Goal: Communication & Community: Answer question/provide support

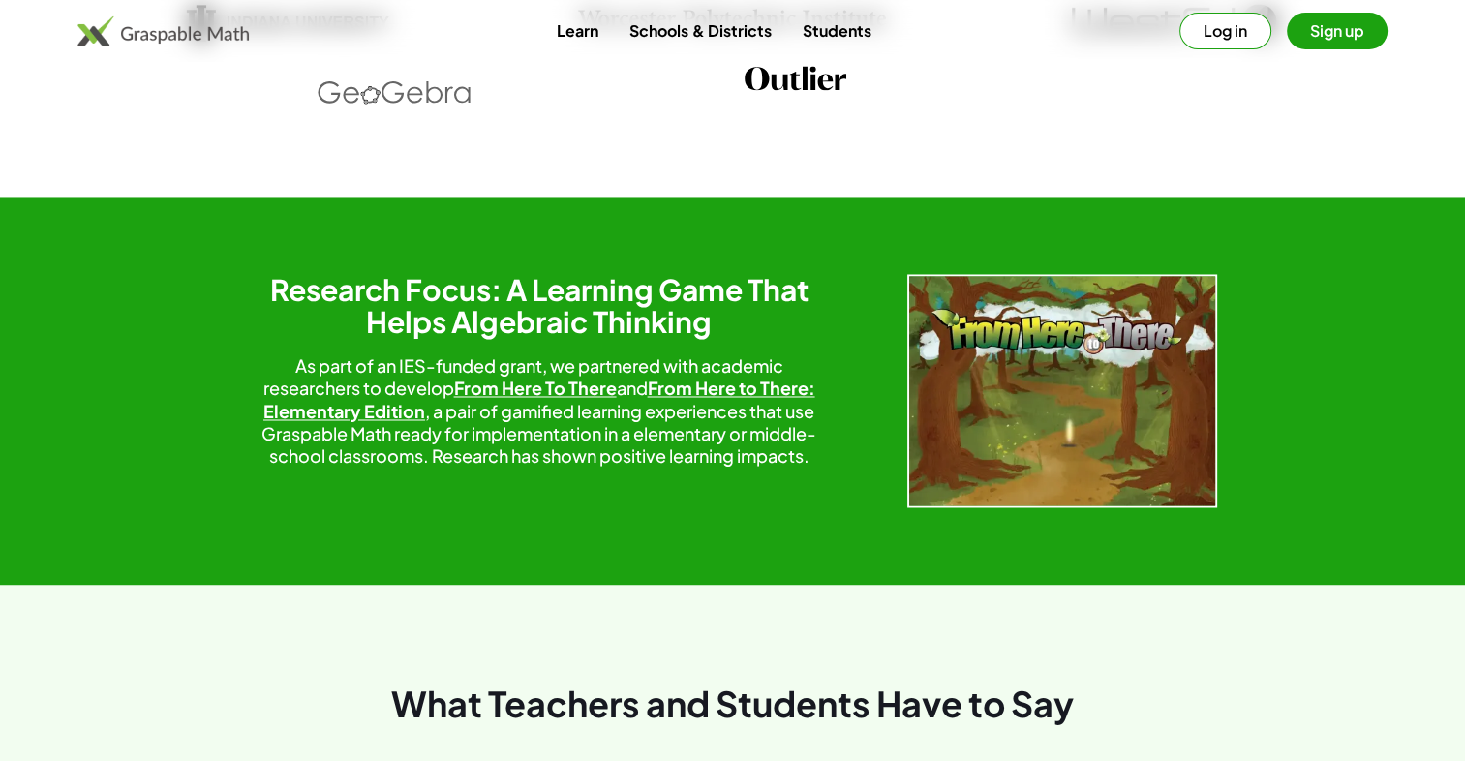
scroll to position [3183, 0]
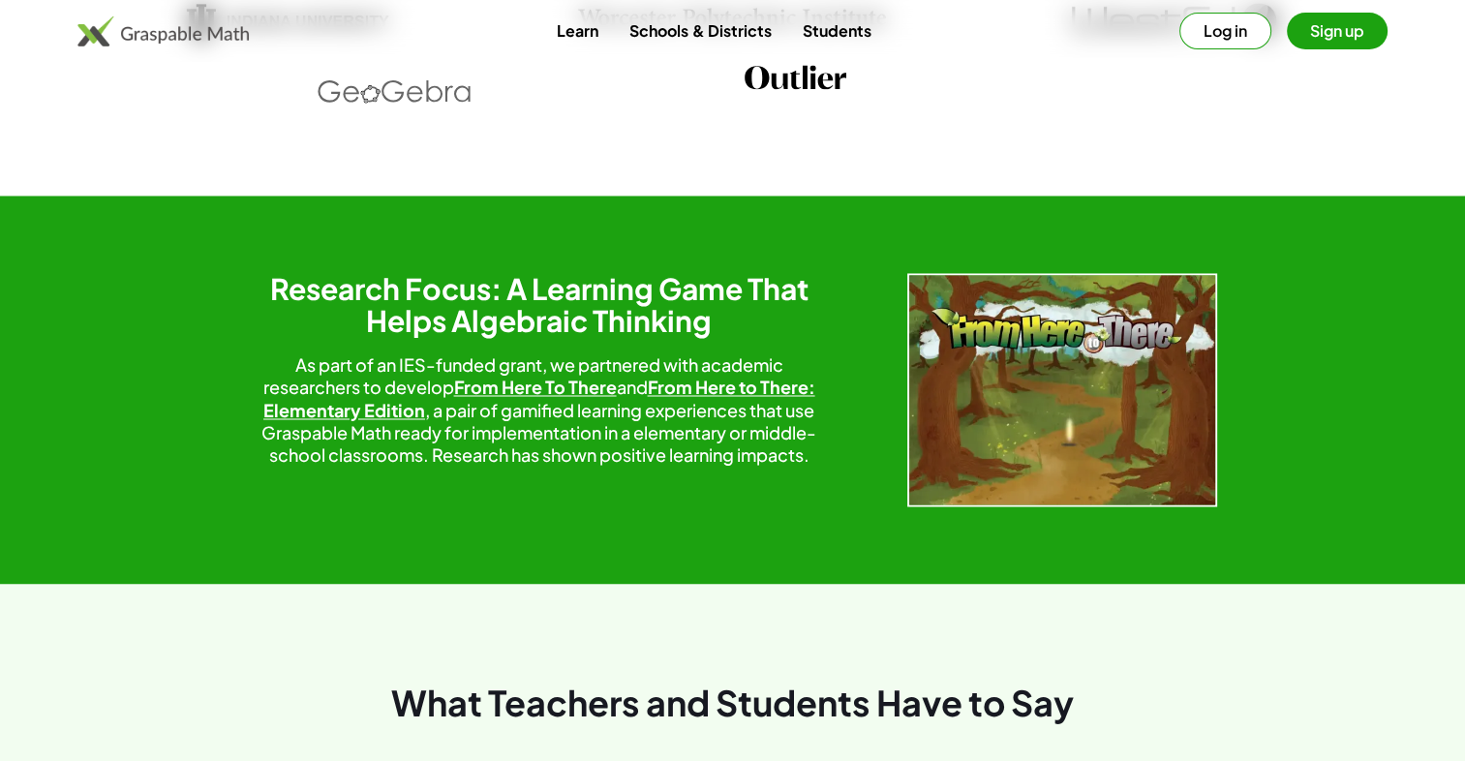
click at [813, 29] on link "Students" at bounding box center [836, 31] width 100 height 36
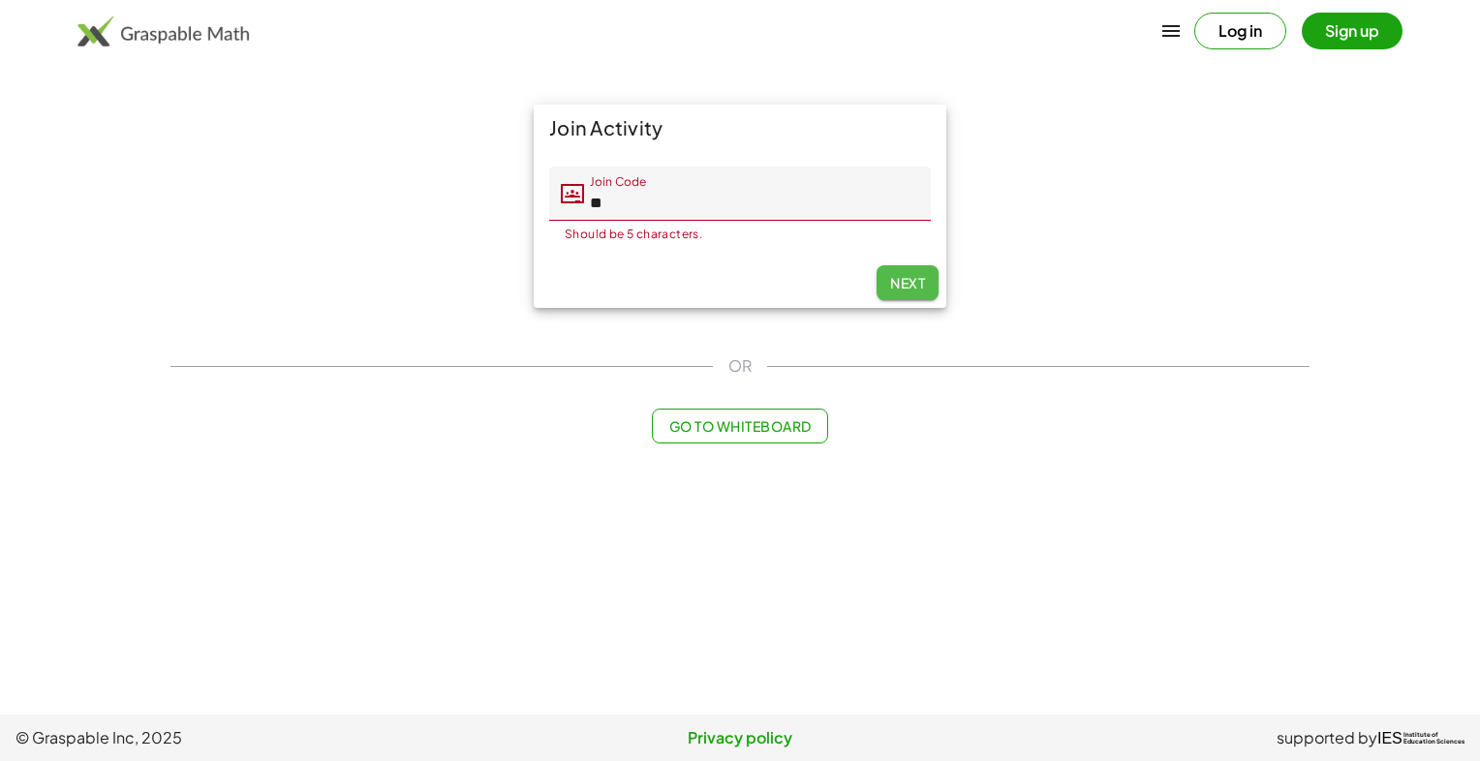
click at [899, 294] on button "Next" at bounding box center [907, 282] width 62 height 35
click at [684, 196] on input "**" at bounding box center [757, 194] width 347 height 54
click at [910, 279] on span "Next" at bounding box center [907, 282] width 35 height 17
type input "*****"
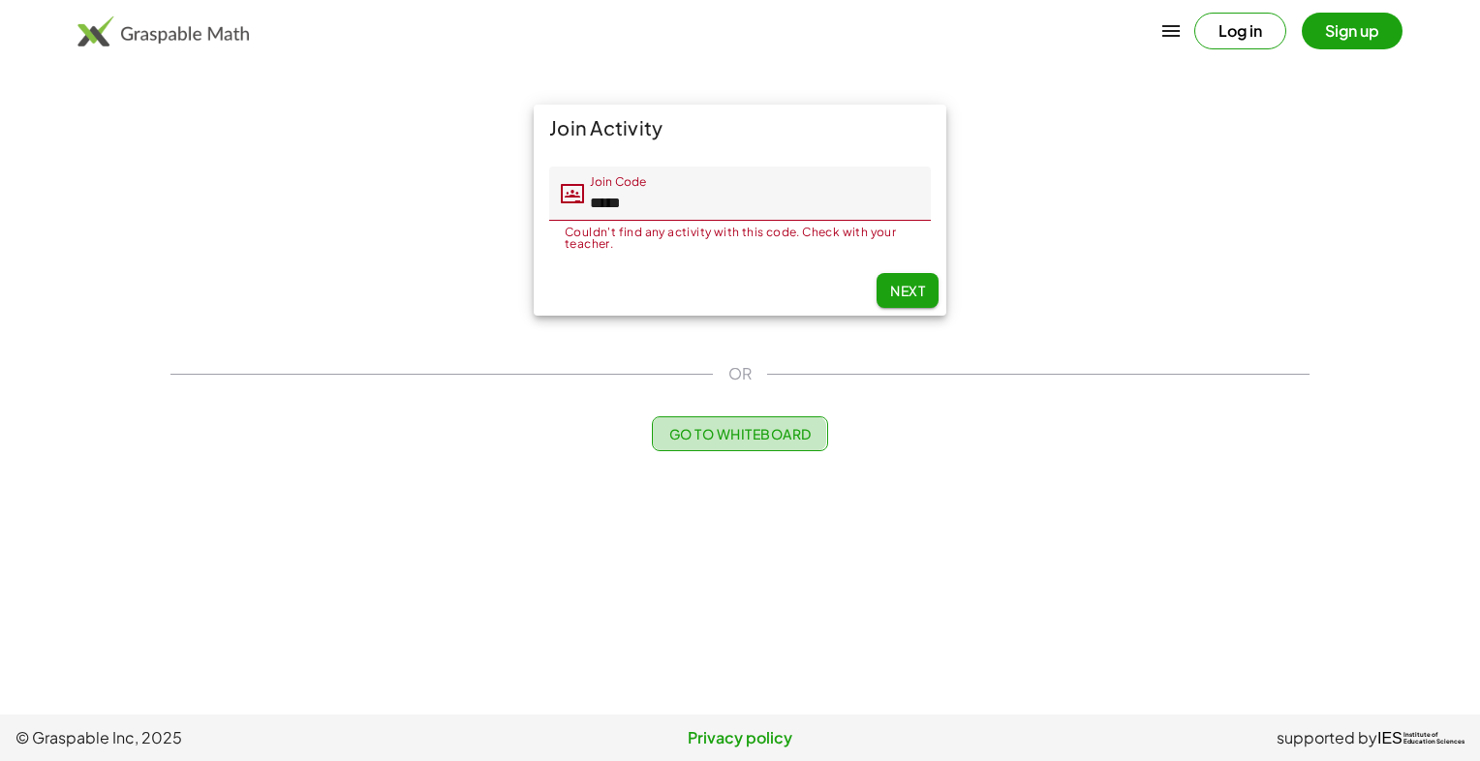
click at [788, 426] on span "Go to Whiteboard" at bounding box center [739, 433] width 142 height 17
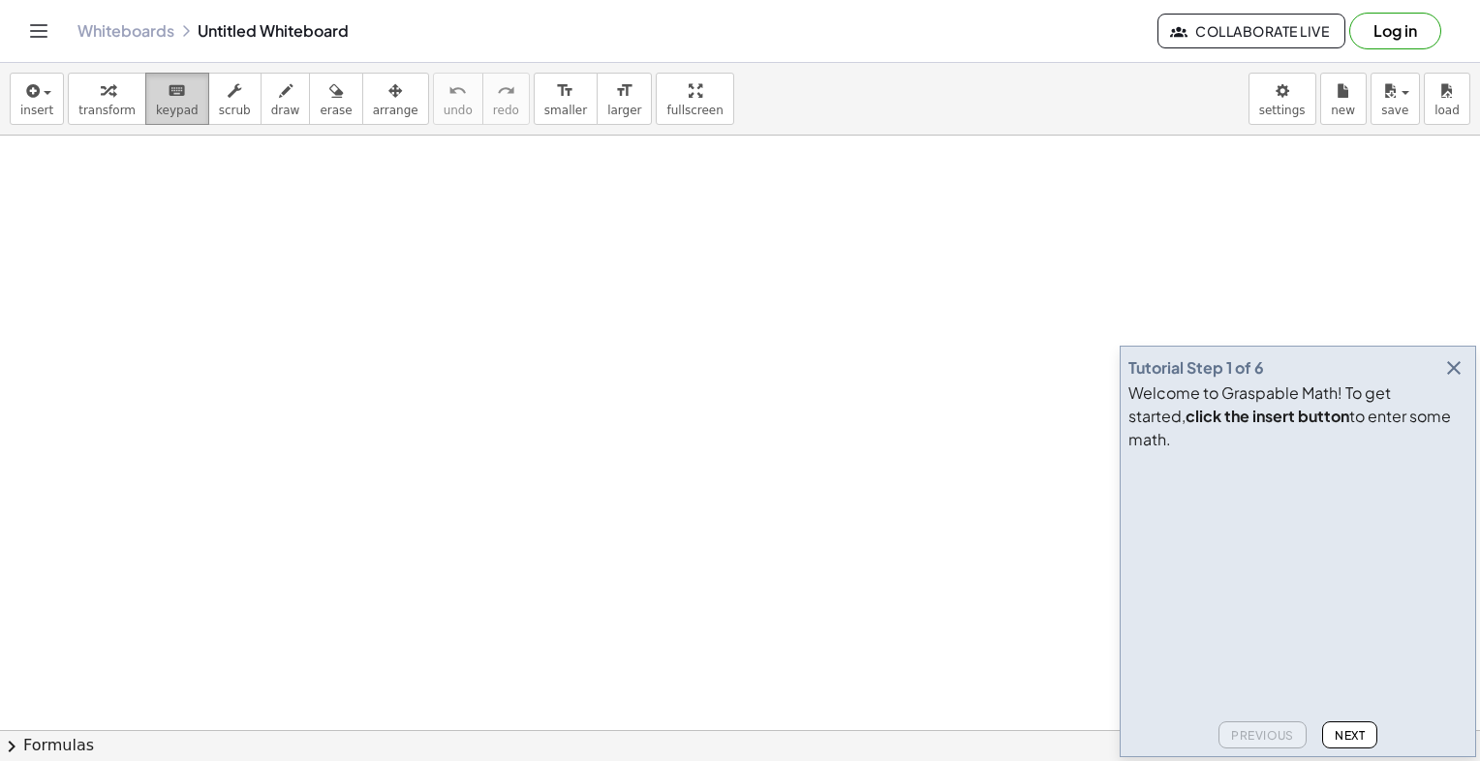
click at [168, 92] on icon "keyboard" at bounding box center [177, 90] width 18 height 23
drag, startPoint x: 349, startPoint y: 215, endPoint x: 439, endPoint y: 254, distance: 98.0
click at [276, 91] on button "draw" at bounding box center [286, 99] width 50 height 52
drag, startPoint x: 314, startPoint y: 249, endPoint x: 349, endPoint y: 278, distance: 45.4
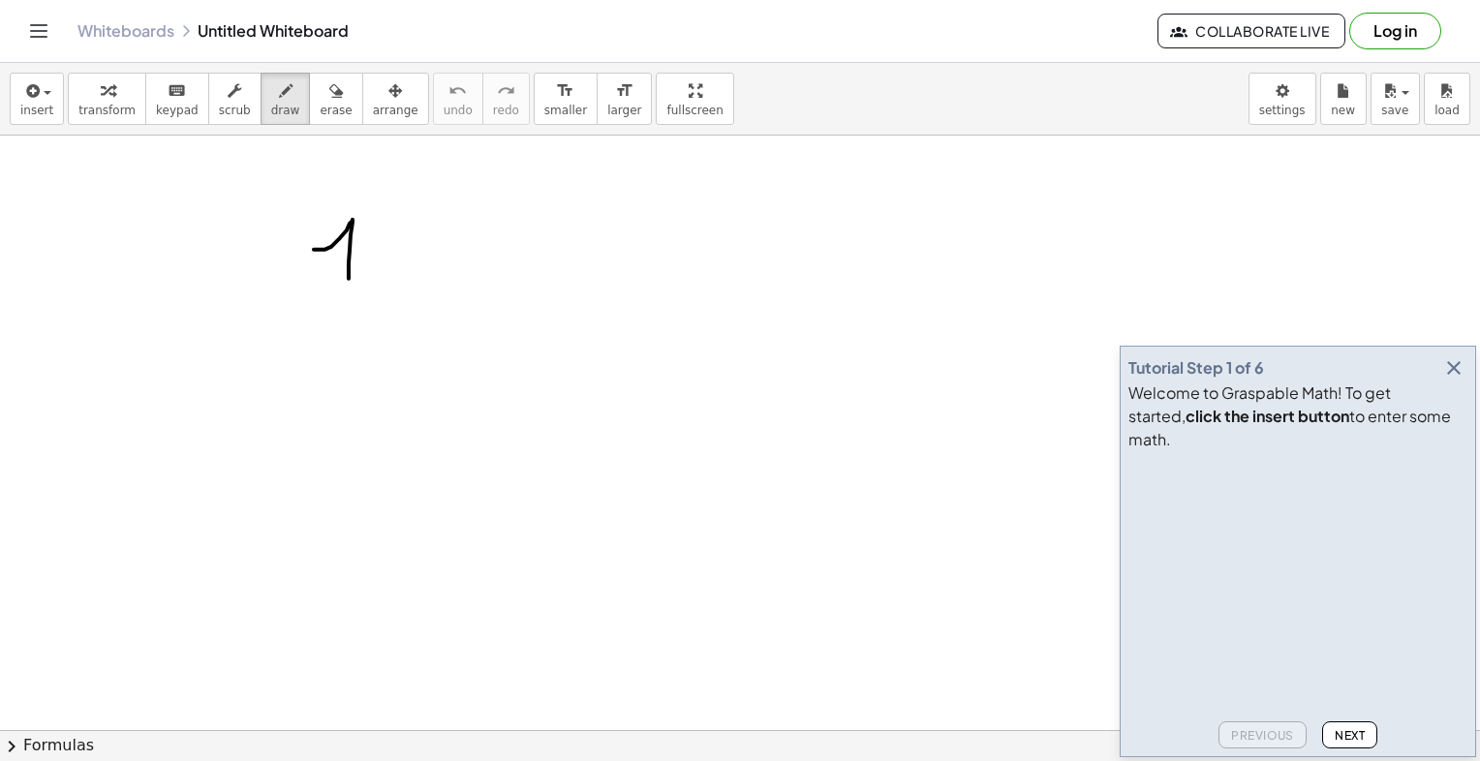
click at [320, 114] on span "erase" at bounding box center [336, 111] width 32 height 14
drag, startPoint x: 337, startPoint y: 246, endPoint x: 320, endPoint y: 316, distance: 71.9
click at [279, 99] on icon "button" at bounding box center [286, 90] width 14 height 23
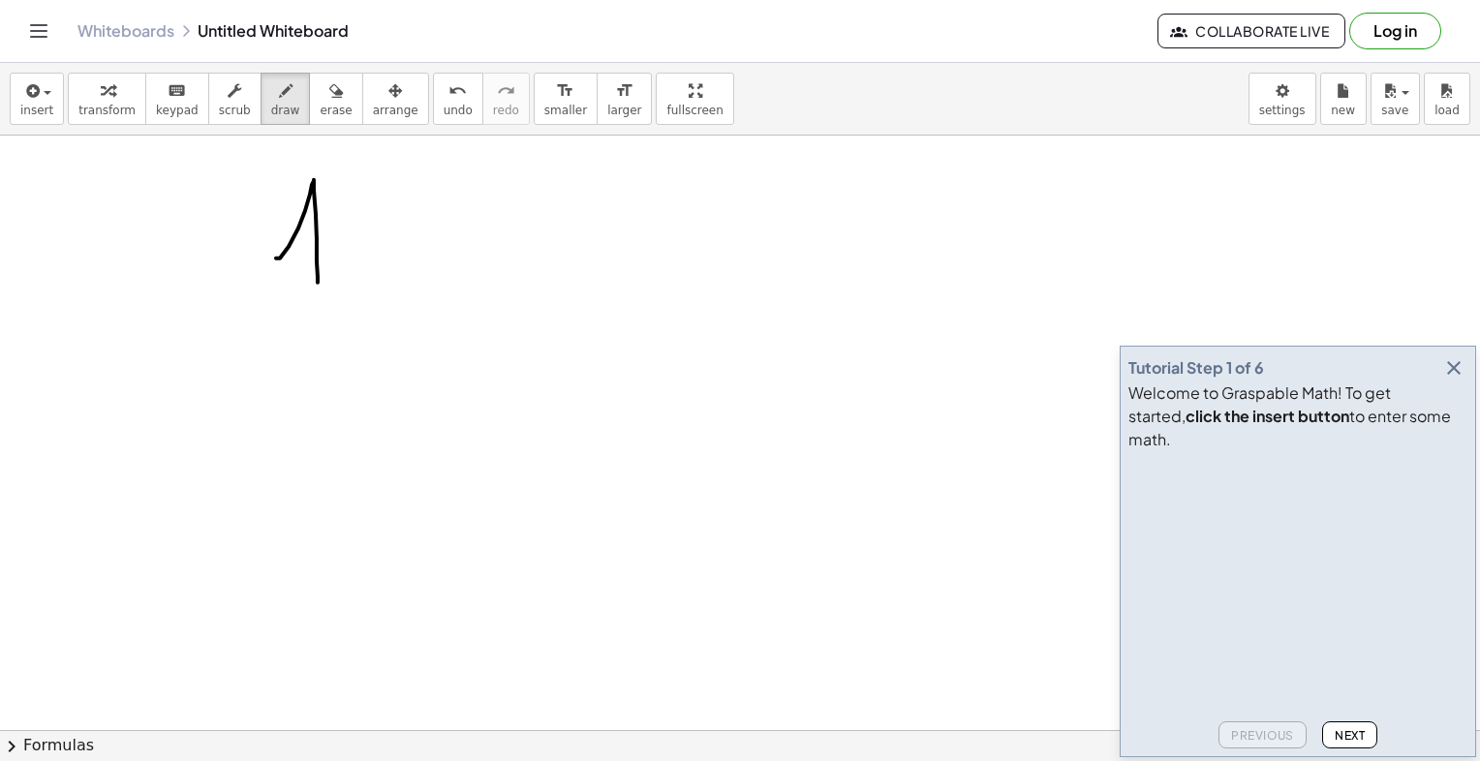
drag, startPoint x: 277, startPoint y: 258, endPoint x: 314, endPoint y: 154, distance: 110.0
click at [320, 112] on span "erase" at bounding box center [336, 111] width 32 height 14
drag, startPoint x: 313, startPoint y: 238, endPoint x: 283, endPoint y: 254, distance: 33.8
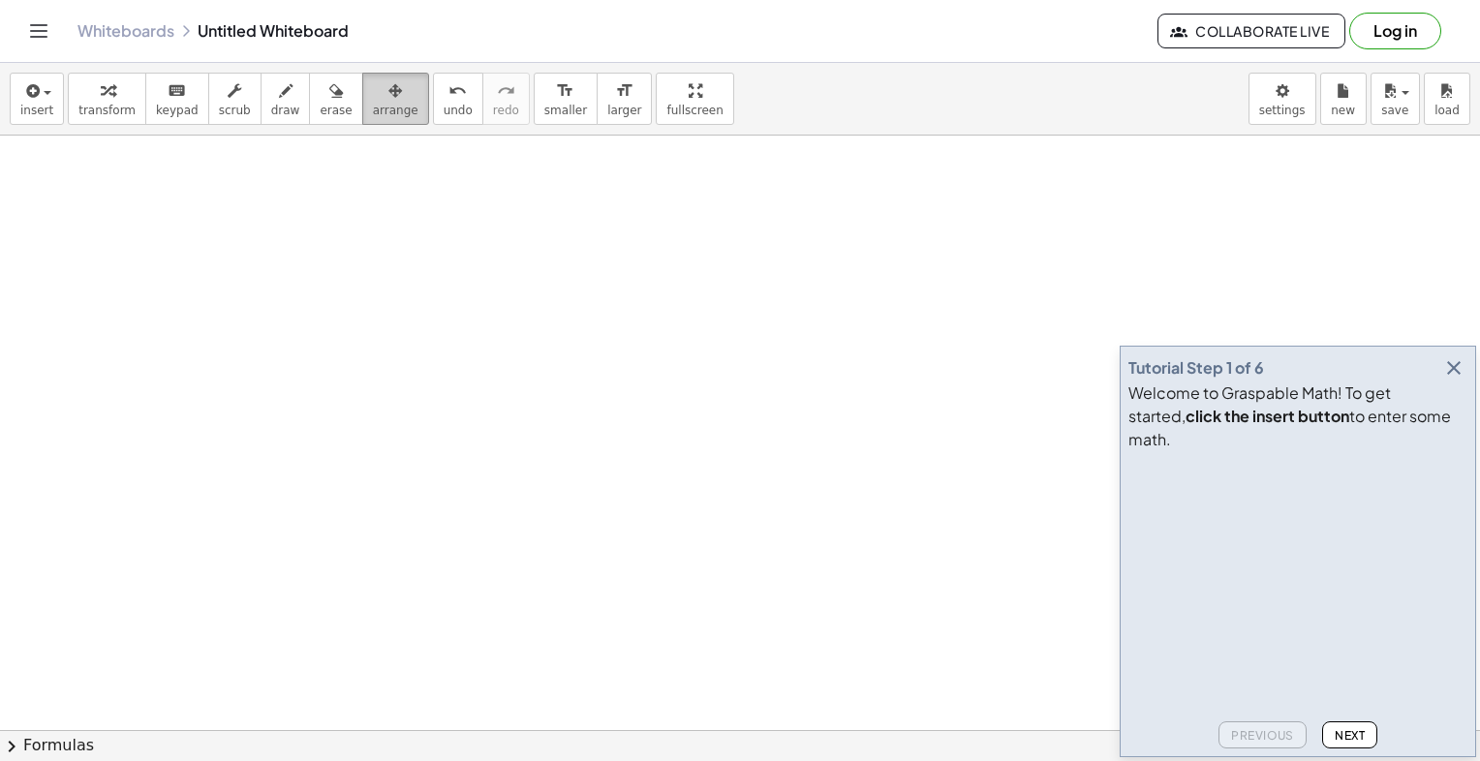
click at [373, 108] on span "arrange" at bounding box center [396, 111] width 46 height 14
drag, startPoint x: 360, startPoint y: 305, endPoint x: 403, endPoint y: 358, distance: 68.2
click at [219, 104] on span "scrub" at bounding box center [235, 111] width 32 height 14
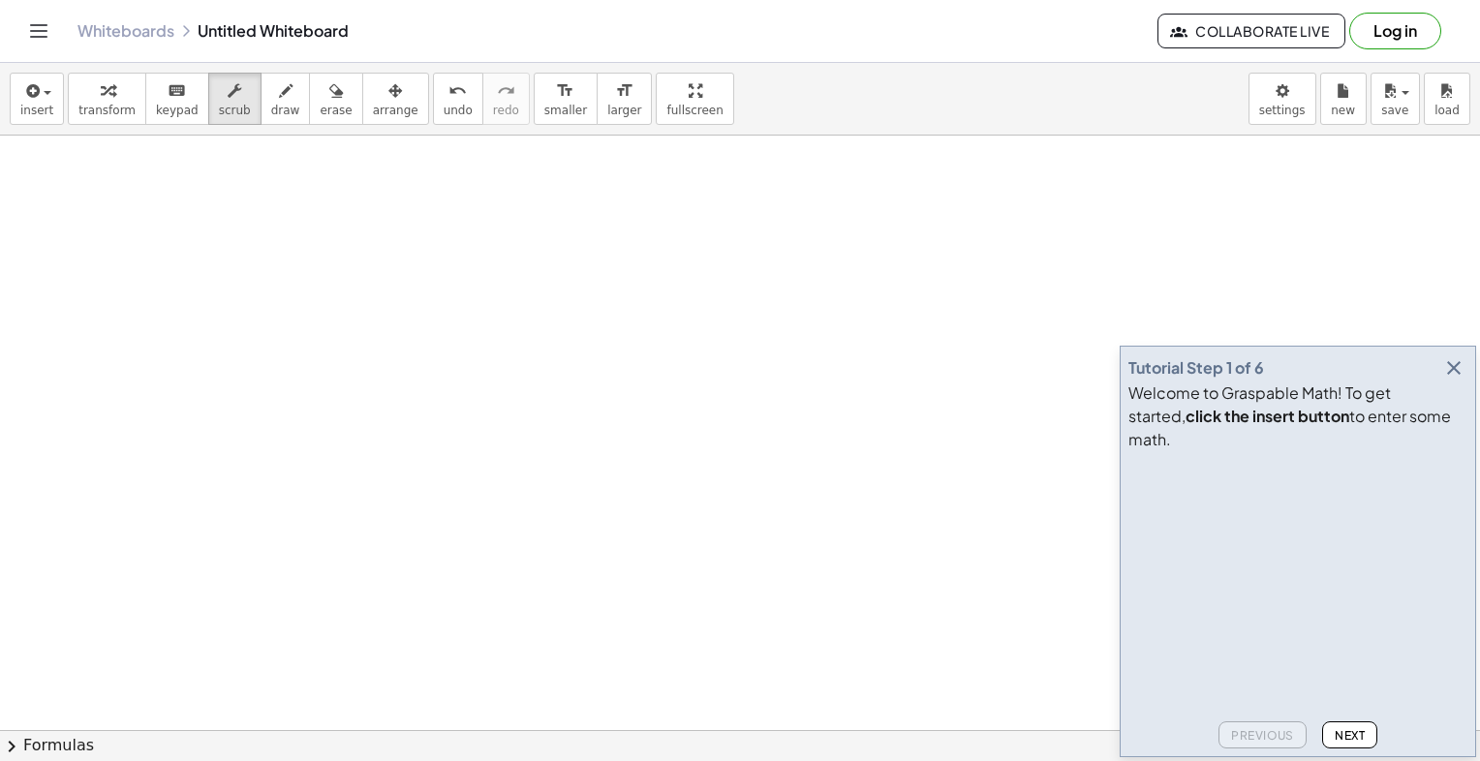
drag, startPoint x: 263, startPoint y: 256, endPoint x: 344, endPoint y: 408, distance: 172.0
click at [1143, 380] on div "Tutorial Step 1 of 6" at bounding box center [1196, 367] width 136 height 23
click at [1122, 379] on div "Tutorial Step 1 of 6 Welcome to Graspable Math! To get started, click the inser…" at bounding box center [1298, 552] width 356 height 412
click at [1122, 373] on div "Tutorial Step 1 of 6 Welcome to Graspable Math! To get started, click the inser…" at bounding box center [1298, 552] width 356 height 412
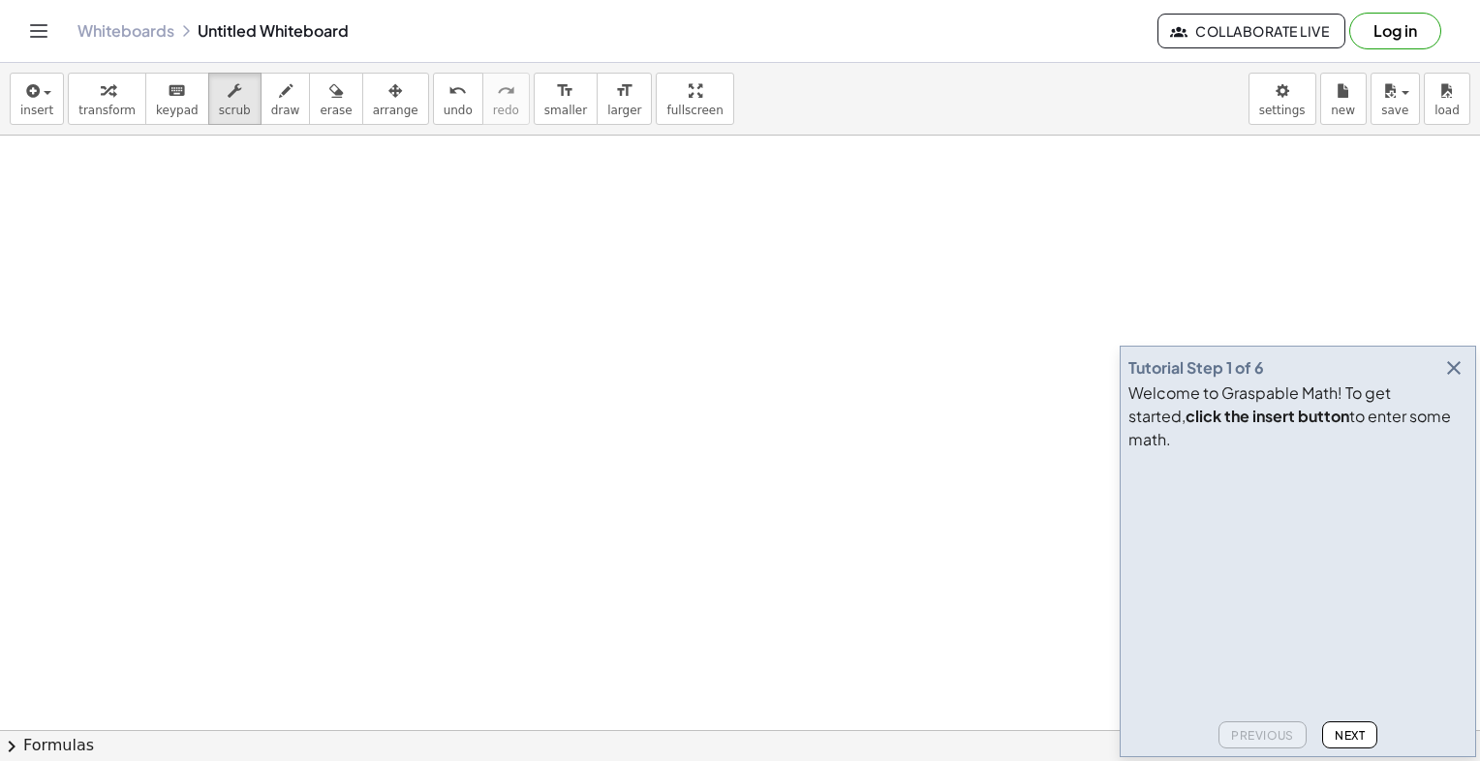
click at [1120, 370] on div "Tutorial Step 1 of 6 Welcome to Graspable Math! To get started, click the inser…" at bounding box center [1298, 552] width 356 height 412
click at [273, 108] on button "draw" at bounding box center [286, 99] width 50 height 52
click at [156, 107] on span "keypad" at bounding box center [177, 111] width 43 height 14
click at [80, 111] on span "transform" at bounding box center [106, 111] width 57 height 14
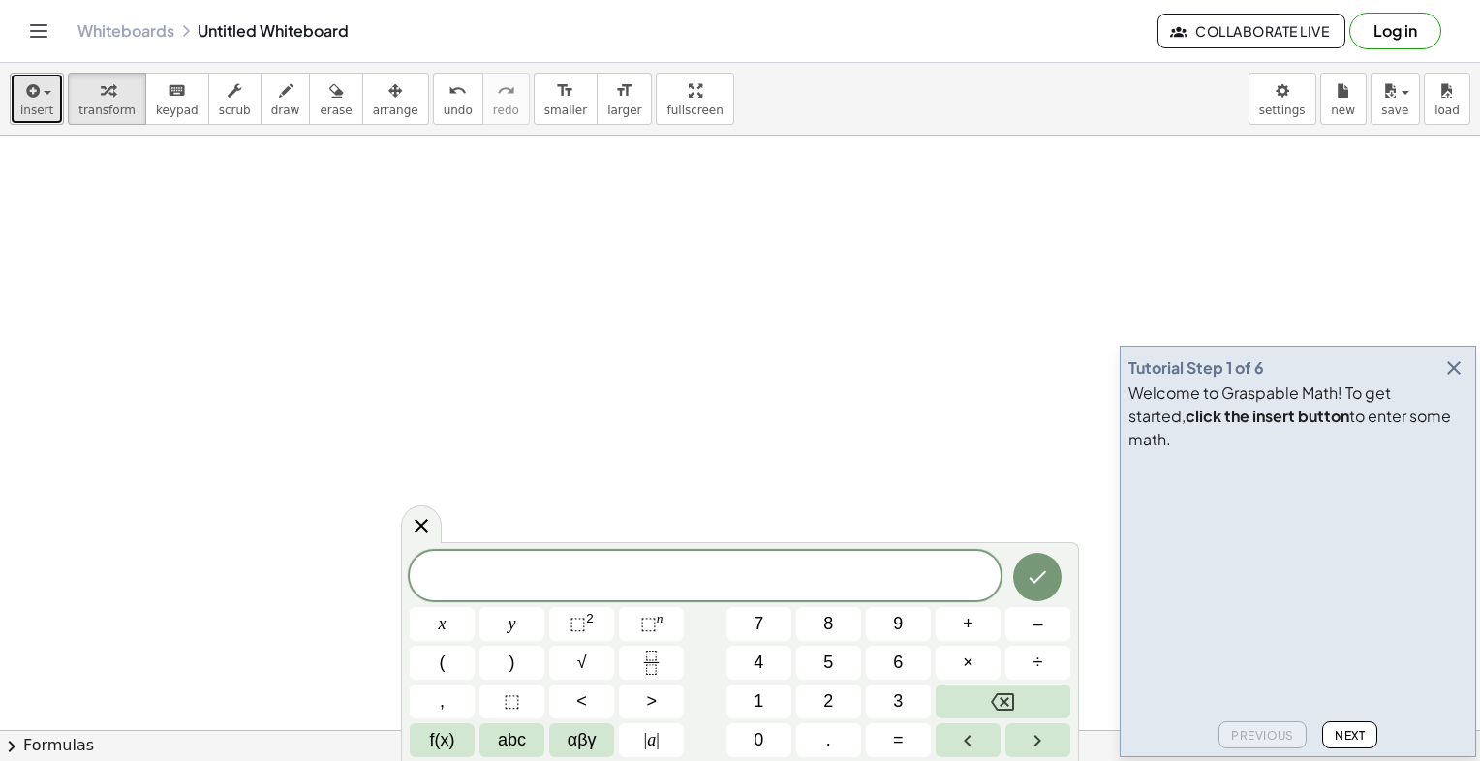
click at [23, 106] on span "insert" at bounding box center [36, 111] width 33 height 14
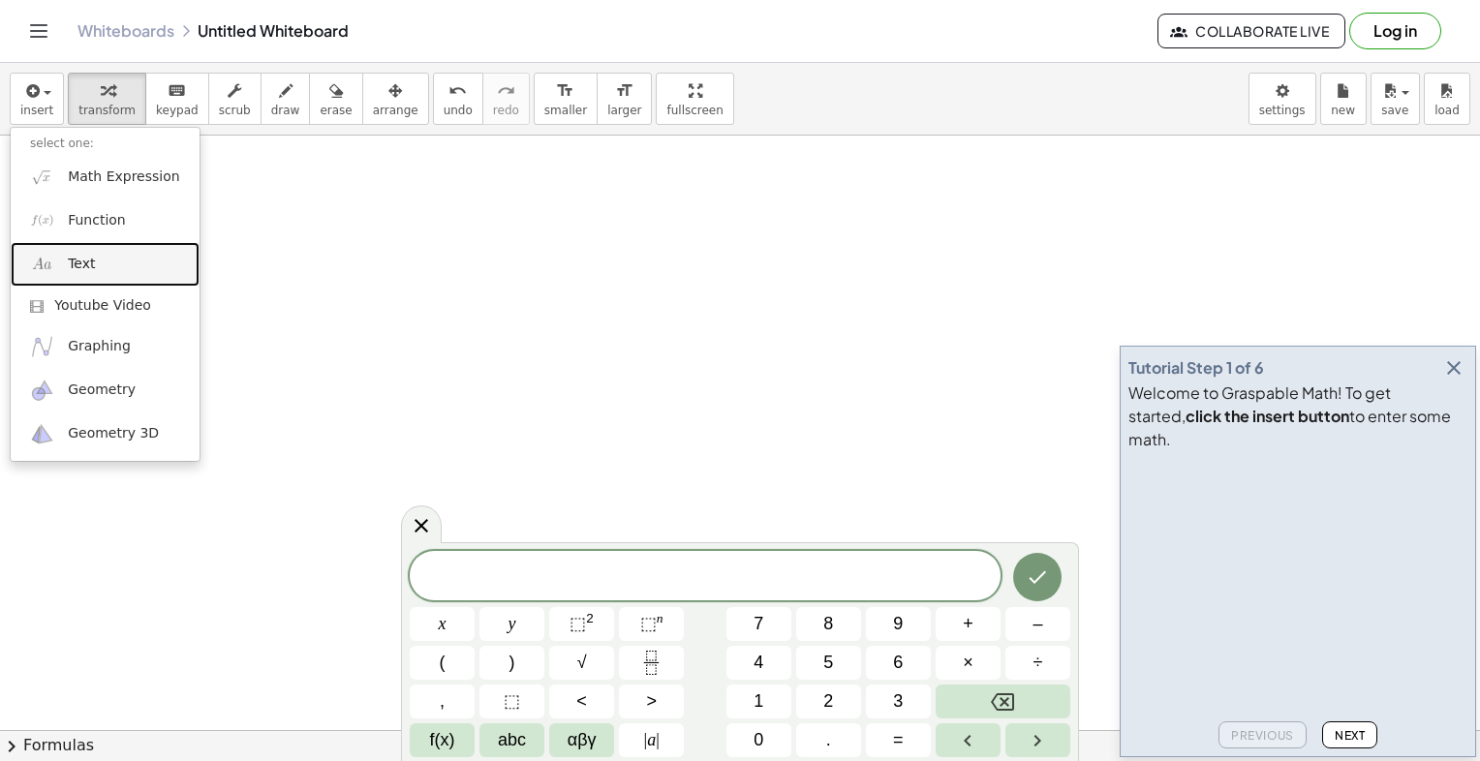
click at [120, 270] on link "Text" at bounding box center [105, 264] width 189 height 44
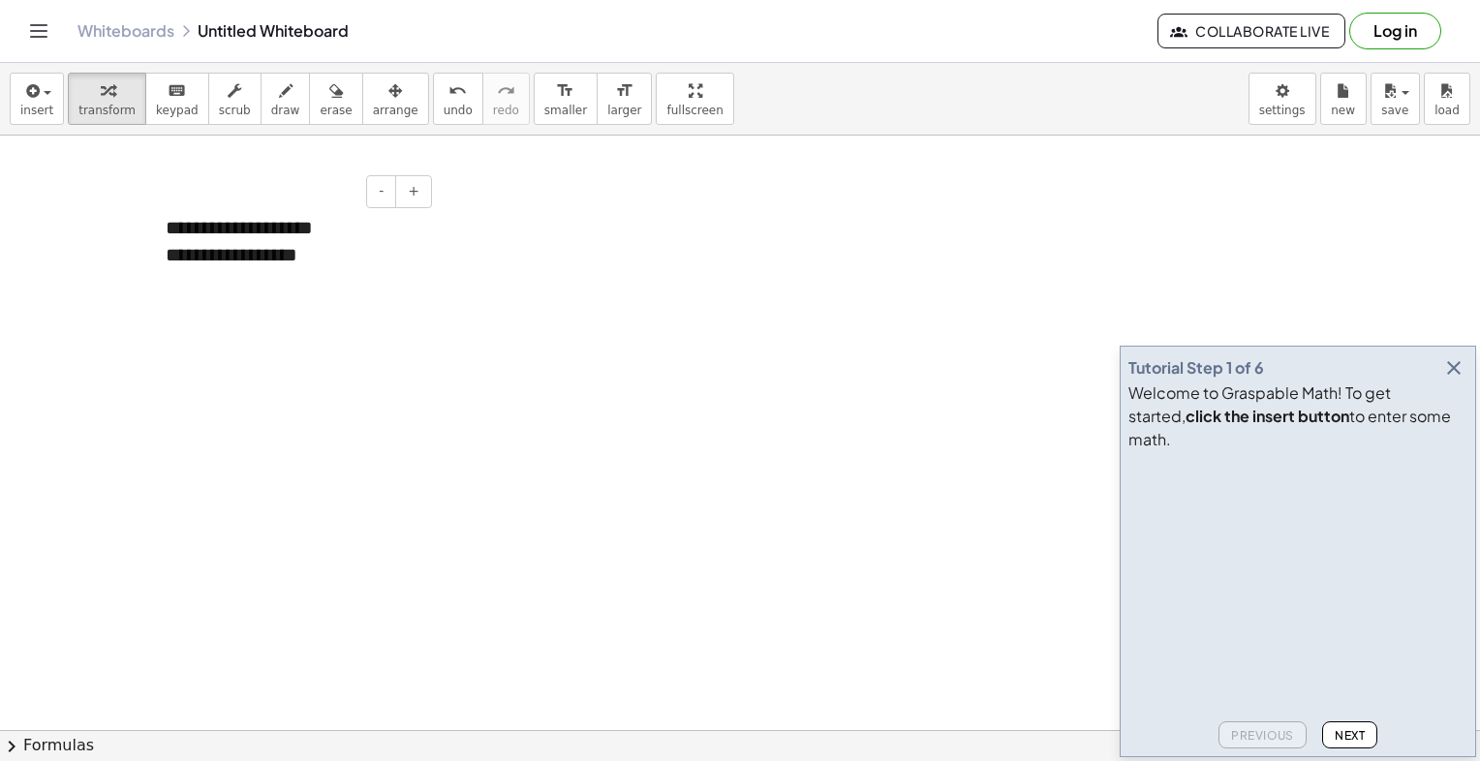
click at [292, 289] on div at bounding box center [292, 283] width 252 height 28
click at [165, 223] on div at bounding box center [155, 256] width 19 height 122
click at [379, 246] on div "**********" at bounding box center [291, 269] width 291 height 149
click at [373, 95] on div "button" at bounding box center [396, 89] width 46 height 23
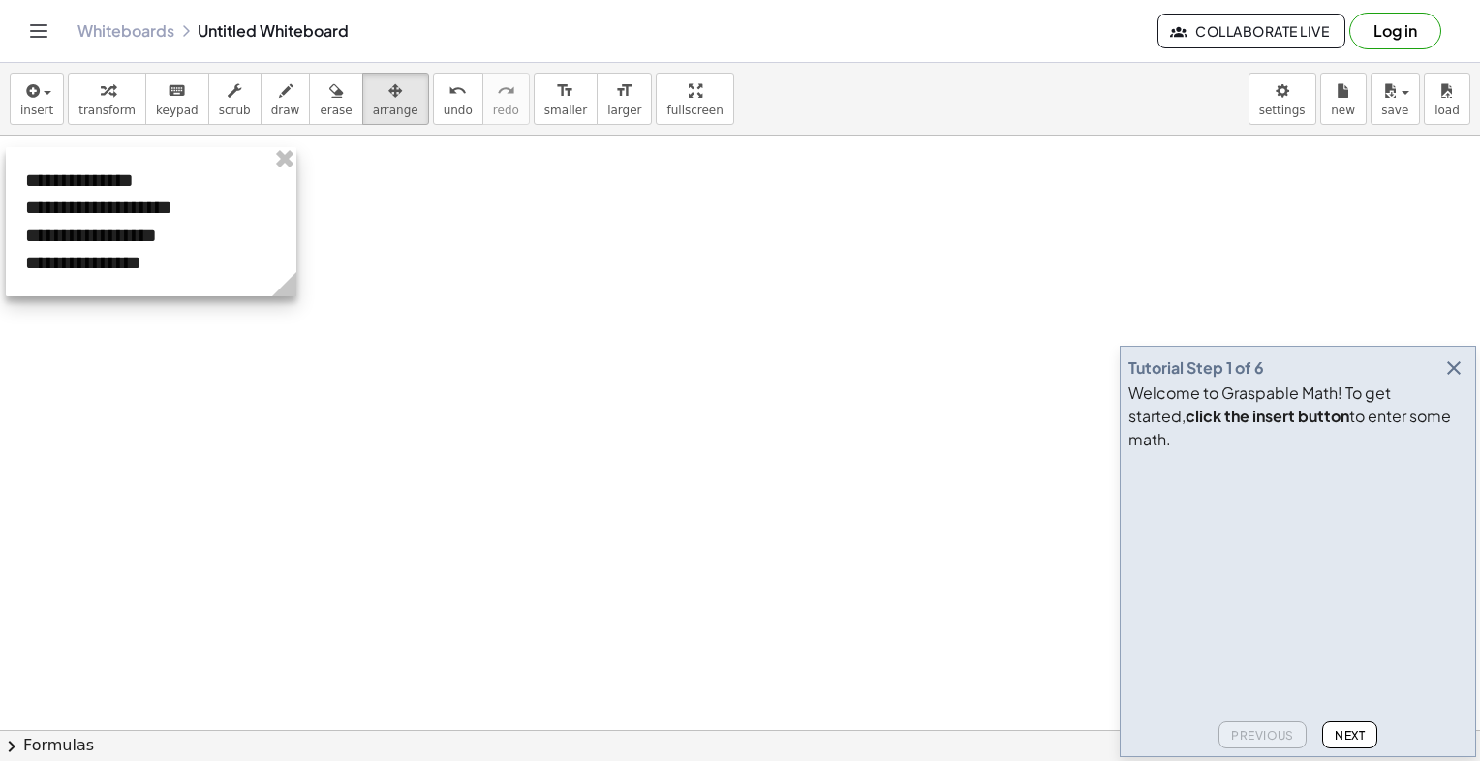
drag, startPoint x: 400, startPoint y: 261, endPoint x: 260, endPoint y: 214, distance: 148.2
click at [260, 214] on div at bounding box center [151, 221] width 291 height 149
click at [224, 224] on div at bounding box center [151, 221] width 291 height 149
click at [95, 176] on div at bounding box center [151, 221] width 291 height 149
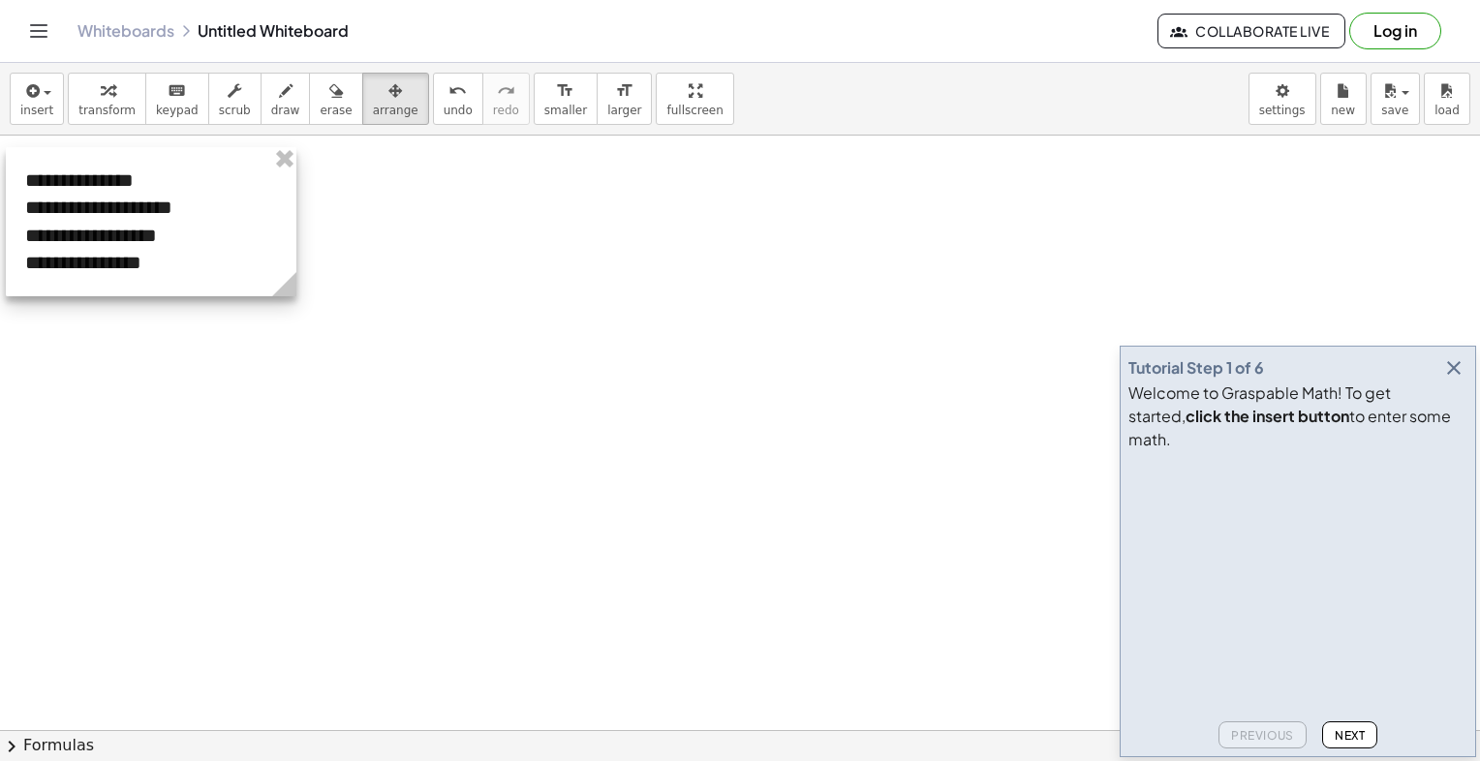
click at [95, 199] on div at bounding box center [151, 221] width 291 height 149
click at [373, 91] on div "button" at bounding box center [396, 89] width 46 height 23
click at [108, 107] on span "transform" at bounding box center [106, 111] width 57 height 14
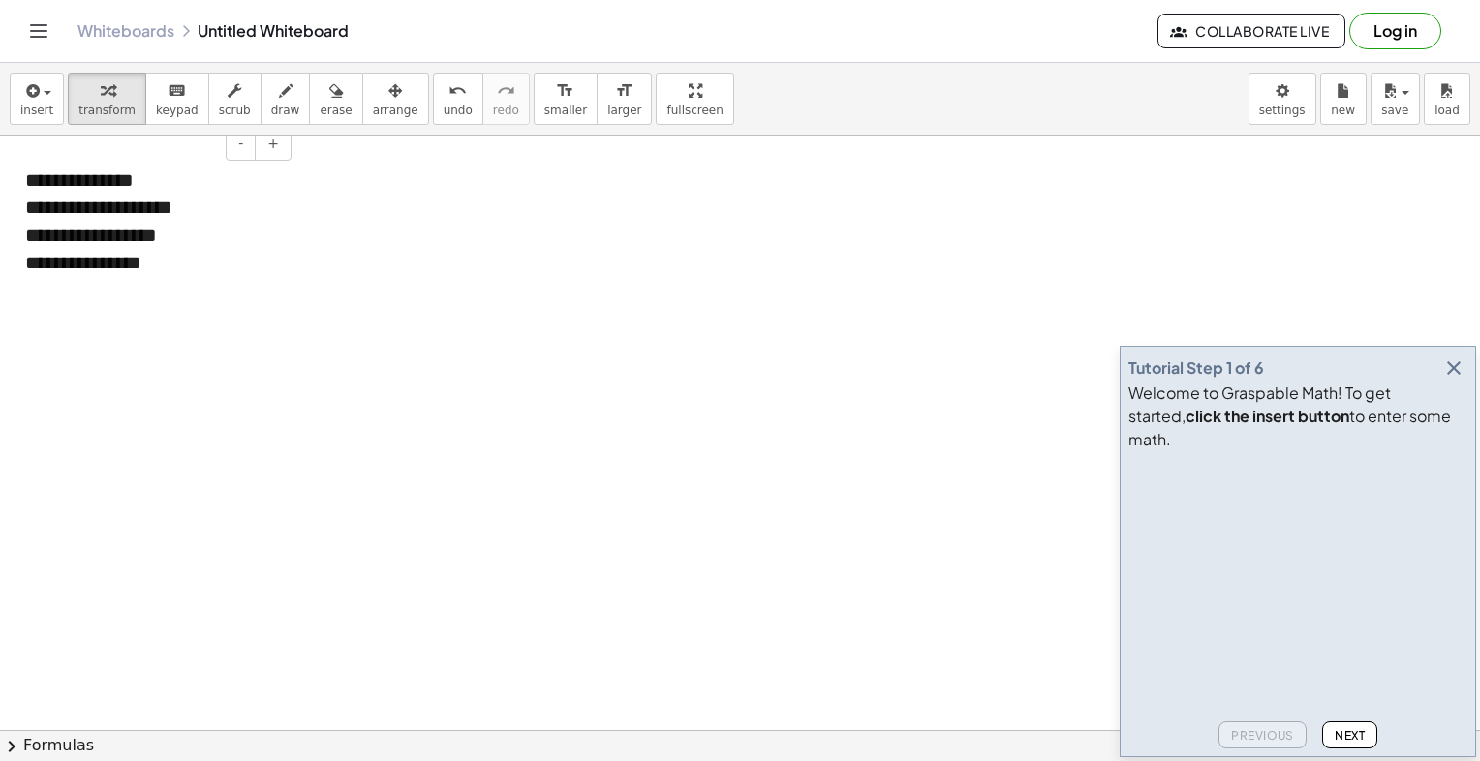
click at [159, 212] on div "**********" at bounding box center [151, 221] width 291 height 149
click at [22, 106] on span "insert" at bounding box center [36, 111] width 33 height 14
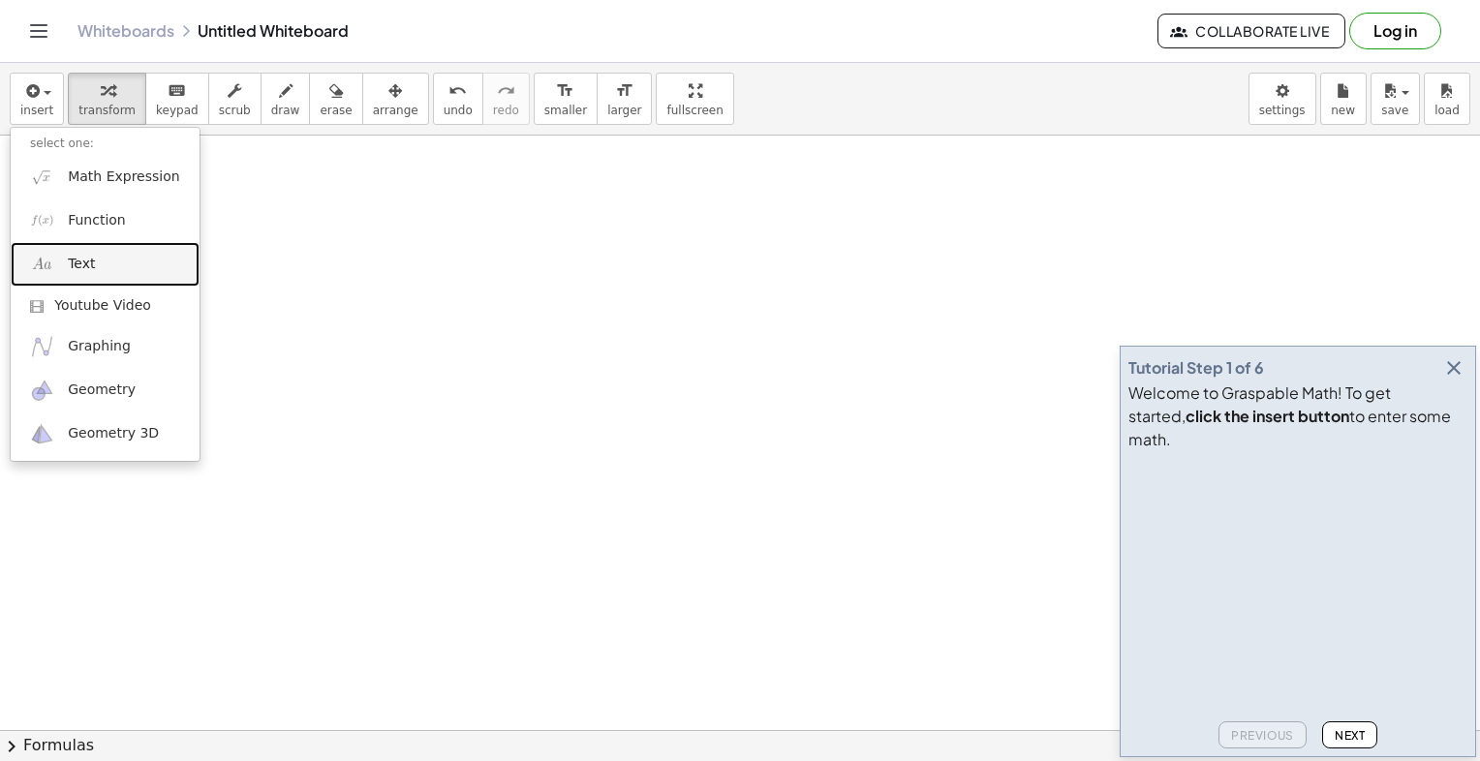
click at [111, 272] on link "Text" at bounding box center [105, 264] width 189 height 44
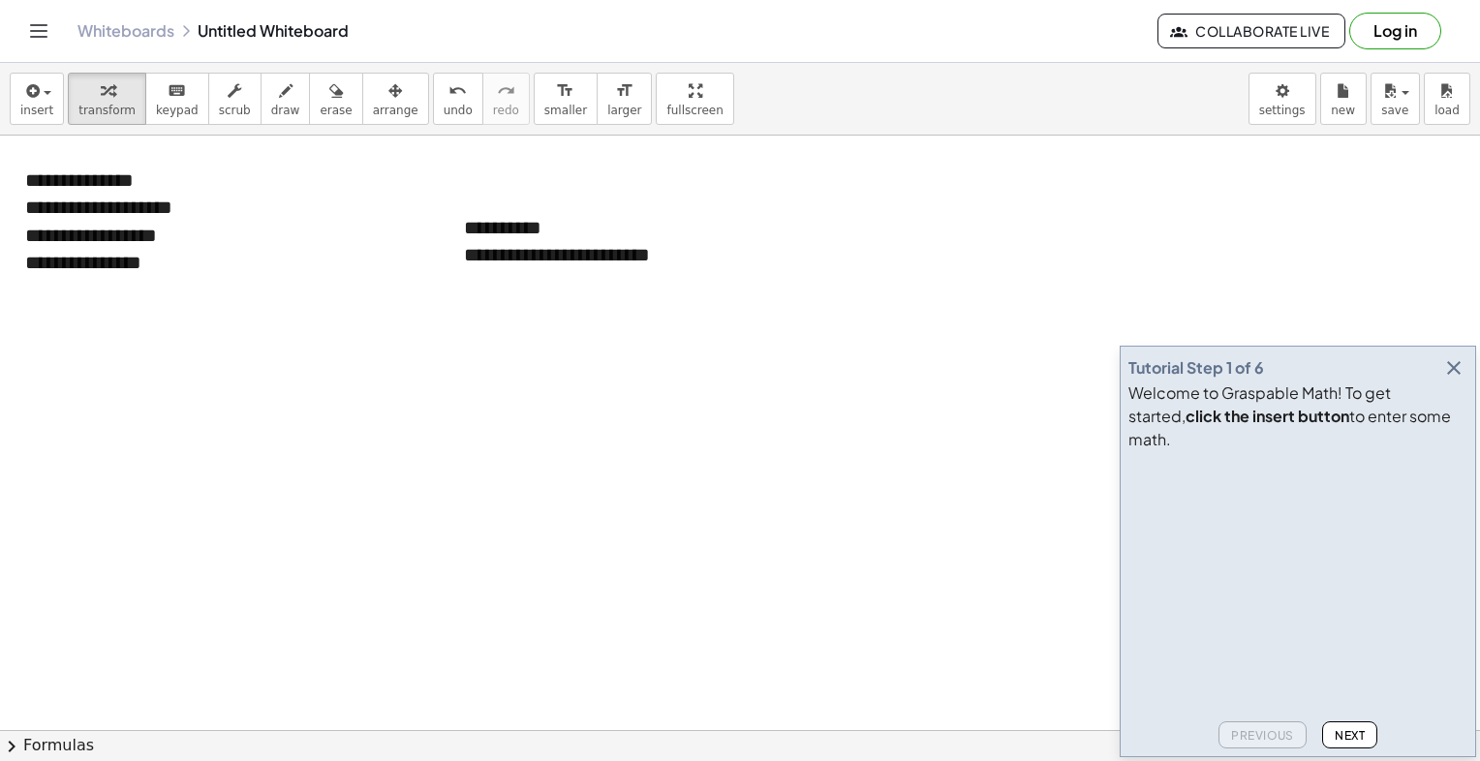
click at [433, 104] on button "undo undo" at bounding box center [458, 99] width 50 height 52
click at [373, 90] on div "button" at bounding box center [396, 89] width 46 height 23
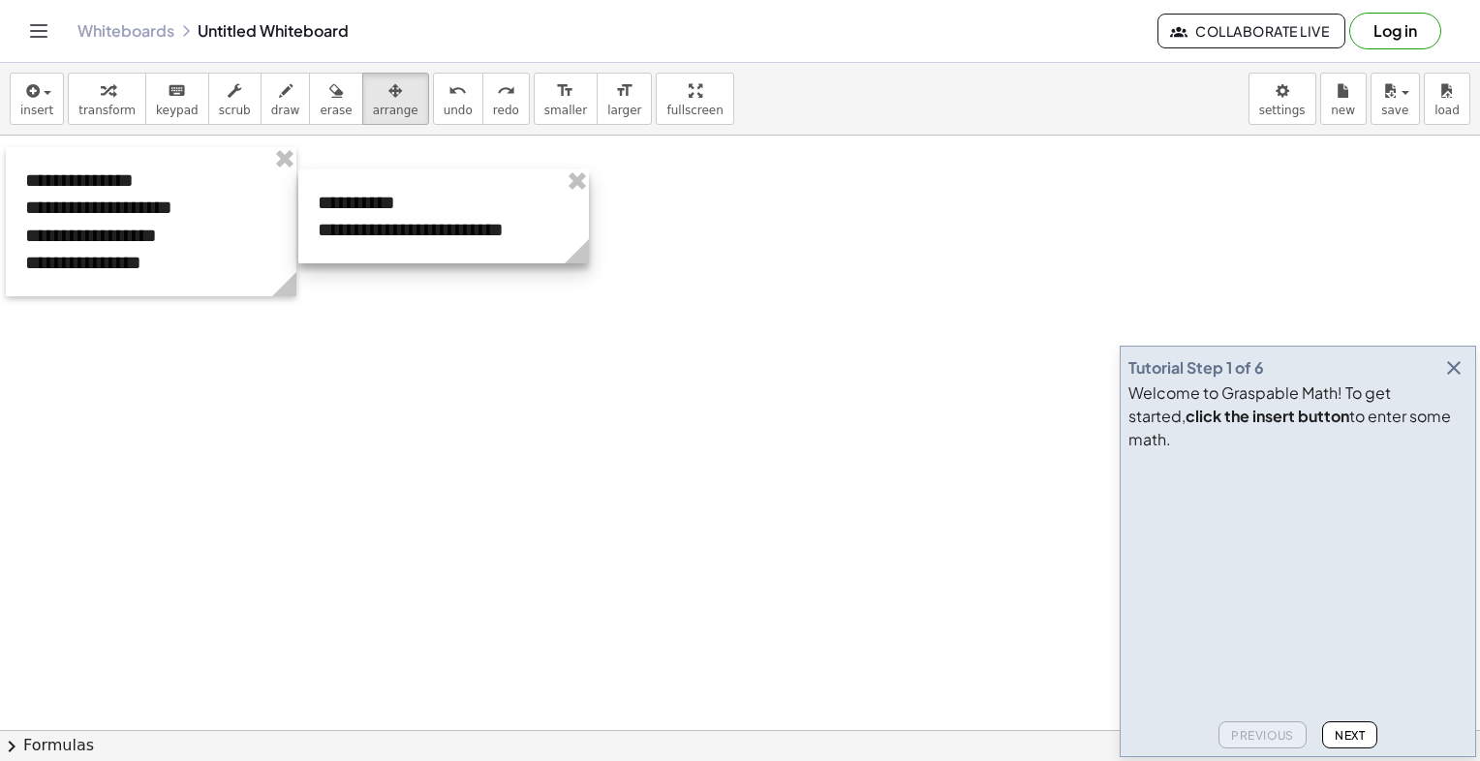
drag, startPoint x: 611, startPoint y: 225, endPoint x: 465, endPoint y: 200, distance: 148.4
click at [465, 200] on div at bounding box center [443, 216] width 291 height 94
click at [32, 95] on icon "button" at bounding box center [30, 90] width 17 height 23
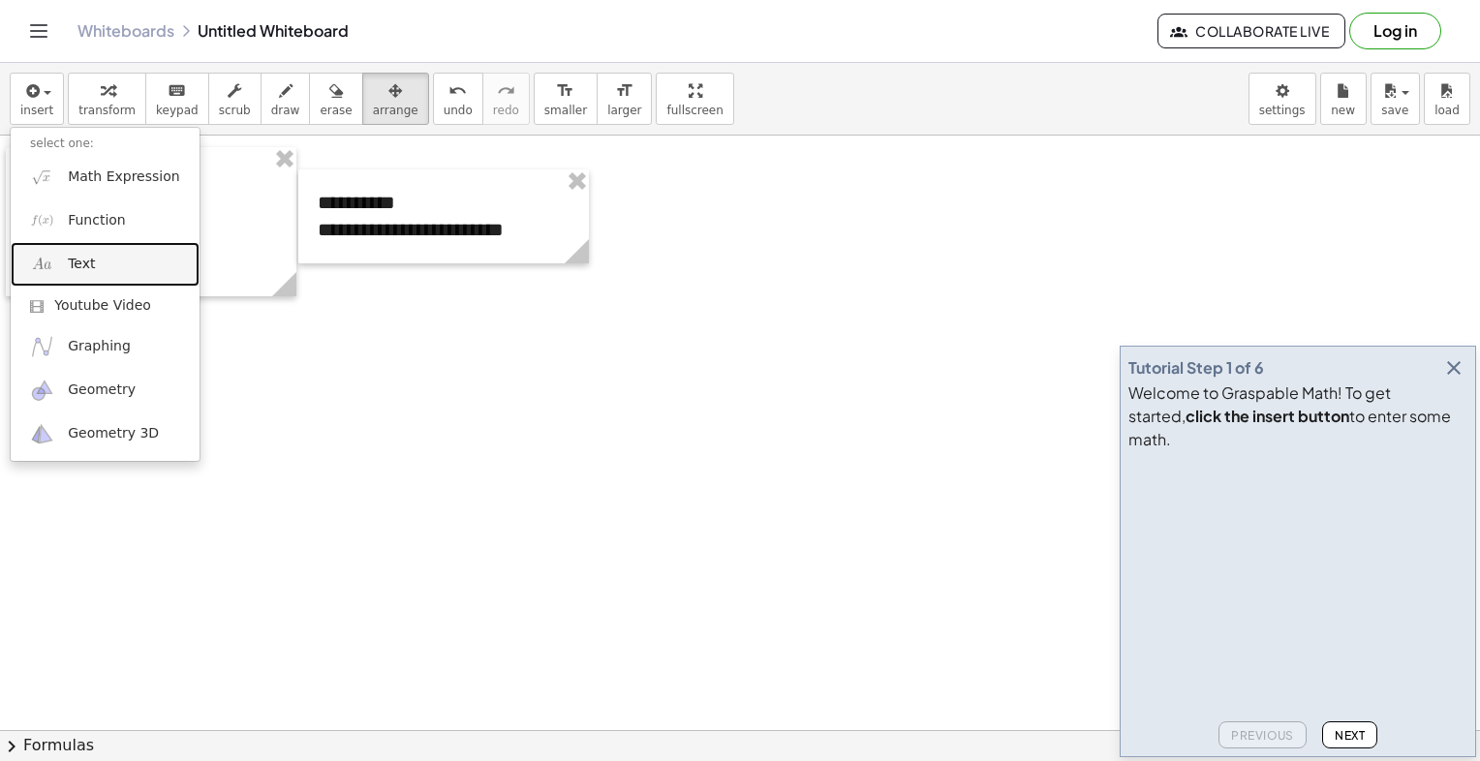
click at [85, 275] on link "Text" at bounding box center [105, 264] width 189 height 44
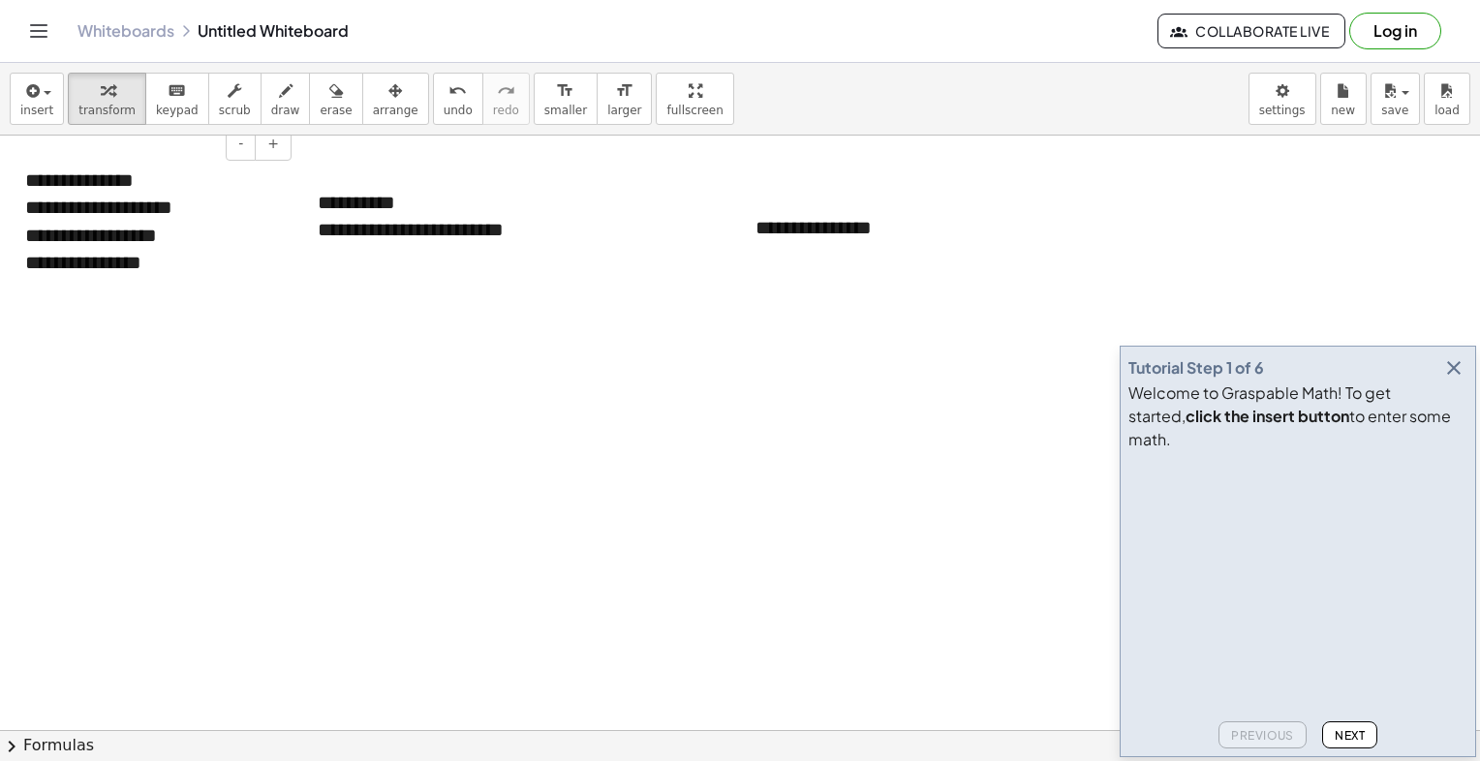
click at [183, 264] on div "**********" at bounding box center [151, 263] width 252 height 28
click at [890, 232] on div "**********" at bounding box center [881, 228] width 291 height 67
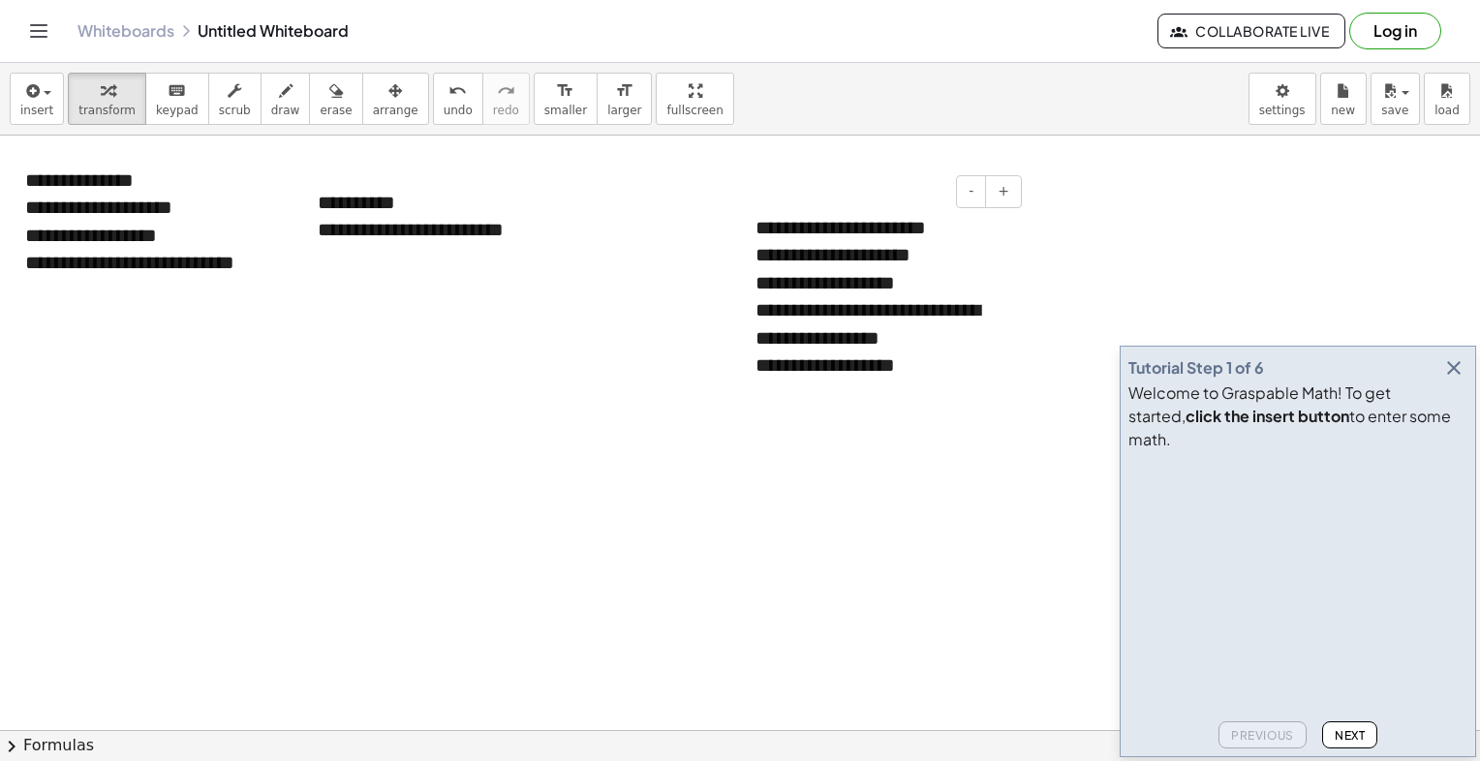
drag, startPoint x: 815, startPoint y: 357, endPoint x: 809, endPoint y: 342, distance: 16.5
click at [388, 97] on icon "button" at bounding box center [395, 90] width 14 height 23
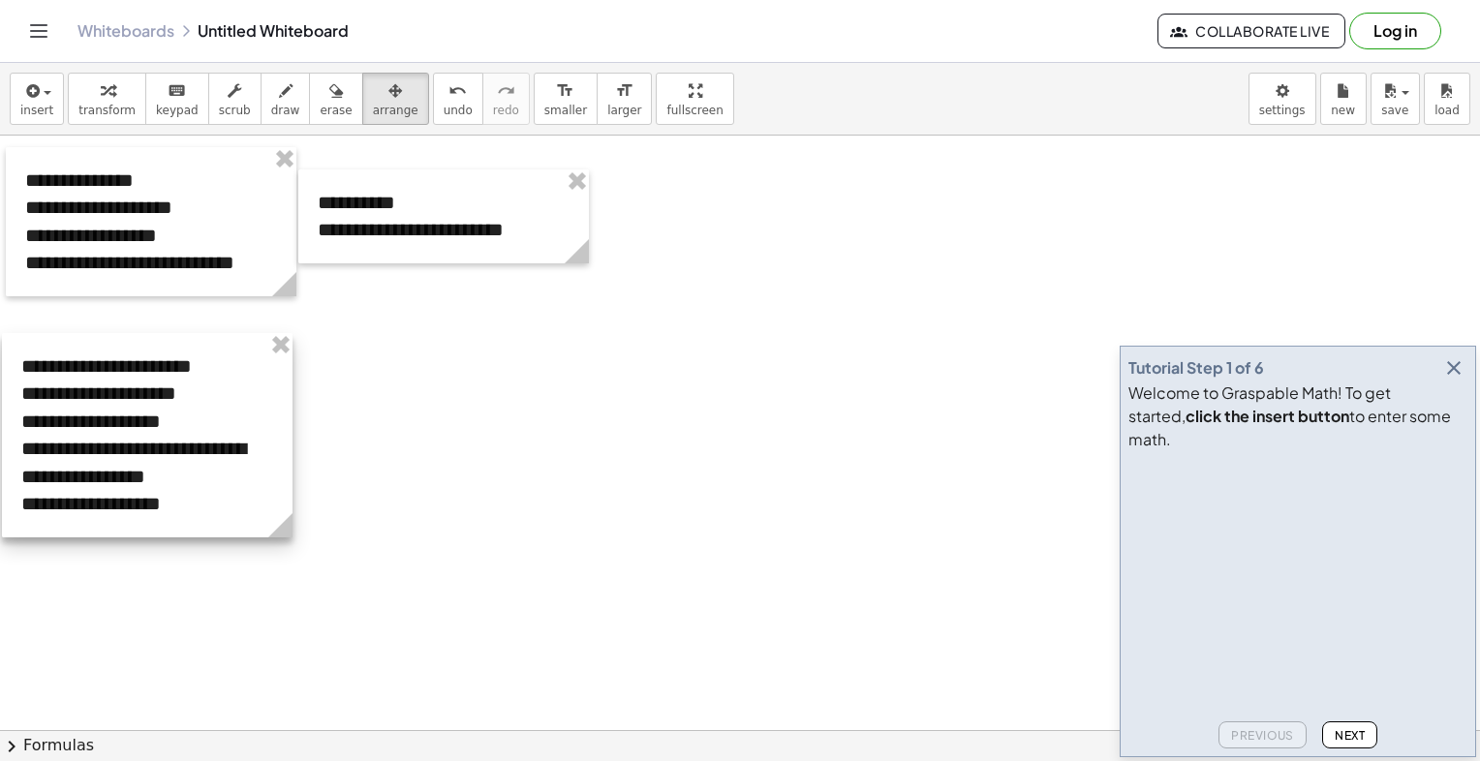
drag, startPoint x: 881, startPoint y: 272, endPoint x: 146, endPoint y: 416, distance: 749.1
click at [146, 416] on div at bounding box center [147, 435] width 291 height 204
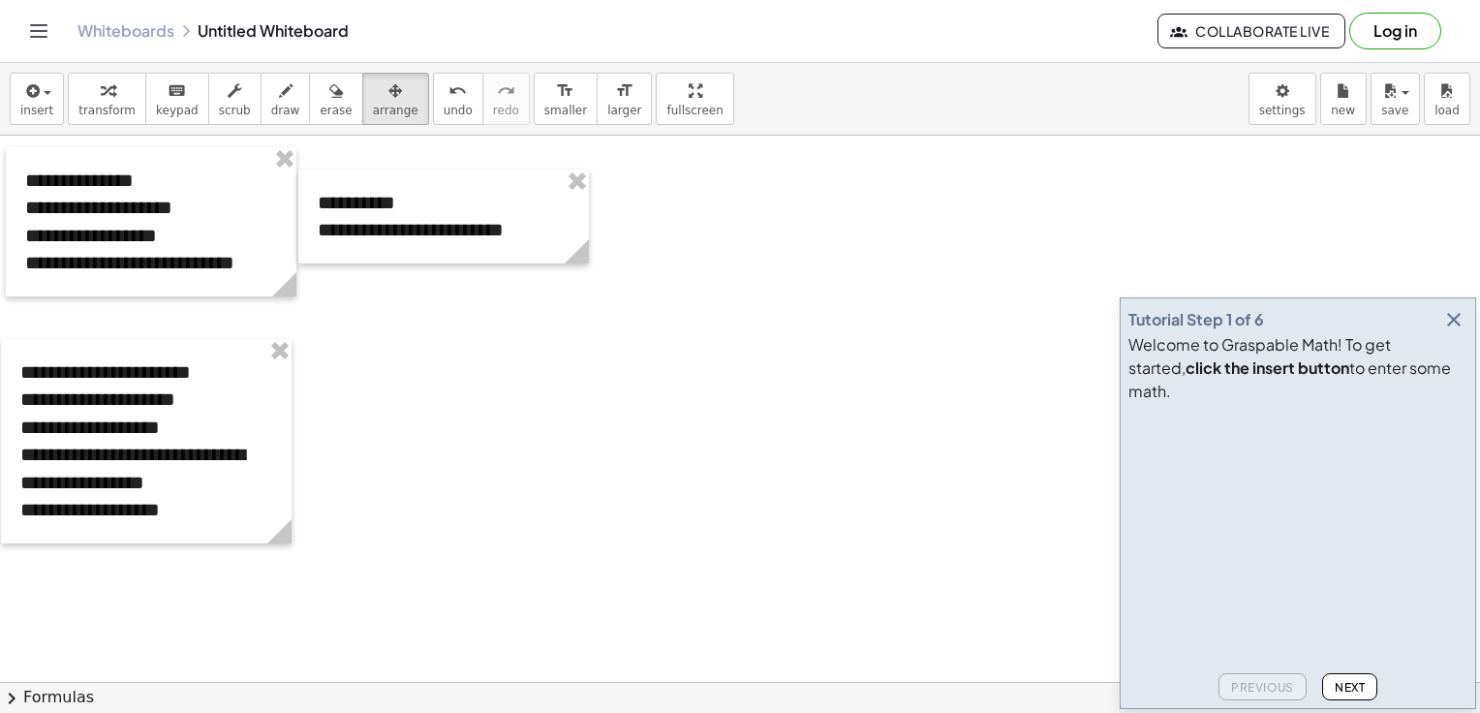
click at [148, 369] on div at bounding box center [146, 441] width 291 height 204
click at [1458, 331] on icon "button" at bounding box center [1453, 319] width 23 height 23
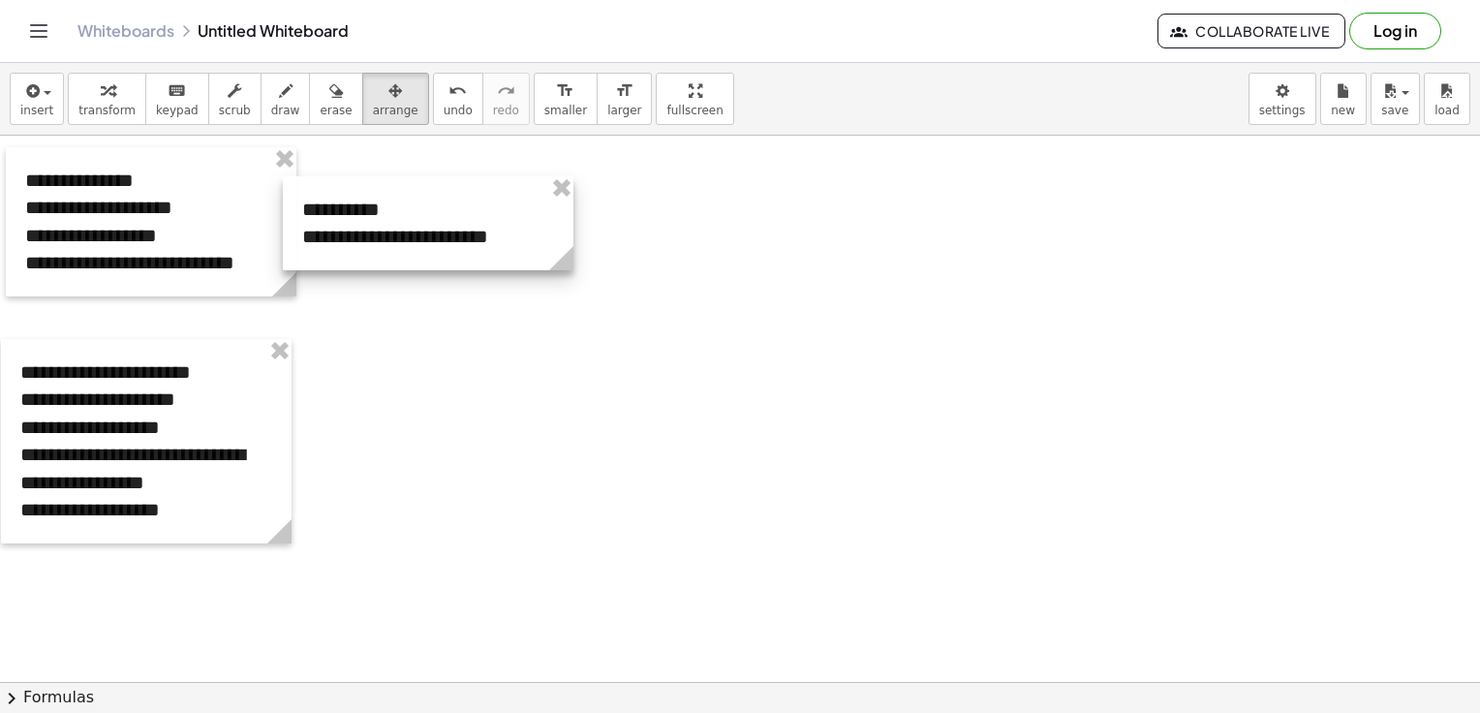
drag, startPoint x: 392, startPoint y: 204, endPoint x: 377, endPoint y: 211, distance: 16.9
click at [377, 211] on div at bounding box center [428, 223] width 291 height 94
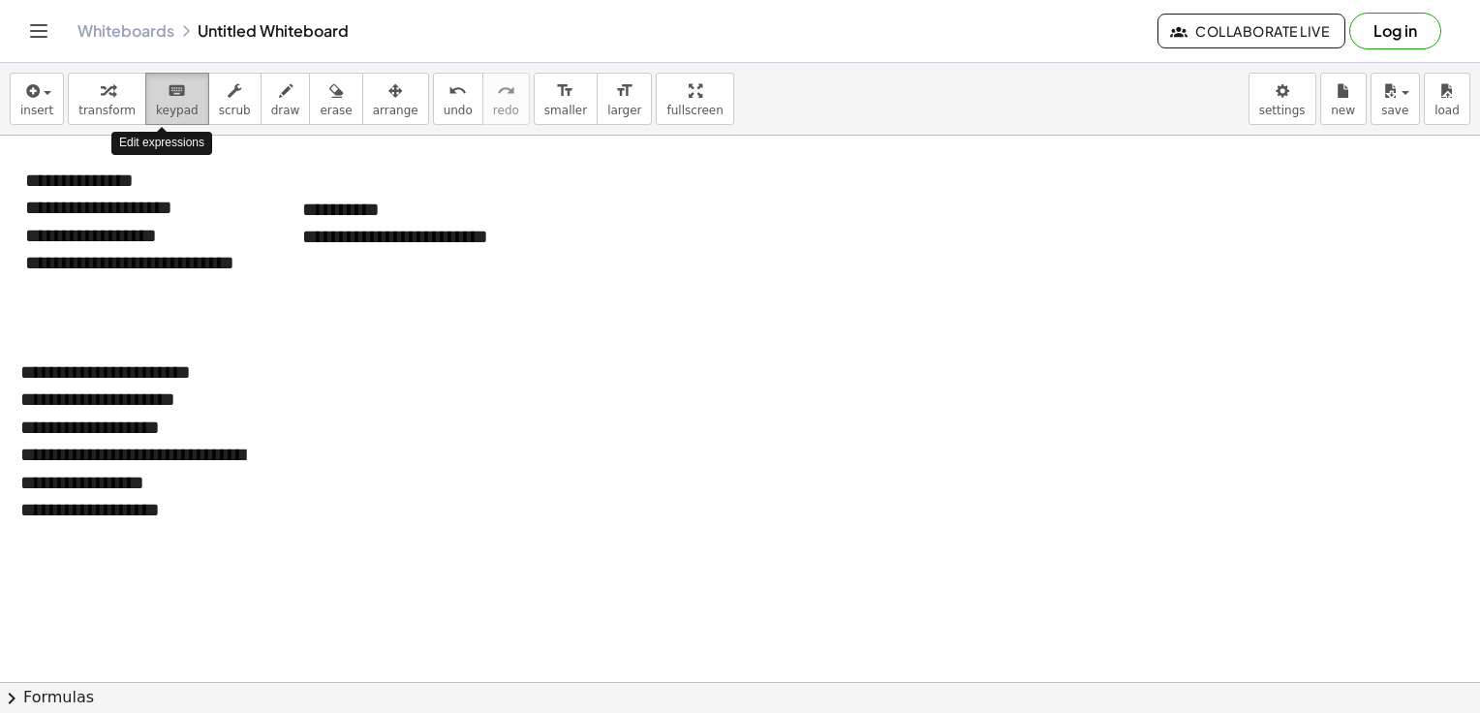
click at [168, 100] on icon "keyboard" at bounding box center [177, 90] width 18 height 23
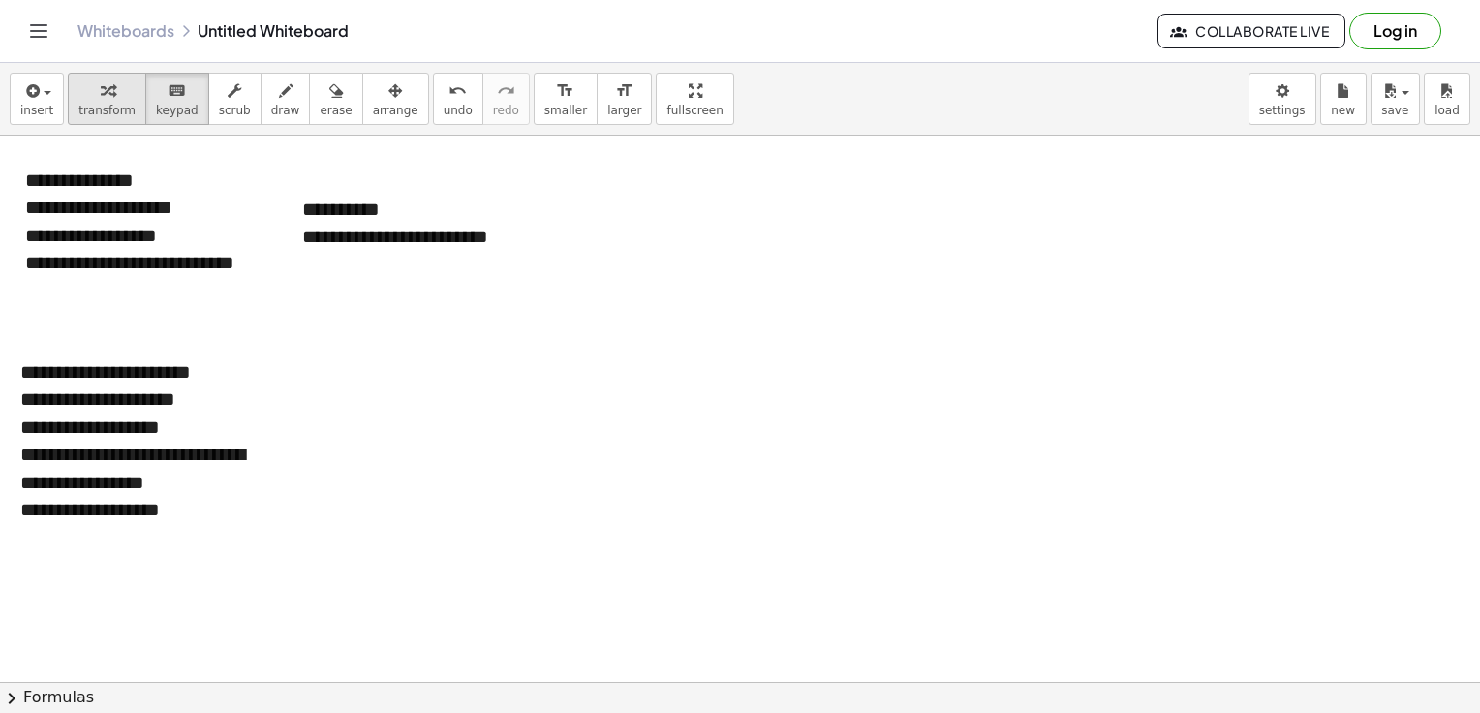
click at [110, 104] on span "transform" at bounding box center [106, 111] width 57 height 14
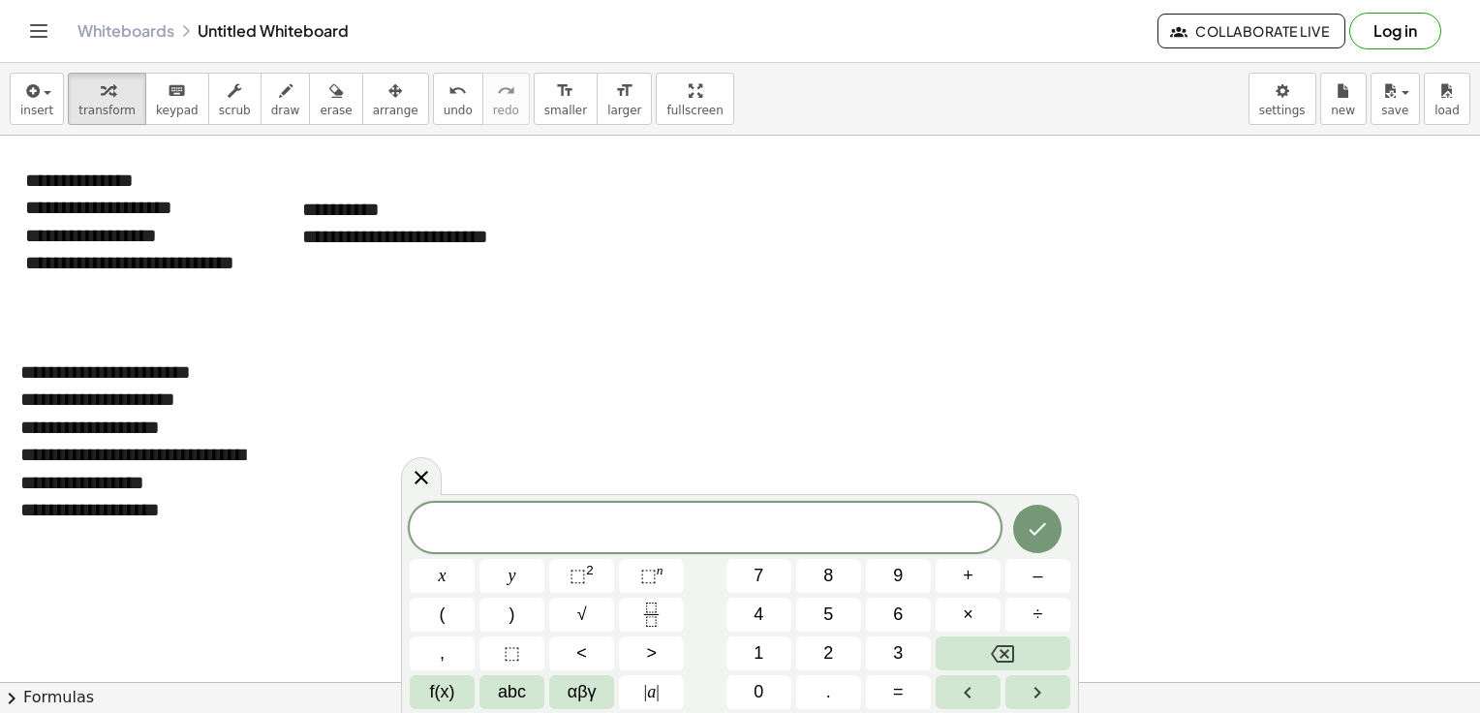
click at [733, 500] on div "x y ⬚ 2 ⬚ n 7 8 9 + – ( ) √ 4 5 6 × ÷ , ⬚ < > 1 2 3 f(x) abc αβγ | a | 0 . =" at bounding box center [740, 603] width 678 height 219
drag, startPoint x: 733, startPoint y: 500, endPoint x: 592, endPoint y: 338, distance: 214.8
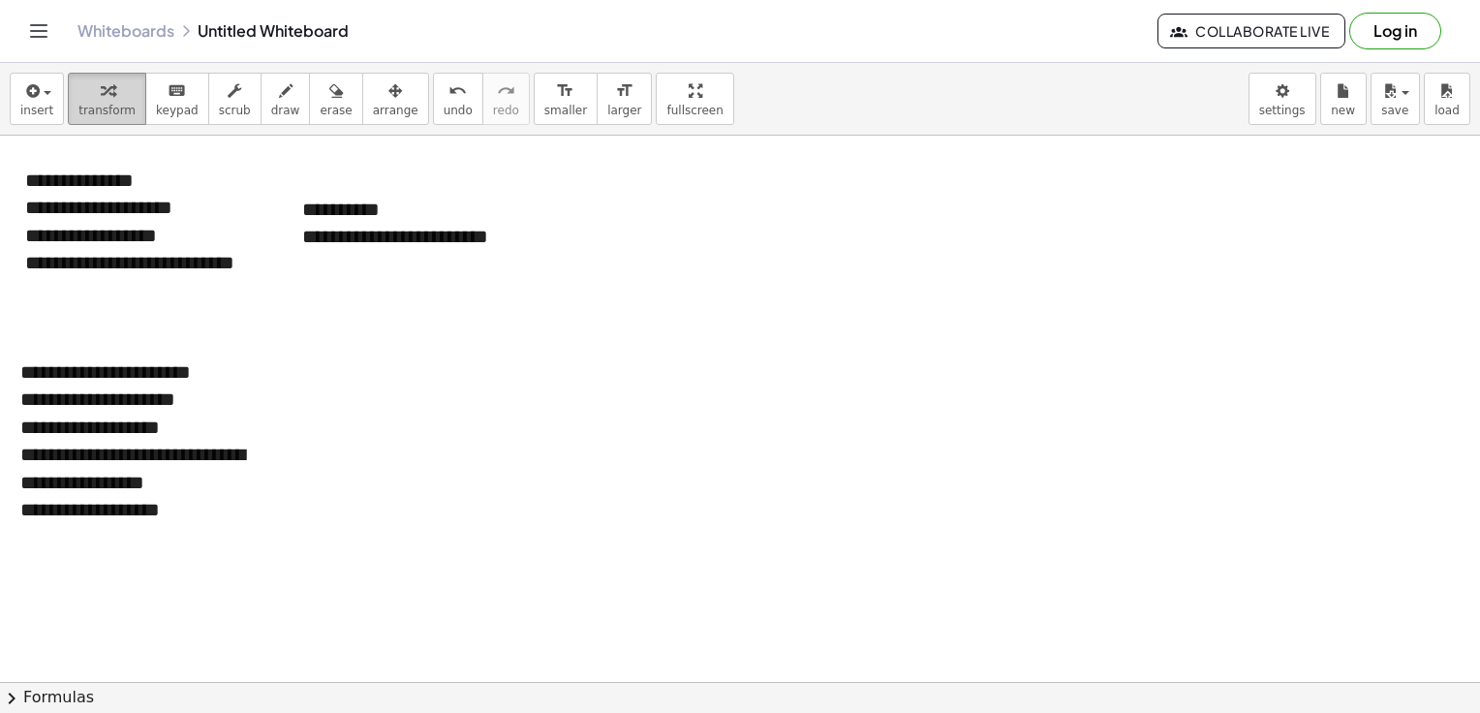
click at [103, 91] on icon "button" at bounding box center [108, 90] width 14 height 23
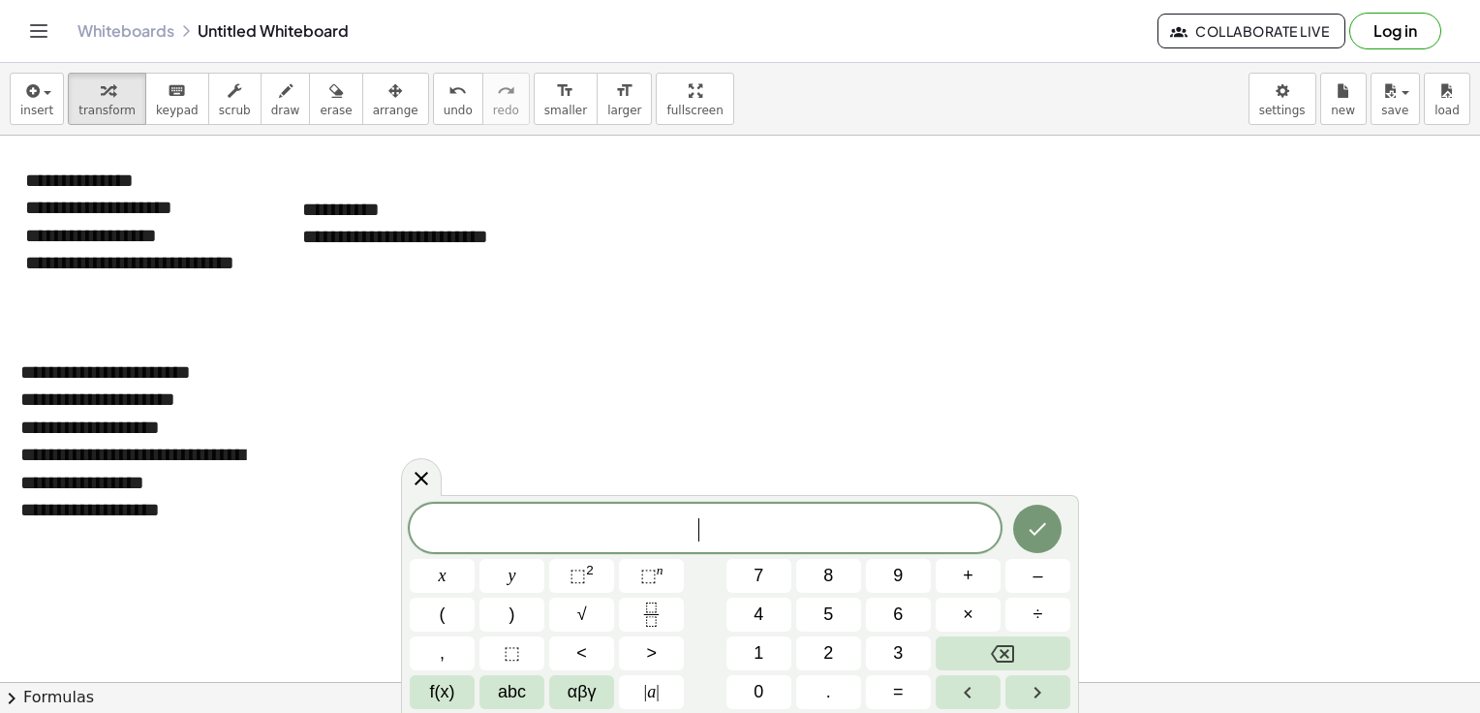
click at [616, 528] on span "​" at bounding box center [705, 529] width 591 height 27
click at [515, 690] on span "abc" at bounding box center [512, 692] width 28 height 26
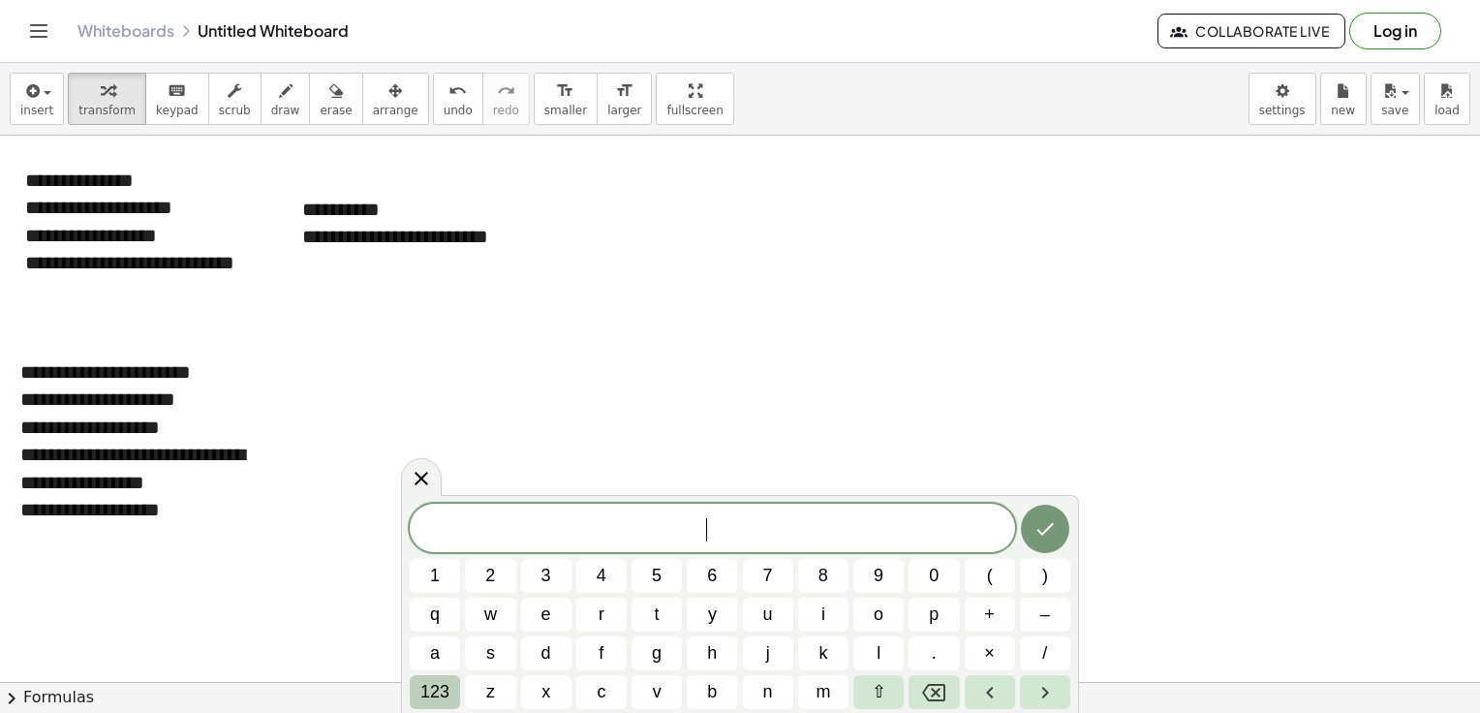
click at [444, 680] on span "123" at bounding box center [434, 692] width 29 height 26
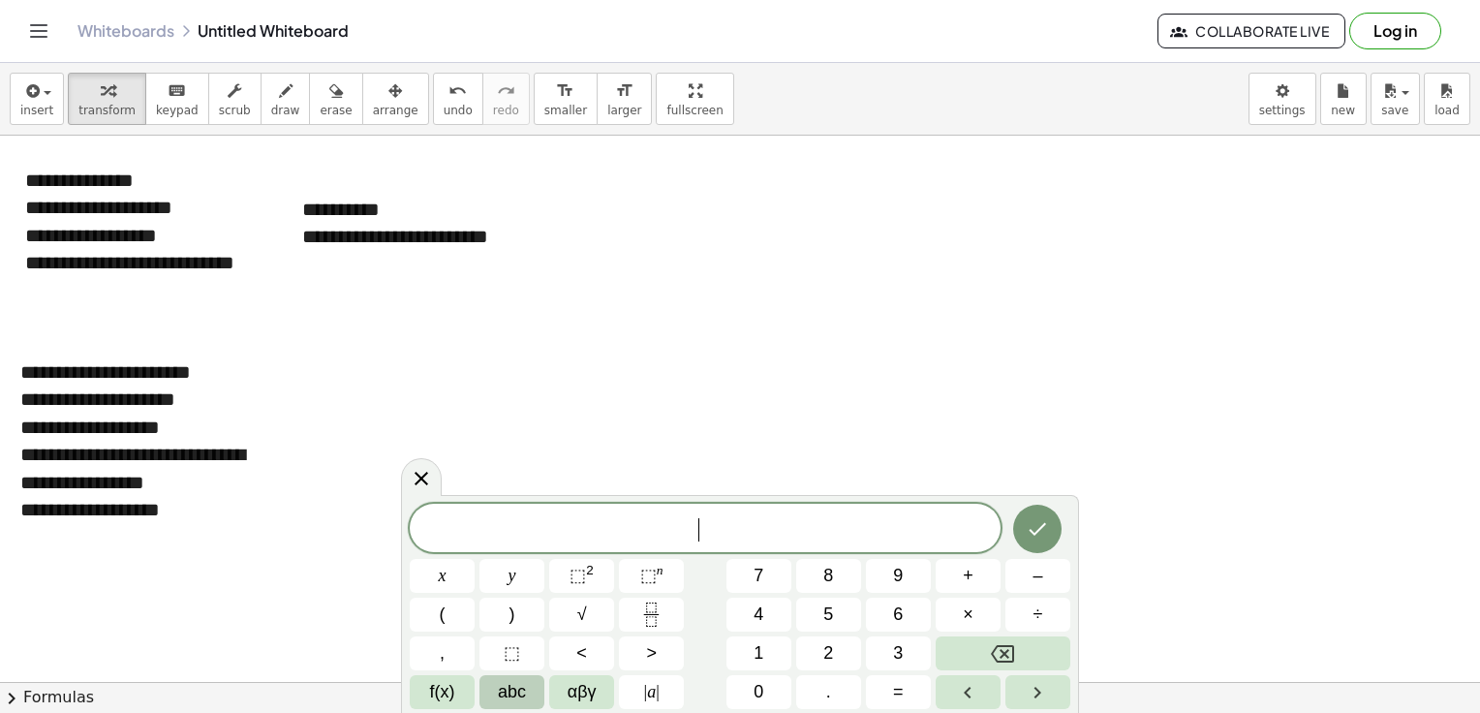
click at [515, 693] on span "abc" at bounding box center [512, 692] width 28 height 26
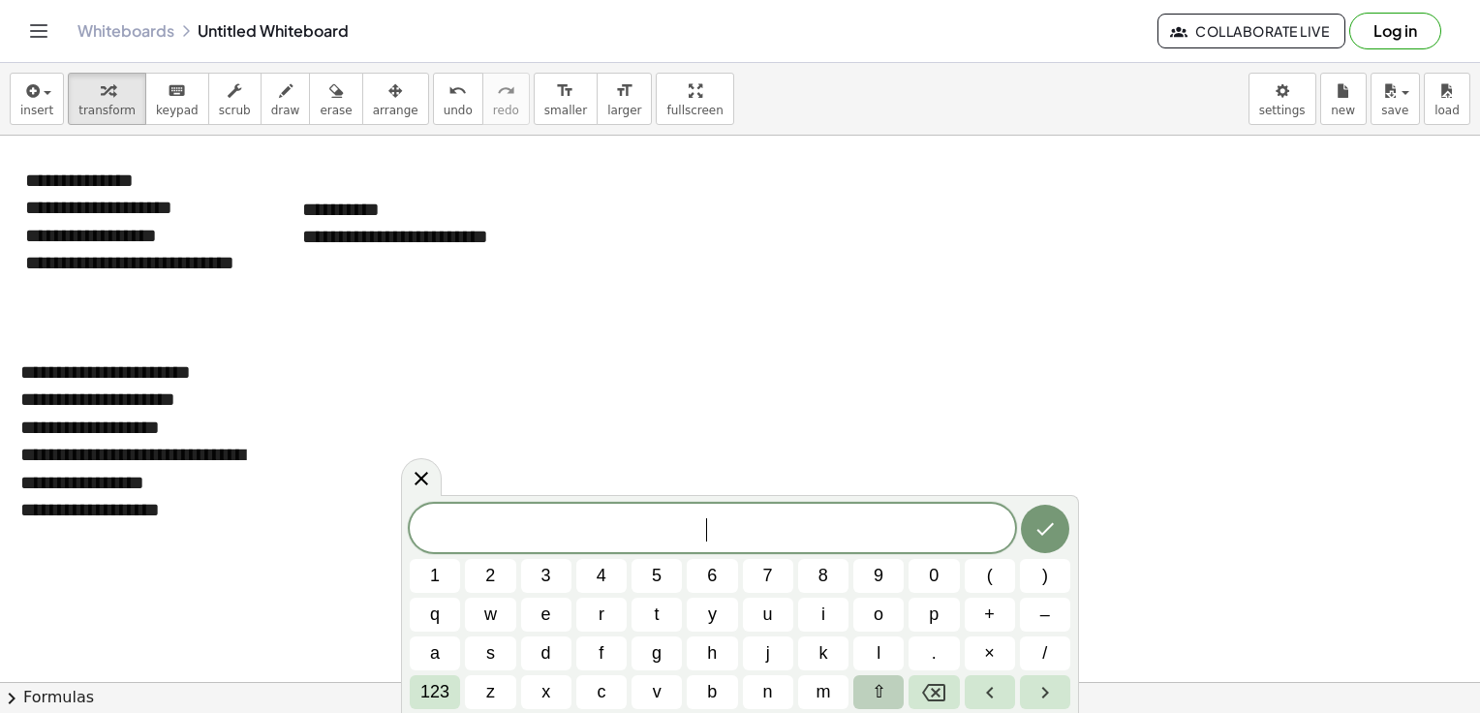
click at [882, 689] on span "⇧" at bounding box center [879, 692] width 15 height 26
click at [840, 601] on button "i" at bounding box center [823, 615] width 50 height 34
click at [538, 686] on button "x" at bounding box center [546, 692] width 50 height 34
click at [879, 689] on span "⇧" at bounding box center [879, 692] width 15 height 26
click at [943, 690] on icon "Backspace" at bounding box center [933, 692] width 23 height 23
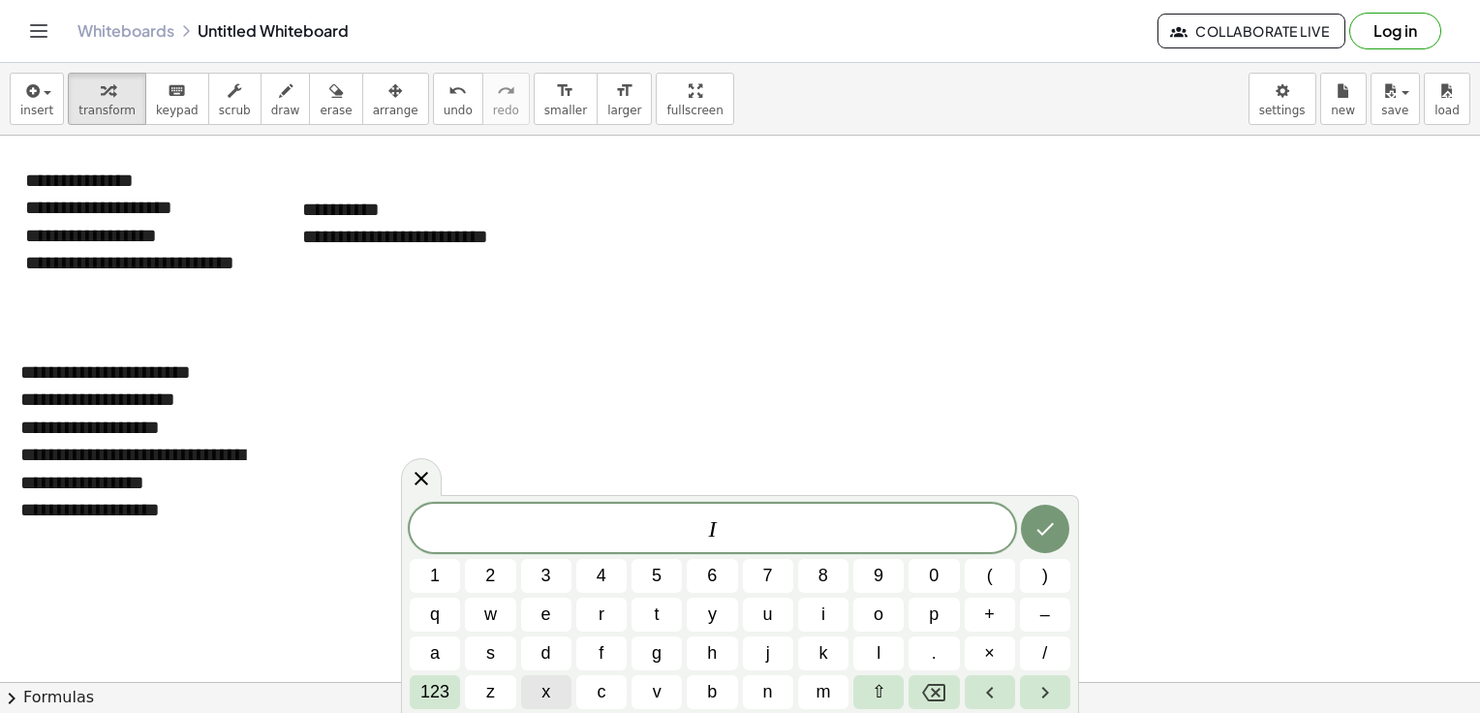
click at [560, 692] on button "x" at bounding box center [546, 692] width 50 height 34
click at [940, 694] on icon "Backspace" at bounding box center [933, 692] width 23 height 23
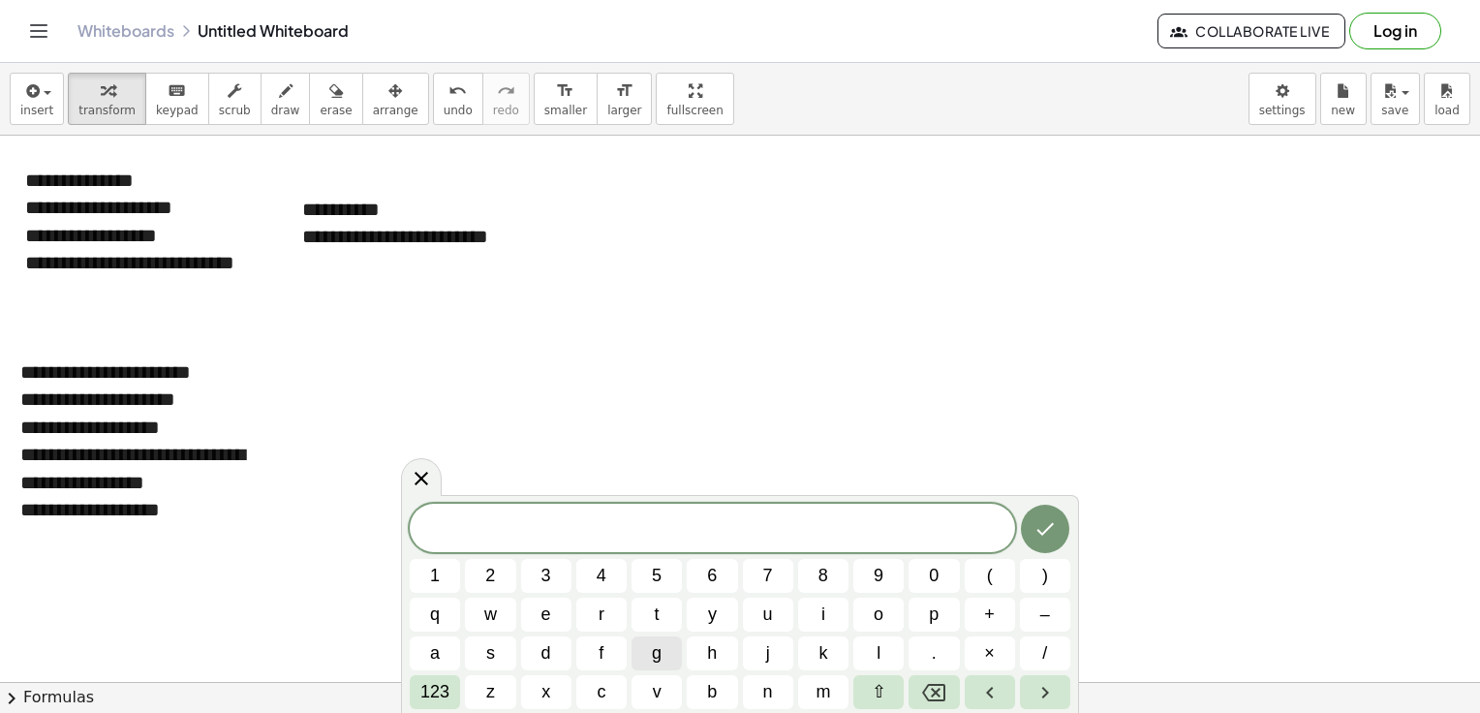
click at [647, 656] on button "g" at bounding box center [656, 653] width 50 height 34
click at [987, 582] on span "(" at bounding box center [990, 576] width 6 height 26
click at [527, 693] on button "x" at bounding box center [546, 692] width 50 height 34
click at [1036, 581] on button ")" at bounding box center [1045, 576] width 50 height 34
click at [451, 701] on button "123" at bounding box center [435, 692] width 50 height 34
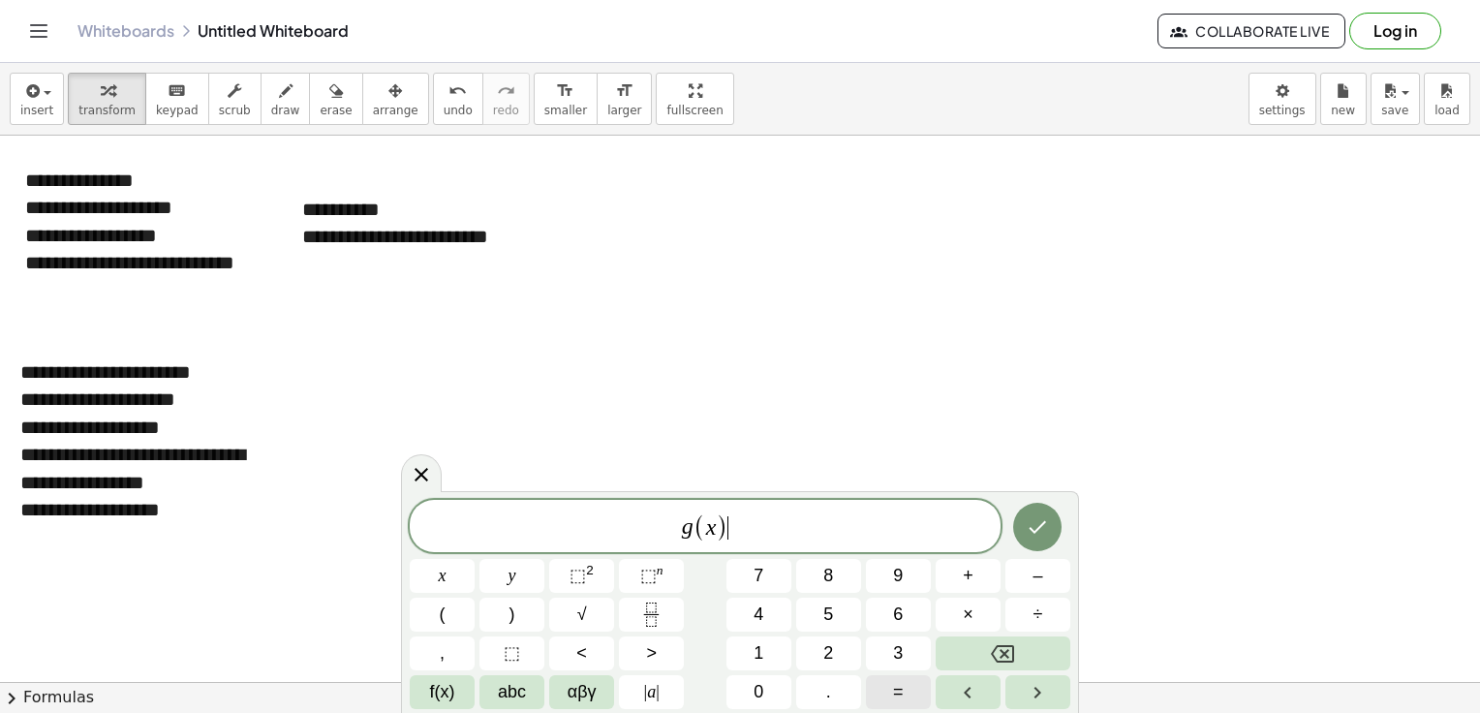
click at [902, 687] on span "=" at bounding box center [898, 692] width 11 height 26
click at [663, 619] on button "Fraction" at bounding box center [651, 615] width 65 height 34
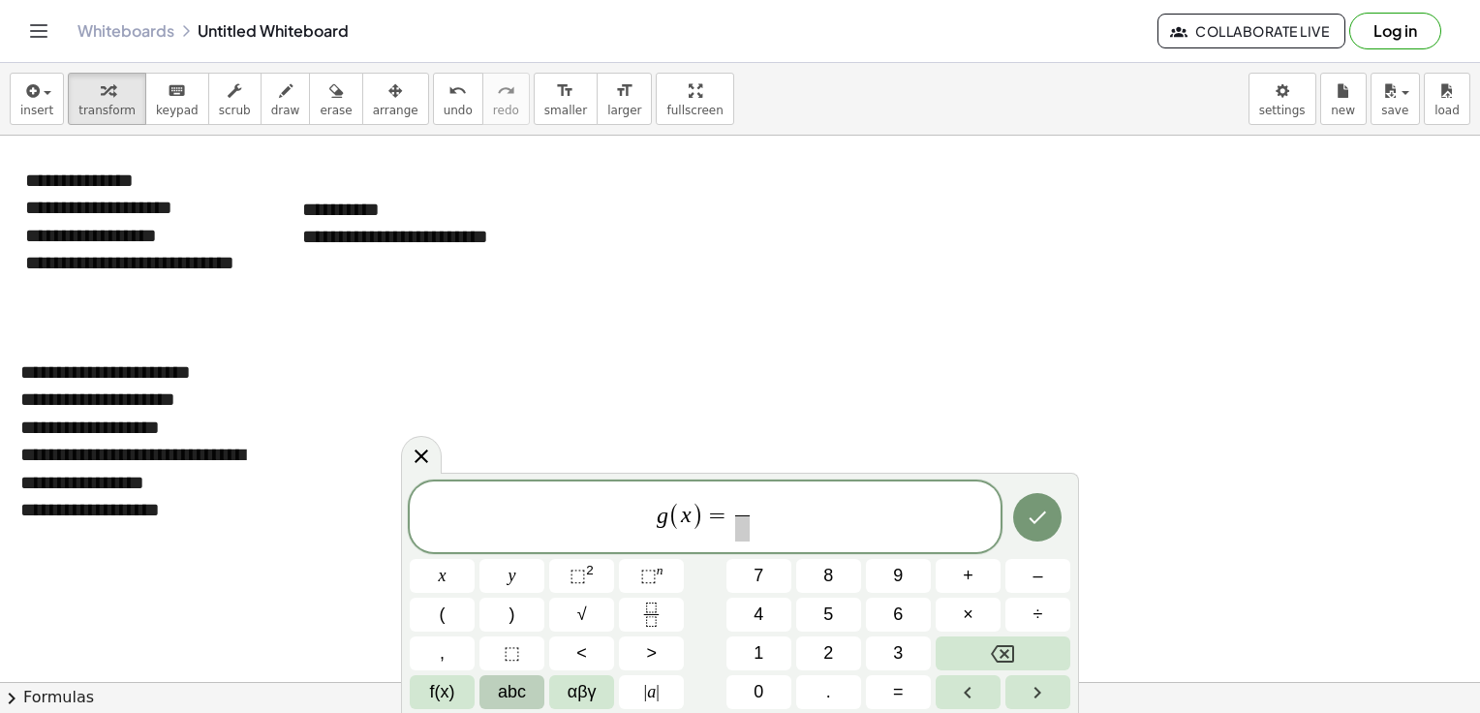
click at [507, 691] on span "abc" at bounding box center [512, 692] width 28 height 26
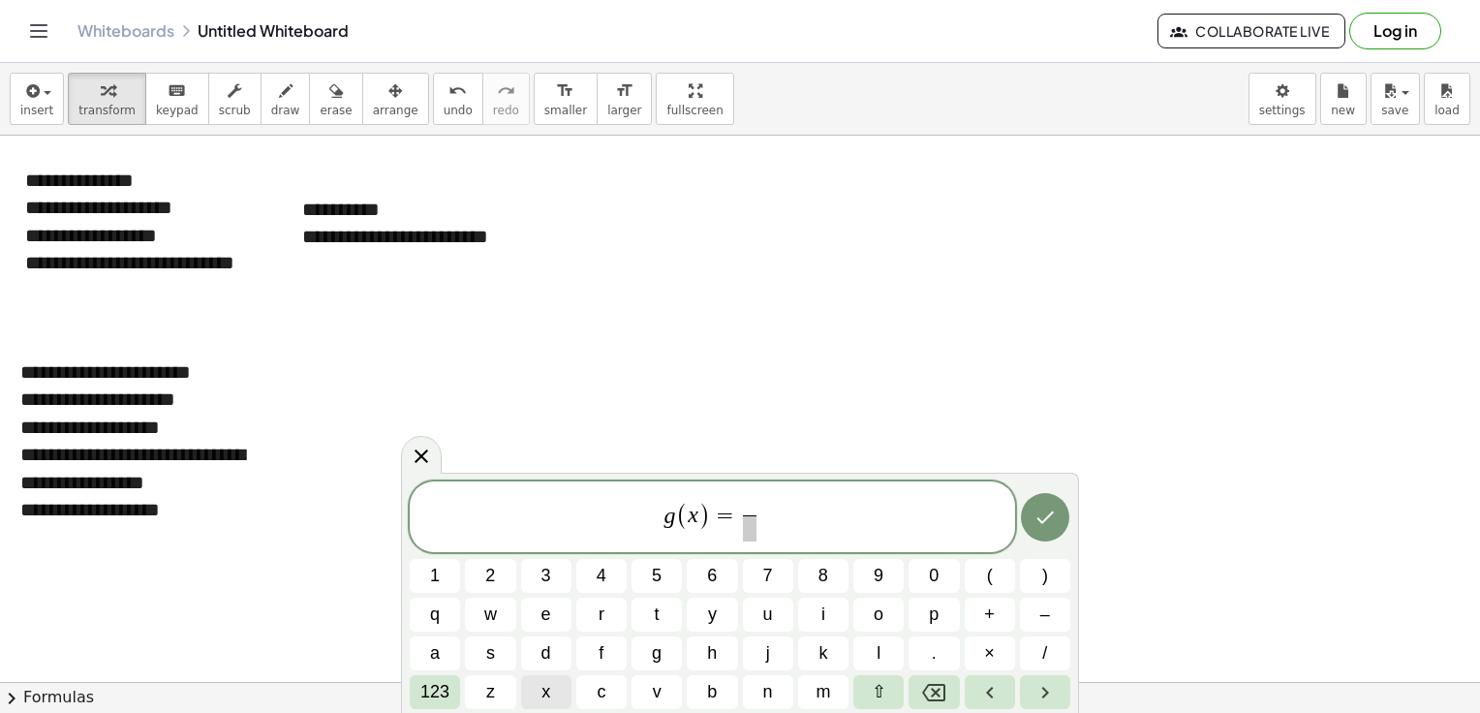
click at [558, 694] on button "x" at bounding box center [546, 692] width 50 height 34
click at [993, 613] on span "+" at bounding box center [989, 614] width 11 height 26
click at [440, 685] on span "123" at bounding box center [434, 692] width 29 height 26
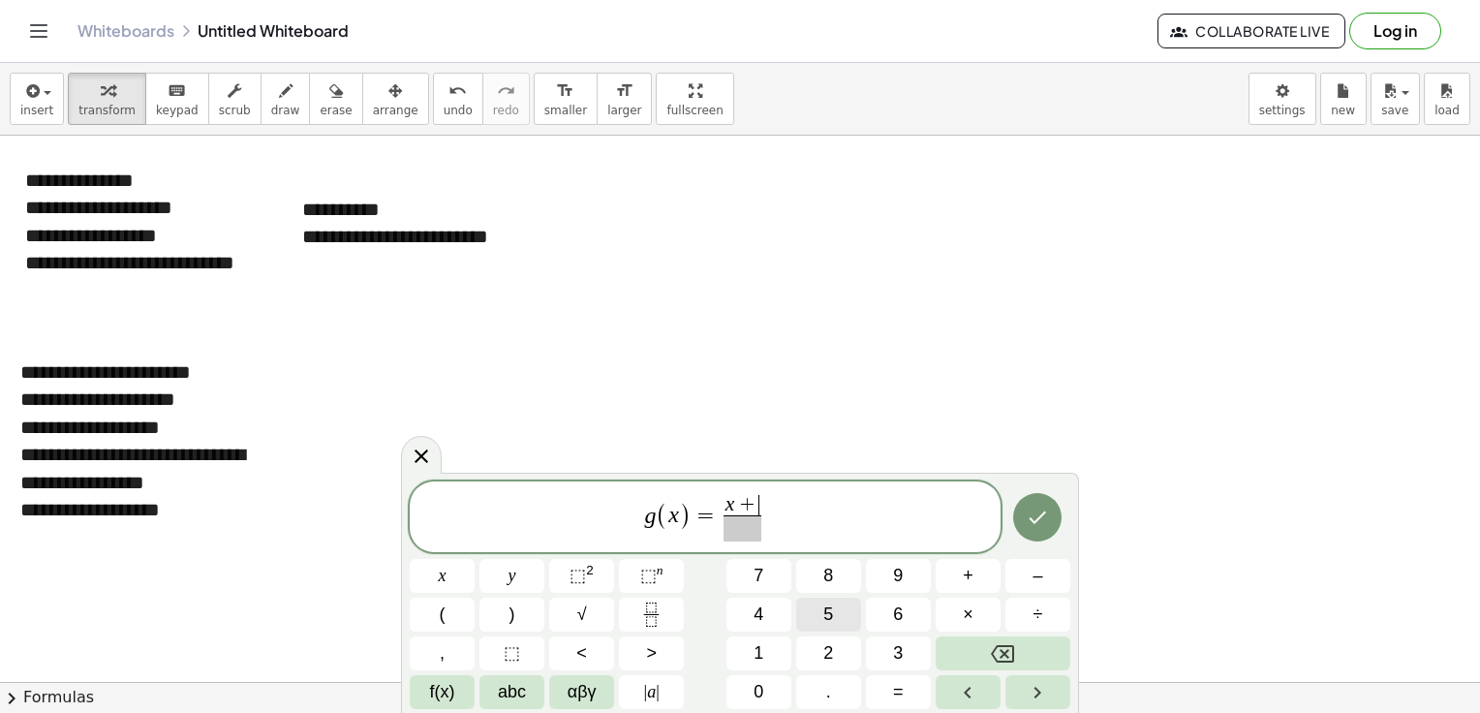
click at [817, 617] on button "5" at bounding box center [828, 615] width 65 height 34
click at [755, 529] on span at bounding box center [742, 528] width 49 height 26
click at [874, 644] on button "3" at bounding box center [898, 653] width 65 height 34
click at [1047, 531] on button "Done" at bounding box center [1037, 517] width 48 height 48
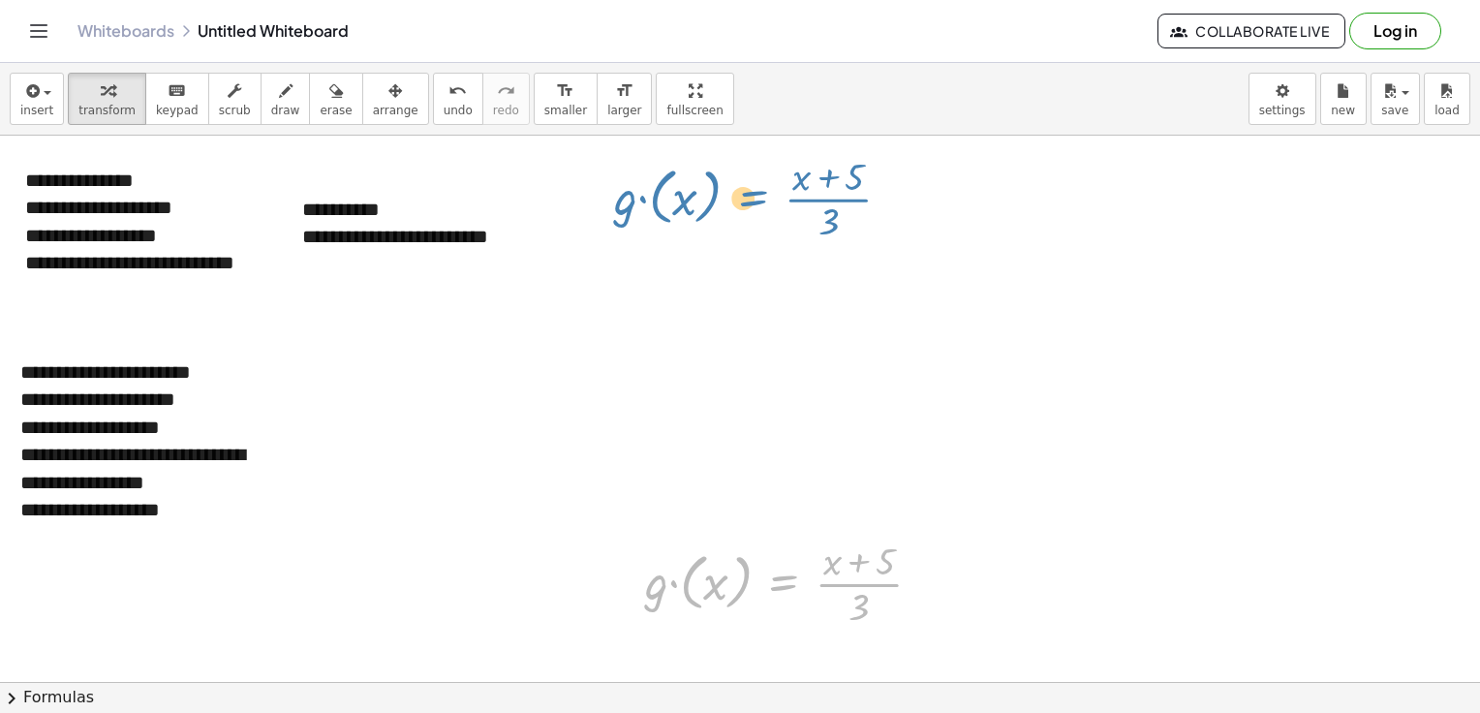
drag, startPoint x: 802, startPoint y: 584, endPoint x: 767, endPoint y: 199, distance: 387.0
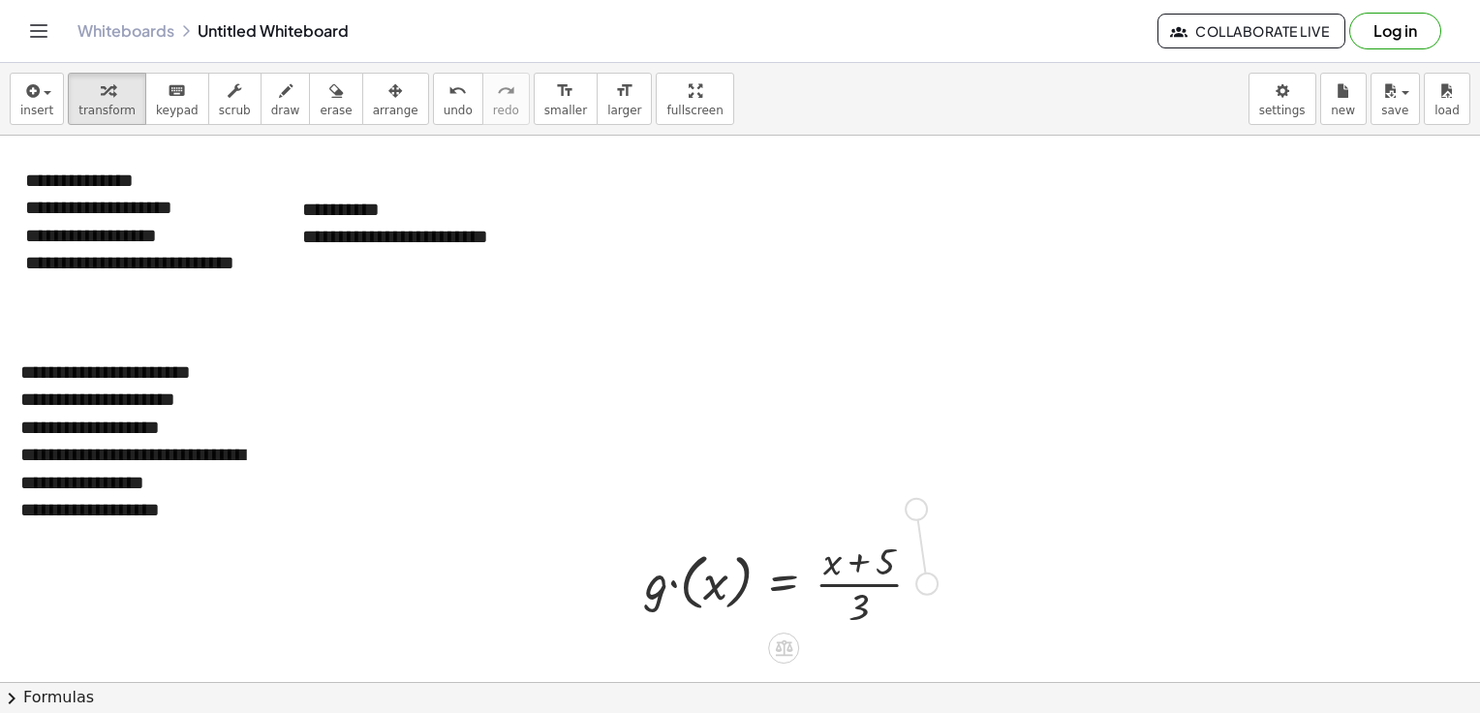
drag, startPoint x: 925, startPoint y: 583, endPoint x: 910, endPoint y: 489, distance: 95.1
drag, startPoint x: 896, startPoint y: 472, endPoint x: 714, endPoint y: 201, distance: 325.8
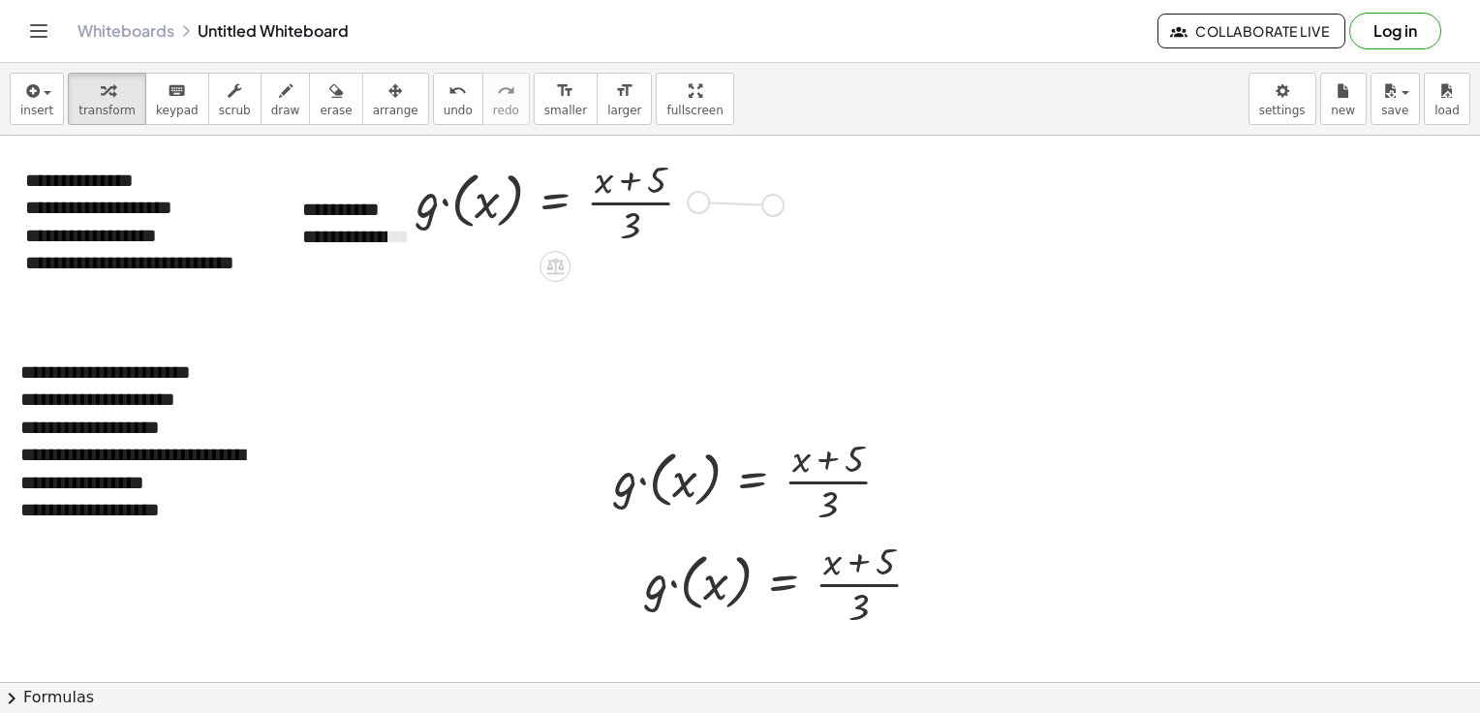
drag, startPoint x: 700, startPoint y: 197, endPoint x: 790, endPoint y: 200, distance: 90.2
click at [430, 197] on div at bounding box center [562, 200] width 311 height 97
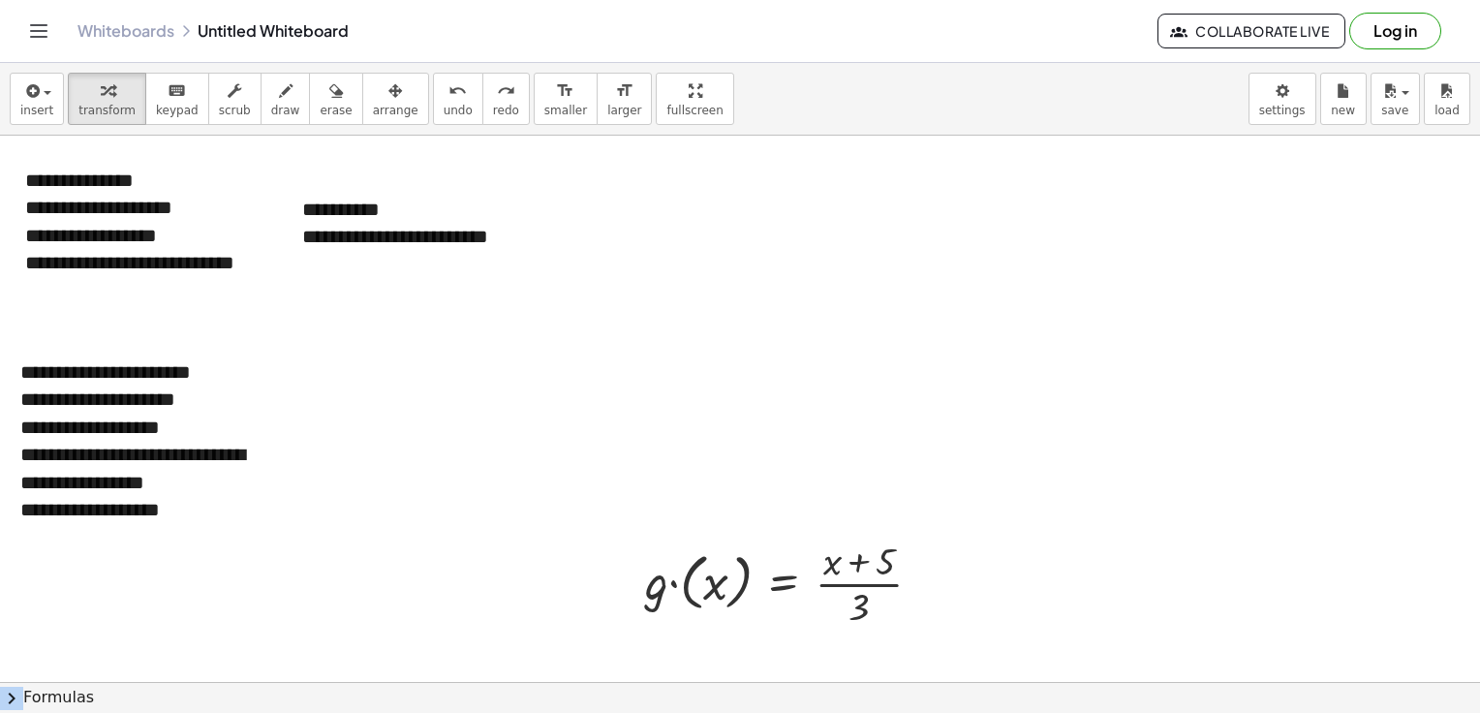
drag, startPoint x: 779, startPoint y: 656, endPoint x: 829, endPoint y: 682, distance: 56.7
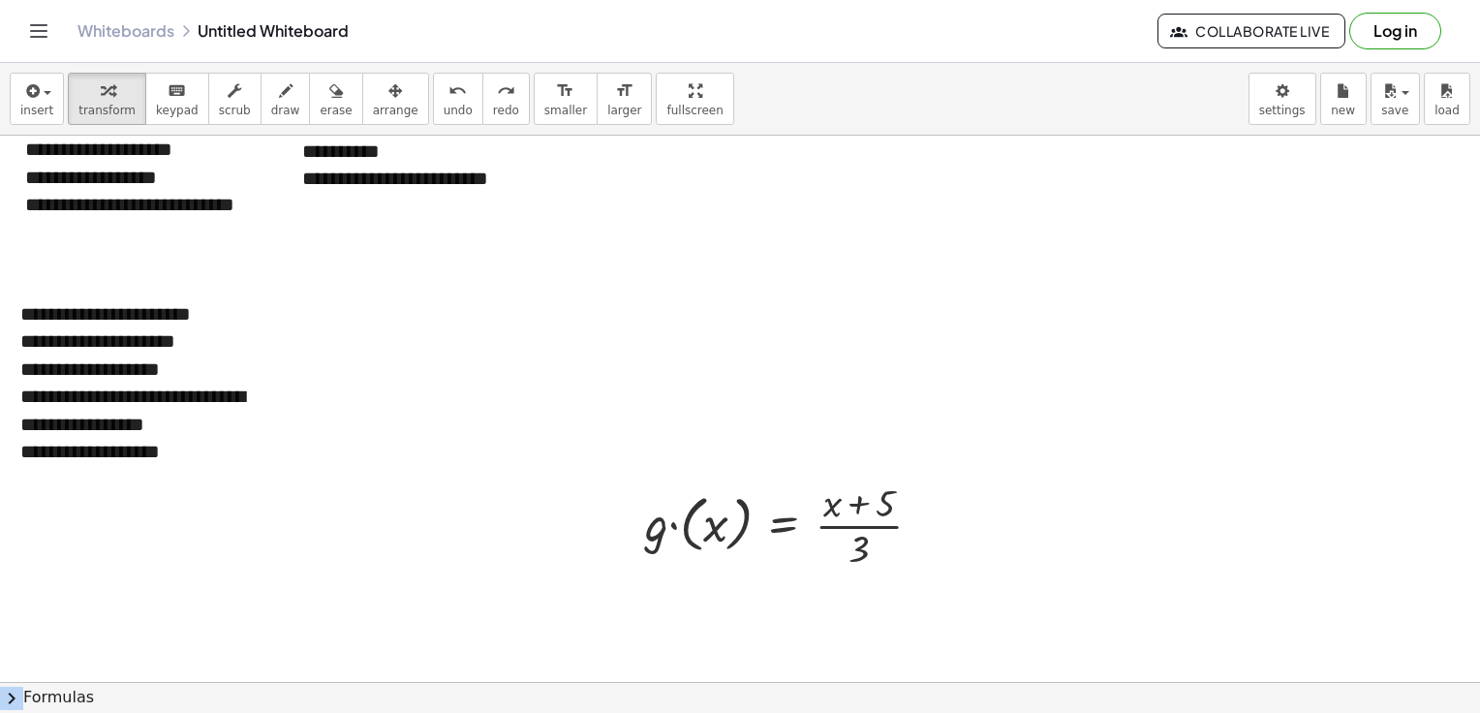
drag, startPoint x: 829, startPoint y: 682, endPoint x: 764, endPoint y: 267, distance: 419.6
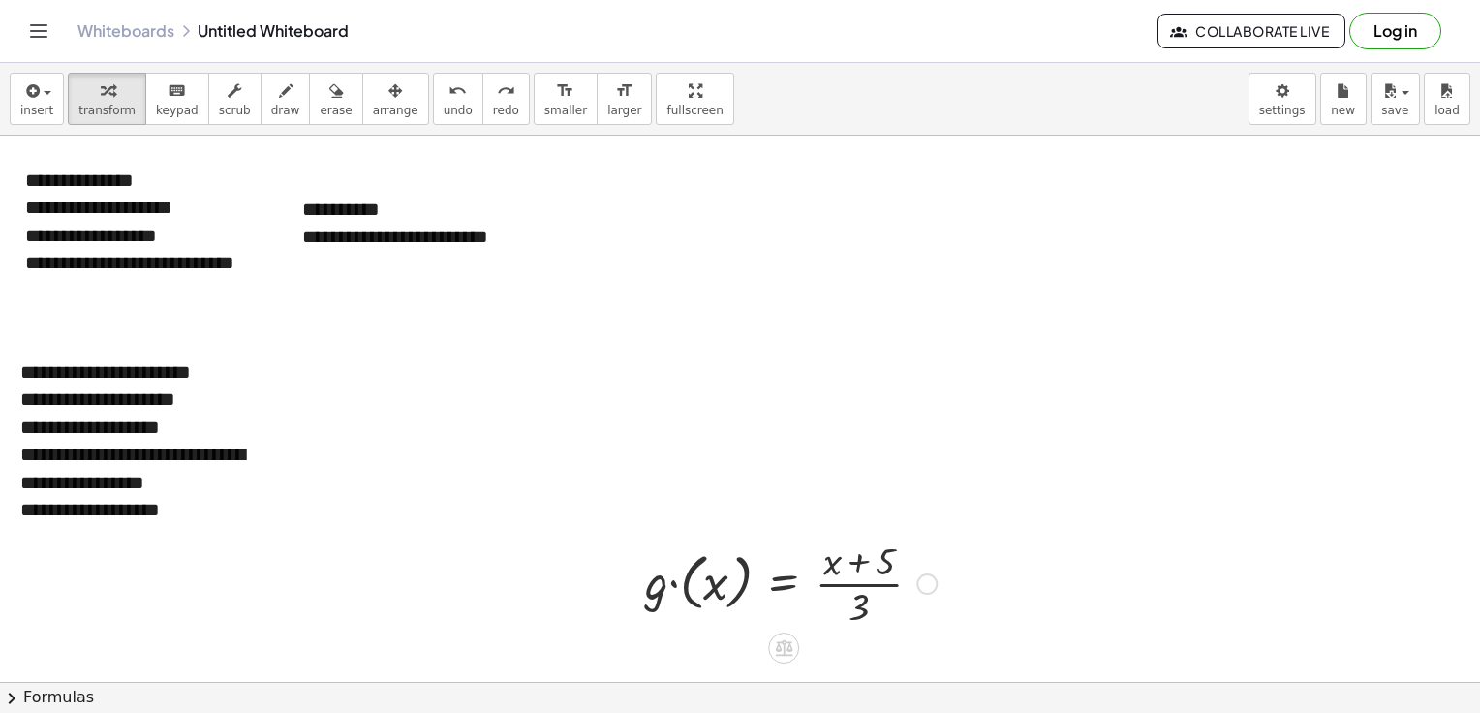
click at [784, 649] on icon at bounding box center [783, 648] width 17 height 16
click at [699, 655] on div "+" at bounding box center [706, 647] width 31 height 31
click at [788, 640] on icon at bounding box center [783, 648] width 17 height 16
click at [871, 648] on div at bounding box center [861, 647] width 31 height 31
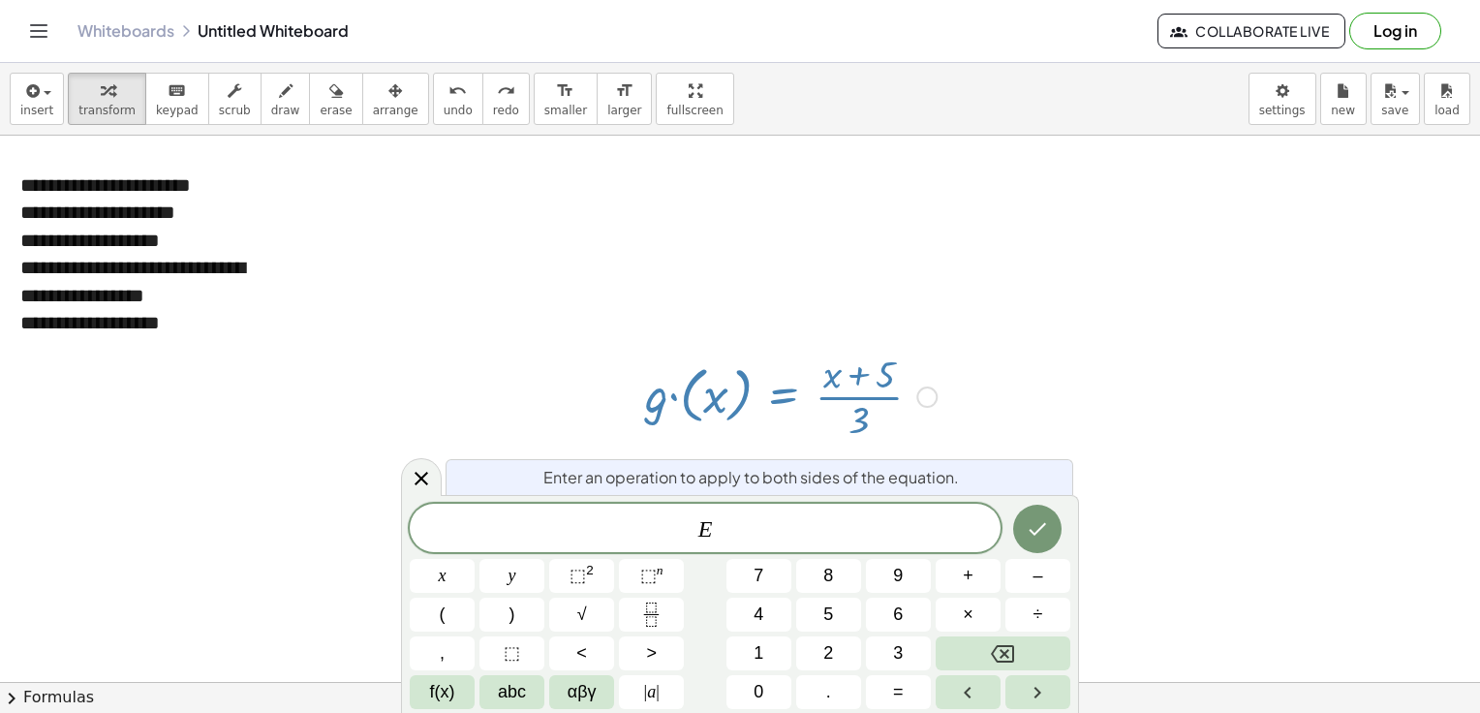
scroll to position [188, 0]
click at [417, 482] on icon at bounding box center [422, 479] width 14 height 14
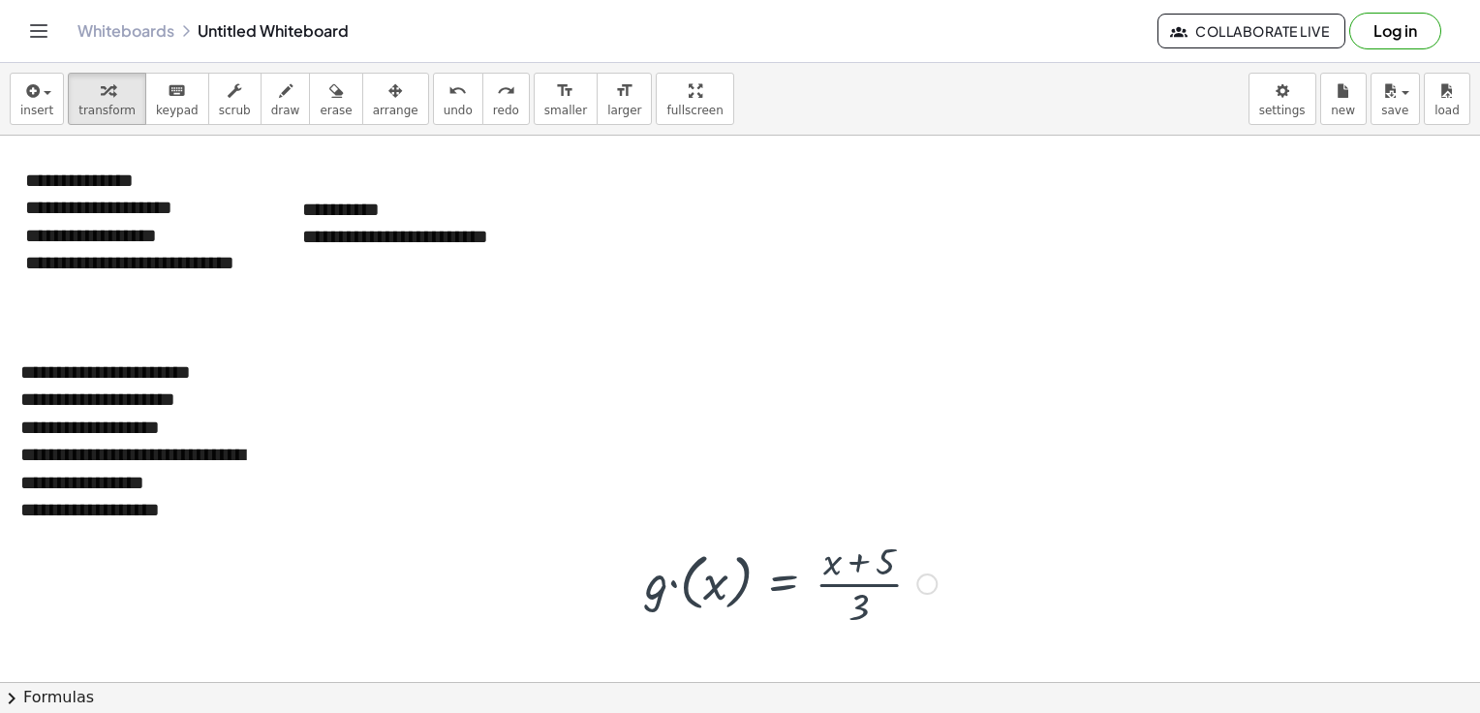
scroll to position [0, 0]
drag, startPoint x: 926, startPoint y: 587, endPoint x: 765, endPoint y: 224, distance: 397.2
drag, startPoint x: 923, startPoint y: 583, endPoint x: 918, endPoint y: 196, distance: 387.4
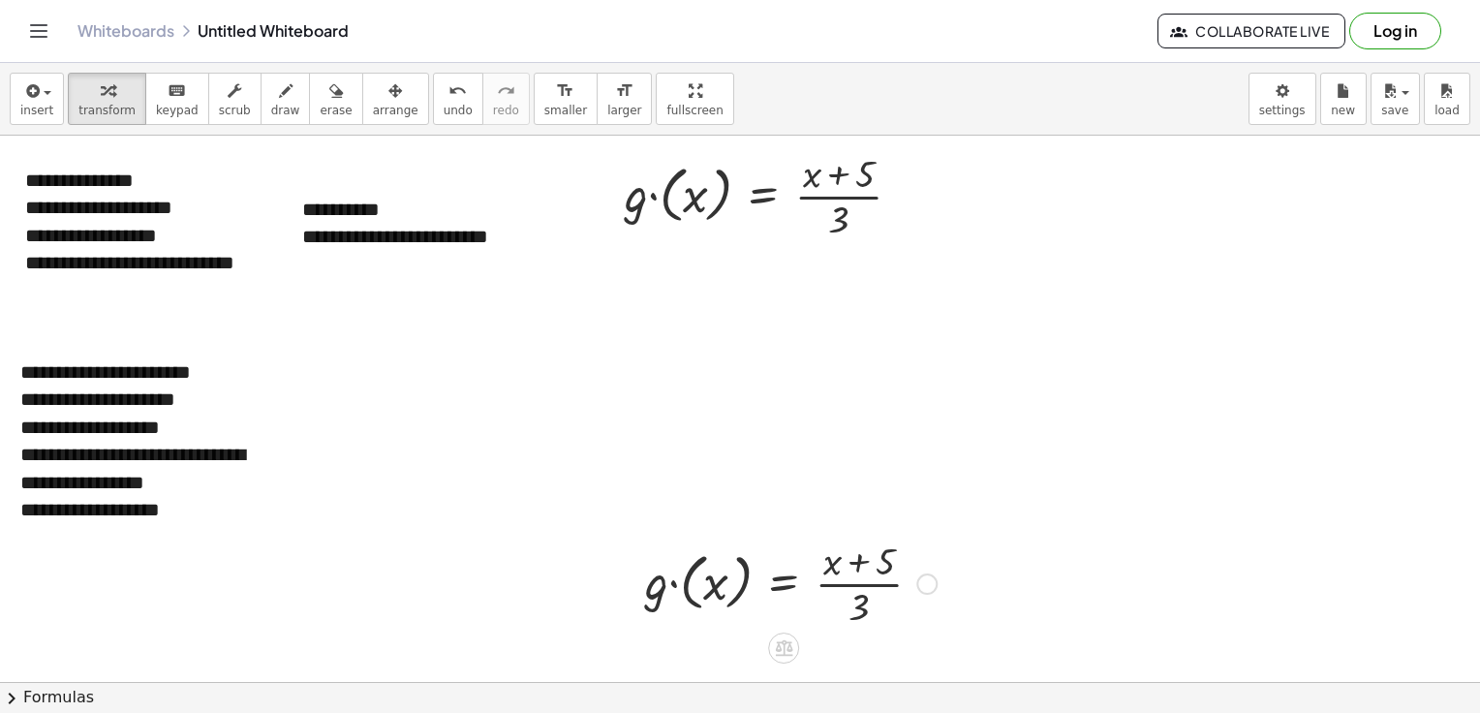
click at [779, 588] on div at bounding box center [790, 582] width 311 height 97
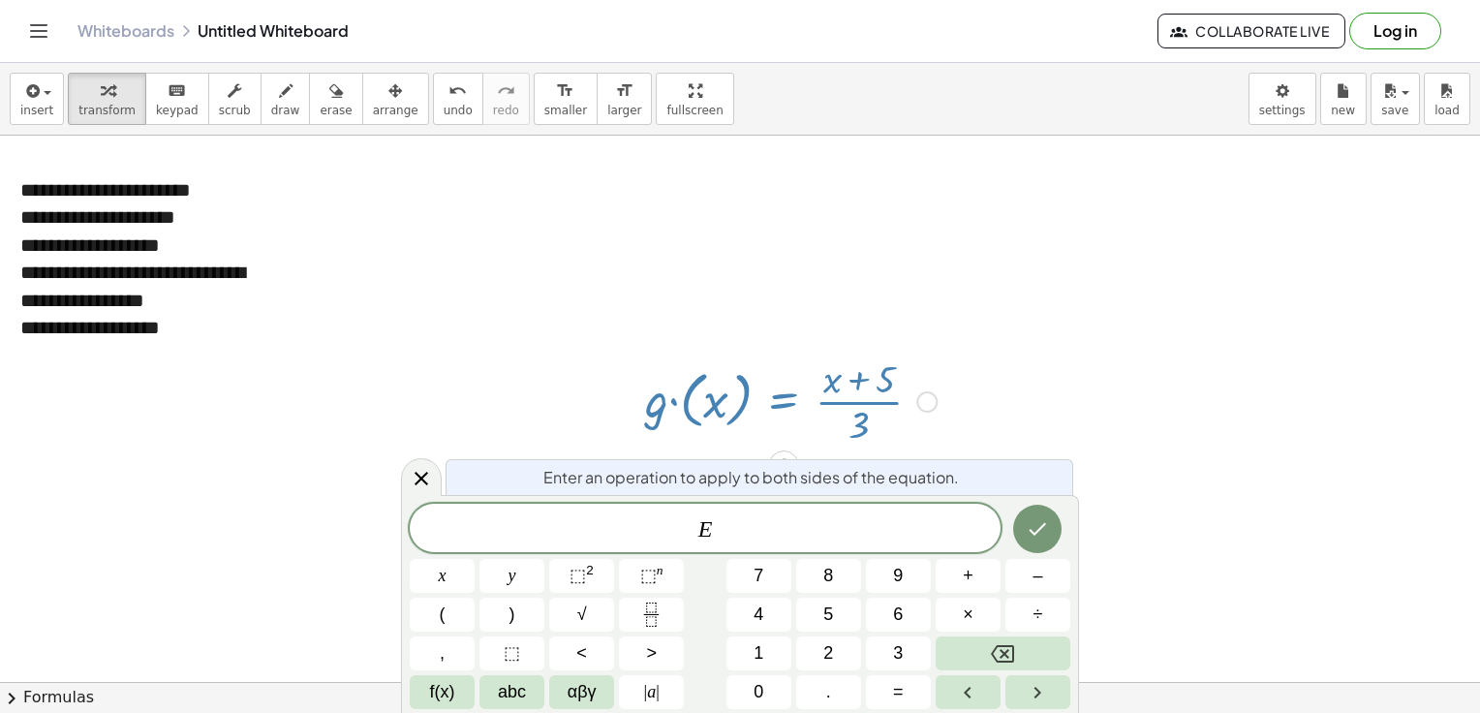
scroll to position [188, 0]
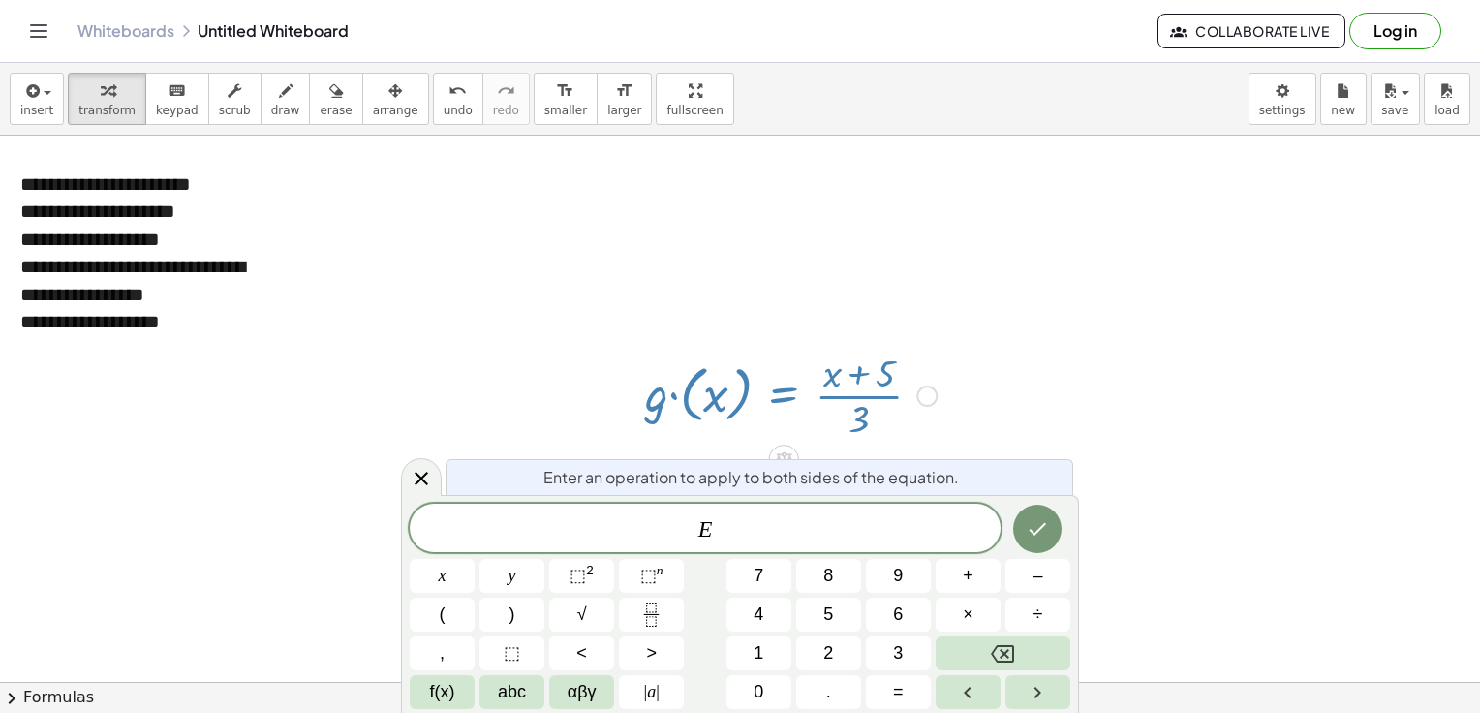
drag, startPoint x: 672, startPoint y: 396, endPoint x: 576, endPoint y: 331, distance: 115.8
click at [576, 331] on div at bounding box center [740, 605] width 1480 height 1315
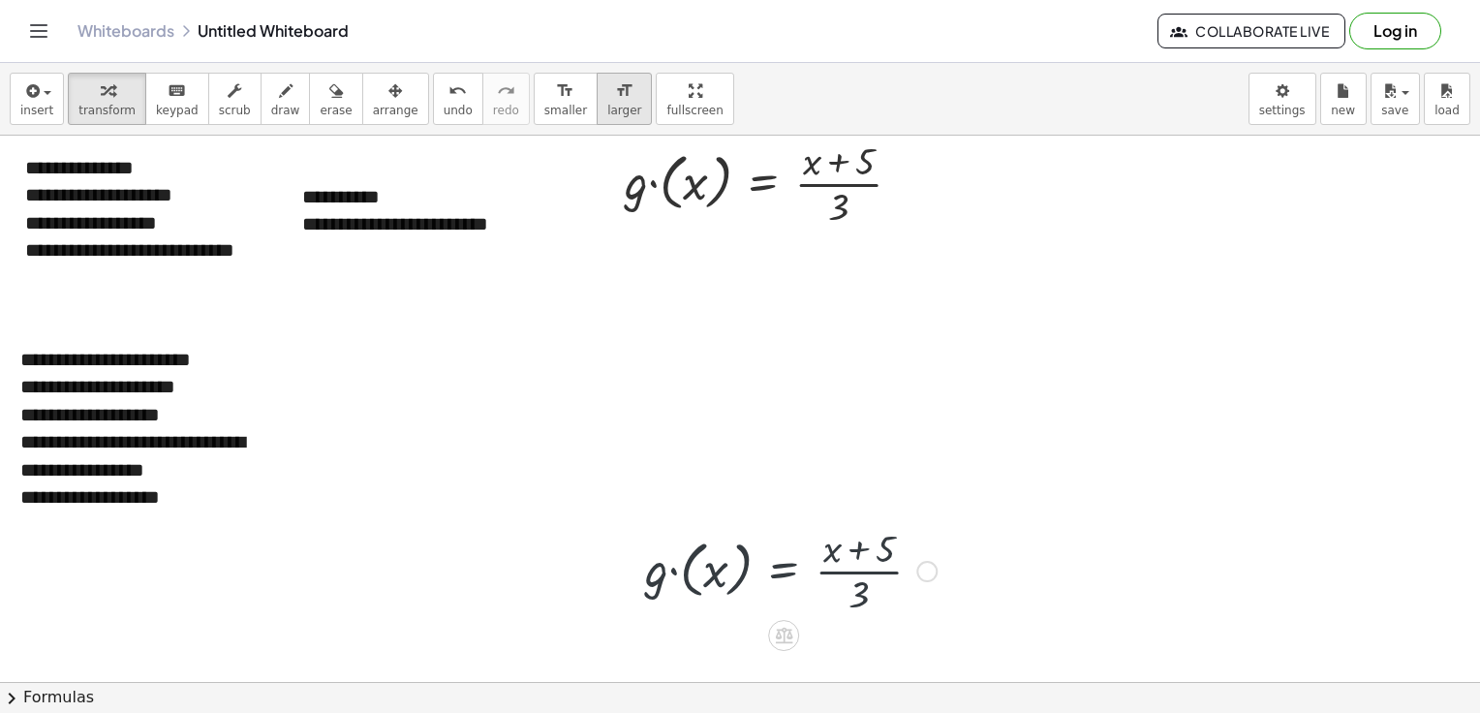
scroll to position [0, 0]
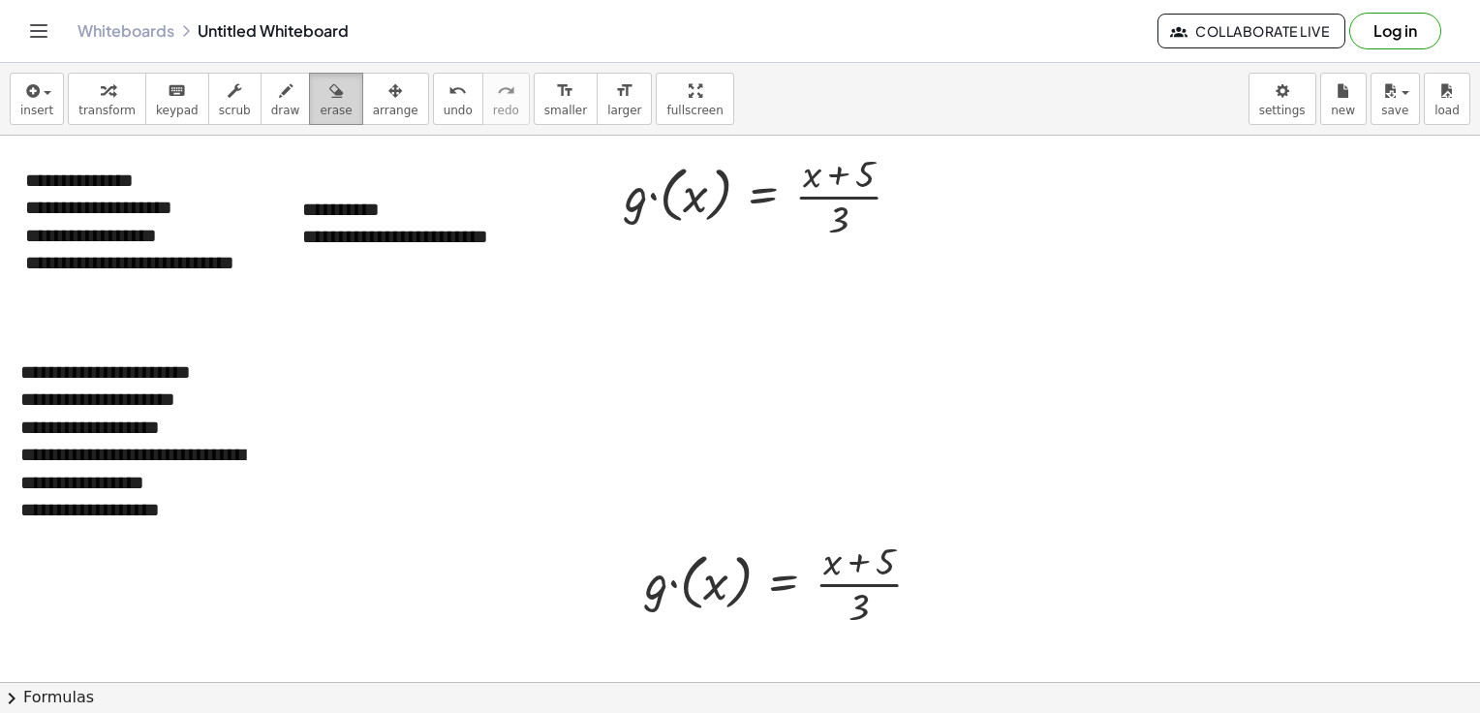
click at [309, 90] on button "erase" at bounding box center [335, 99] width 53 height 52
drag, startPoint x: 792, startPoint y: 590, endPoint x: 858, endPoint y: 576, distance: 67.2
drag, startPoint x: 702, startPoint y: 598, endPoint x: 911, endPoint y: 552, distance: 214.1
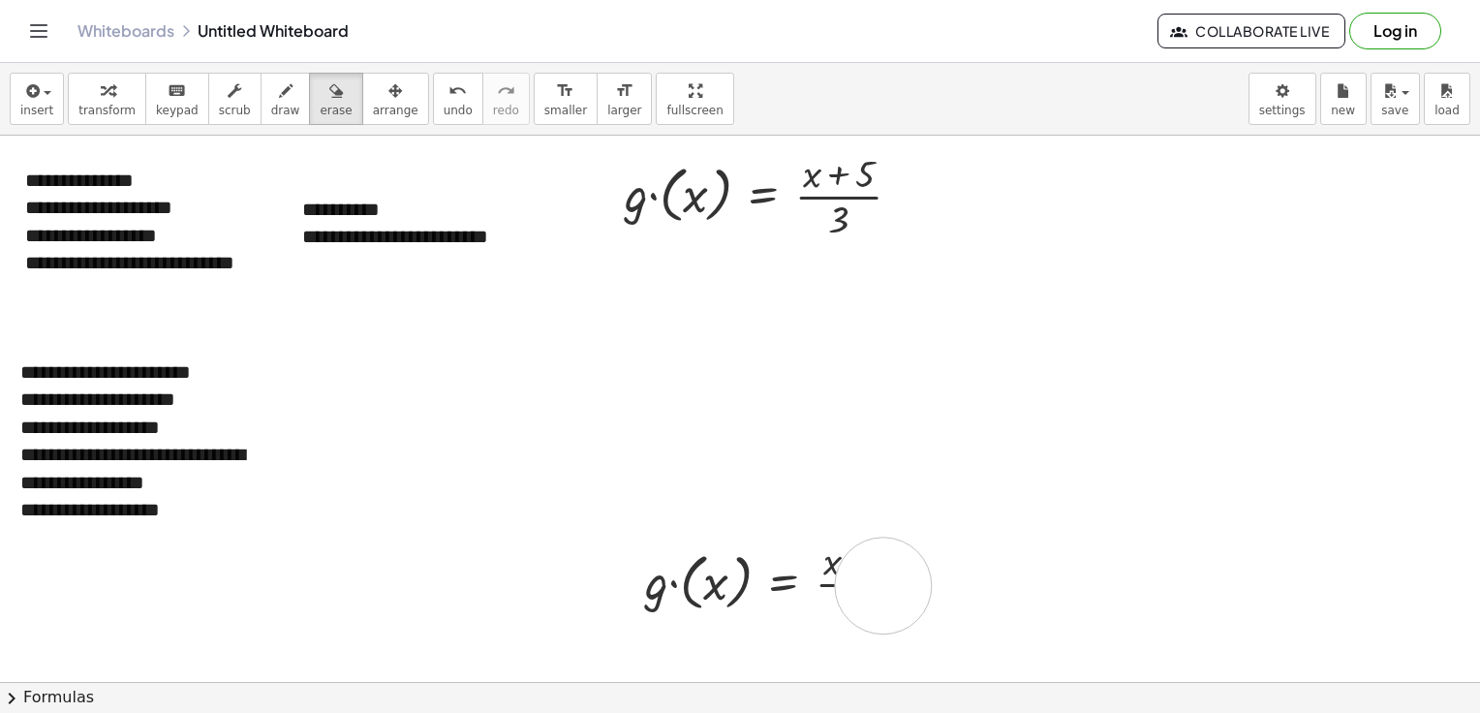
drag, startPoint x: 853, startPoint y: 583, endPoint x: 737, endPoint y: 632, distance: 126.3
click at [83, 104] on span "transform" at bounding box center [106, 111] width 57 height 14
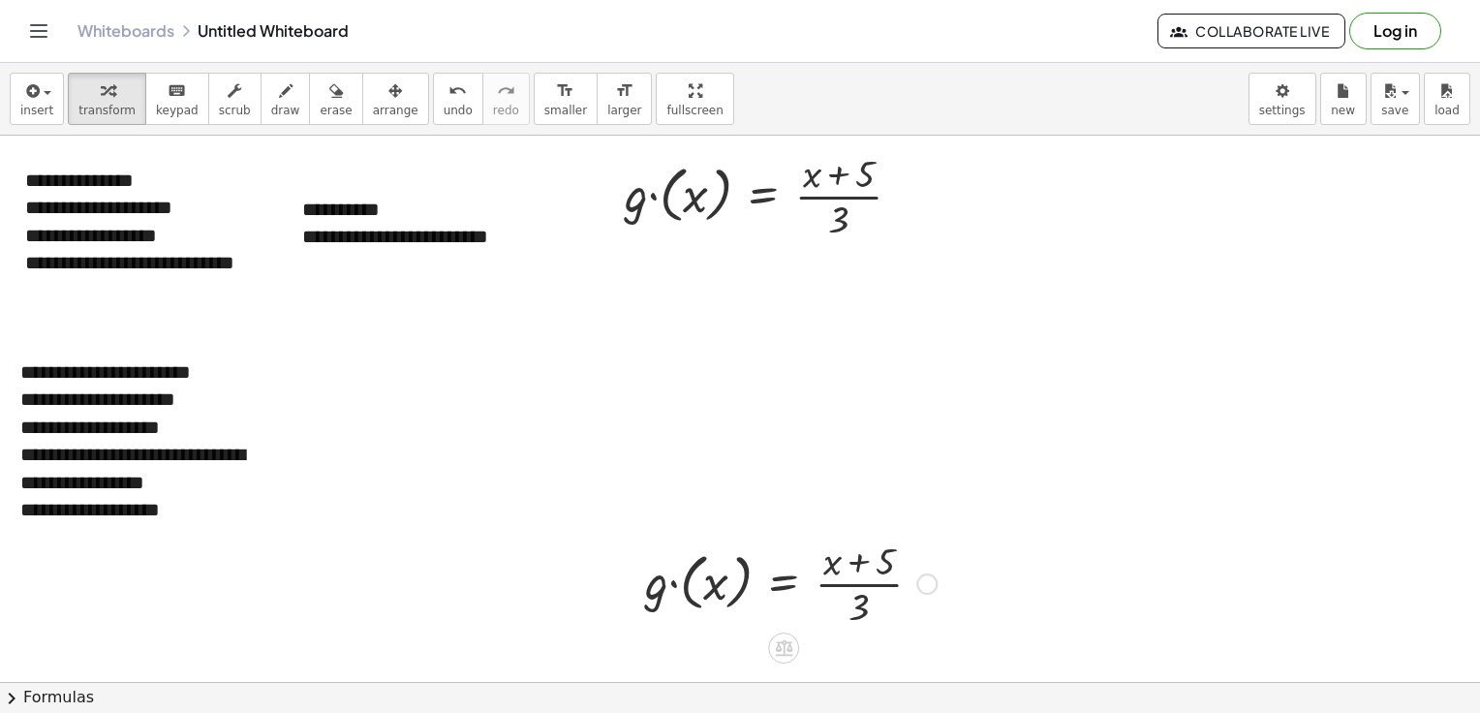
click at [926, 582] on div at bounding box center [926, 583] width 21 height 21
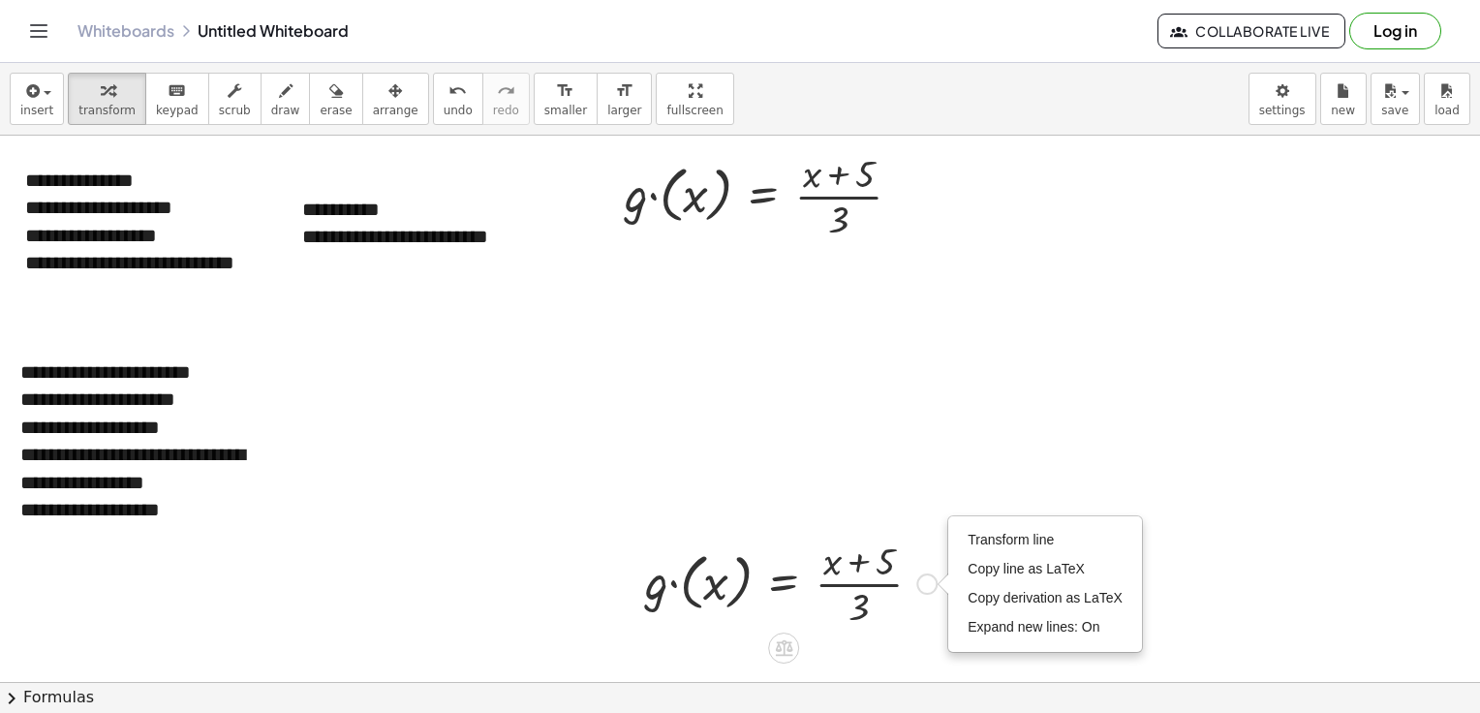
click at [755, 605] on div at bounding box center [790, 582] width 311 height 97
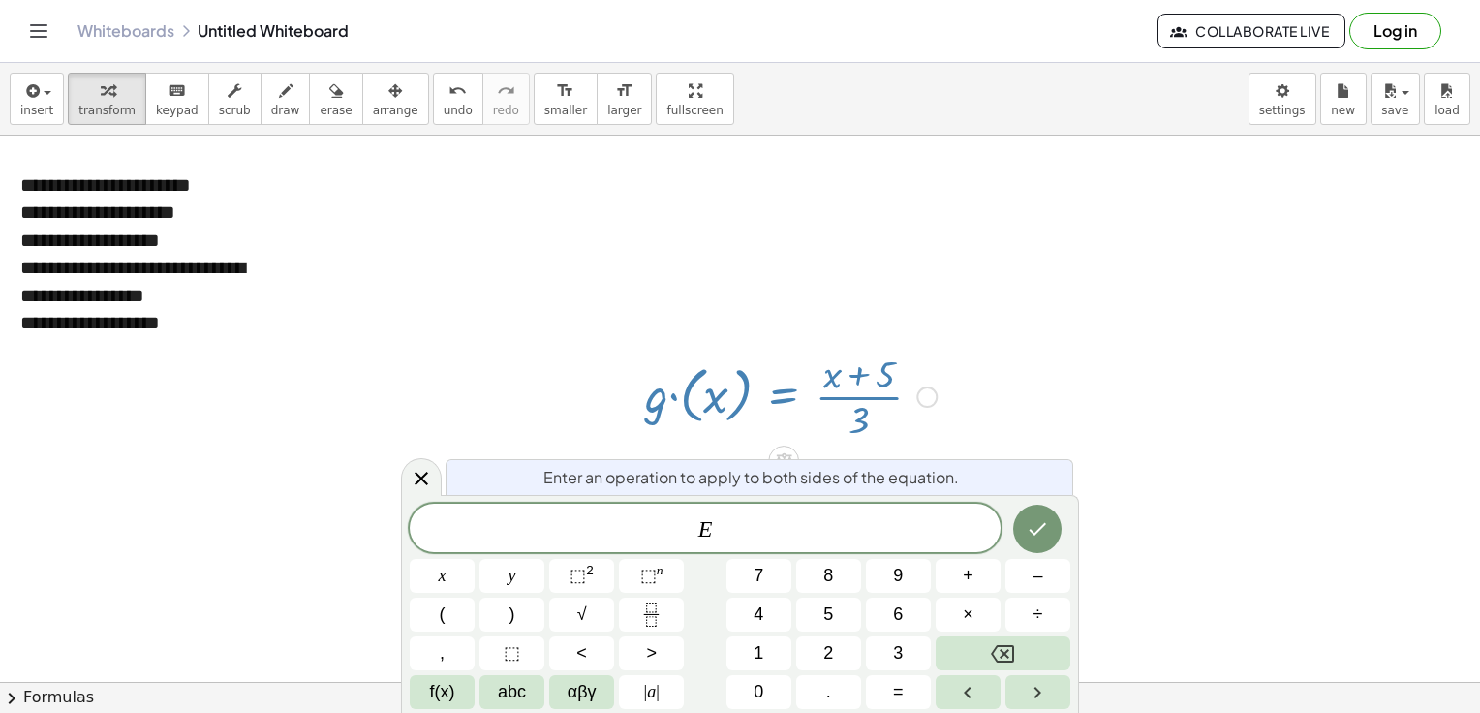
scroll to position [188, 0]
click at [1045, 529] on icon "Done" at bounding box center [1037, 528] width 23 height 23
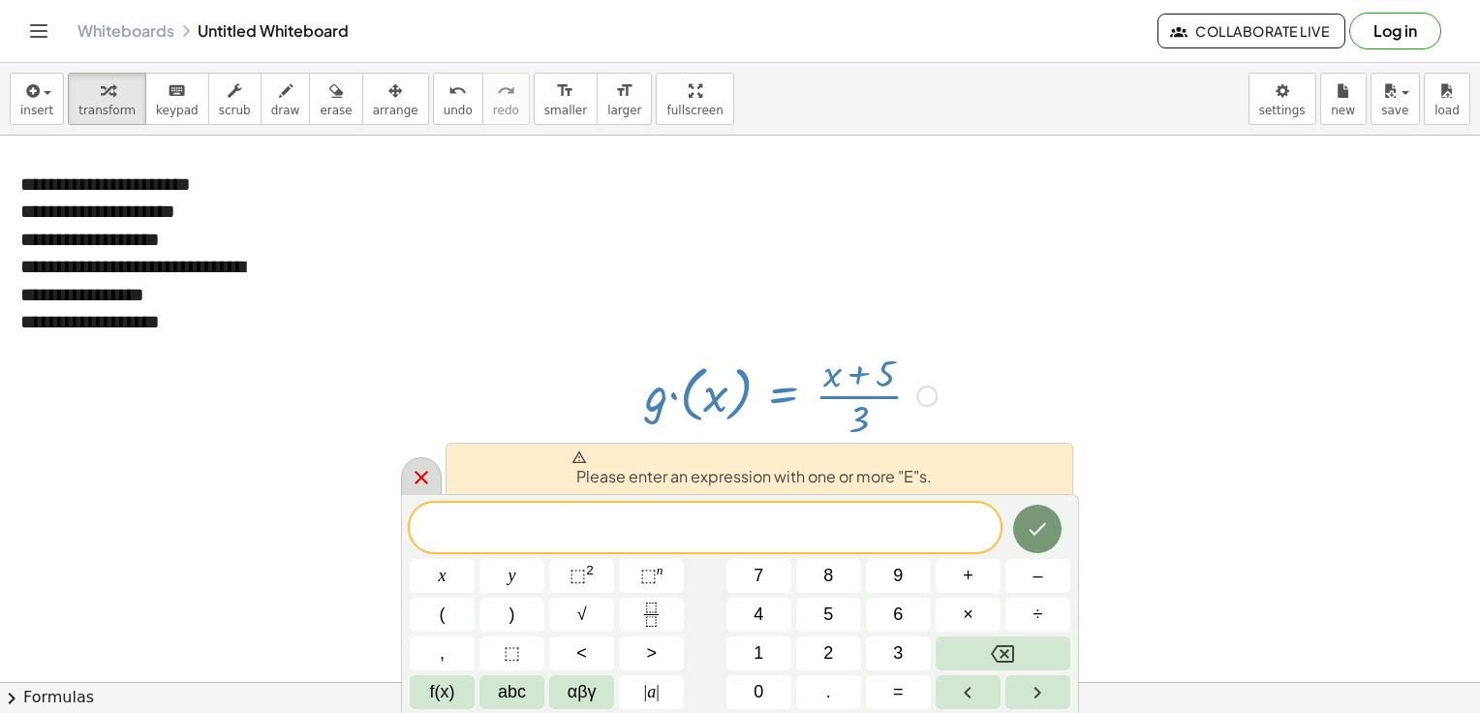
click at [418, 468] on icon at bounding box center [421, 477] width 23 height 23
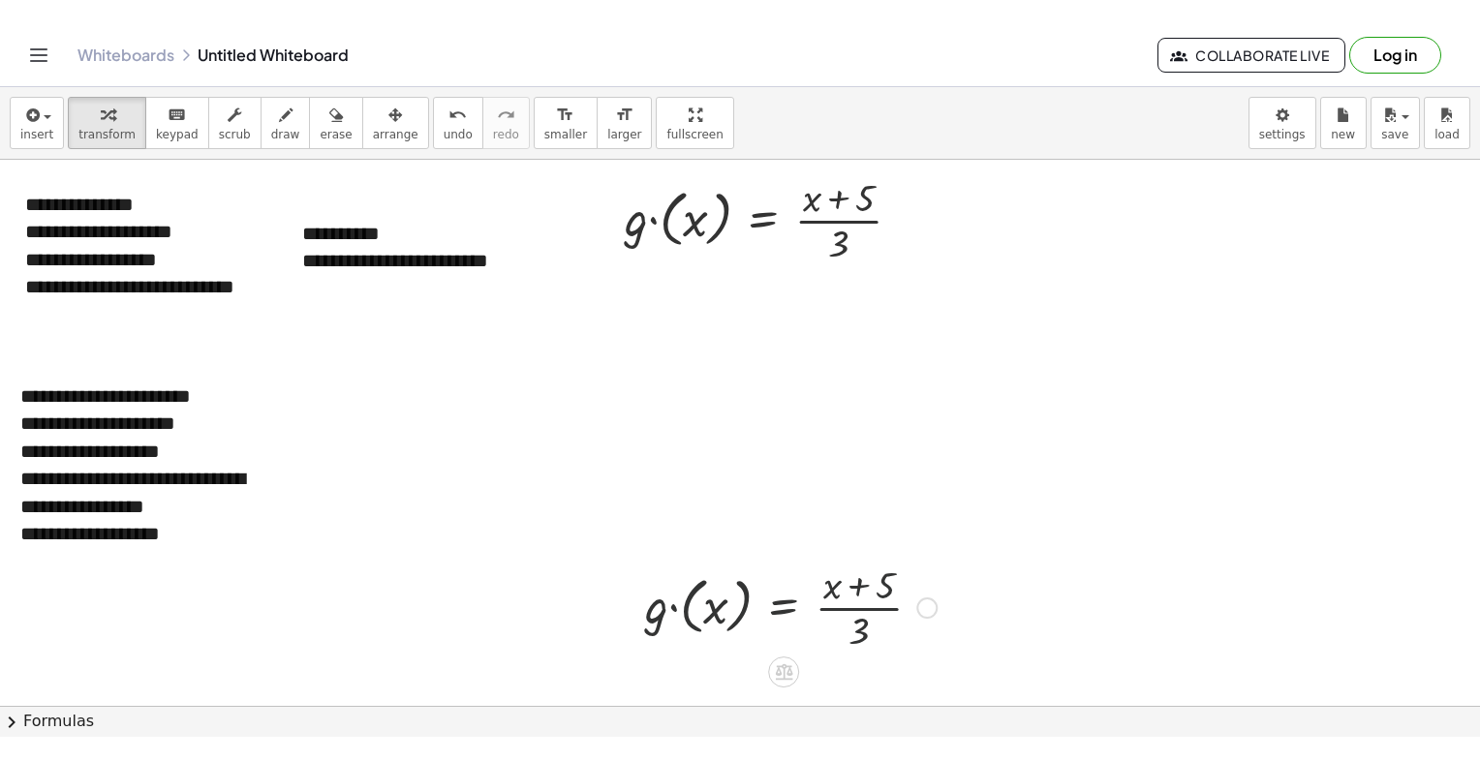
scroll to position [0, 0]
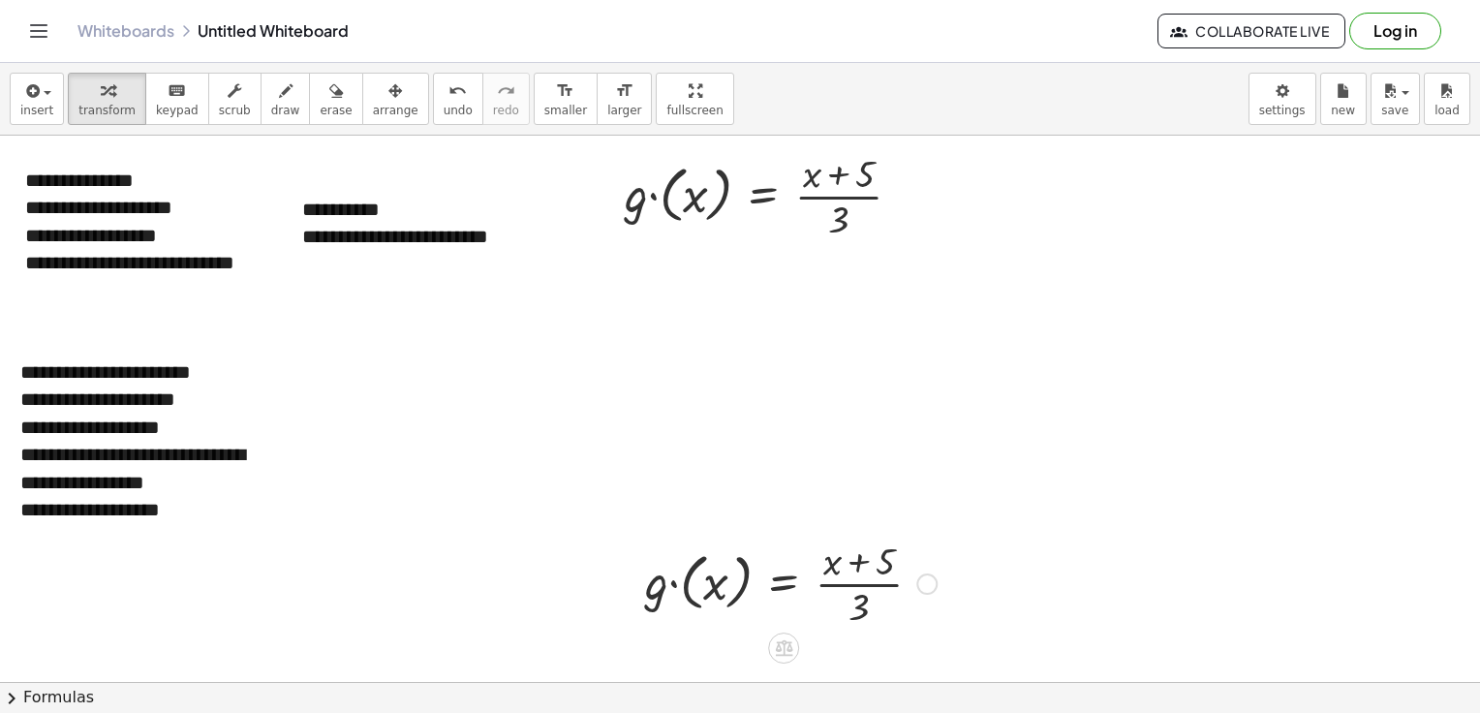
drag, startPoint x: 784, startPoint y: 649, endPoint x: 518, endPoint y: 191, distance: 529.4
click at [518, 191] on div "**********" at bounding box center [428, 223] width 291 height 94
click at [215, 507] on div "*" at bounding box center [146, 510] width 252 height 28
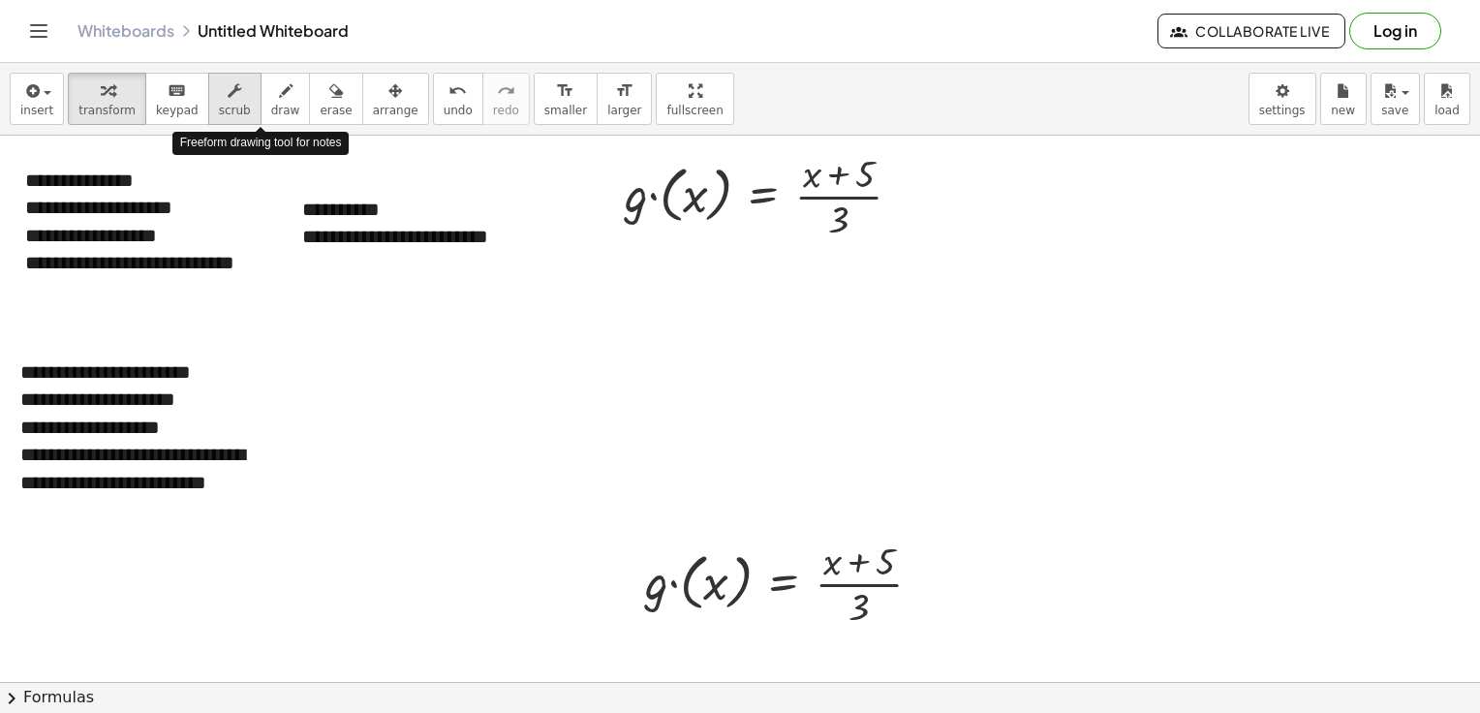
click at [219, 97] on div "button" at bounding box center [235, 89] width 32 height 23
click at [711, 179] on div at bounding box center [770, 194] width 311 height 97
click at [896, 200] on div at bounding box center [906, 196] width 21 height 21
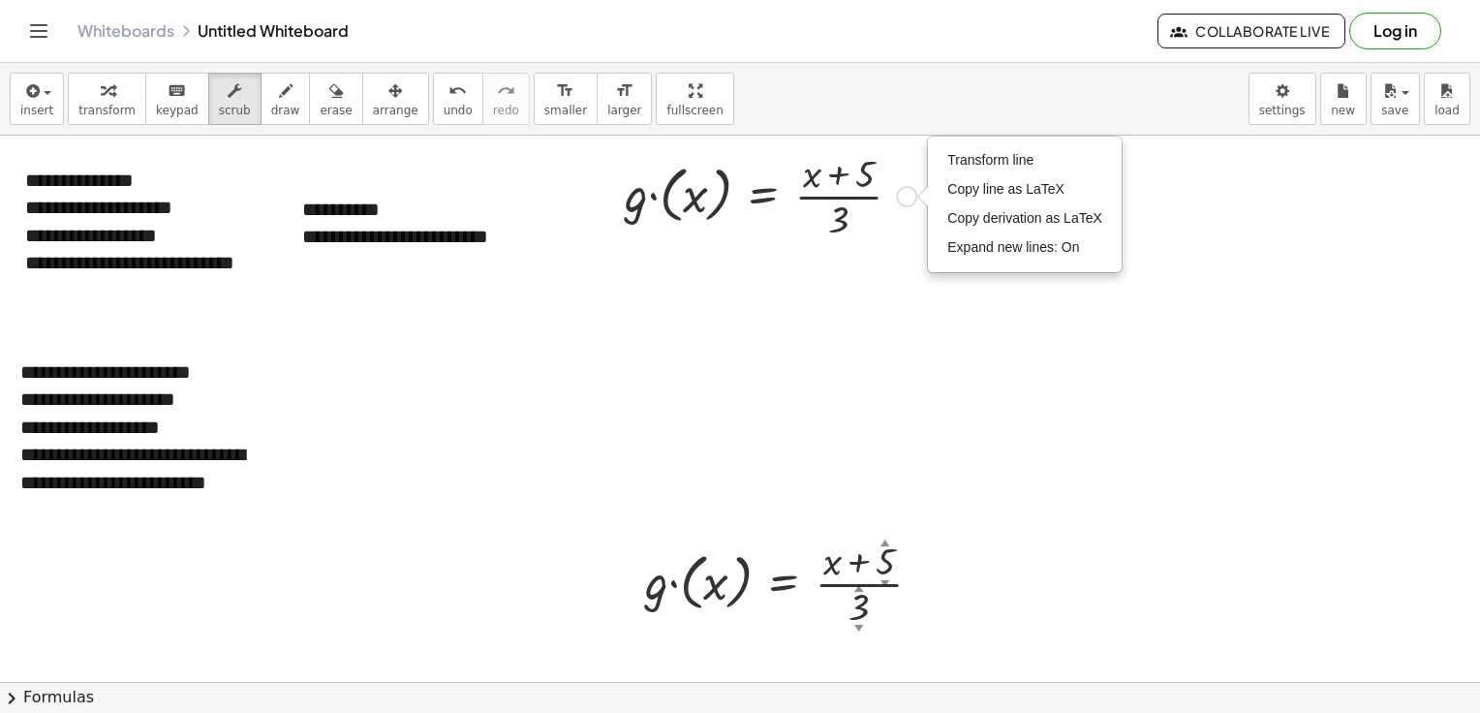
click at [700, 222] on div at bounding box center [770, 194] width 311 height 97
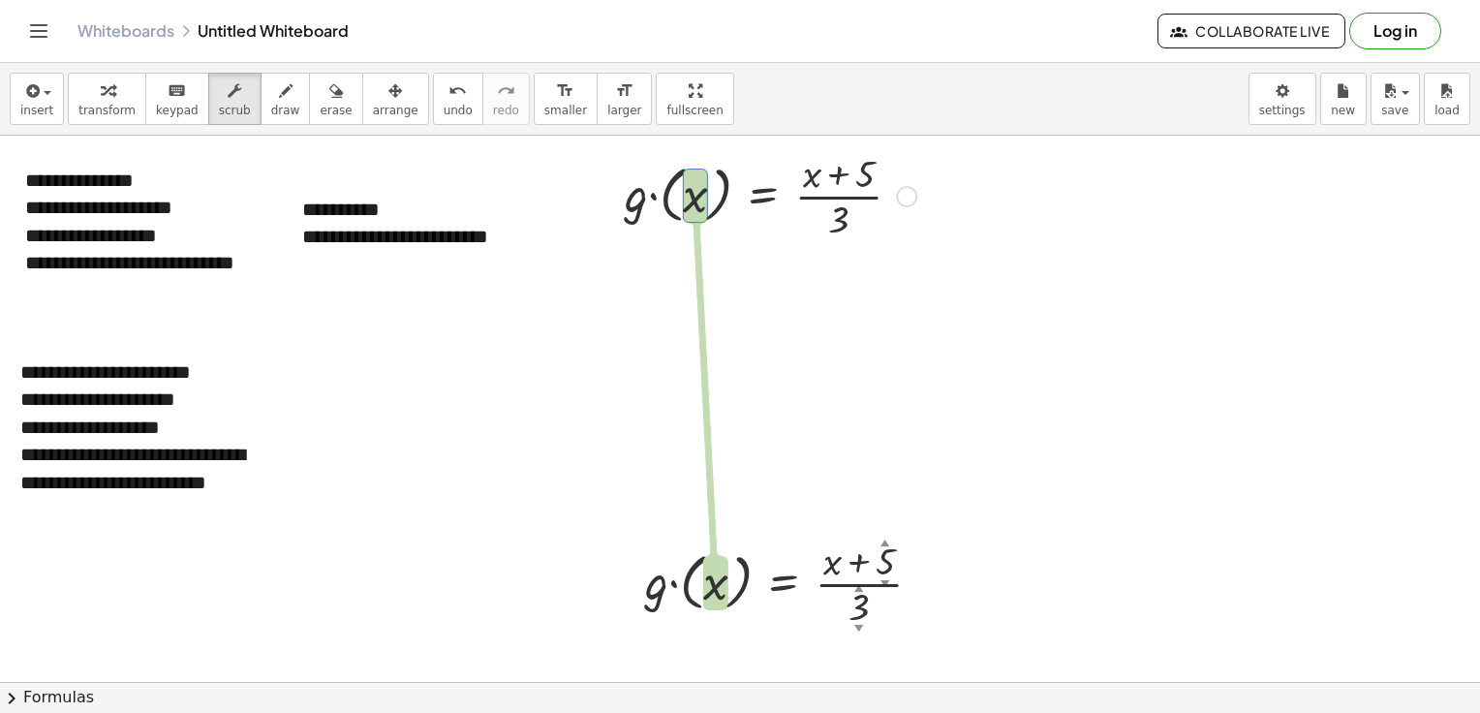
click at [692, 205] on div at bounding box center [770, 194] width 311 height 97
drag, startPoint x: 708, startPoint y: 582, endPoint x: 790, endPoint y: 585, distance: 82.4
click at [790, 585] on div at bounding box center [790, 582] width 311 height 97
click at [707, 590] on div at bounding box center [790, 582] width 311 height 97
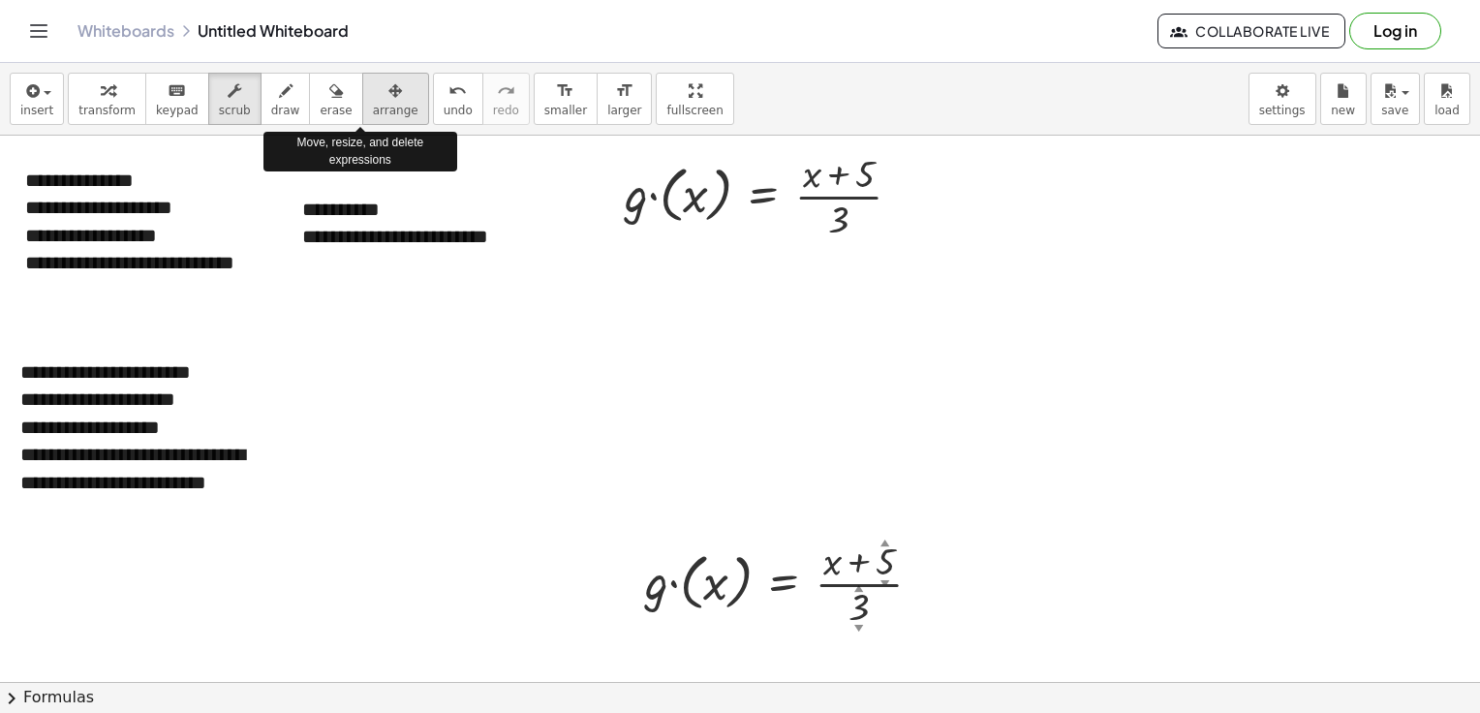
click at [373, 98] on div "button" at bounding box center [396, 89] width 46 height 23
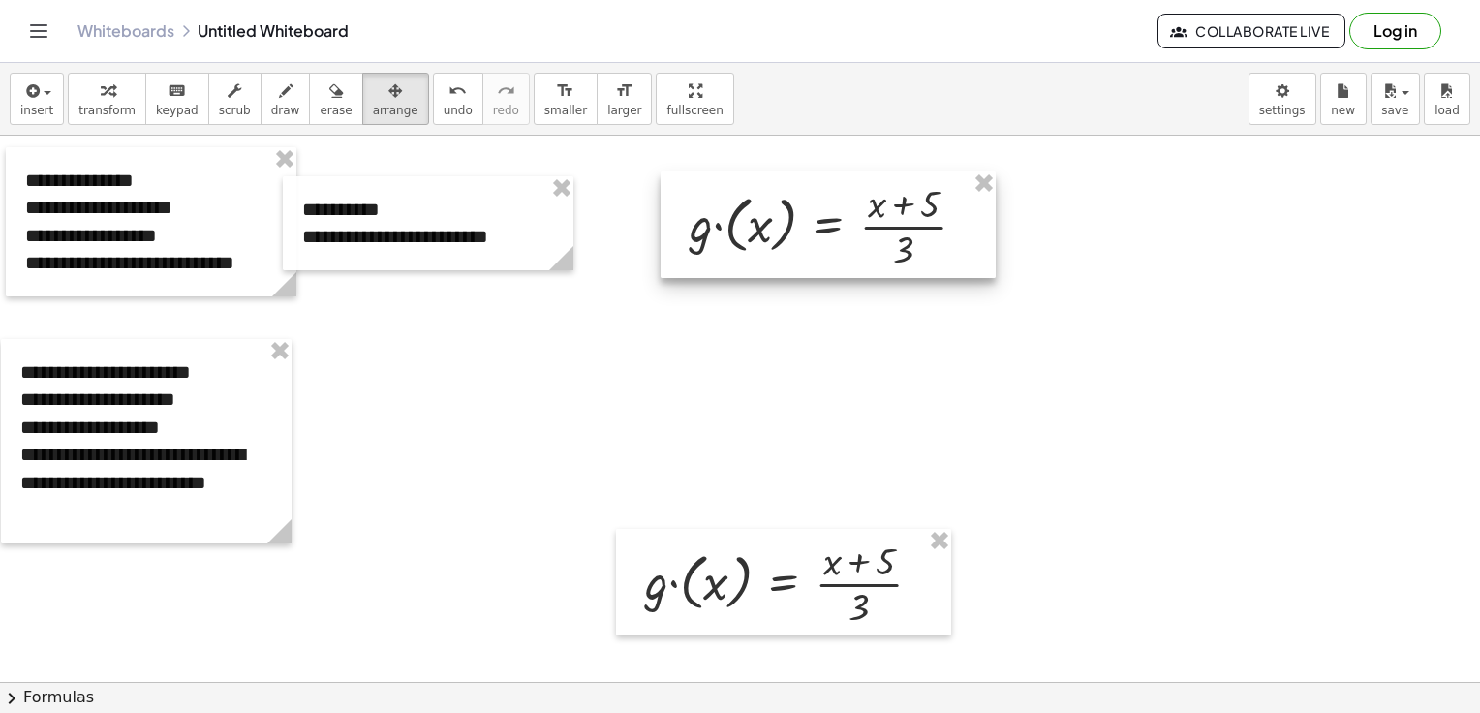
drag, startPoint x: 783, startPoint y: 188, endPoint x: 851, endPoint y: 226, distance: 78.5
click at [839, 226] on div at bounding box center [828, 224] width 335 height 107
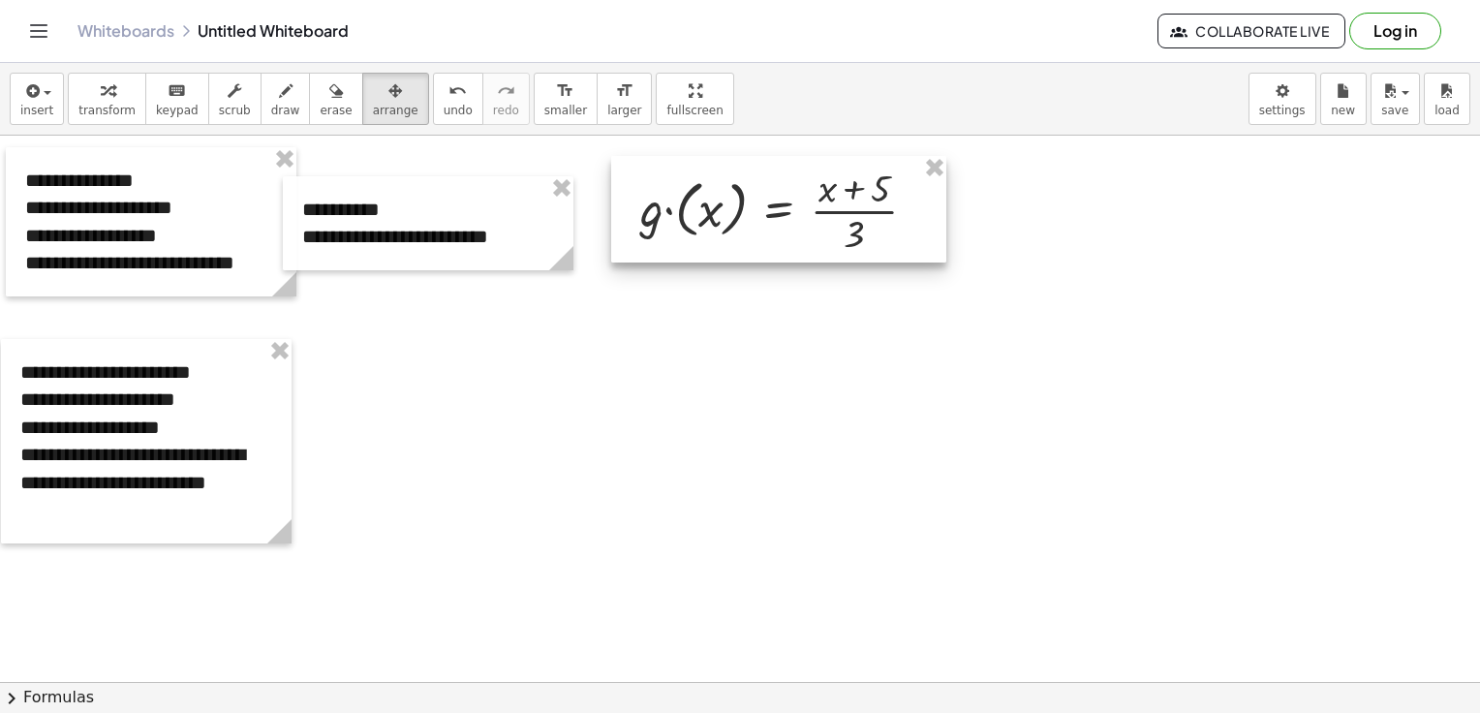
drag, startPoint x: 847, startPoint y: 565, endPoint x: 843, endPoint y: 192, distance: 372.9
click at [843, 192] on div at bounding box center [778, 209] width 335 height 107
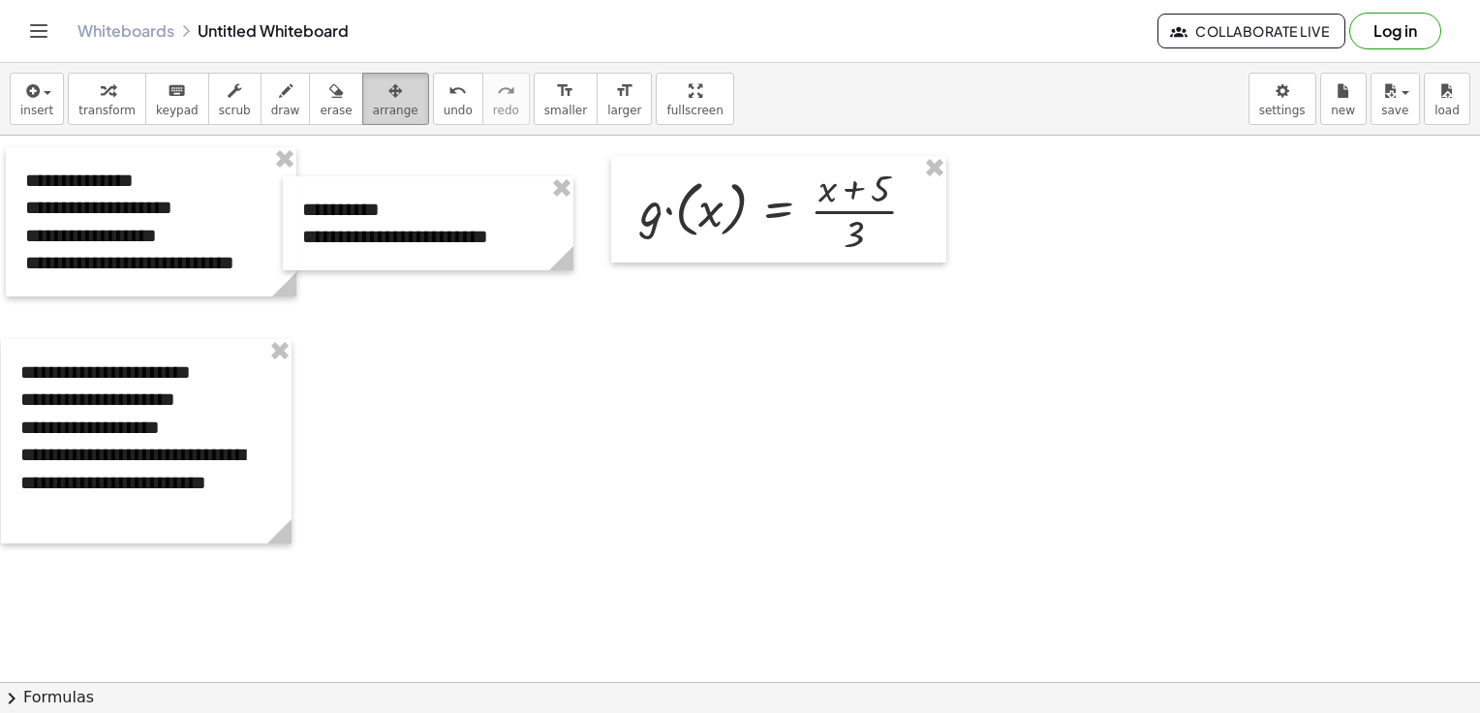
click at [388, 100] on icon "button" at bounding box center [395, 90] width 14 height 23
click at [101, 96] on icon "button" at bounding box center [108, 90] width 14 height 23
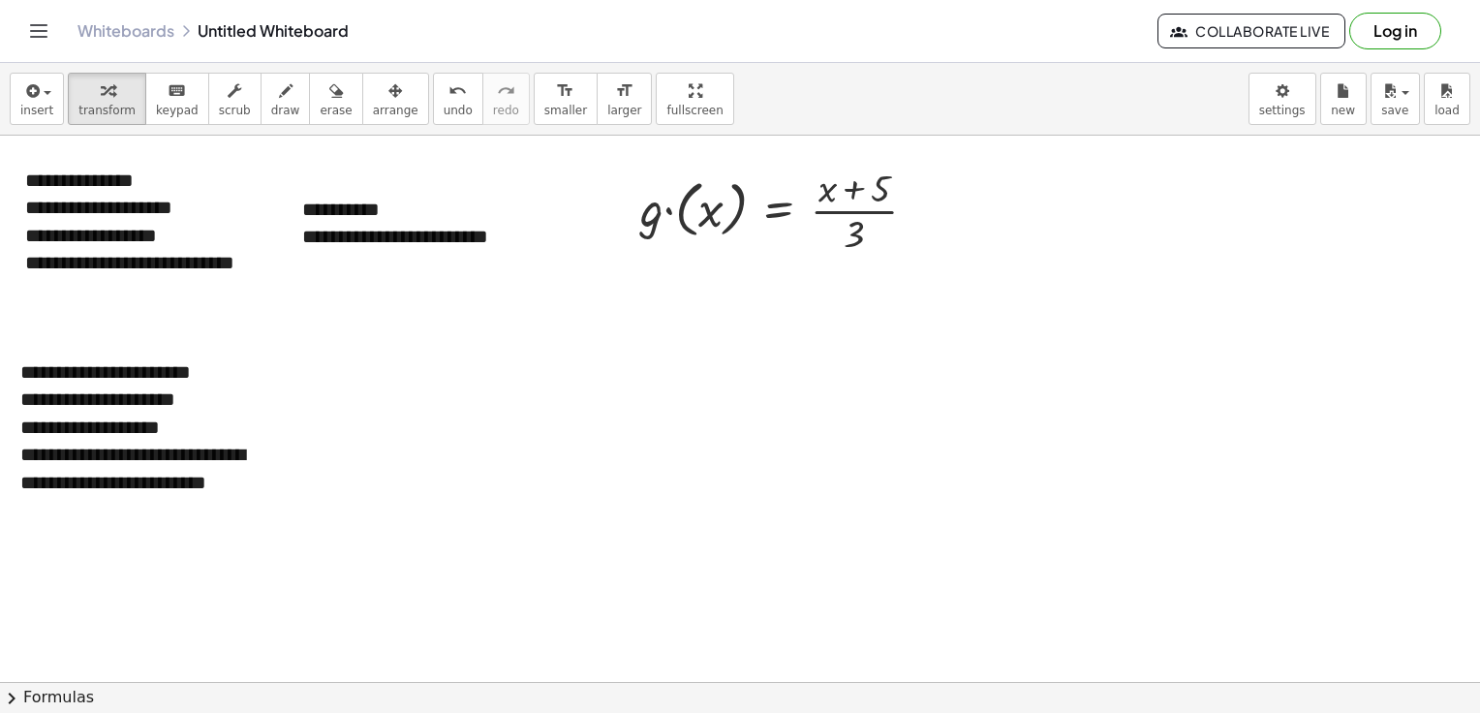
click at [0, 0] on div "Please enter an expression with one or more "E"s. x y ⬚ 2 ⬚ n 7 8 9 + – ( ) √ 4…" at bounding box center [0, 0] width 0 height 0
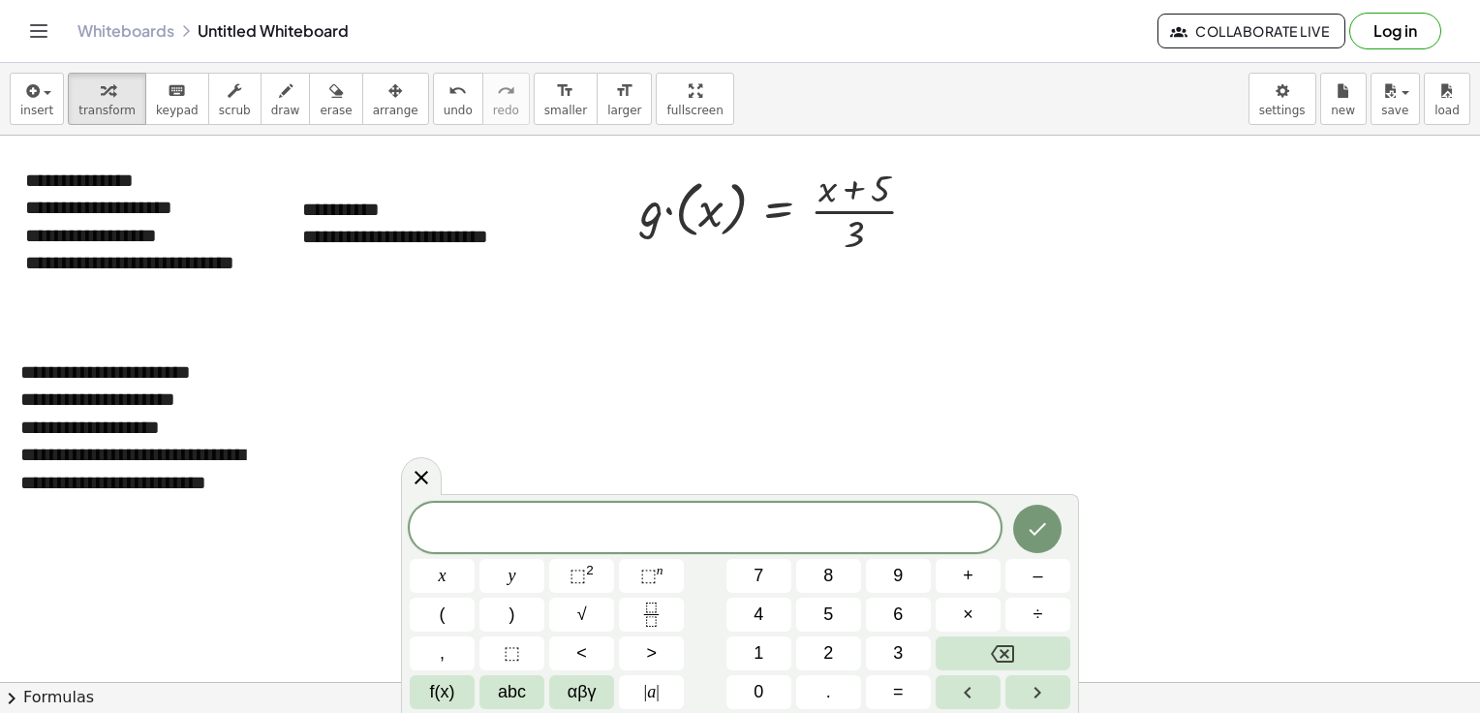
drag, startPoint x: 690, startPoint y: 500, endPoint x: 747, endPoint y: 543, distance: 71.9
click at [747, 543] on div at bounding box center [705, 527] width 591 height 49
click at [442, 695] on span "f(x)" at bounding box center [442, 692] width 25 height 26
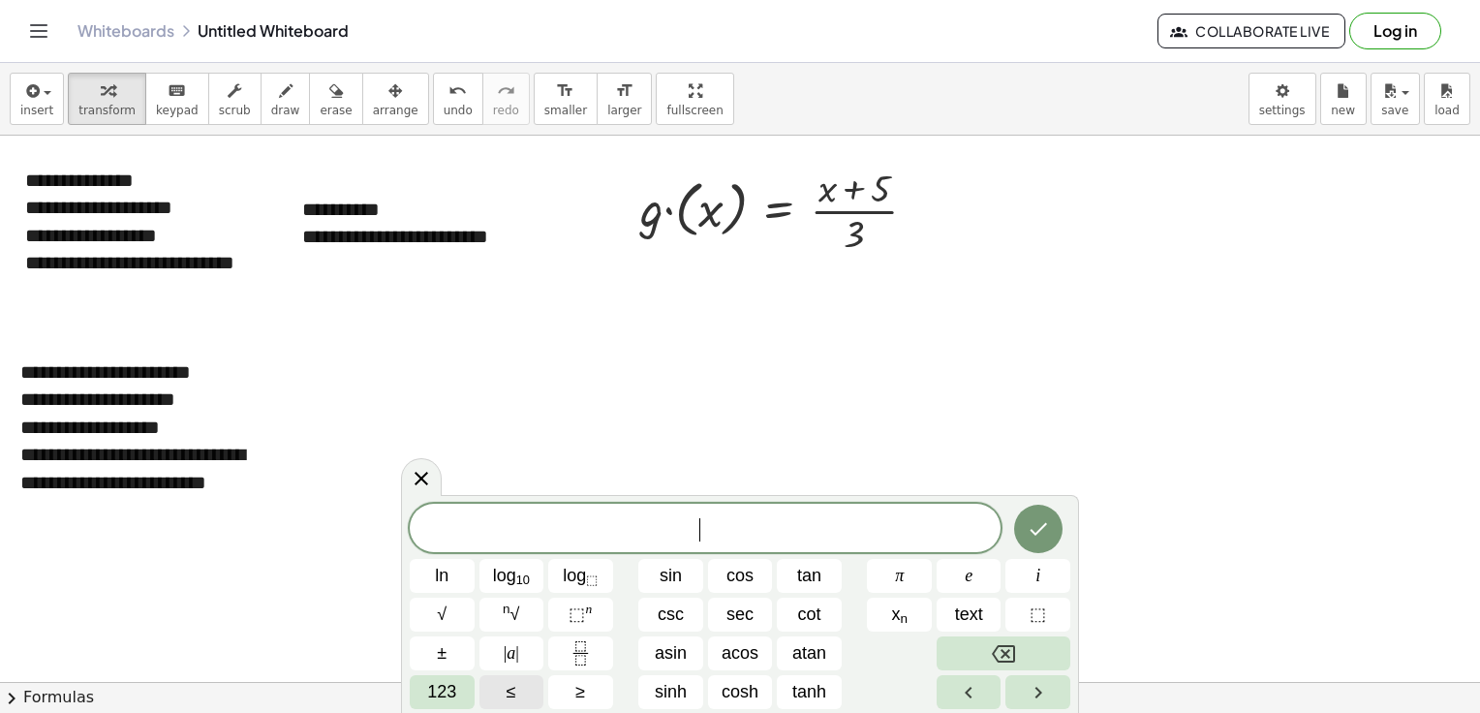
click at [442, 695] on span "123" at bounding box center [441, 692] width 29 height 26
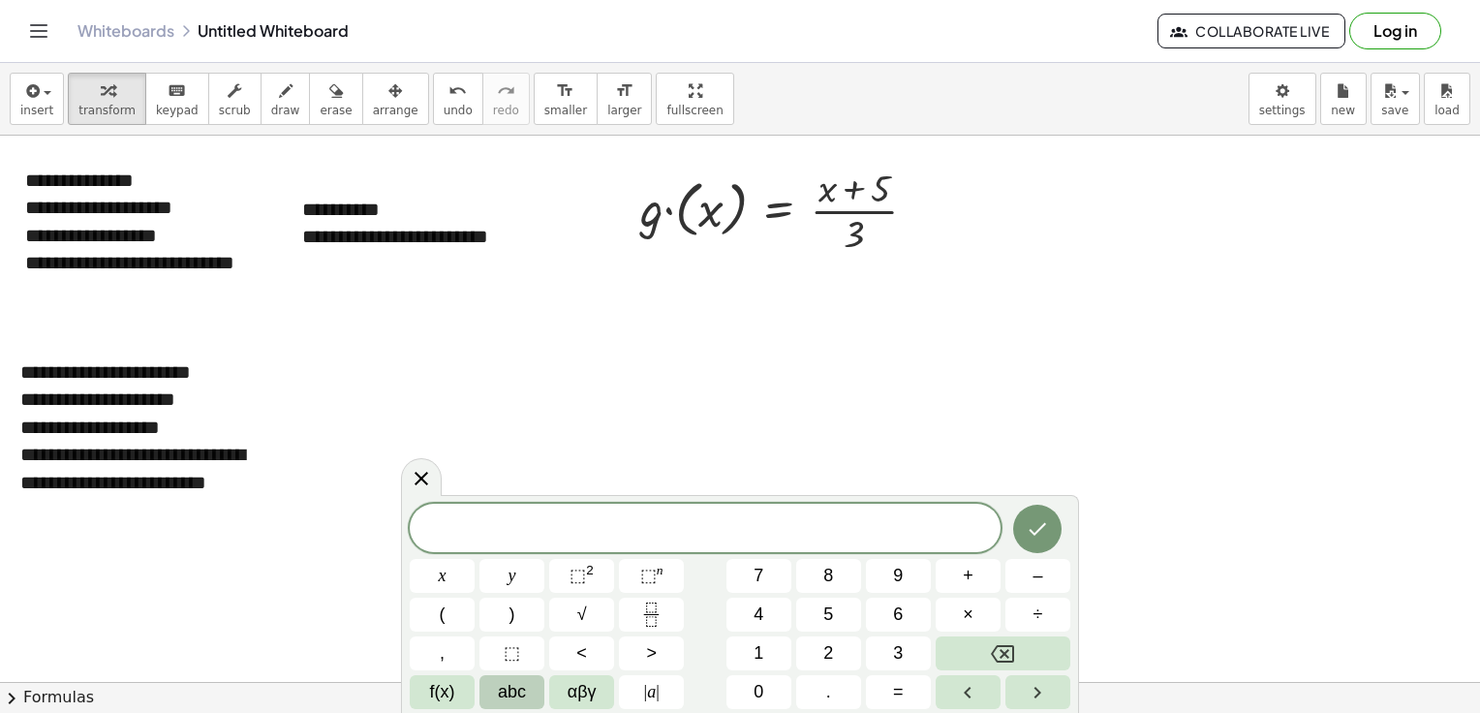
click at [531, 687] on button "abc" at bounding box center [511, 692] width 65 height 34
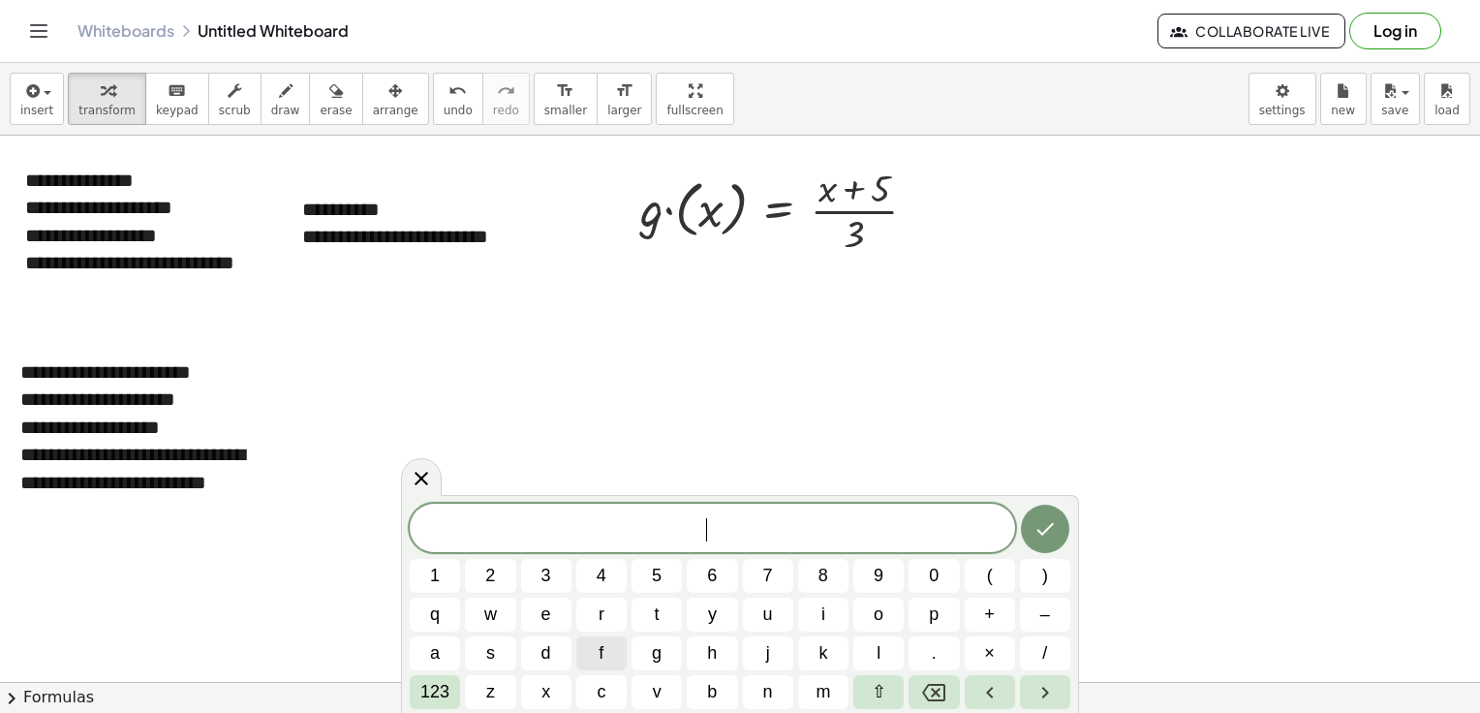
click at [595, 648] on button "f" at bounding box center [601, 653] width 50 height 34
click at [442, 697] on span "123" at bounding box center [434, 692] width 29 height 26
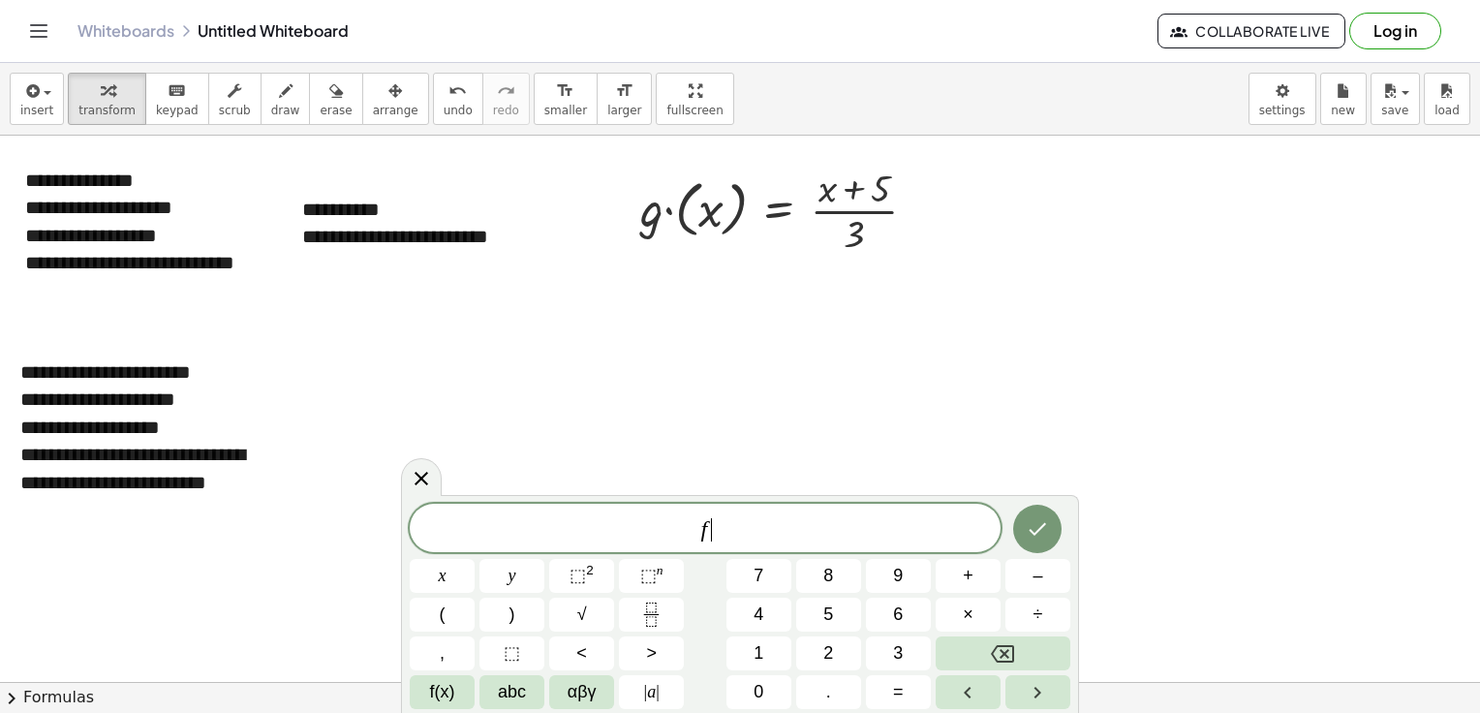
click at [442, 697] on span "f(x)" at bounding box center [442, 692] width 25 height 26
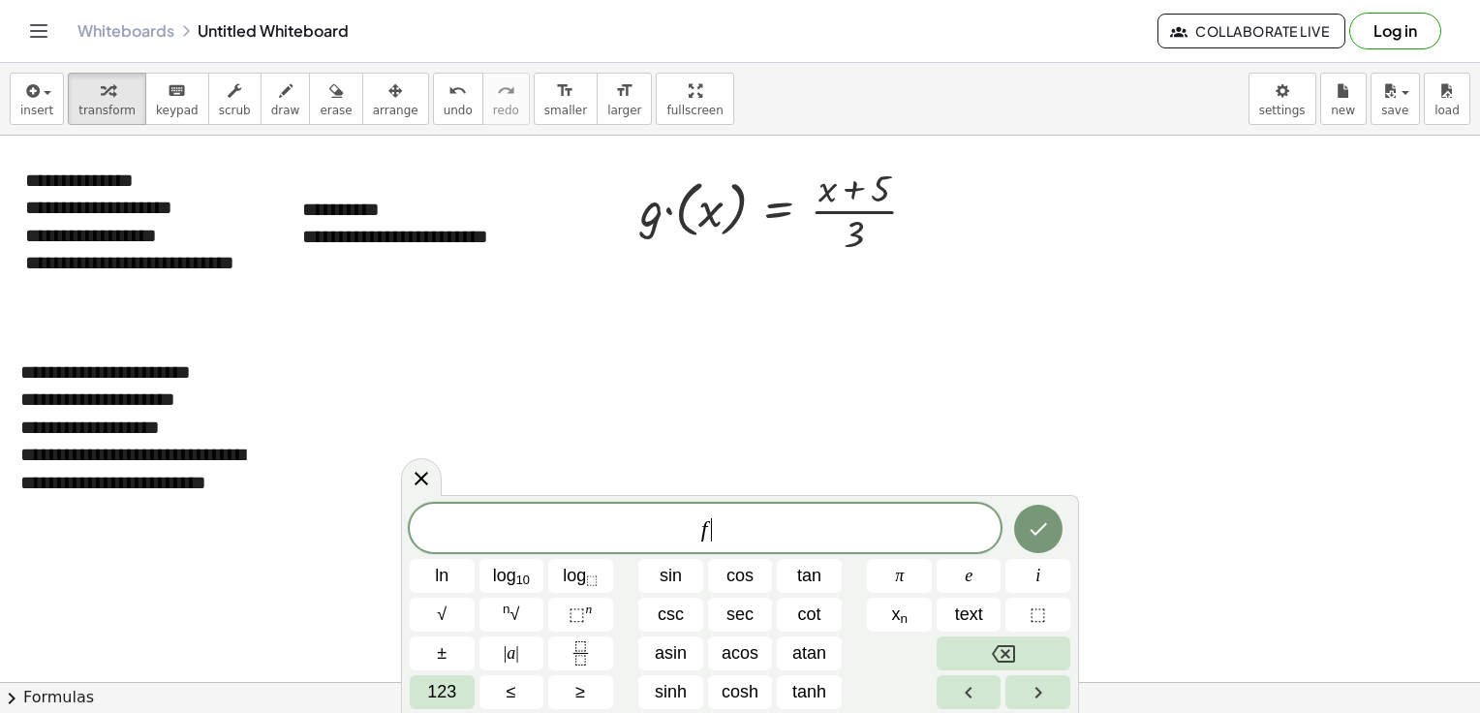
click at [442, 697] on span "123" at bounding box center [441, 692] width 29 height 26
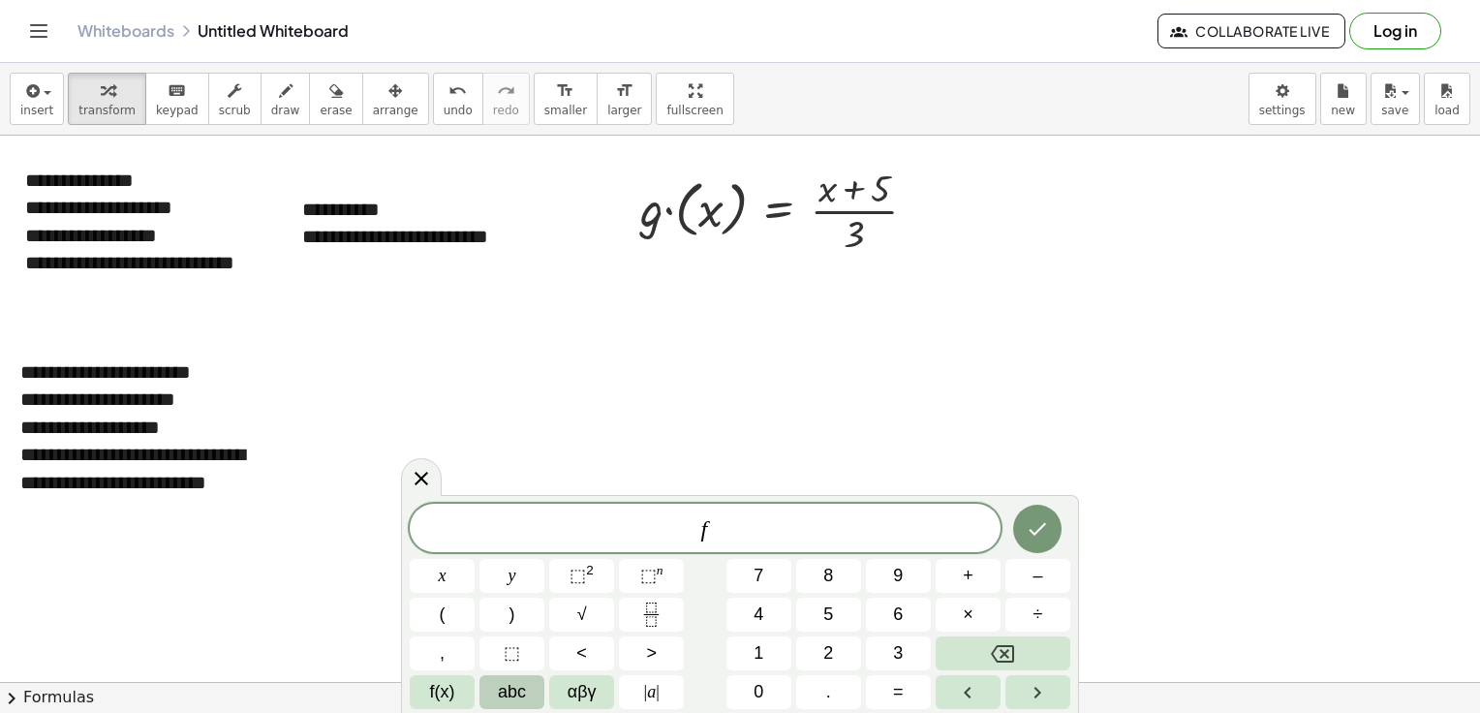
click at [520, 703] on span "abc" at bounding box center [512, 692] width 28 height 26
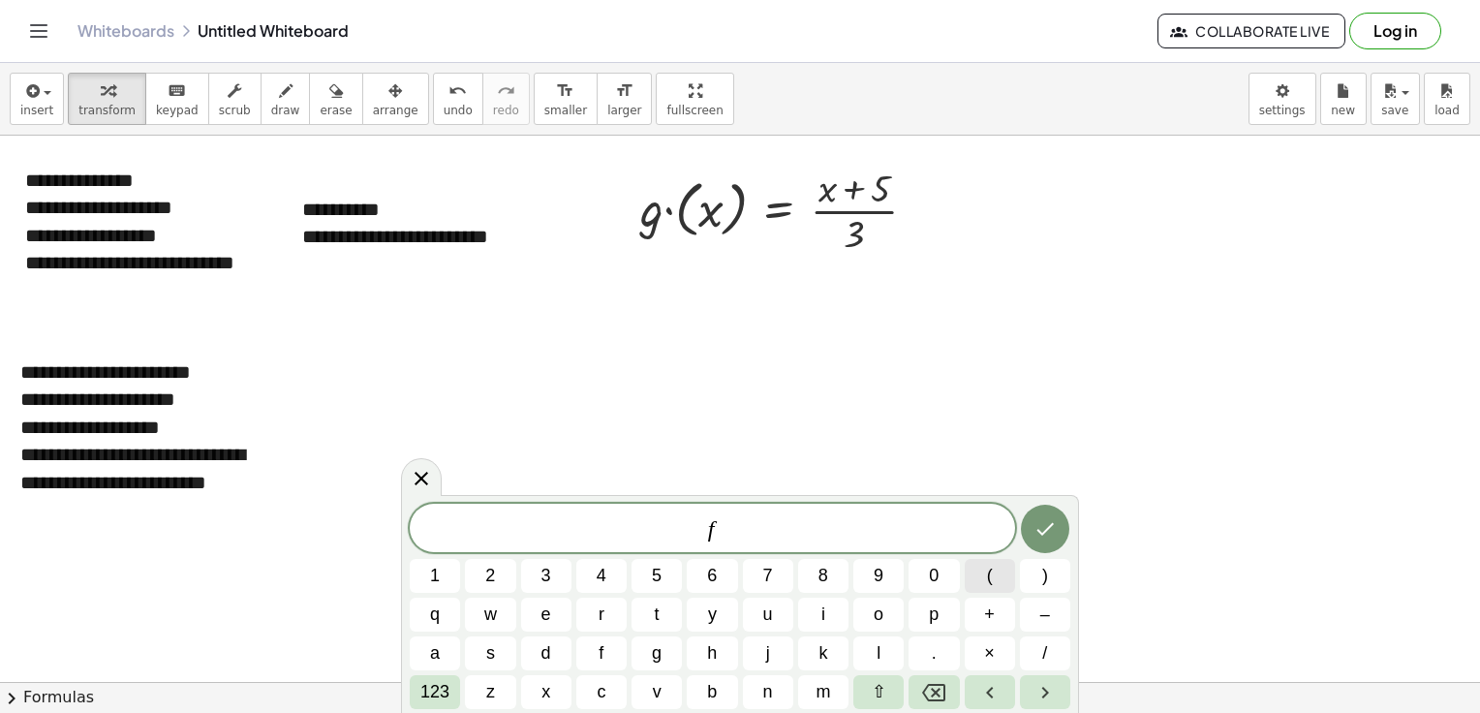
click at [975, 578] on button "(" at bounding box center [990, 576] width 50 height 34
click at [554, 699] on button "x" at bounding box center [546, 692] width 50 height 34
click at [1035, 576] on button ")" at bounding box center [1045, 576] width 50 height 34
click at [433, 691] on span "123" at bounding box center [434, 692] width 29 height 26
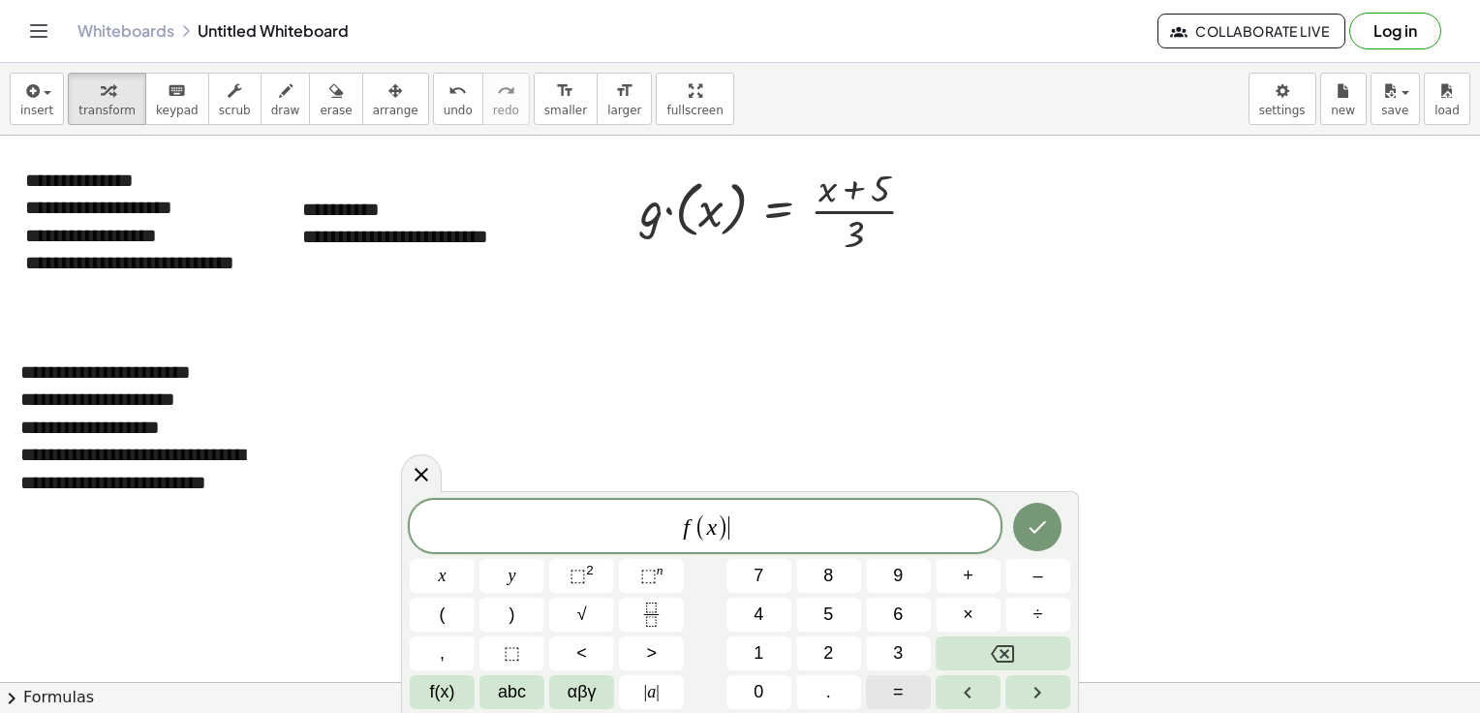
click at [895, 693] on span "=" at bounding box center [898, 692] width 11 height 26
click at [445, 691] on span "f(x)" at bounding box center [442, 692] width 25 height 26
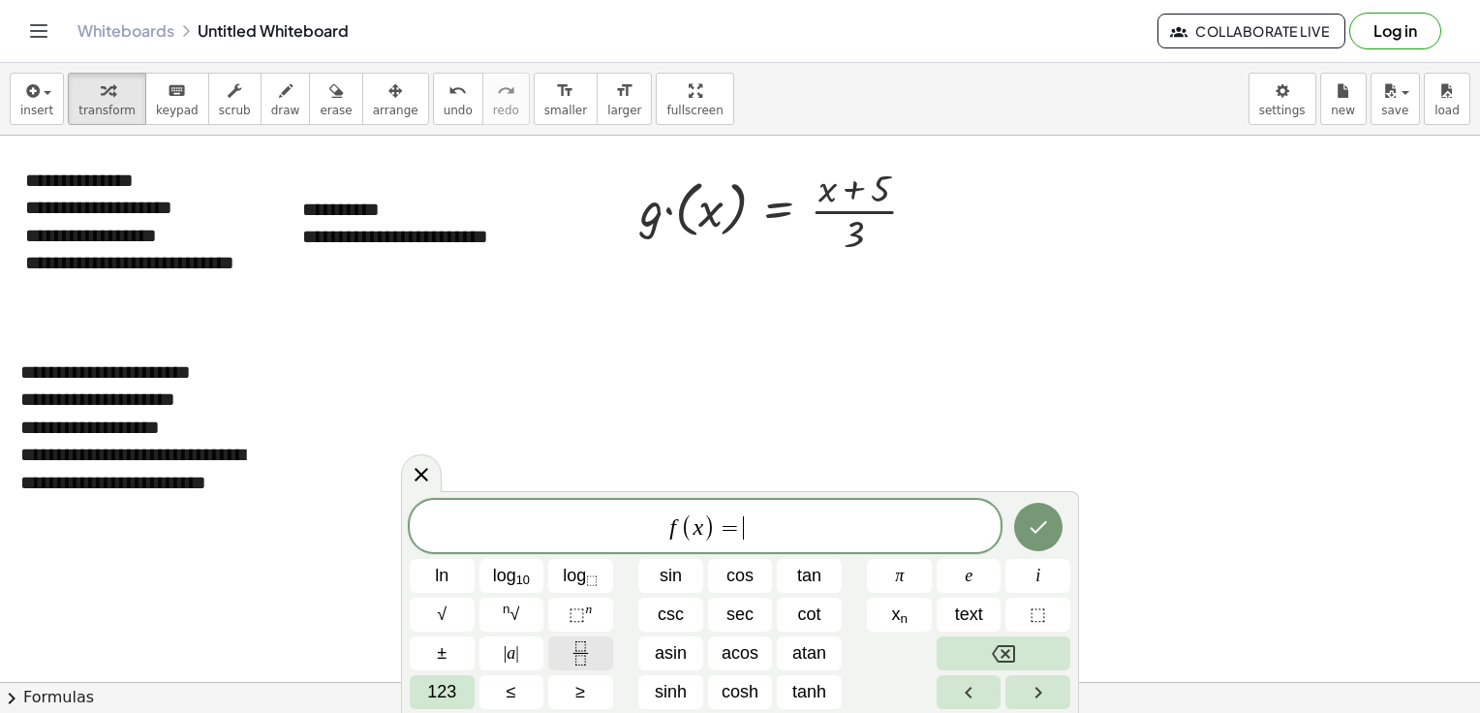
click at [581, 662] on icon "Fraction" at bounding box center [581, 653] width 24 height 24
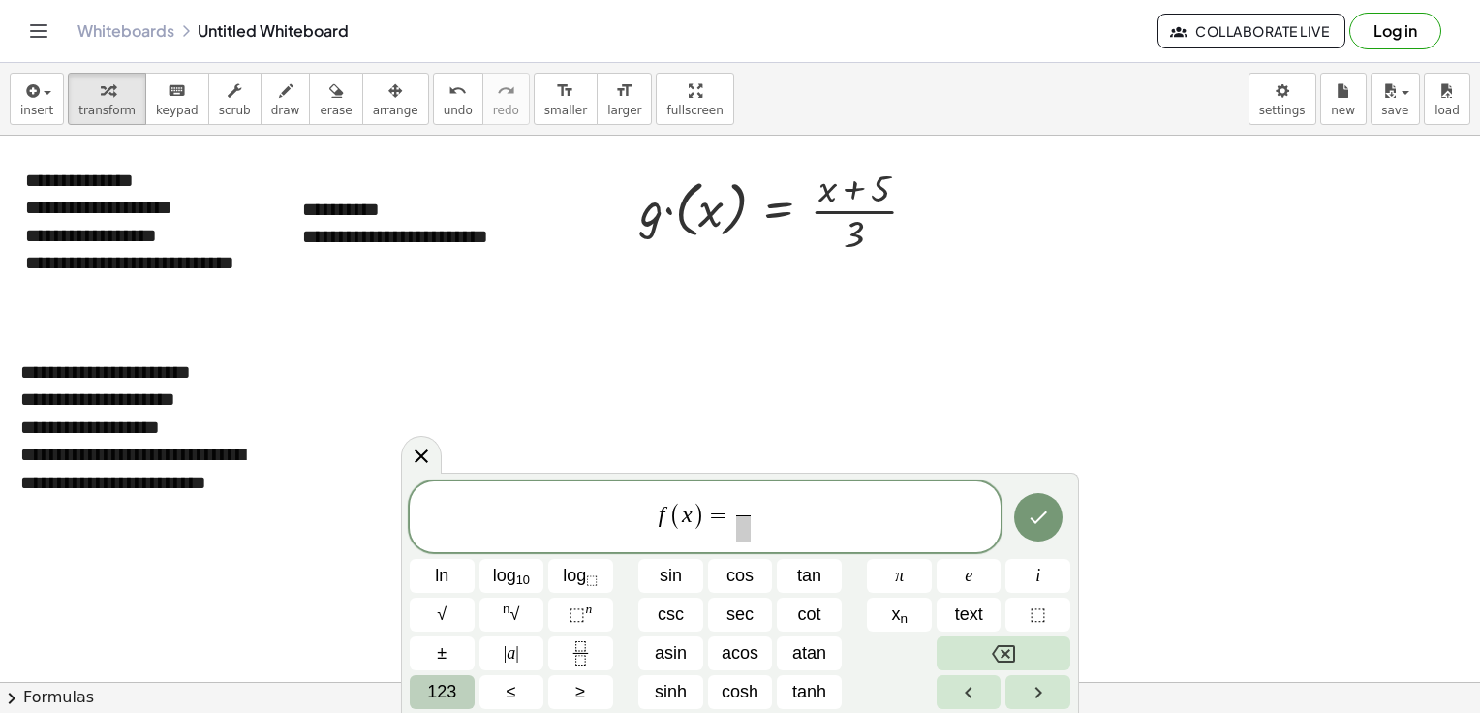
click at [434, 694] on span "123" at bounding box center [441, 692] width 29 height 26
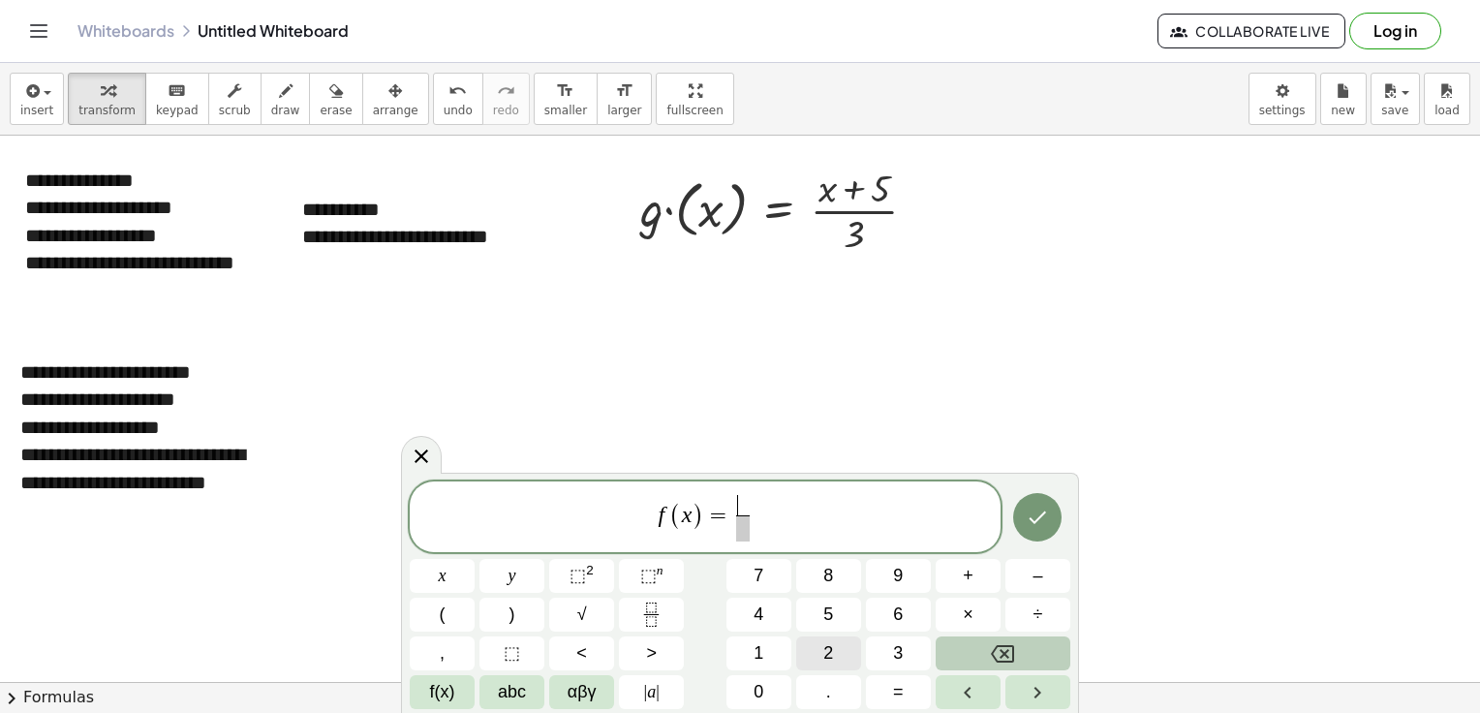
click at [814, 639] on button "2" at bounding box center [828, 653] width 65 height 34
click at [971, 616] on span "×" at bounding box center [968, 614] width 11 height 26
click at [1015, 660] on button "Backspace" at bounding box center [1003, 653] width 135 height 34
click at [443, 691] on span "f(x)" at bounding box center [442, 692] width 25 height 26
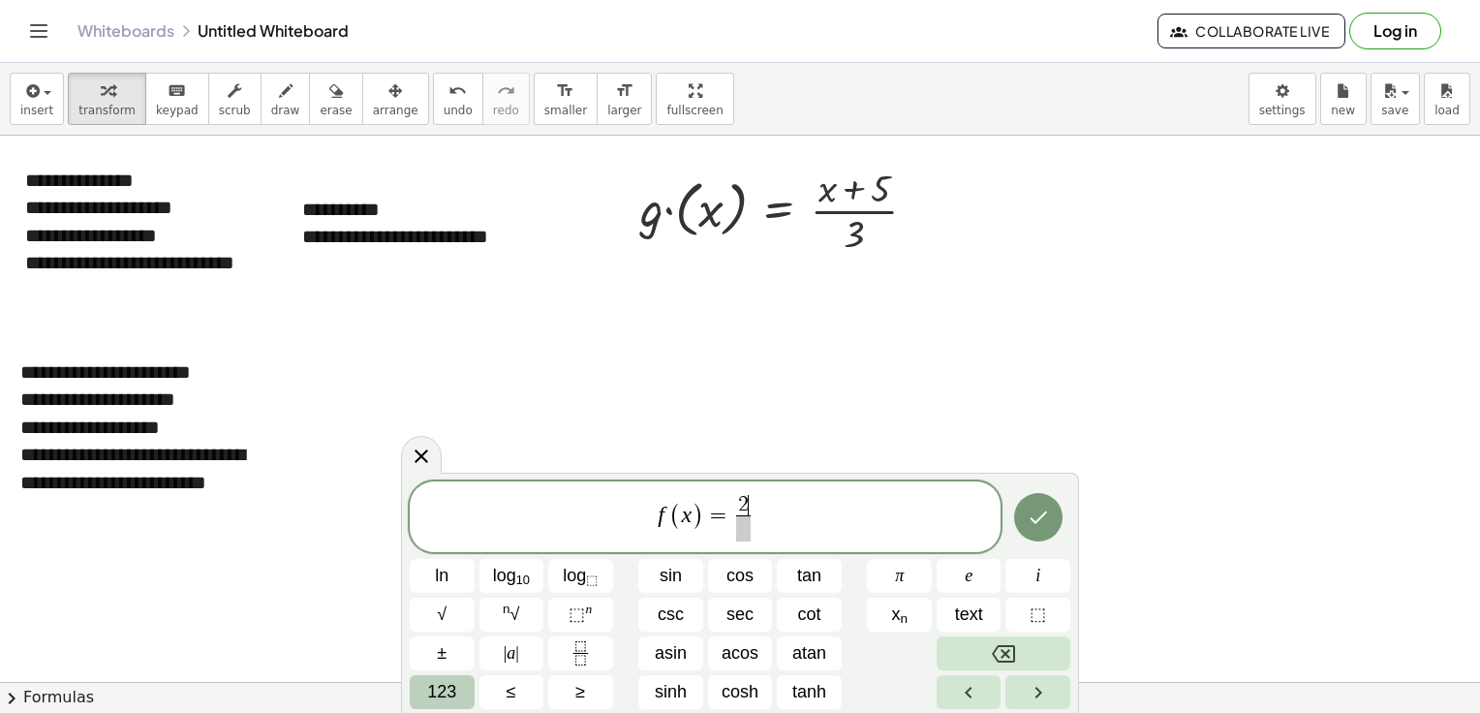
click at [442, 690] on span "123" at bounding box center [441, 692] width 29 height 26
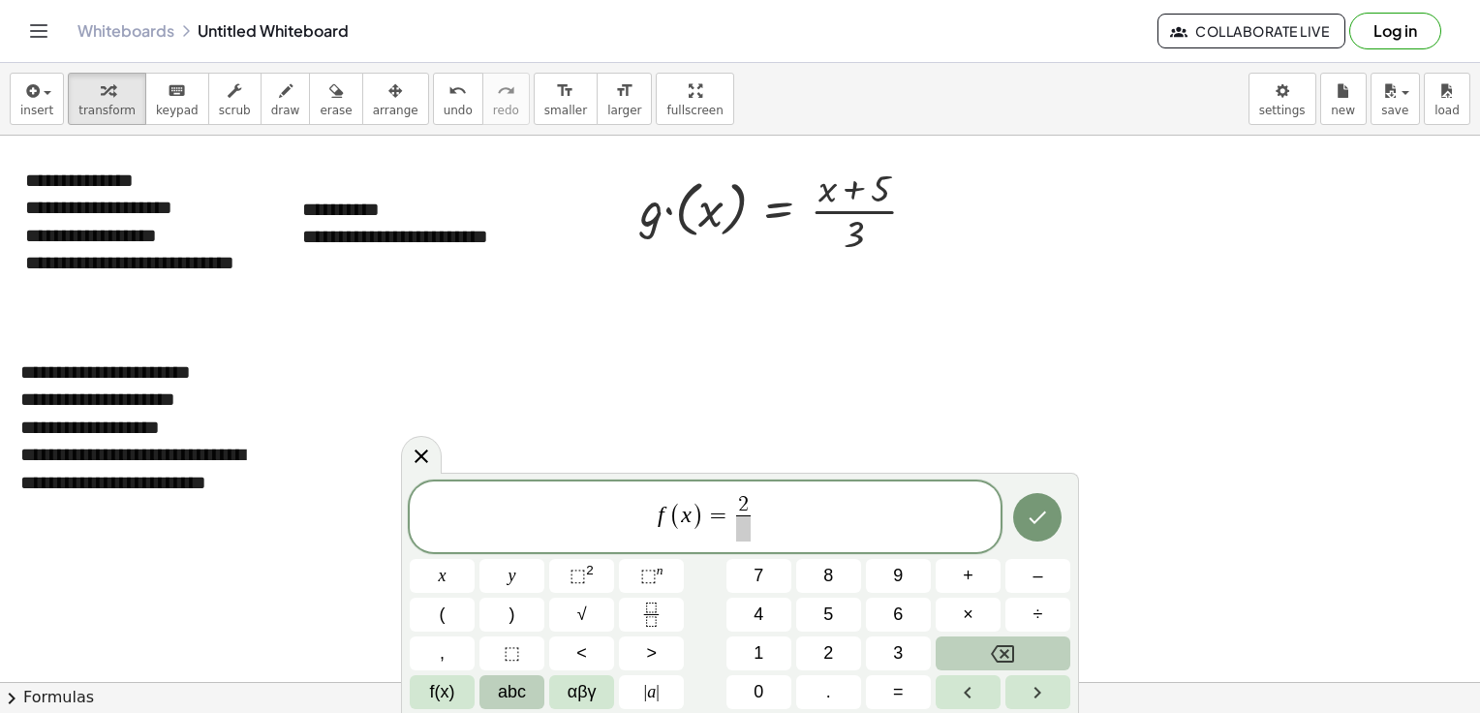
click at [511, 690] on span "abc" at bounding box center [512, 692] width 28 height 26
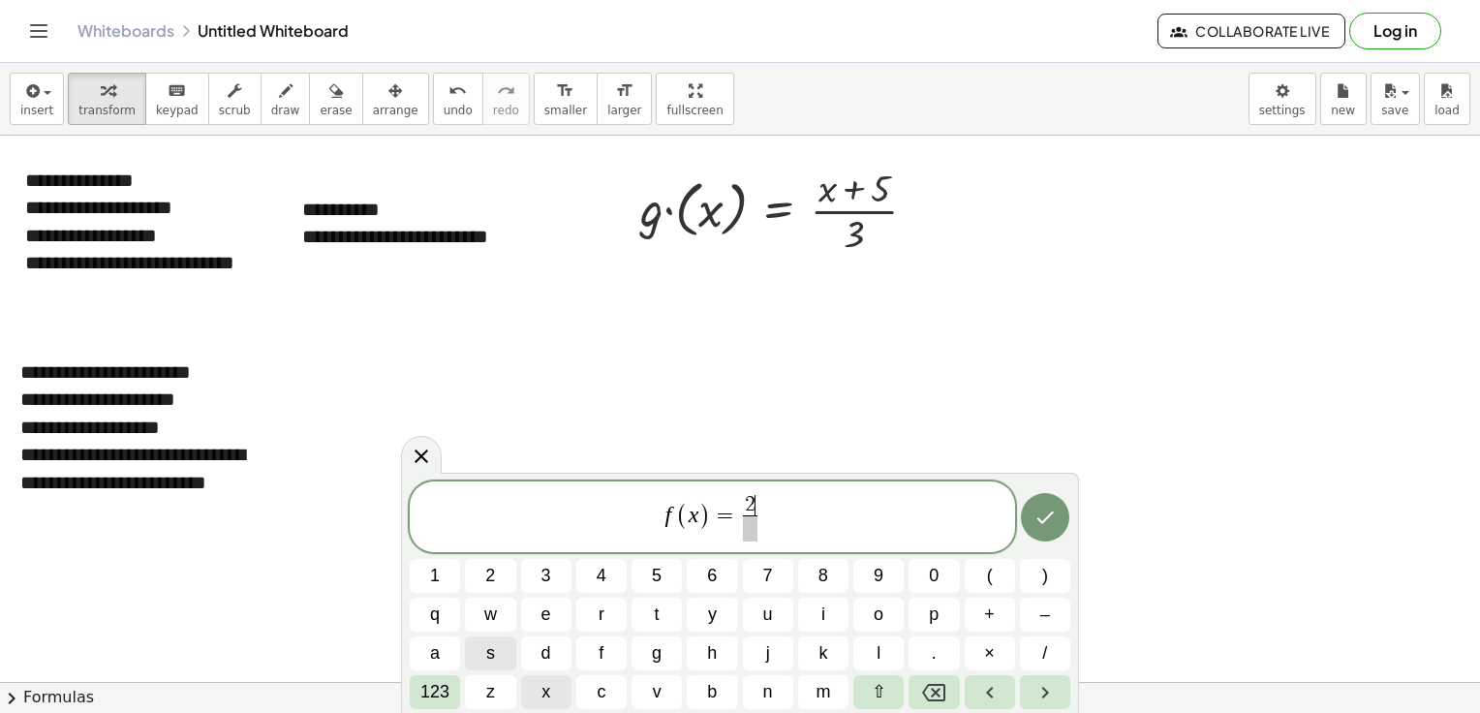
click at [534, 692] on button "x" at bounding box center [546, 692] width 50 height 34
click at [444, 684] on span "123" at bounding box center [434, 692] width 29 height 26
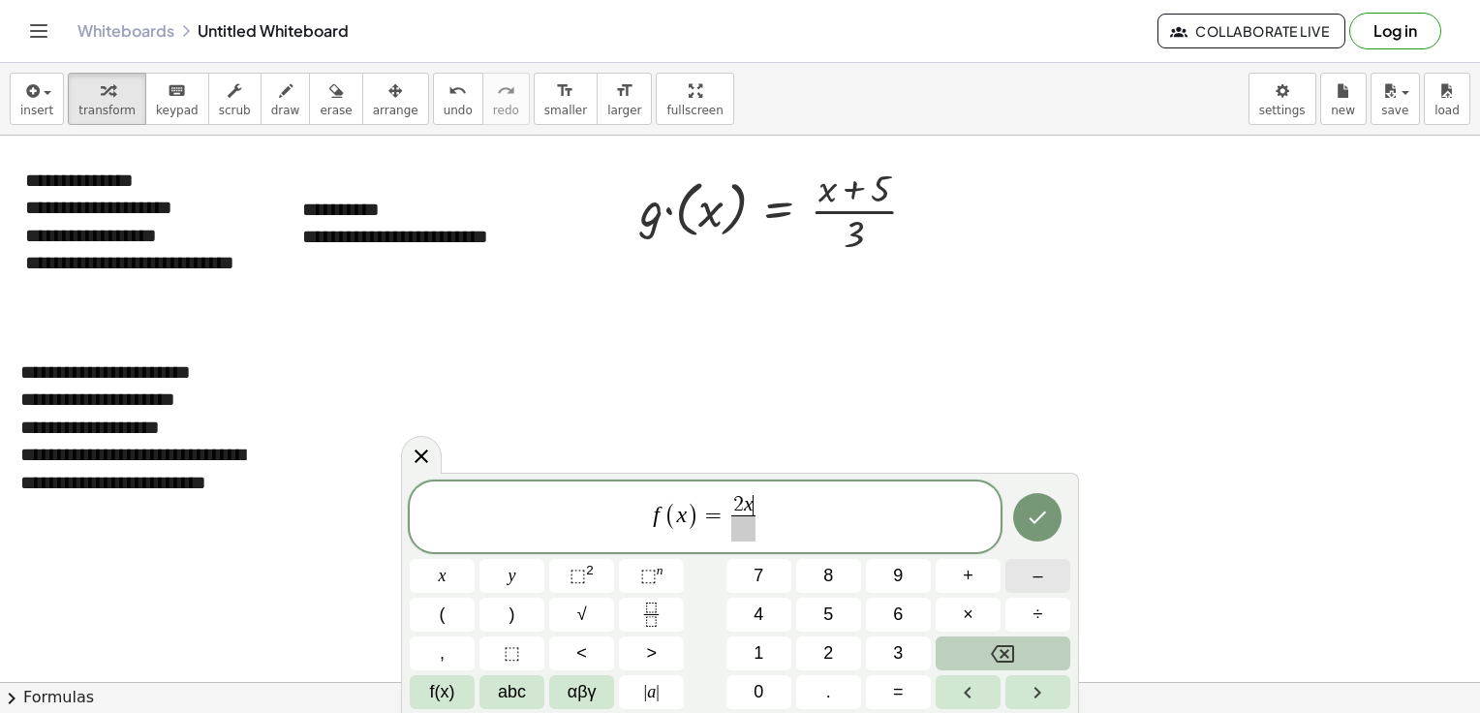
click at [1032, 580] on span "–" at bounding box center [1037, 576] width 10 height 26
click at [829, 609] on span "5" at bounding box center [828, 614] width 10 height 26
click at [759, 524] on span at bounding box center [744, 528] width 60 height 26
click at [775, 621] on button "4" at bounding box center [758, 615] width 65 height 34
click at [1034, 533] on button "Done" at bounding box center [1037, 517] width 48 height 48
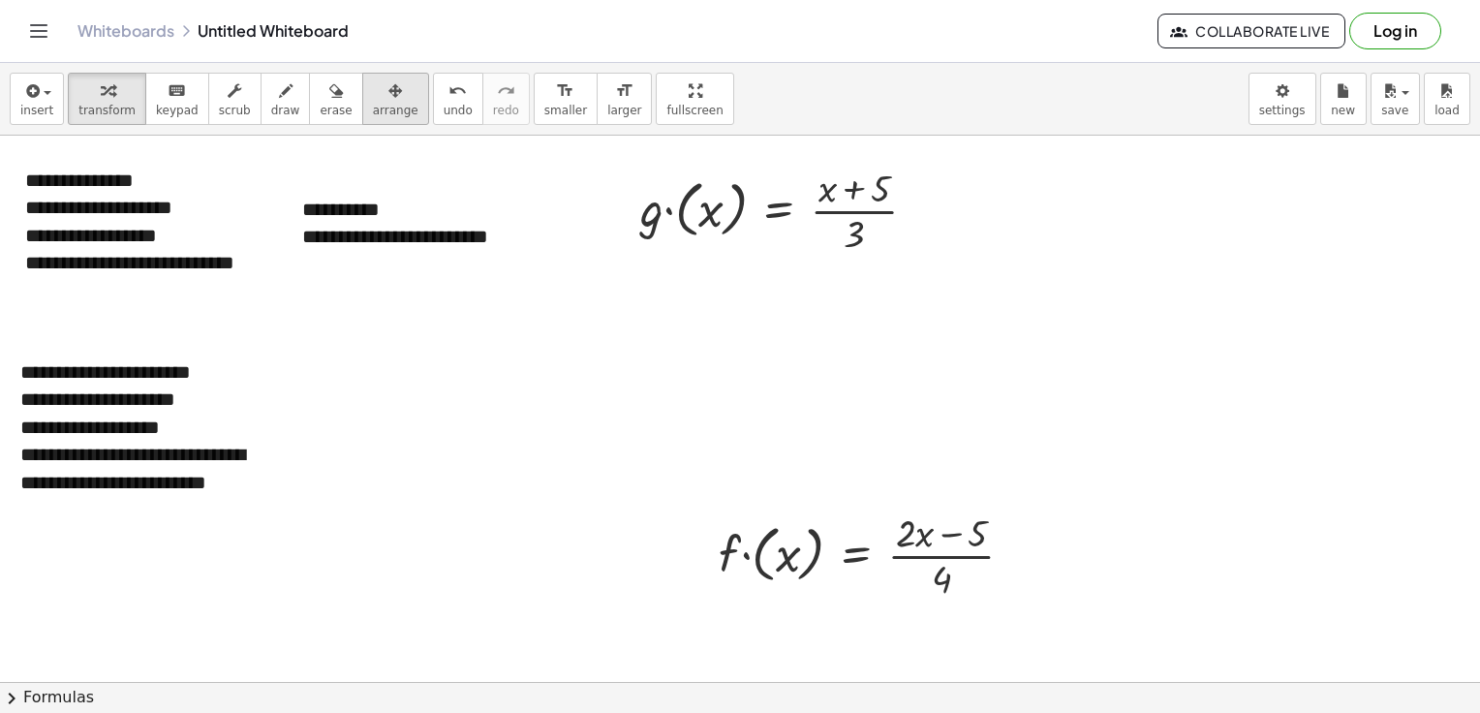
click at [373, 104] on span "arrange" at bounding box center [396, 111] width 46 height 14
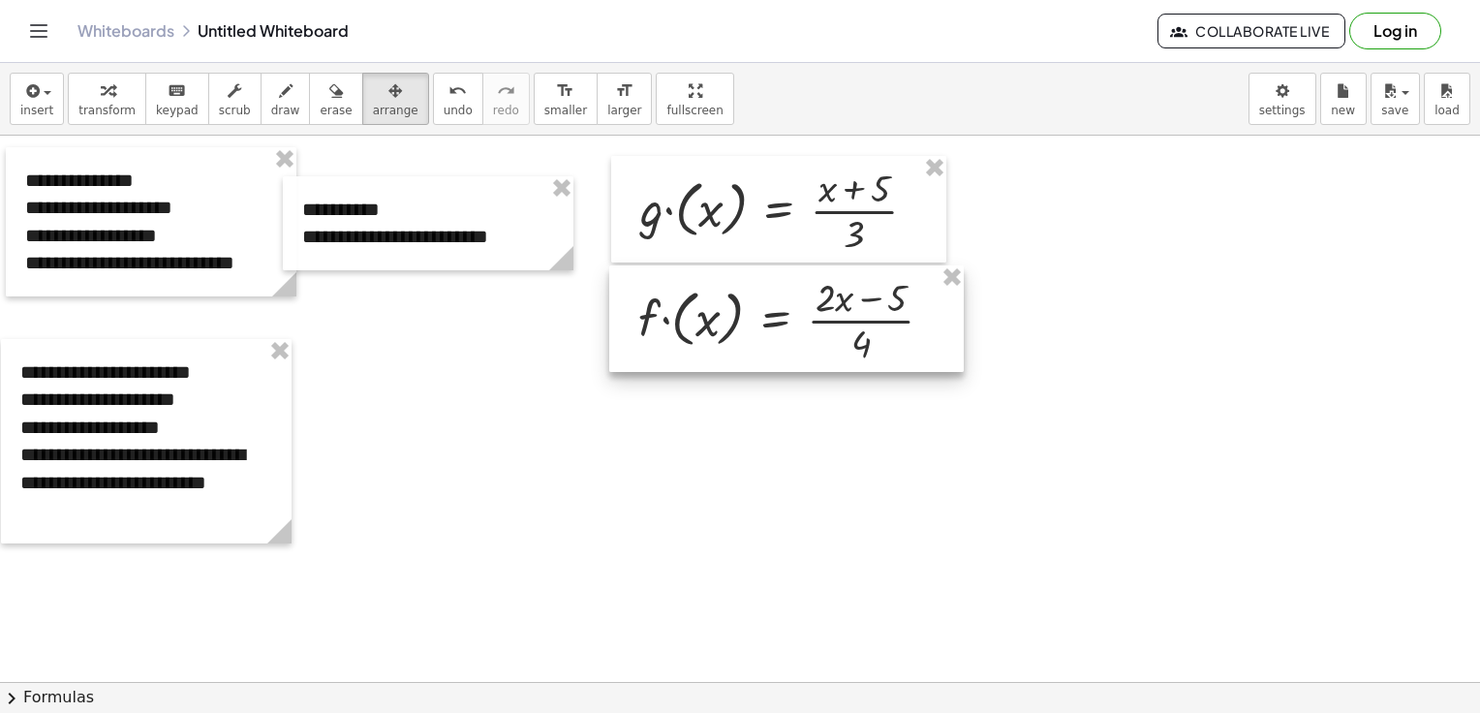
drag, startPoint x: 903, startPoint y: 557, endPoint x: 822, endPoint y: 322, distance: 248.7
click at [822, 322] on div at bounding box center [786, 318] width 354 height 107
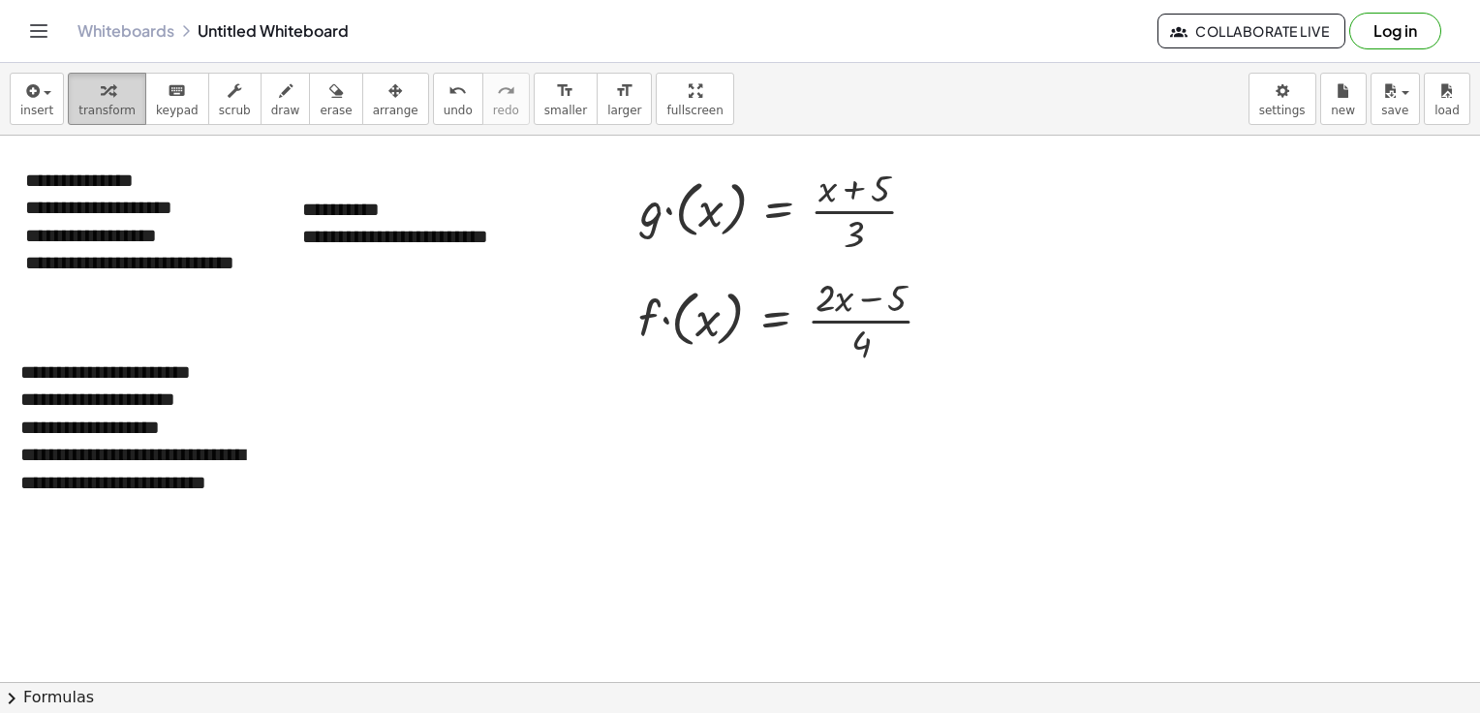
click at [105, 98] on icon "button" at bounding box center [108, 90] width 14 height 23
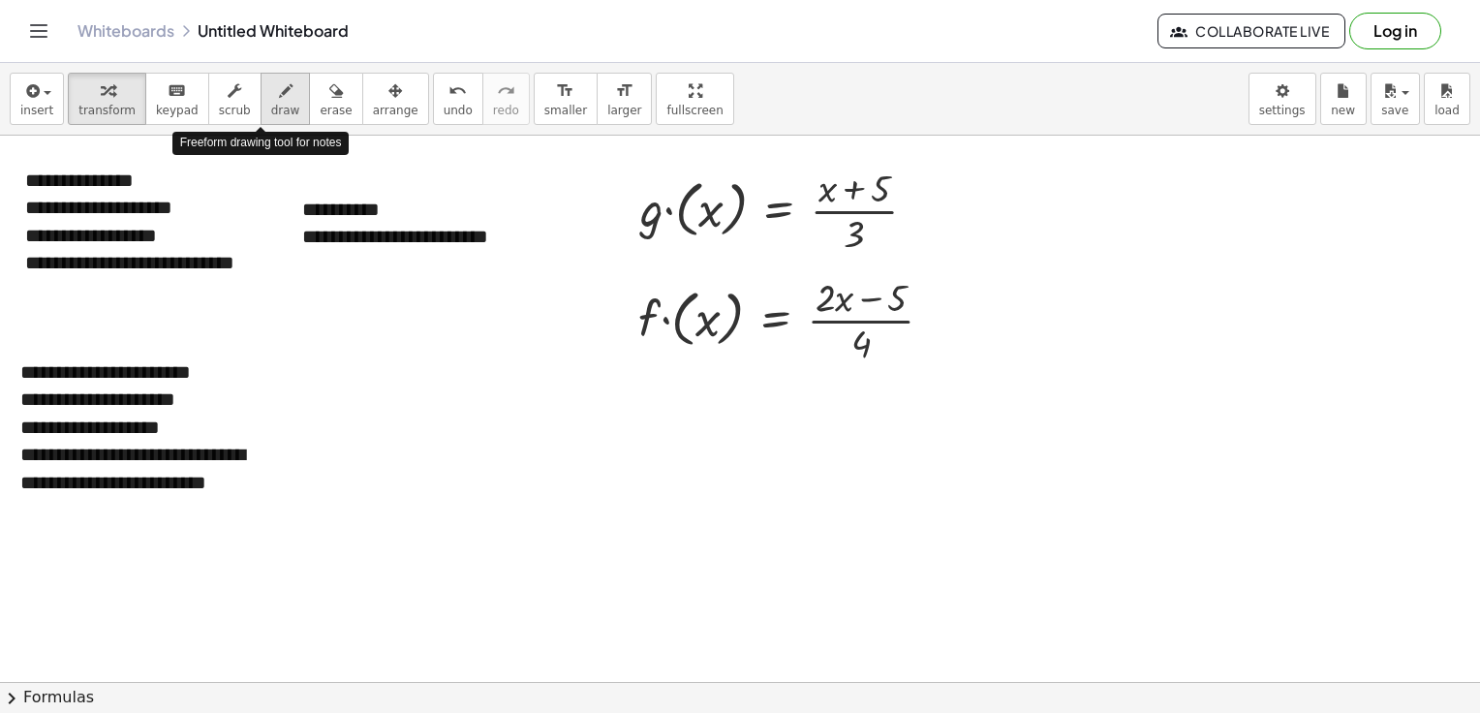
click at [271, 107] on span "draw" at bounding box center [285, 111] width 29 height 14
drag, startPoint x: 557, startPoint y: 405, endPoint x: 567, endPoint y: 425, distance: 22.5
drag, startPoint x: 568, startPoint y: 412, endPoint x: 546, endPoint y: 421, distance: 23.4
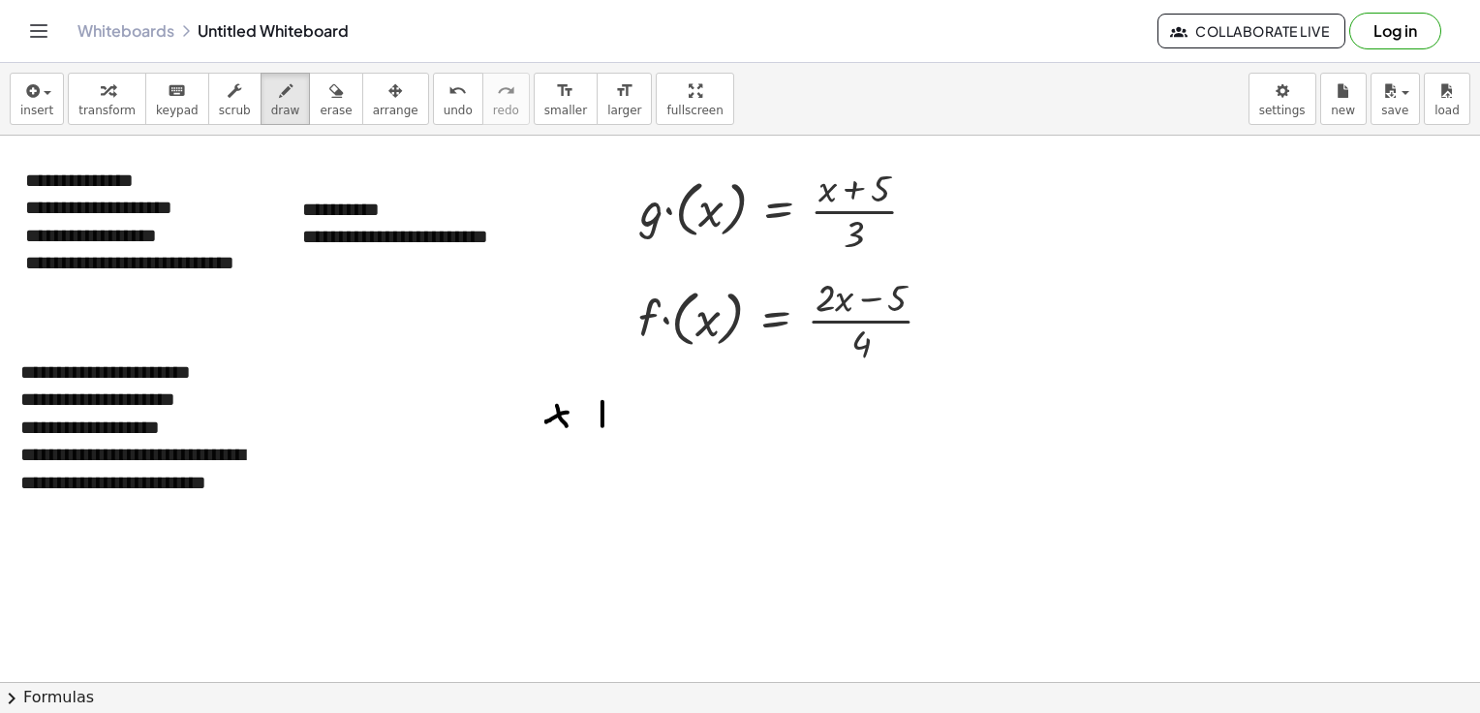
drag, startPoint x: 602, startPoint y: 401, endPoint x: 602, endPoint y: 425, distance: 24.2
drag, startPoint x: 597, startPoint y: 417, endPoint x: 619, endPoint y: 417, distance: 22.3
drag, startPoint x: 652, startPoint y: 403, endPoint x: 632, endPoint y: 423, distance: 28.1
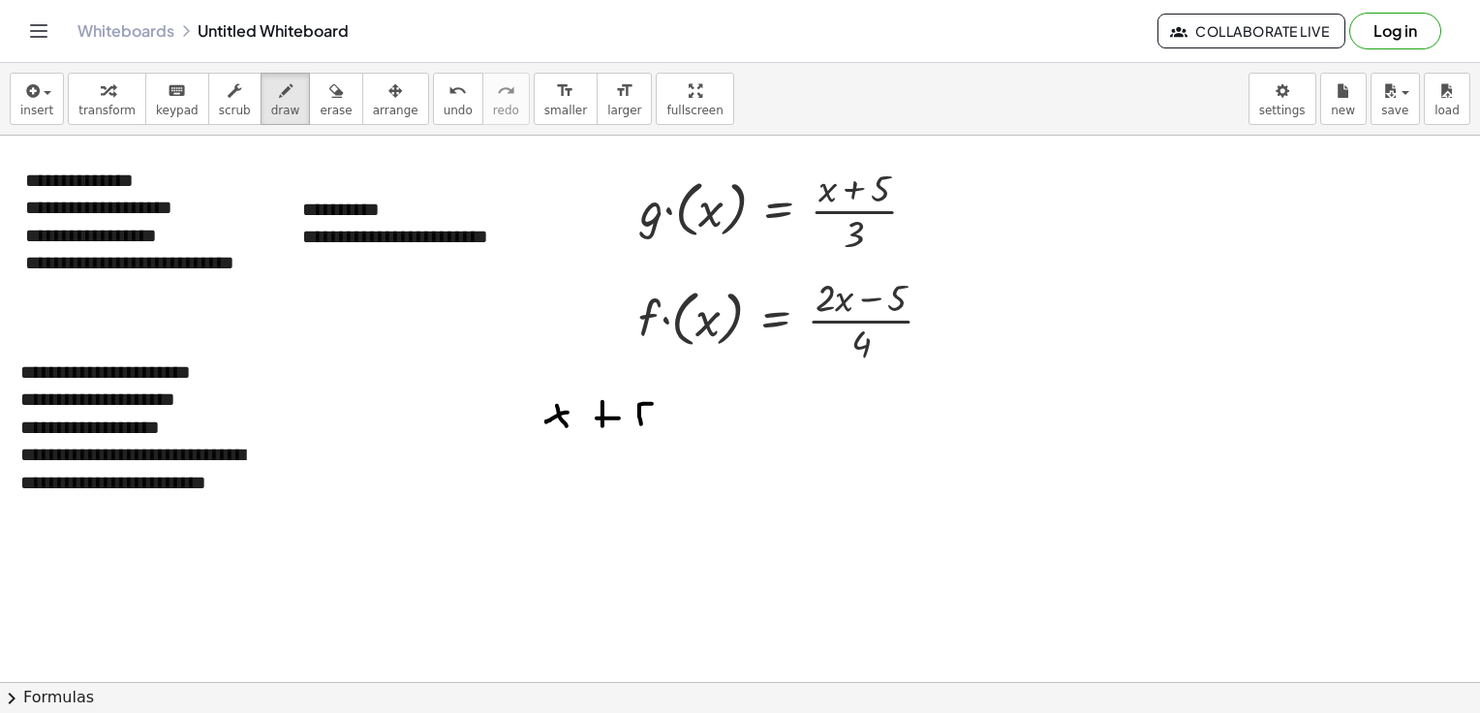
click at [103, 83] on icon "button" at bounding box center [108, 90] width 14 height 23
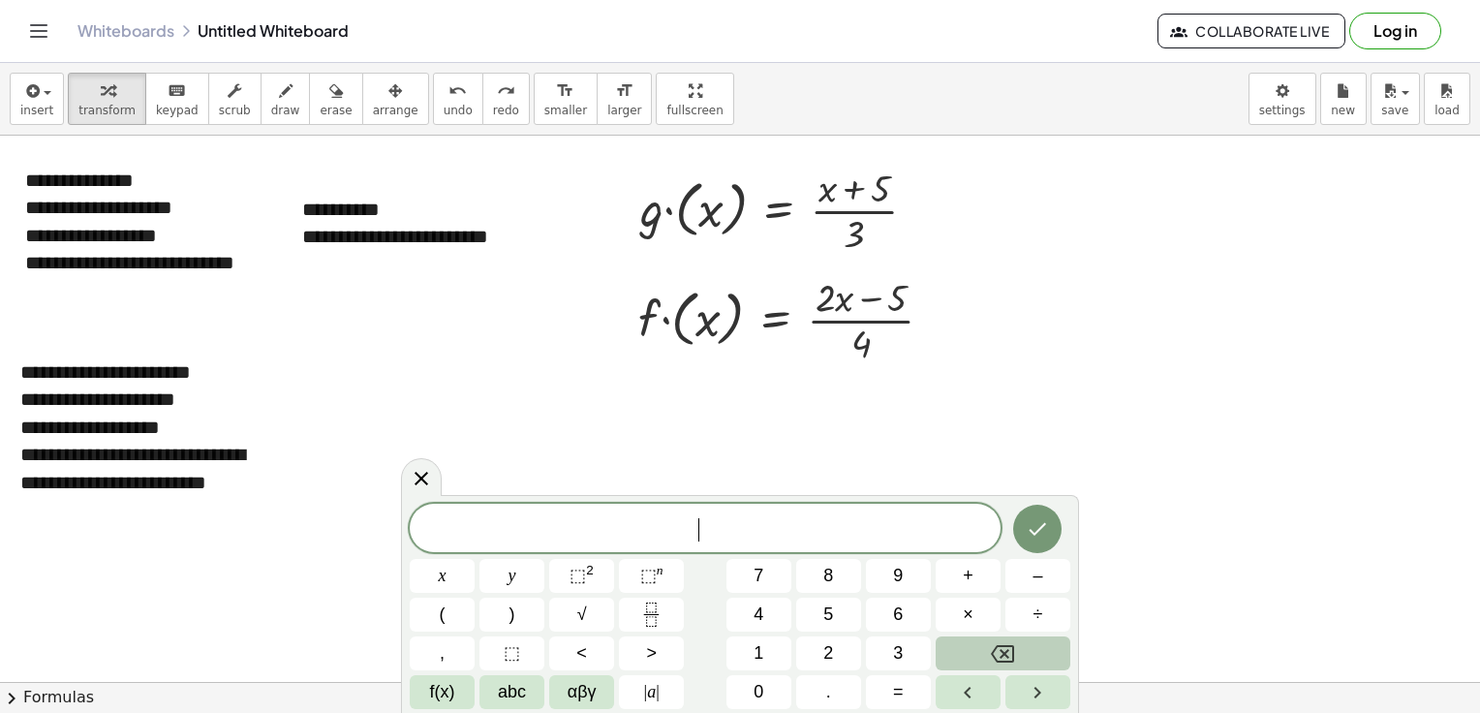
click at [822, 314] on div at bounding box center [794, 318] width 330 height 97
click at [808, 505] on div "x" at bounding box center [705, 528] width 591 height 48
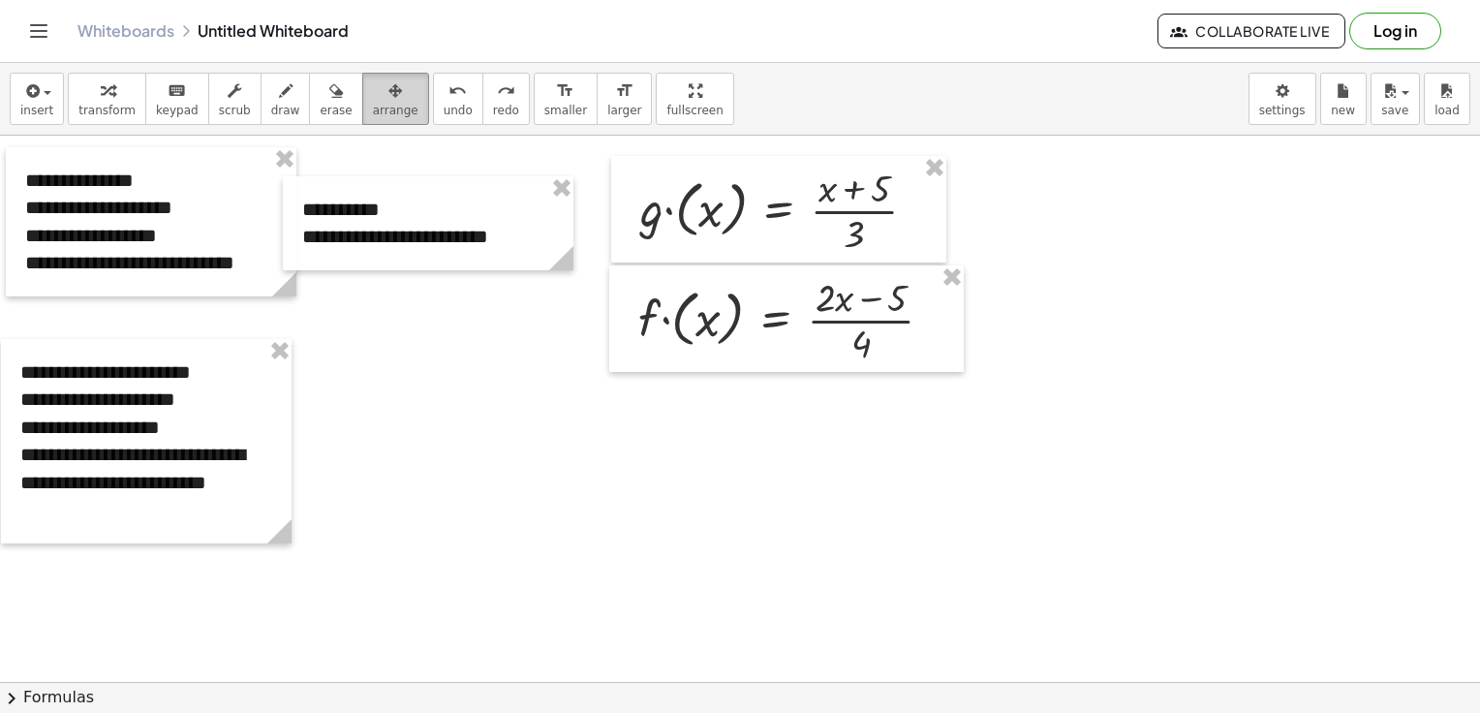
click at [388, 102] on icon "button" at bounding box center [395, 90] width 14 height 23
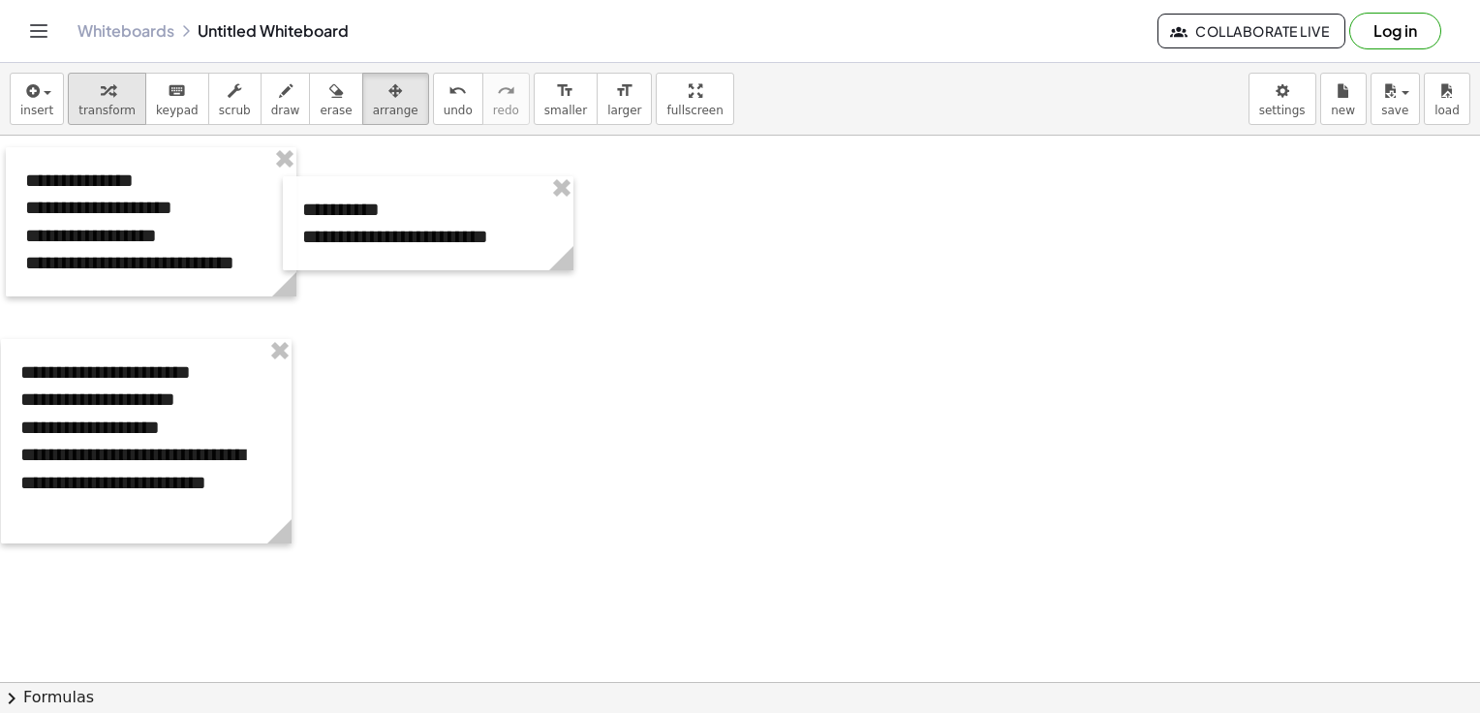
click at [113, 104] on span "transform" at bounding box center [106, 111] width 57 height 14
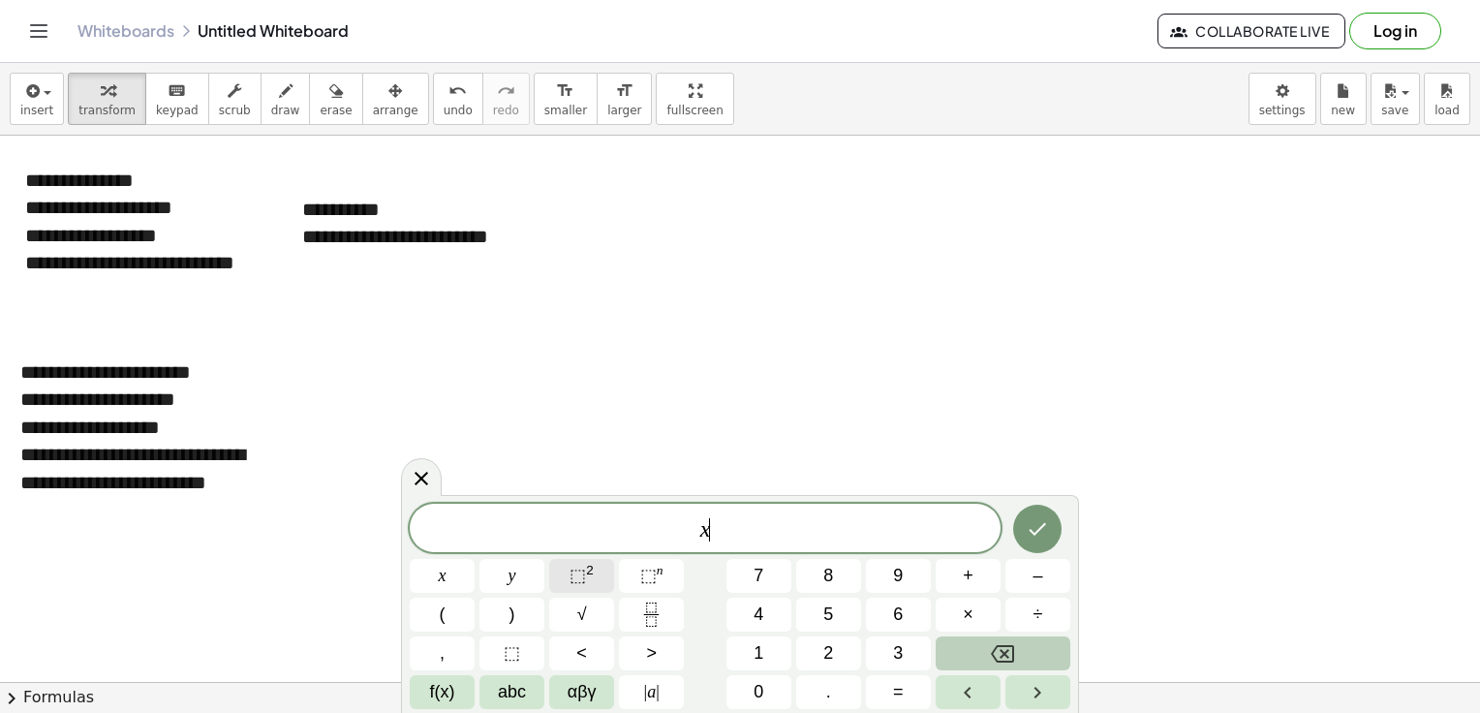
click at [591, 574] on sup "2" at bounding box center [590, 570] width 8 height 15
click at [575, 574] on span "⬚" at bounding box center [577, 575] width 16 height 19
click at [905, 687] on button "=" at bounding box center [898, 692] width 65 height 34
click at [1038, 513] on icon "Done" at bounding box center [1037, 524] width 23 height 23
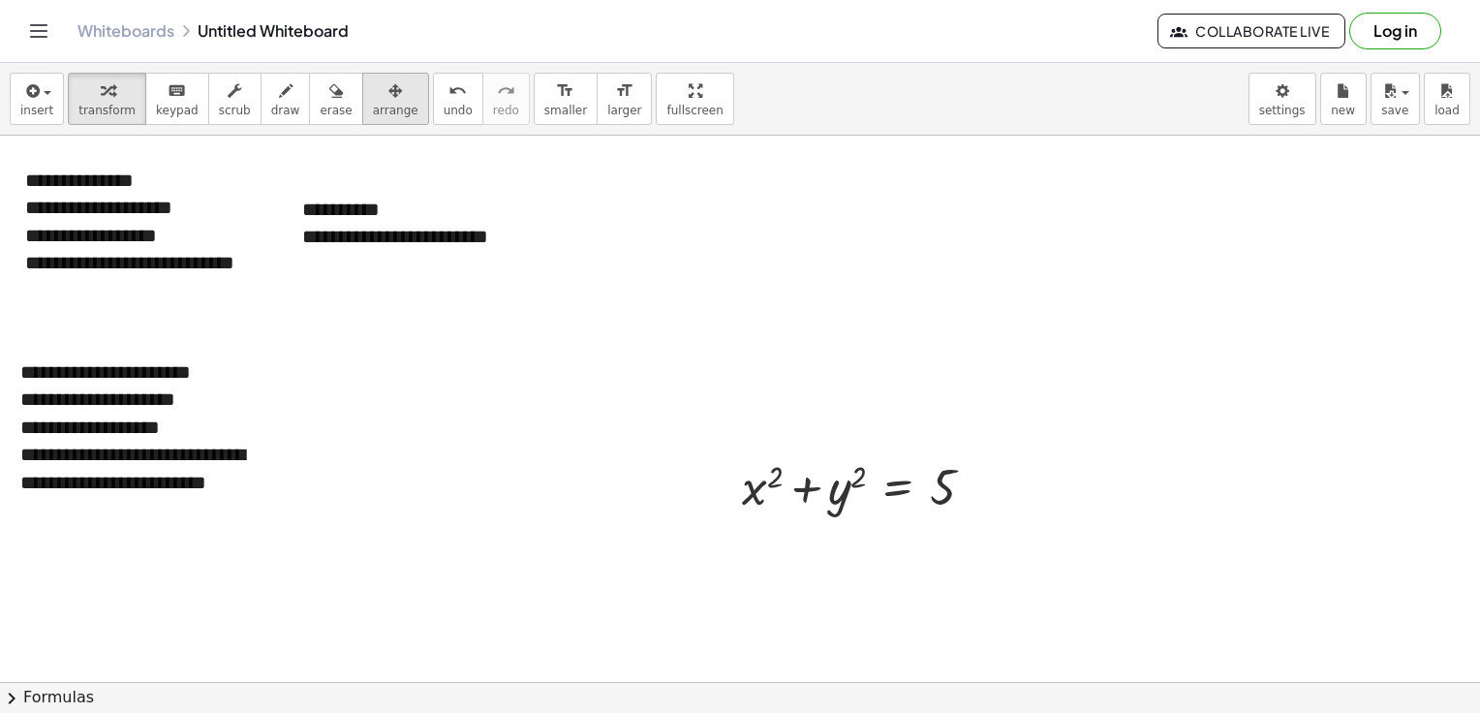
click at [373, 109] on span "arrange" at bounding box center [396, 111] width 46 height 14
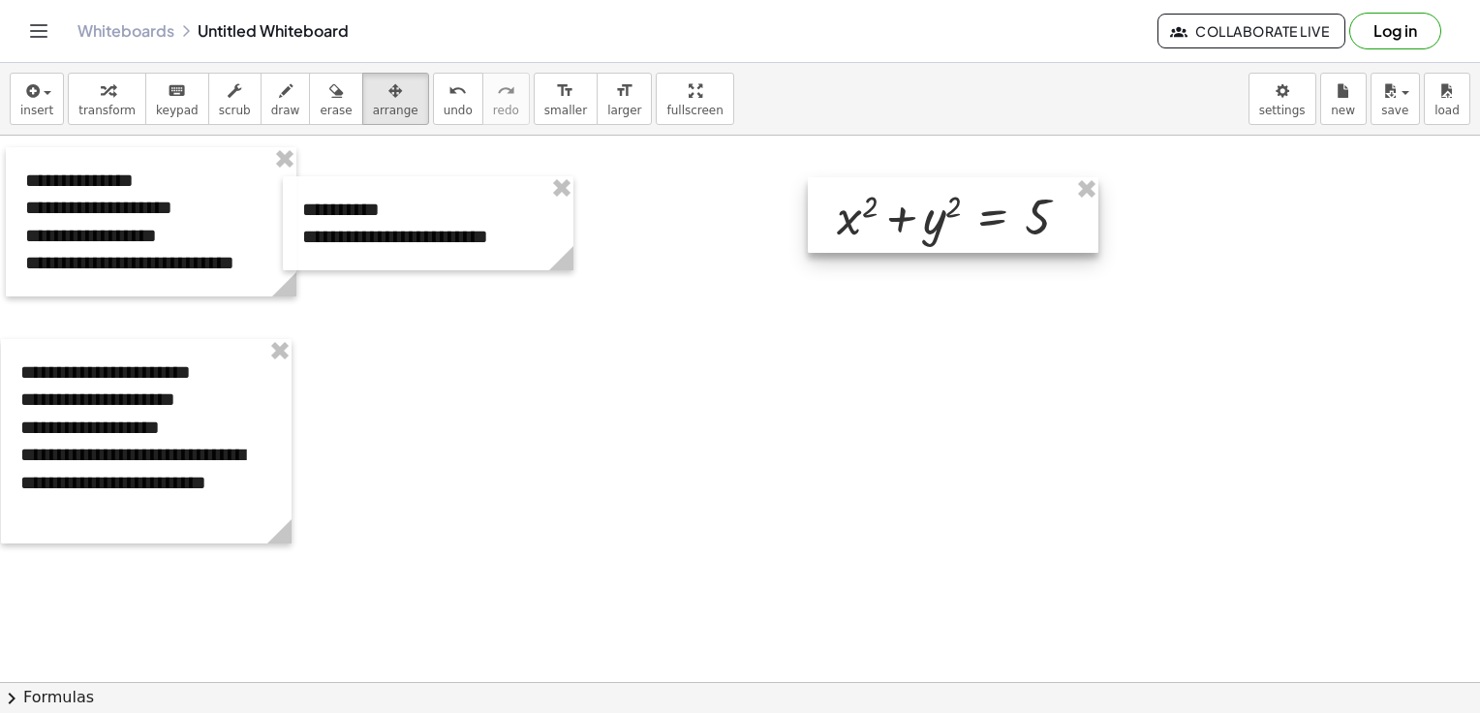
drag, startPoint x: 883, startPoint y: 489, endPoint x: 978, endPoint y: 219, distance: 286.4
click at [978, 219] on div at bounding box center [953, 215] width 291 height 76
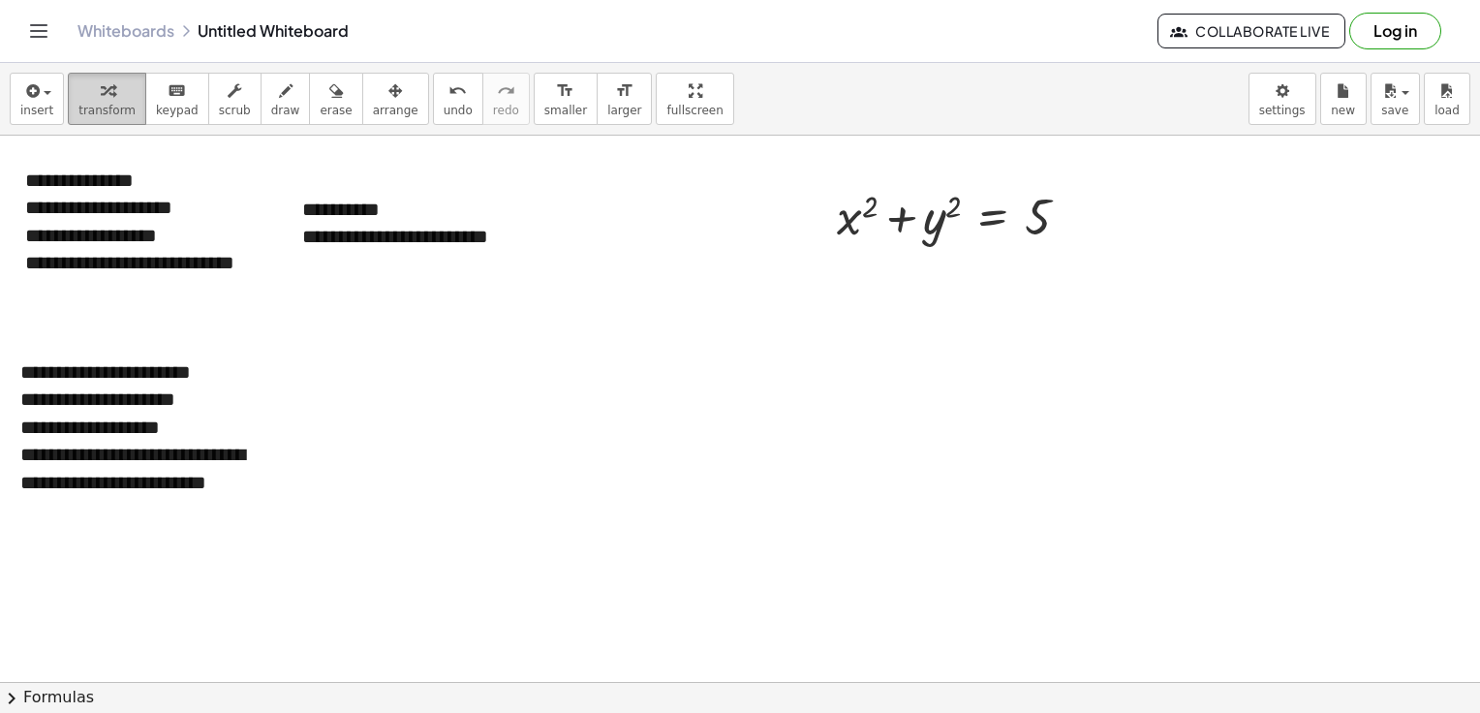
click at [106, 109] on span "transform" at bounding box center [106, 111] width 57 height 14
click at [271, 104] on span "draw" at bounding box center [285, 111] width 29 height 14
drag, startPoint x: 710, startPoint y: 233, endPoint x: 717, endPoint y: 195, distance: 39.3
drag, startPoint x: 694, startPoint y: 222, endPoint x: 713, endPoint y: 220, distance: 18.5
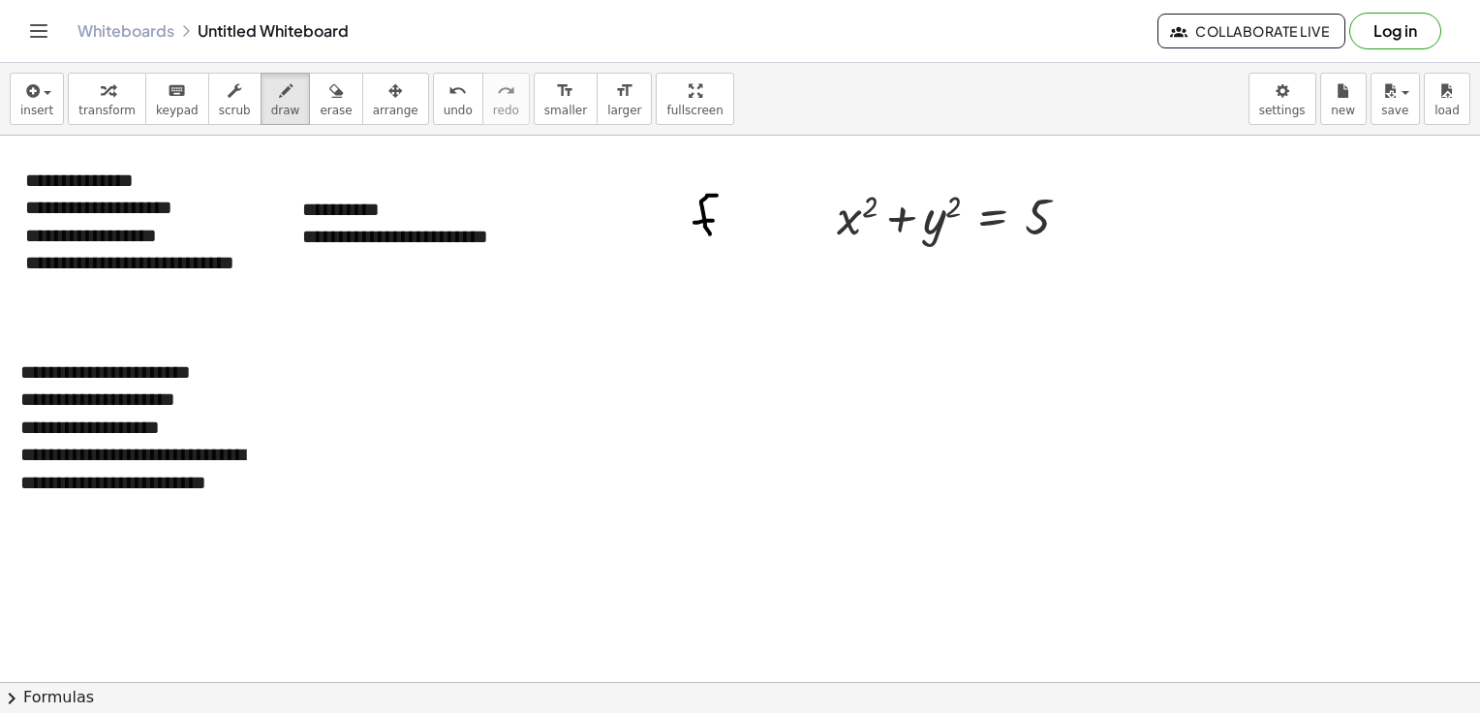
drag, startPoint x: 744, startPoint y: 188, endPoint x: 754, endPoint y: 257, distance: 69.6
drag, startPoint x: 759, startPoint y: 214, endPoint x: 780, endPoint y: 242, distance: 34.7
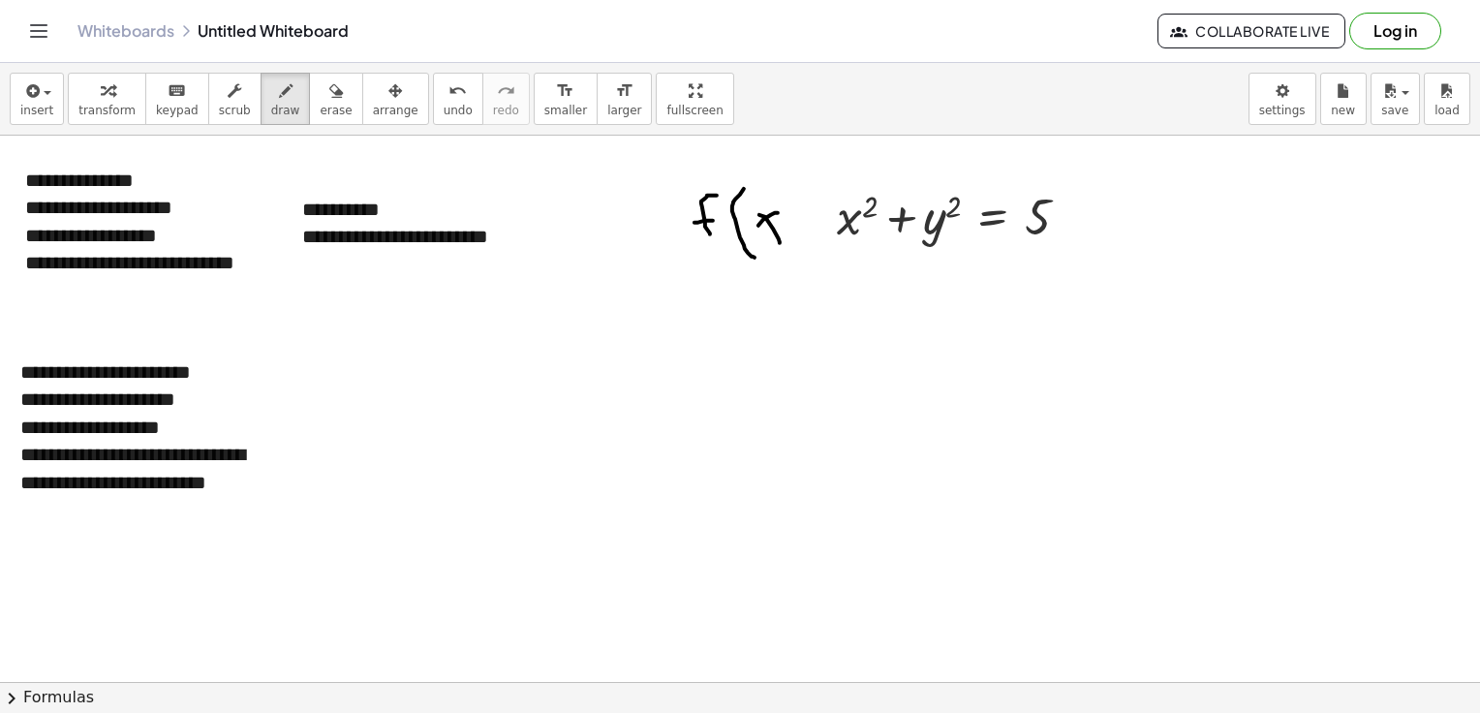
drag, startPoint x: 775, startPoint y: 212, endPoint x: 754, endPoint y: 231, distance: 27.4
drag, startPoint x: 798, startPoint y: 183, endPoint x: 801, endPoint y: 244, distance: 61.1
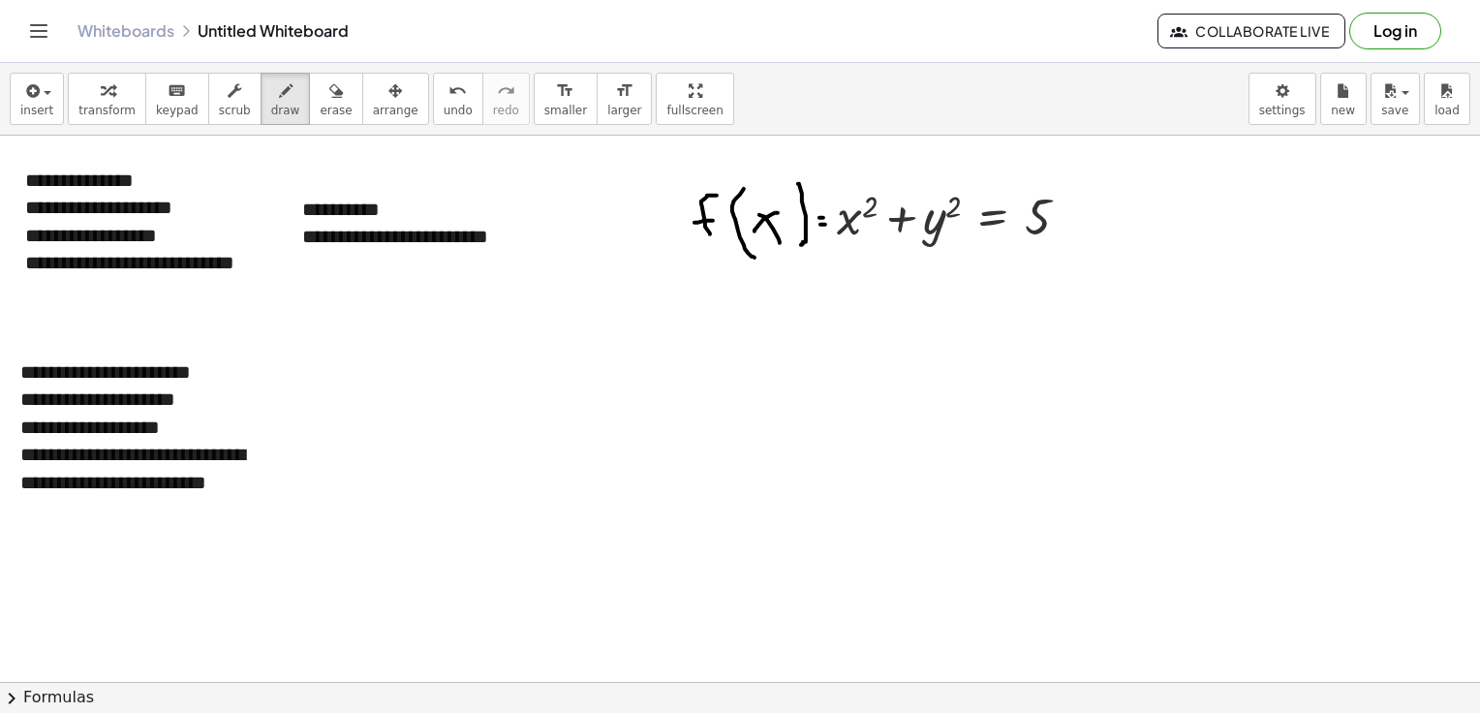
click at [156, 90] on div "keyboard" at bounding box center [177, 89] width 43 height 23
click at [105, 105] on span "transform" at bounding box center [106, 111] width 57 height 14
click at [184, 242] on div "**********" at bounding box center [151, 236] width 252 height 28
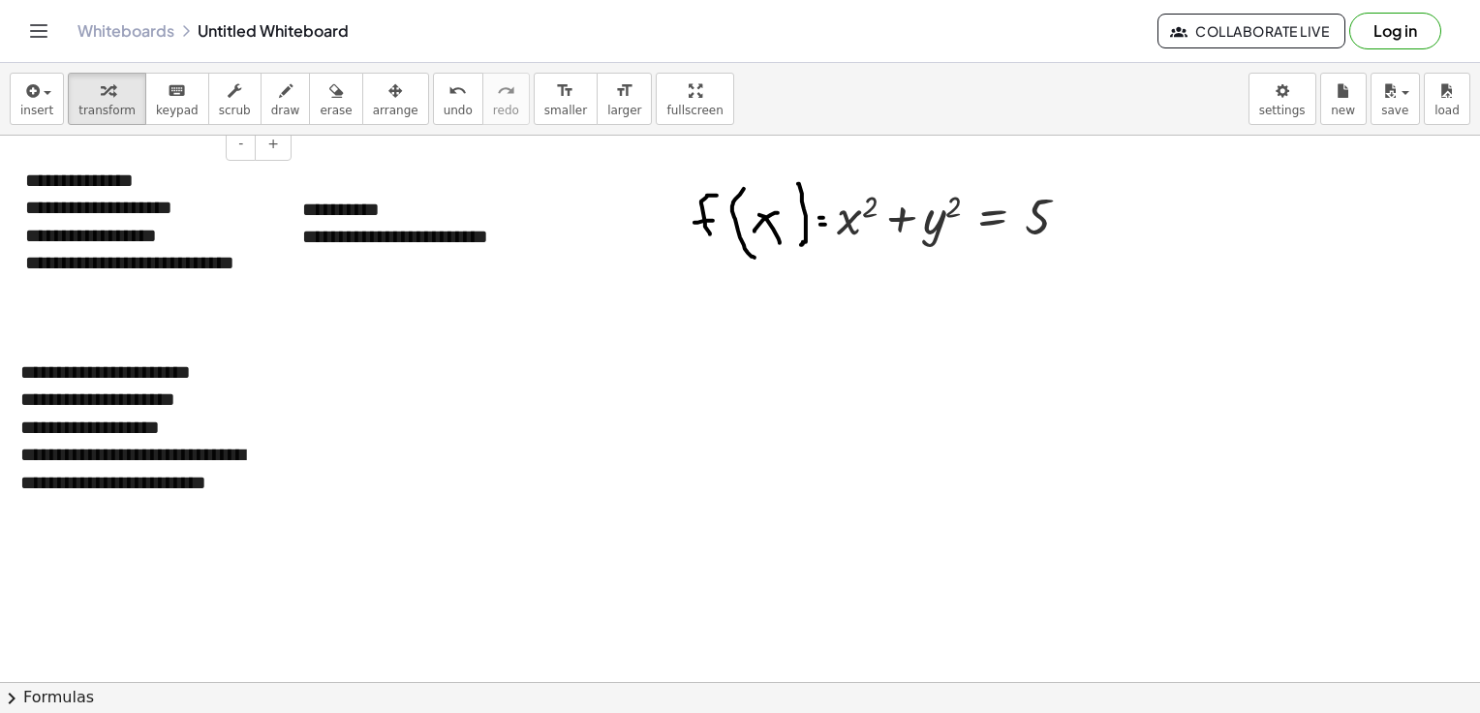
click at [228, 207] on div "**********" at bounding box center [151, 221] width 291 height 149
click at [216, 385] on div "**********" at bounding box center [146, 399] width 252 height 28
drag, startPoint x: 216, startPoint y: 378, endPoint x: 19, endPoint y: 383, distance: 196.7
click at [19, 383] on div "**********" at bounding box center [146, 441] width 291 height 204
click at [260, 384] on div "**********" at bounding box center [146, 441] width 291 height 204
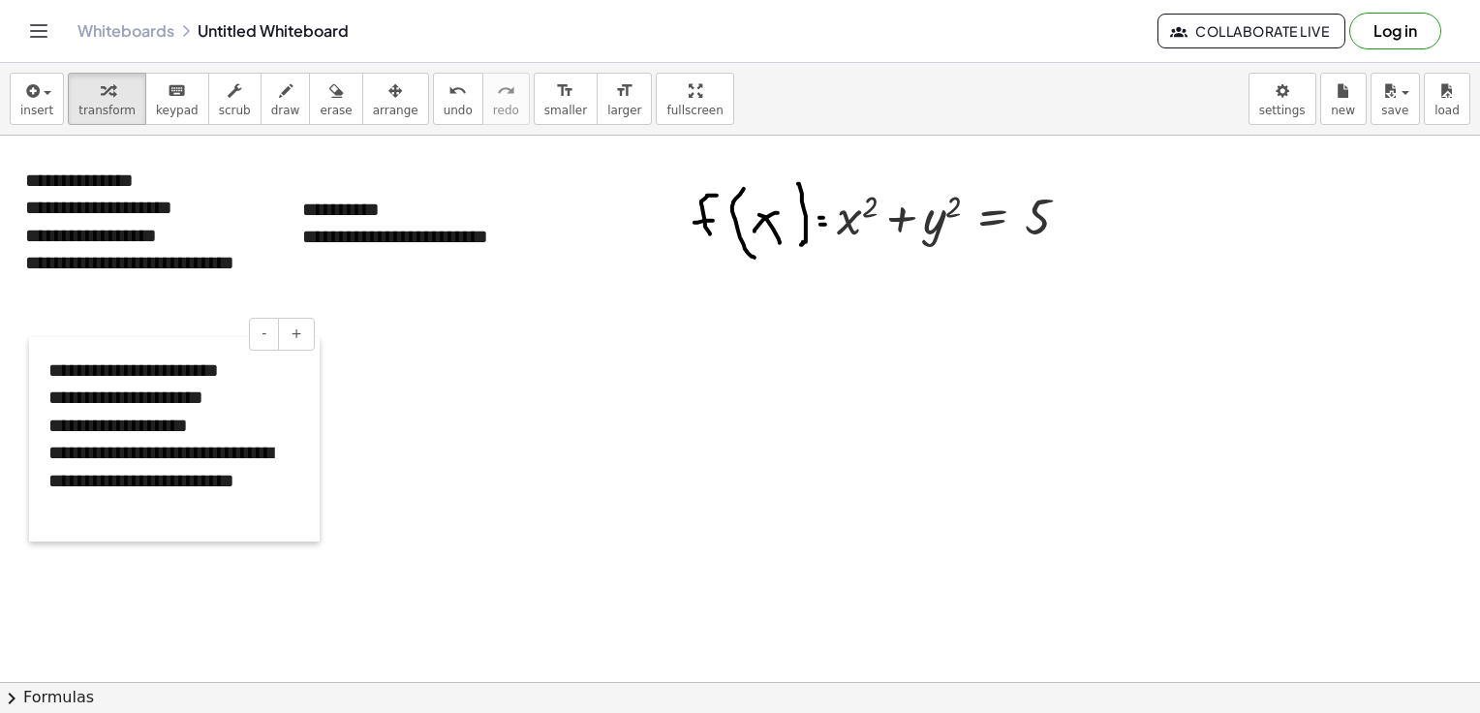
drag, startPoint x: 16, startPoint y: 374, endPoint x: 45, endPoint y: 372, distance: 28.2
click at [45, 372] on div at bounding box center [38, 439] width 19 height 204
drag, startPoint x: 50, startPoint y: 369, endPoint x: 260, endPoint y: 401, distance: 211.6
click at [260, 401] on div "**********" at bounding box center [174, 439] width 291 height 204
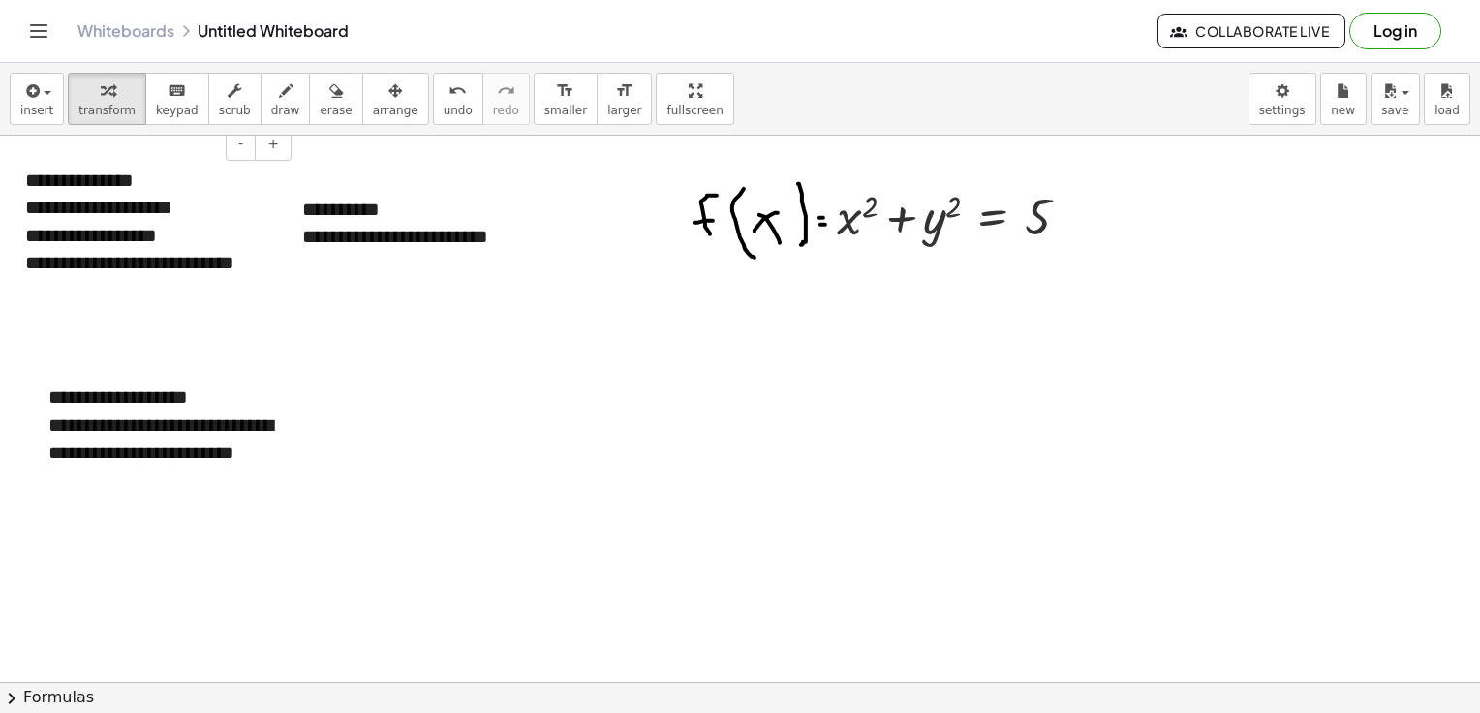
click at [268, 267] on div "**********" at bounding box center [151, 263] width 252 height 28
click at [264, 261] on div "**********" at bounding box center [151, 263] width 252 height 28
click at [213, 273] on div "**********" at bounding box center [151, 263] width 252 height 28
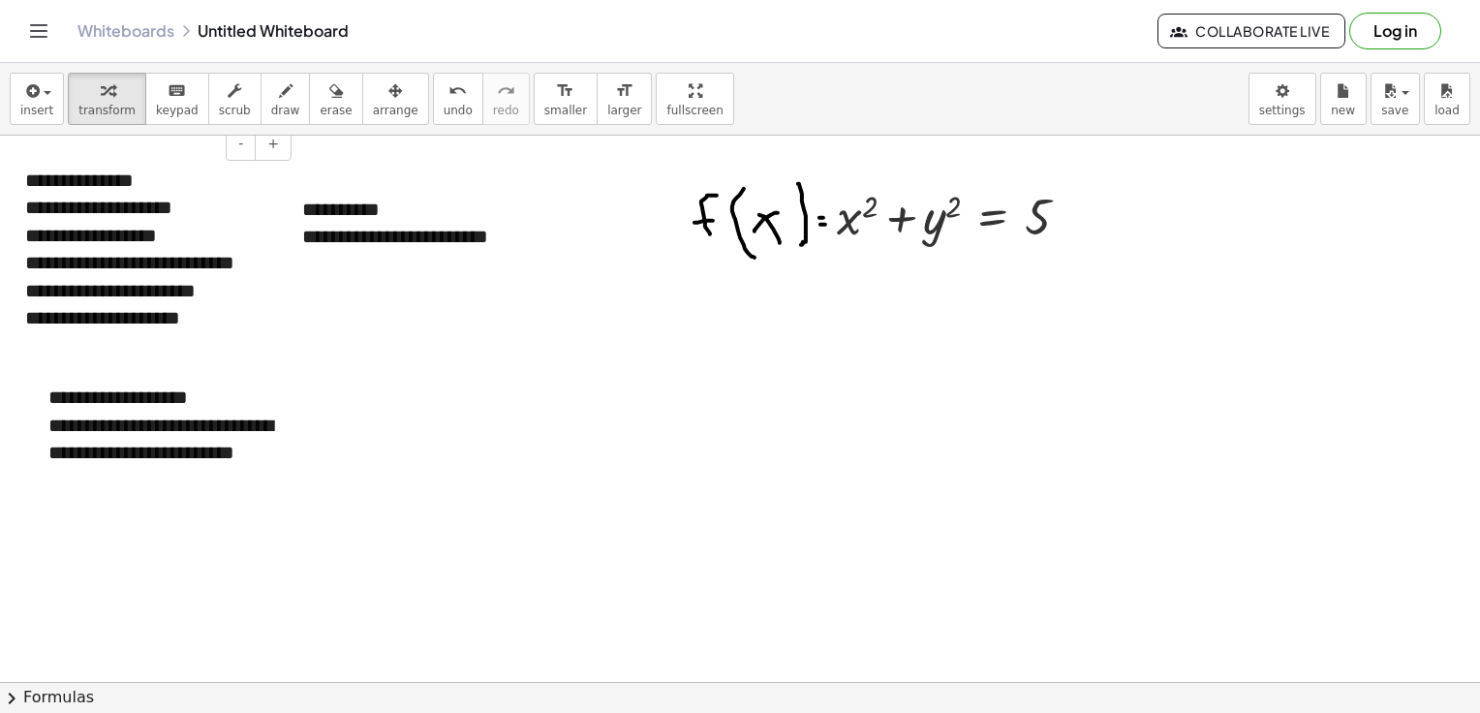
click at [271, 263] on div "**********" at bounding box center [151, 263] width 252 height 28
click at [256, 292] on div "**********" at bounding box center [151, 304] width 252 height 55
click at [272, 265] on div "**********" at bounding box center [151, 263] width 252 height 28
drag, startPoint x: 723, startPoint y: 292, endPoint x: 939, endPoint y: 272, distance: 217.9
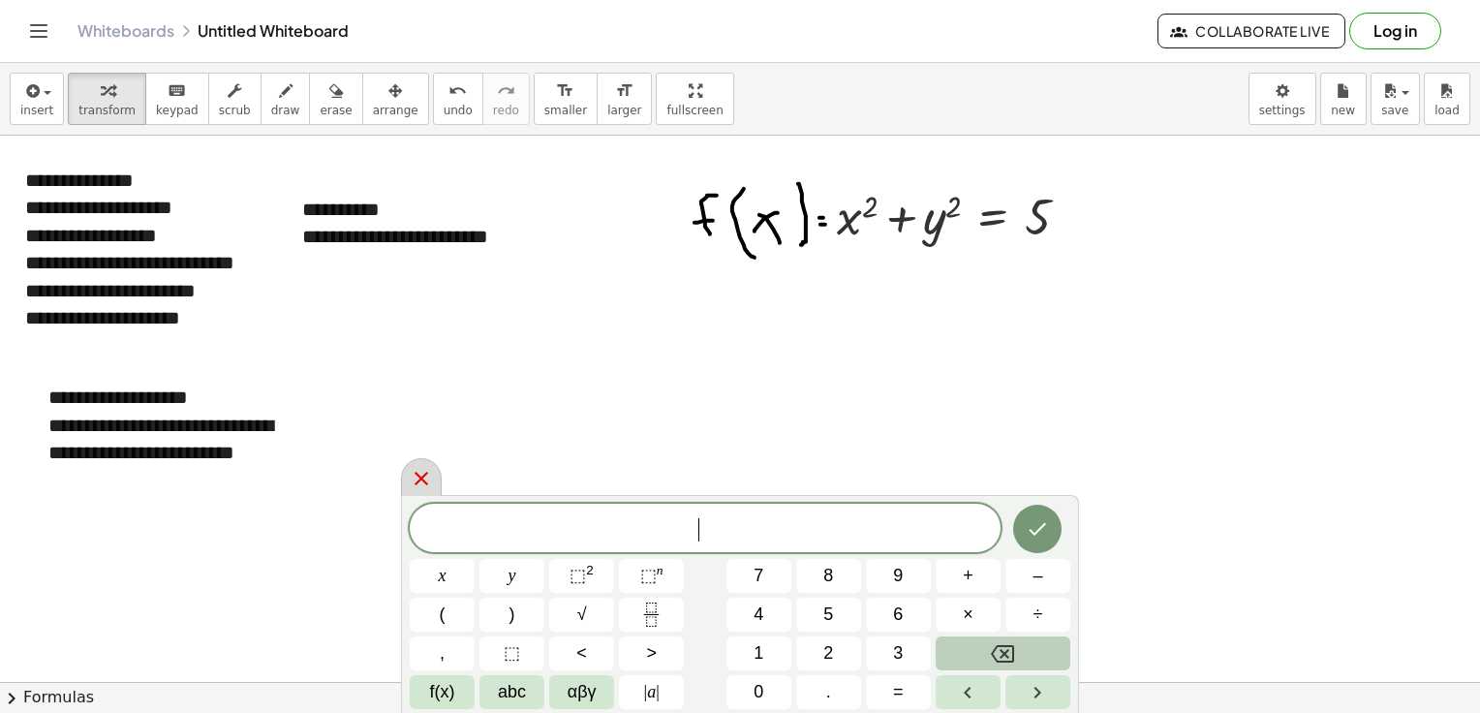
click at [420, 478] on icon at bounding box center [422, 479] width 14 height 14
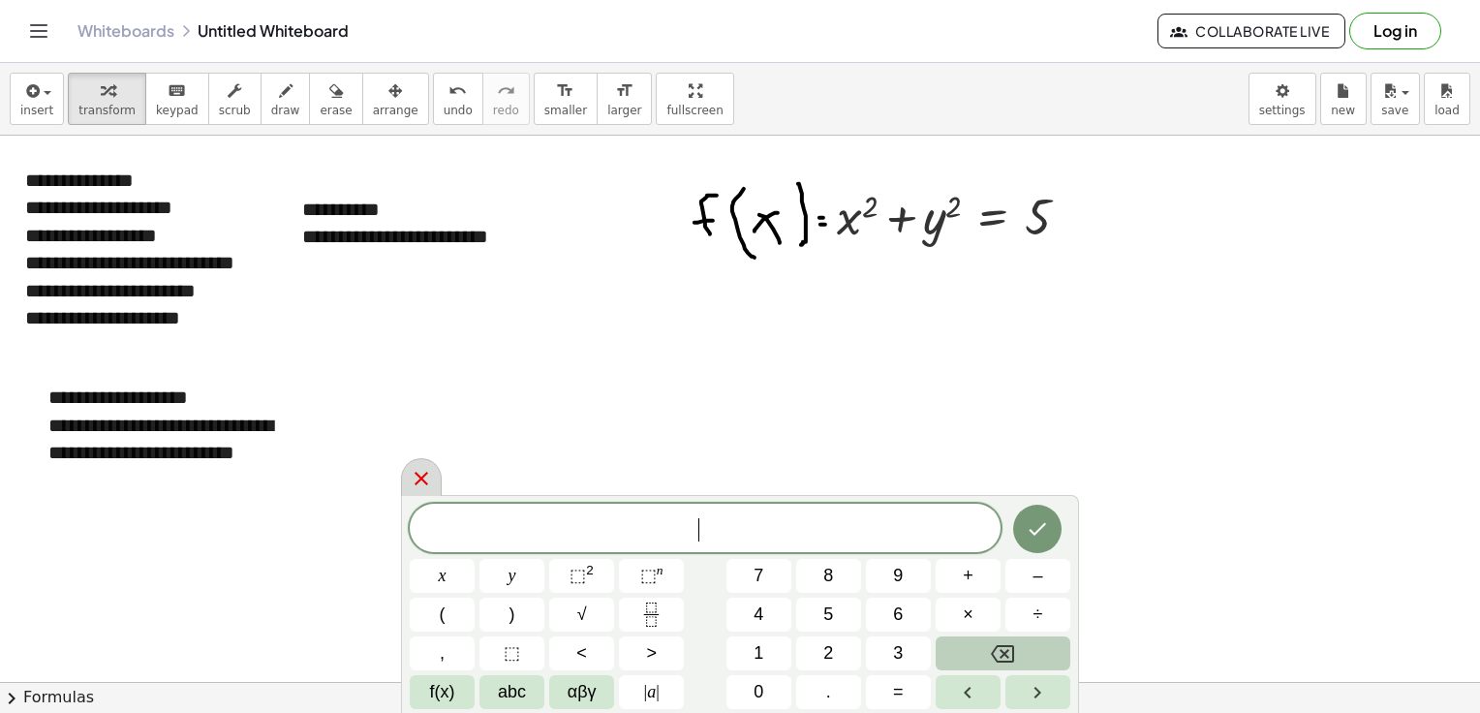
click at [411, 477] on icon at bounding box center [421, 478] width 23 height 23
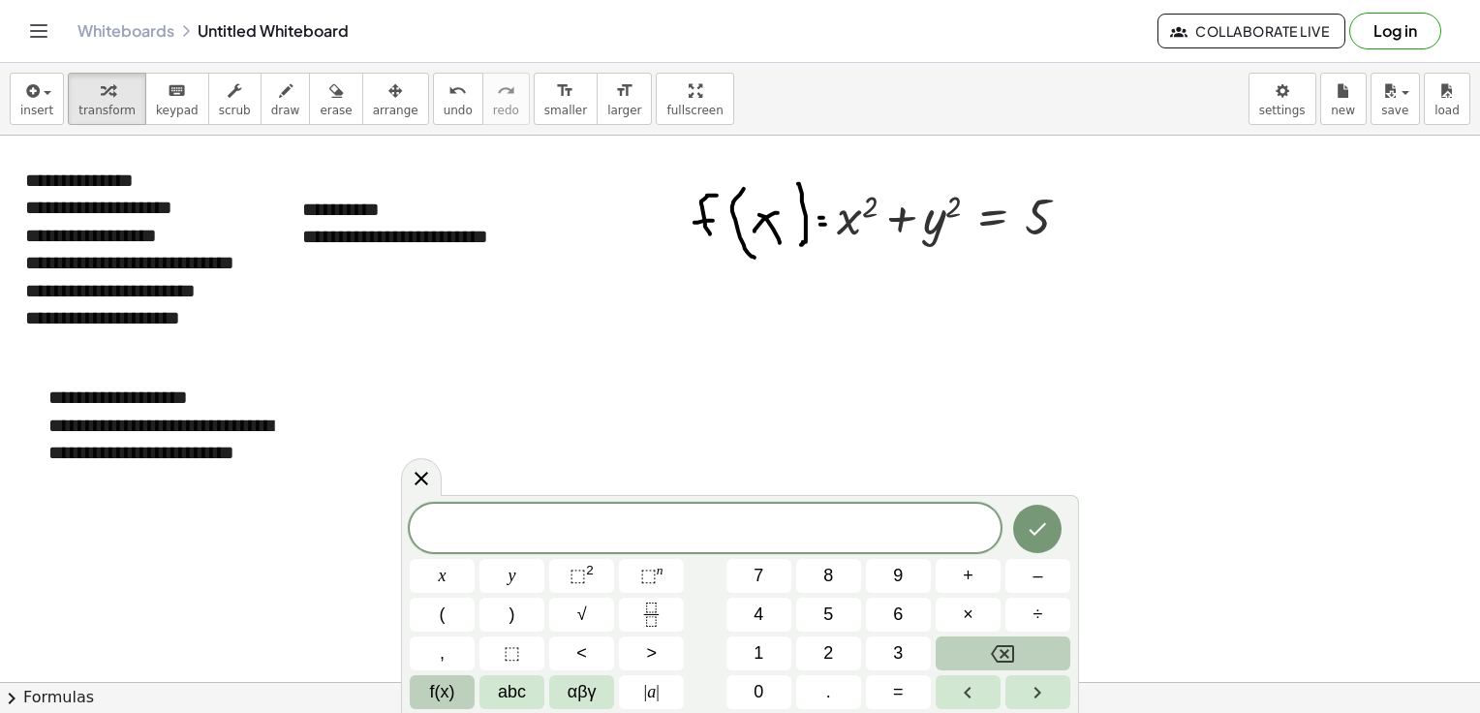
click at [446, 694] on span "f(x)" at bounding box center [442, 692] width 25 height 26
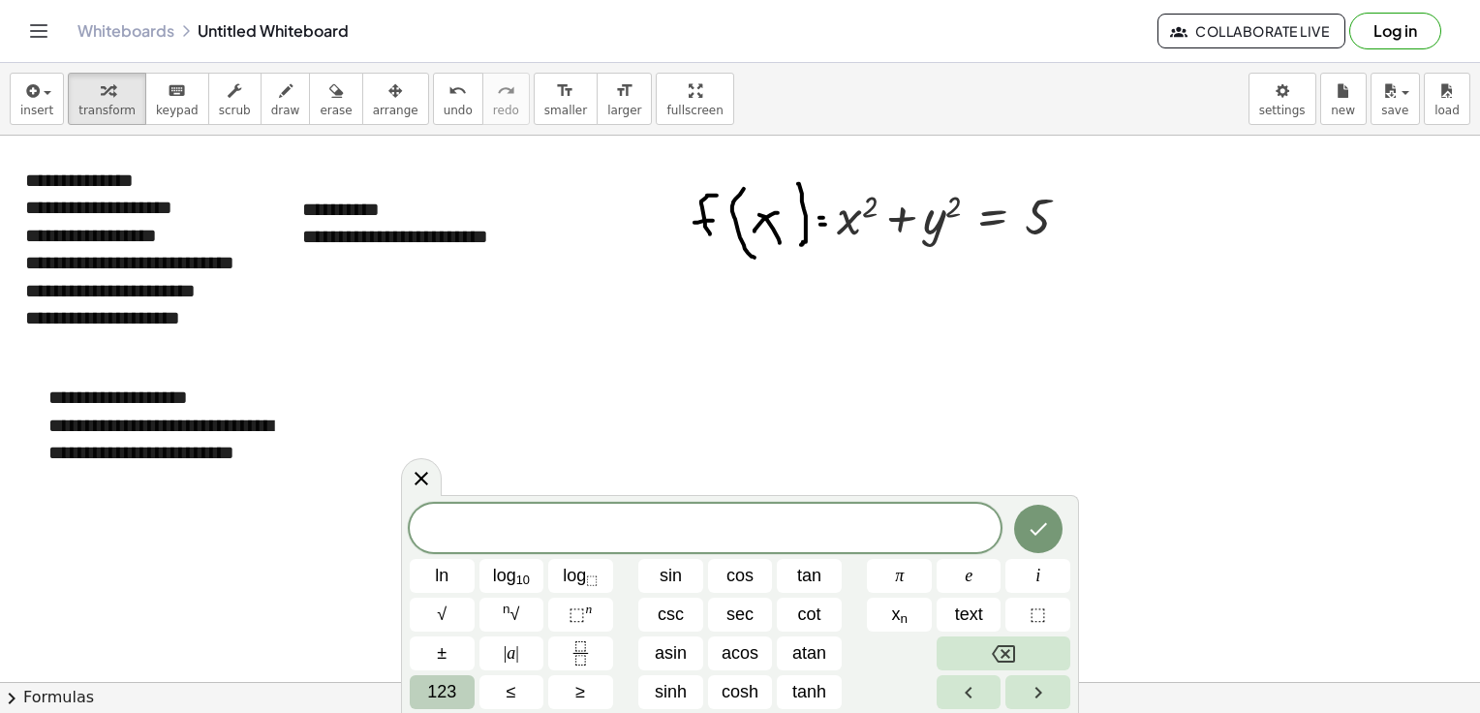
click at [449, 692] on span "123" at bounding box center [441, 692] width 29 height 26
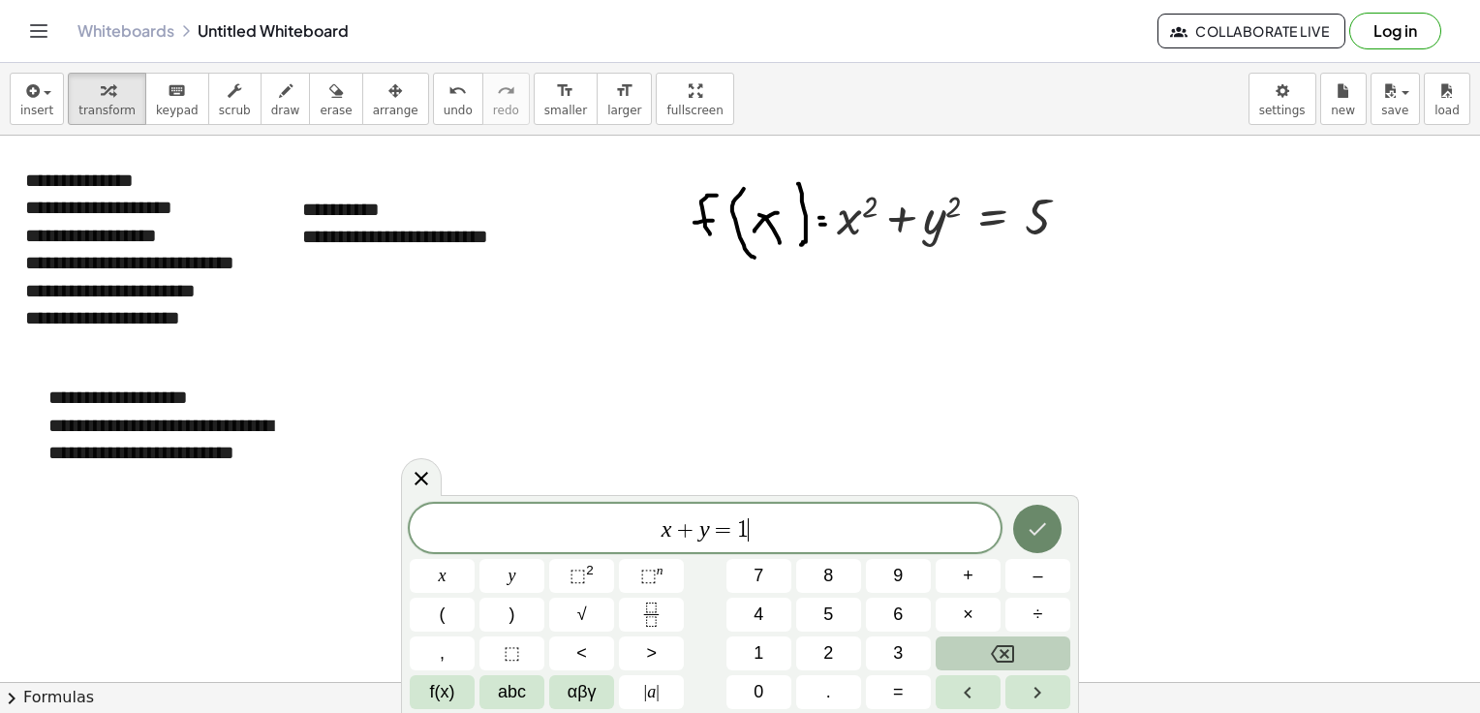
click at [1036, 531] on icon "Done" at bounding box center [1037, 528] width 23 height 23
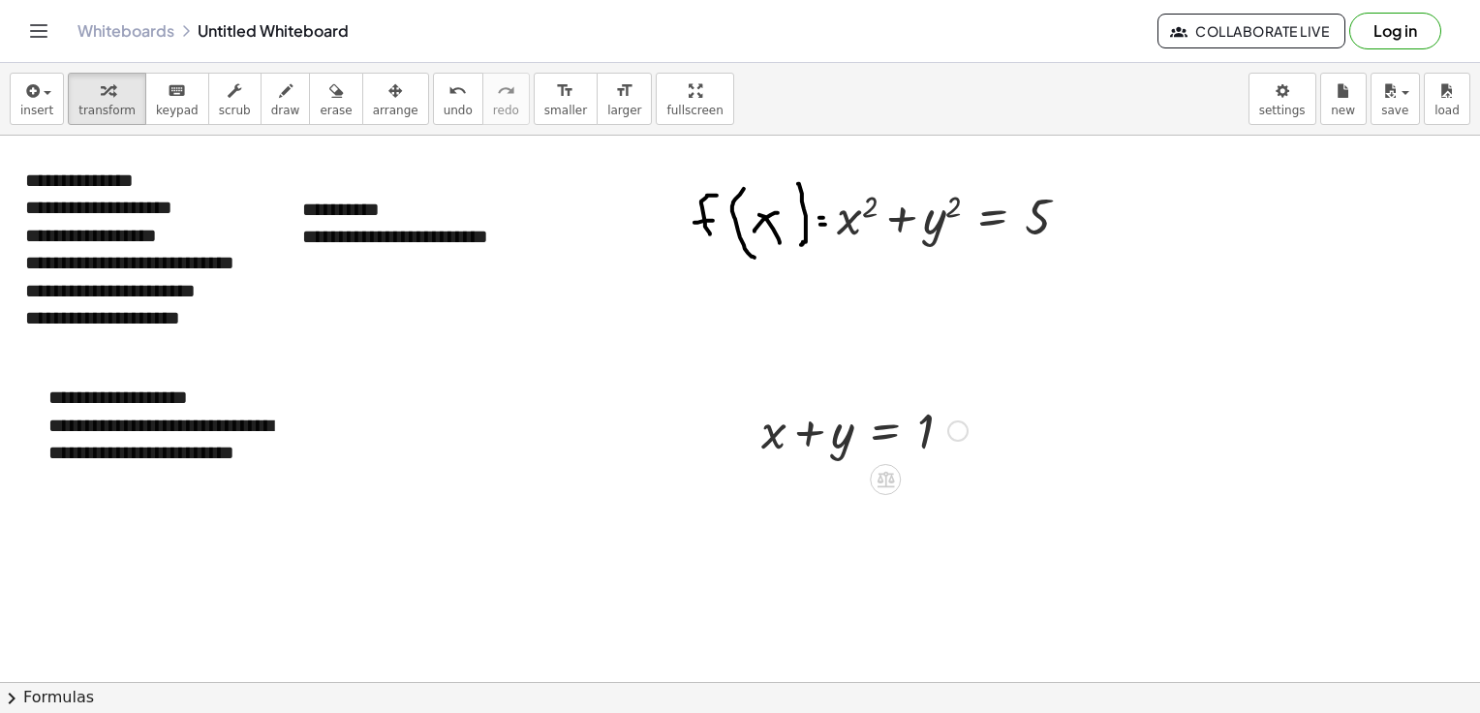
click at [815, 435] on div at bounding box center [865, 429] width 226 height 66
drag, startPoint x: 814, startPoint y: 435, endPoint x: 820, endPoint y: 547, distance: 112.6
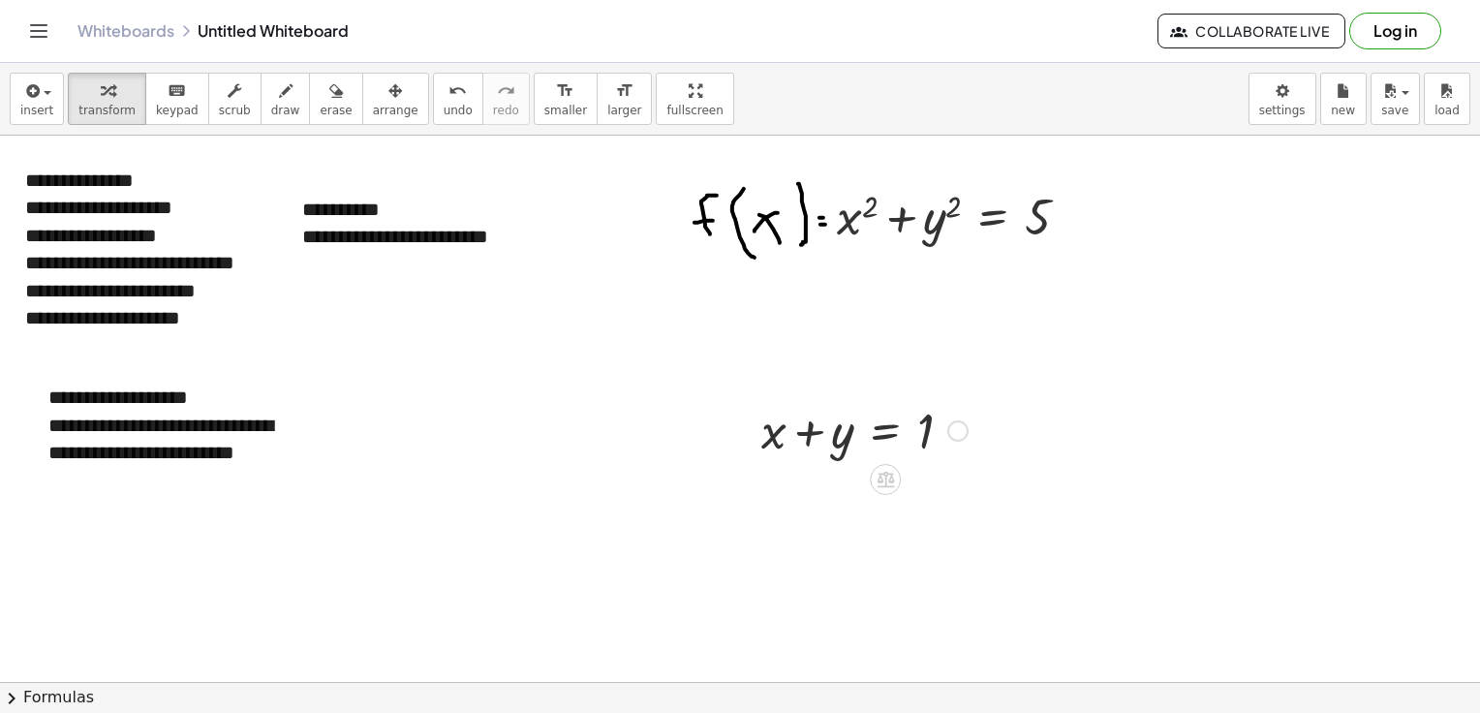
click at [817, 435] on div at bounding box center [865, 429] width 226 height 66
drag, startPoint x: 805, startPoint y: 431, endPoint x: 945, endPoint y: 427, distance: 140.5
click at [945, 427] on div at bounding box center [865, 429] width 226 height 66
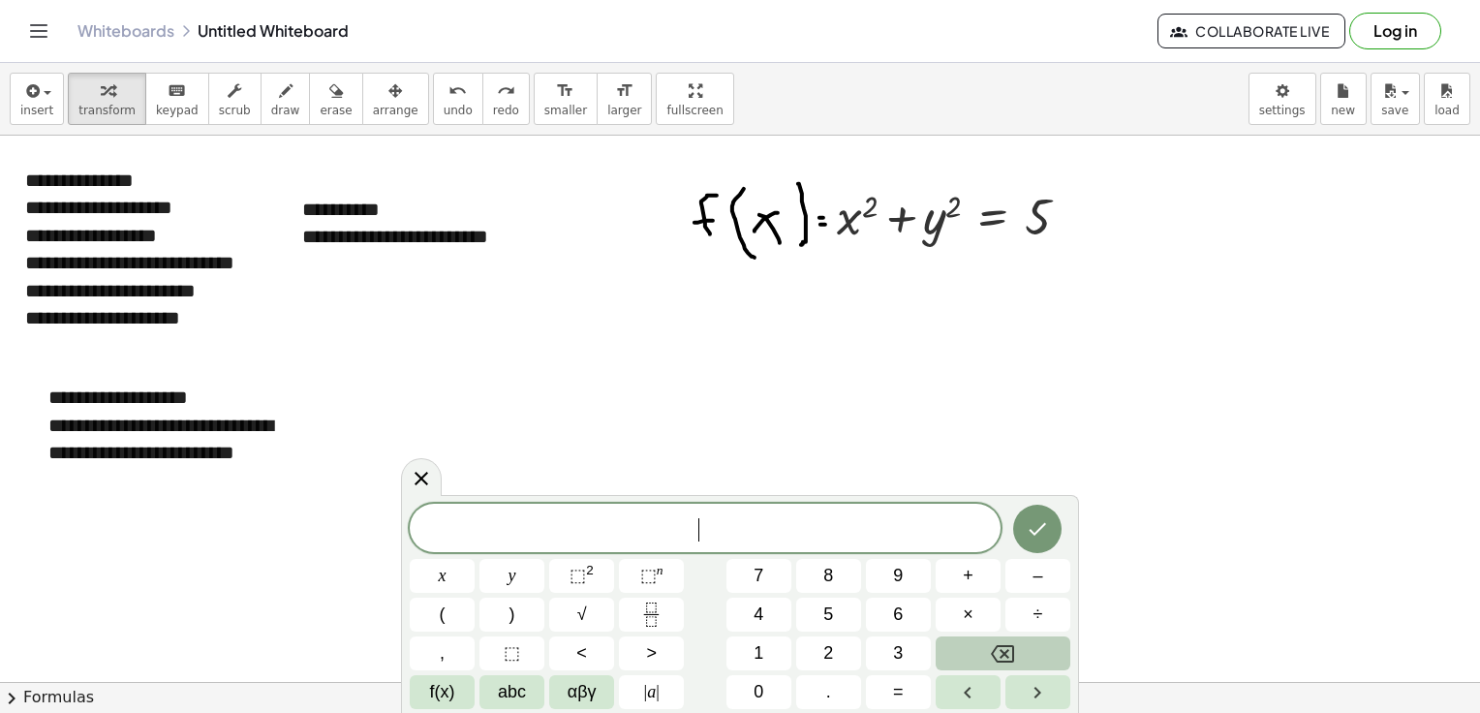
click at [811, 590] on button "8" at bounding box center [828, 576] width 65 height 34
click at [1022, 663] on button "Backspace" at bounding box center [1003, 653] width 135 height 34
click at [1048, 515] on button "Done" at bounding box center [1037, 529] width 48 height 48
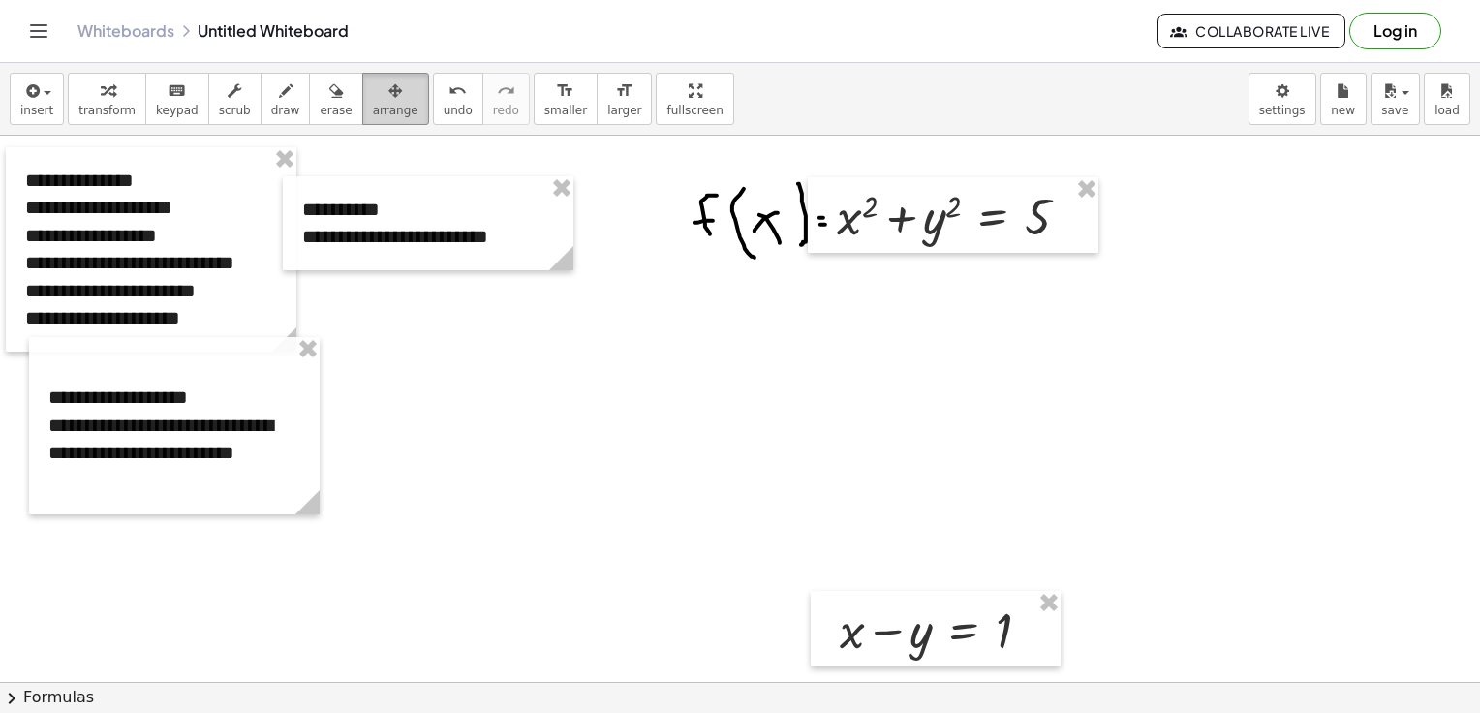
click at [388, 102] on icon "button" at bounding box center [395, 90] width 14 height 23
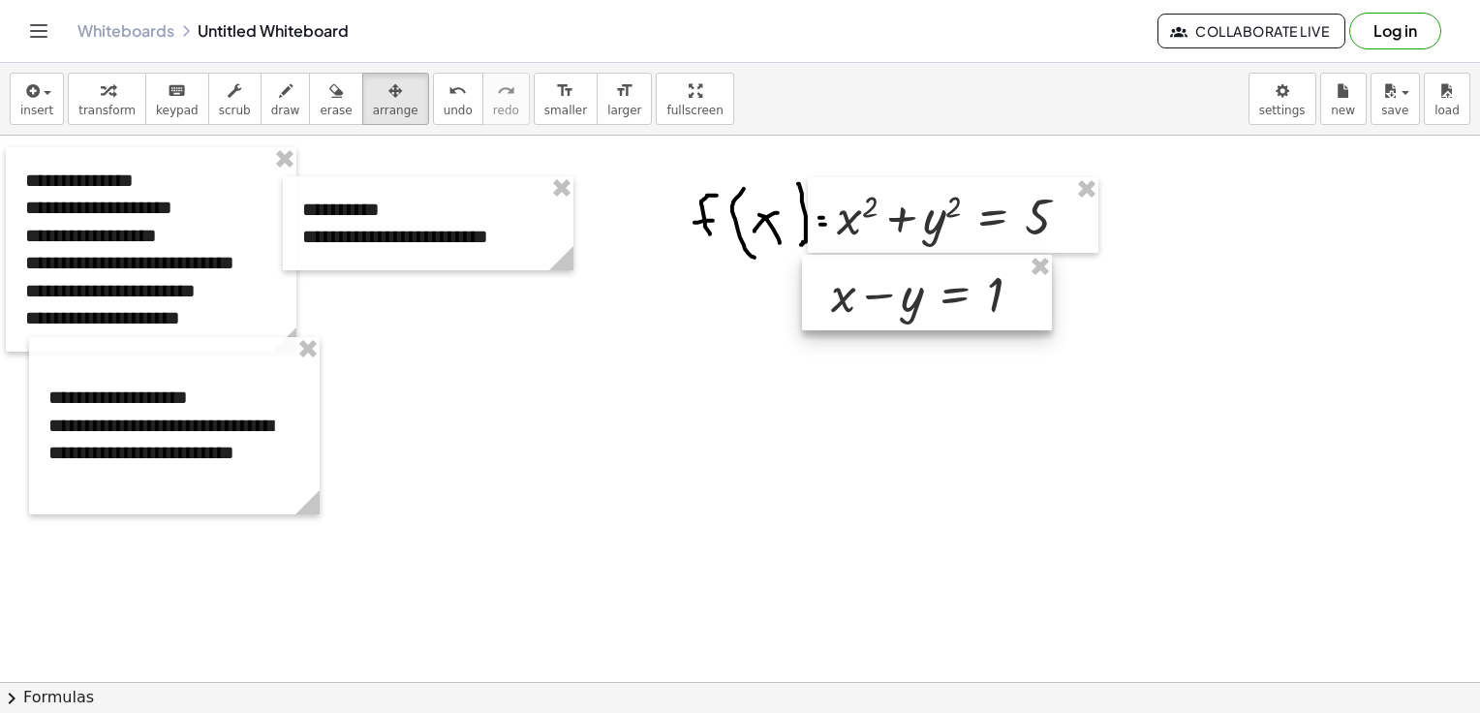
drag, startPoint x: 959, startPoint y: 632, endPoint x: 950, endPoint y: 296, distance: 336.2
click at [950, 296] on div at bounding box center [927, 293] width 250 height 76
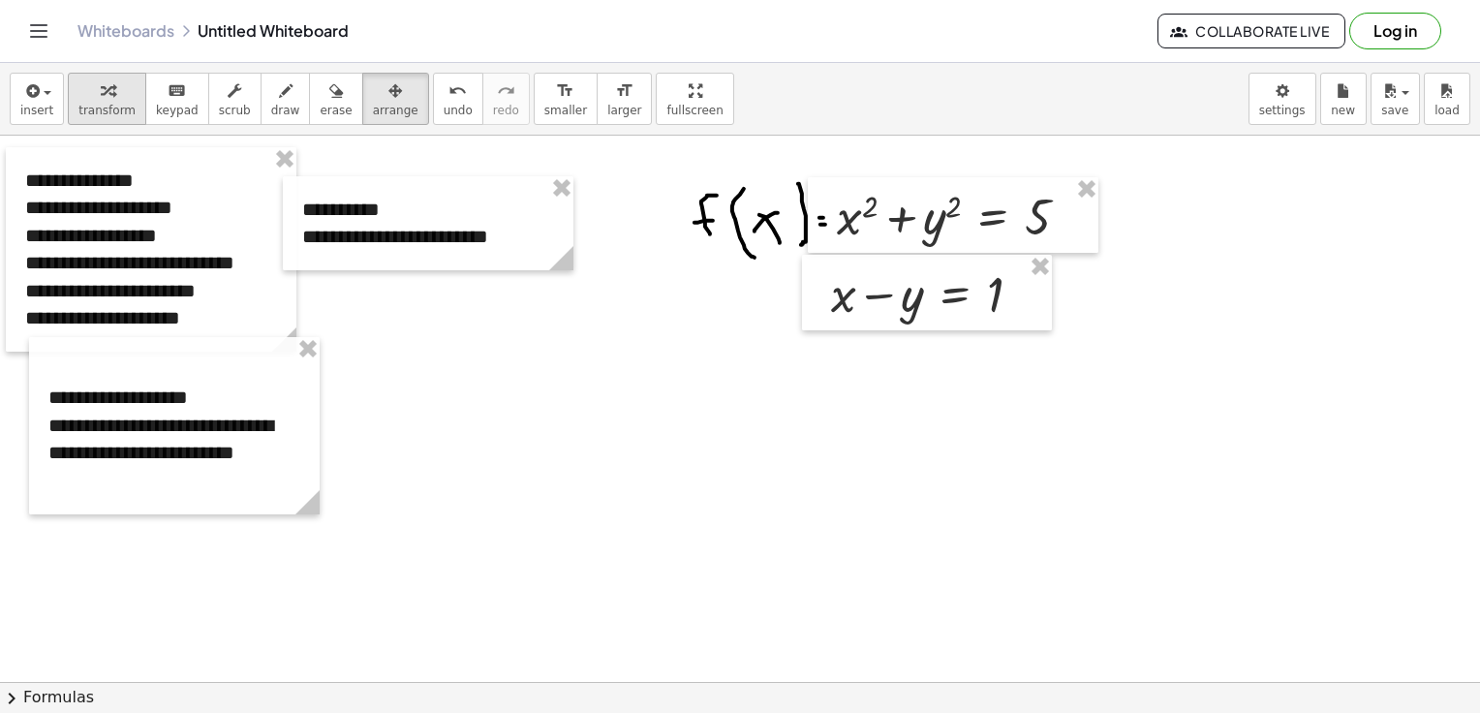
click at [108, 115] on span "transform" at bounding box center [106, 111] width 57 height 14
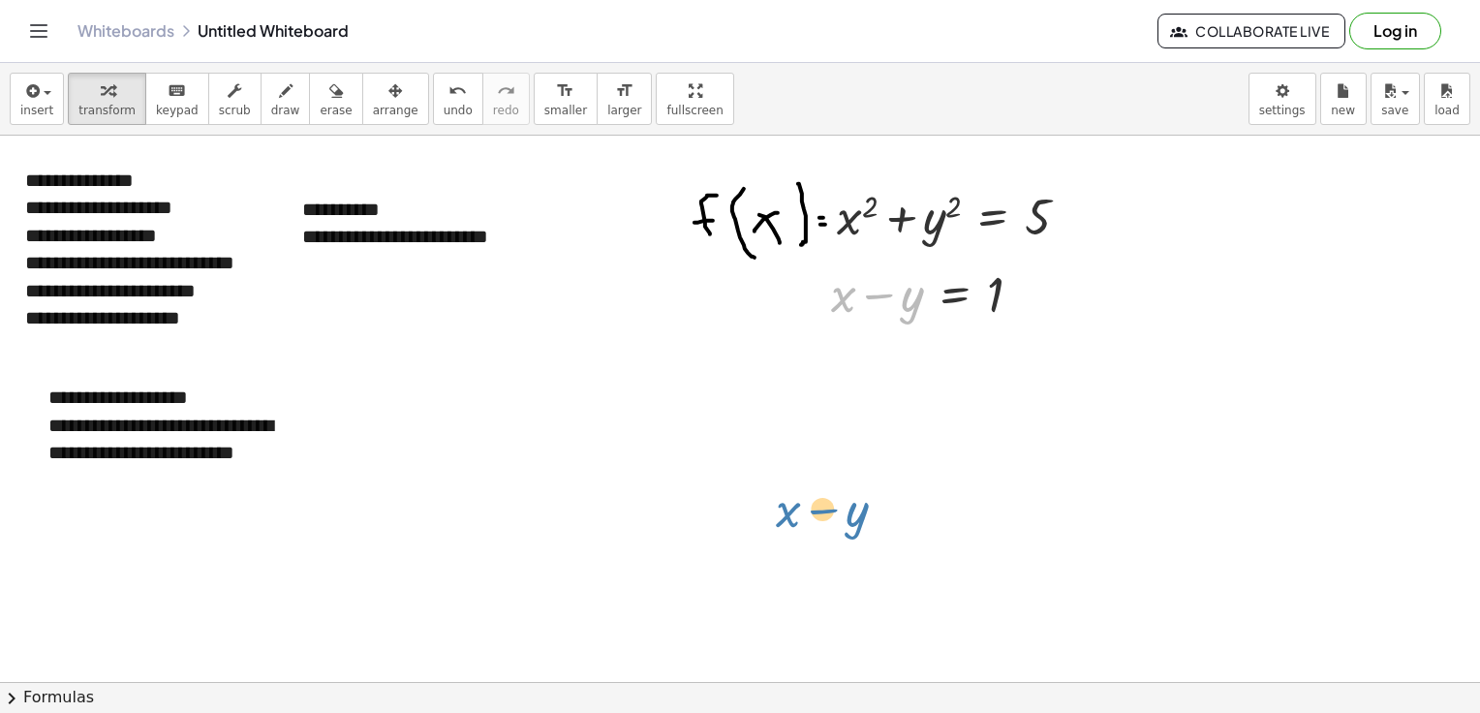
drag, startPoint x: 912, startPoint y: 298, endPoint x: 857, endPoint y: 513, distance: 222.0
drag, startPoint x: 915, startPoint y: 288, endPoint x: 778, endPoint y: 540, distance: 287.8
drag, startPoint x: 912, startPoint y: 299, endPoint x: 1016, endPoint y: 292, distance: 103.9
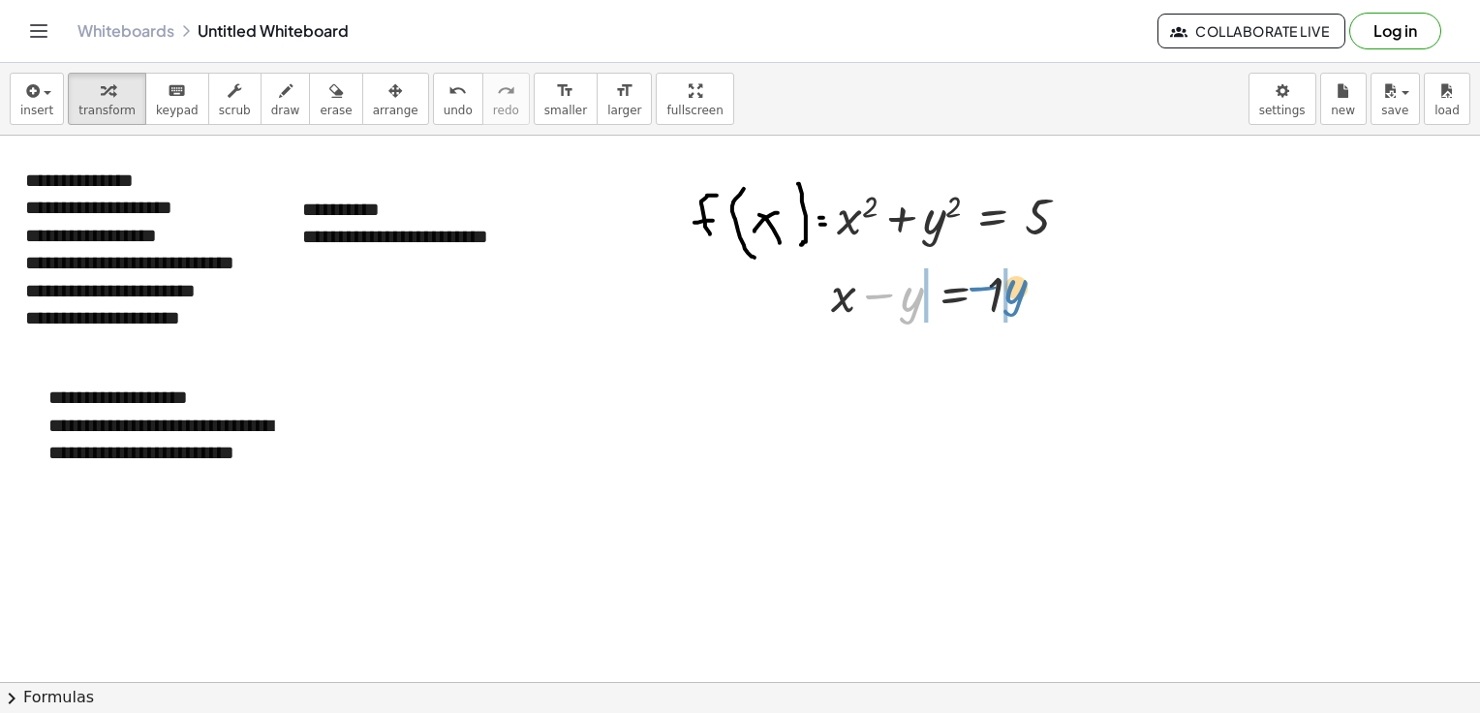
click at [1016, 292] on div at bounding box center [934, 293] width 226 height 66
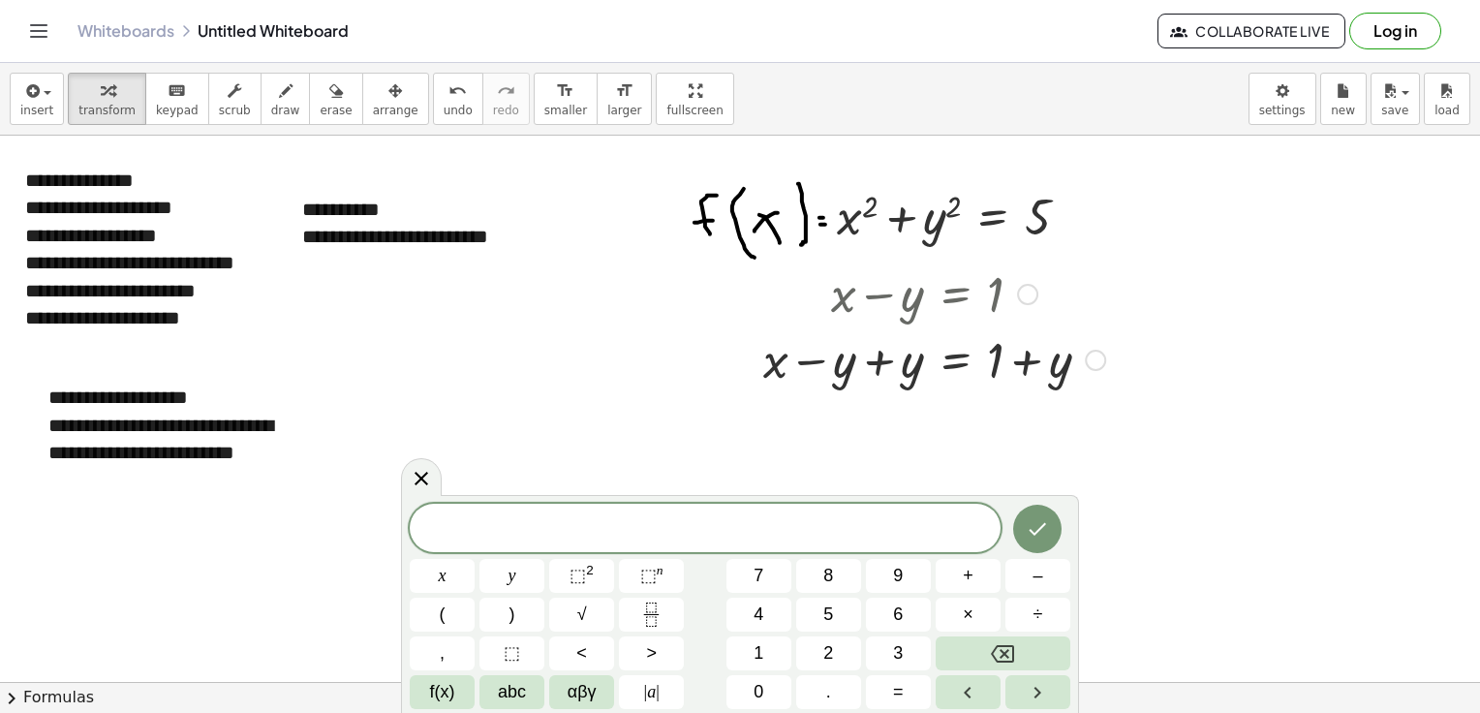
click at [934, 361] on div at bounding box center [933, 358] width 361 height 66
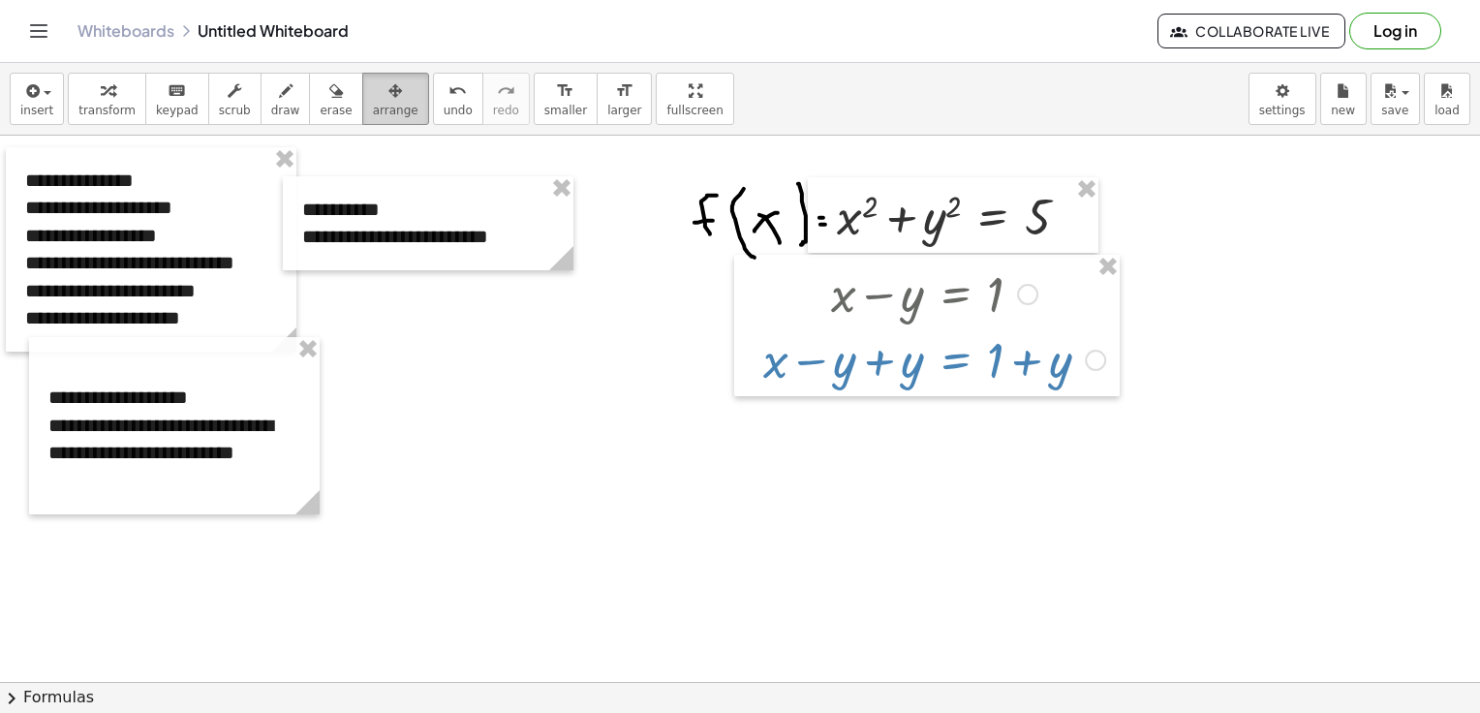
click at [372, 101] on button "arrange" at bounding box center [395, 99] width 67 height 52
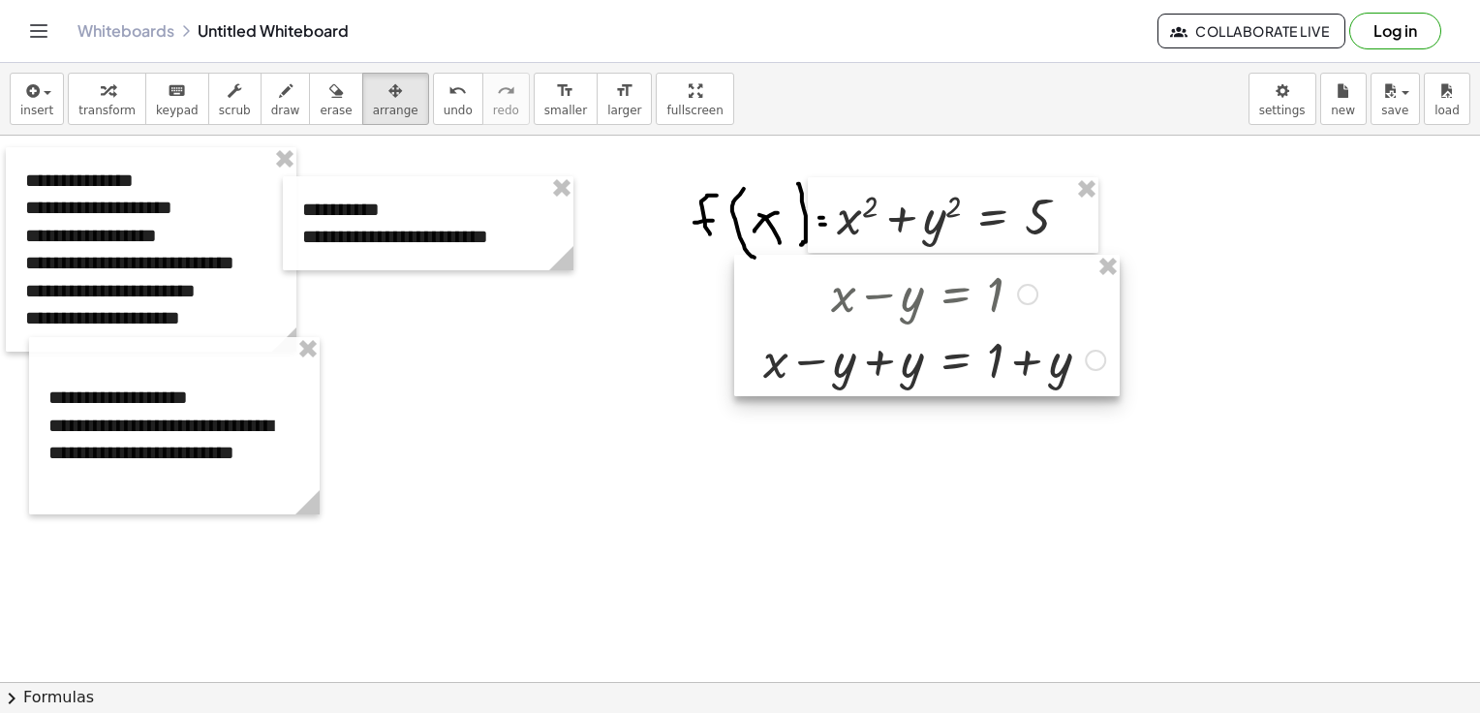
click at [1097, 357] on div at bounding box center [926, 325] width 385 height 141
click at [1090, 368] on div at bounding box center [926, 325] width 385 height 141
click at [831, 378] on div at bounding box center [926, 325] width 385 height 141
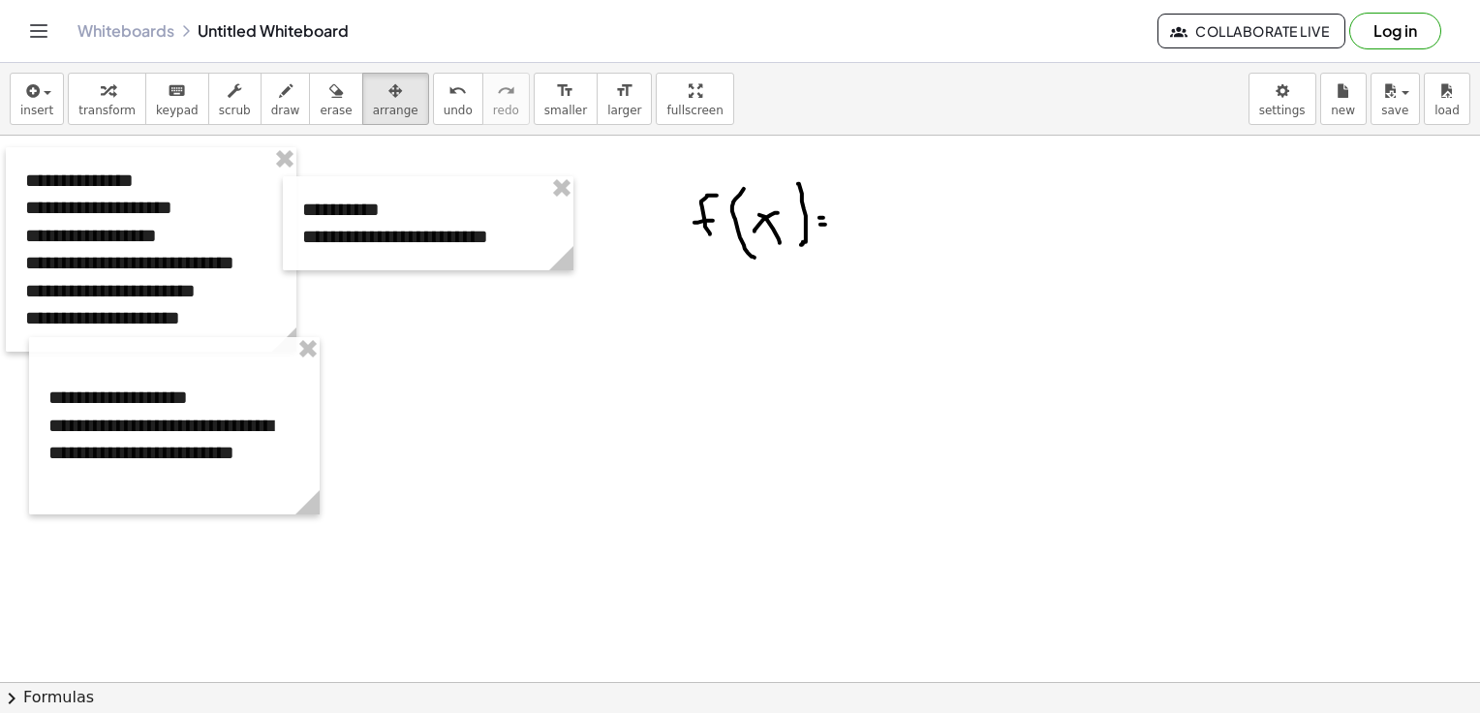
click at [329, 94] on icon "button" at bounding box center [336, 90] width 14 height 23
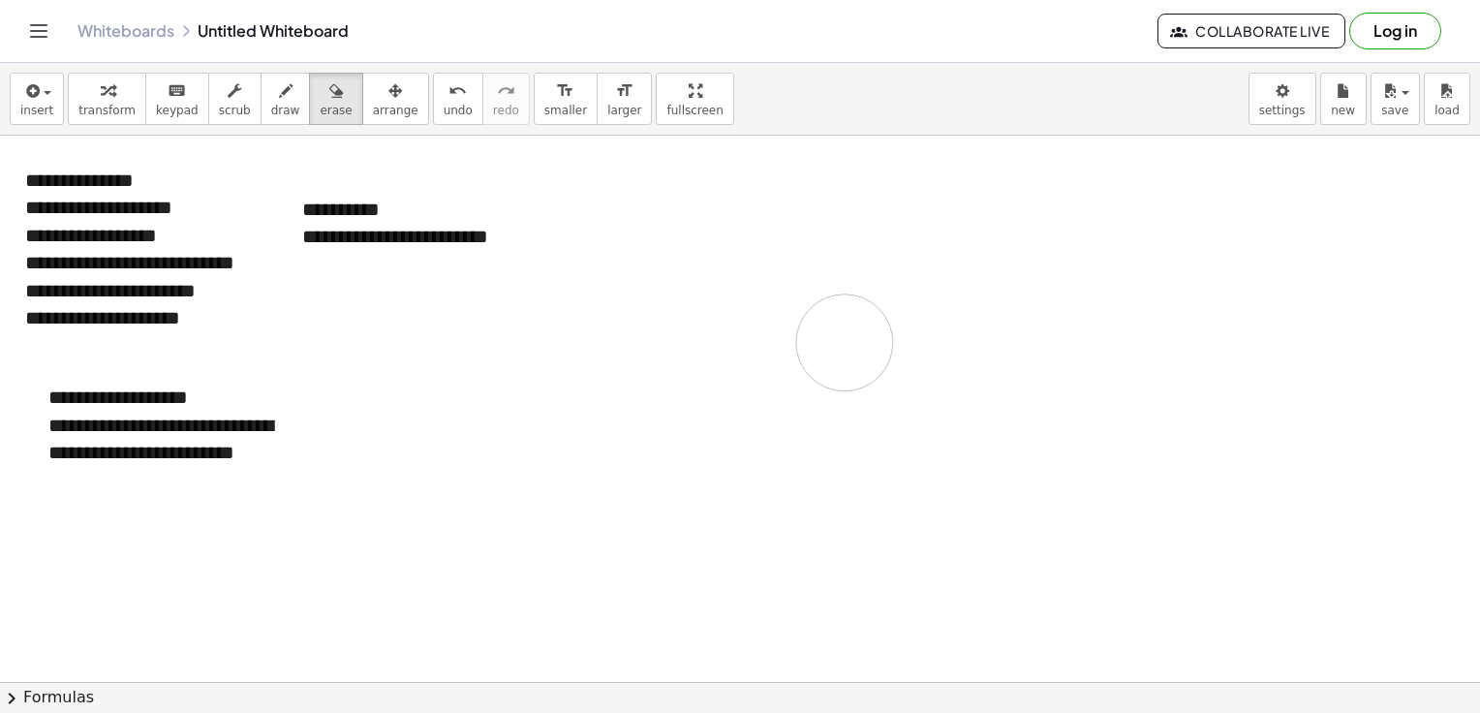
drag, startPoint x: 645, startPoint y: 163, endPoint x: 876, endPoint y: 333, distance: 287.5
drag, startPoint x: 814, startPoint y: 296, endPoint x: 806, endPoint y: 290, distance: 10.3
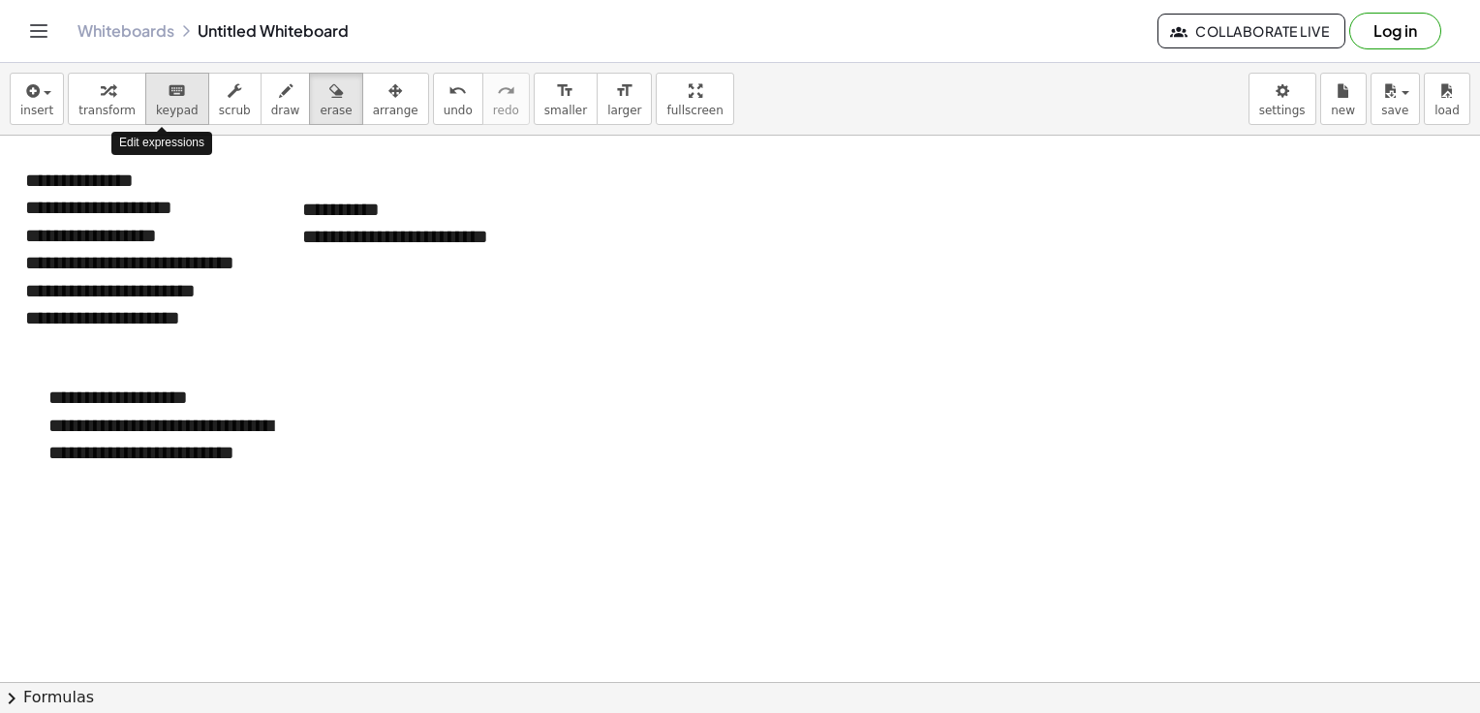
click at [174, 98] on div "keyboard" at bounding box center [177, 89] width 43 height 23
click at [49, 114] on button "insert" at bounding box center [37, 99] width 54 height 52
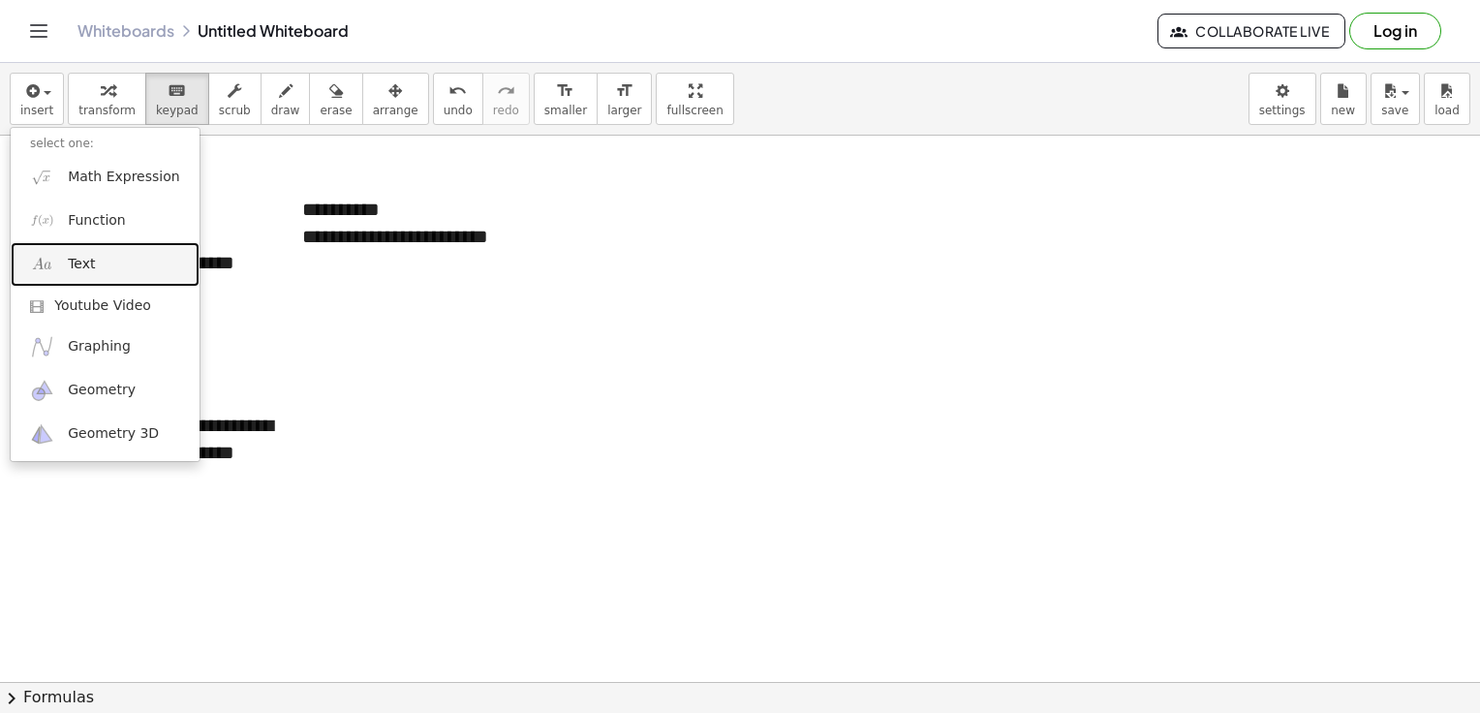
click at [105, 276] on link "Text" at bounding box center [105, 264] width 189 height 44
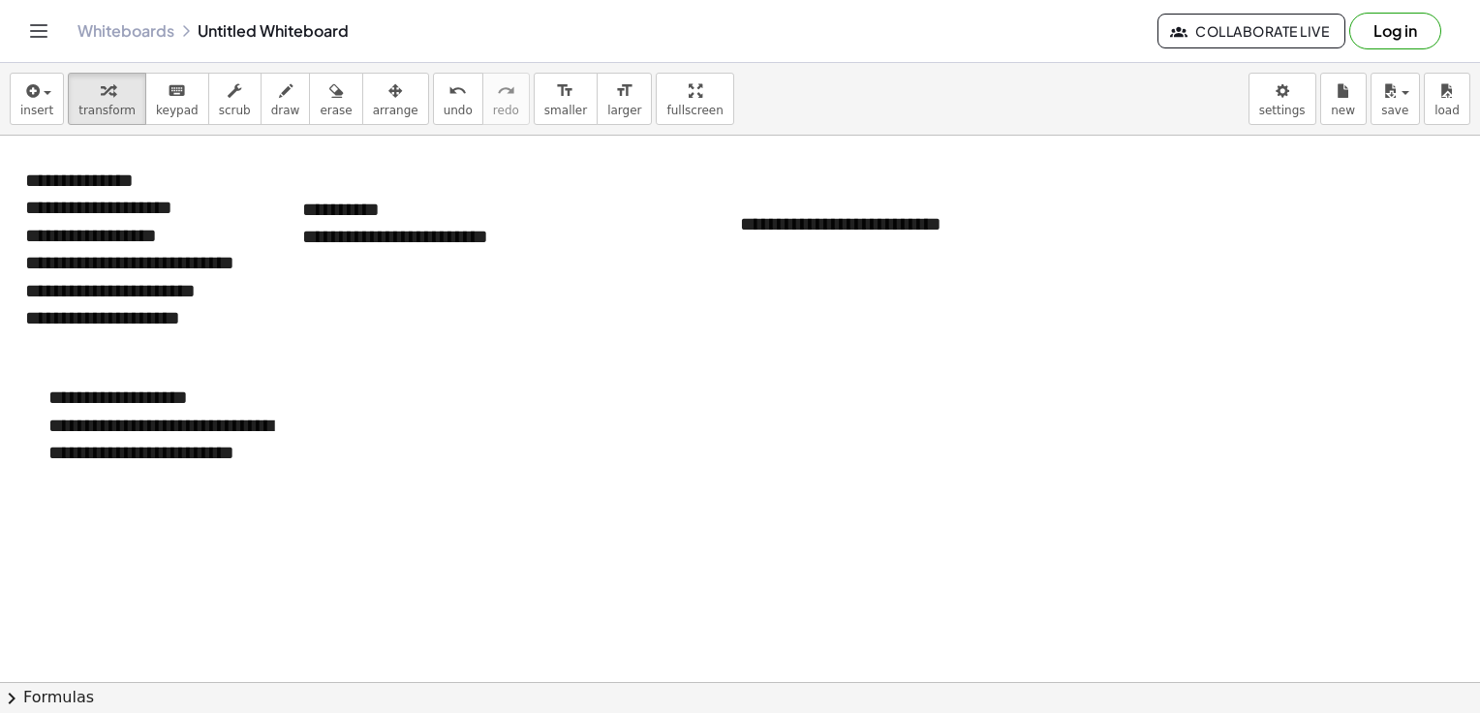
click at [30, 100] on icon "button" at bounding box center [30, 90] width 17 height 23
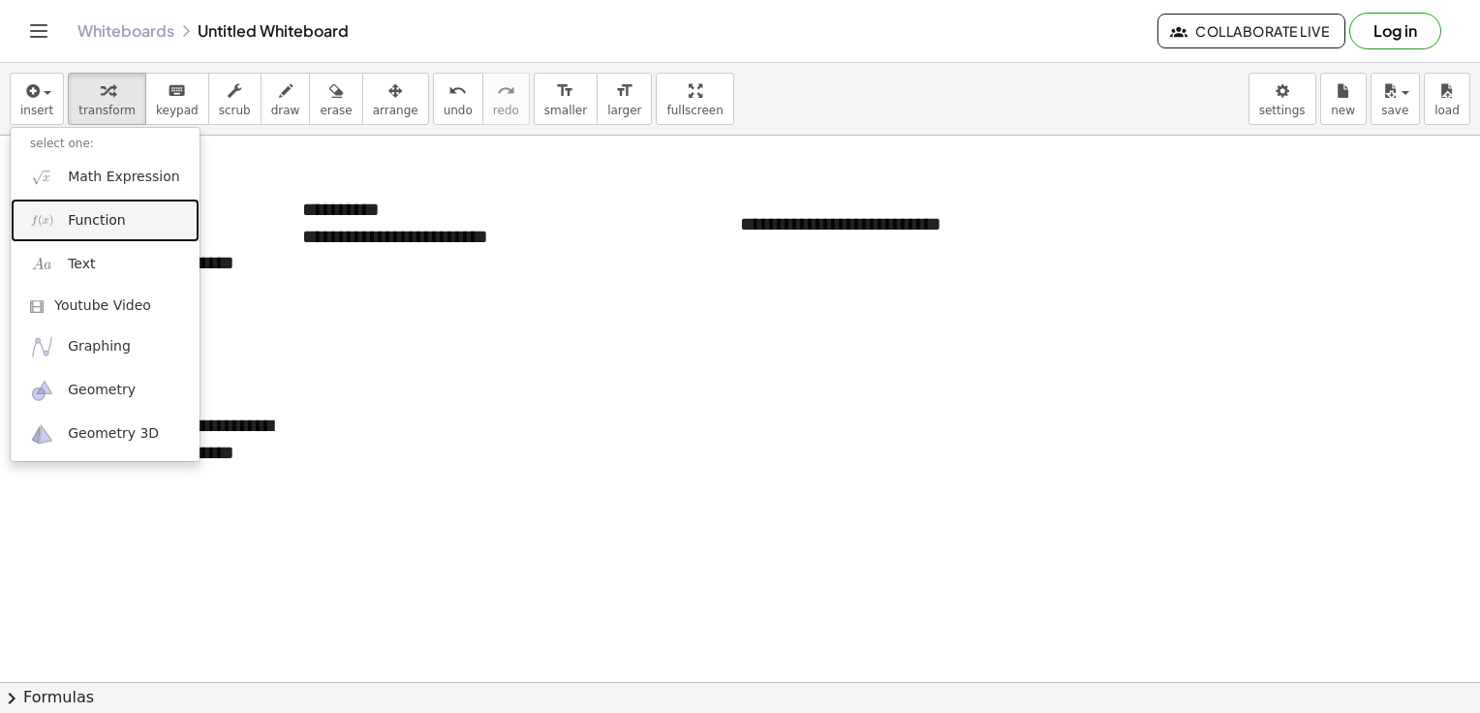
click at [112, 207] on link "Function" at bounding box center [105, 221] width 189 height 44
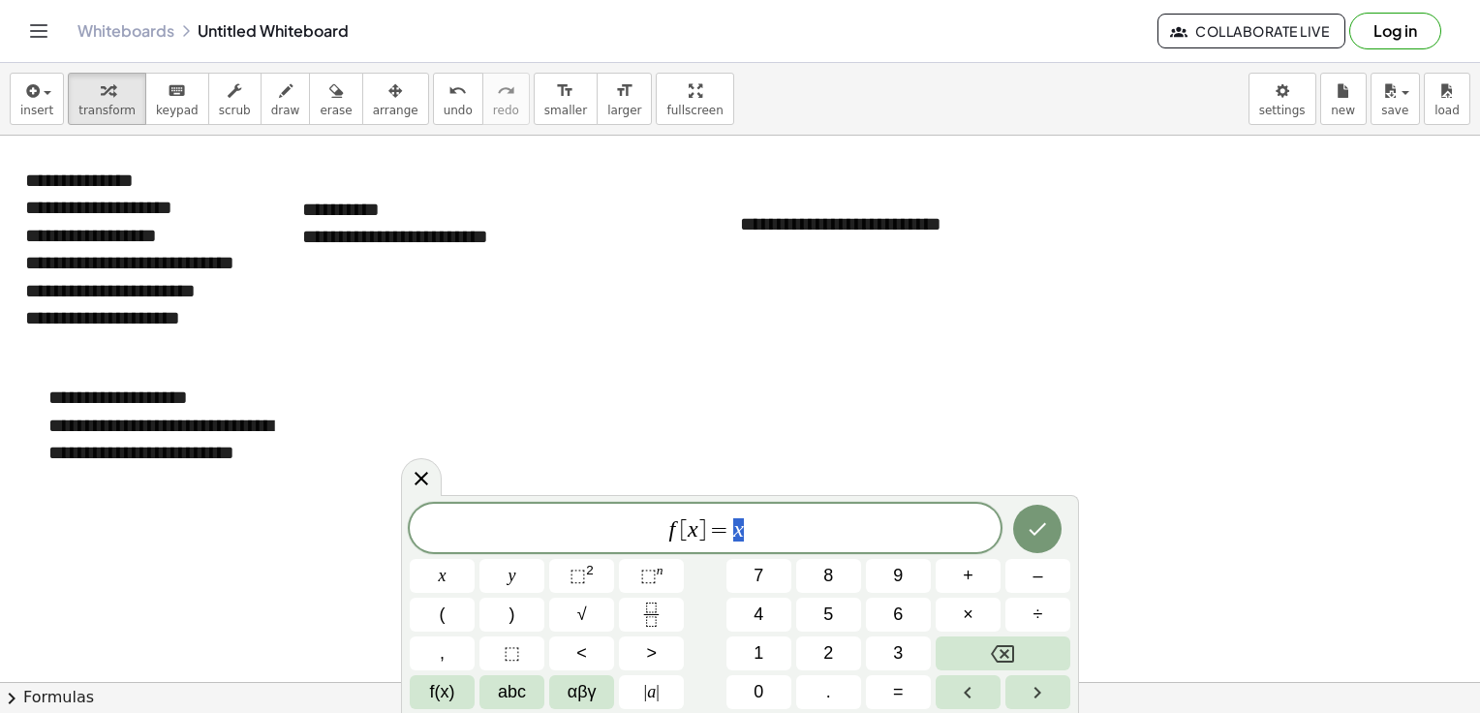
click at [700, 532] on span "]" at bounding box center [702, 529] width 8 height 23
click at [586, 575] on sup "2" at bounding box center [590, 570] width 8 height 15
click at [1048, 528] on icon "Done" at bounding box center [1037, 524] width 23 height 23
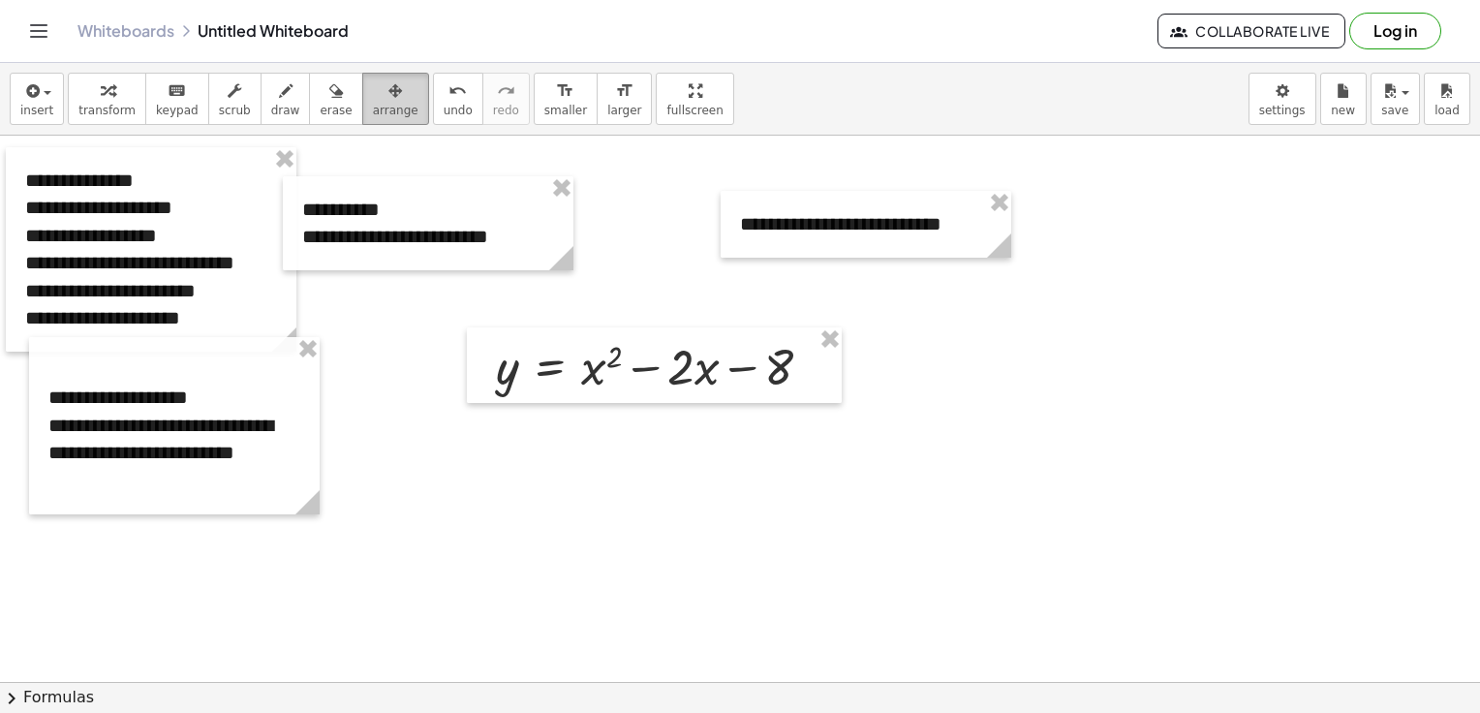
click at [373, 104] on span "arrange" at bounding box center [396, 111] width 46 height 14
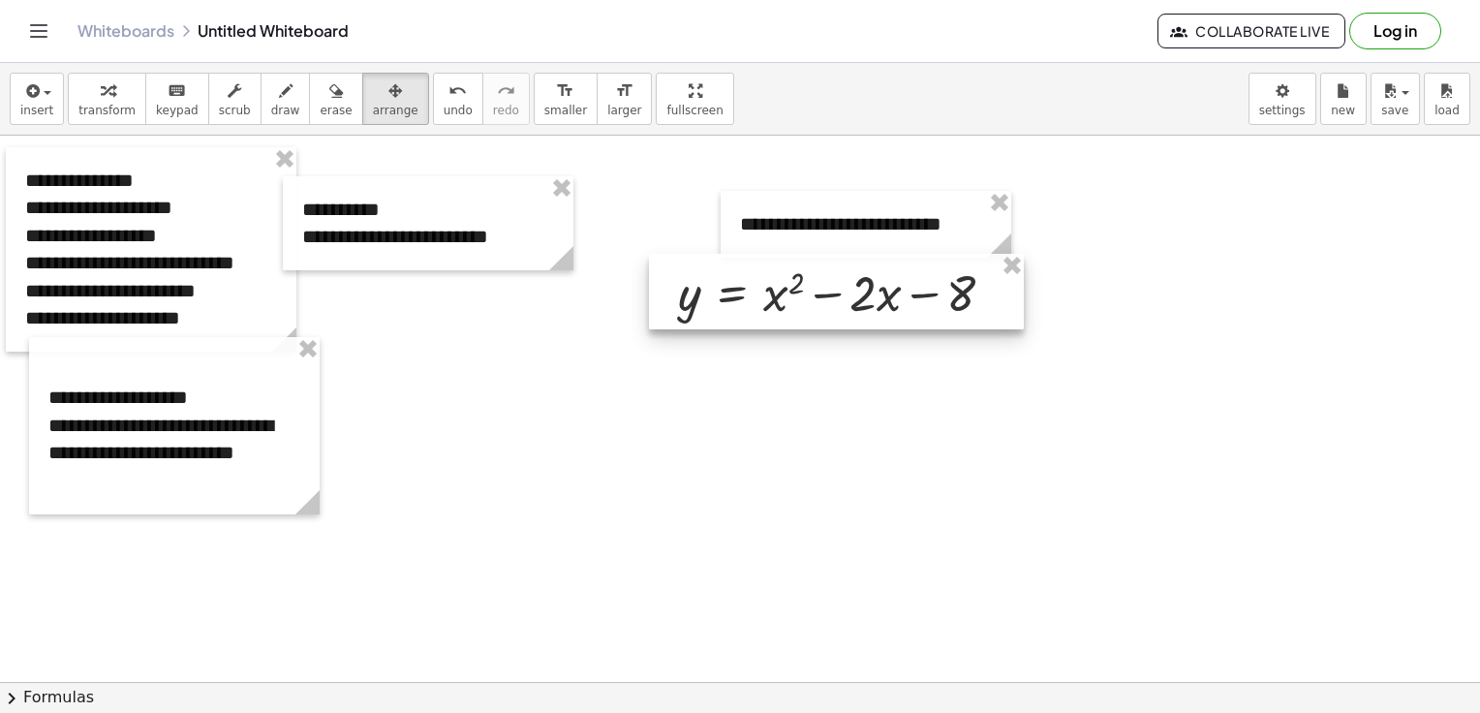
drag, startPoint x: 674, startPoint y: 387, endPoint x: 848, endPoint y: 315, distance: 188.9
click at [848, 315] on div at bounding box center [836, 292] width 375 height 76
click at [941, 230] on div at bounding box center [866, 224] width 291 height 67
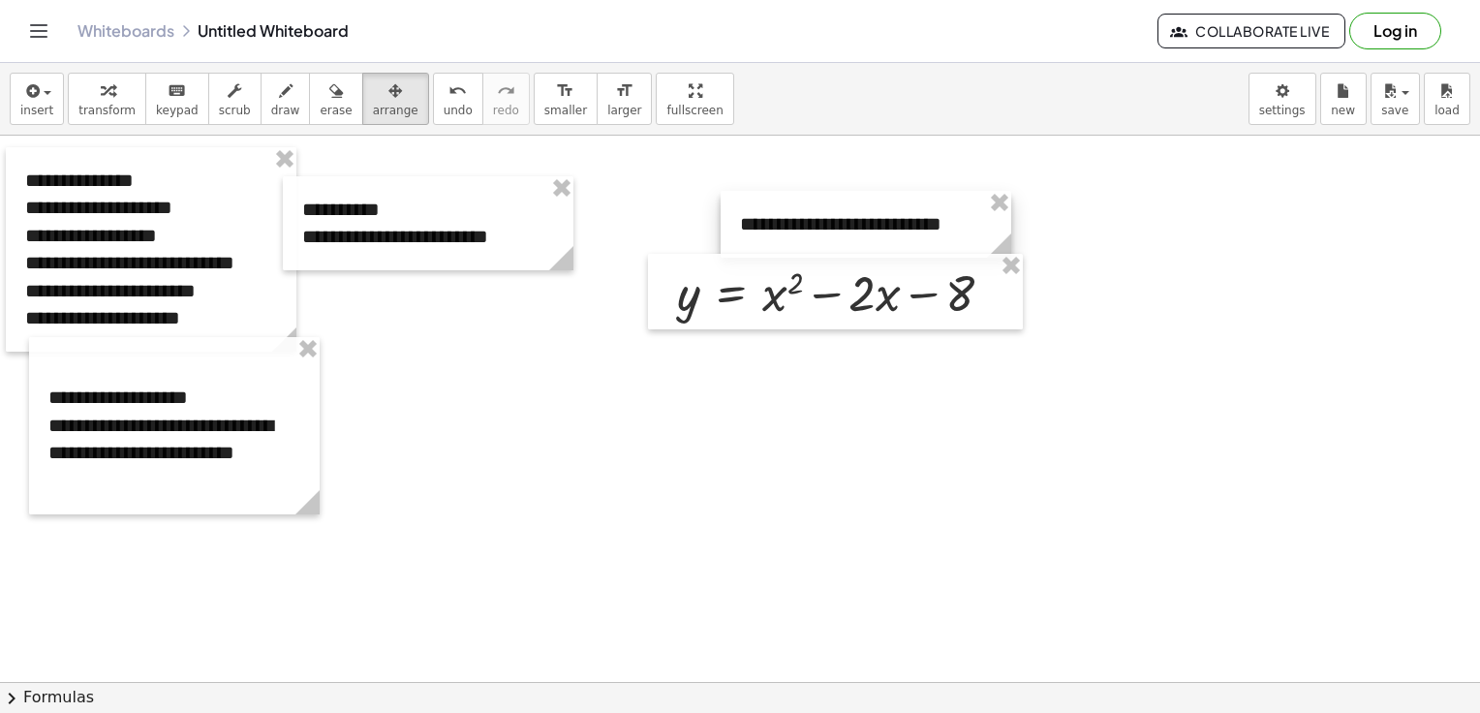
click at [941, 230] on div at bounding box center [866, 224] width 291 height 67
click at [101, 96] on icon "button" at bounding box center [108, 90] width 14 height 23
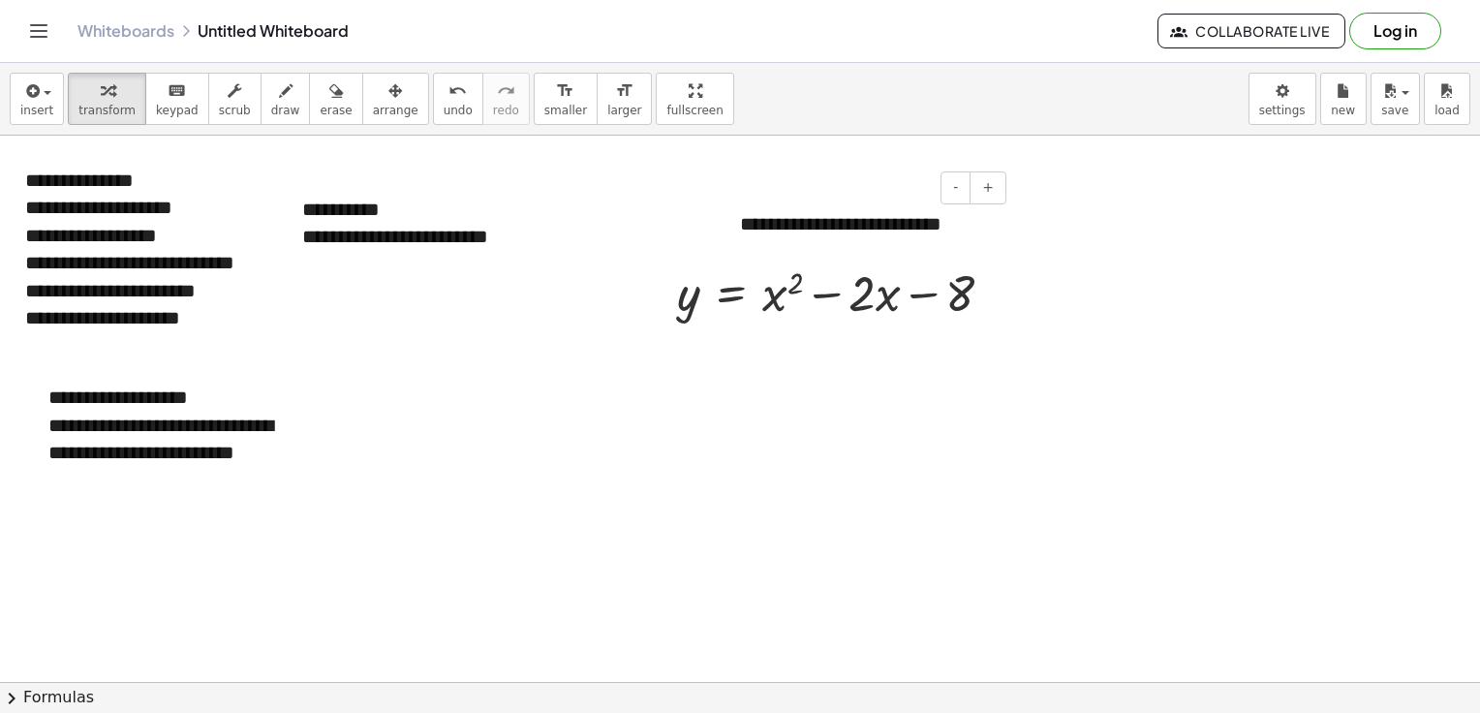
click at [807, 224] on div "**********" at bounding box center [866, 224] width 291 height 67
click at [977, 219] on div "**********" at bounding box center [866, 224] width 291 height 67
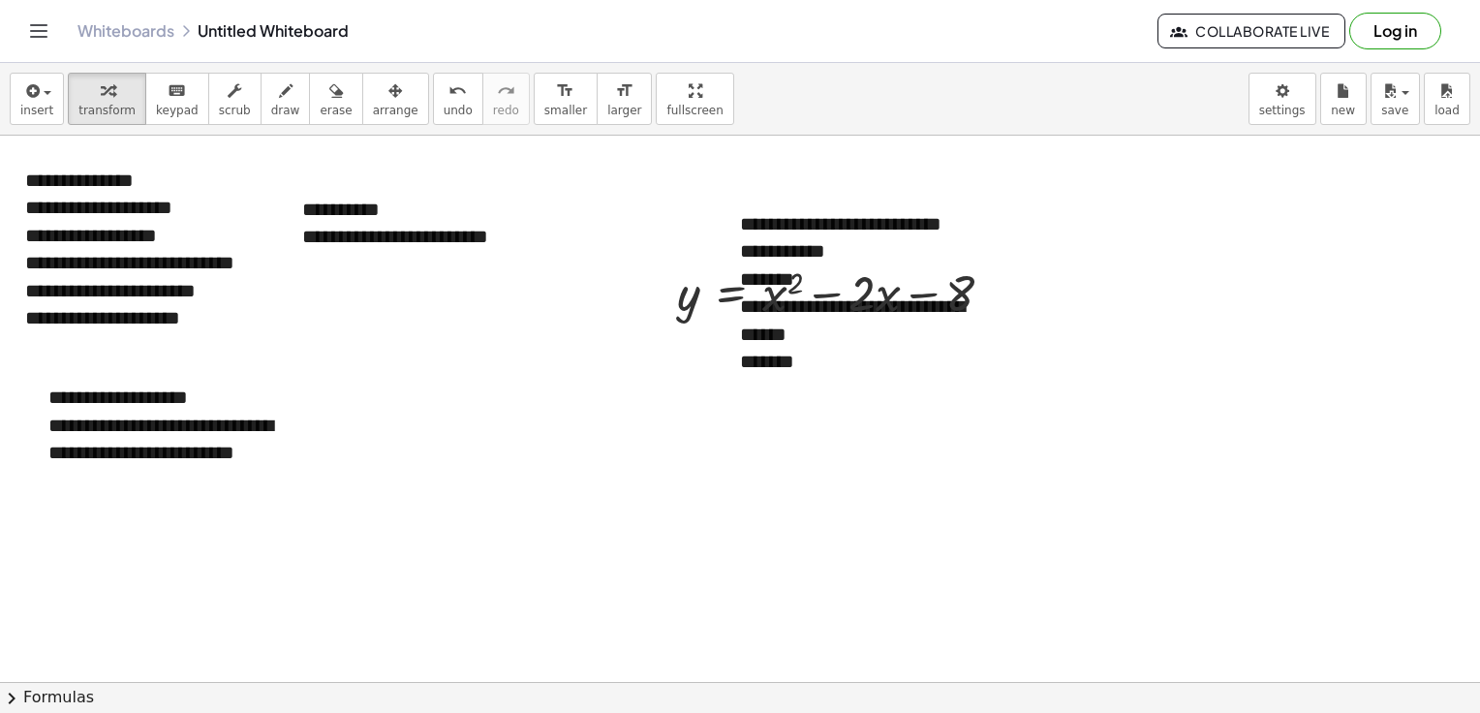
click at [934, 291] on div at bounding box center [842, 292] width 351 height 66
click at [373, 86] on div "button" at bounding box center [396, 89] width 46 height 23
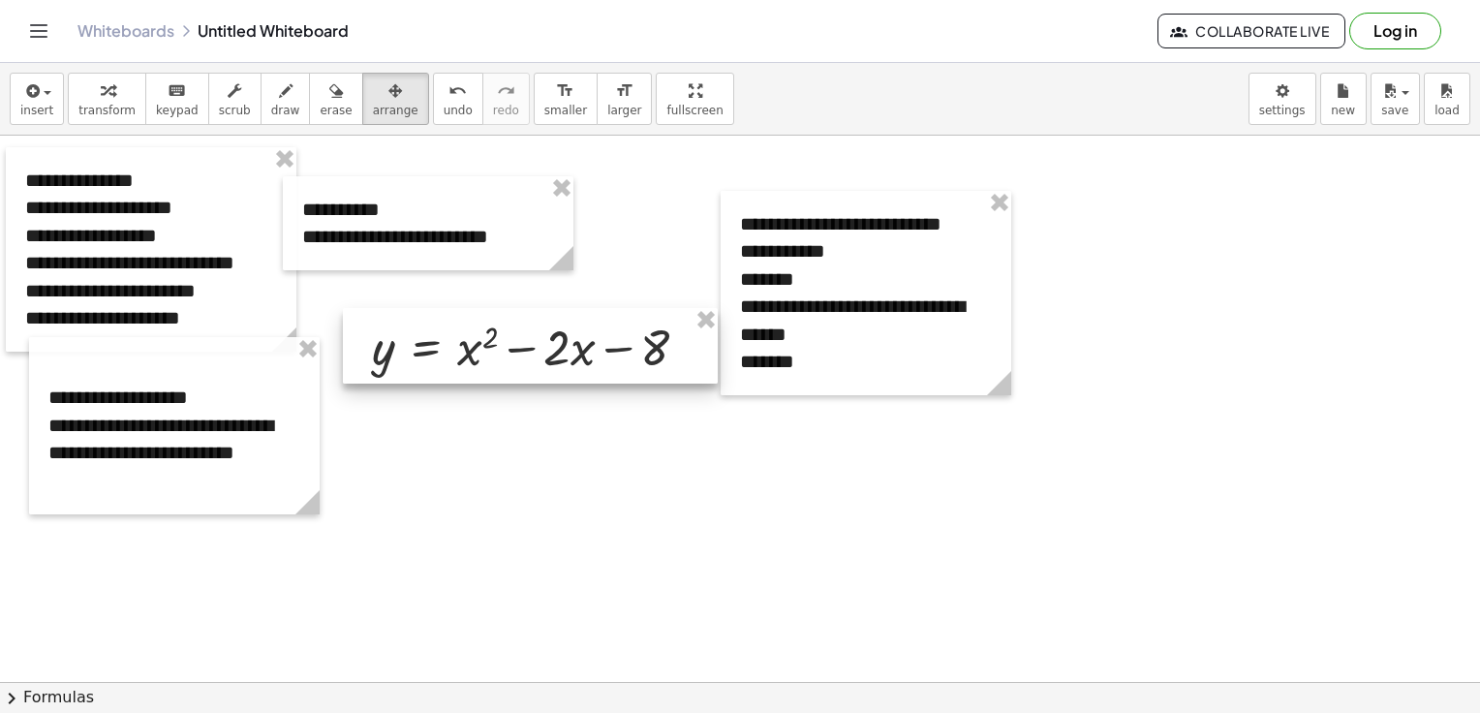
drag, startPoint x: 955, startPoint y: 284, endPoint x: 650, endPoint y: 338, distance: 309.9
click at [650, 338] on div at bounding box center [530, 346] width 375 height 76
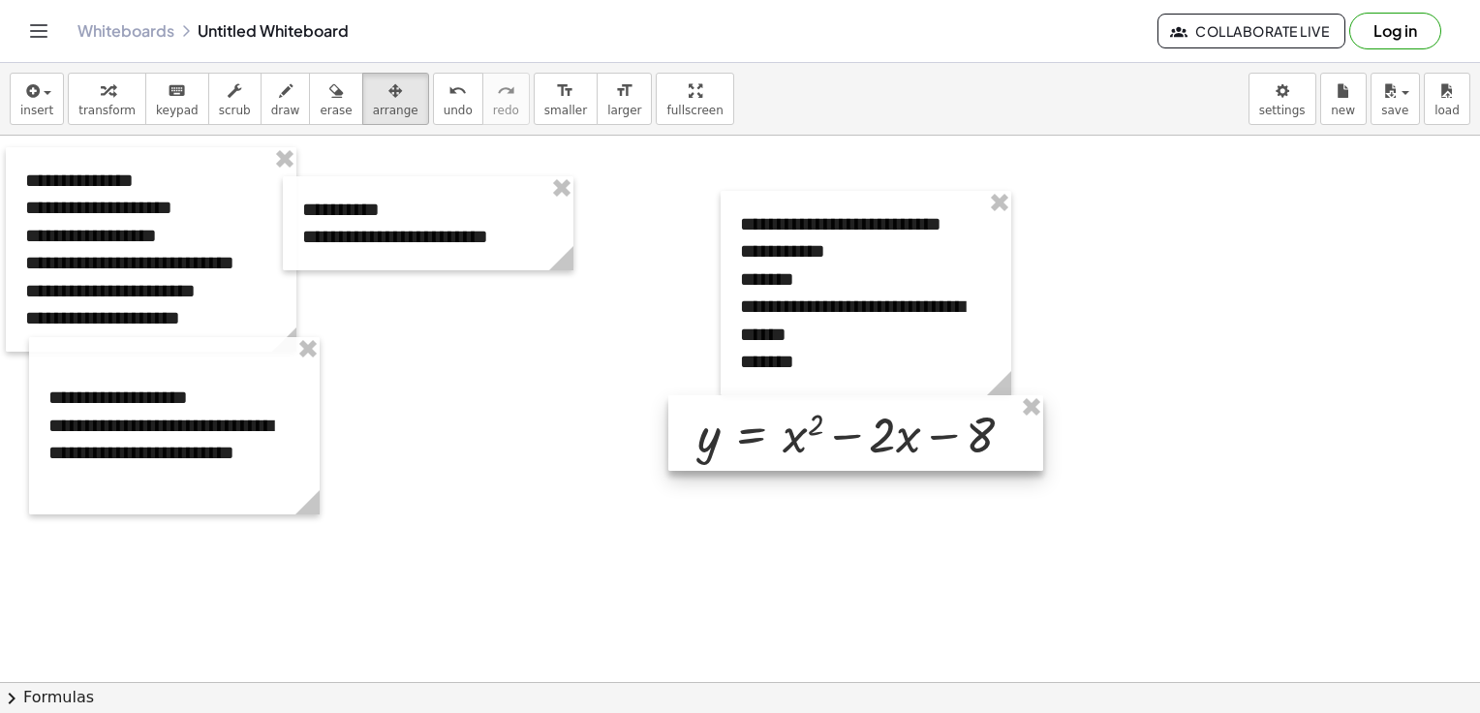
drag, startPoint x: 624, startPoint y: 341, endPoint x: 949, endPoint y: 428, distance: 336.9
click at [949, 428] on div at bounding box center [855, 433] width 375 height 76
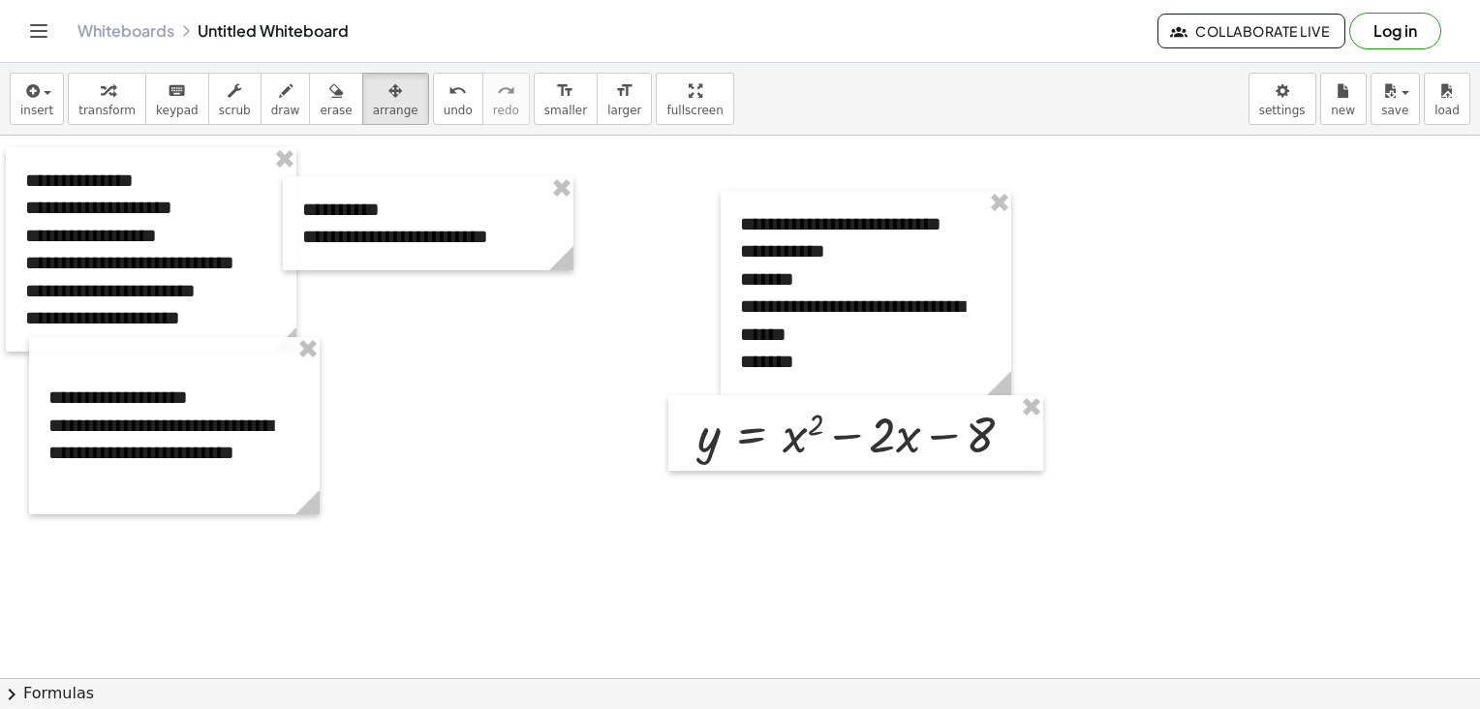
click at [1279, 32] on span "Collaborate Live" at bounding box center [1251, 30] width 155 height 17
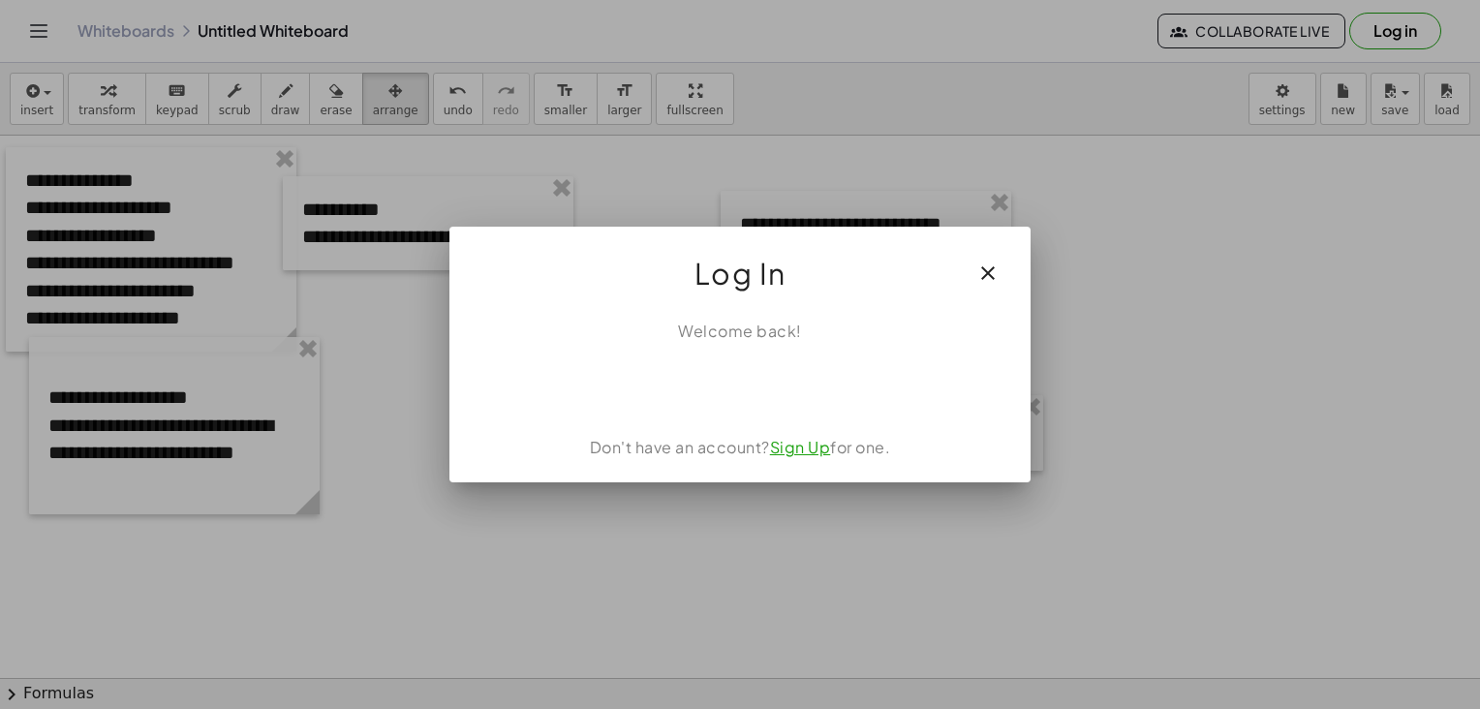
click at [998, 286] on button "button" at bounding box center [988, 273] width 46 height 46
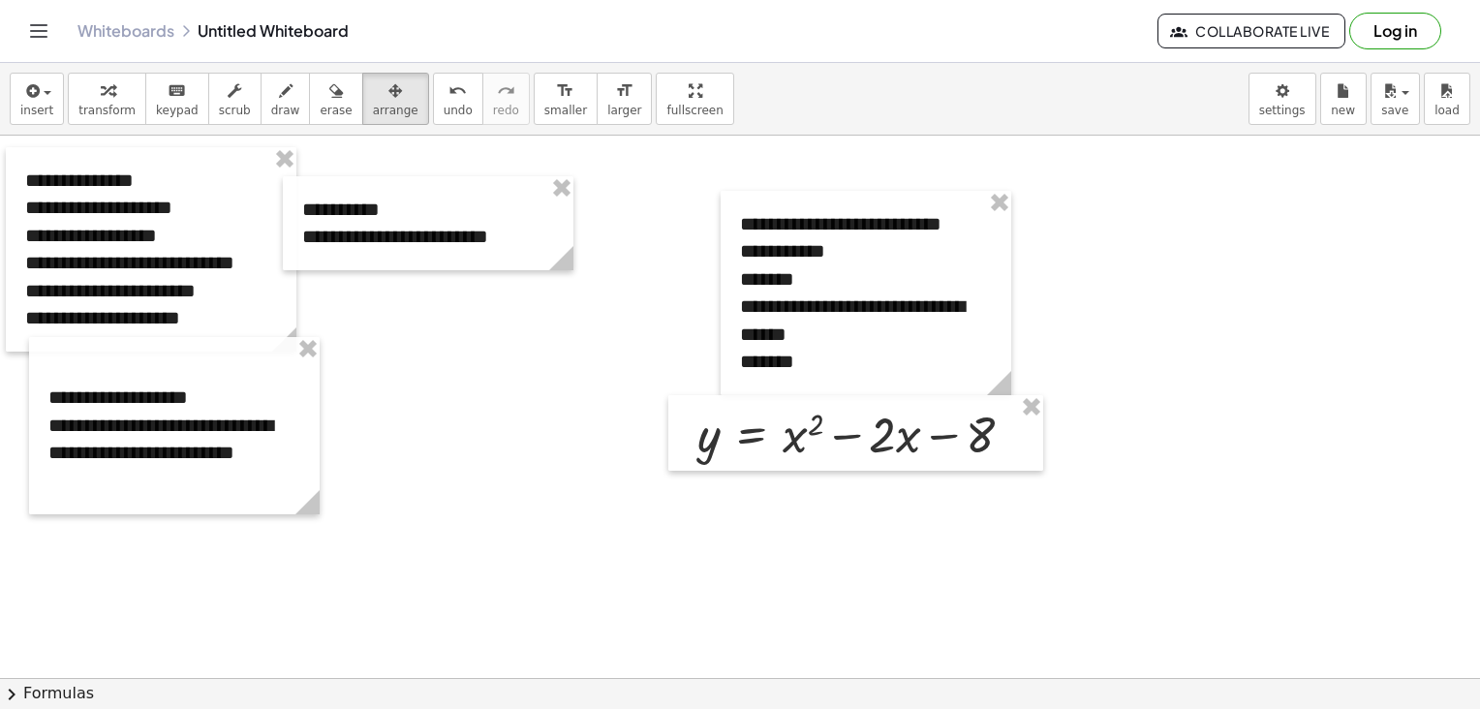
click at [1266, 33] on span "Collaborate Live" at bounding box center [1251, 30] width 155 height 17
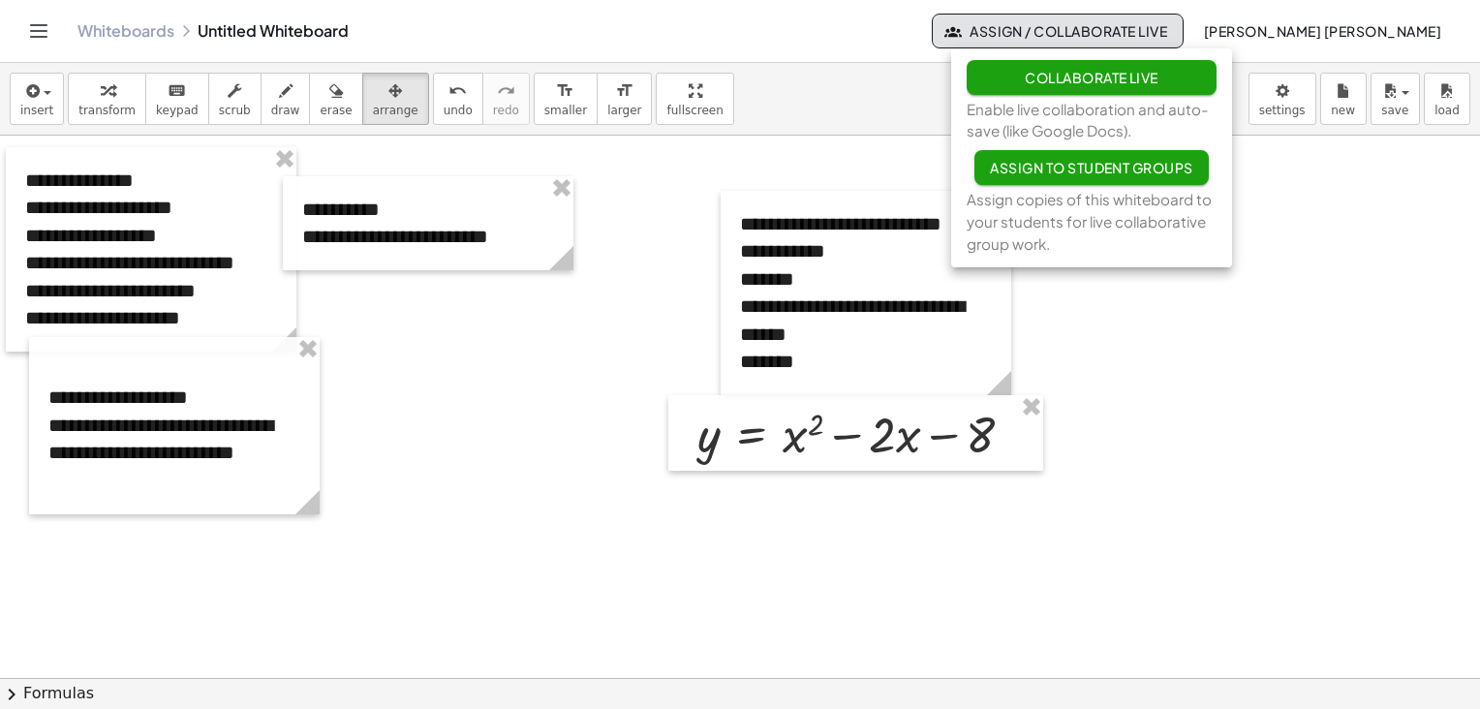
click at [1092, 175] on span "Assign to Student Groups" at bounding box center [1091, 167] width 203 height 17
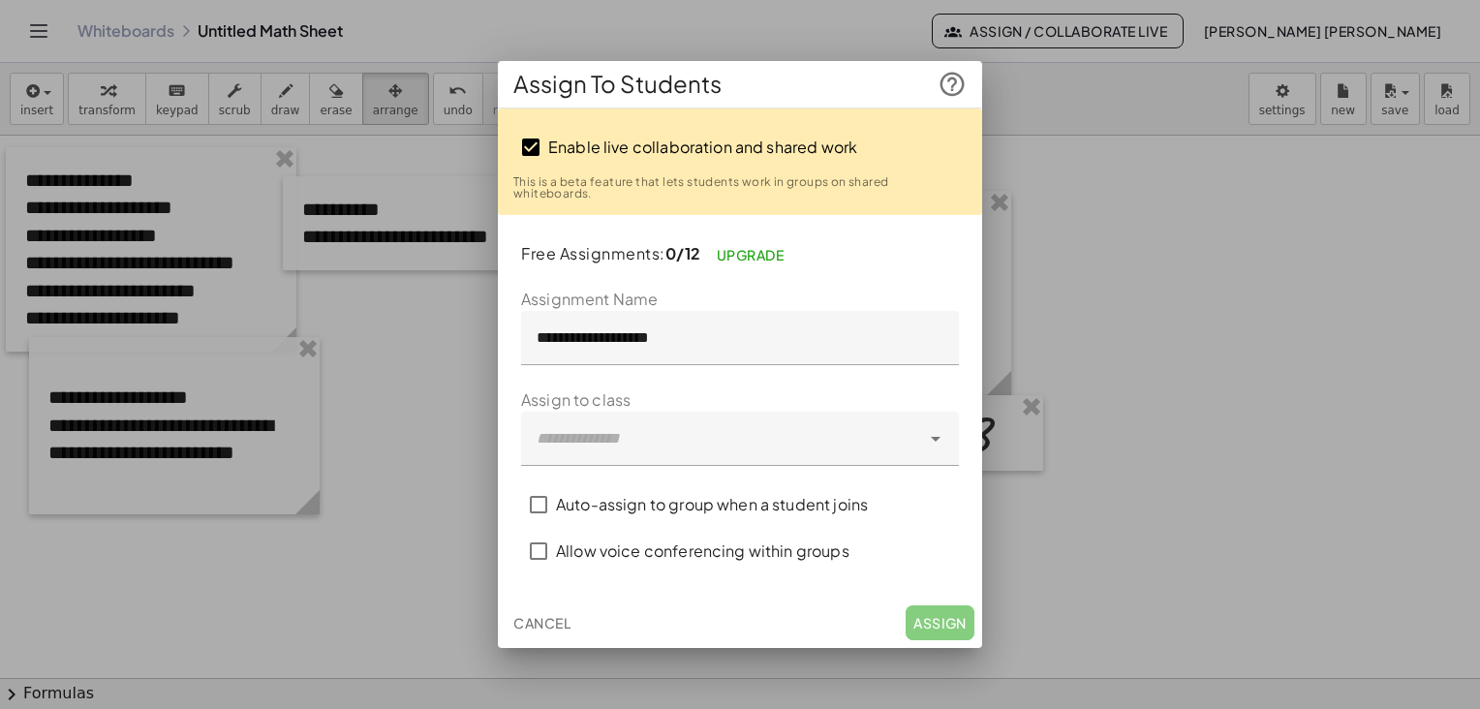
click at [868, 439] on div at bounding box center [720, 439] width 399 height 54
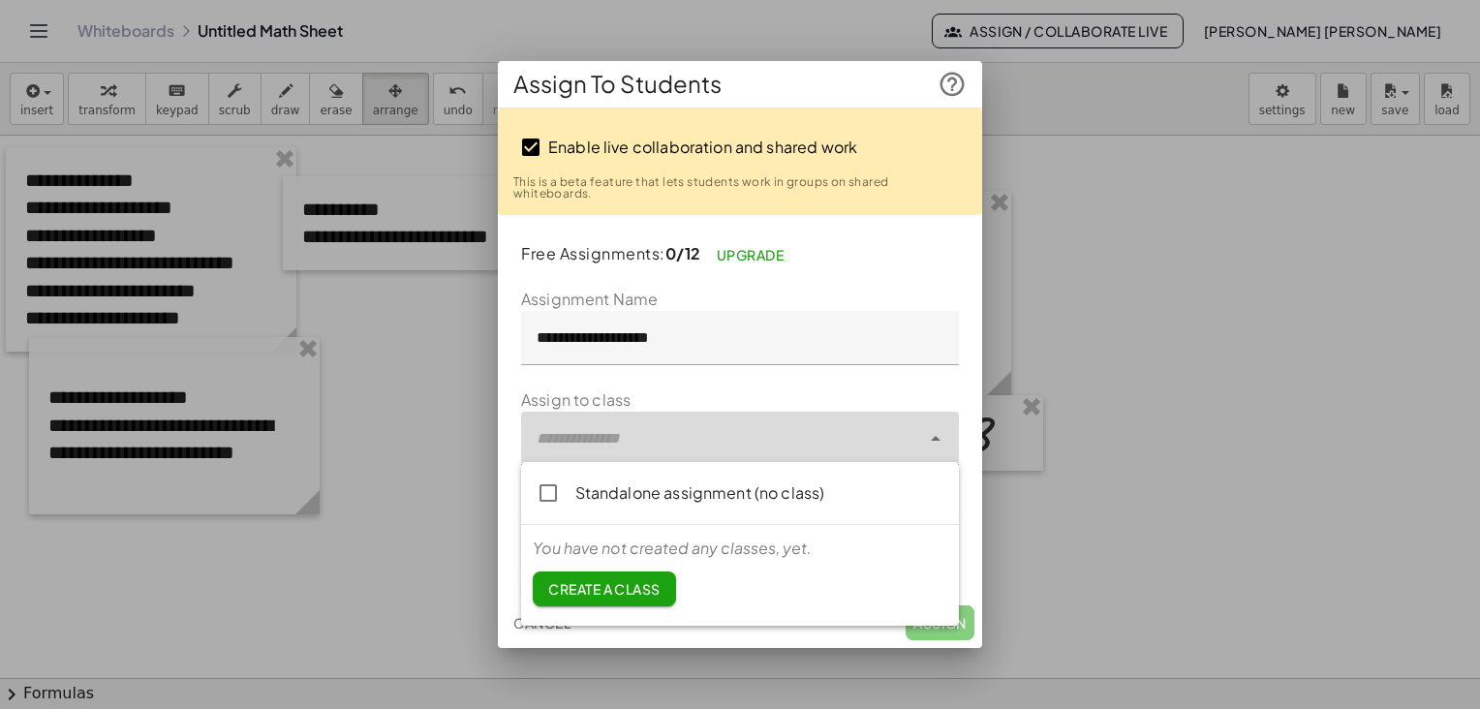
click at [868, 439] on div at bounding box center [720, 439] width 399 height 54
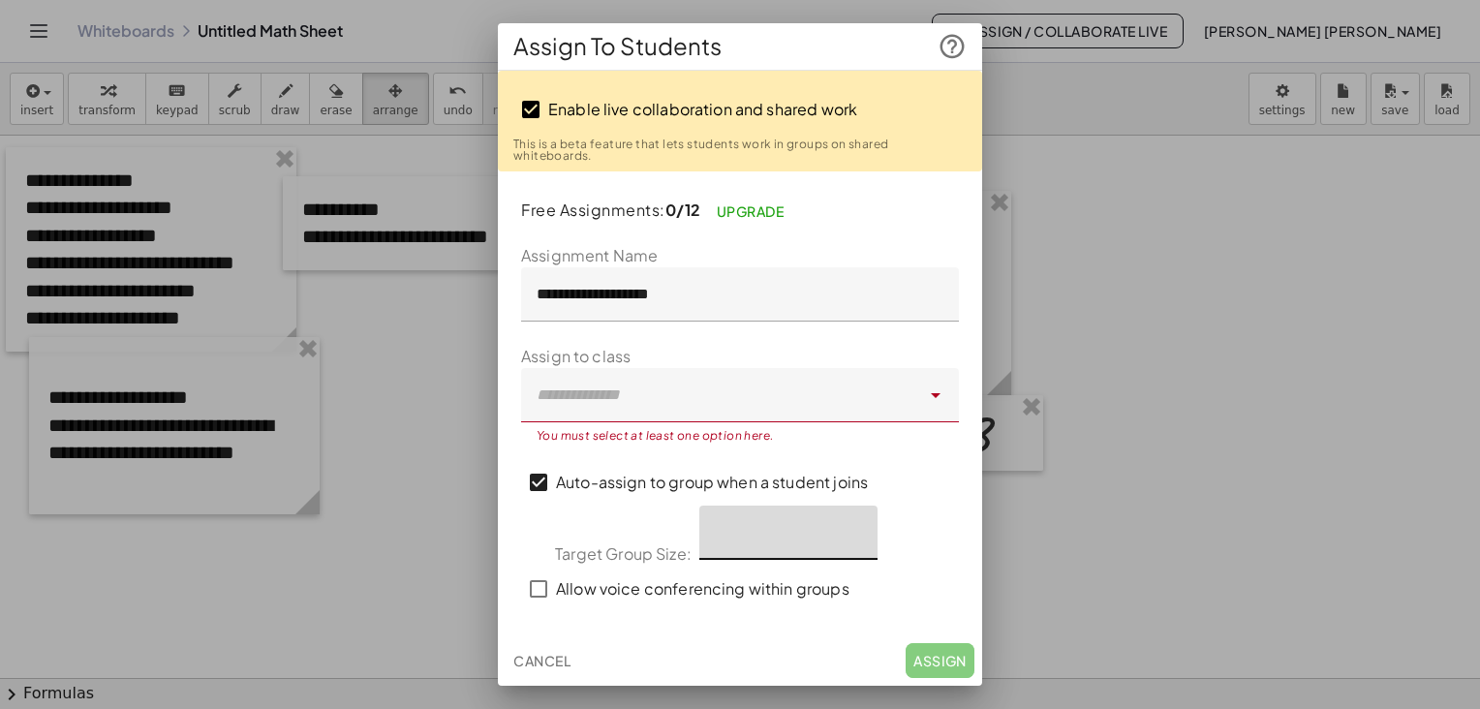
click at [802, 533] on input "*" at bounding box center [788, 533] width 178 height 54
type input "*"
click at [946, 652] on div "Cancel Assign" at bounding box center [740, 660] width 484 height 50
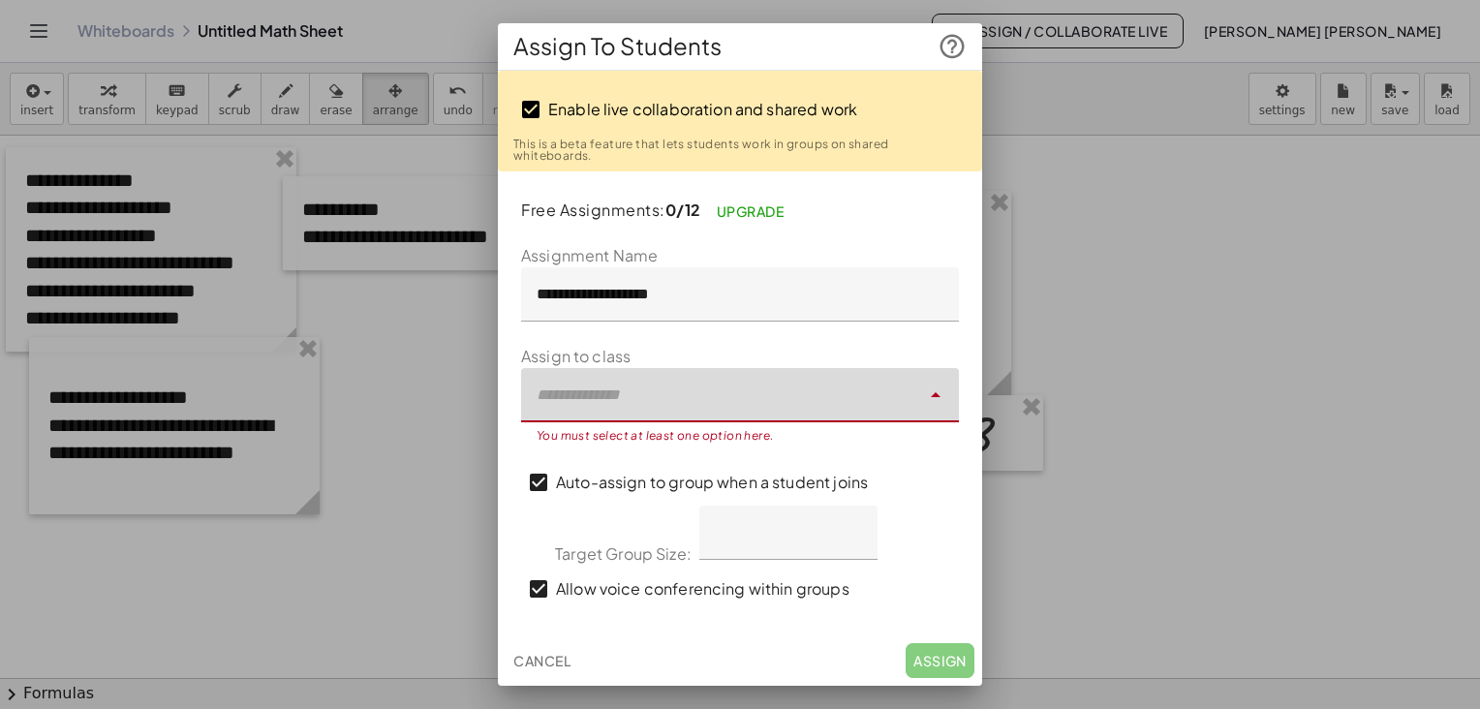
click at [724, 408] on div at bounding box center [720, 395] width 399 height 54
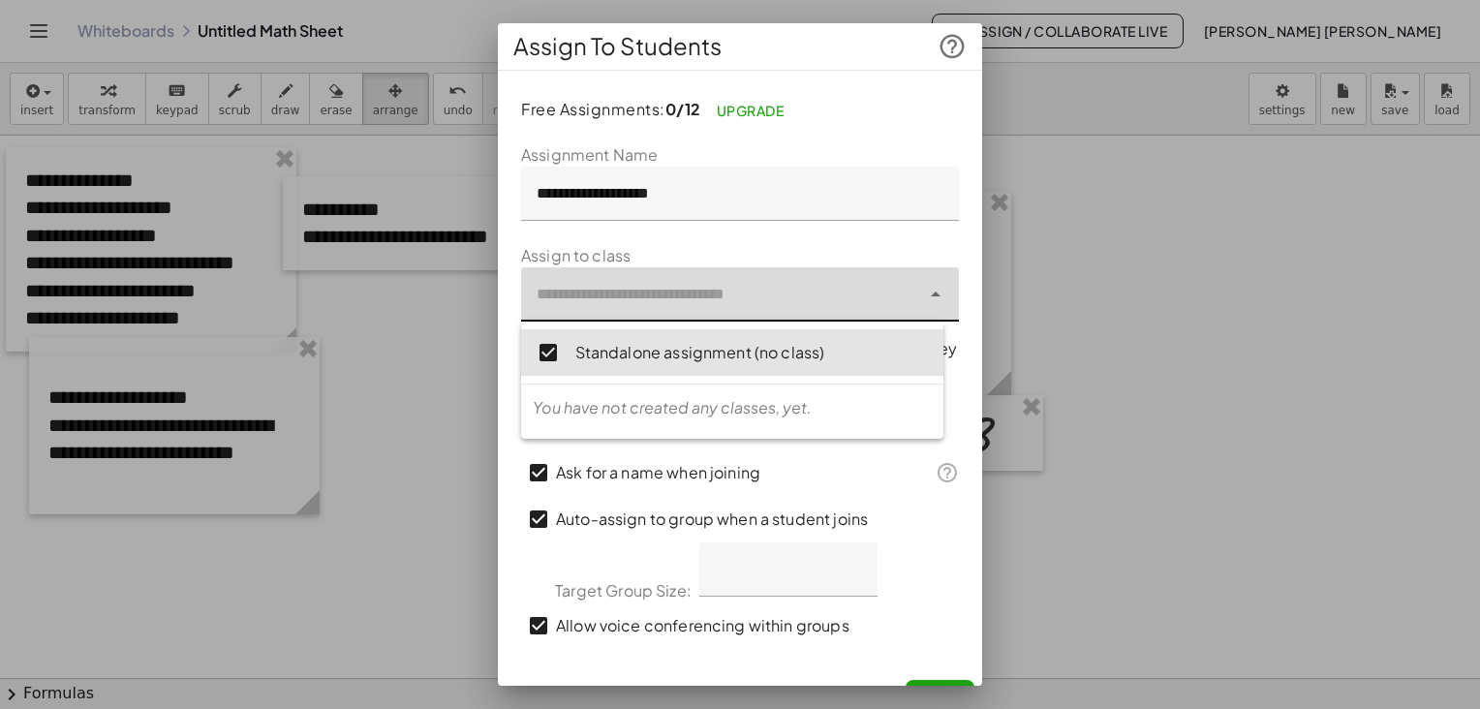
click at [940, 680] on button "Assign" at bounding box center [940, 697] width 69 height 35
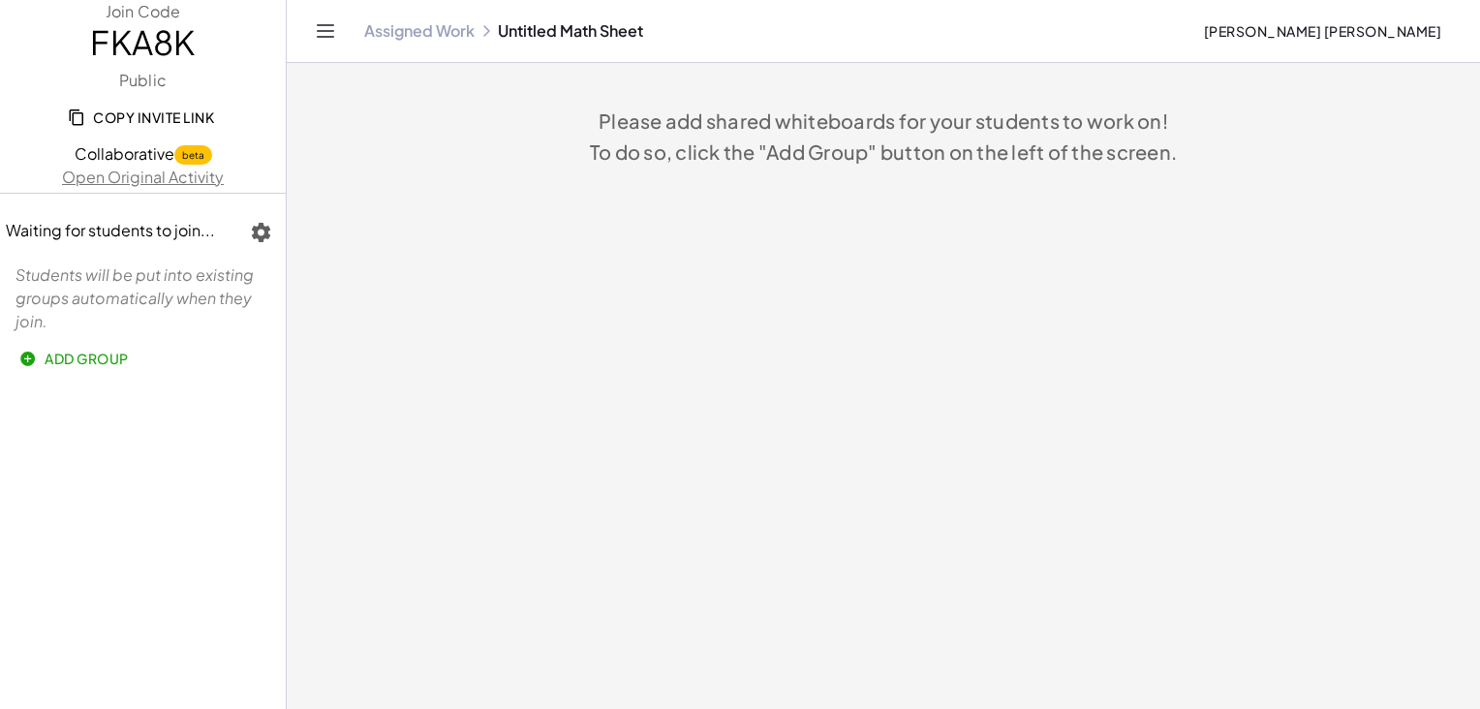
click at [155, 117] on span "Copy Invite Link" at bounding box center [143, 116] width 142 height 17
click at [622, 371] on main "Please add shared whiteboards for your students to work on! To do so, click the…" at bounding box center [883, 354] width 1193 height 709
click at [98, 357] on span "Add Group" at bounding box center [76, 358] width 106 height 17
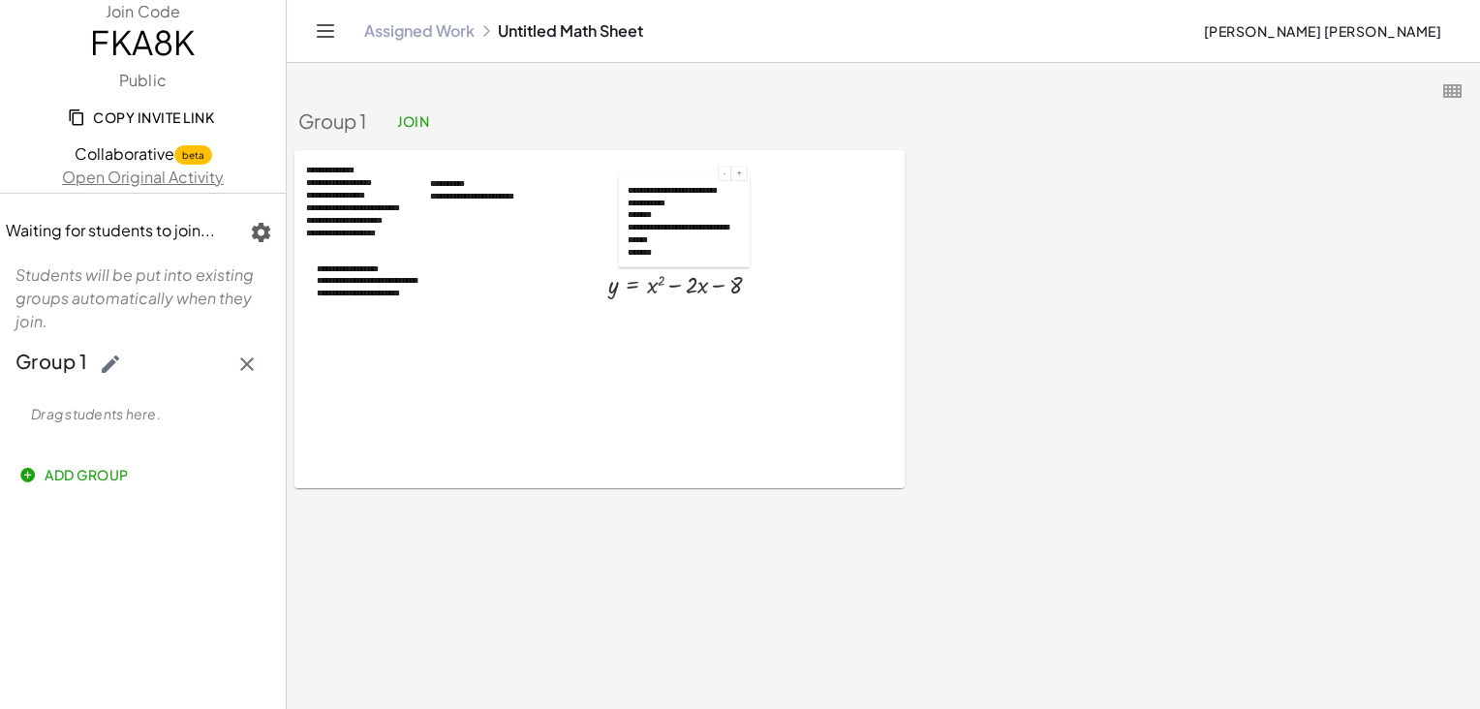
click at [627, 257] on div at bounding box center [623, 220] width 9 height 92
click at [697, 237] on div "**********" at bounding box center [684, 233] width 113 height 25
click at [903, 80] on div at bounding box center [883, 91] width 1170 height 33
click at [1453, 96] on icon "button" at bounding box center [1451, 90] width 23 height 23
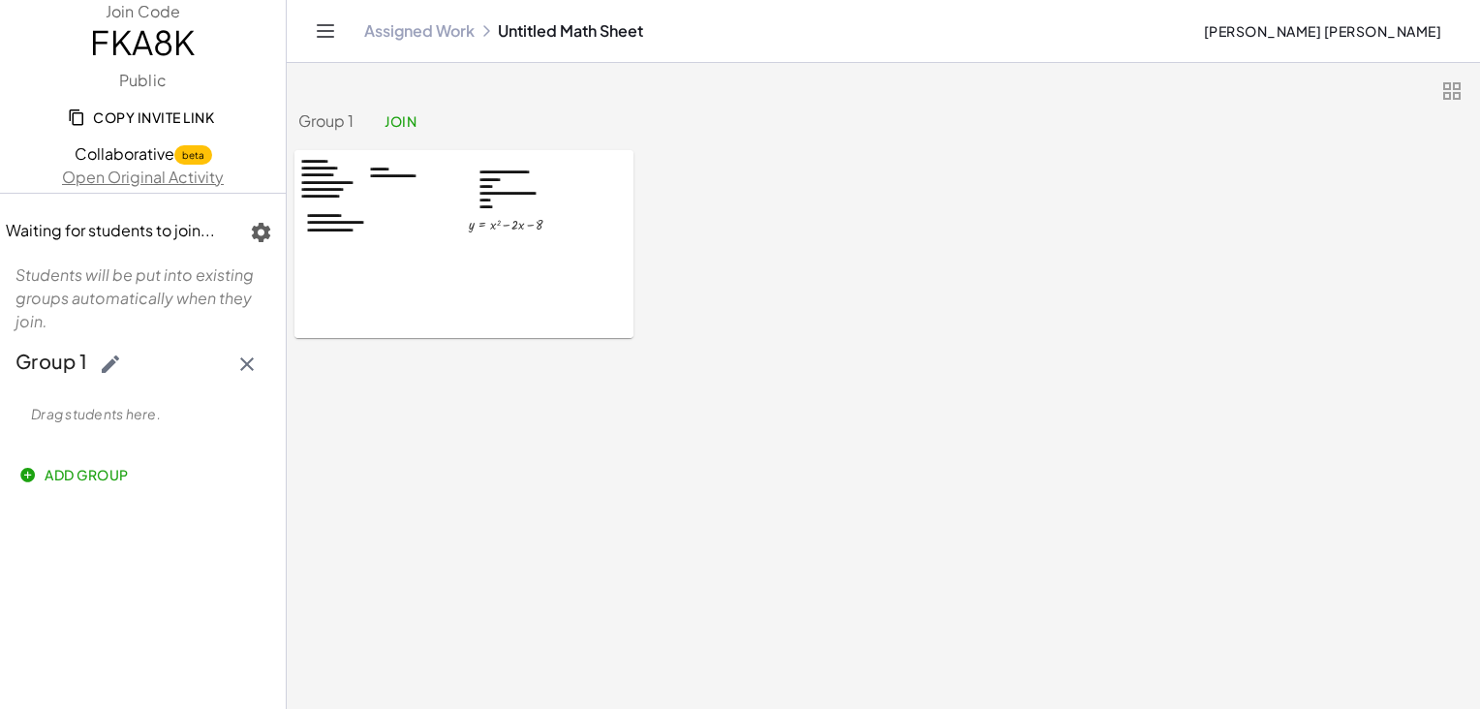
click at [1453, 96] on icon "button" at bounding box center [1451, 90] width 23 height 23
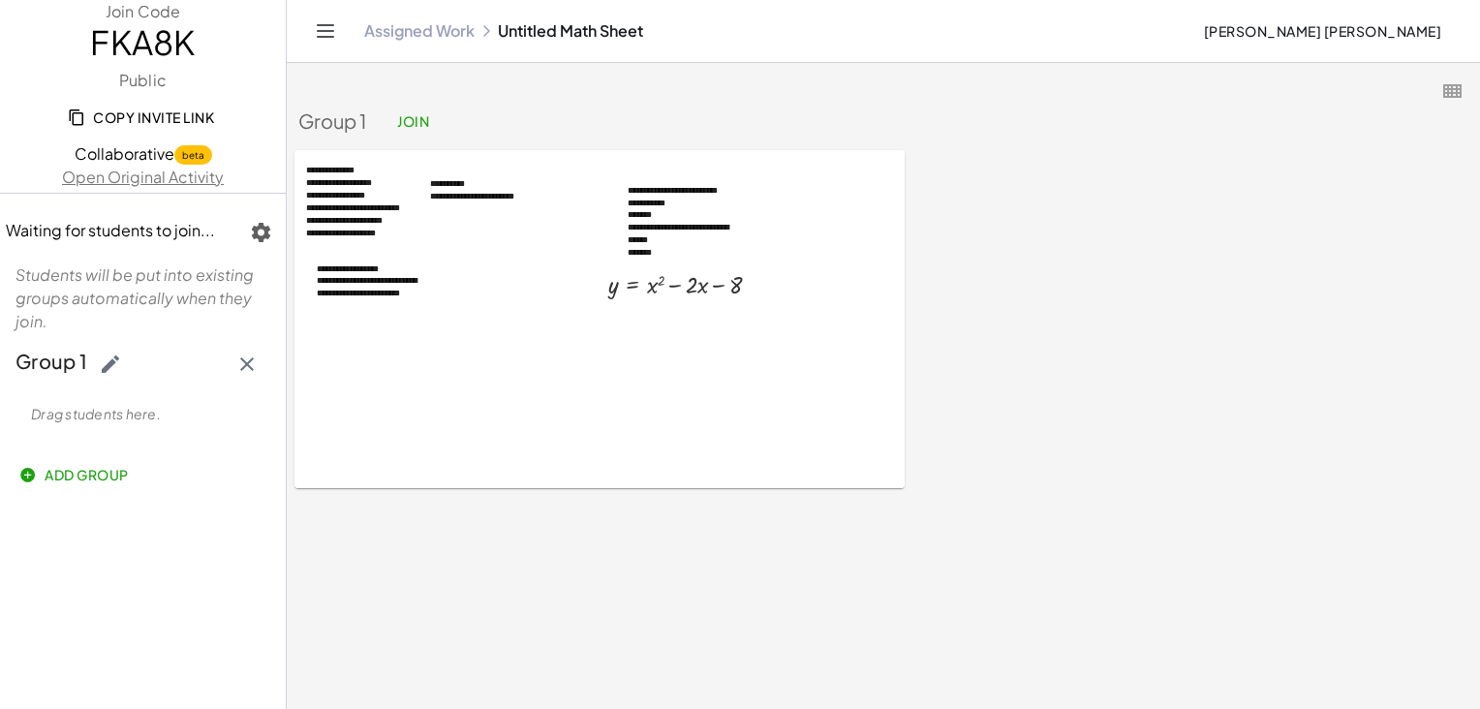
click at [415, 120] on span "Join" at bounding box center [413, 120] width 32 height 17
drag, startPoint x: 203, startPoint y: 36, endPoint x: 70, endPoint y: 44, distance: 133.9
click at [70, 44] on span "FKA8K" at bounding box center [143, 42] width 286 height 39
click at [600, 104] on div "Group 1 Join" at bounding box center [603, 121] width 610 height 35
click at [179, 117] on span "Copy Invite Link" at bounding box center [143, 116] width 142 height 17
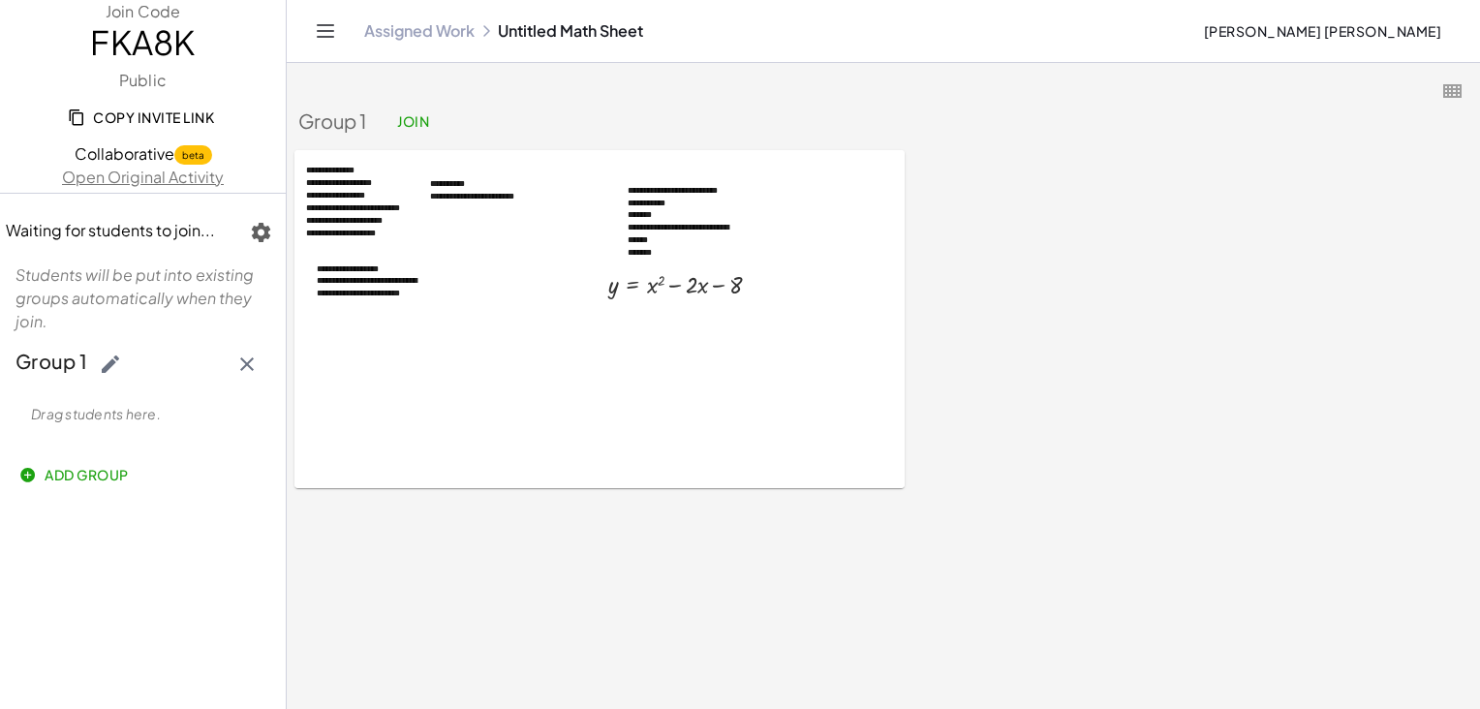
click at [112, 364] on icon "button" at bounding box center [110, 364] width 23 height 23
type input "*"
type input "*******"
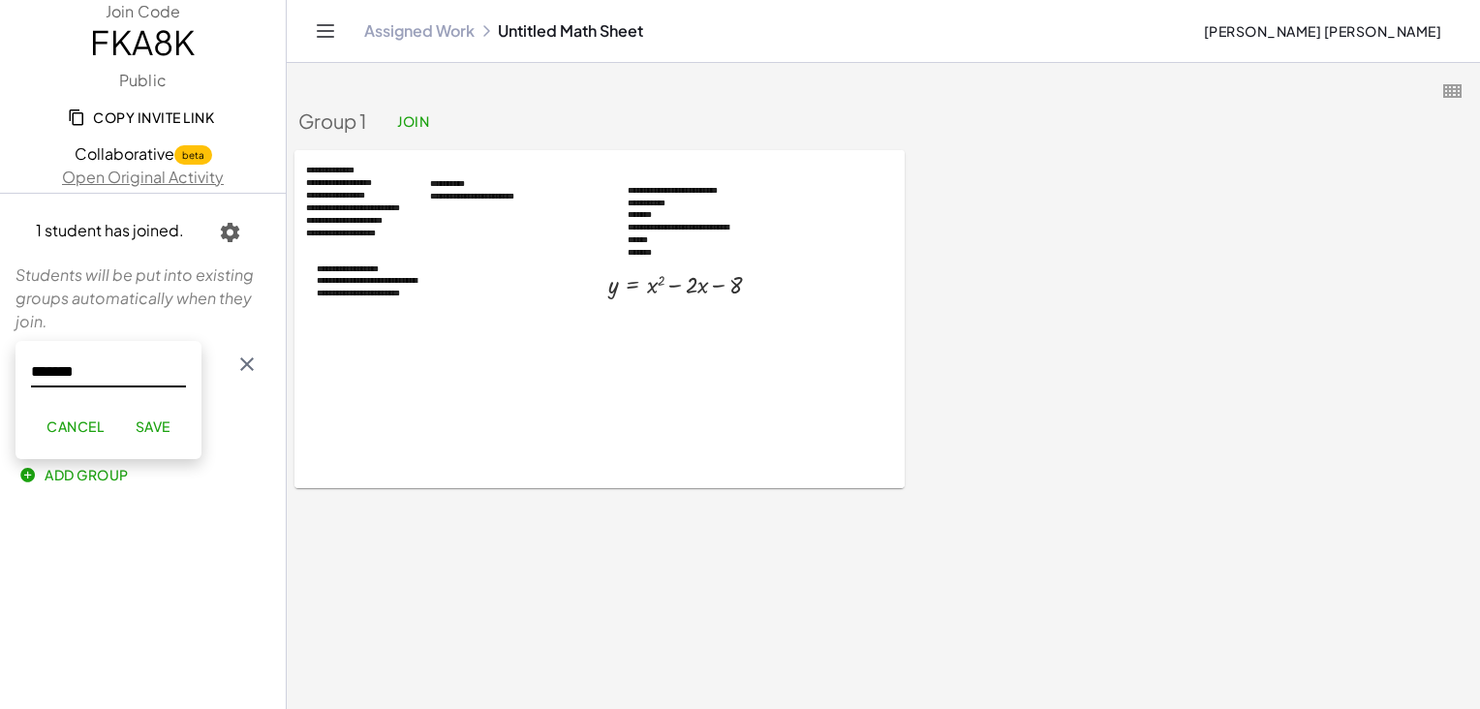
click at [155, 415] on button "Save" at bounding box center [152, 426] width 66 height 35
click at [226, 236] on icon "button" at bounding box center [230, 232] width 23 height 23
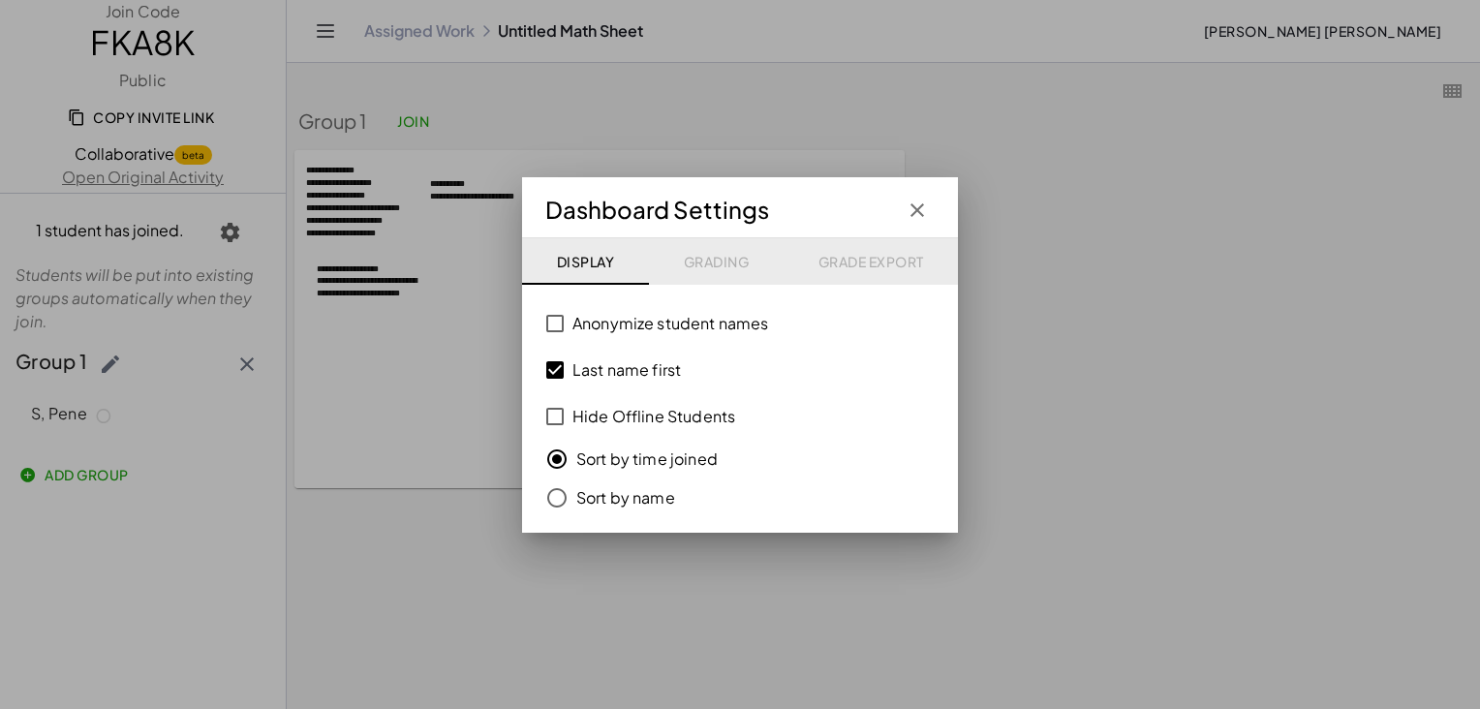
click at [709, 268] on div "Display Grading Grade Export" at bounding box center [740, 261] width 436 height 46
drag, startPoint x: 849, startPoint y: 260, endPoint x: 949, endPoint y: 225, distance: 105.7
click at [856, 260] on div "Display Grading Grade Export" at bounding box center [740, 261] width 436 height 46
click at [907, 202] on icon "button" at bounding box center [917, 210] width 23 height 23
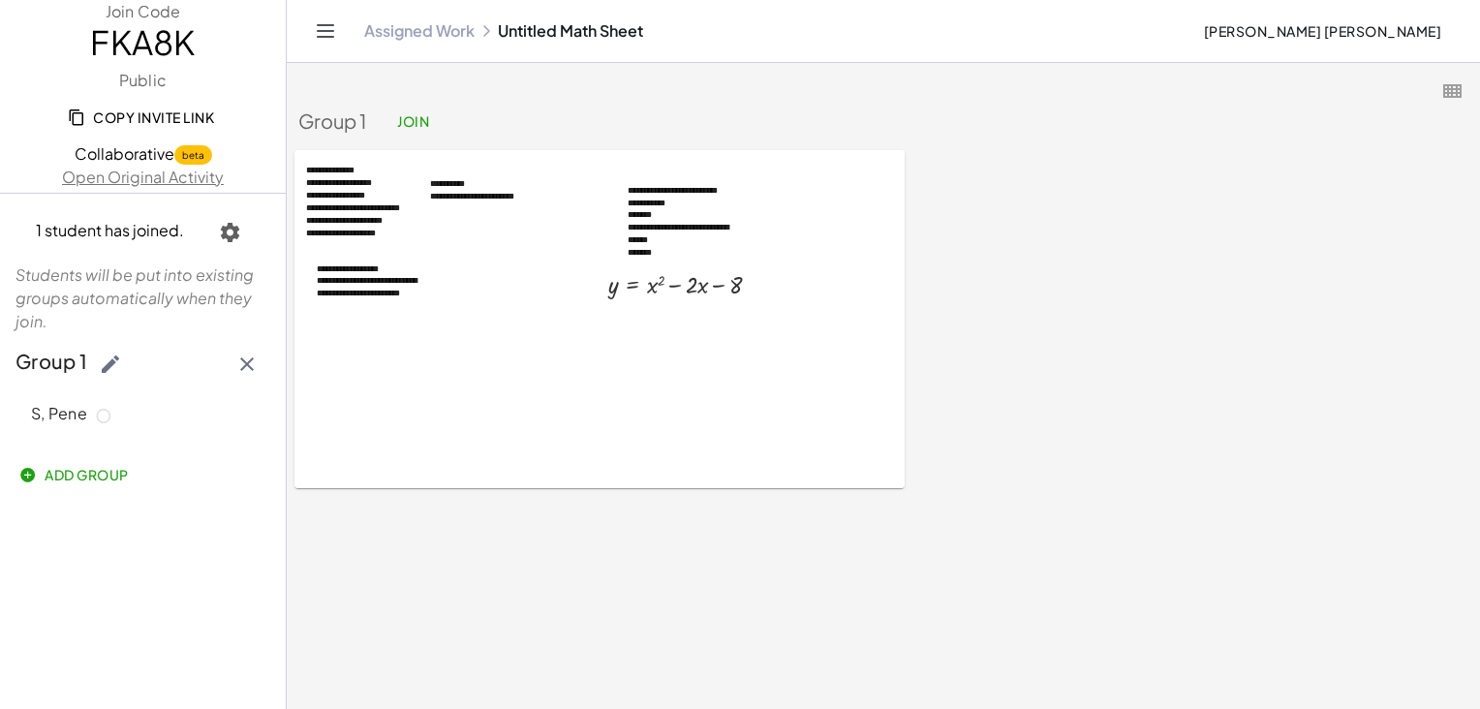
click at [99, 237] on span "1 student has joined." at bounding box center [110, 230] width 148 height 20
click at [34, 232] on div "1 student has joined." at bounding box center [145, 232] width 282 height 46
click at [87, 227] on span "1 student has joined." at bounding box center [110, 230] width 148 height 20
click at [95, 415] on icon at bounding box center [103, 416] width 17 height 17
click at [99, 412] on icon at bounding box center [103, 416] width 17 height 17
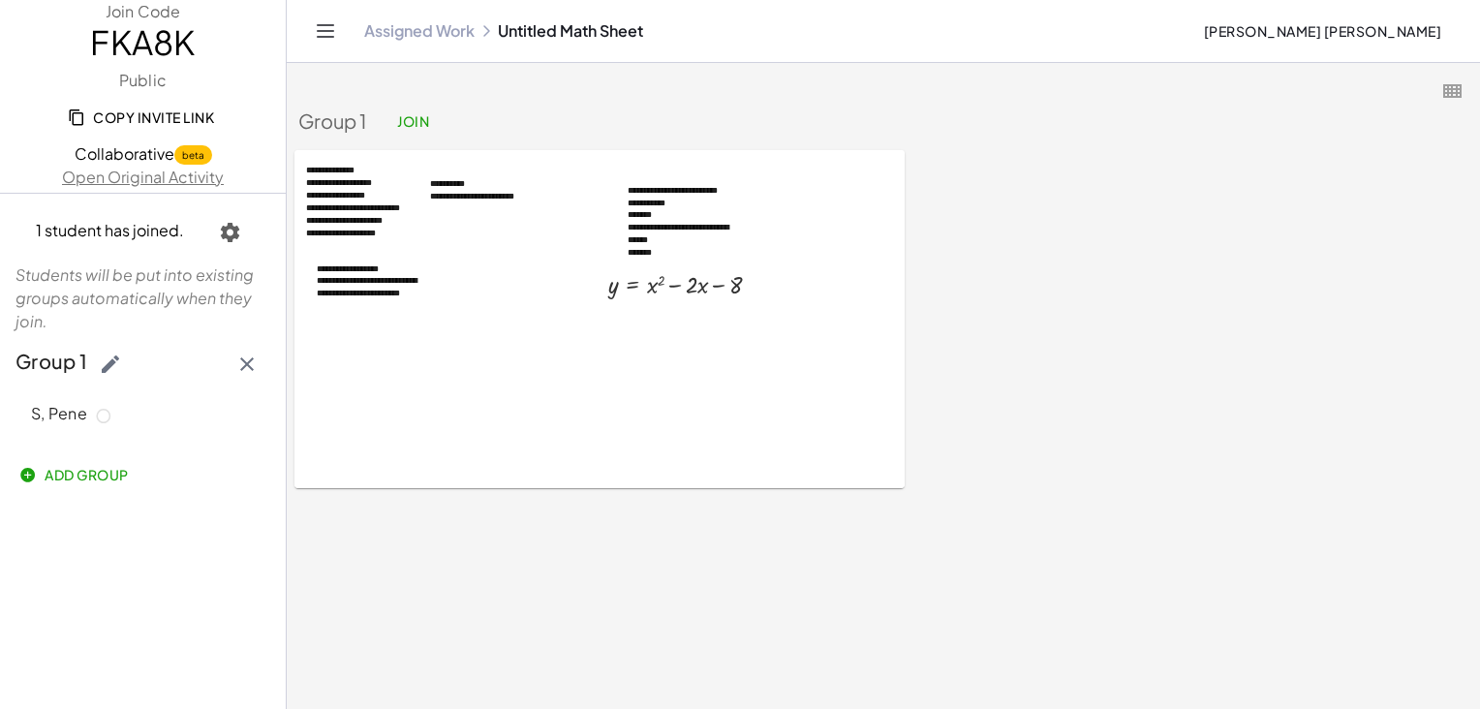
click at [46, 408] on span "S, Pene" at bounding box center [59, 413] width 56 height 20
click at [225, 231] on icon "button" at bounding box center [230, 232] width 23 height 23
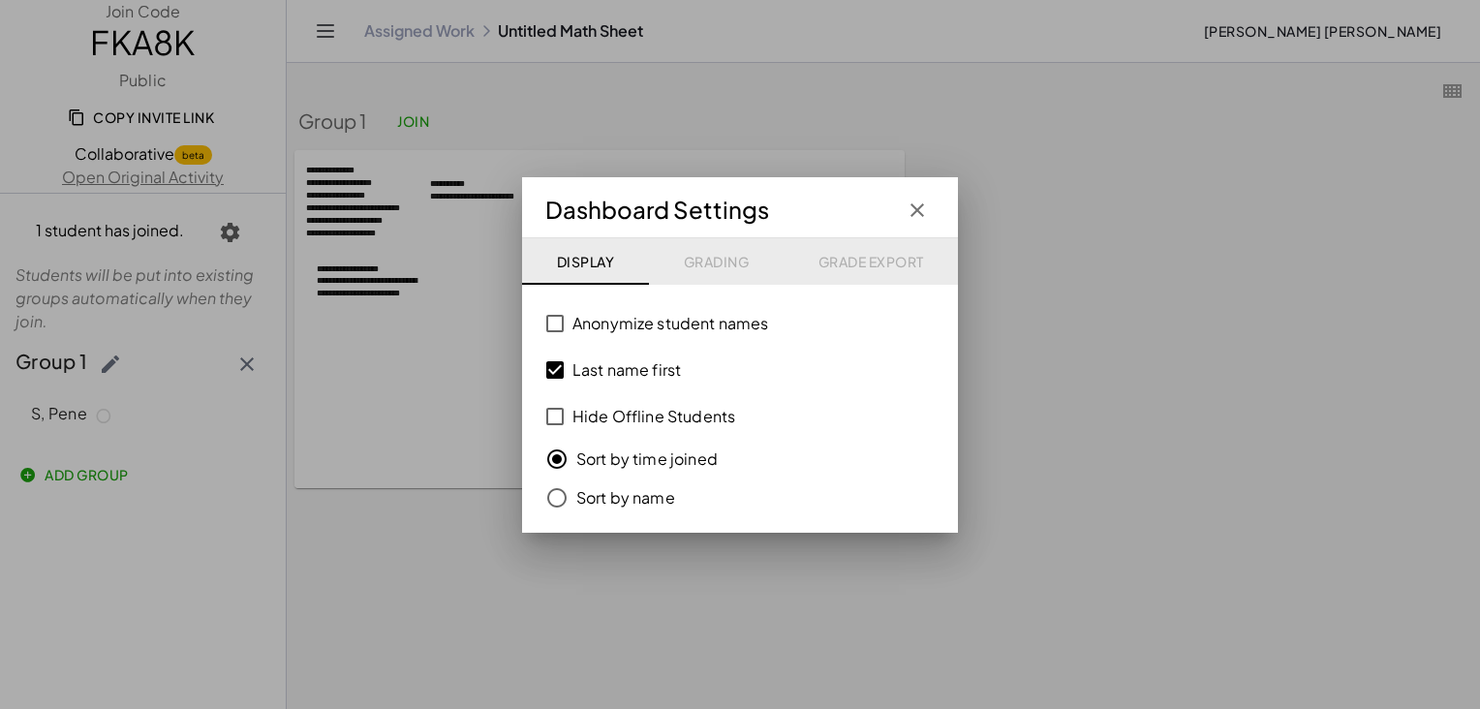
click at [733, 262] on div "Display Grading Grade Export" at bounding box center [740, 261] width 436 height 46
click at [912, 204] on icon "button" at bounding box center [917, 210] width 23 height 23
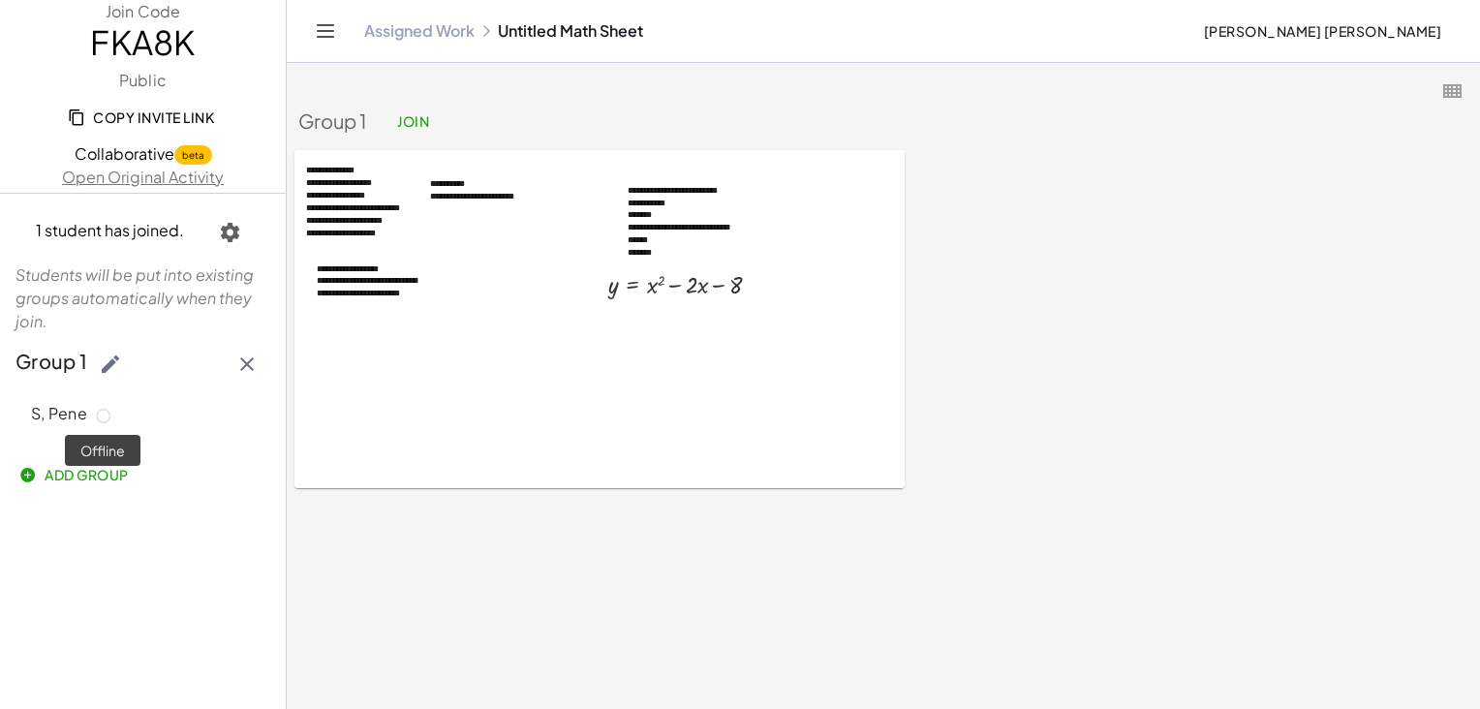
click at [100, 415] on icon at bounding box center [103, 416] width 17 height 17
click at [119, 368] on icon "button" at bounding box center [110, 364] width 23 height 23
click at [164, 423] on span "Save" at bounding box center [152, 425] width 35 height 17
click at [108, 414] on icon at bounding box center [103, 416] width 17 height 17
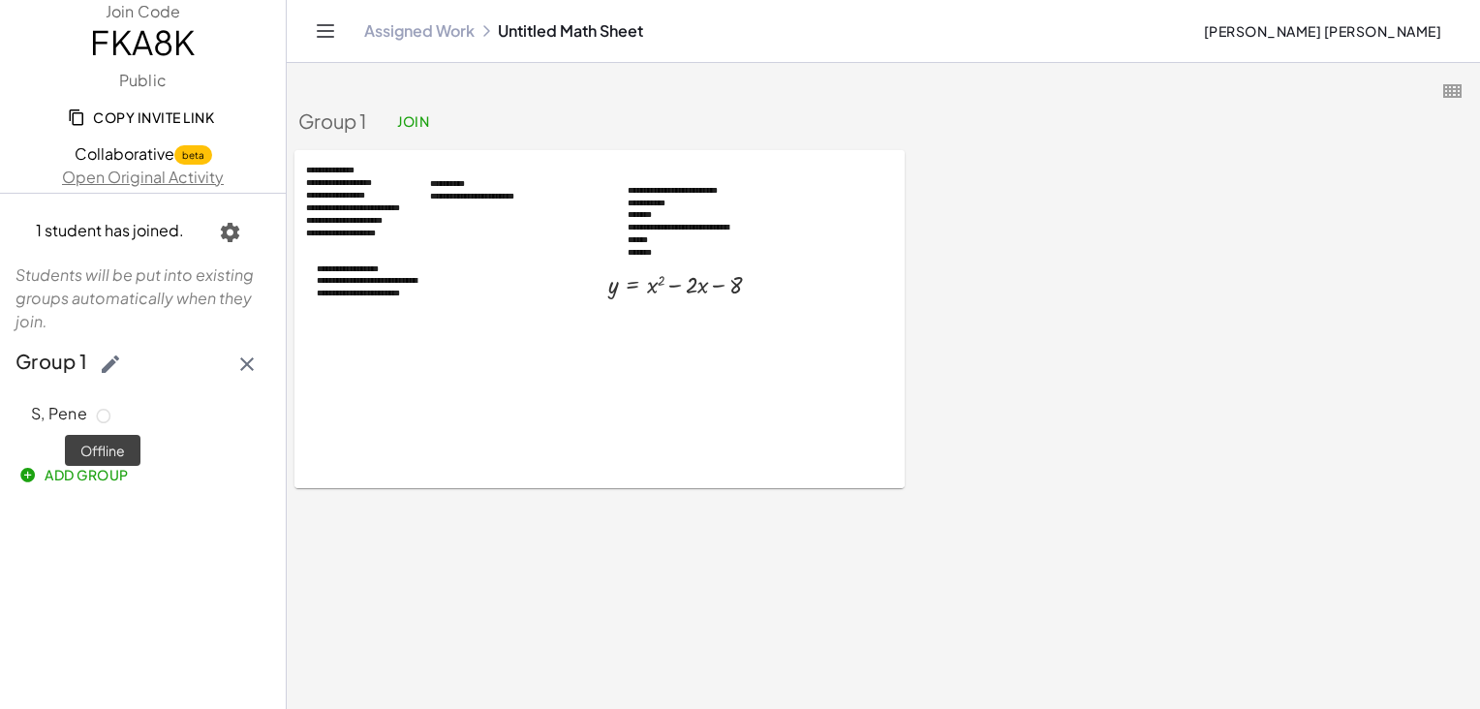
click at [108, 414] on icon at bounding box center [103, 416] width 17 height 17
drag, startPoint x: 40, startPoint y: 430, endPoint x: 31, endPoint y: 418, distance: 14.5
click at [39, 430] on div "S, Pene" at bounding box center [142, 414] width 255 height 39
click at [34, 418] on span "S, Pene" at bounding box center [59, 413] width 56 height 20
click at [41, 416] on span "S, Pene" at bounding box center [59, 413] width 56 height 20
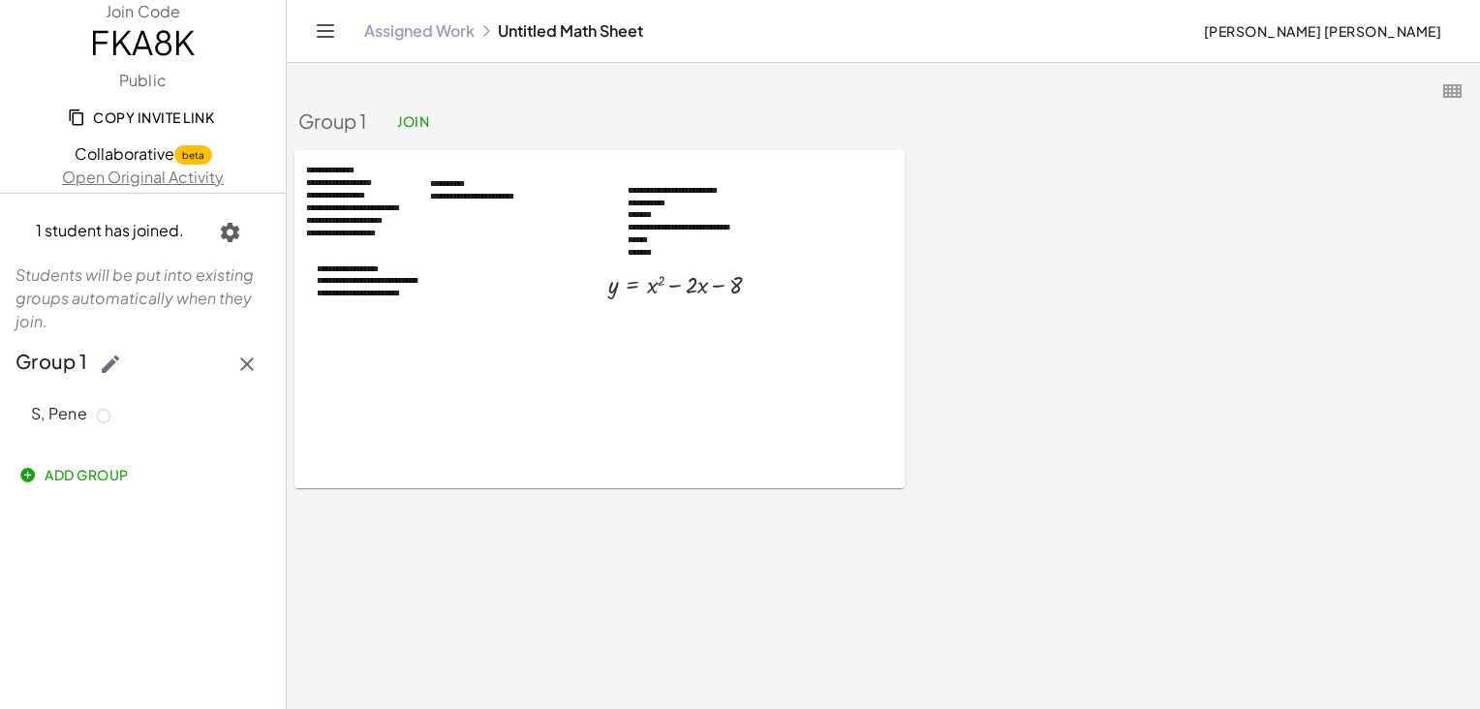
click at [108, 471] on span "Add Group" at bounding box center [76, 474] width 106 height 17
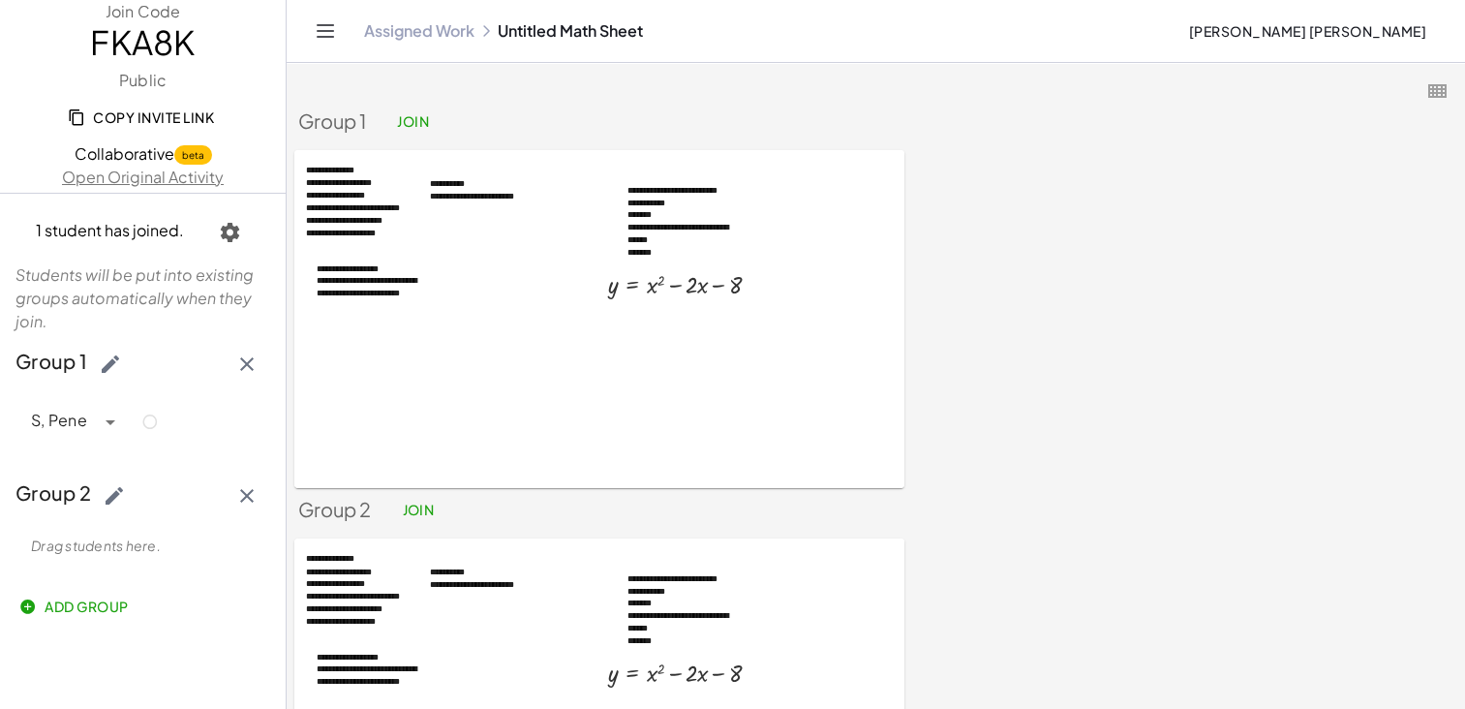
click at [248, 494] on icon "button" at bounding box center [246, 495] width 23 height 23
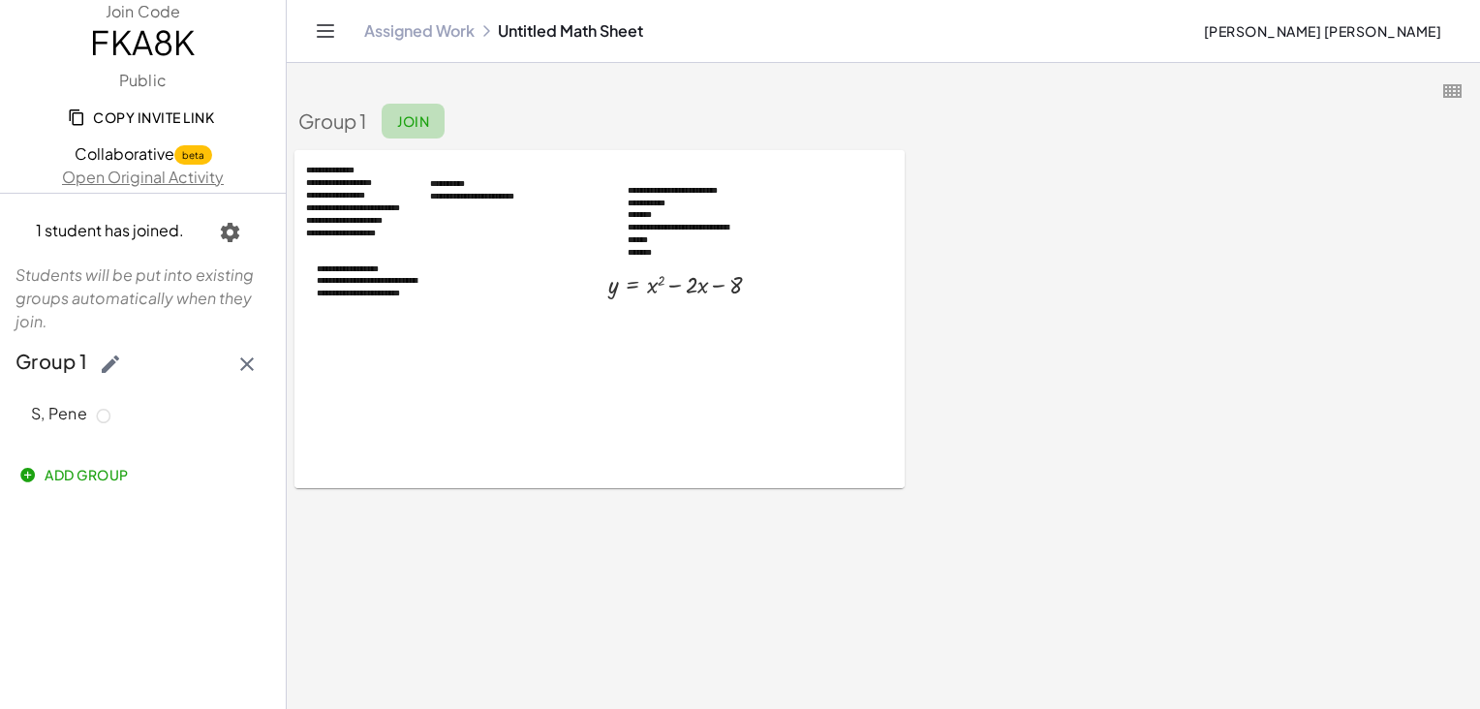
click at [421, 117] on span "Join" at bounding box center [413, 120] width 32 height 17
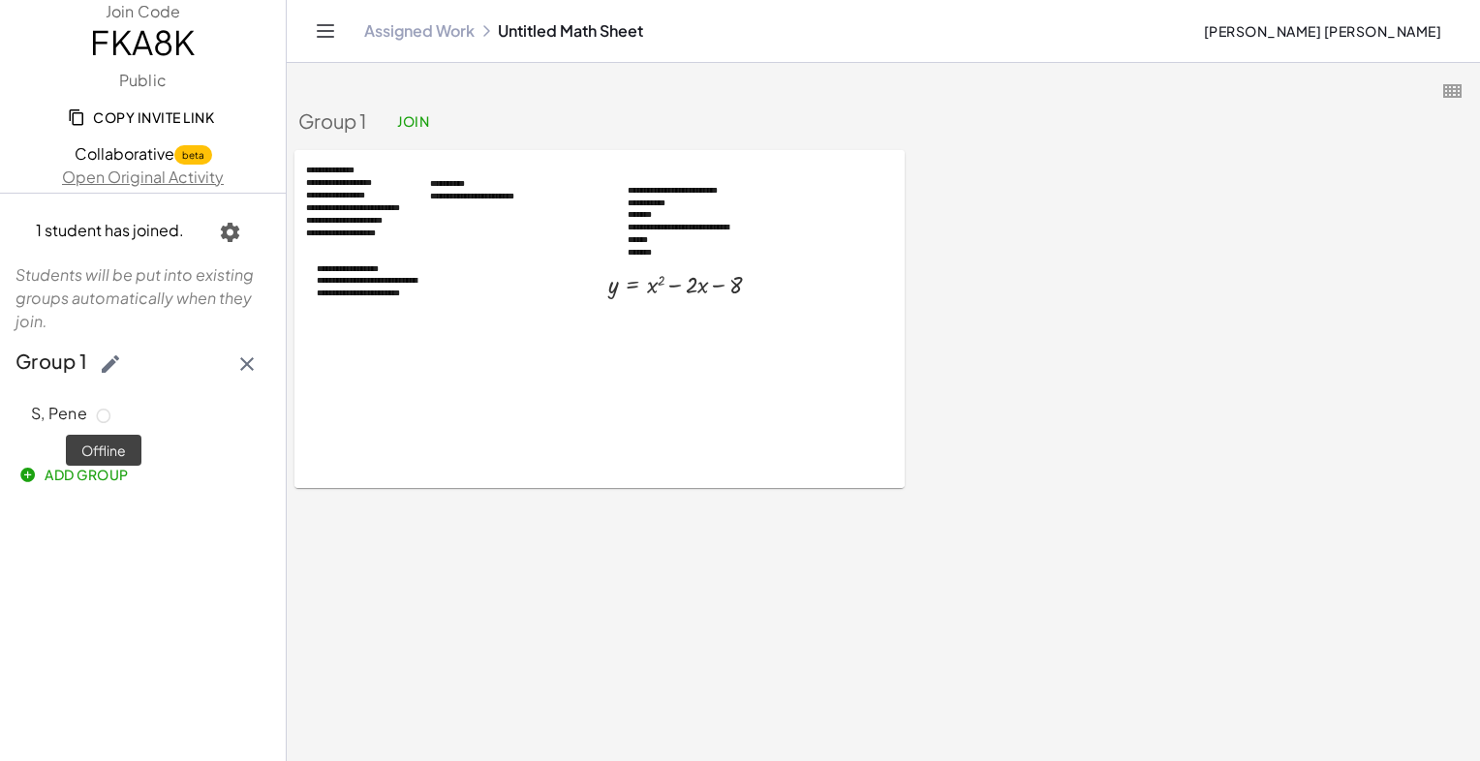
click at [103, 417] on icon at bounding box center [103, 416] width 17 height 17
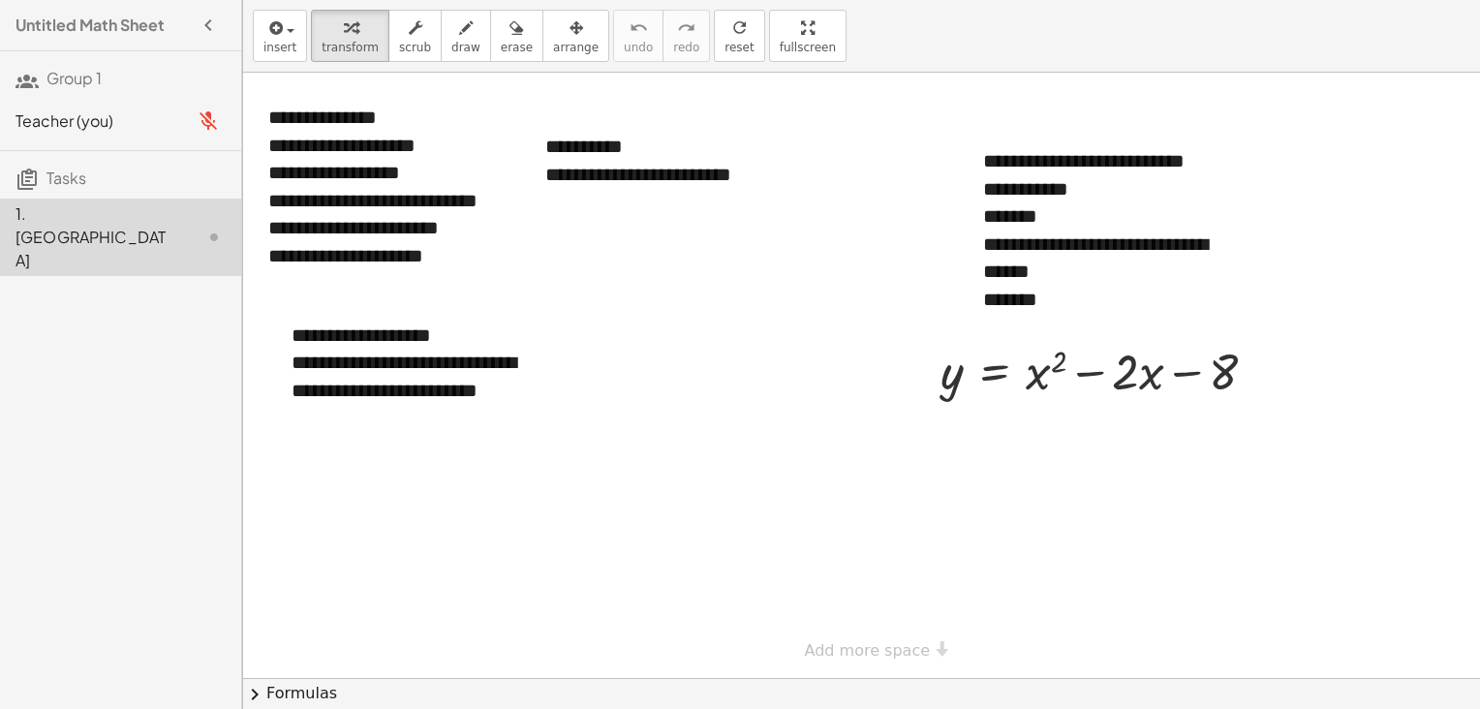
click at [213, 120] on icon "button" at bounding box center [208, 120] width 23 height 23
click at [108, 202] on div "1. Canvas" at bounding box center [120, 237] width 241 height 77
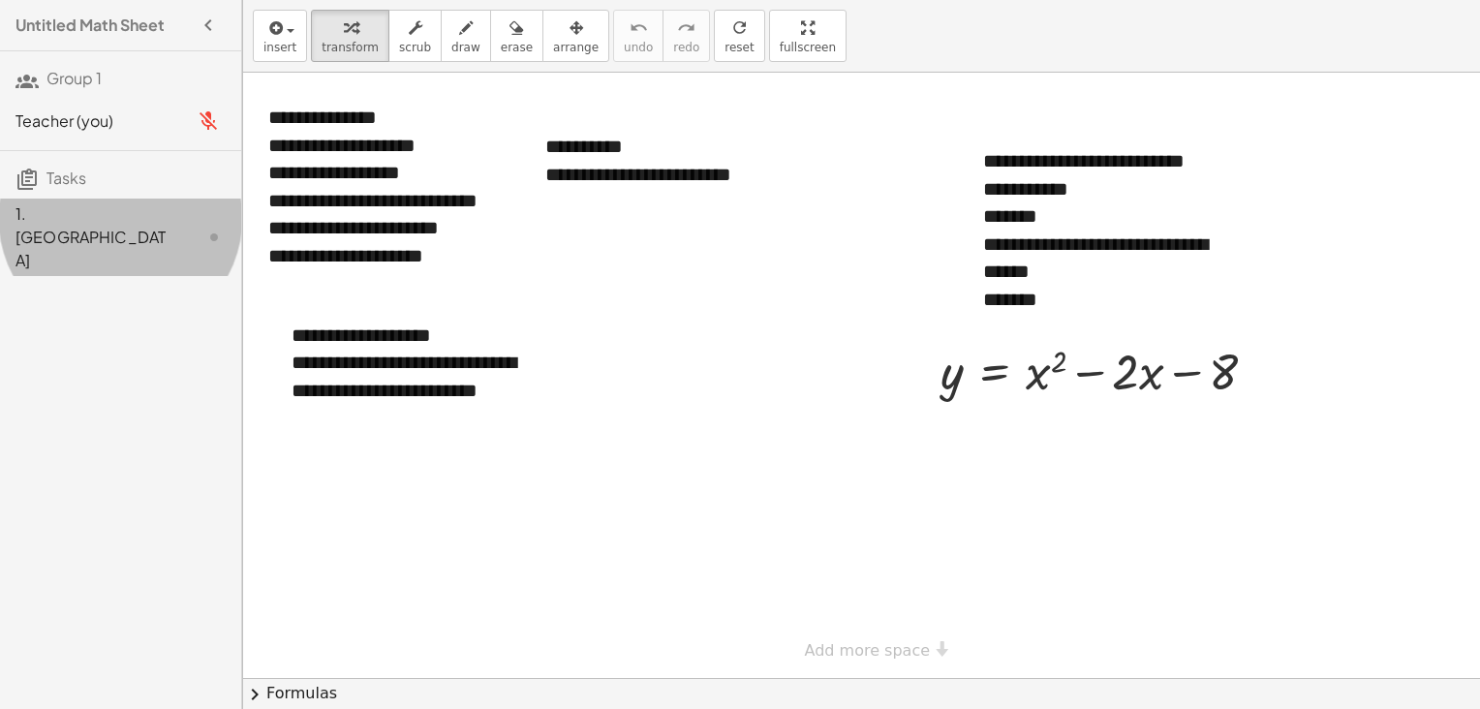
click at [93, 218] on div "1. [GEOGRAPHIC_DATA]" at bounding box center [93, 237] width 156 height 70
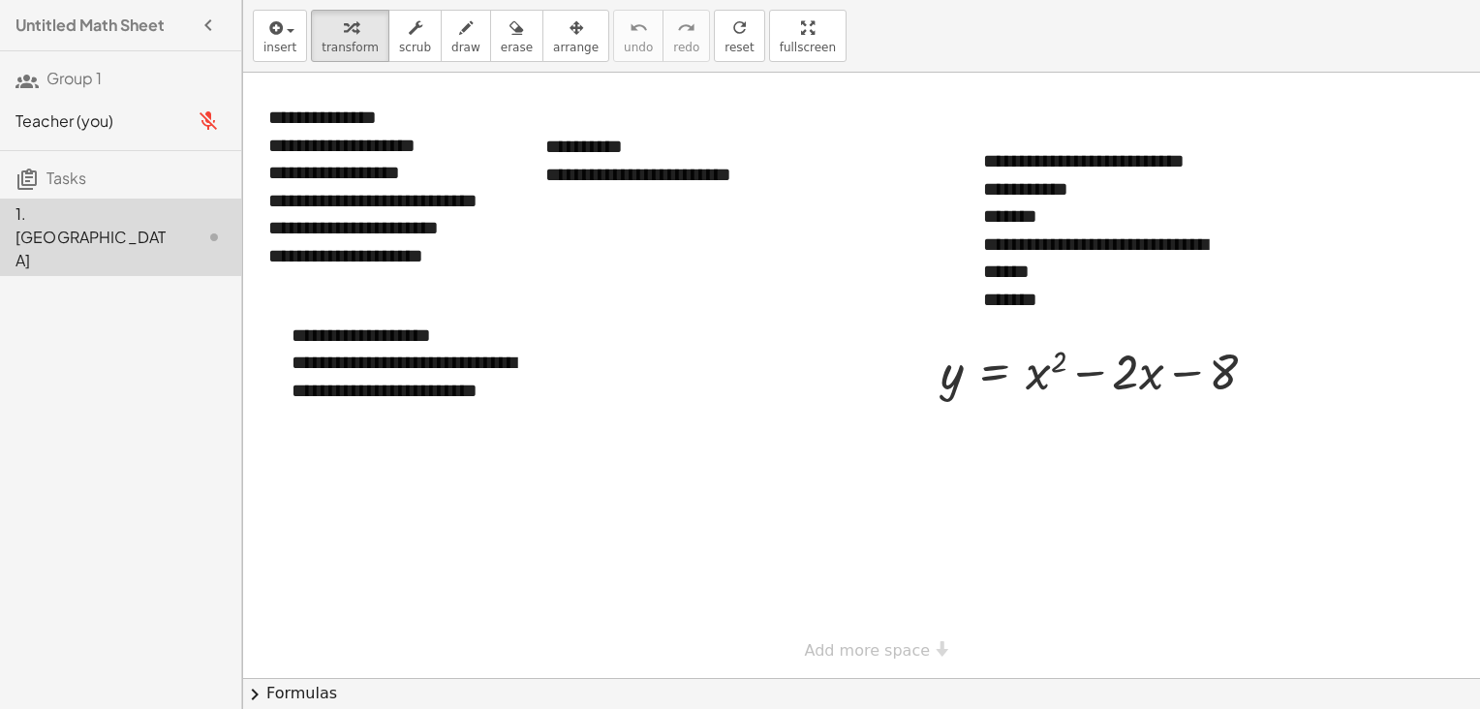
drag, startPoint x: 210, startPoint y: 220, endPoint x: 90, endPoint y: 311, distance: 150.7
click at [90, 311] on div "Untitled Math Sheet Group 1 Teacher (you) Tasks 1. Canvas" at bounding box center [120, 354] width 241 height 709
click at [136, 82] on h3 "Group 1" at bounding box center [120, 71] width 241 height 41
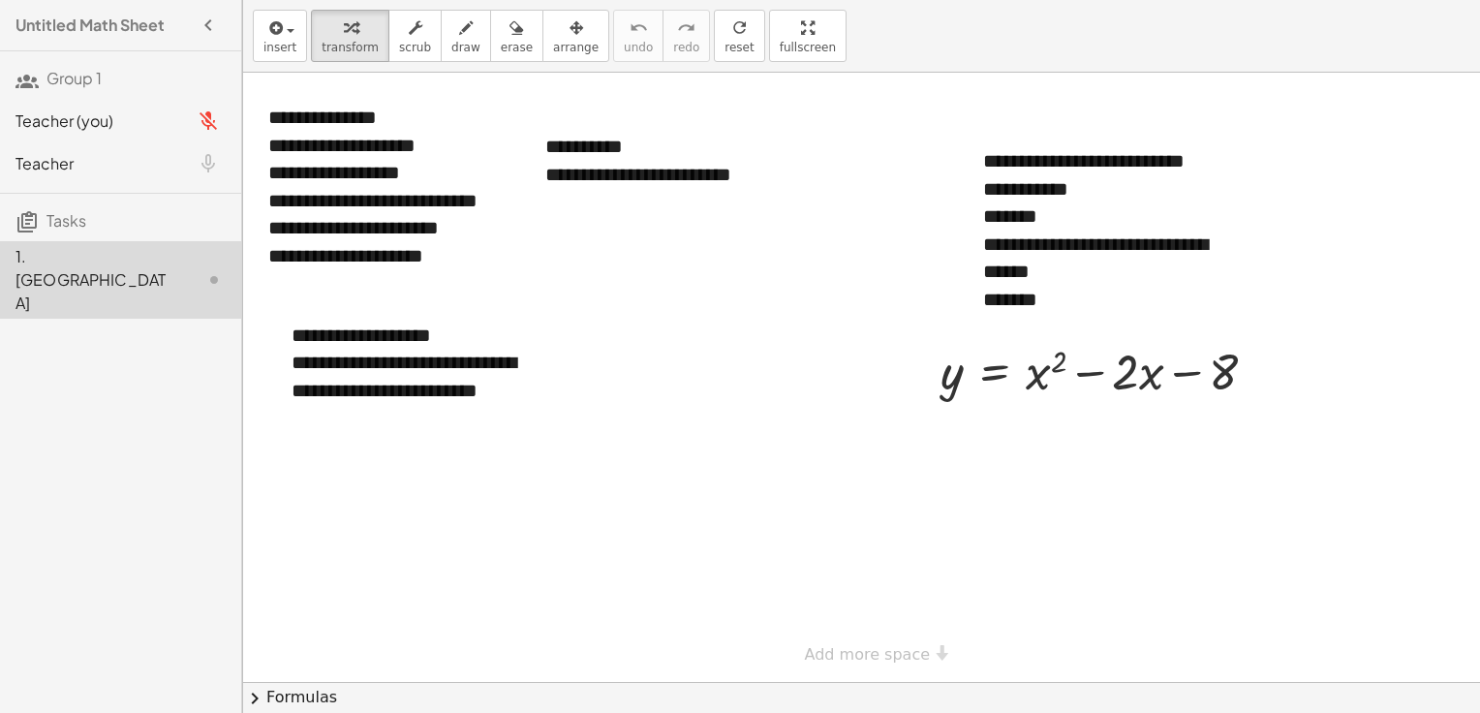
click at [55, 162] on span "Teacher" at bounding box center [44, 163] width 58 height 20
click at [201, 158] on div at bounding box center [208, 163] width 35 height 35
click at [209, 158] on div at bounding box center [208, 163] width 35 height 35
drag, startPoint x: 750, startPoint y: 27, endPoint x: 753, endPoint y: 104, distance: 76.6
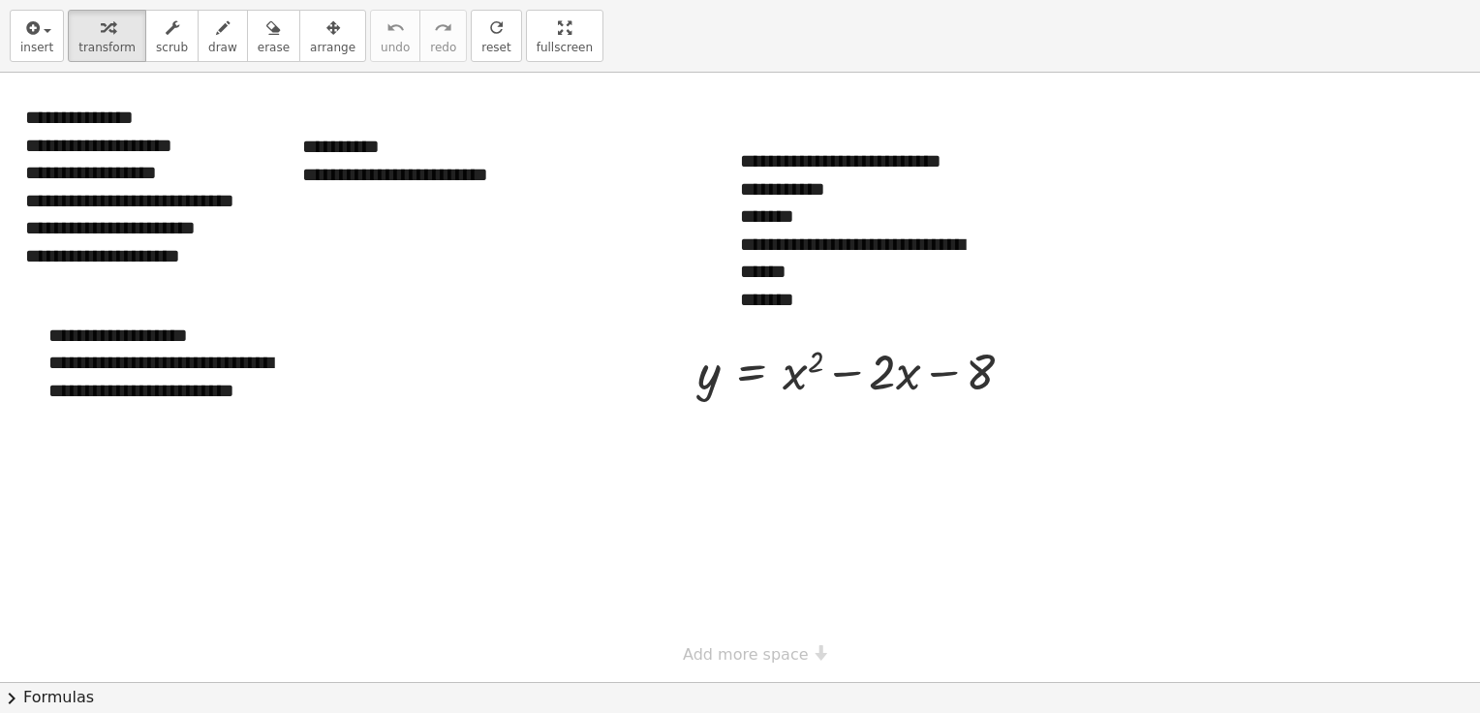
click at [753, 104] on div "**********" at bounding box center [740, 356] width 1480 height 713
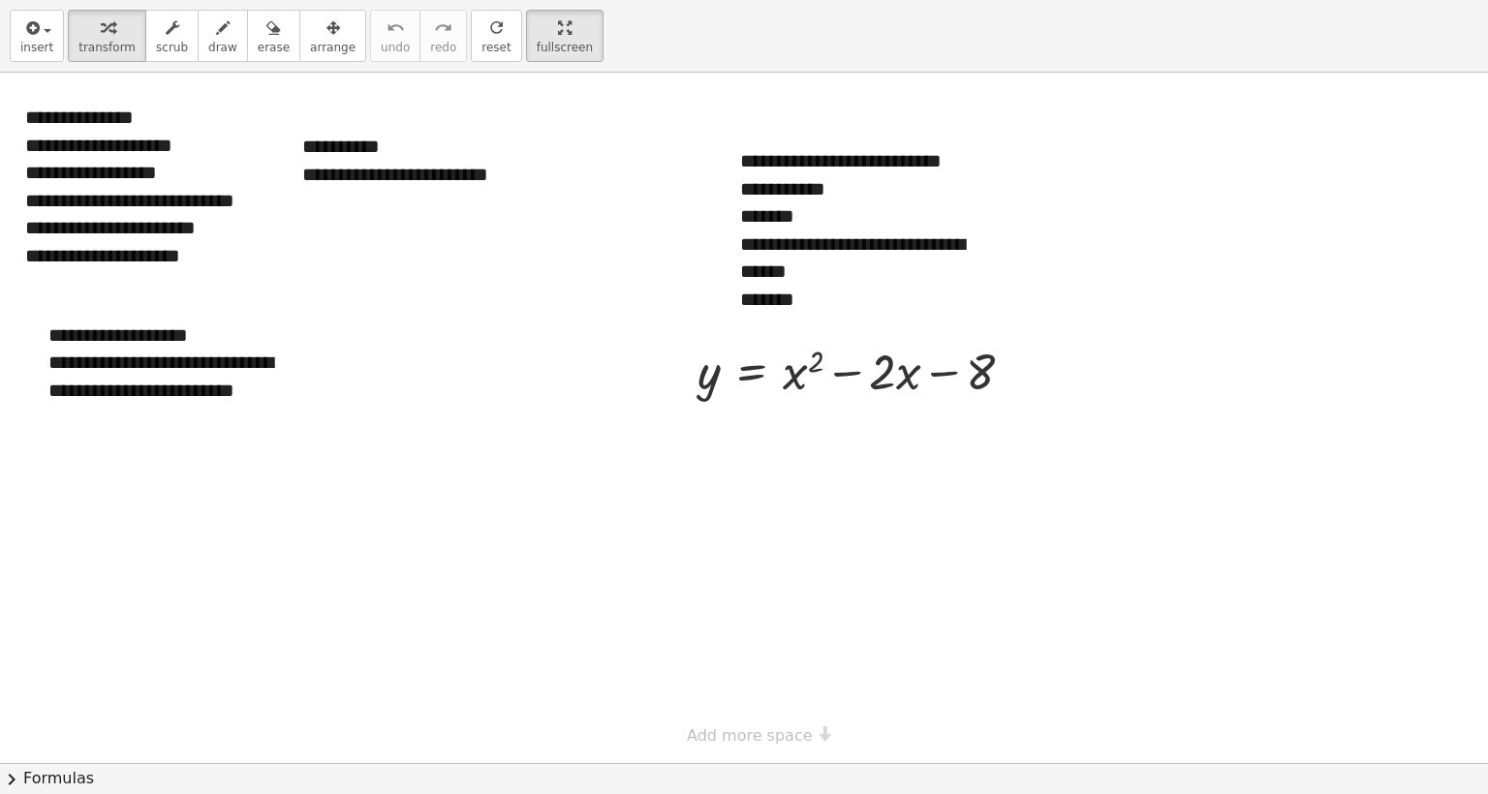
click at [1062, 89] on div at bounding box center [744, 418] width 1488 height 691
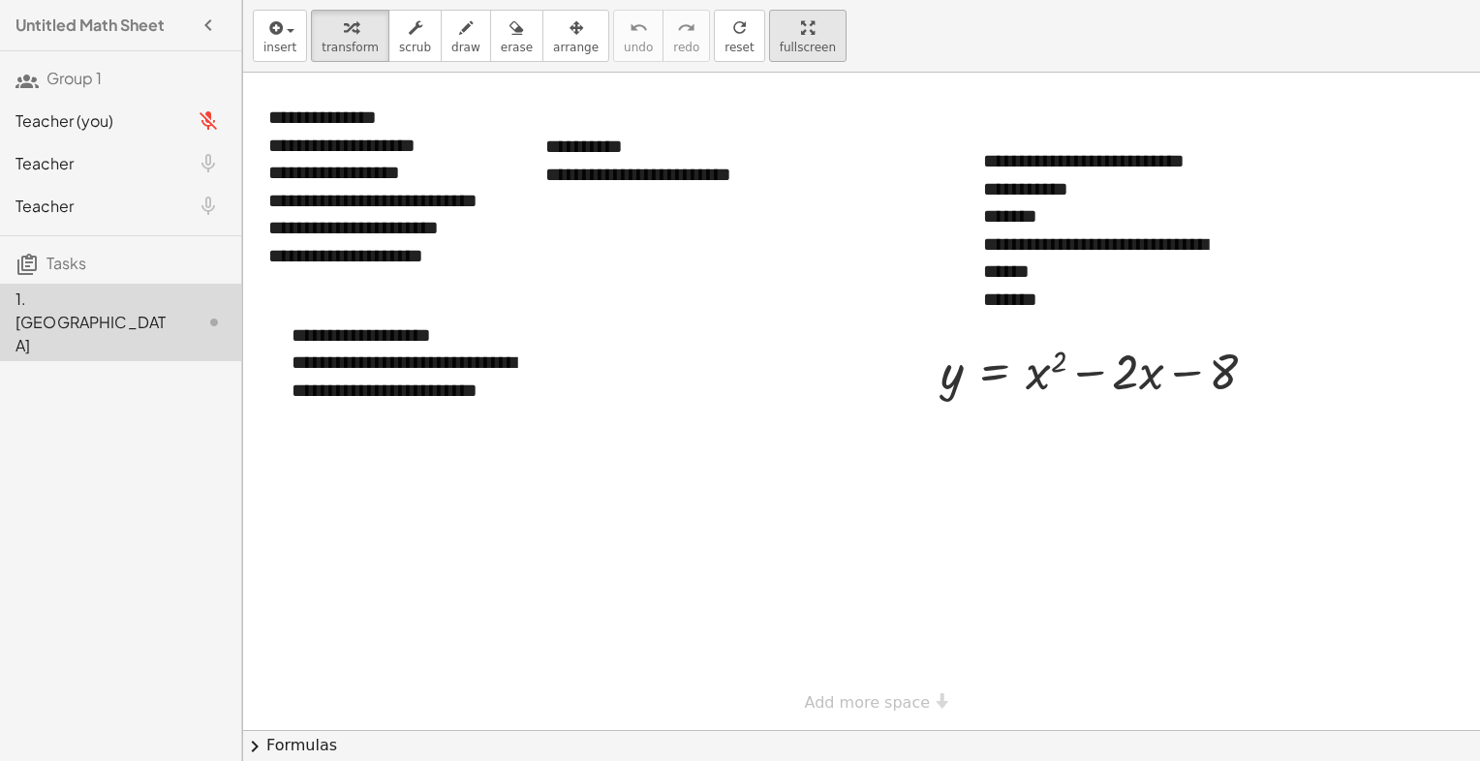
click at [801, 37] on icon "button" at bounding box center [808, 27] width 14 height 23
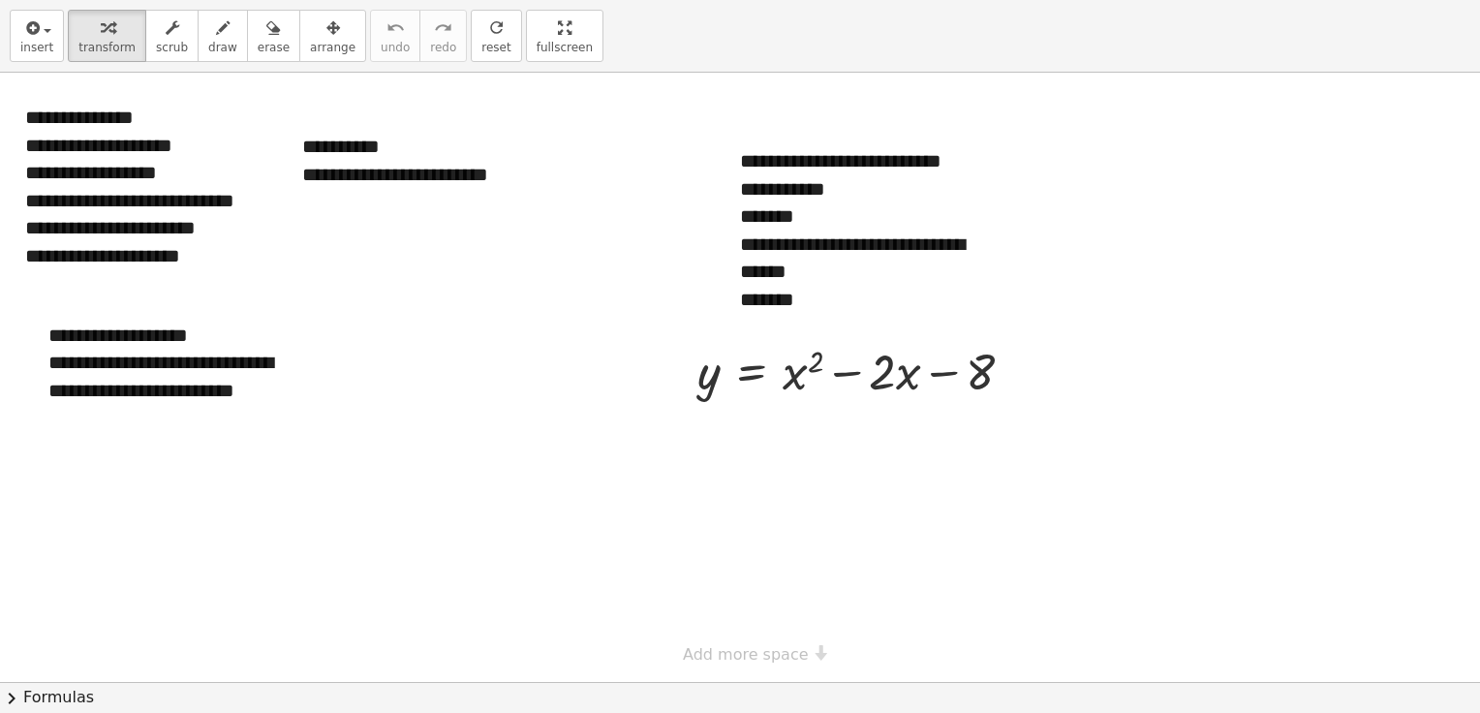
click at [720, 61] on div "insert select one: Math Expression Function Text transform scrub draw erase arr…" at bounding box center [740, 36] width 1480 height 73
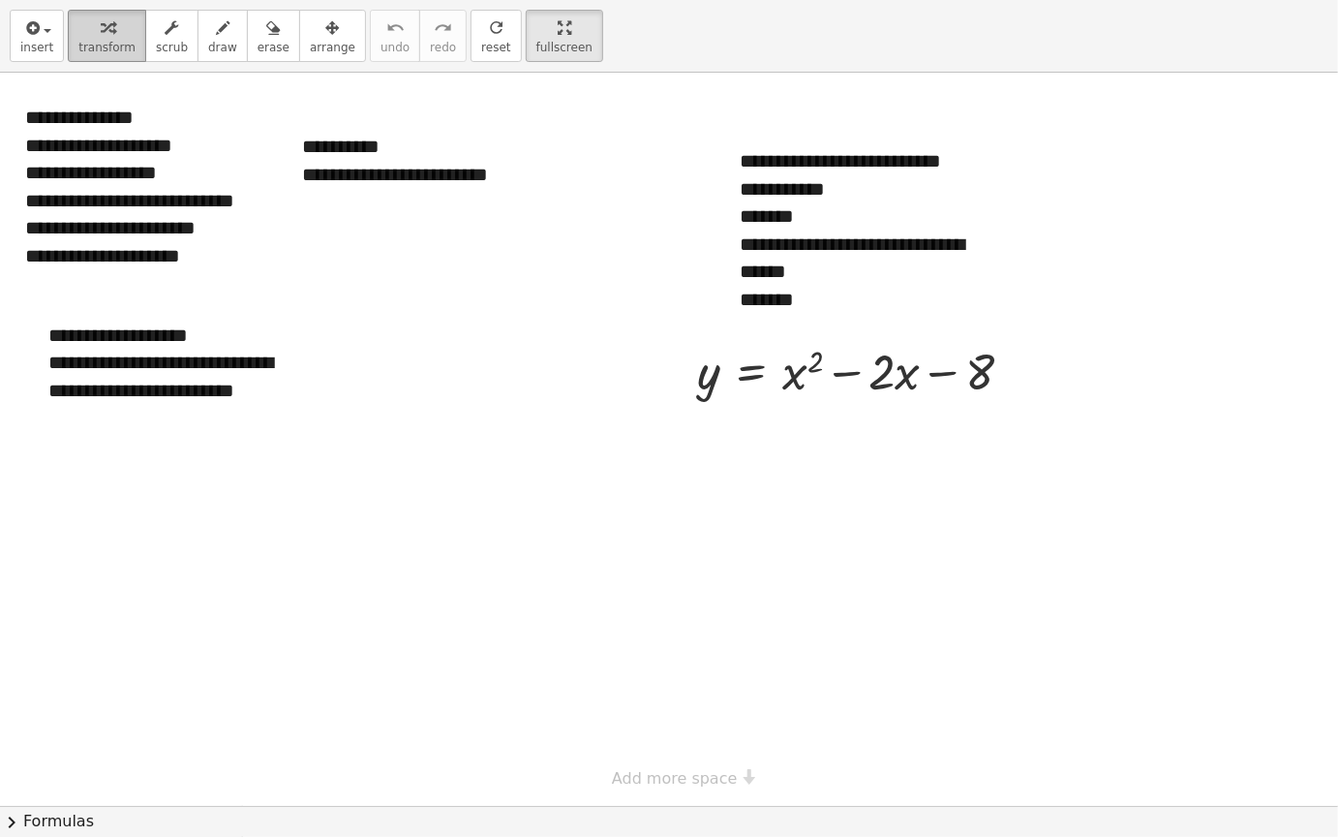
click at [119, 28] on div "button" at bounding box center [106, 26] width 57 height 23
click at [216, 28] on icon "button" at bounding box center [223, 27] width 14 height 23
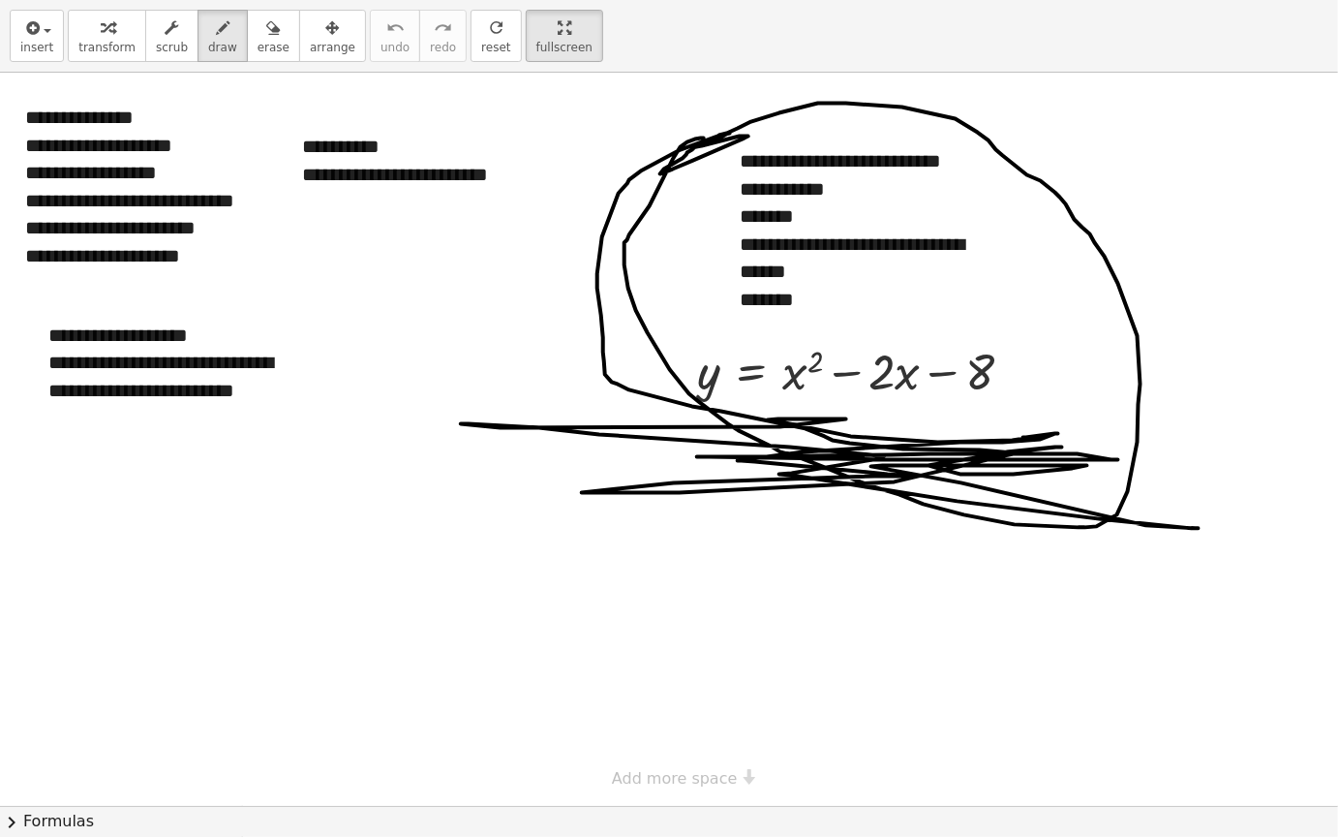
drag, startPoint x: 695, startPoint y: 138, endPoint x: 929, endPoint y: 453, distance: 391.9
click at [929, 453] on div at bounding box center [669, 439] width 1338 height 733
click at [258, 42] on span "erase" at bounding box center [274, 48] width 32 height 14
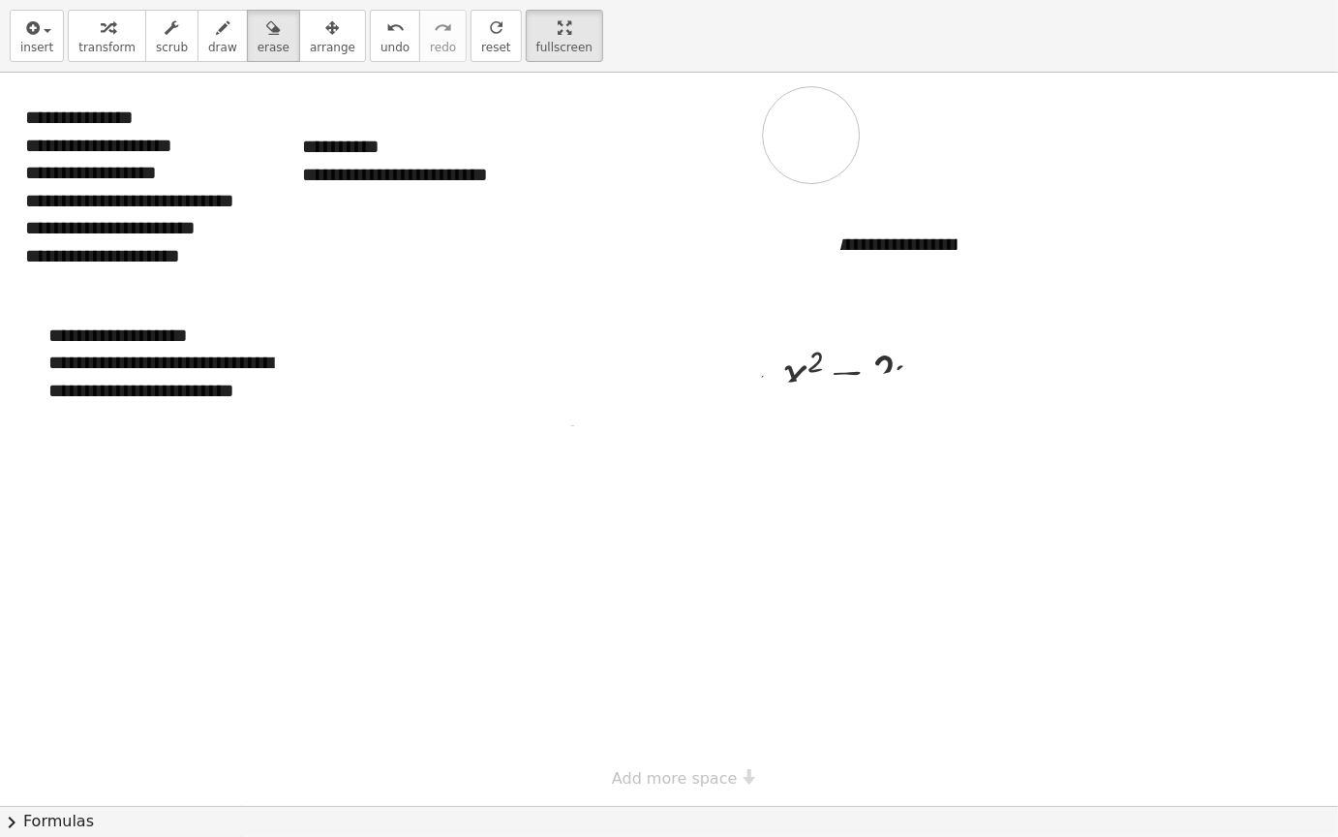
drag, startPoint x: 688, startPoint y: 341, endPoint x: 733, endPoint y: 178, distance: 169.0
click at [733, 178] on div at bounding box center [669, 439] width 1338 height 733
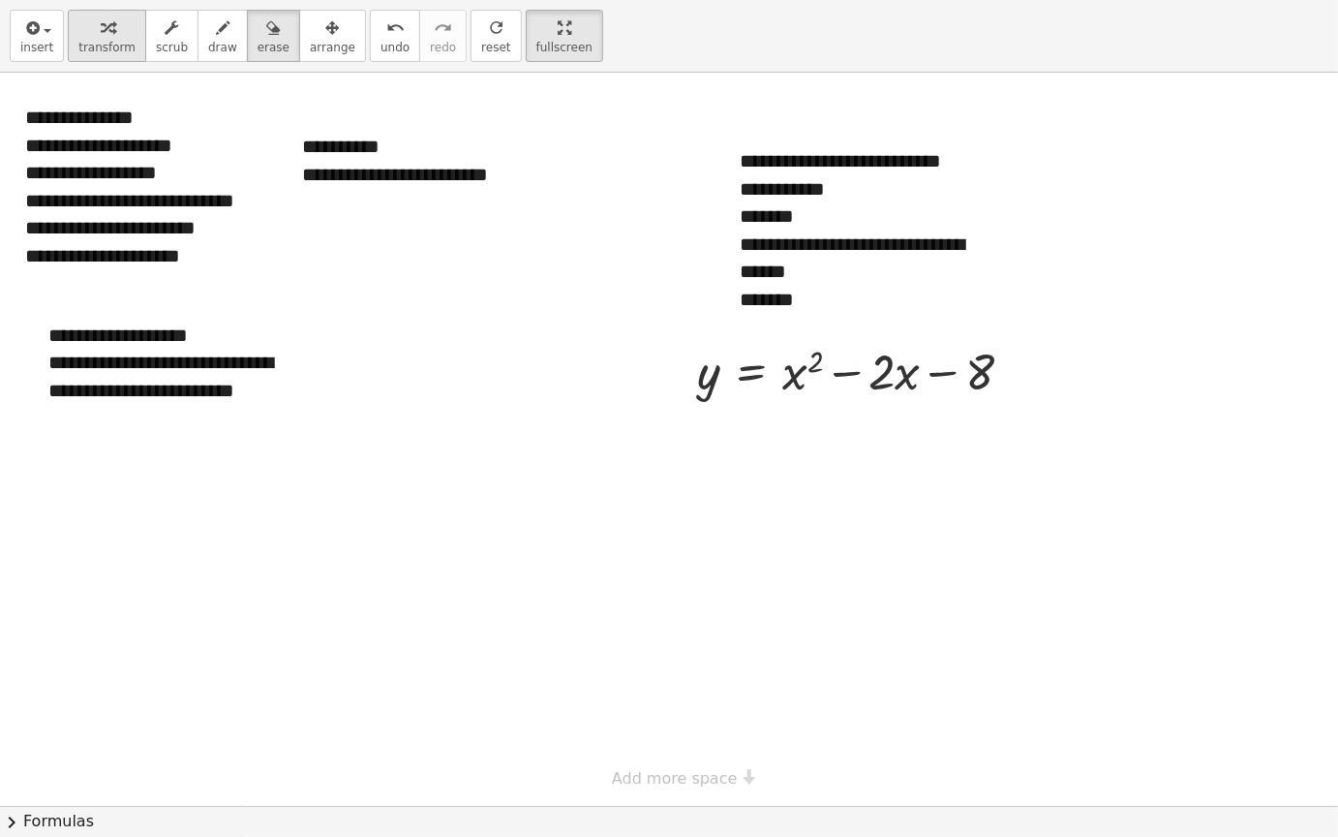
click at [79, 23] on div "button" at bounding box center [106, 26] width 57 height 23
click at [733, 437] on div at bounding box center [669, 439] width 1338 height 733
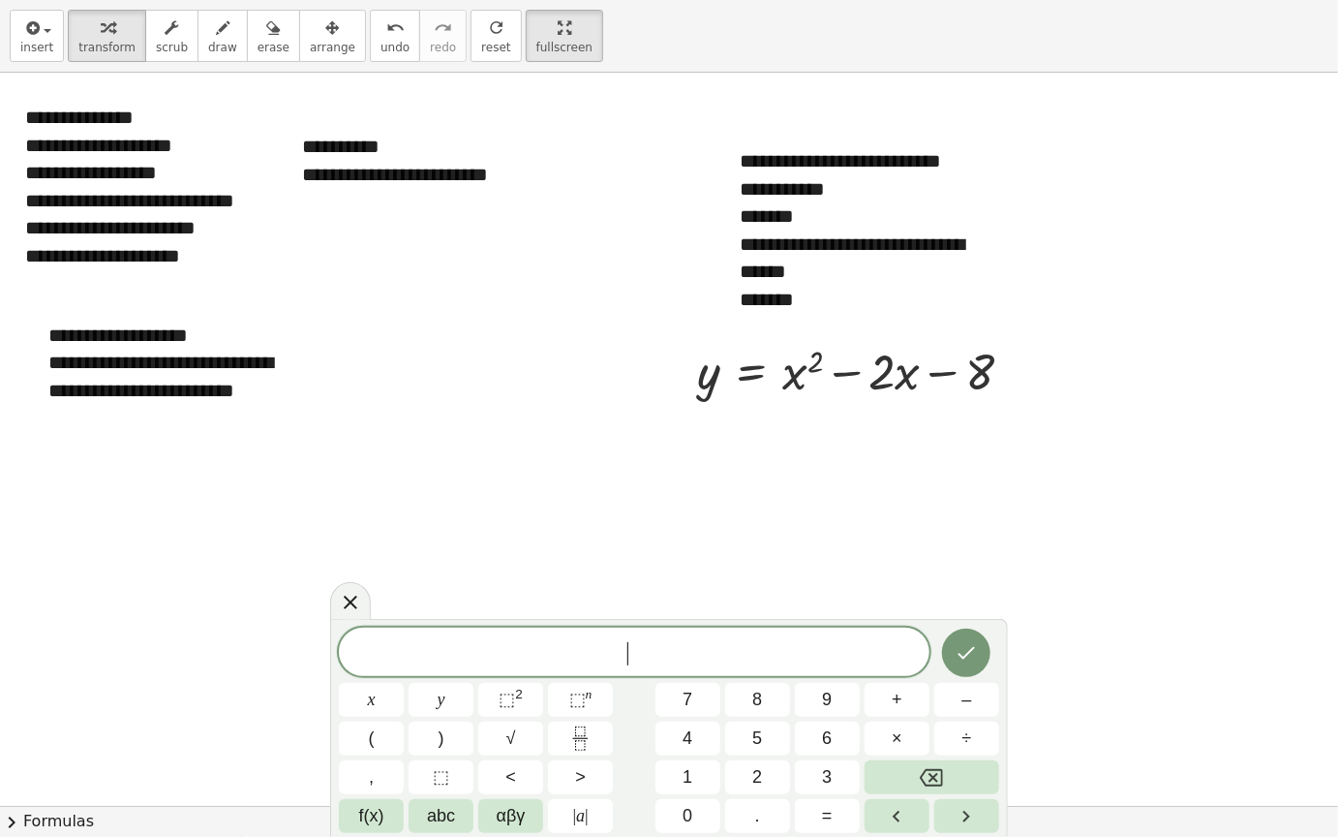
click at [733, 437] on div at bounding box center [669, 439] width 1338 height 733
click at [438, 712] on span "abc" at bounding box center [441, 816] width 28 height 26
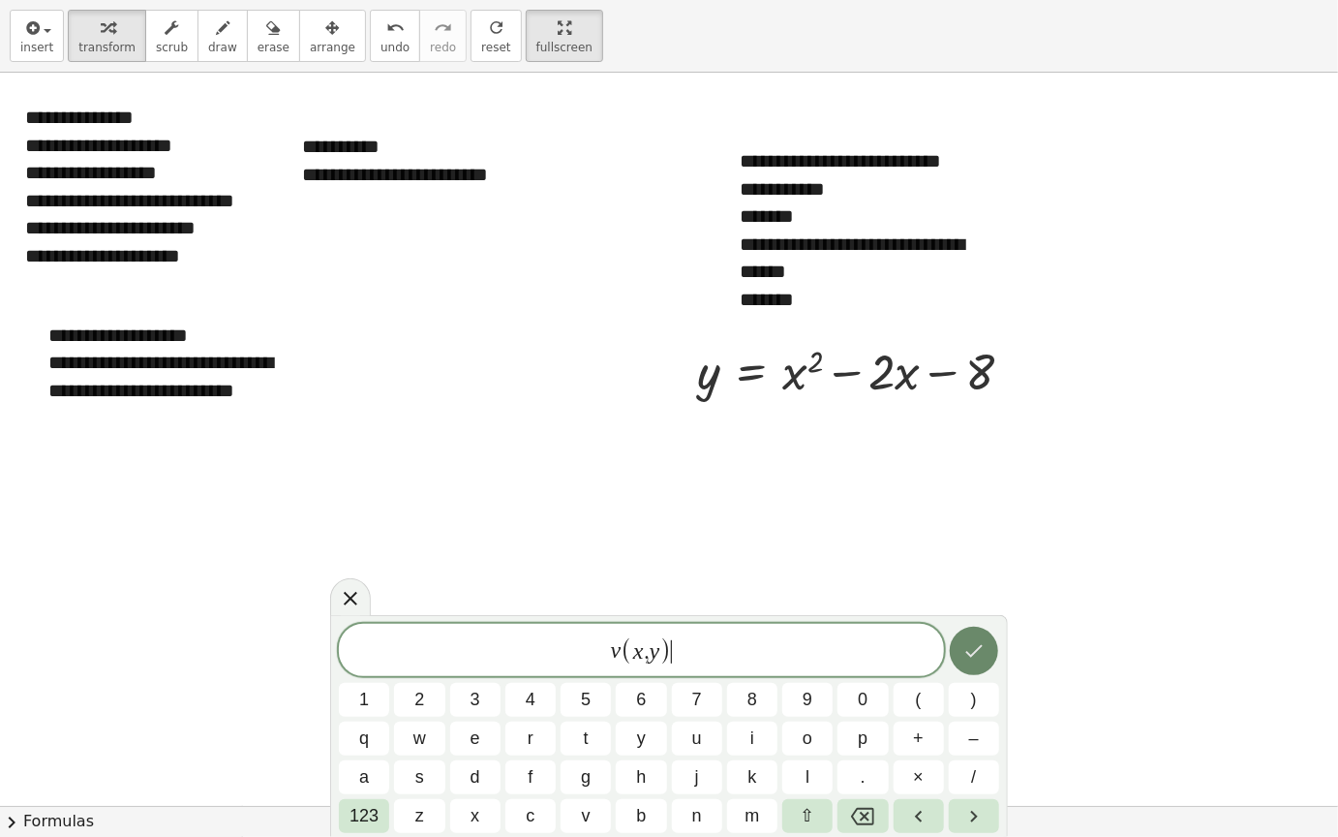
click at [971, 656] on icon "Done" at bounding box center [974, 651] width 17 height 13
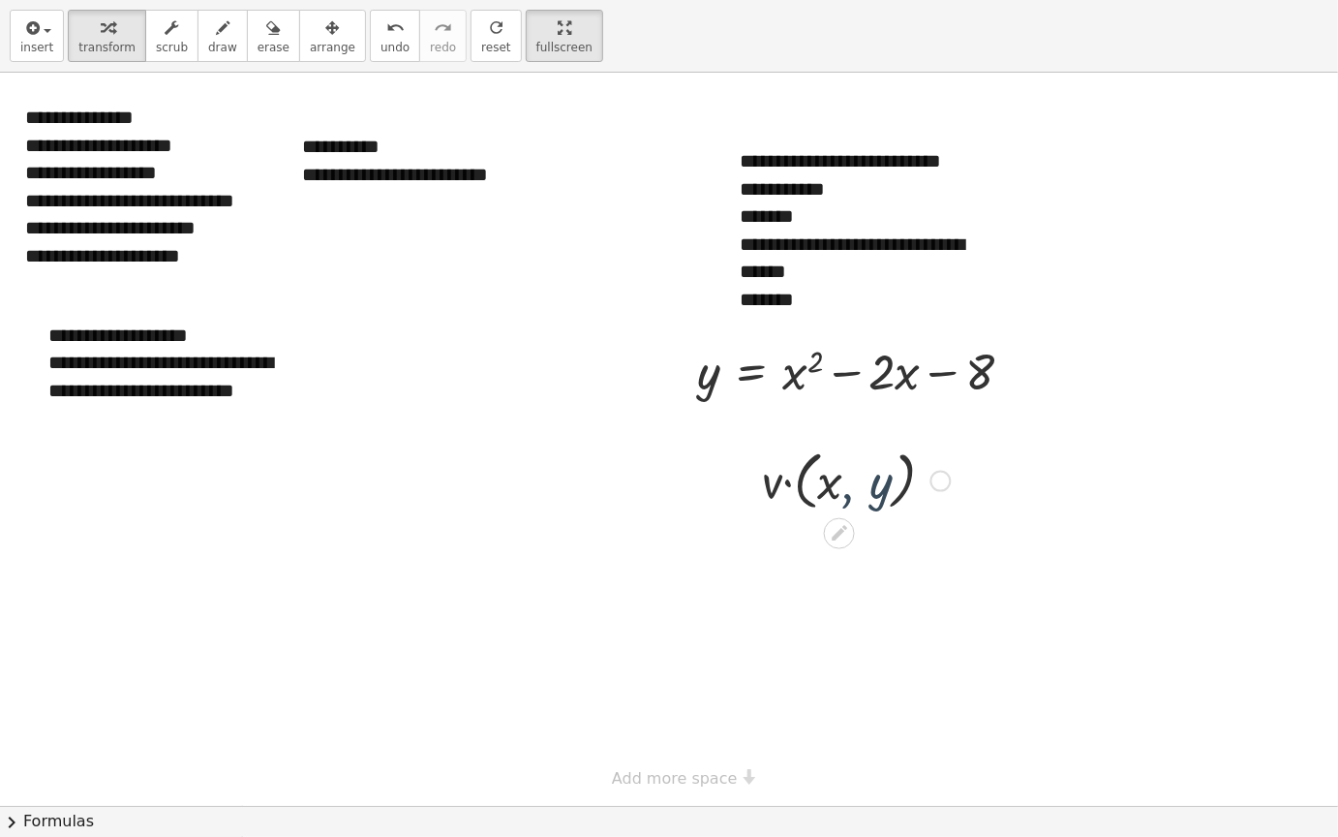
click at [847, 505] on div at bounding box center [857, 480] width 208 height 74
click at [299, 38] on button "arrange" at bounding box center [332, 36] width 67 height 52
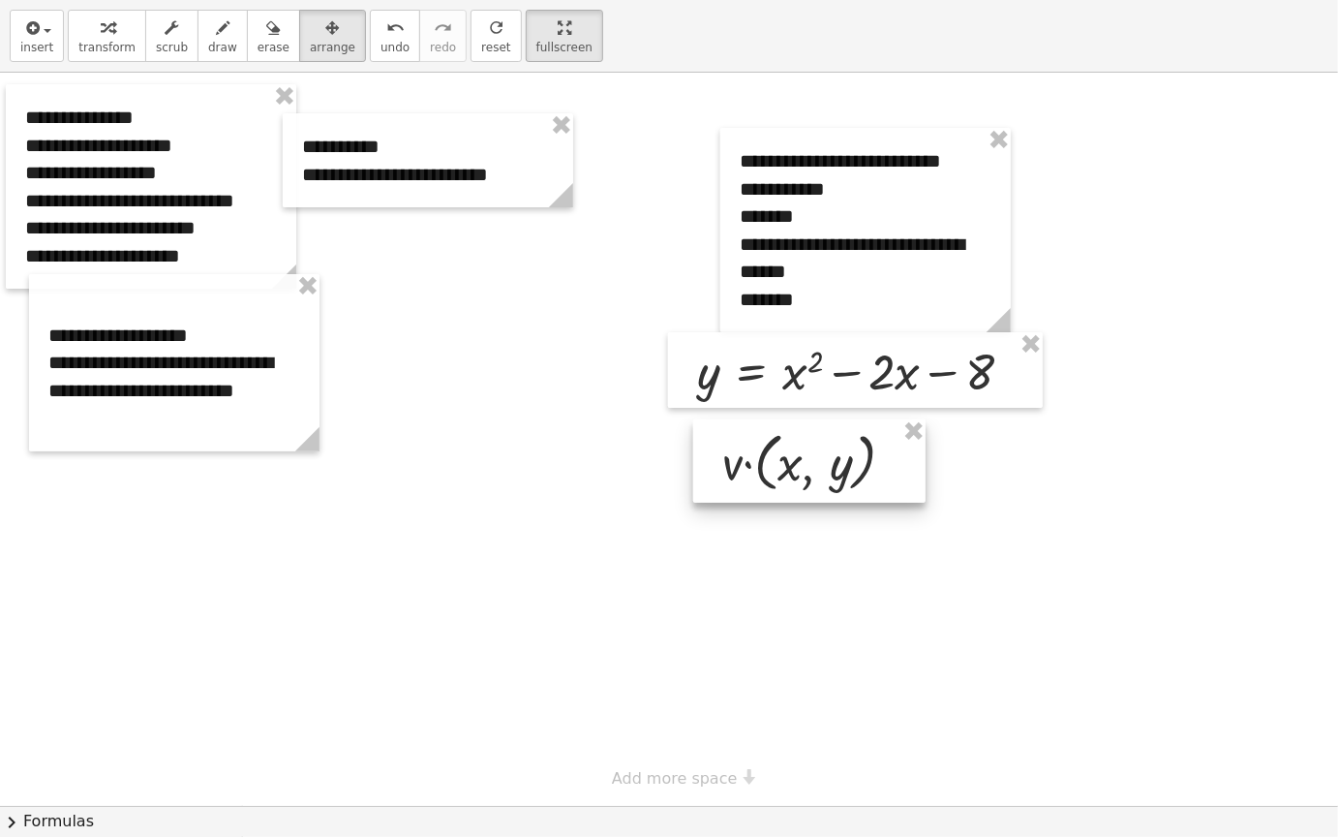
drag, startPoint x: 883, startPoint y: 487, endPoint x: 844, endPoint y: 469, distance: 43.8
click at [844, 469] on div at bounding box center [809, 460] width 232 height 83
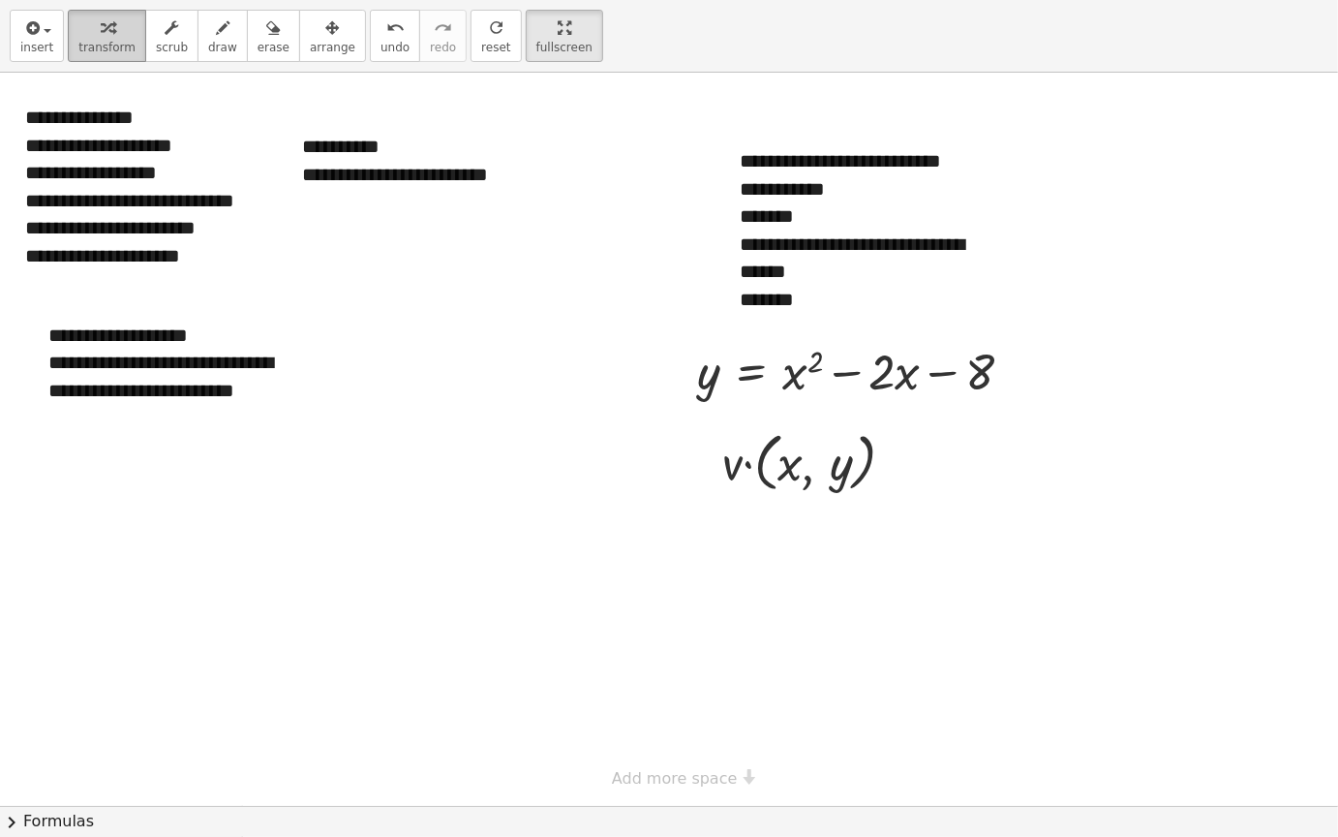
click at [103, 45] on span "transform" at bounding box center [106, 48] width 57 height 14
click at [87, 42] on span "transform" at bounding box center [106, 48] width 57 height 14
click at [108, 31] on div "button" at bounding box center [106, 26] width 57 height 23
click at [534, 636] on div at bounding box center [669, 439] width 1338 height 733
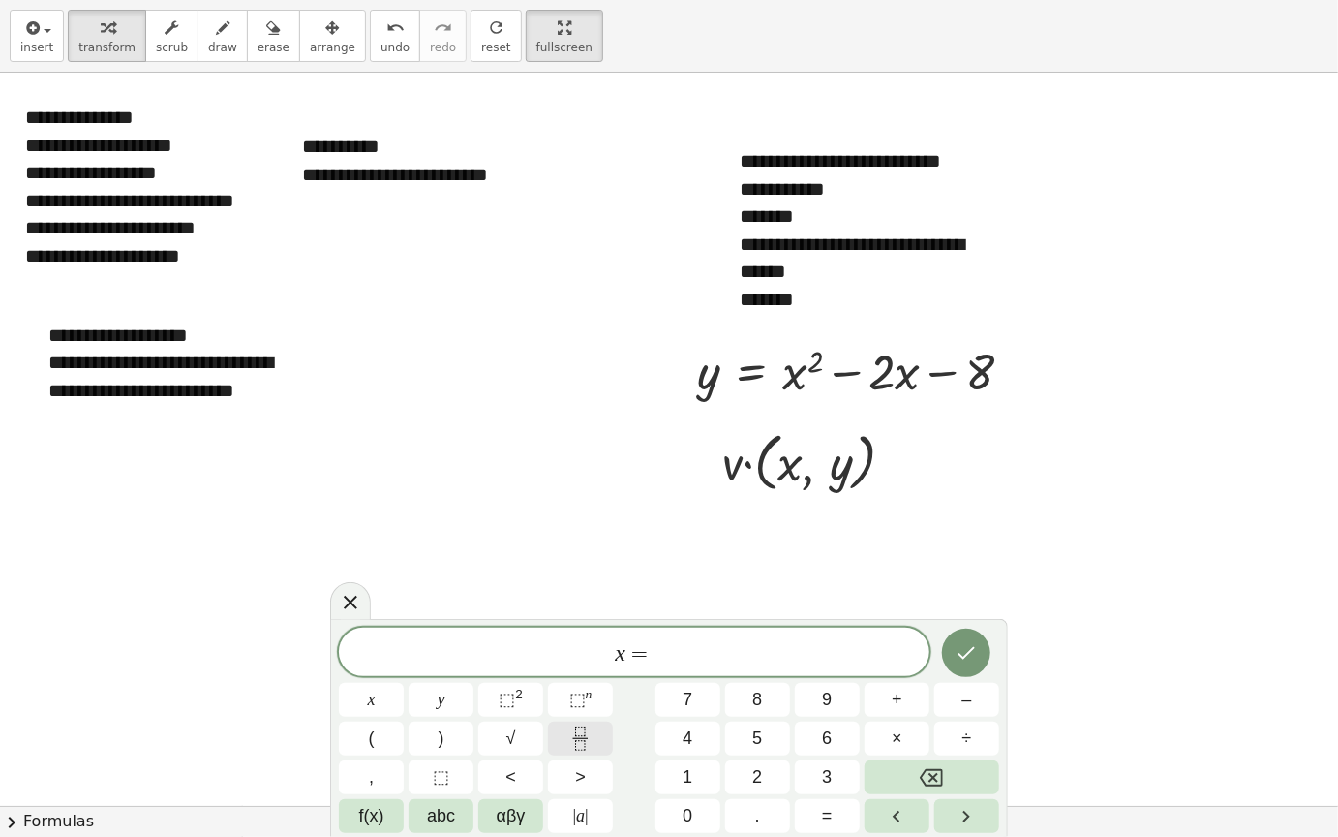
click at [598, 712] on button "Fraction" at bounding box center [580, 739] width 65 height 34
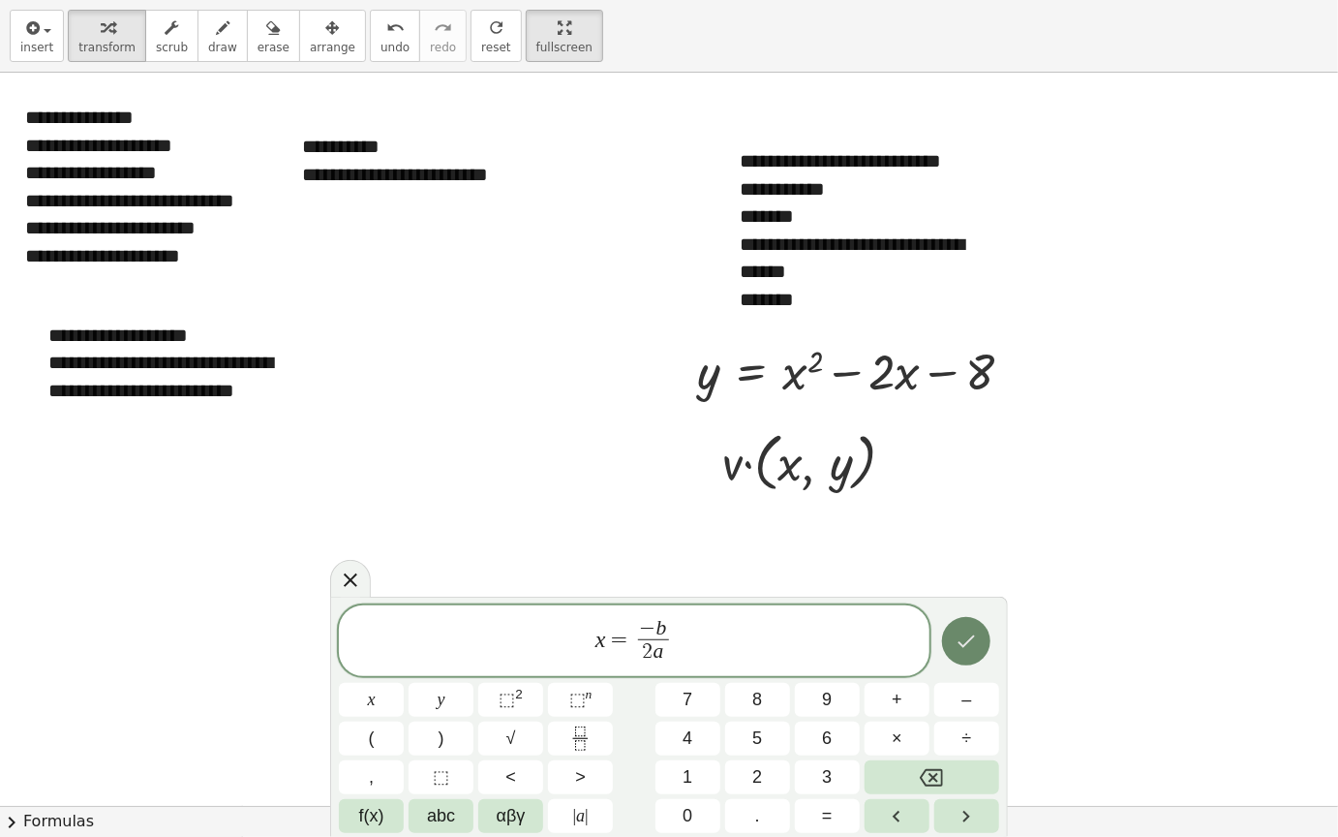
click at [958, 632] on icon "Done" at bounding box center [966, 641] width 23 height 23
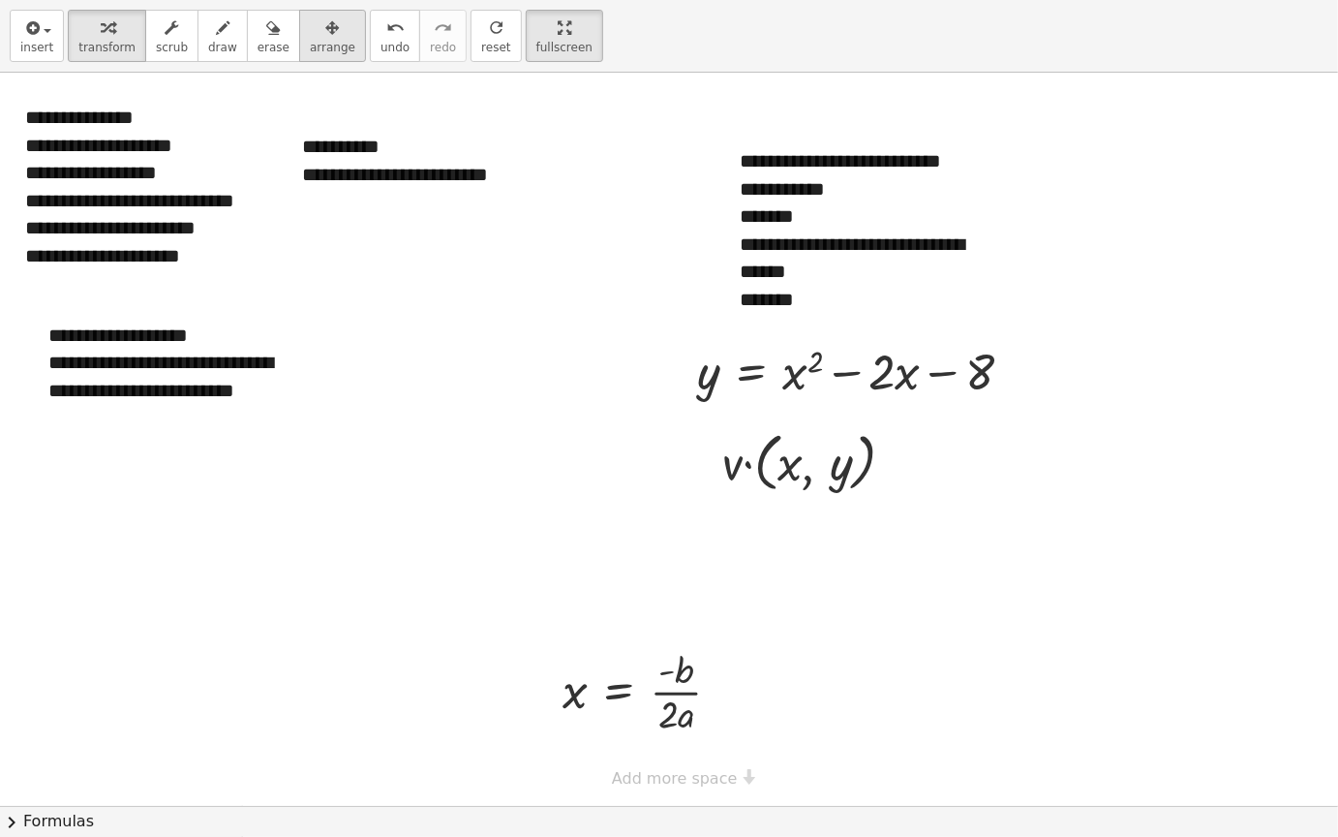
click at [310, 42] on span "arrange" at bounding box center [333, 48] width 46 height 14
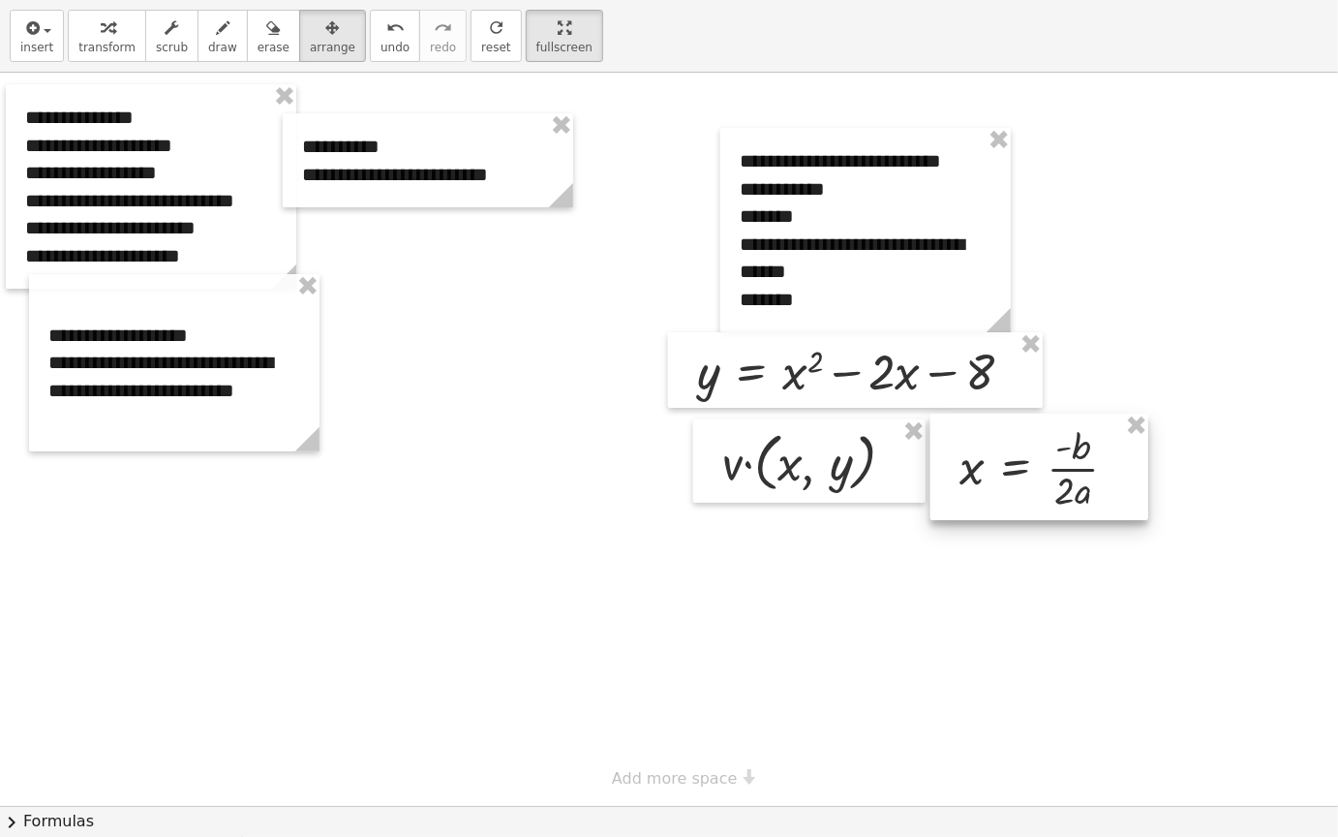
drag, startPoint x: 644, startPoint y: 692, endPoint x: 1041, endPoint y: 468, distance: 455.8
click at [1041, 468] on div at bounding box center [1040, 467] width 218 height 107
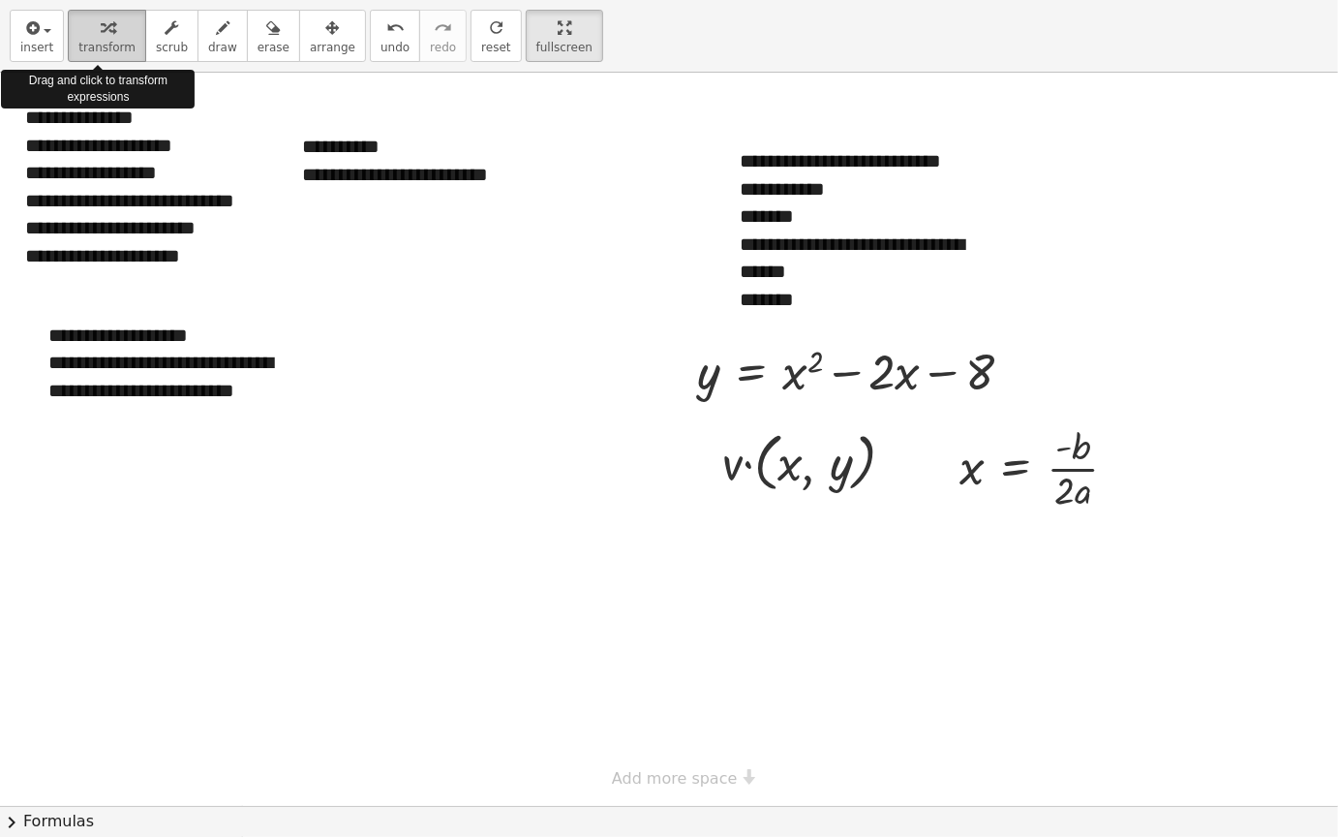
click at [90, 42] on span "transform" at bounding box center [106, 48] width 57 height 14
click at [656, 604] on div at bounding box center [669, 439] width 1338 height 733
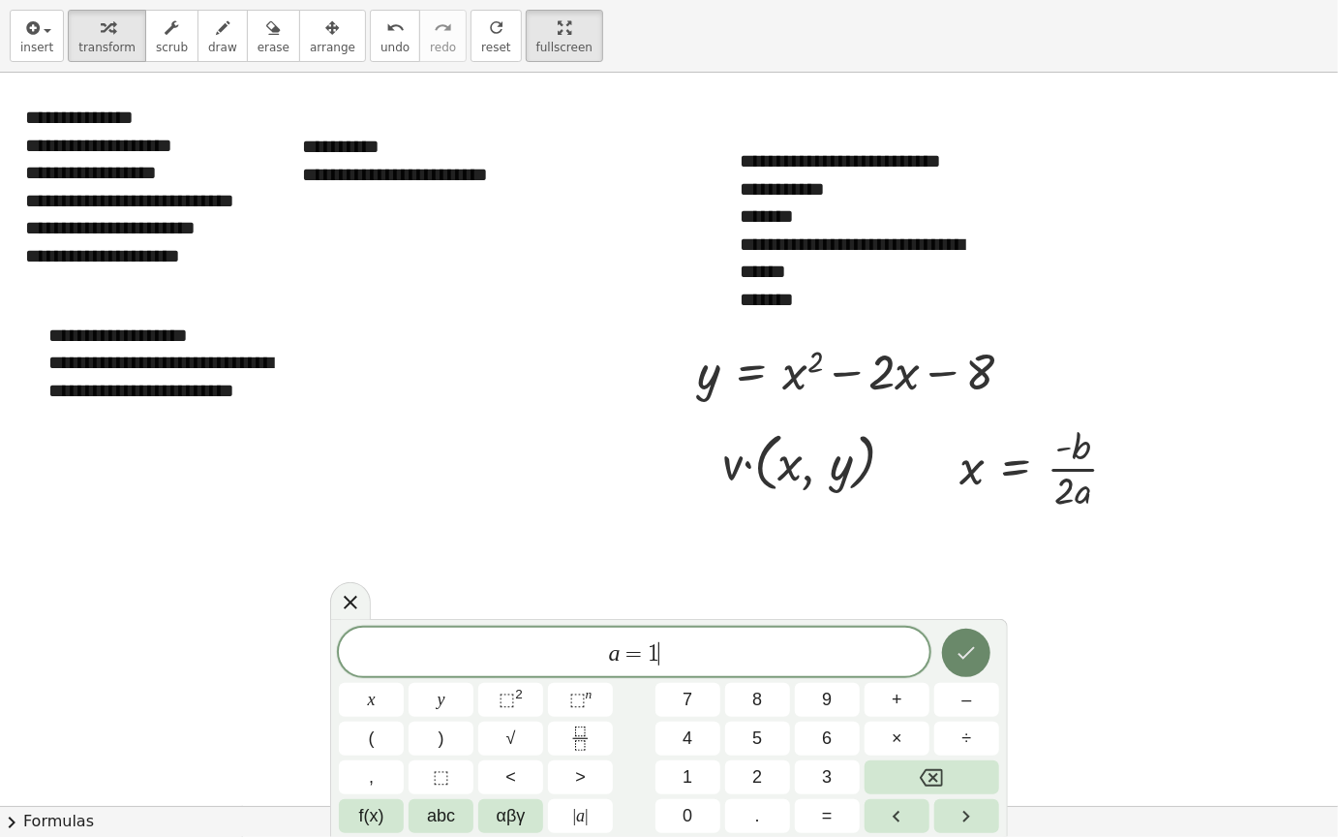
click at [976, 650] on icon "Done" at bounding box center [966, 652] width 23 height 23
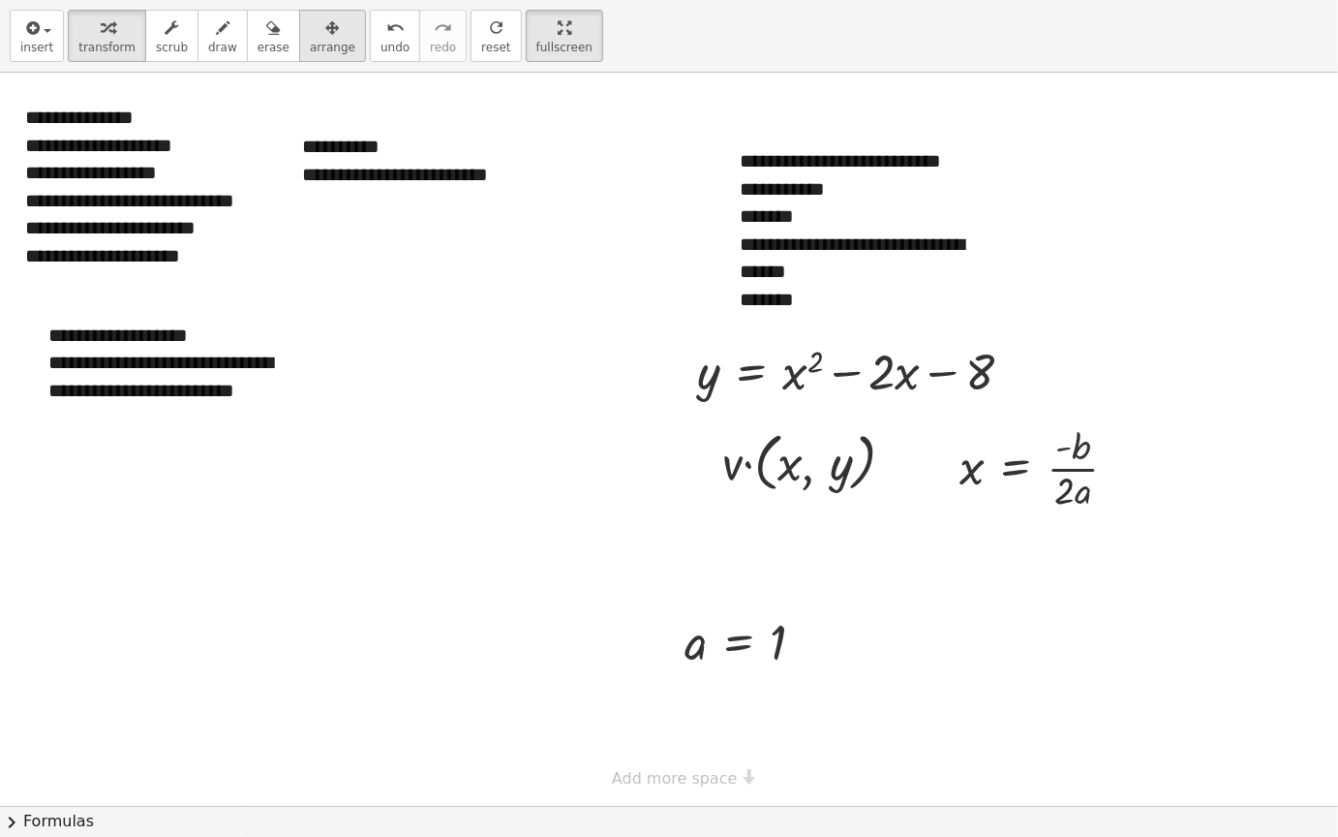
click at [311, 44] on span "arrange" at bounding box center [333, 48] width 46 height 14
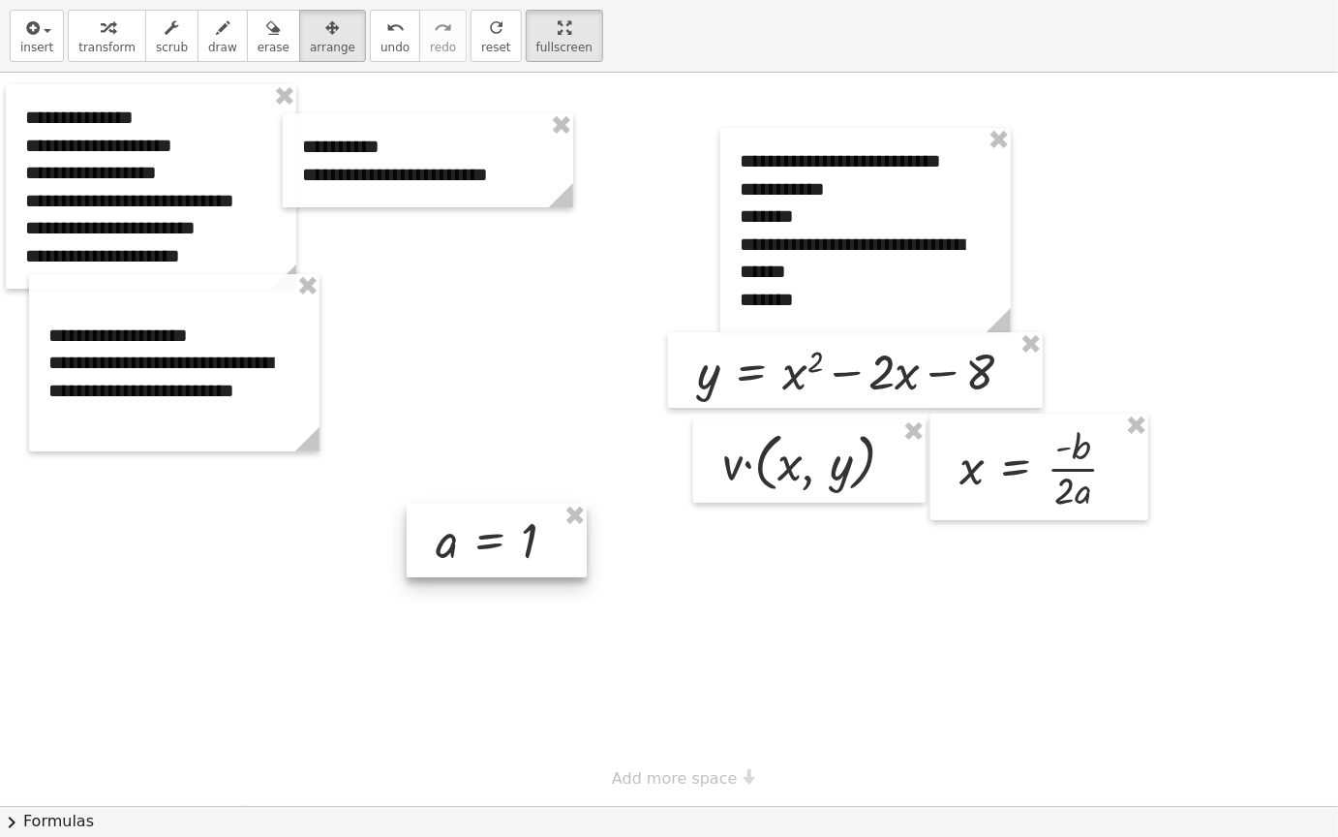
drag, startPoint x: 739, startPoint y: 661, endPoint x: 478, endPoint y: 564, distance: 278.3
click at [478, 564] on div at bounding box center [497, 541] width 180 height 74
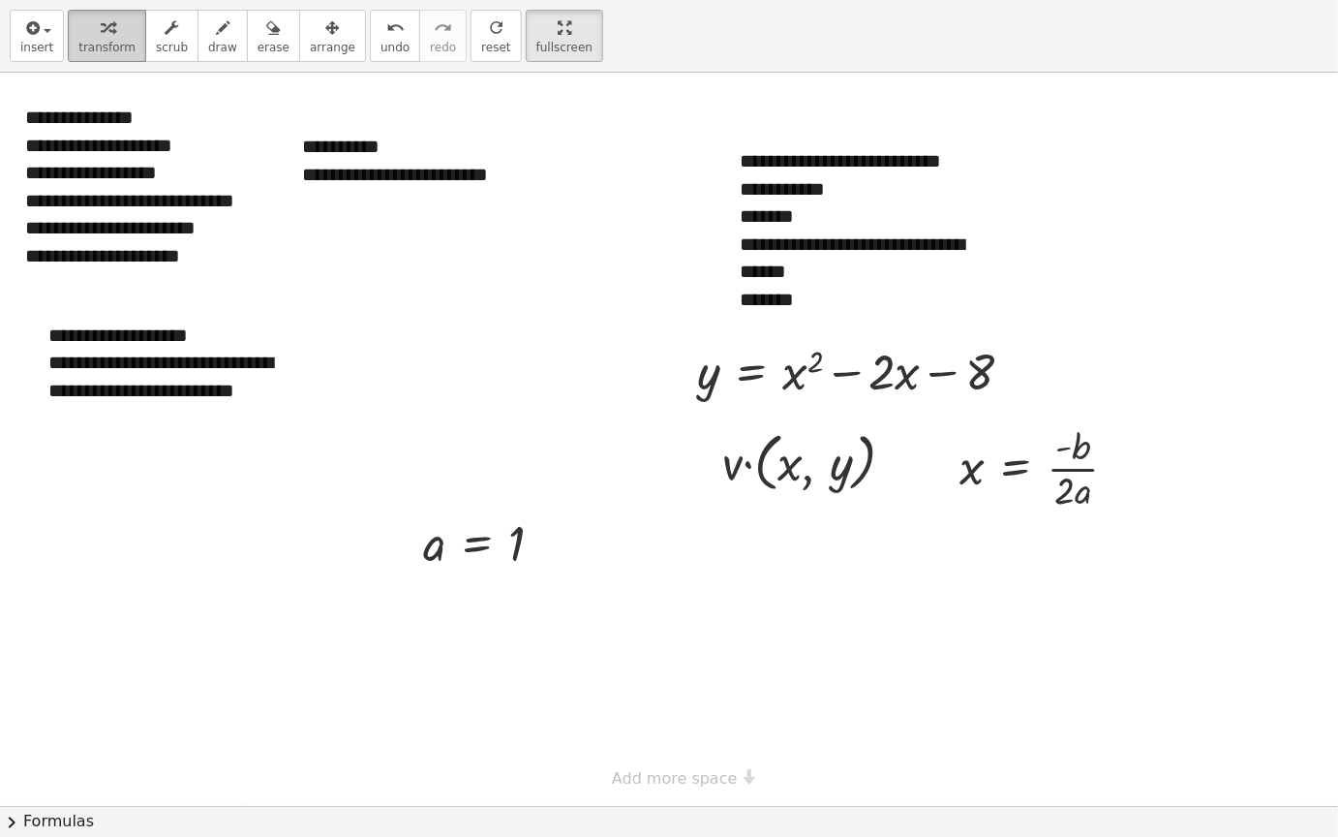
click at [101, 55] on button "transform" at bounding box center [107, 36] width 78 height 52
click at [667, 670] on div at bounding box center [669, 439] width 1338 height 733
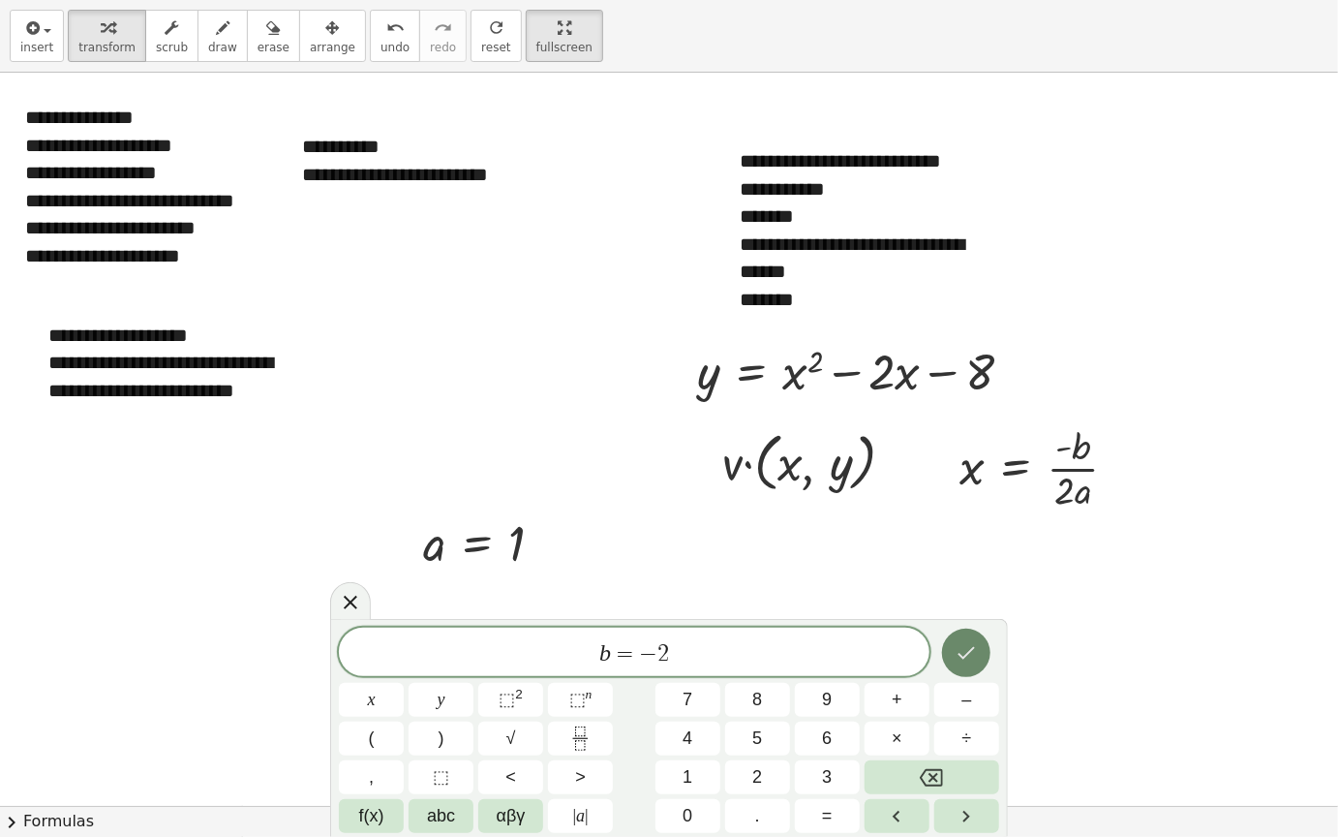
click at [963, 643] on icon "Done" at bounding box center [966, 652] width 23 height 23
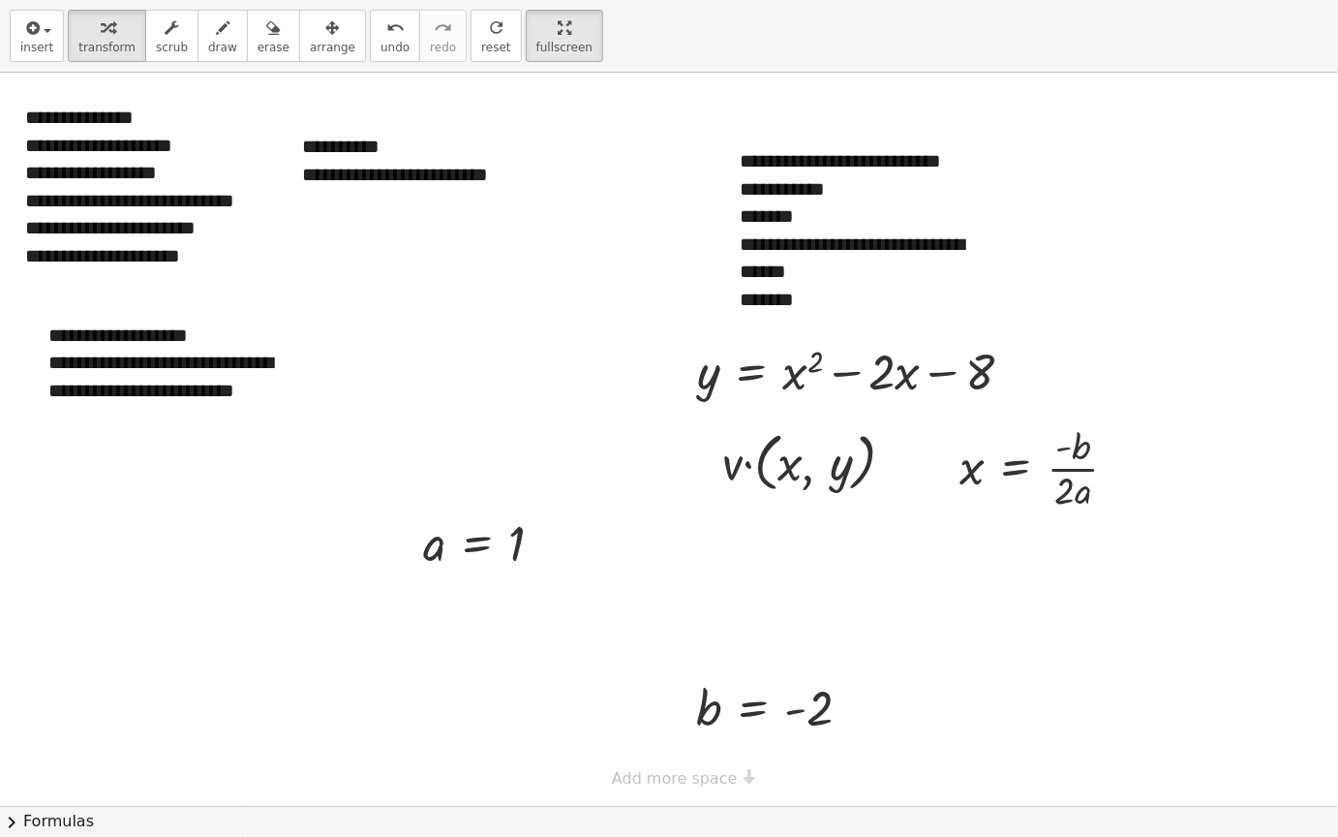
click at [600, 501] on div at bounding box center [669, 439] width 1338 height 733
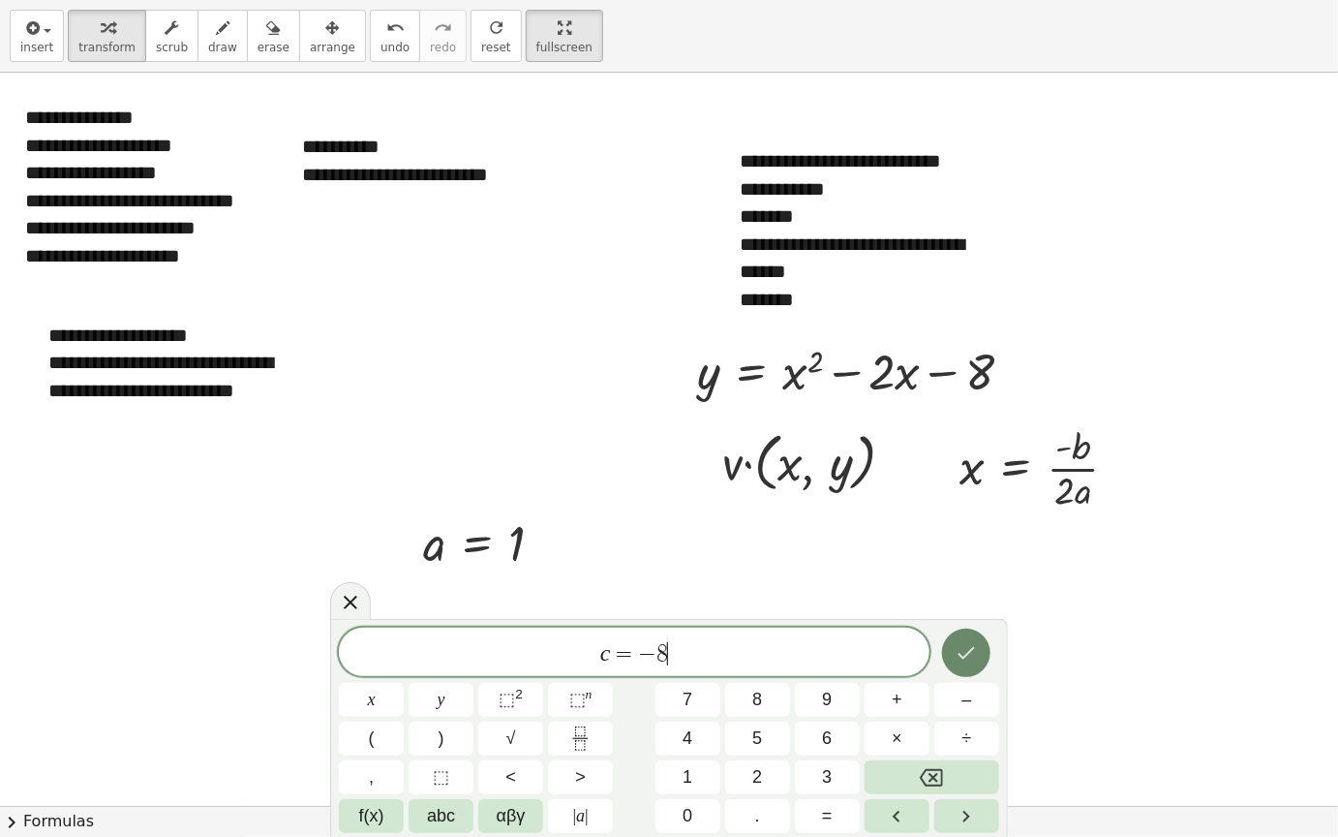
click at [961, 641] on icon "Done" at bounding box center [966, 652] width 23 height 23
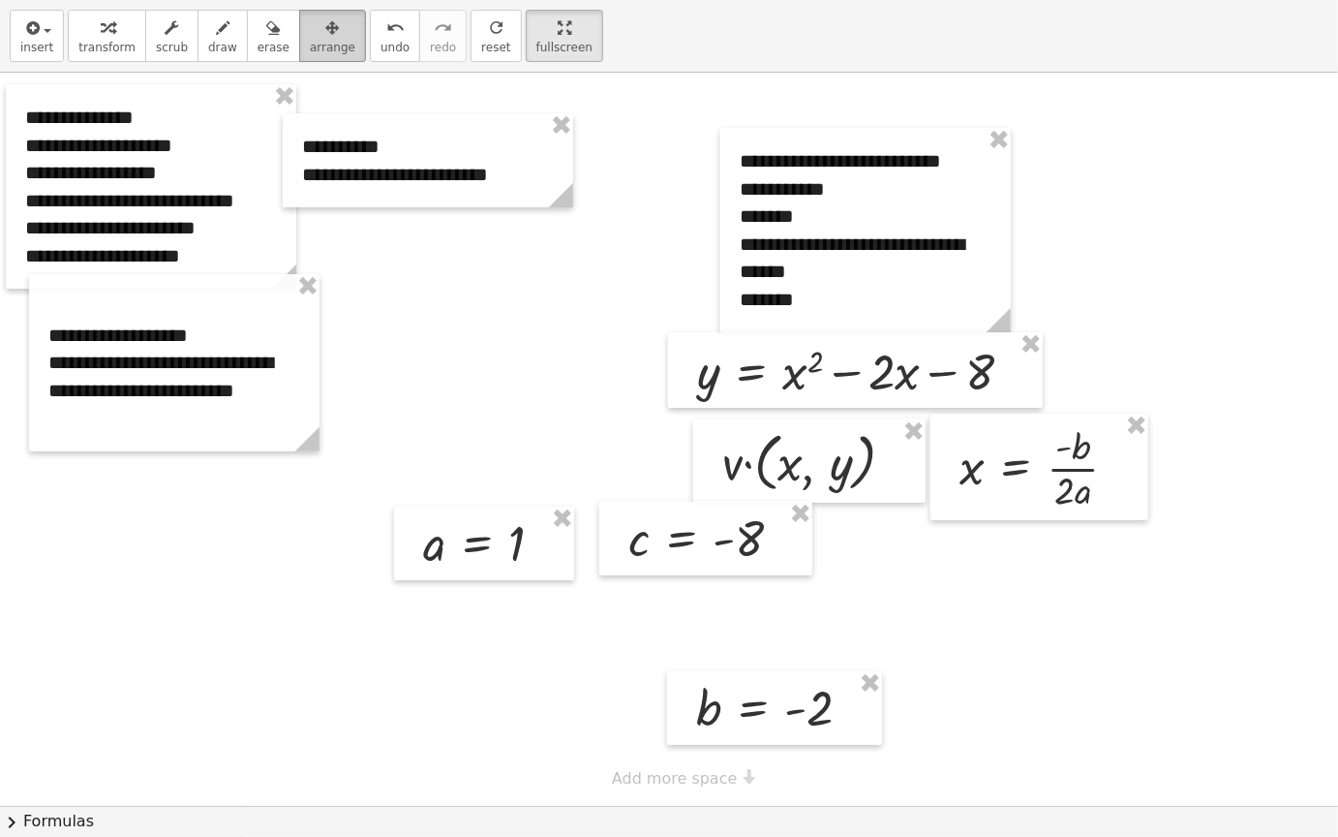
click at [319, 42] on span "arrange" at bounding box center [333, 48] width 46 height 14
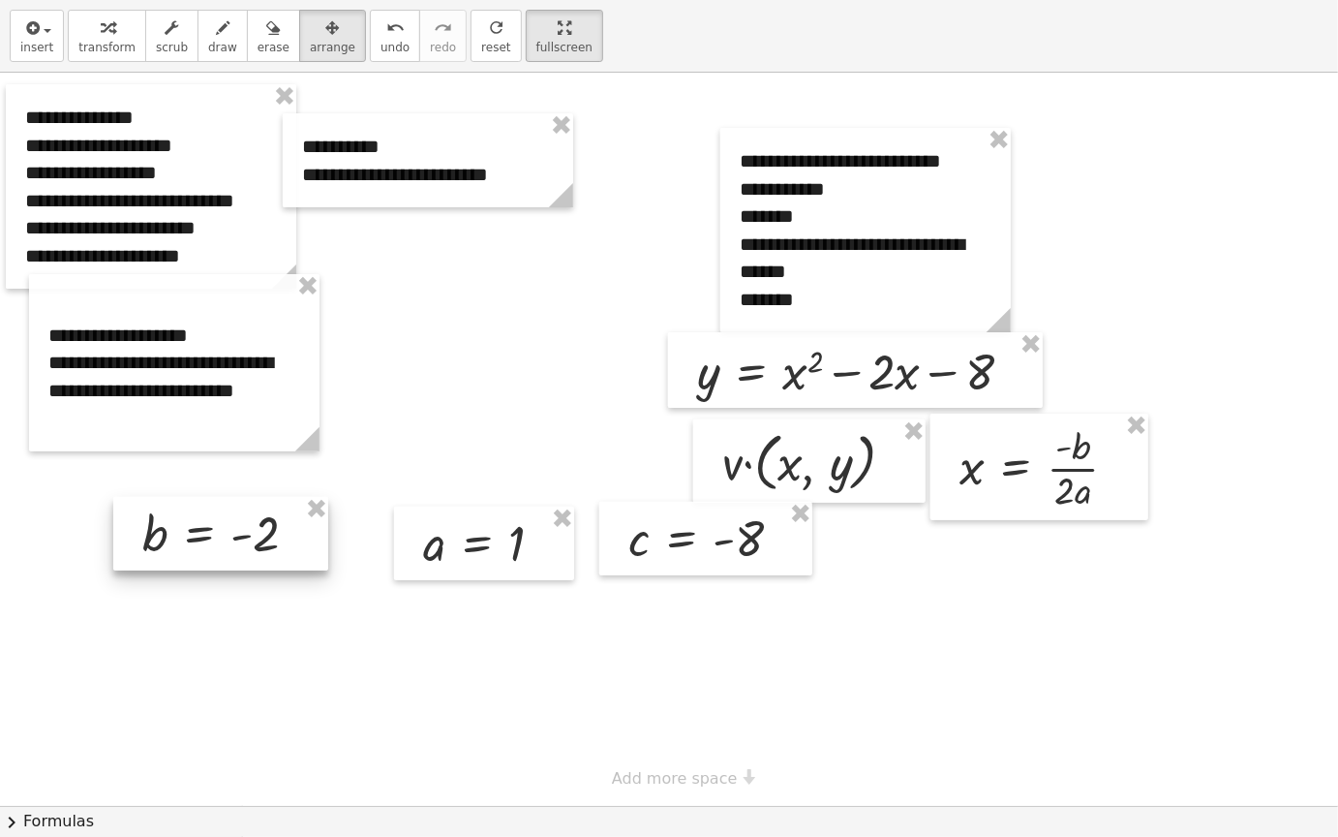
drag, startPoint x: 759, startPoint y: 711, endPoint x: 206, endPoint y: 538, distance: 579.6
click at [206, 538] on div at bounding box center [220, 534] width 215 height 74
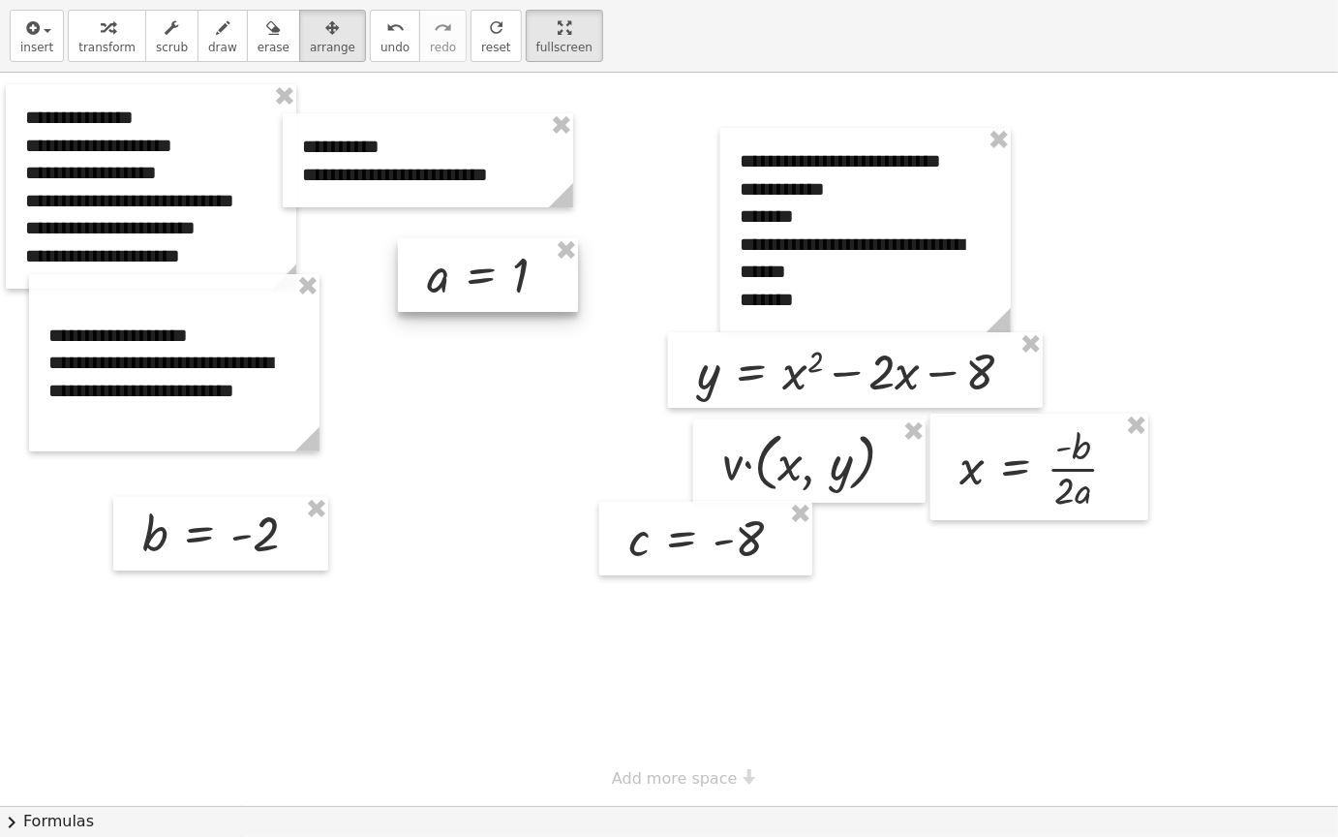
drag, startPoint x: 448, startPoint y: 551, endPoint x: 452, endPoint y: 283, distance: 268.3
click at [452, 283] on div at bounding box center [488, 275] width 180 height 74
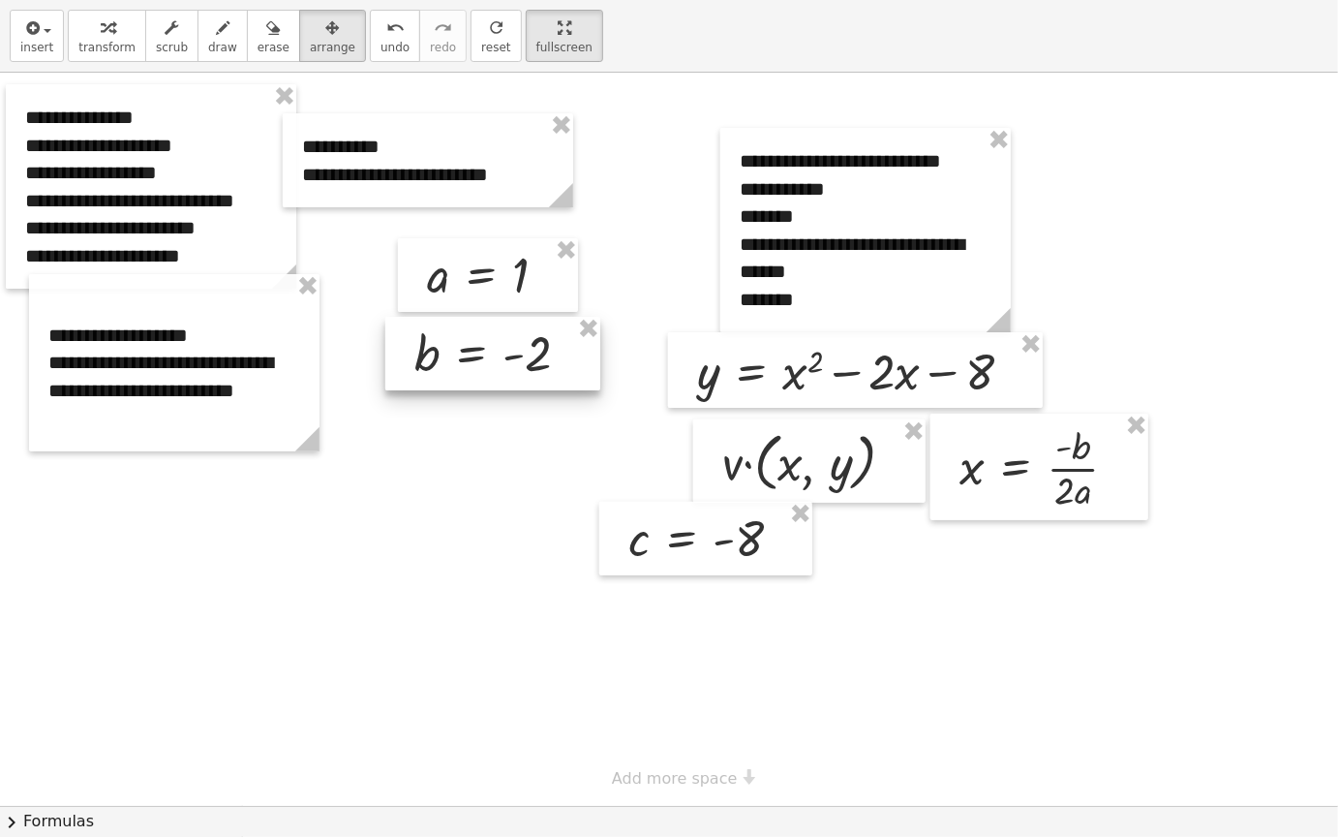
drag, startPoint x: 269, startPoint y: 538, endPoint x: 542, endPoint y: 357, distance: 327.2
click at [542, 357] on div at bounding box center [492, 354] width 215 height 74
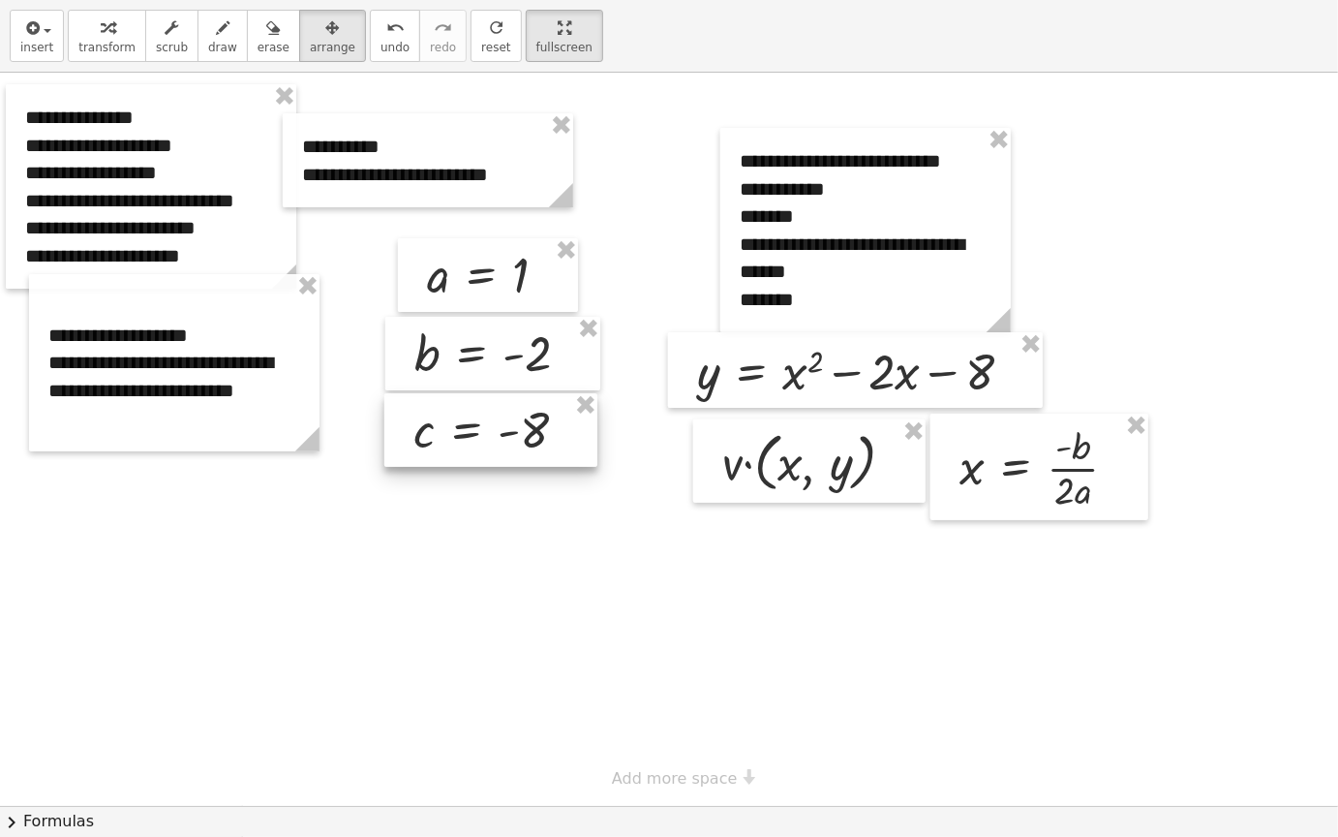
drag, startPoint x: 690, startPoint y: 549, endPoint x: 475, endPoint y: 441, distance: 240.8
click at [475, 441] on div at bounding box center [490, 430] width 213 height 74
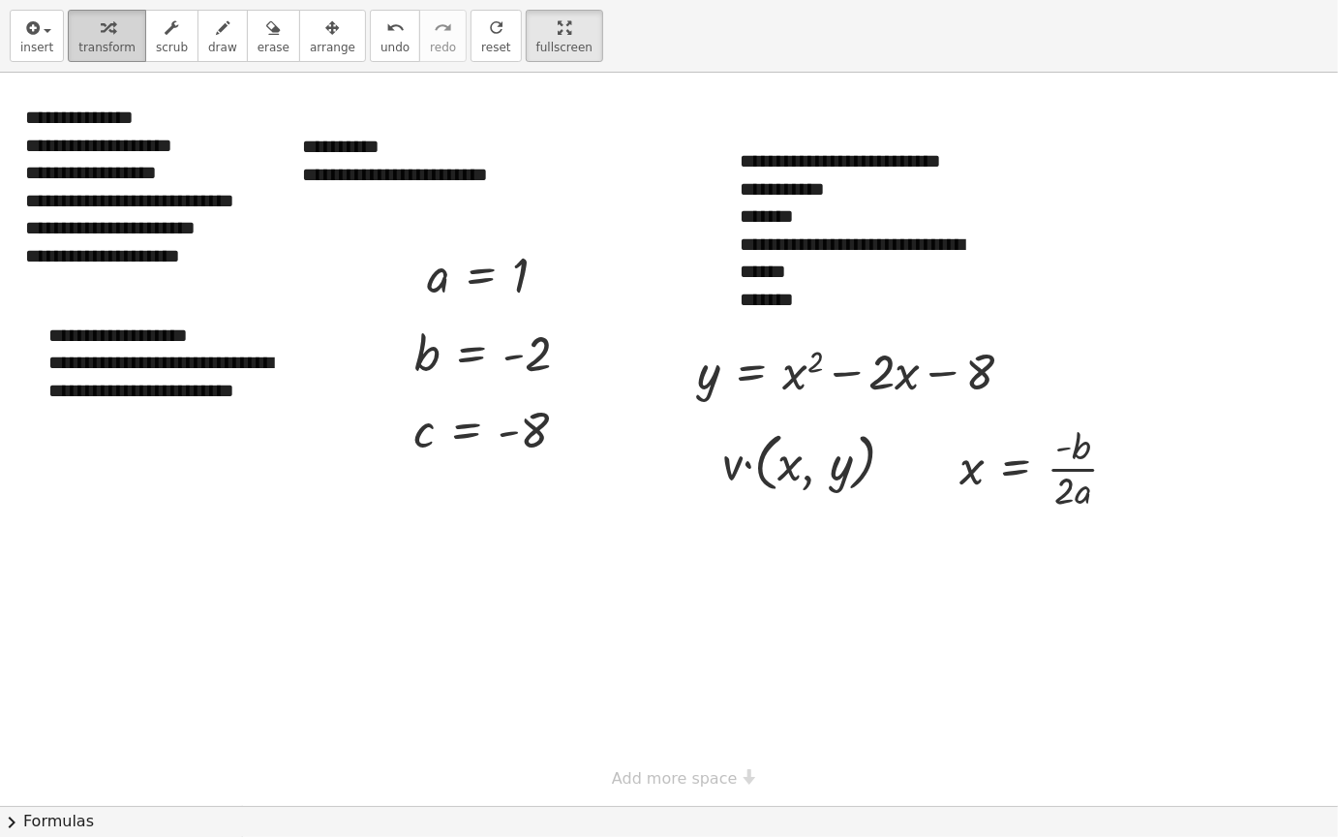
click at [97, 42] on span "transform" at bounding box center [106, 48] width 57 height 14
click at [652, 657] on div at bounding box center [669, 439] width 1338 height 733
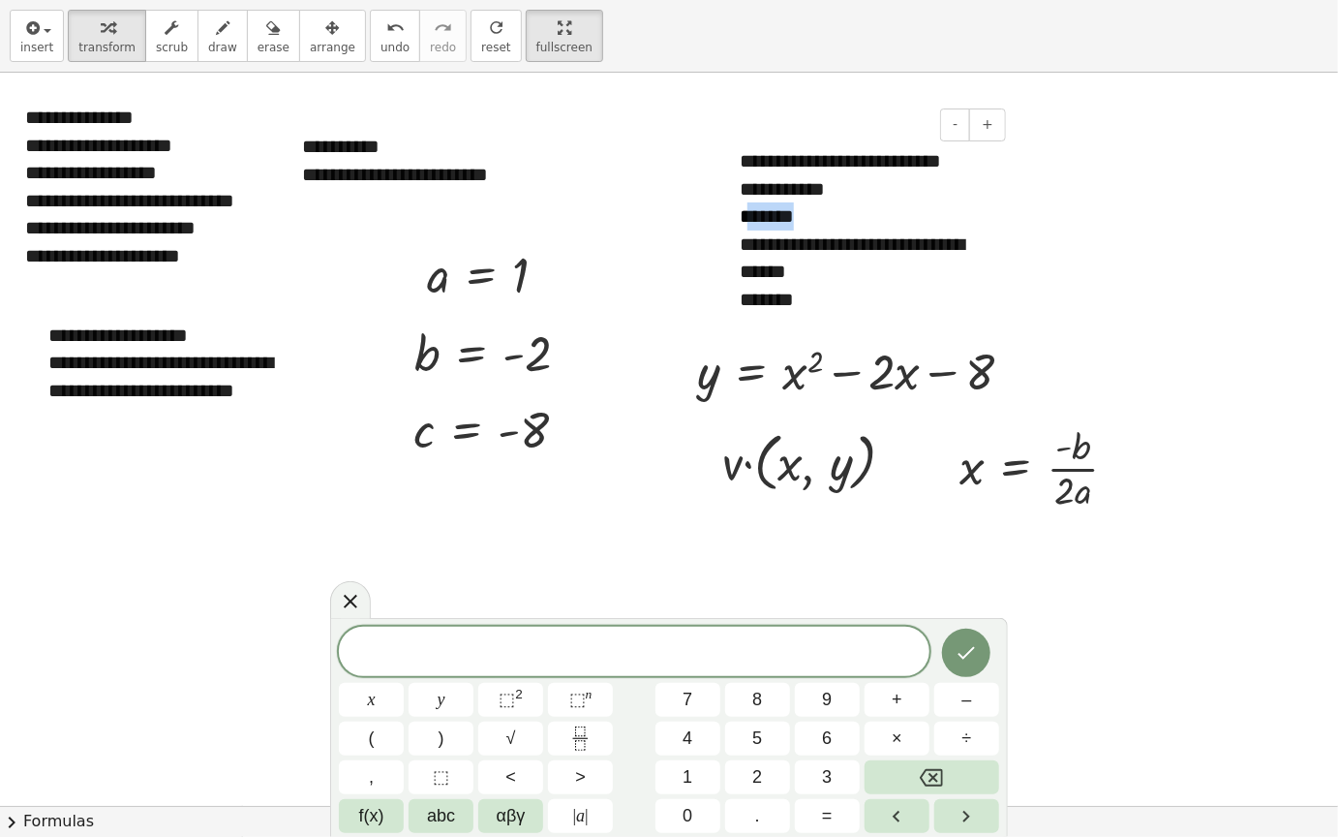
drag, startPoint x: 745, startPoint y: 210, endPoint x: 813, endPoint y: 223, distance: 69.0
click at [813, 223] on div "*******" at bounding box center [866, 216] width 252 height 28
click at [628, 285] on div at bounding box center [669, 439] width 1338 height 733
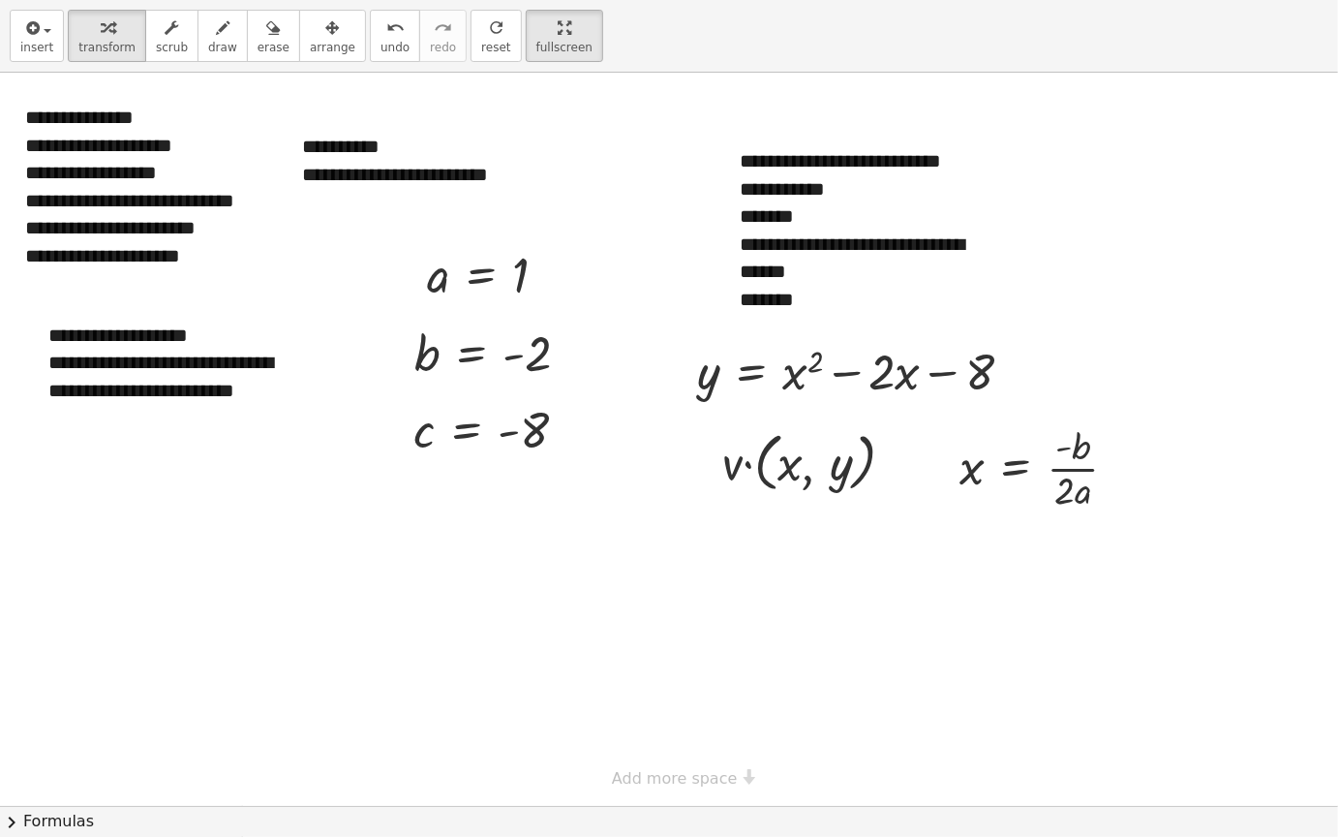
click at [454, 599] on div at bounding box center [669, 439] width 1338 height 733
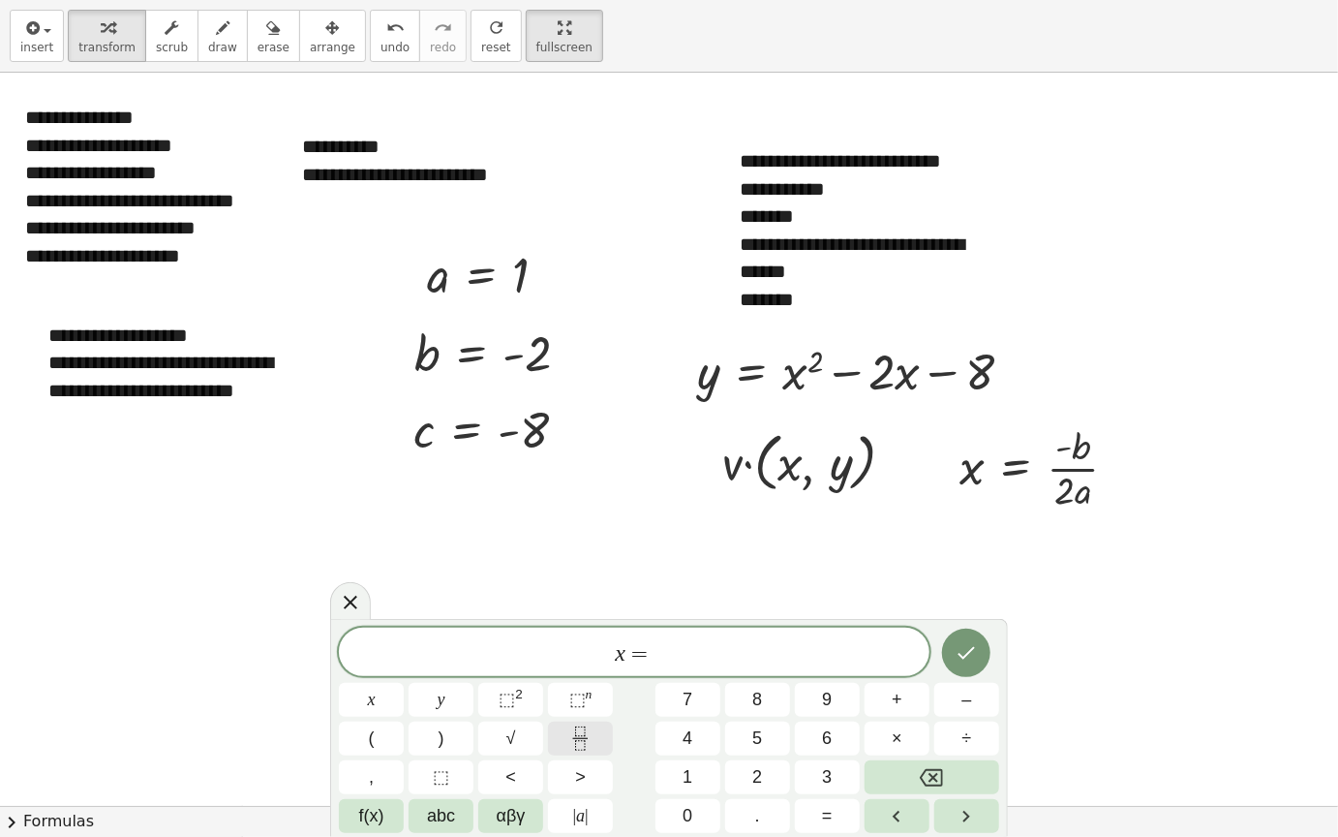
click at [601, 712] on button "Fraction" at bounding box center [580, 739] width 65 height 34
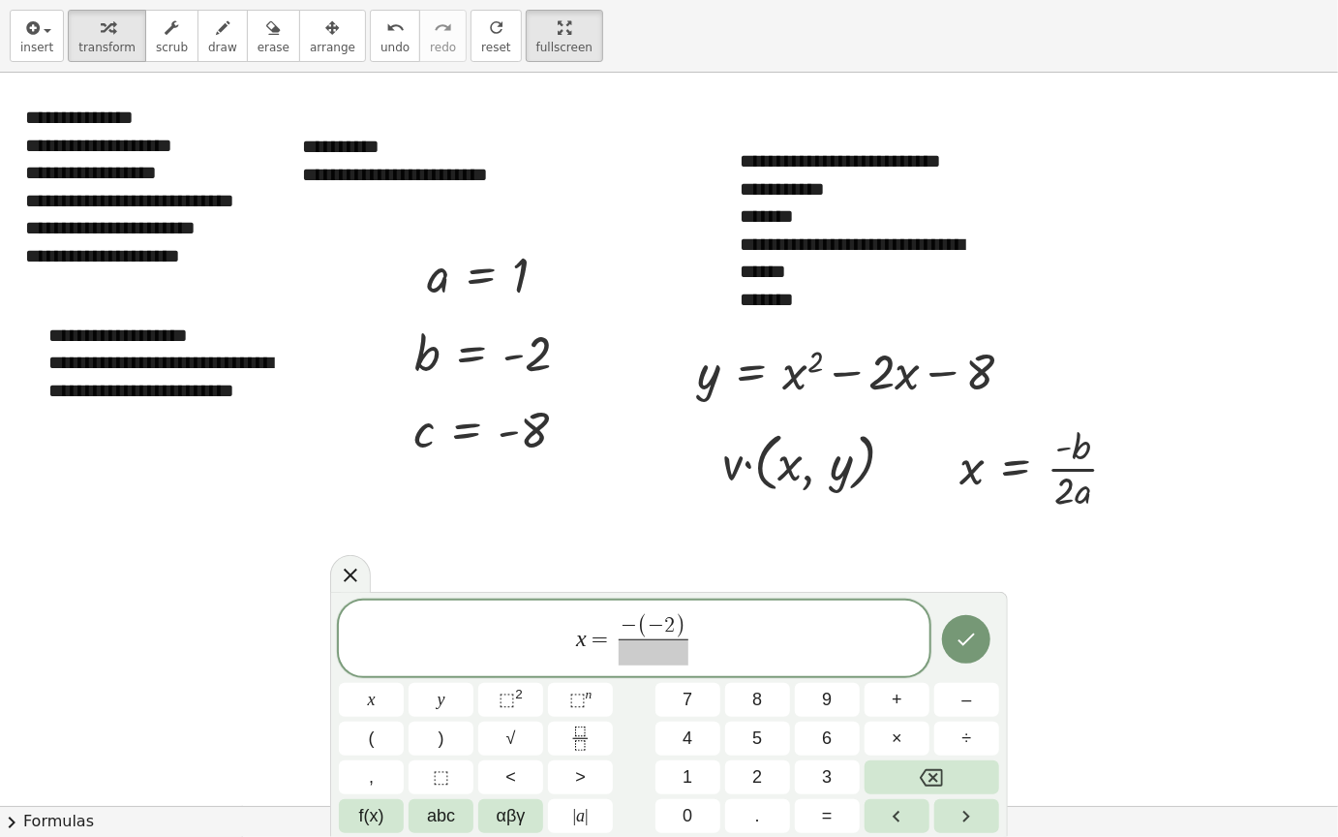
click at [684, 656] on span at bounding box center [654, 652] width 70 height 26
click at [965, 636] on icon "Done" at bounding box center [966, 637] width 23 height 23
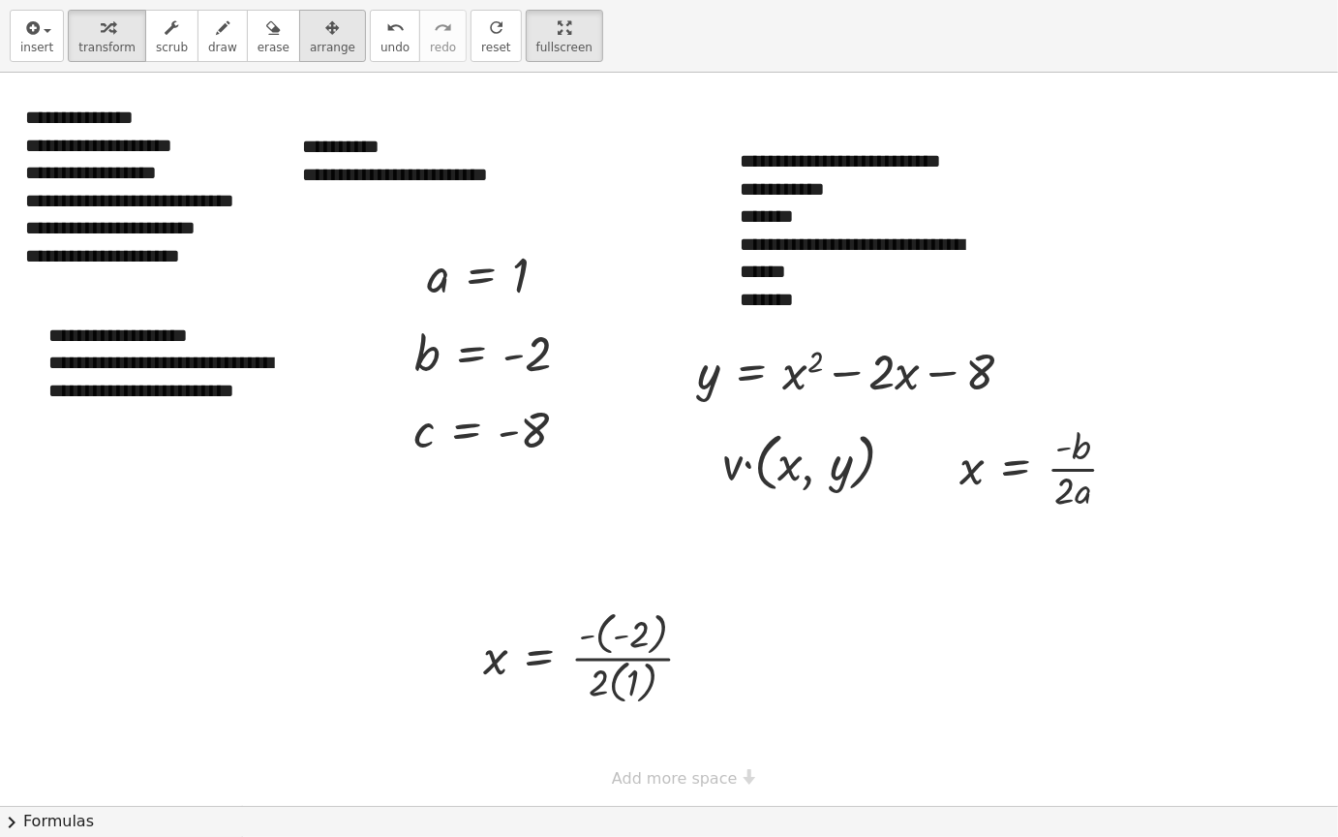
click at [310, 43] on span "arrange" at bounding box center [333, 48] width 46 height 14
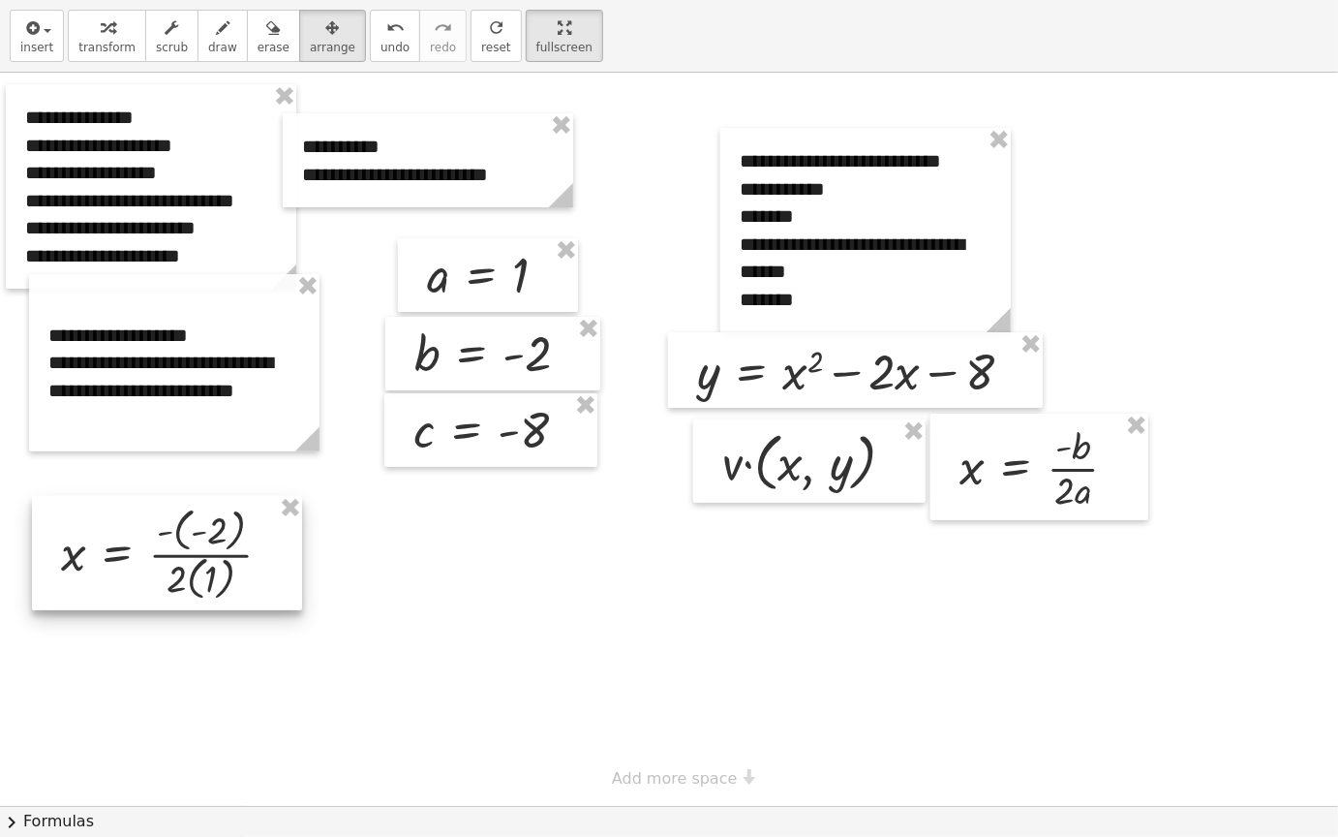
drag, startPoint x: 597, startPoint y: 650, endPoint x: 174, endPoint y: 549, distance: 434.1
click at [174, 549] on div at bounding box center [167, 553] width 270 height 114
click at [101, 38] on icon "button" at bounding box center [108, 27] width 14 height 23
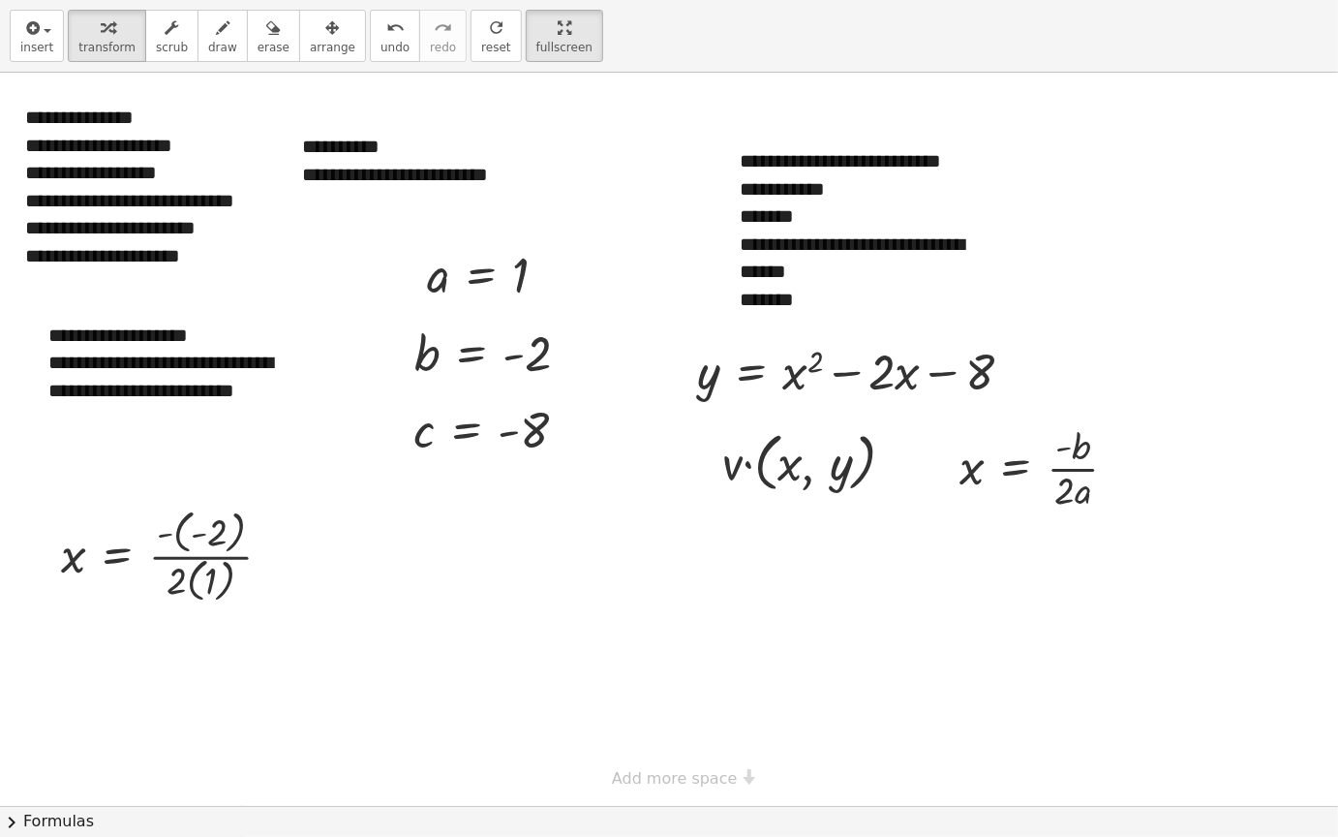
click at [615, 637] on div at bounding box center [669, 439] width 1338 height 733
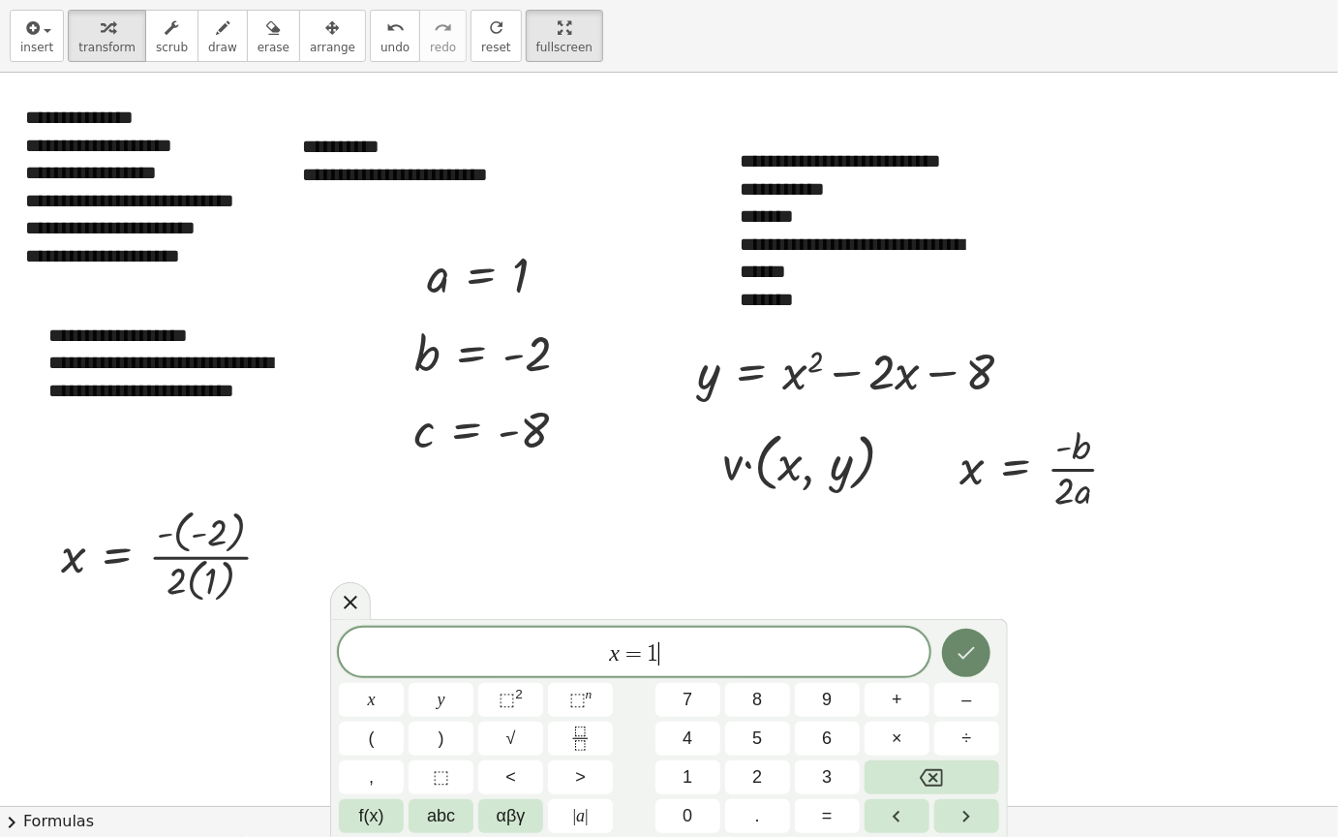
click at [964, 656] on icon "Done" at bounding box center [966, 652] width 23 height 23
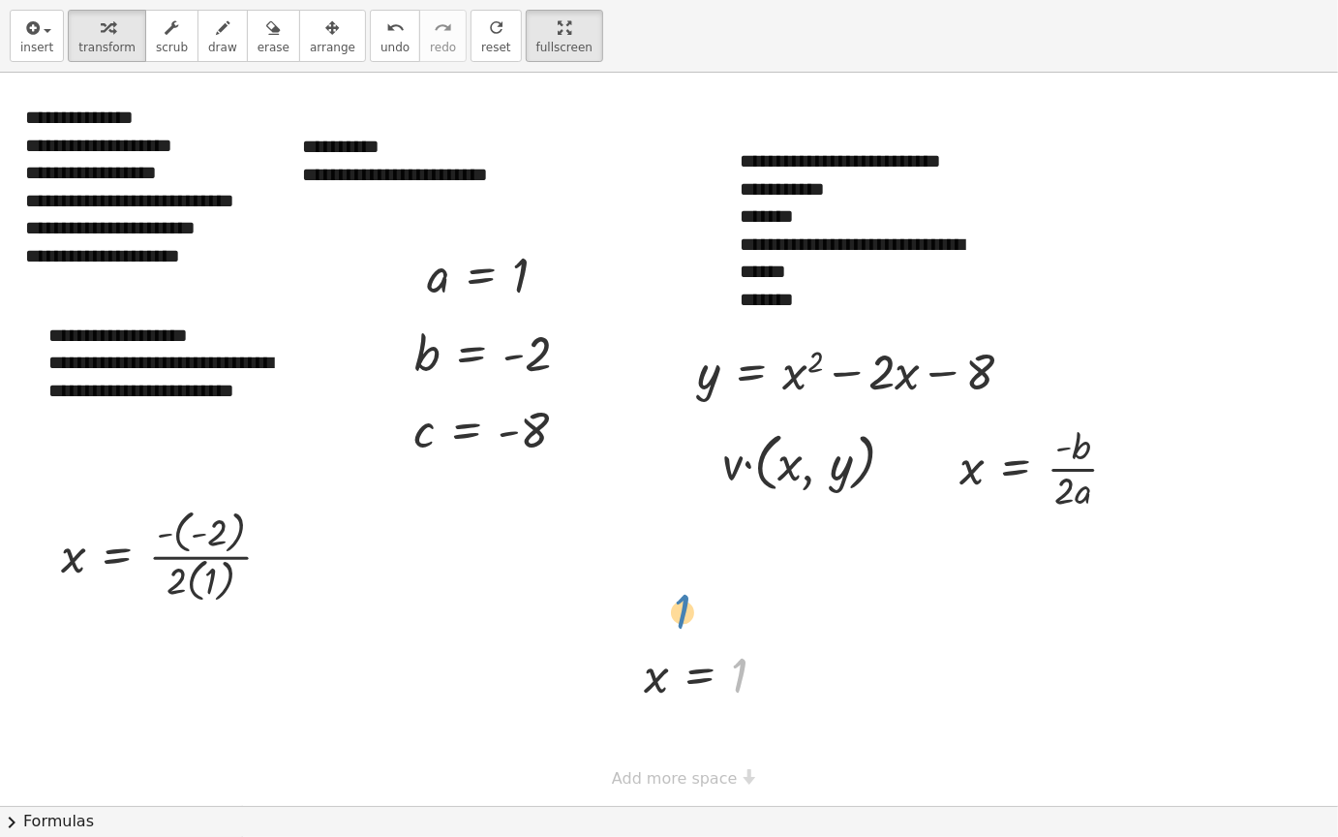
drag, startPoint x: 738, startPoint y: 682, endPoint x: 800, endPoint y: 656, distance: 67.3
click at [800, 656] on div "**********" at bounding box center [669, 439] width 1338 height 733
click at [310, 42] on span "arrange" at bounding box center [333, 48] width 46 height 14
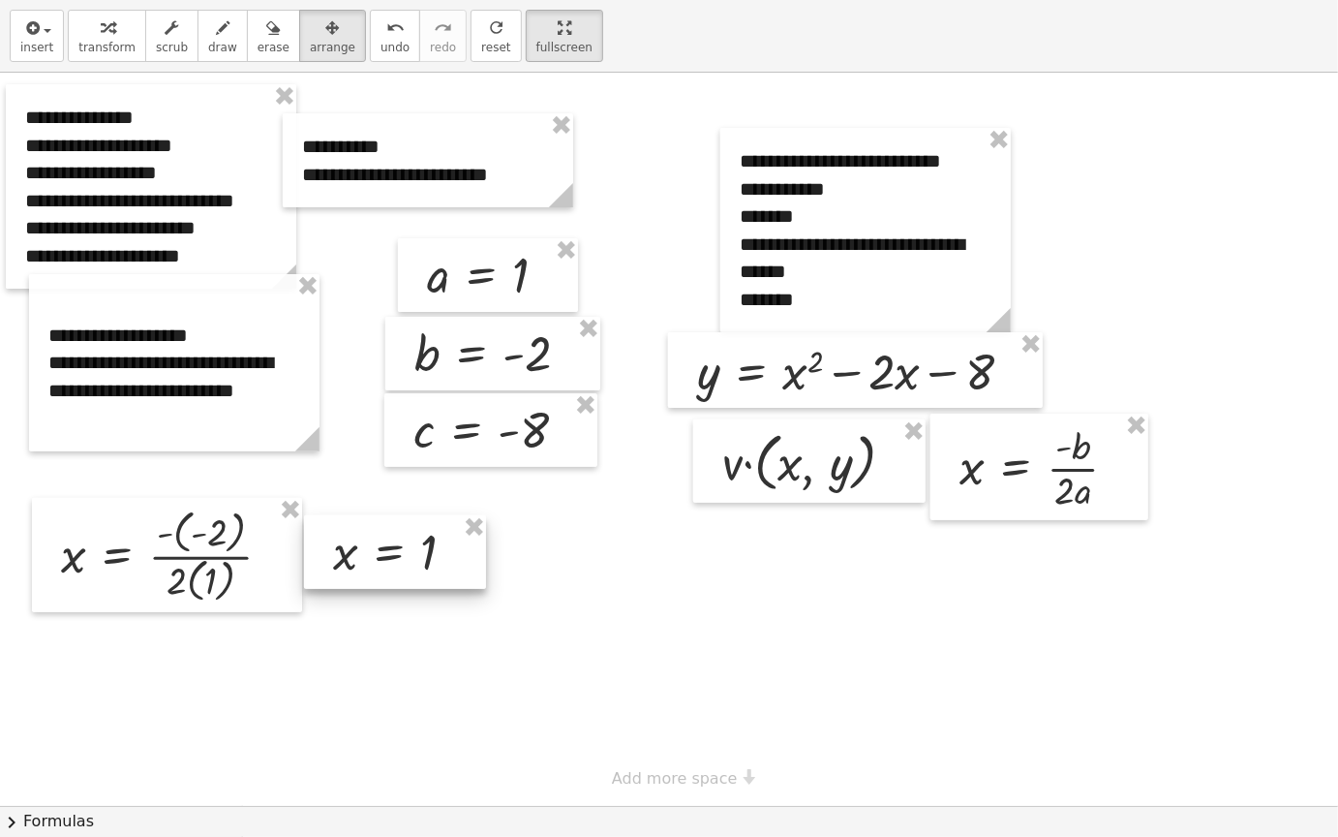
drag, startPoint x: 645, startPoint y: 668, endPoint x: 407, endPoint y: 533, distance: 274.1
click at [407, 533] on div at bounding box center [395, 552] width 182 height 74
click at [556, 565] on div at bounding box center [669, 439] width 1338 height 733
click at [111, 31] on div "button" at bounding box center [106, 26] width 57 height 23
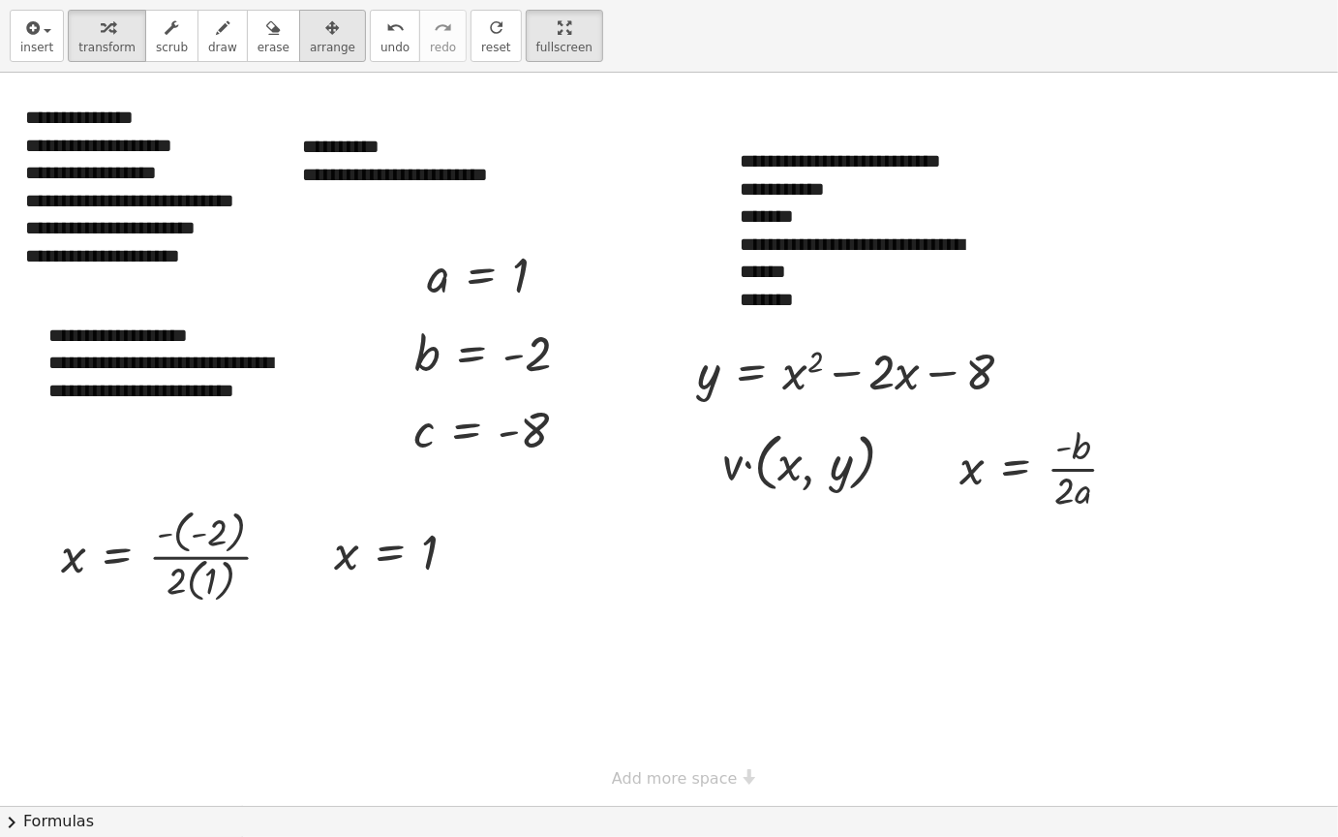
click at [310, 52] on span "arrange" at bounding box center [333, 48] width 46 height 14
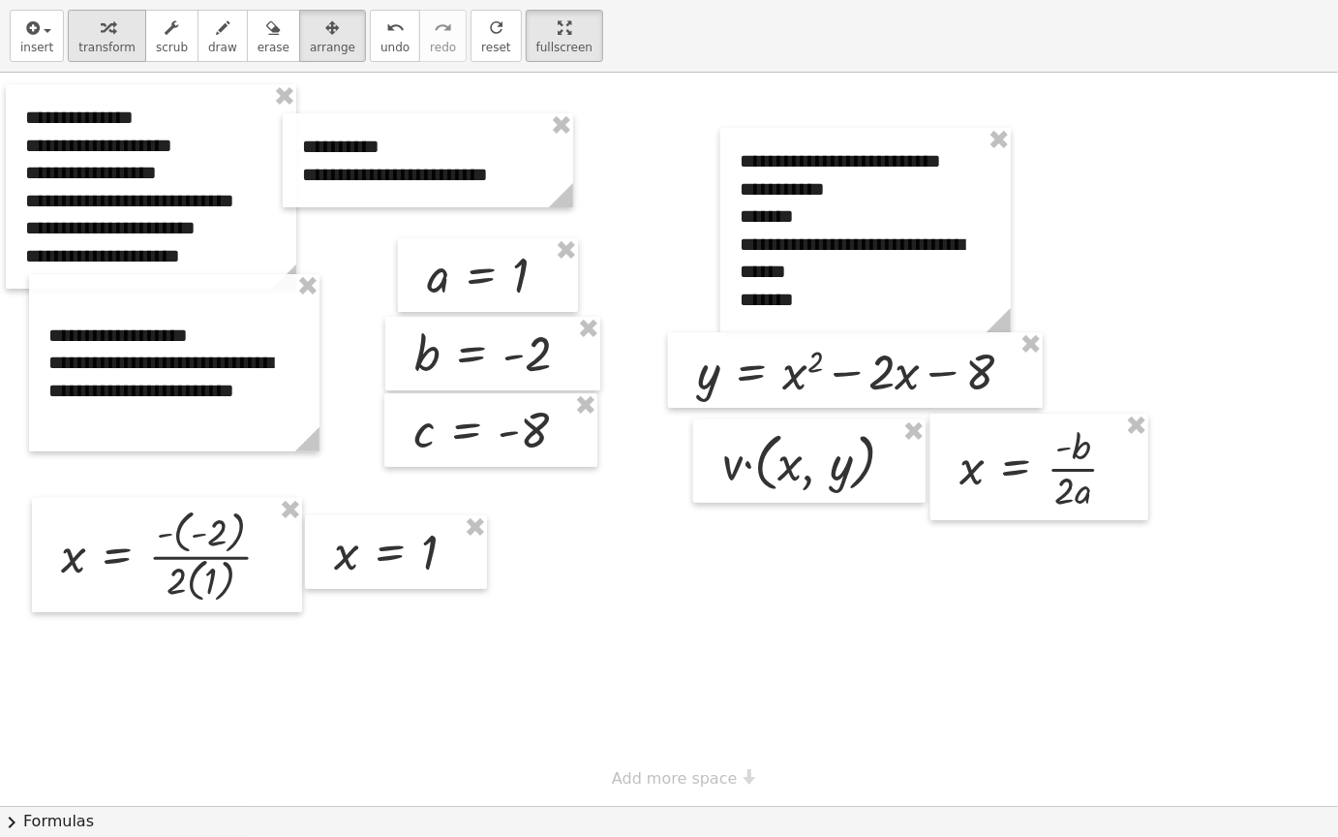
click at [92, 46] on span "transform" at bounding box center [106, 48] width 57 height 14
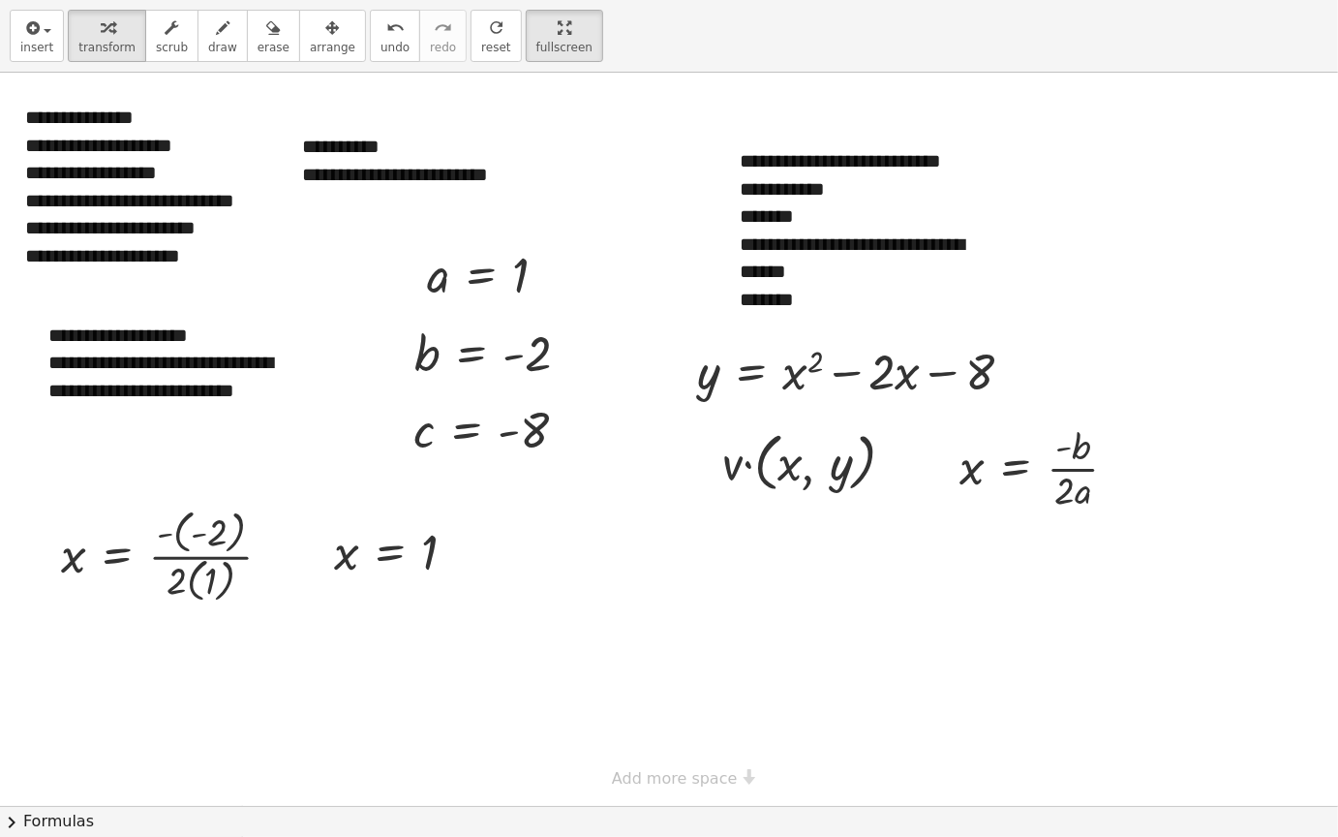
click at [591, 639] on div at bounding box center [669, 439] width 1338 height 733
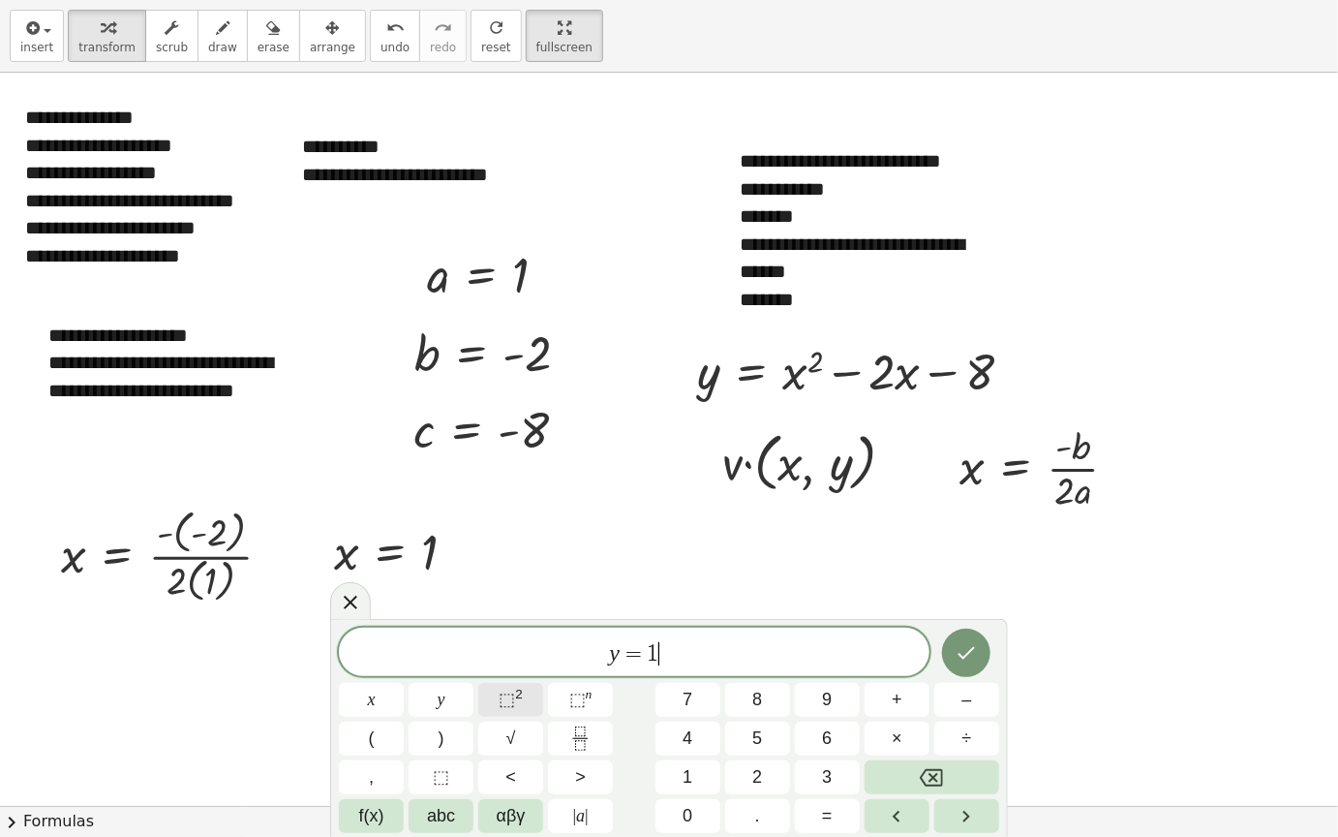
click at [514, 704] on span "⬚" at bounding box center [507, 699] width 16 height 19
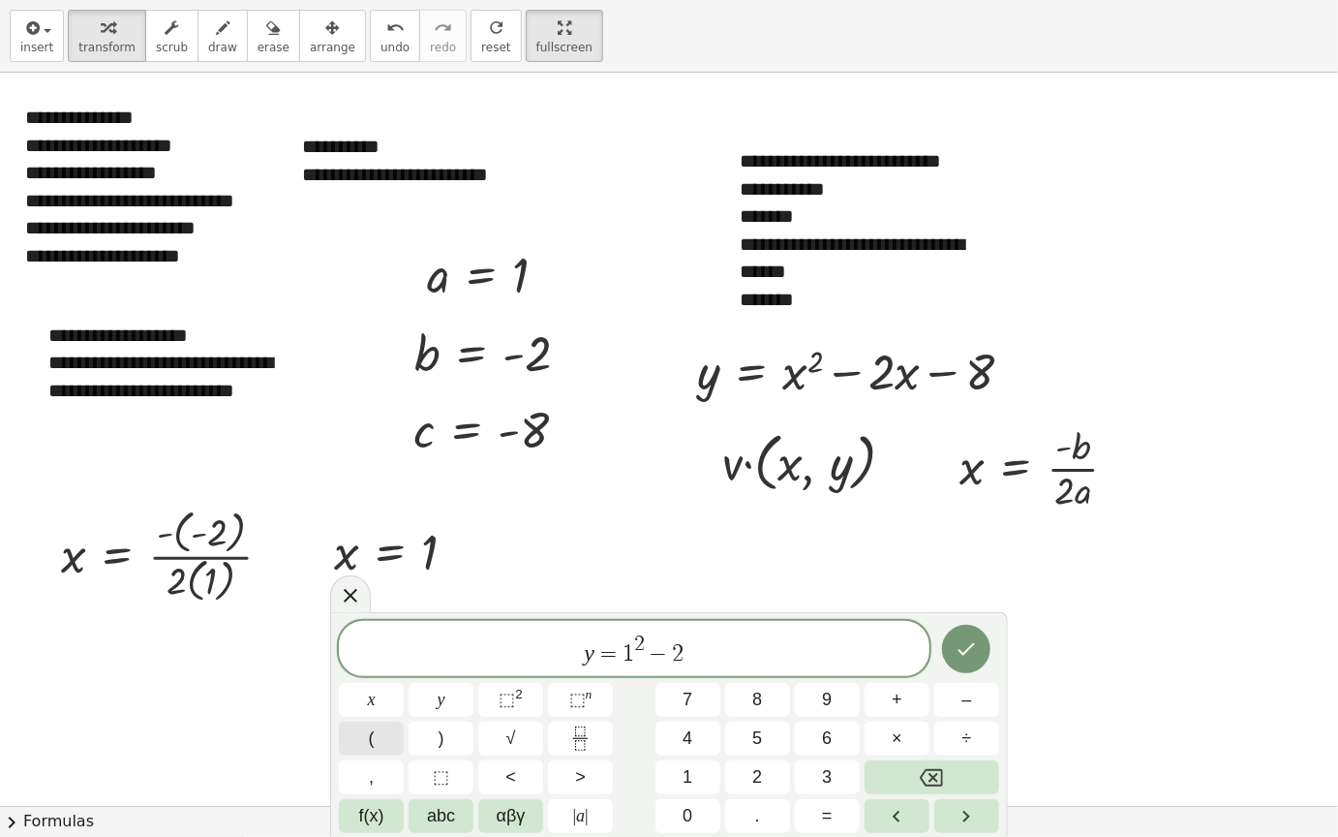
click at [373, 712] on span "(" at bounding box center [372, 738] width 6 height 26
click at [691, 712] on span "1" at bounding box center [688, 777] width 10 height 26
click at [450, 712] on button ")" at bounding box center [441, 739] width 65 height 34
click at [974, 655] on icon "Done" at bounding box center [966, 647] width 23 height 23
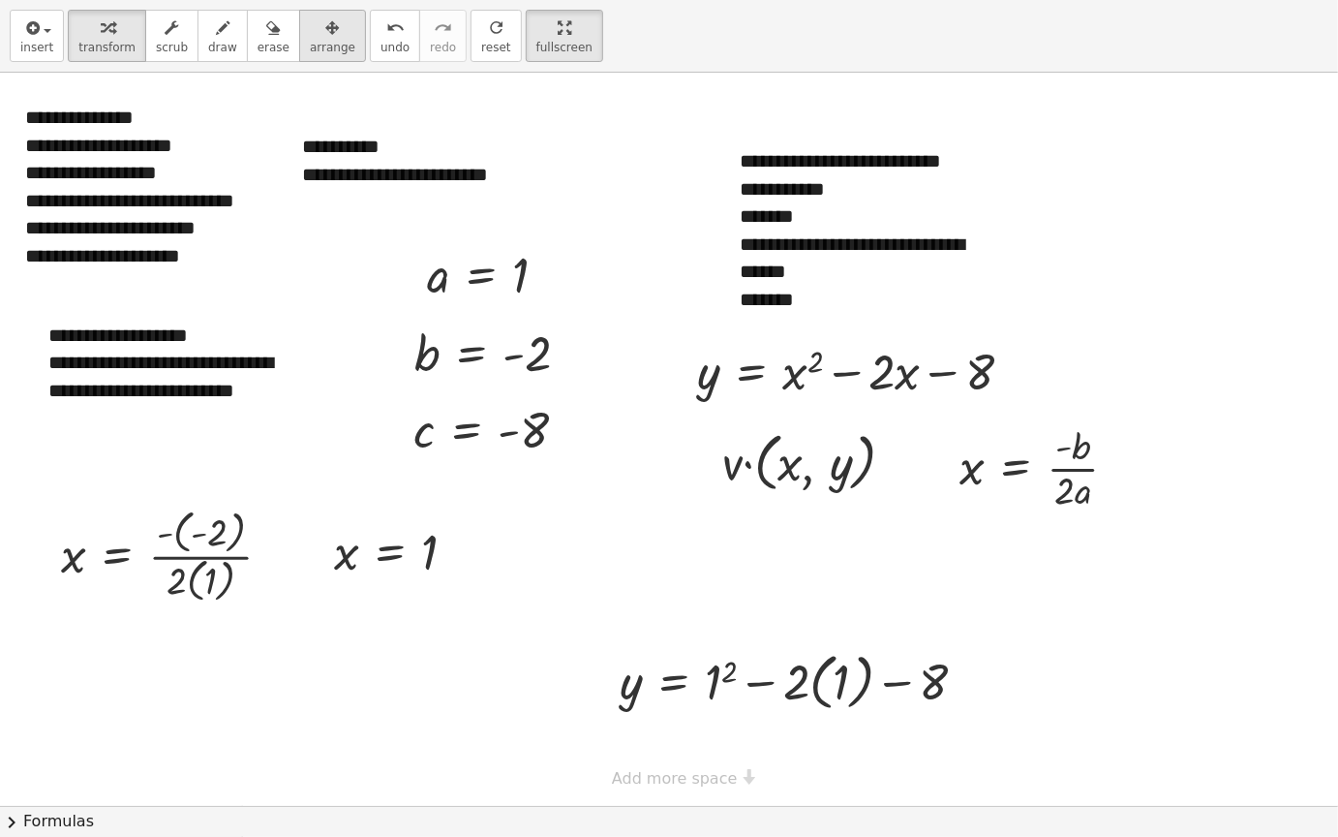
click at [310, 49] on span "arrange" at bounding box center [333, 48] width 46 height 14
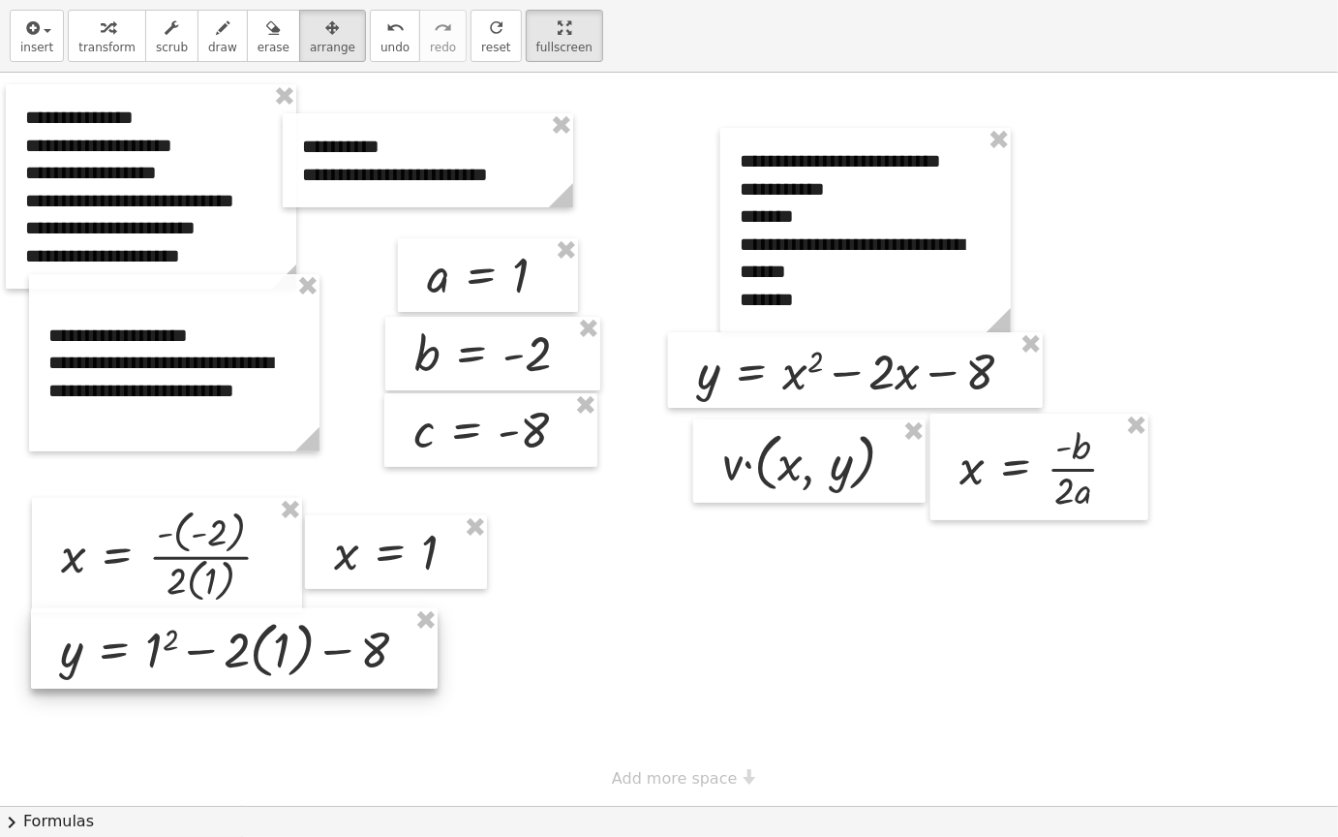
drag, startPoint x: 733, startPoint y: 694, endPoint x: 173, endPoint y: 663, distance: 560.7
click at [173, 663] on div at bounding box center [234, 648] width 407 height 80
click at [638, 628] on div at bounding box center [669, 439] width 1338 height 733
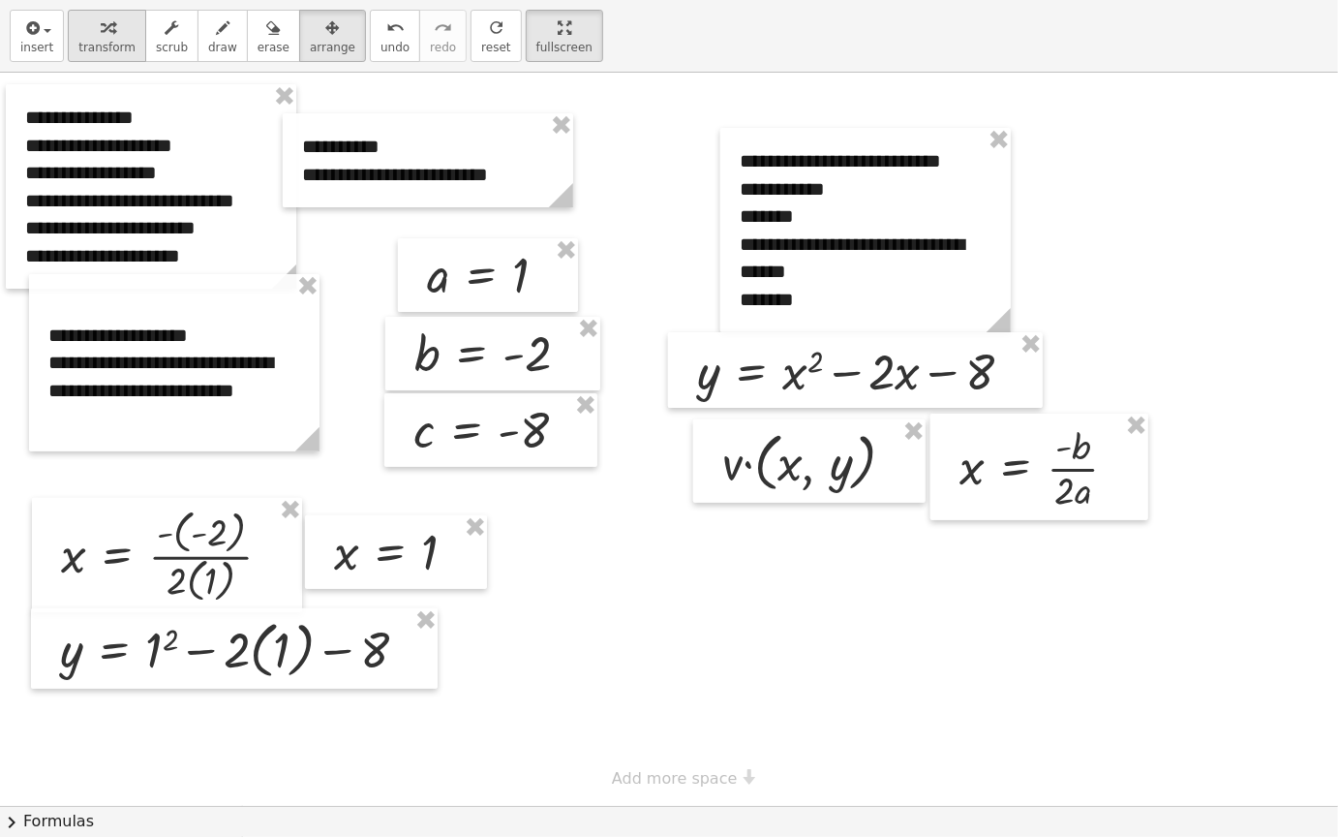
click at [83, 37] on div "button" at bounding box center [106, 26] width 57 height 23
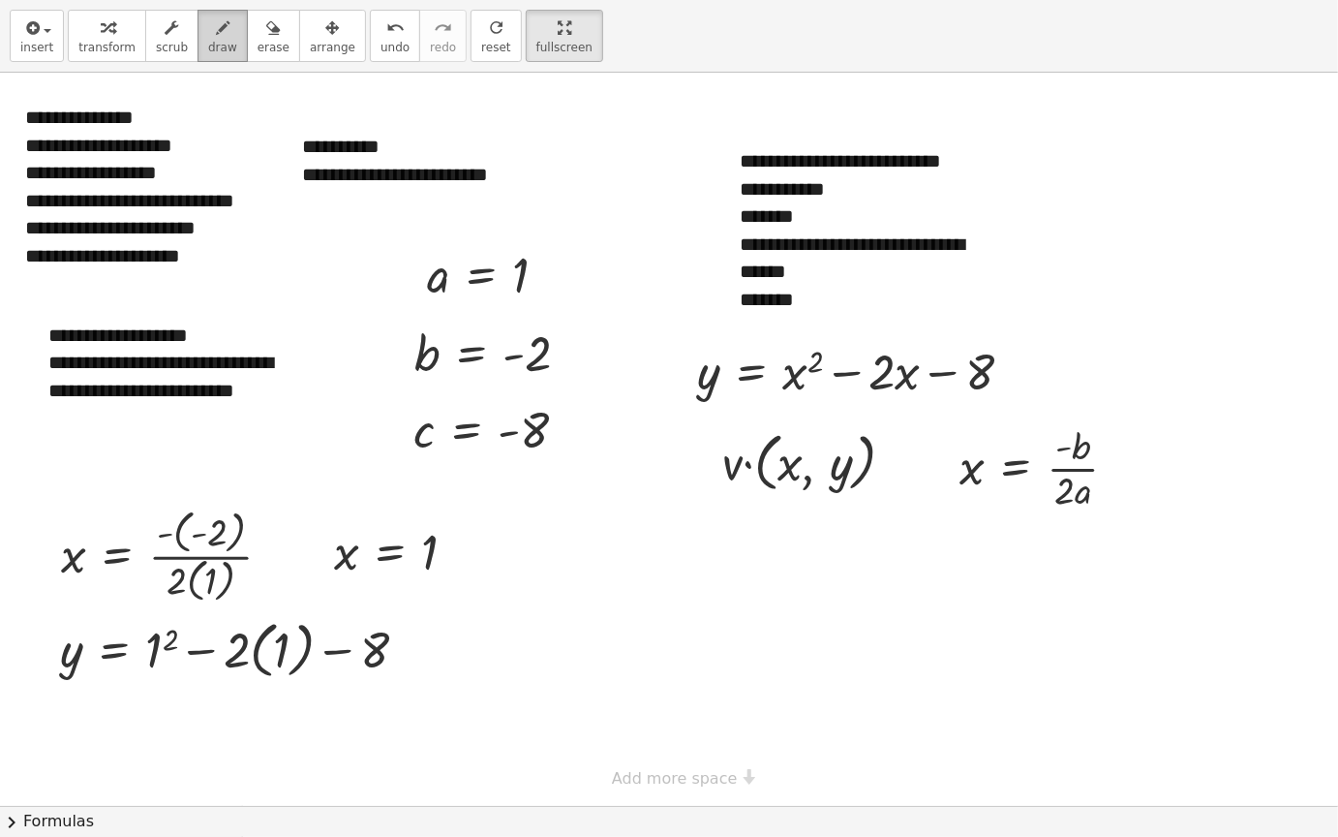
click at [216, 30] on icon "button" at bounding box center [223, 27] width 14 height 23
drag, startPoint x: 264, startPoint y: 692, endPoint x: 289, endPoint y: 711, distance: 31.0
click at [289, 711] on div at bounding box center [669, 439] width 1338 height 733
drag, startPoint x: 266, startPoint y: 697, endPoint x: 253, endPoint y: 697, distance: 13.6
click at [253, 697] on div at bounding box center [669, 439] width 1338 height 733
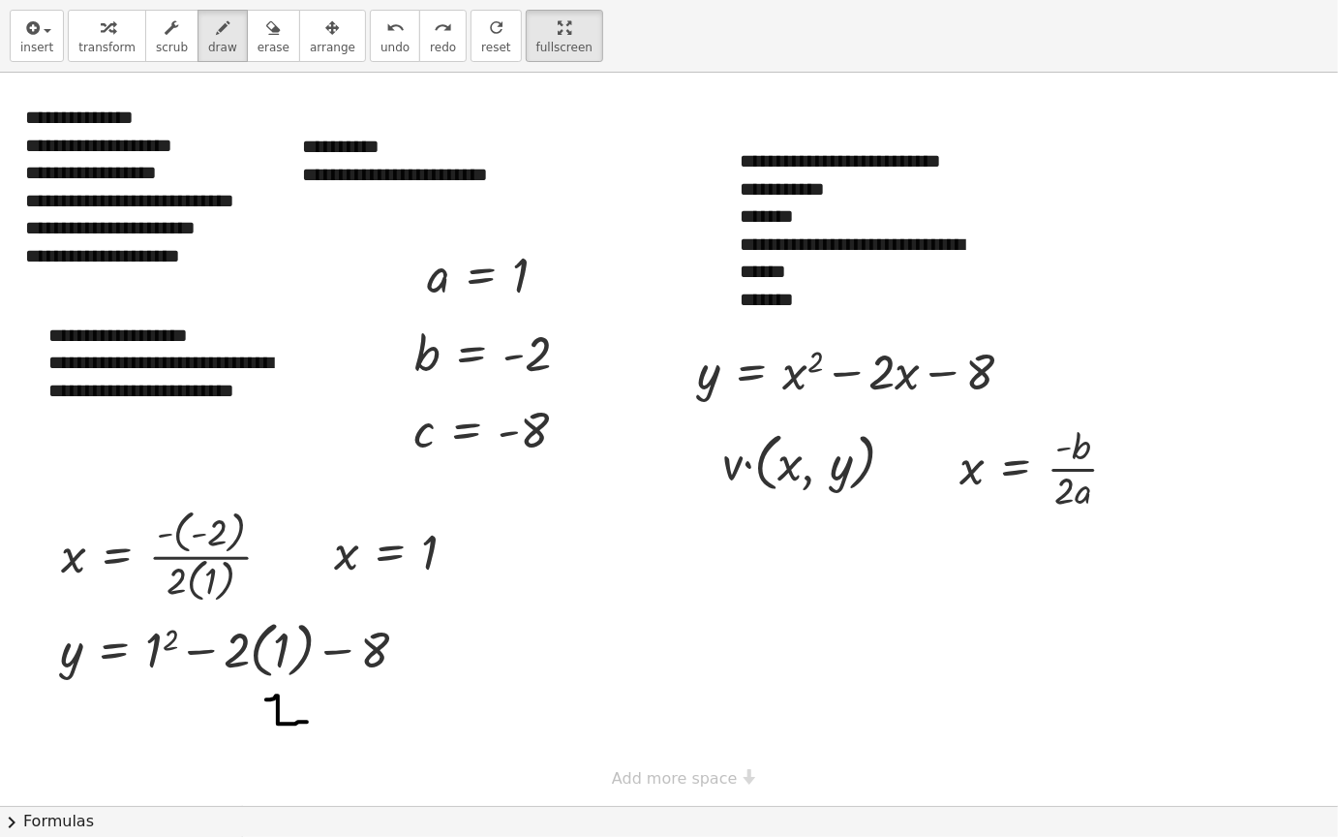
drag, startPoint x: 266, startPoint y: 699, endPoint x: 307, endPoint y: 722, distance: 46.4
click at [308, 712] on div at bounding box center [669, 439] width 1338 height 733
drag, startPoint x: 323, startPoint y: 705, endPoint x: 374, endPoint y: 700, distance: 51.6
click at [374, 700] on div at bounding box center [669, 439] width 1338 height 733
click at [413, 694] on div at bounding box center [669, 439] width 1338 height 733
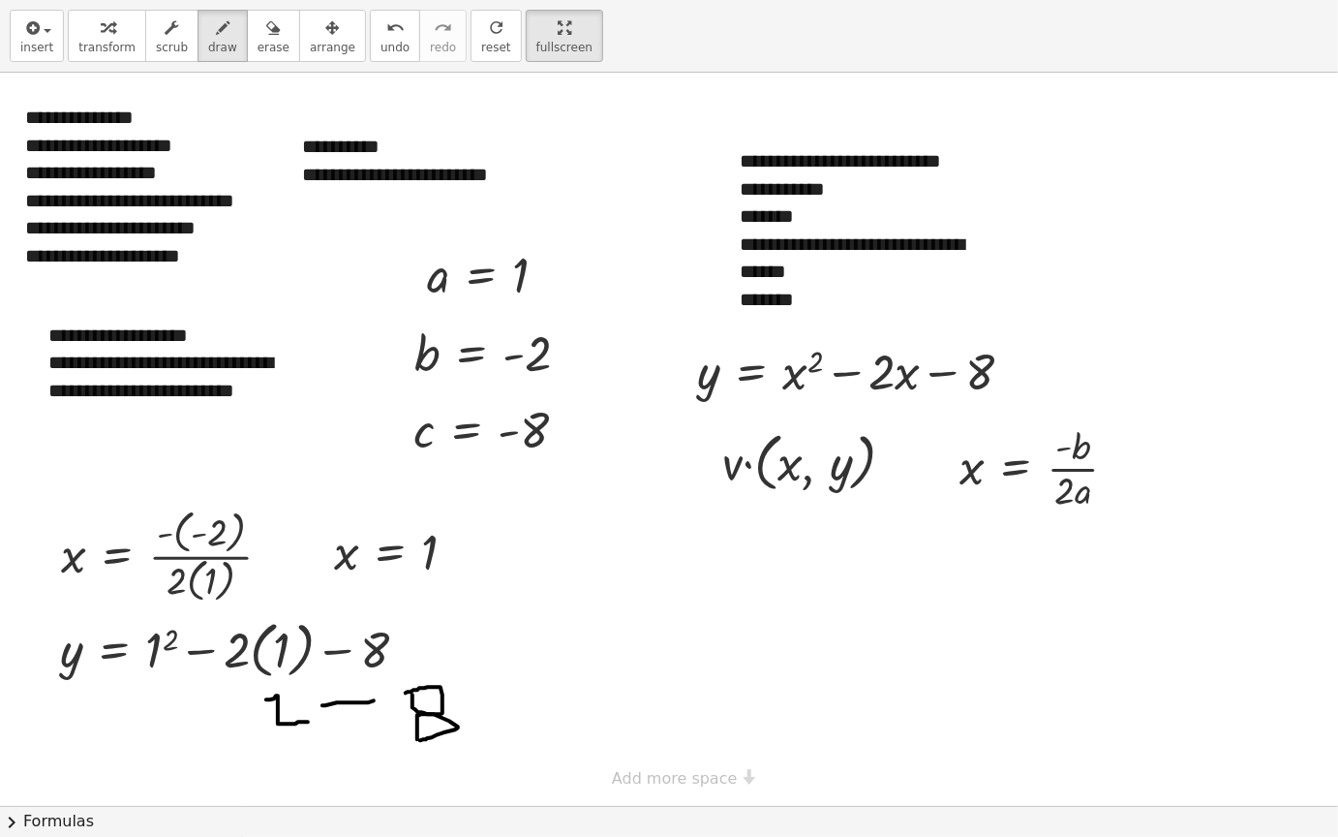
drag, startPoint x: 417, startPoint y: 726, endPoint x: 420, endPoint y: 740, distance: 13.9
click at [420, 712] on div at bounding box center [669, 439] width 1338 height 733
drag, startPoint x: 412, startPoint y: 634, endPoint x: 430, endPoint y: 631, distance: 18.6
click at [431, 631] on div at bounding box center [669, 439] width 1338 height 733
drag, startPoint x: 415, startPoint y: 655, endPoint x: 426, endPoint y: 655, distance: 11.6
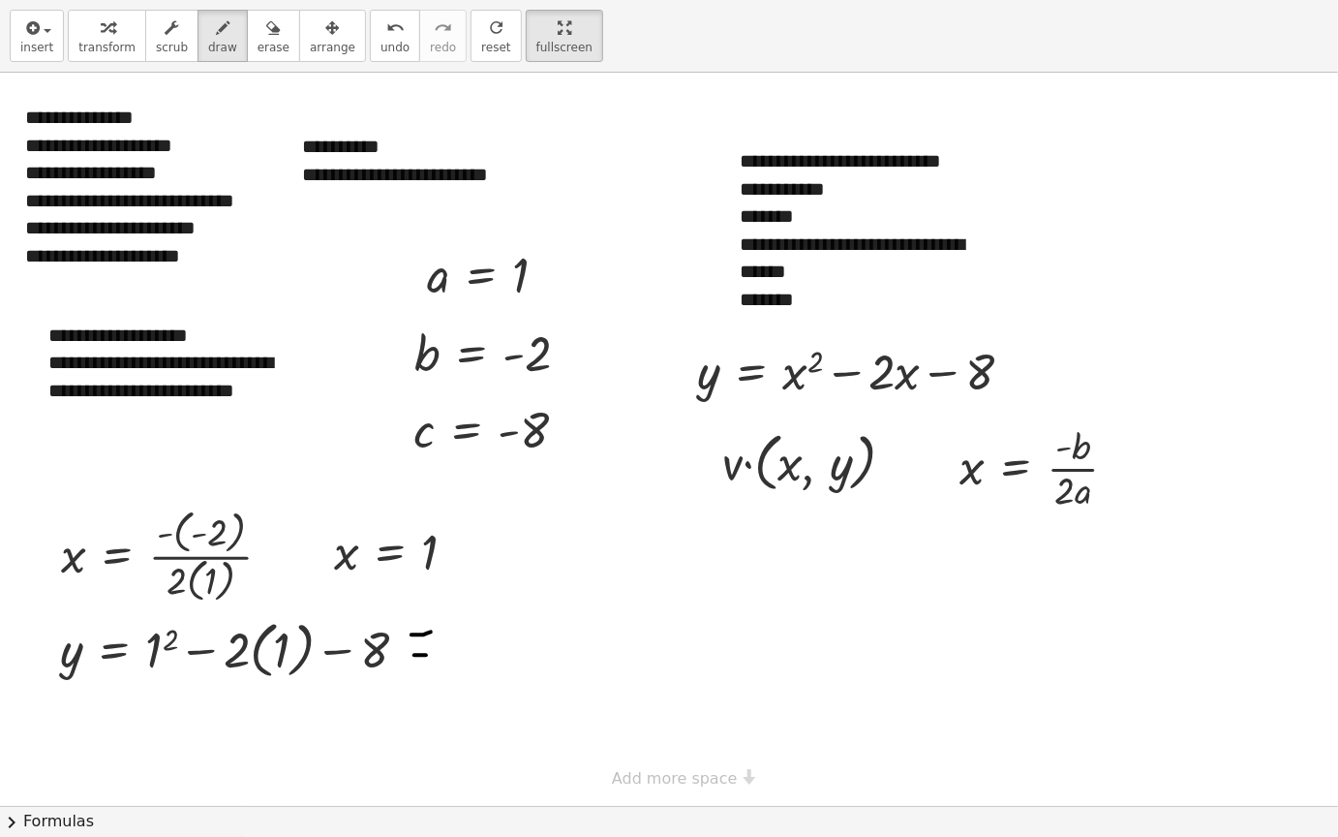
click at [426, 655] on div at bounding box center [669, 439] width 1338 height 733
click at [456, 642] on div at bounding box center [669, 439] width 1338 height 733
drag, startPoint x: 471, startPoint y: 628, endPoint x: 492, endPoint y: 634, distance: 22.4
click at [472, 629] on div at bounding box center [669, 439] width 1338 height 733
drag, startPoint x: 484, startPoint y: 639, endPoint x: 488, endPoint y: 685, distance: 45.7
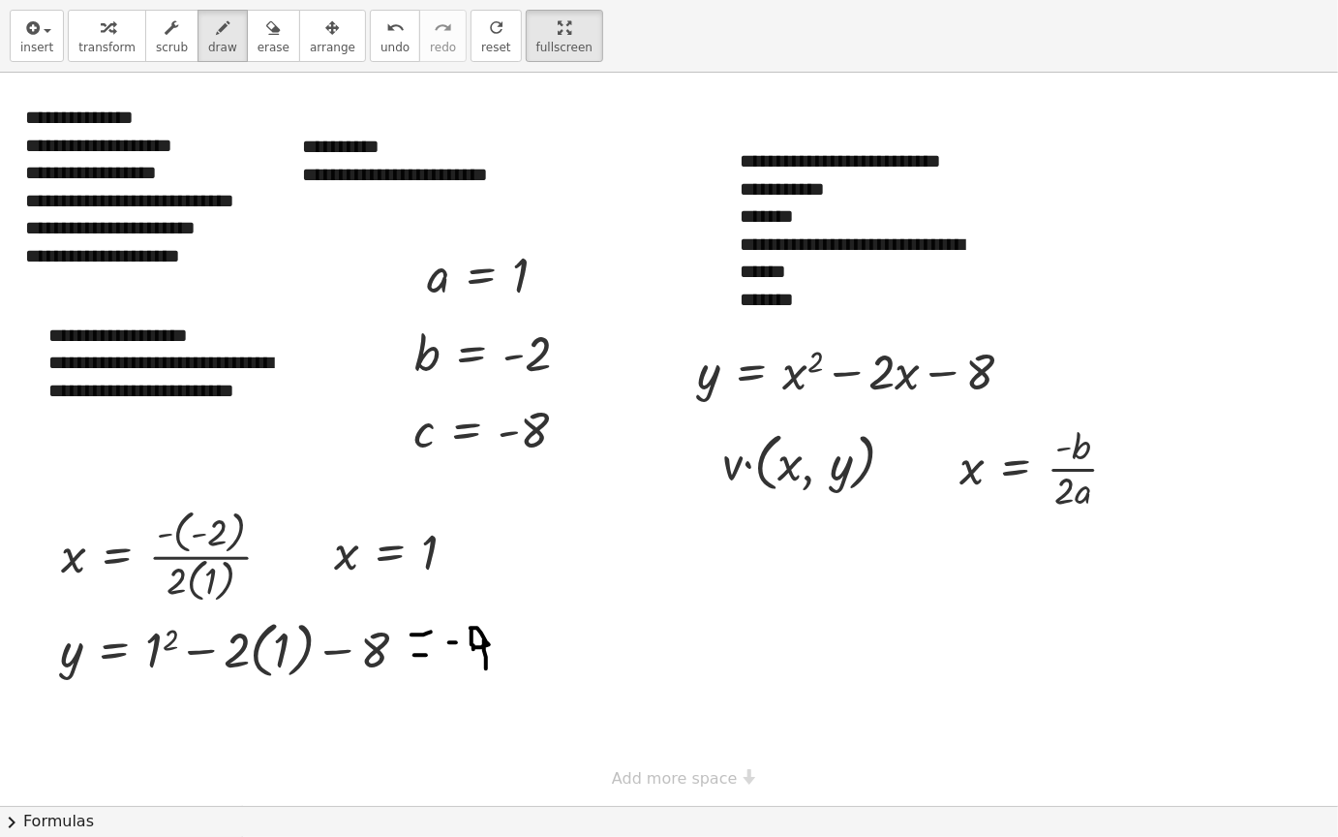
click at [488, 685] on div at bounding box center [669, 439] width 1338 height 733
click at [102, 34] on icon "button" at bounding box center [108, 27] width 14 height 23
click at [855, 650] on div at bounding box center [669, 439] width 1338 height 733
click at [0, 0] on span at bounding box center [0, 0] width 0 height 0
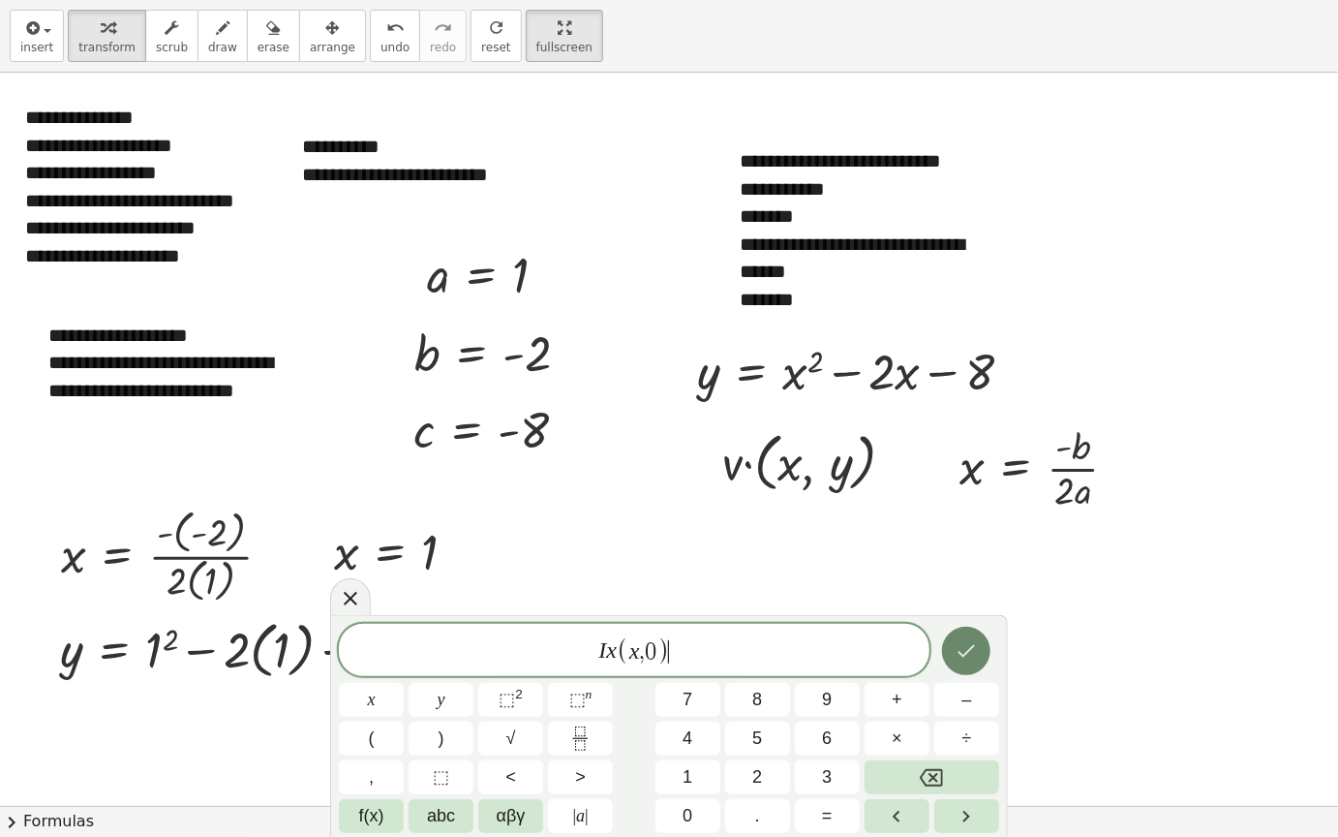
click at [960, 632] on button "Done" at bounding box center [966, 651] width 48 height 48
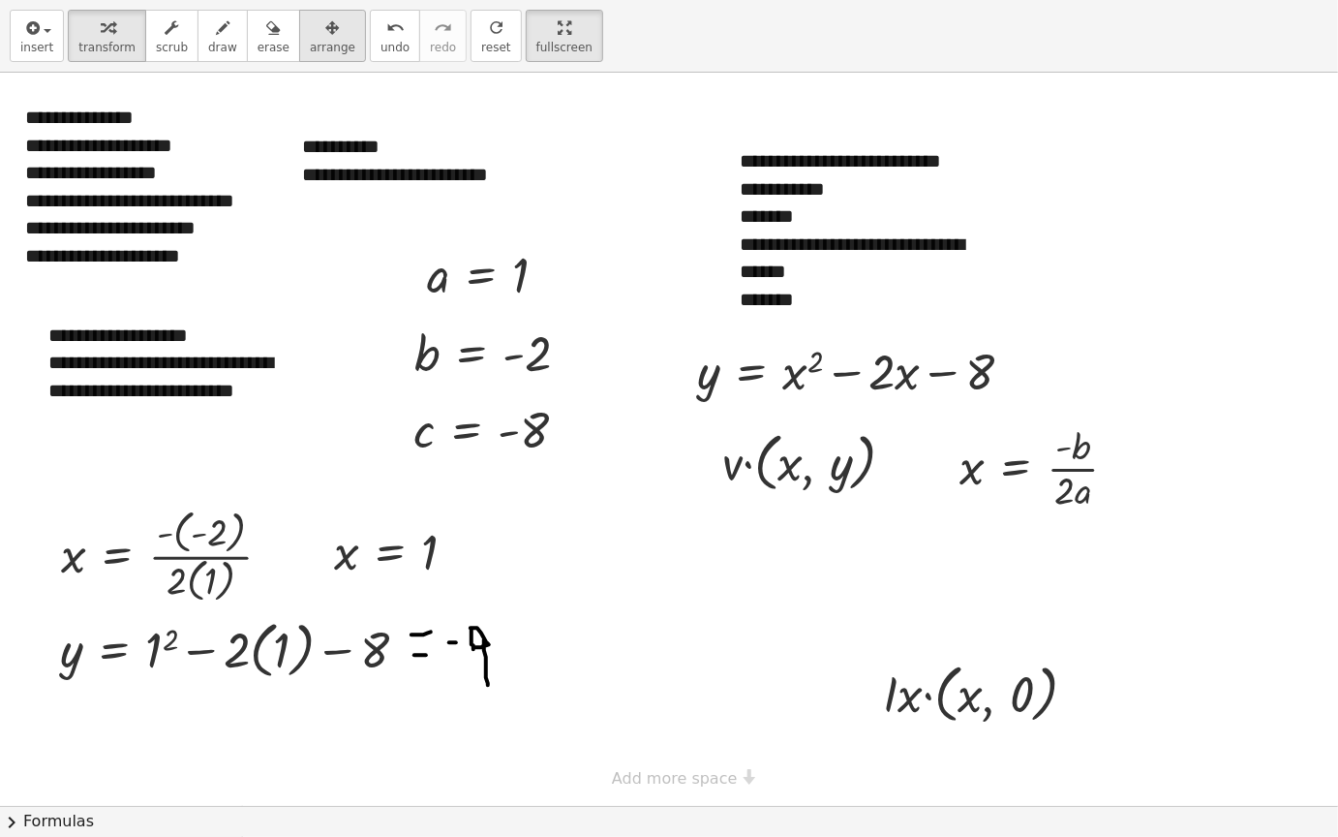
click at [314, 34] on div "button" at bounding box center [333, 26] width 46 height 23
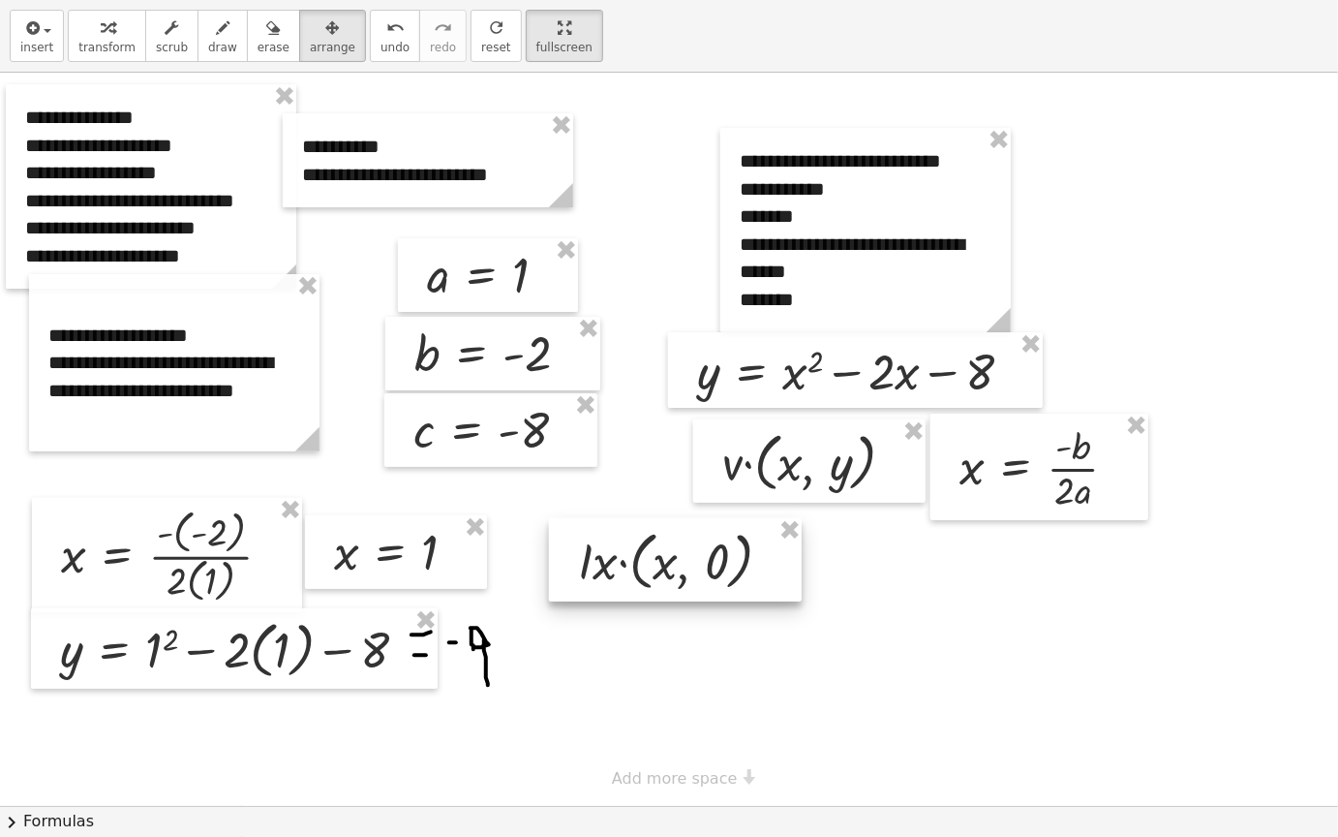
drag, startPoint x: 1020, startPoint y: 687, endPoint x: 715, endPoint y: 554, distance: 332.7
click at [715, 554] on div at bounding box center [675, 559] width 253 height 83
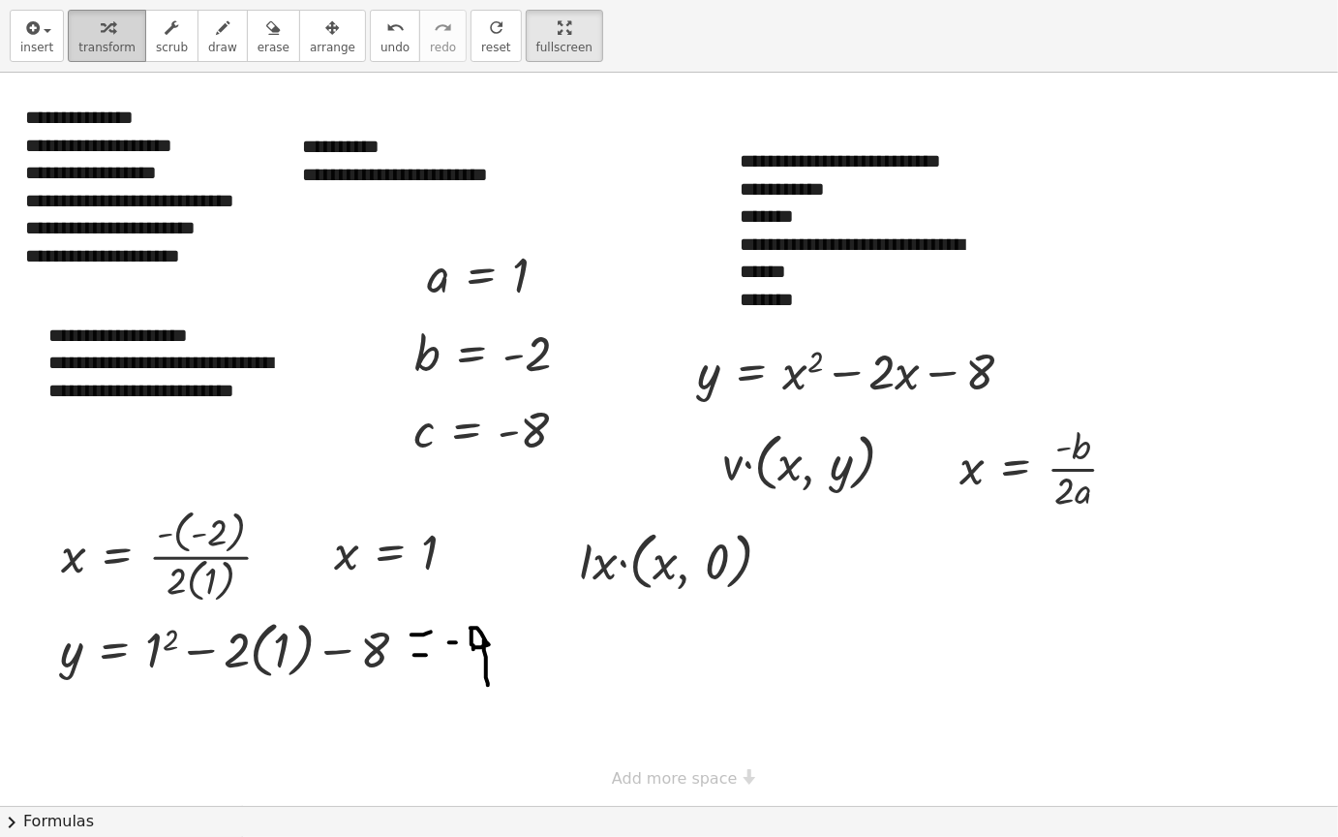
click at [120, 33] on div "button" at bounding box center [106, 26] width 57 height 23
click at [699, 666] on div at bounding box center [669, 439] width 1338 height 733
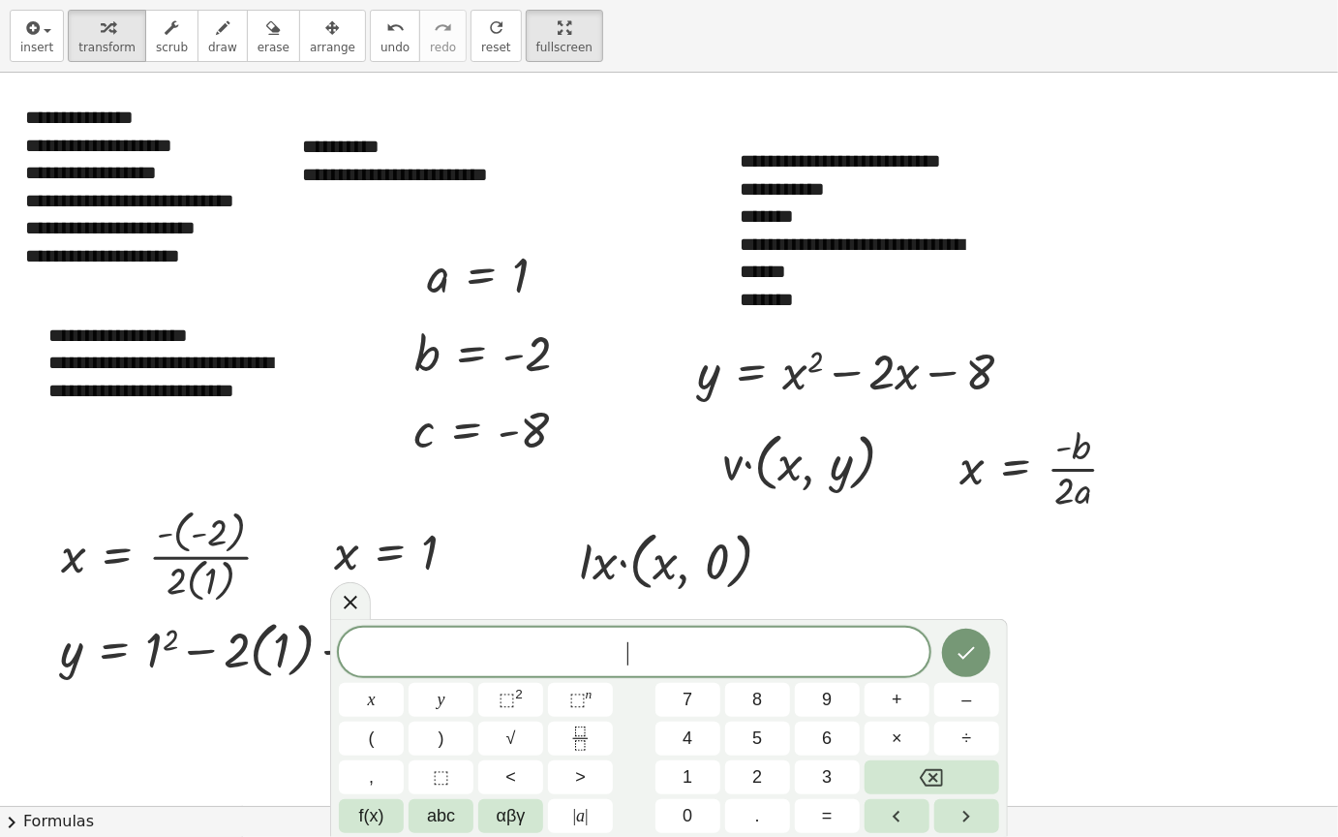
click at [699, 666] on span "​" at bounding box center [634, 653] width 591 height 27
click at [847, 667] on div "​" at bounding box center [634, 652] width 591 height 48
click at [528, 687] on button "⬚ 2" at bounding box center [510, 700] width 65 height 34
click at [958, 667] on button "Done" at bounding box center [966, 649] width 48 height 48
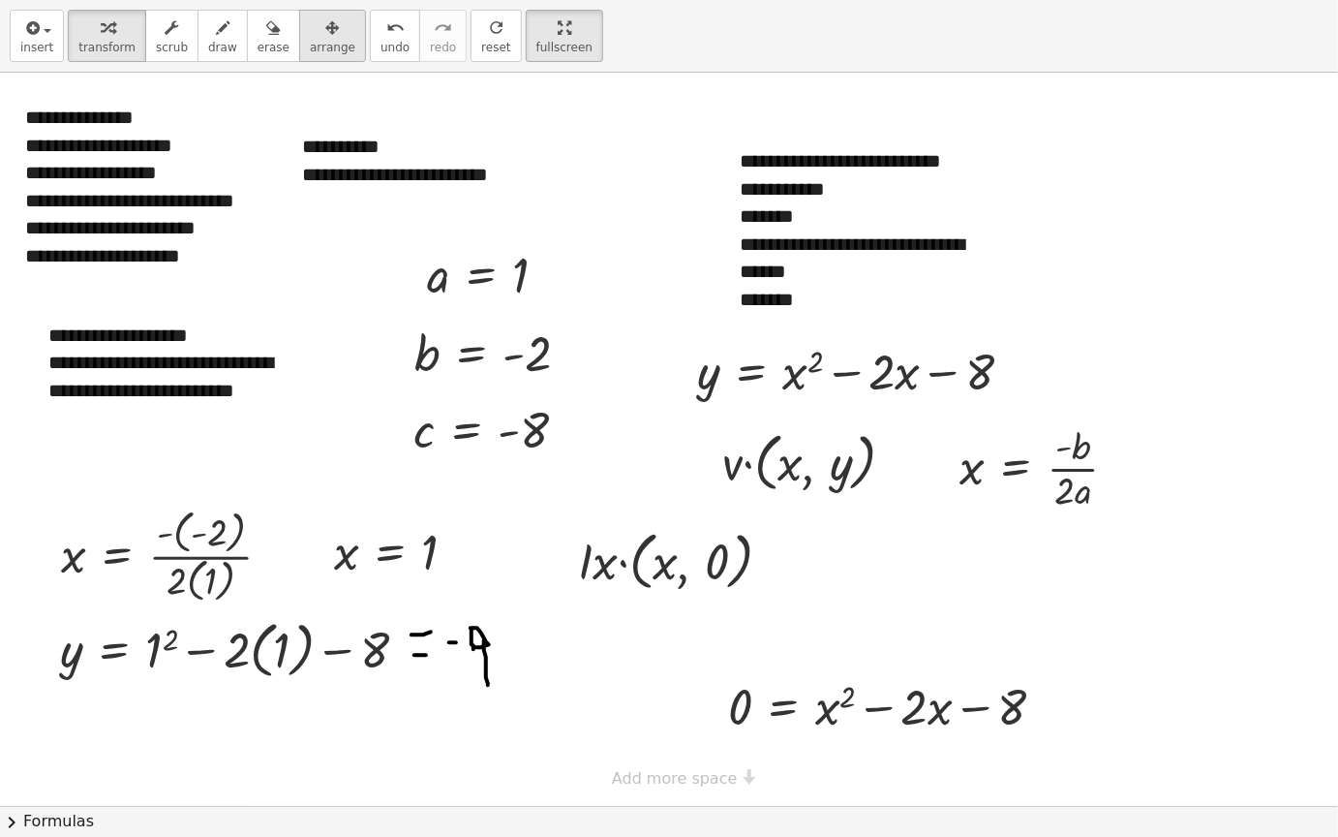
click at [310, 37] on div "button" at bounding box center [333, 26] width 46 height 23
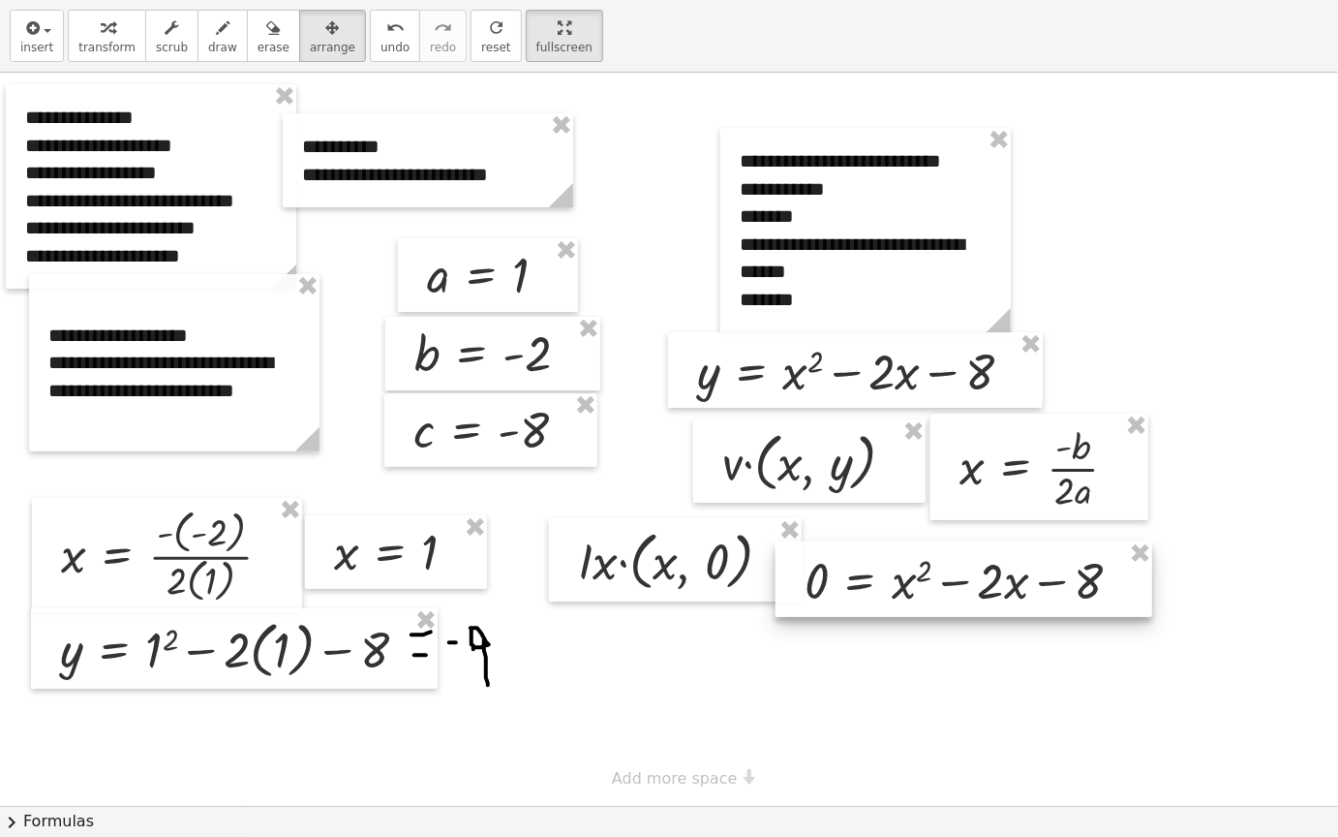
drag, startPoint x: 926, startPoint y: 718, endPoint x: 1002, endPoint y: 593, distance: 146.5
click at [1002, 593] on div at bounding box center [964, 579] width 377 height 76
click at [902, 712] on div at bounding box center [669, 439] width 1338 height 733
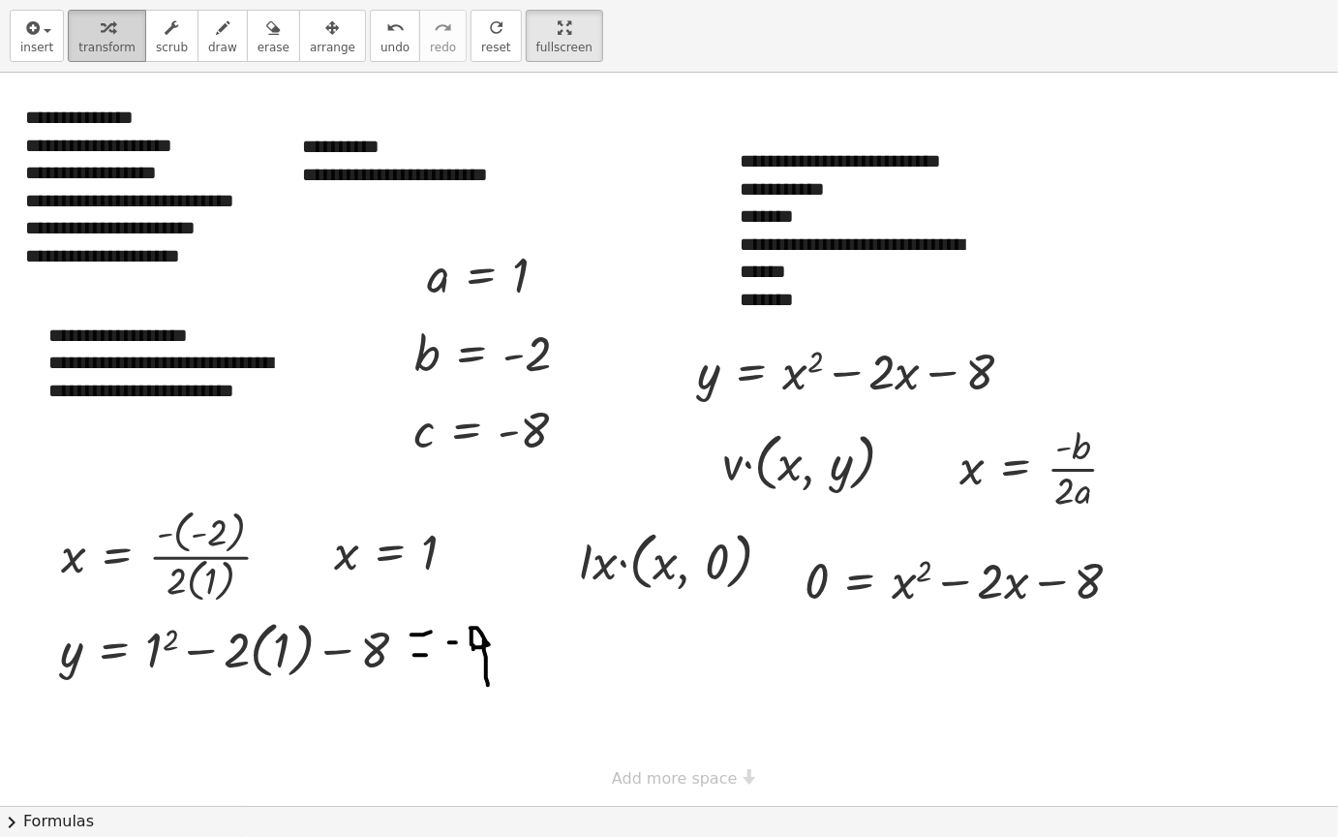
click at [106, 42] on span "transform" at bounding box center [106, 48] width 57 height 14
click at [734, 677] on div at bounding box center [669, 439] width 1338 height 733
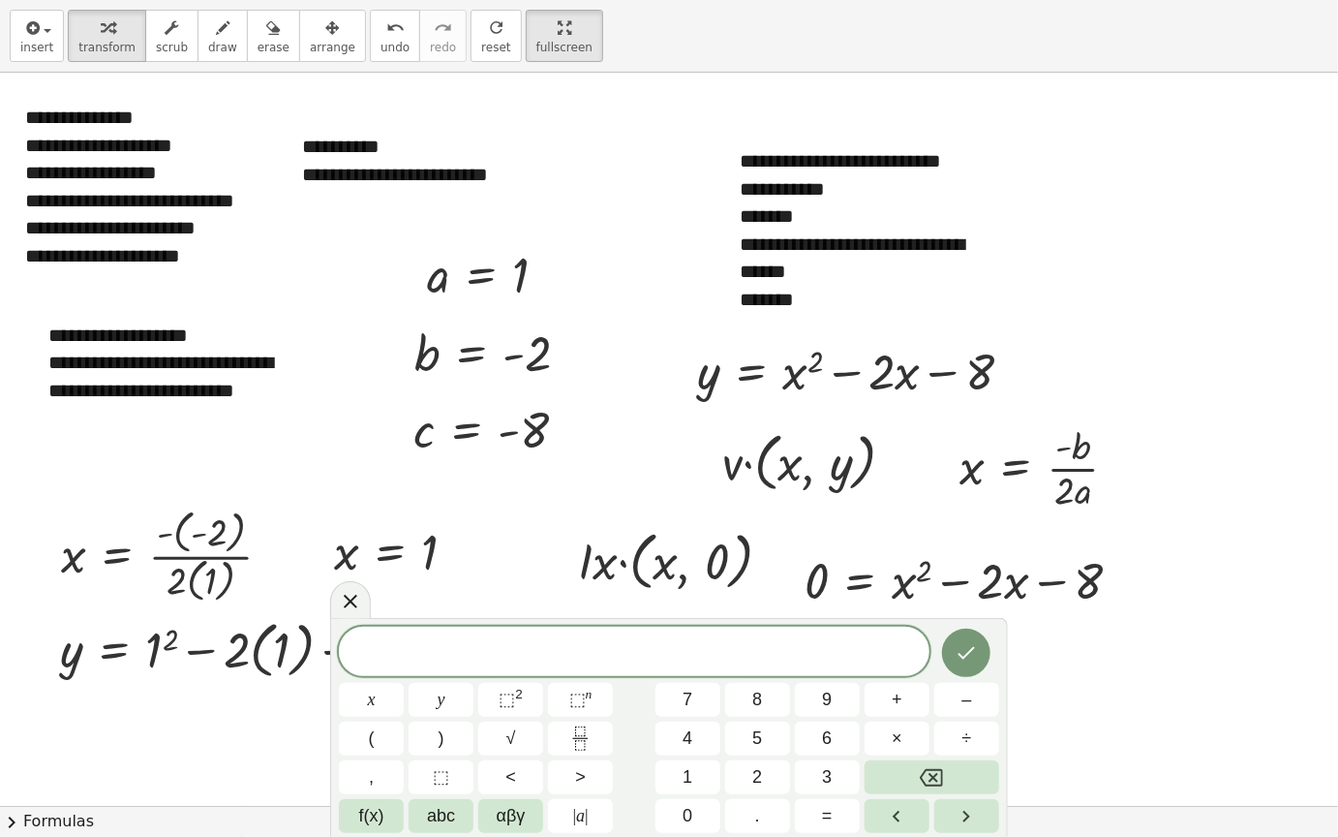
click at [734, 677] on div "x y ⬚ 2 ⬚ n 7 8 9 + – ( ) √ 4 5 6 × ÷ , ⬚ < > 1 2 3 f(x) abc αβγ | a | 0 . =" at bounding box center [669, 730] width 661 height 206
drag, startPoint x: 733, startPoint y: 677, endPoint x: 756, endPoint y: 641, distance: 42.7
click at [756, 641] on span "​" at bounding box center [634, 653] width 591 height 27
click at [986, 661] on button "Done" at bounding box center [966, 651] width 48 height 48
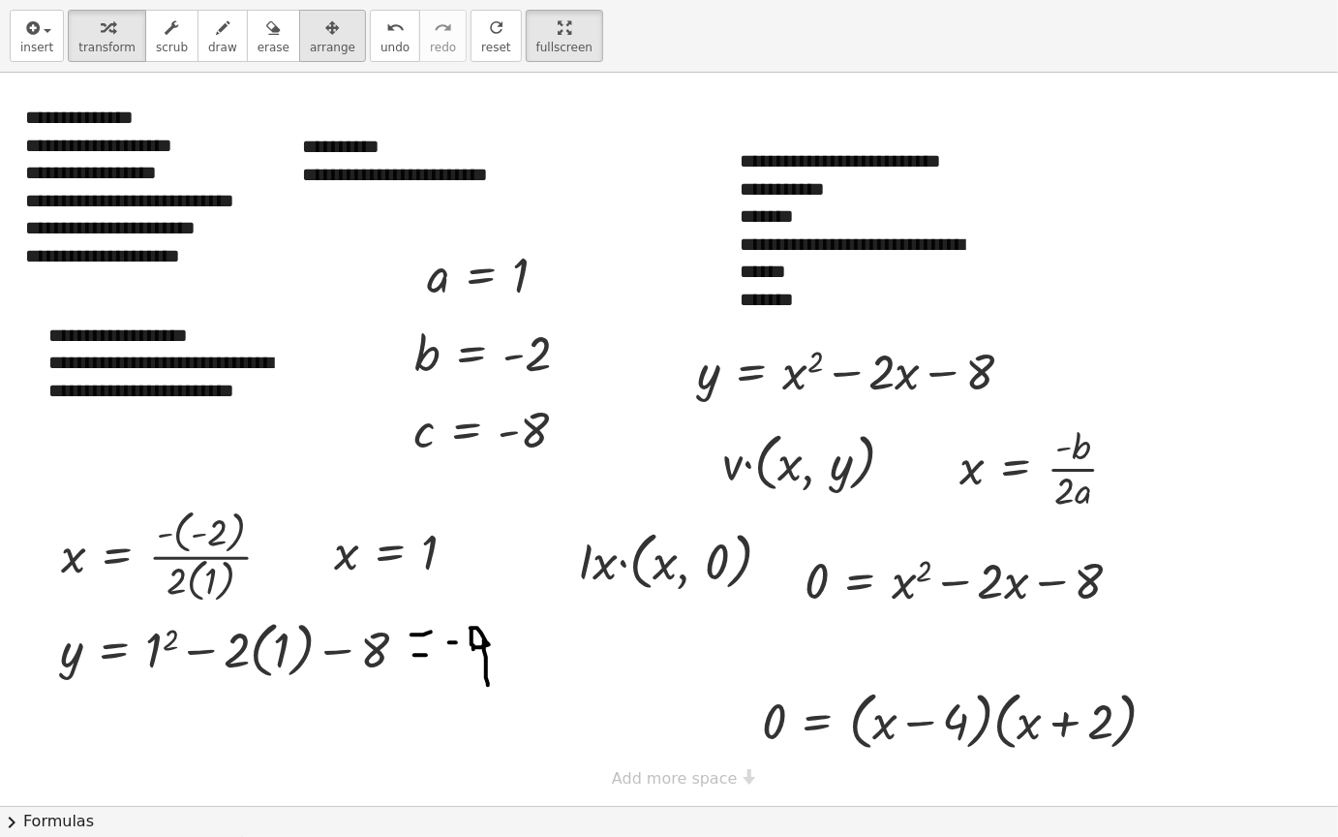
click at [310, 49] on span "arrange" at bounding box center [333, 48] width 46 height 14
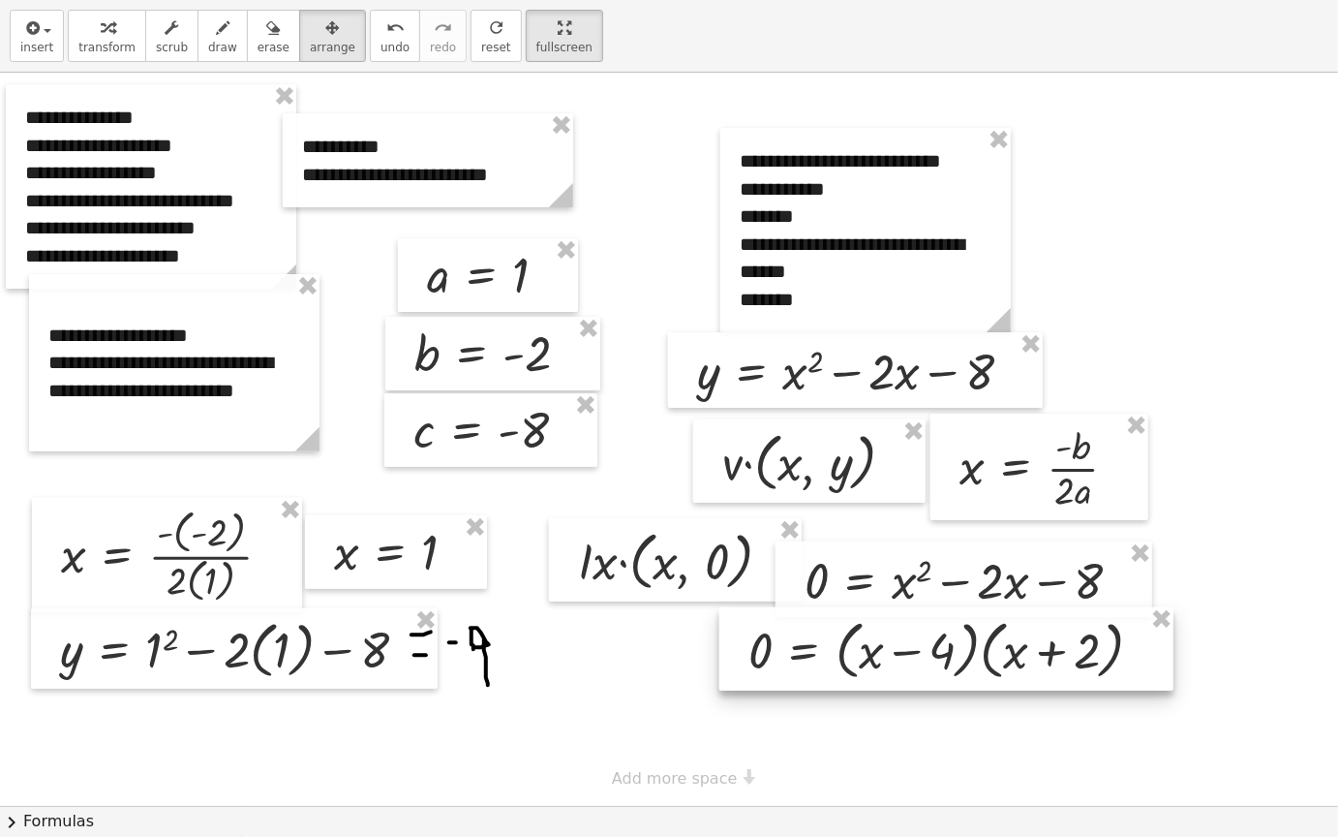
drag, startPoint x: 999, startPoint y: 746, endPoint x: 985, endPoint y: 676, distance: 71.0
click at [985, 676] on div at bounding box center [947, 648] width 454 height 83
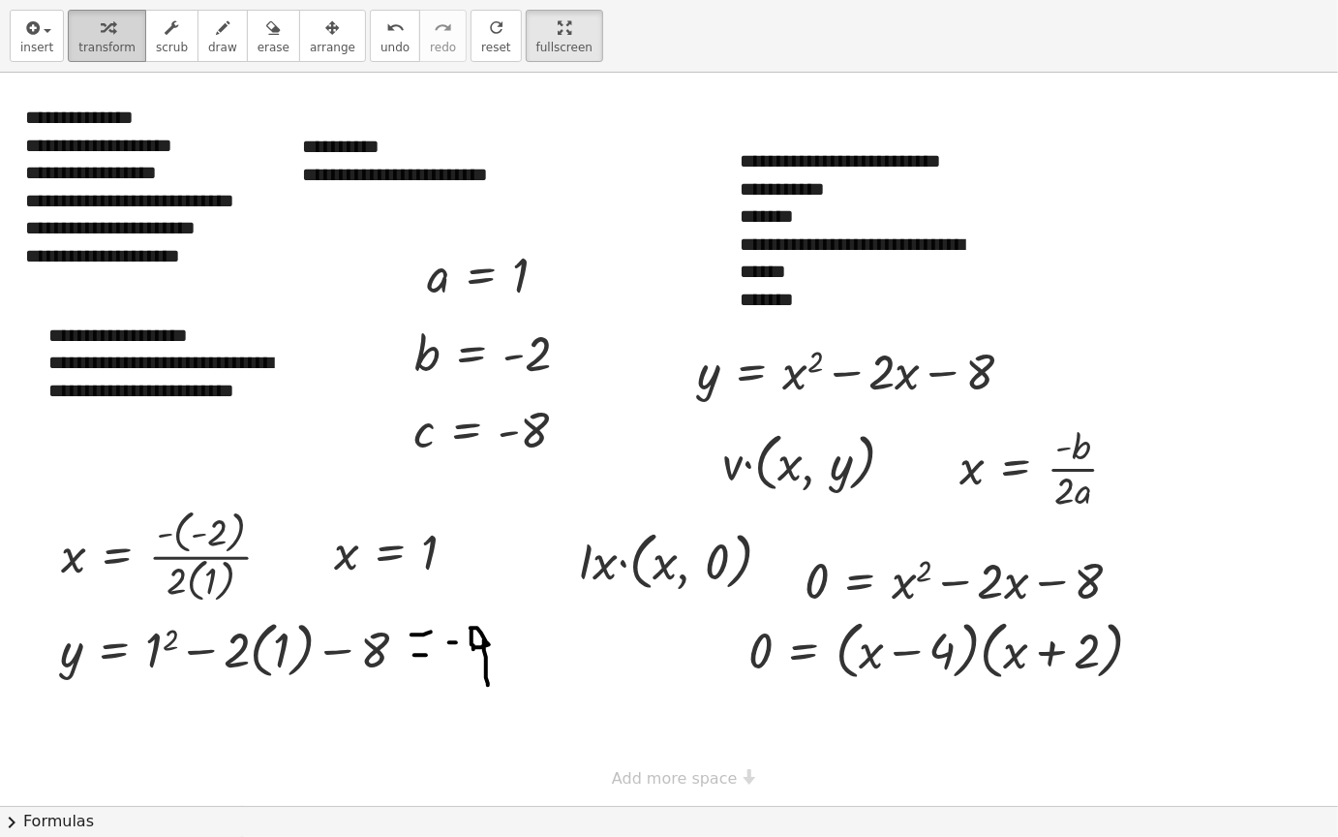
click at [101, 28] on icon "button" at bounding box center [108, 27] width 14 height 23
click at [639, 712] on div at bounding box center [669, 439] width 1338 height 733
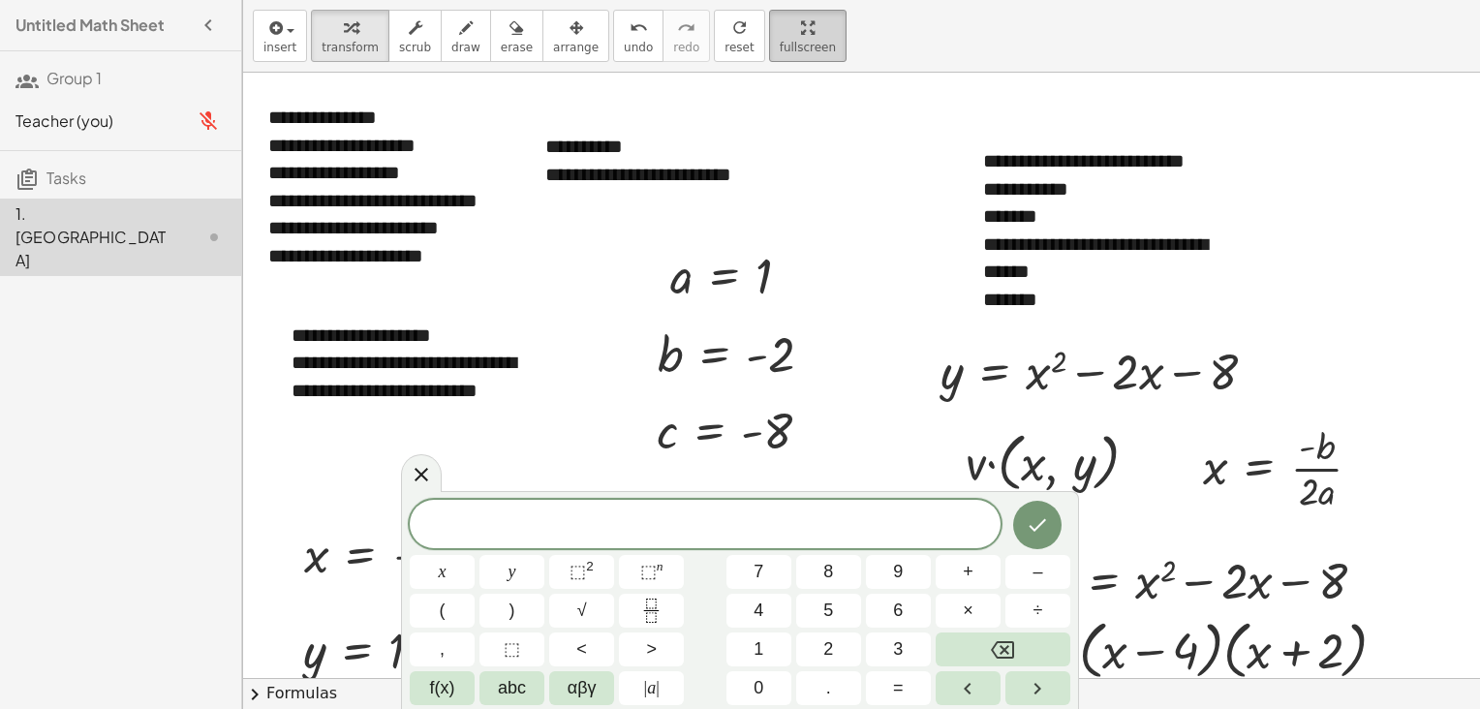
click at [780, 27] on div "button" at bounding box center [808, 26] width 56 height 23
drag, startPoint x: 764, startPoint y: 21, endPoint x: 697, endPoint y: 24, distance: 66.9
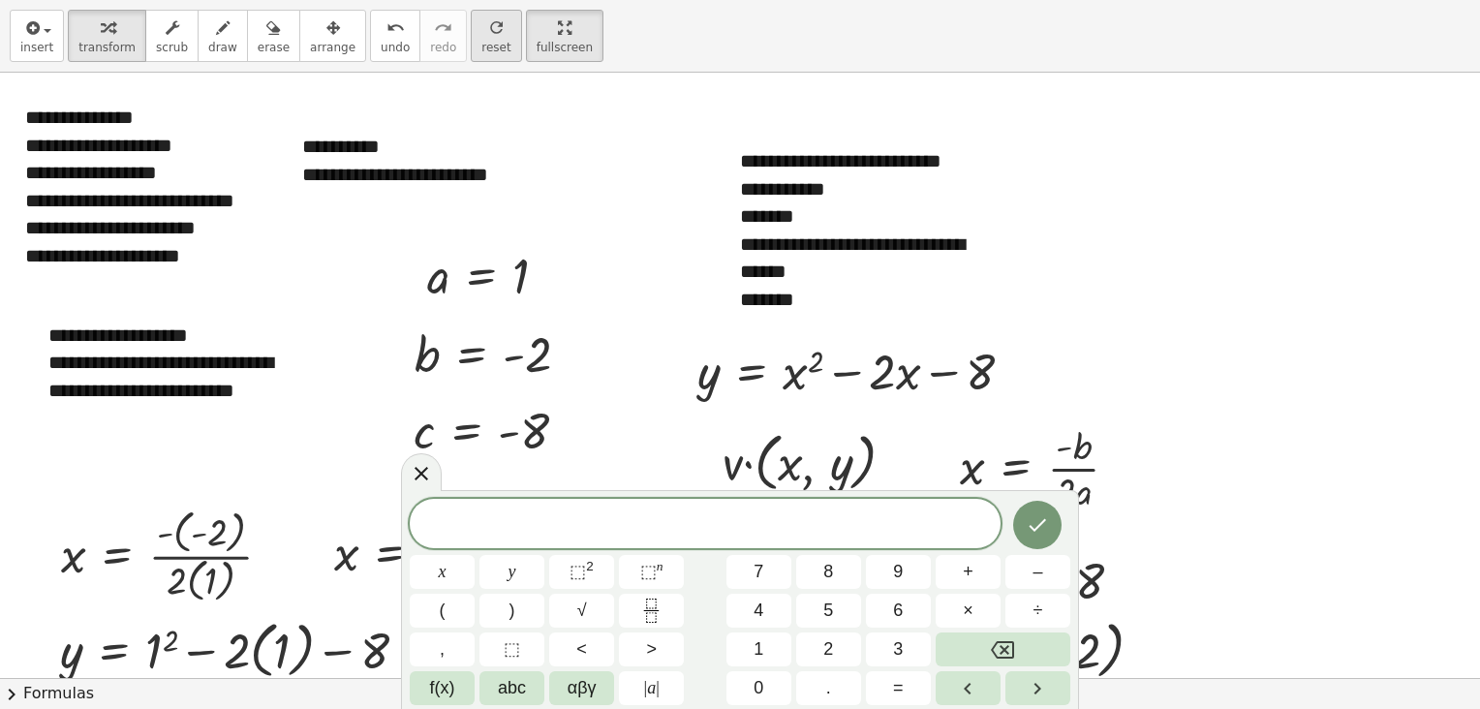
click at [697, 24] on div "insert select one: Math Expression Function Text transform scrub draw erase arr…" at bounding box center [740, 36] width 1480 height 73
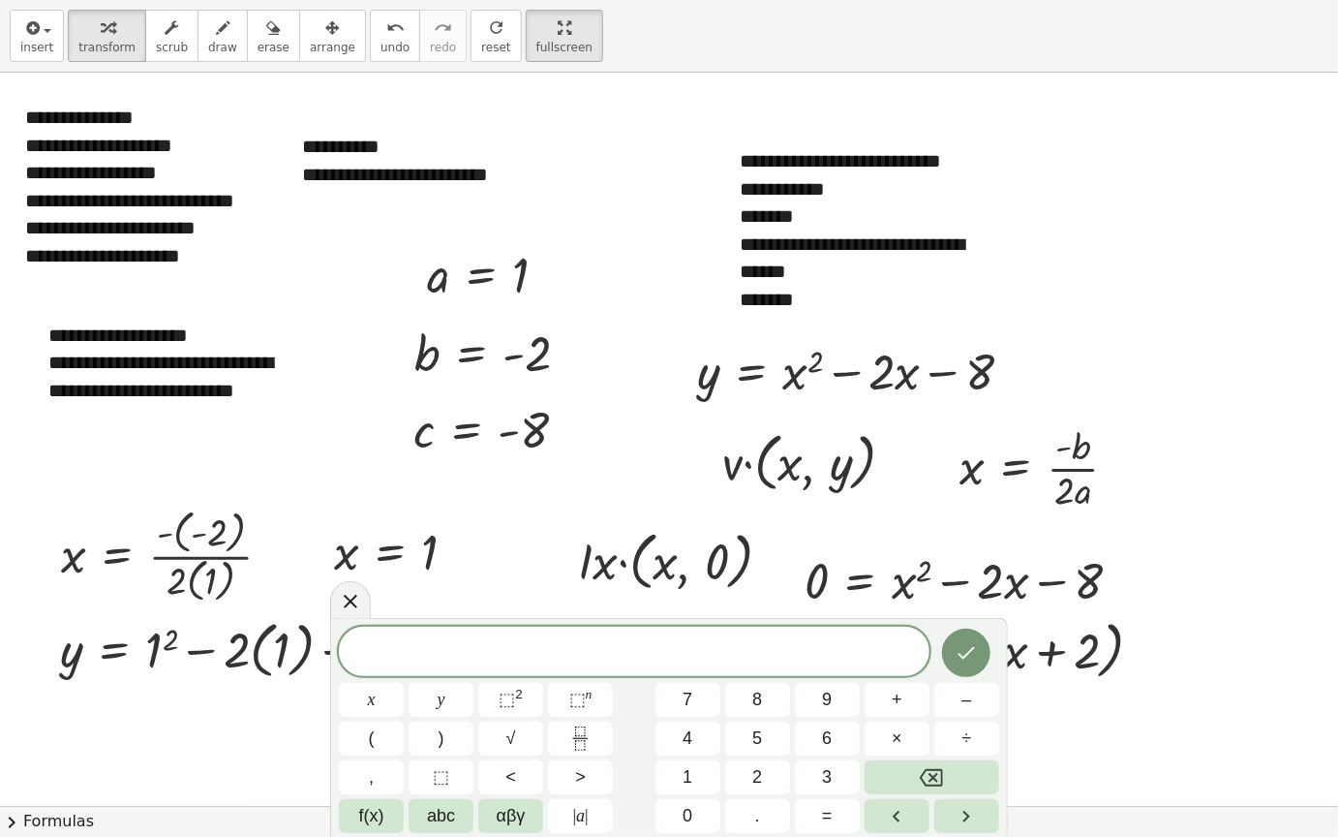
click at [620, 457] on div at bounding box center [669, 439] width 1338 height 733
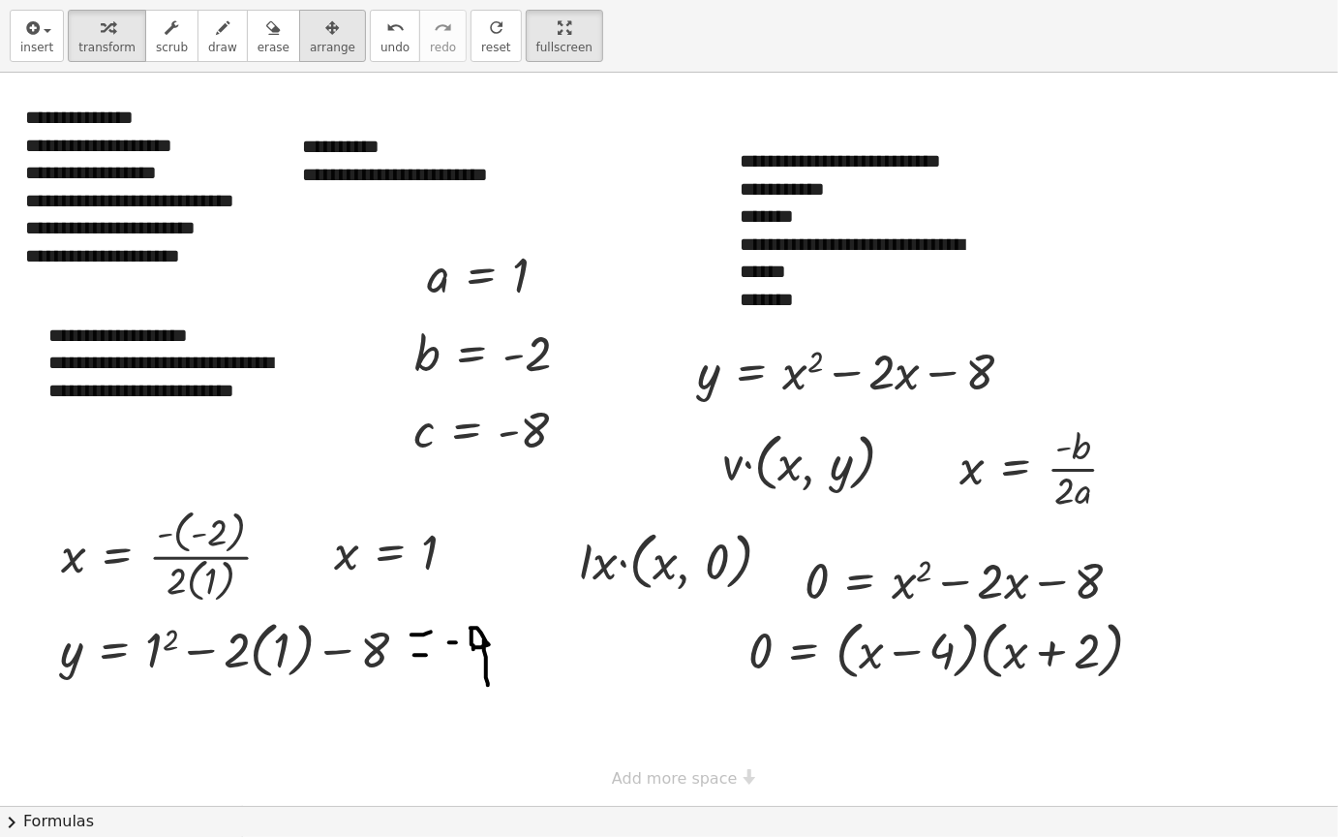
click at [311, 33] on div "button" at bounding box center [333, 26] width 46 height 23
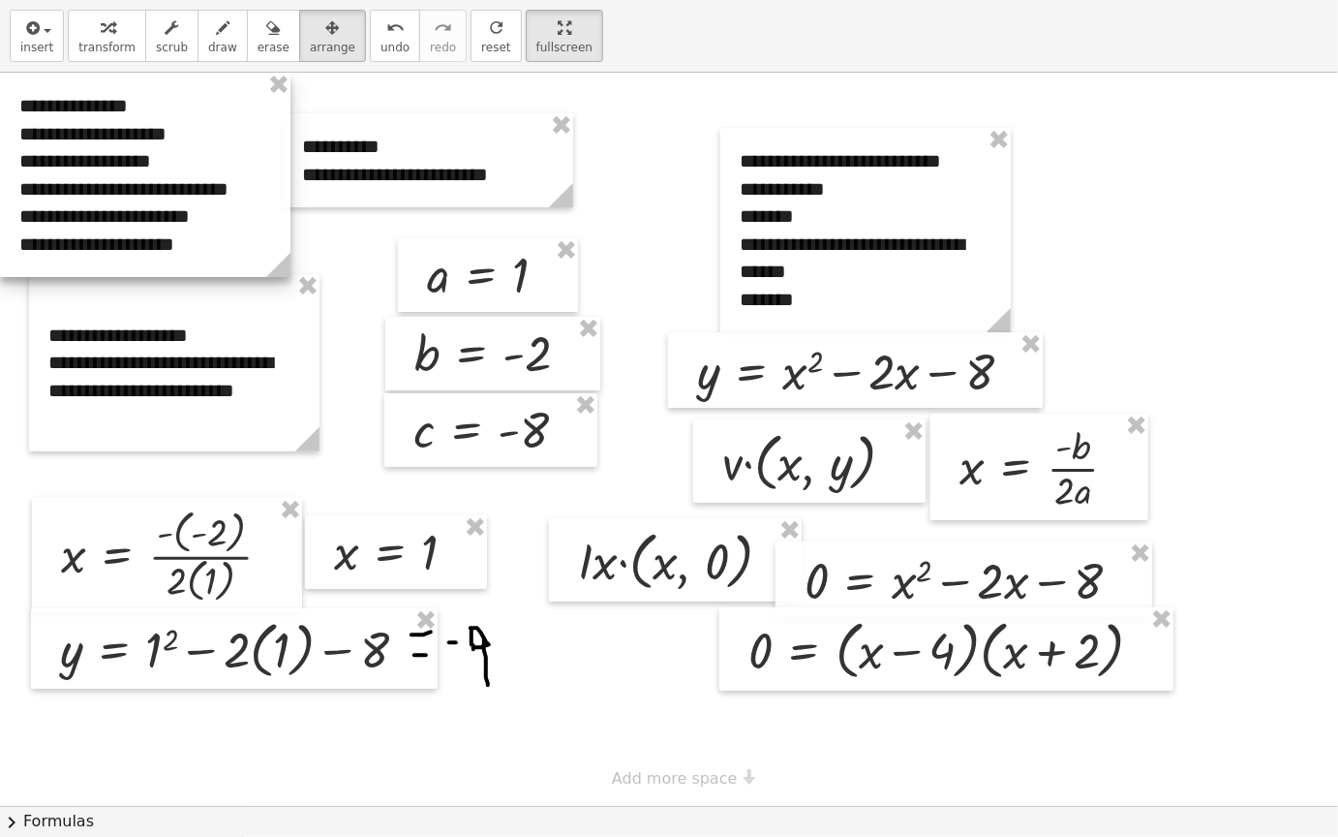
drag, startPoint x: 200, startPoint y: 92, endPoint x: 244, endPoint y: 91, distance: 43.6
click at [140, 59] on div "**********" at bounding box center [669, 418] width 1338 height 837
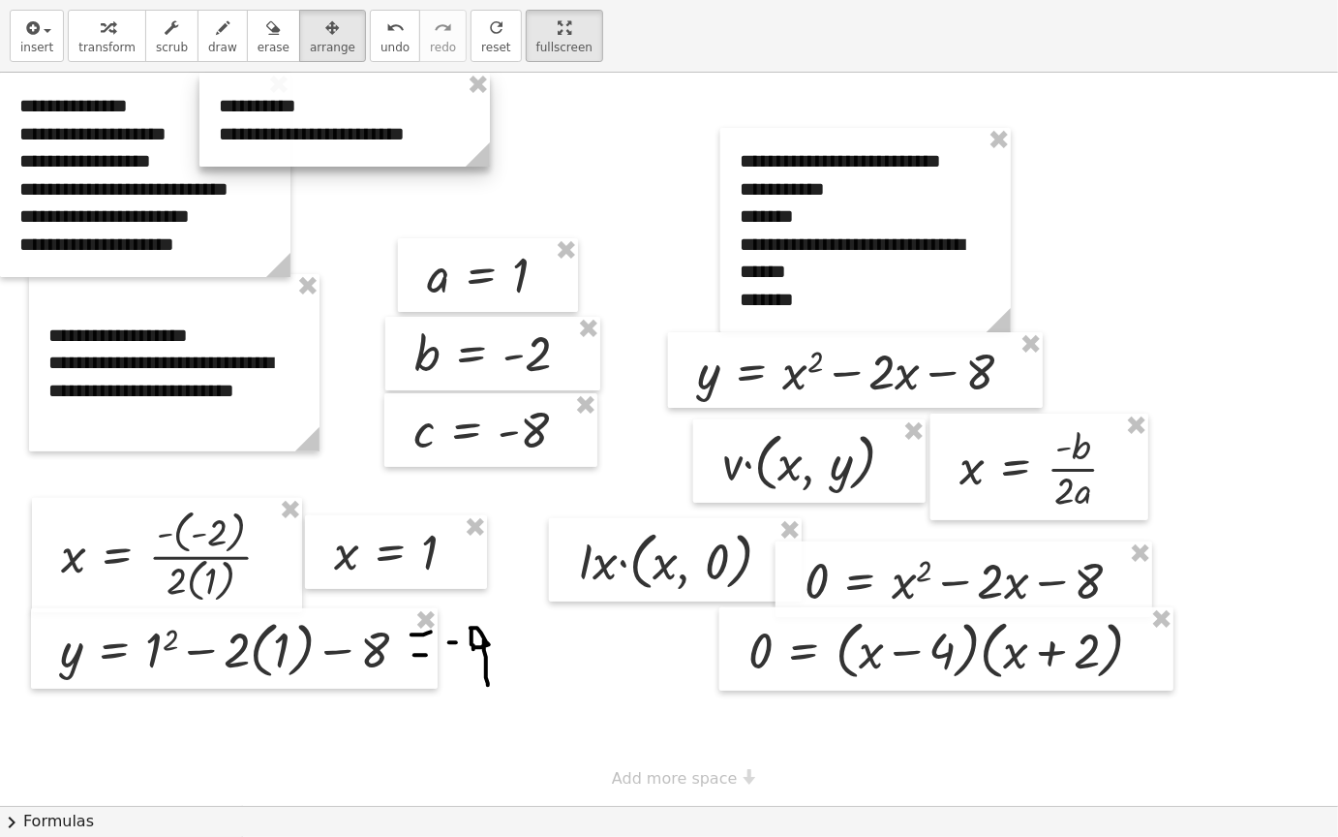
drag, startPoint x: 387, startPoint y: 147, endPoint x: 301, endPoint y: 100, distance: 98.4
click at [301, 100] on div at bounding box center [345, 120] width 291 height 94
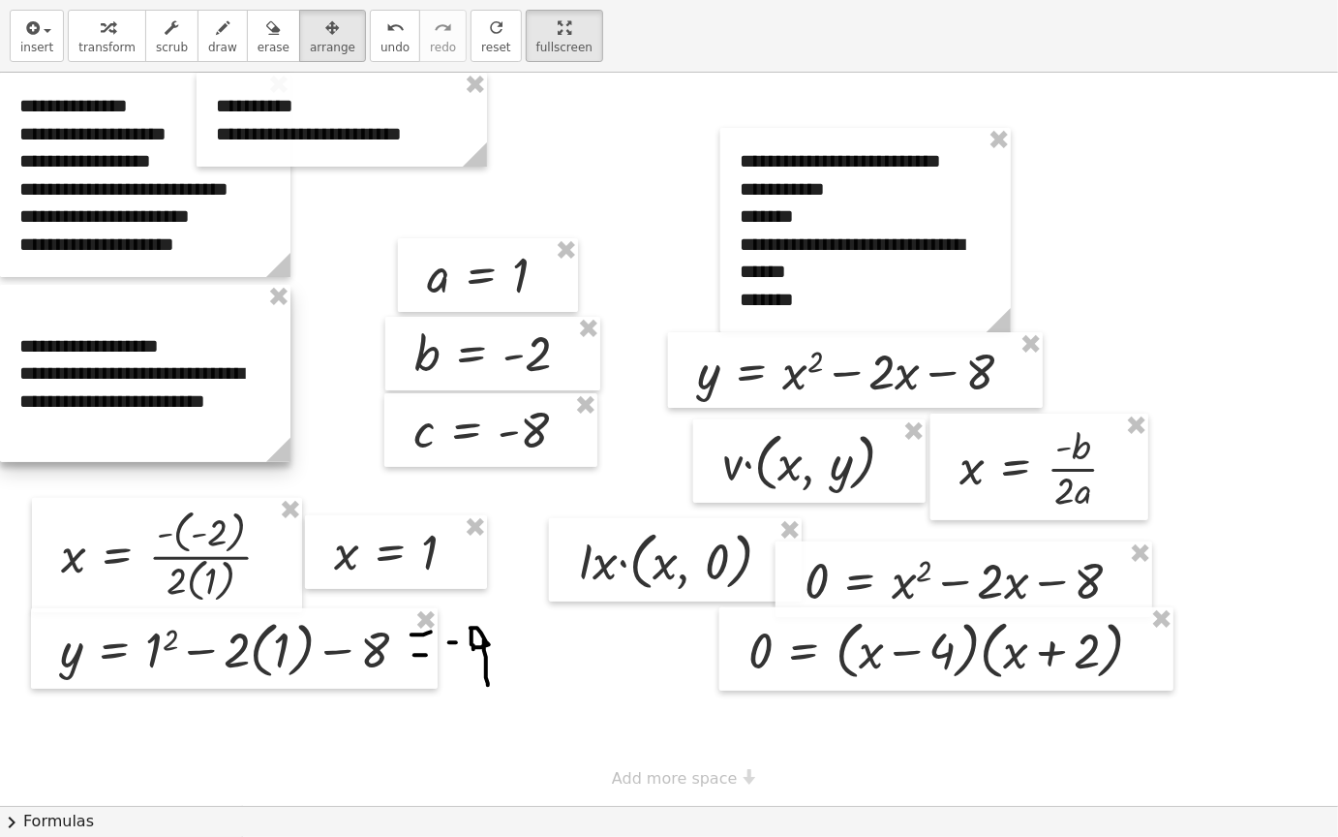
drag, startPoint x: 253, startPoint y: 358, endPoint x: 193, endPoint y: 369, distance: 61.0
click at [193, 369] on div at bounding box center [145, 373] width 291 height 177
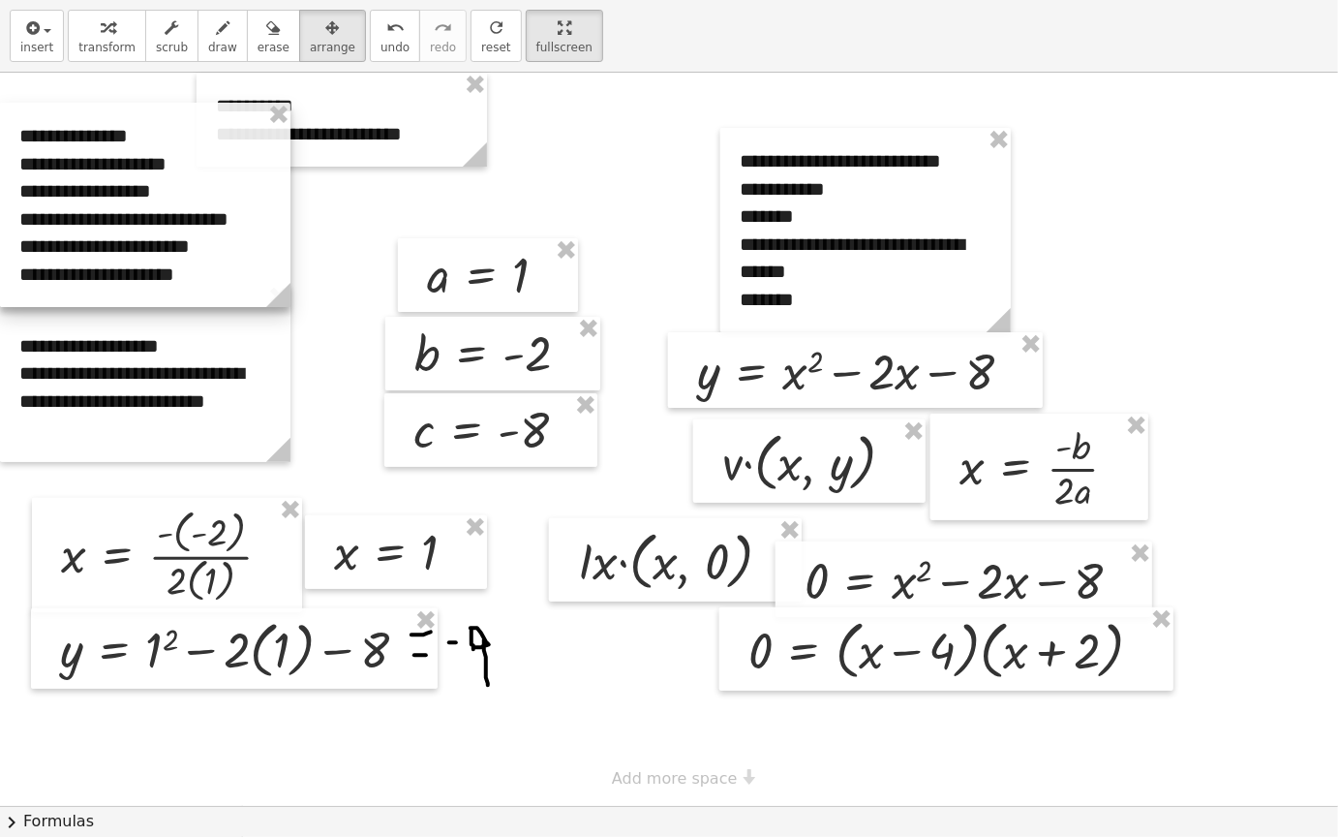
drag, startPoint x: 256, startPoint y: 236, endPoint x: 256, endPoint y: 266, distance: 30.0
click at [256, 266] on div at bounding box center [145, 205] width 291 height 204
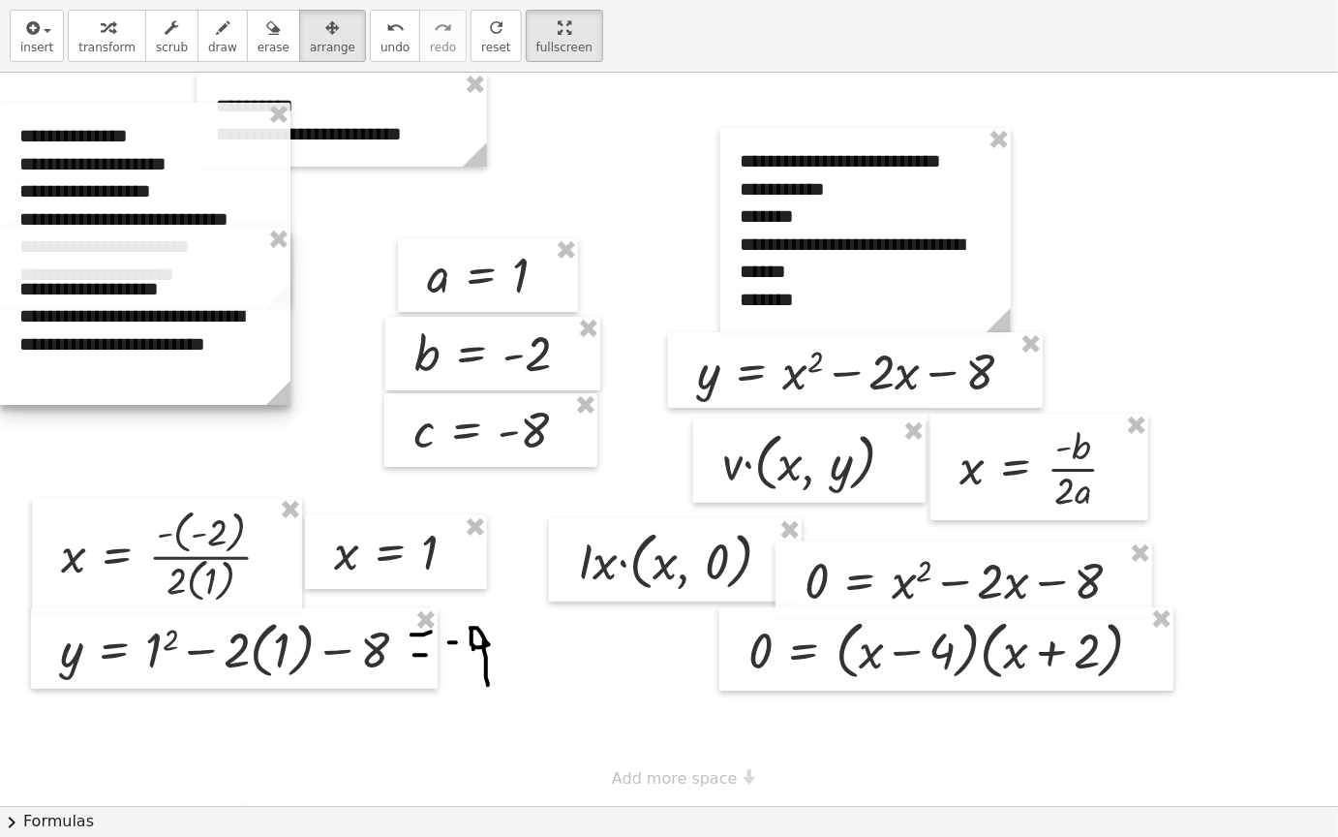
drag, startPoint x: 253, startPoint y: 341, endPoint x: 253, endPoint y: 284, distance: 57.1
click at [253, 284] on div at bounding box center [145, 316] width 291 height 177
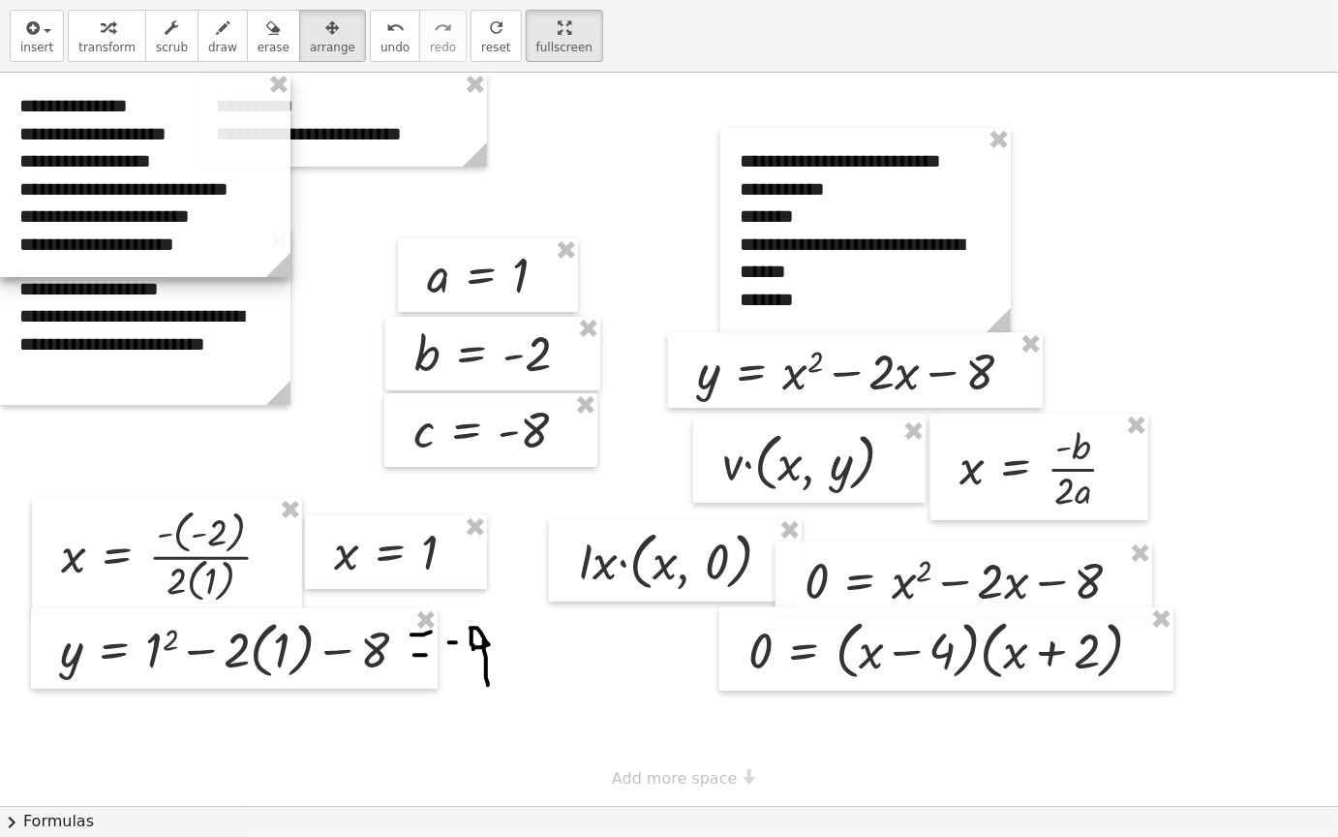
drag, startPoint x: 231, startPoint y: 188, endPoint x: 230, endPoint y: 129, distance: 59.1
click at [230, 129] on div at bounding box center [145, 175] width 291 height 204
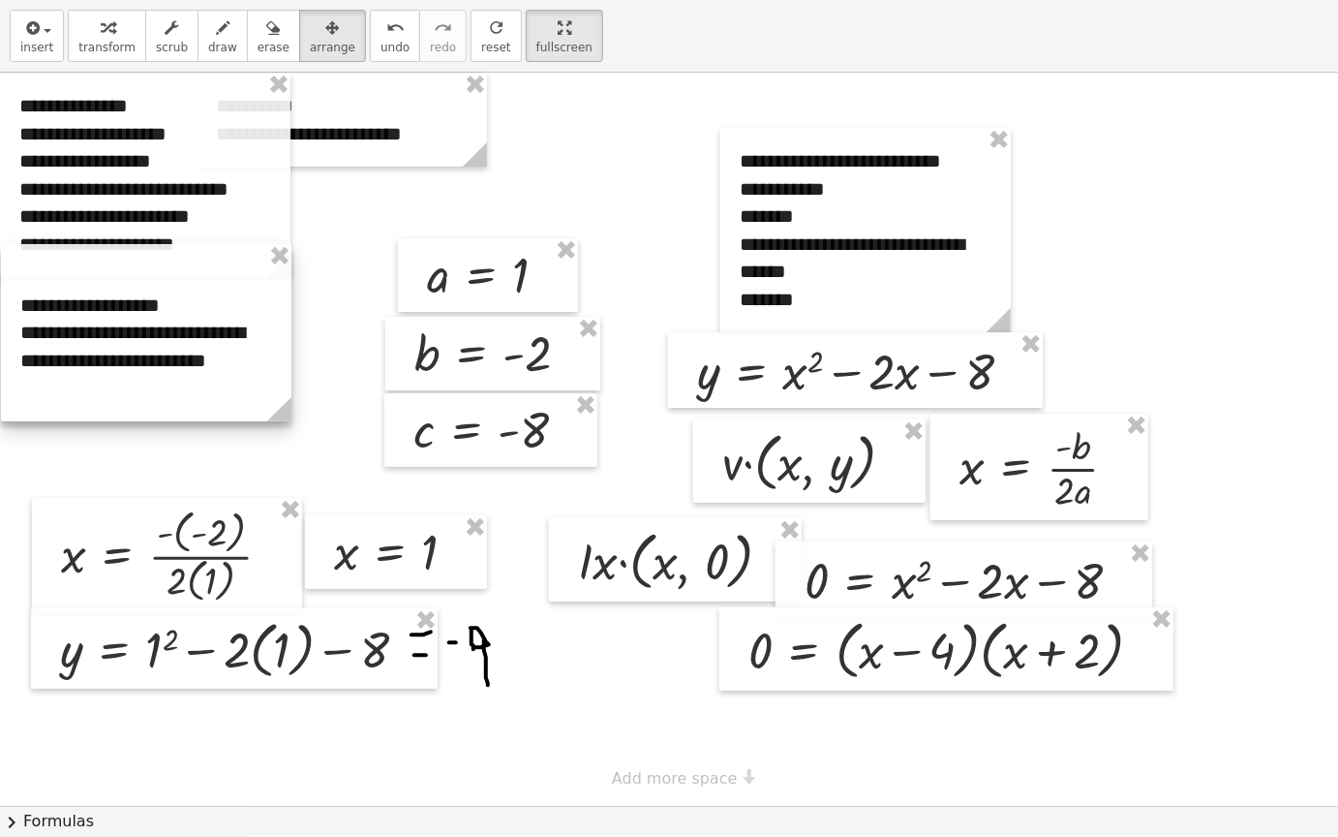
drag, startPoint x: 225, startPoint y: 316, endPoint x: 226, endPoint y: 332, distance: 16.5
click at [226, 332] on div at bounding box center [146, 332] width 291 height 177
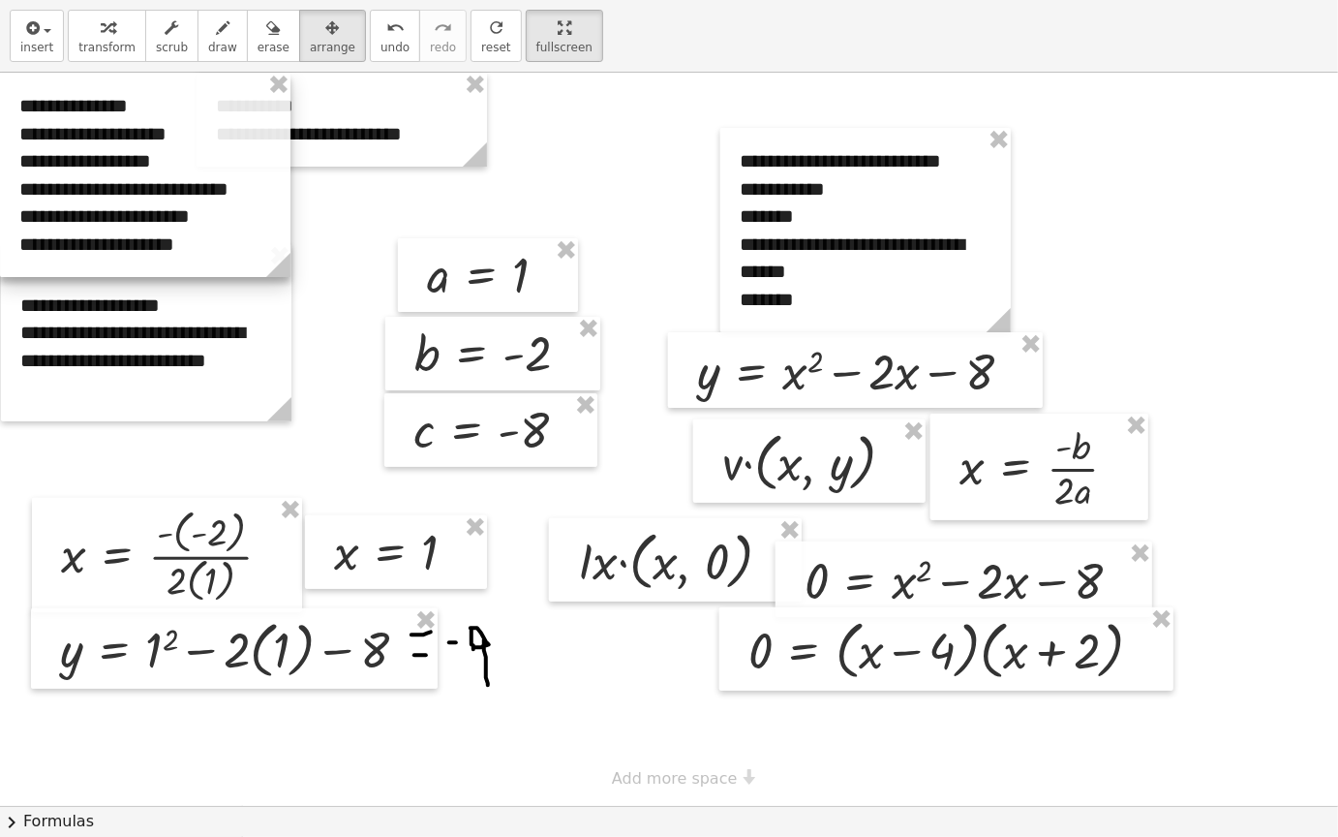
click at [224, 134] on div at bounding box center [145, 175] width 291 height 204
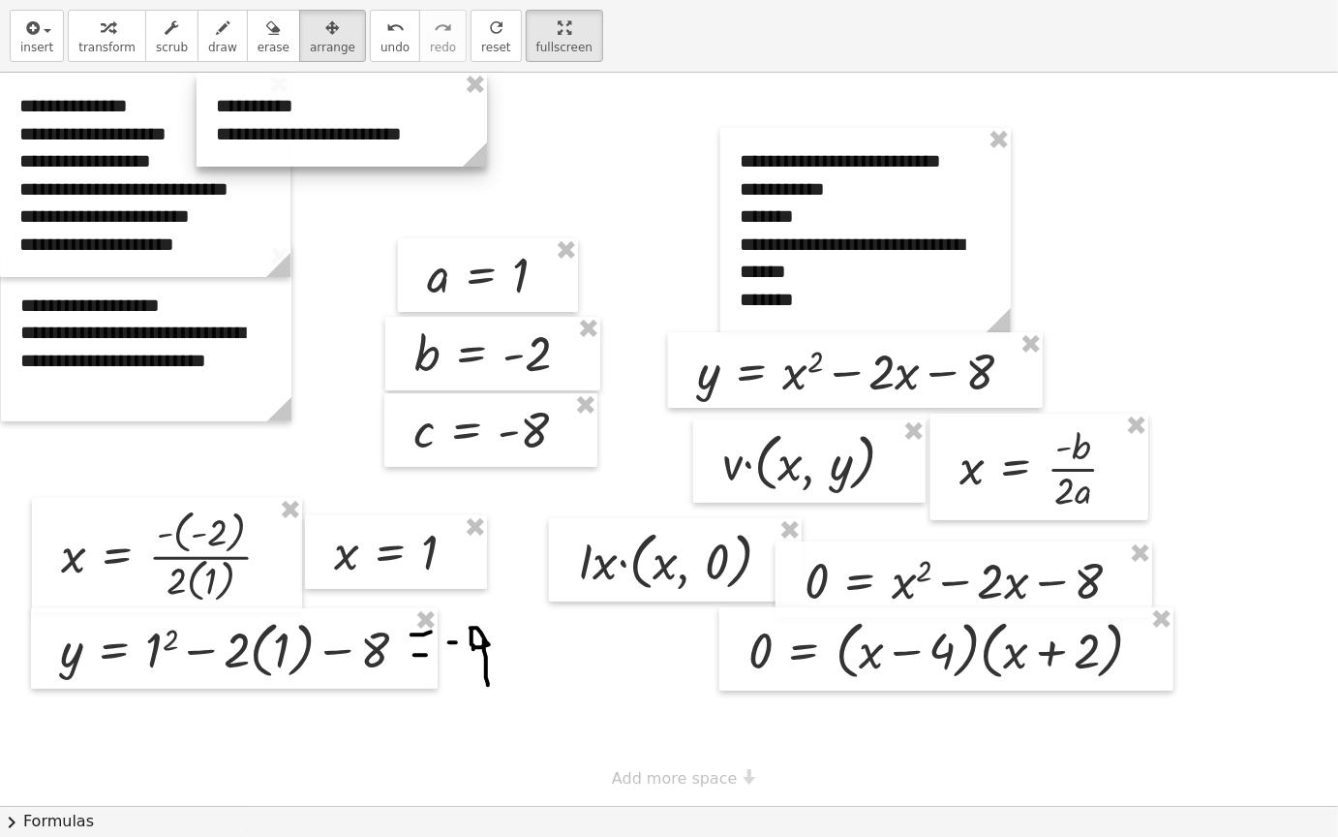
click at [344, 122] on div at bounding box center [342, 120] width 291 height 94
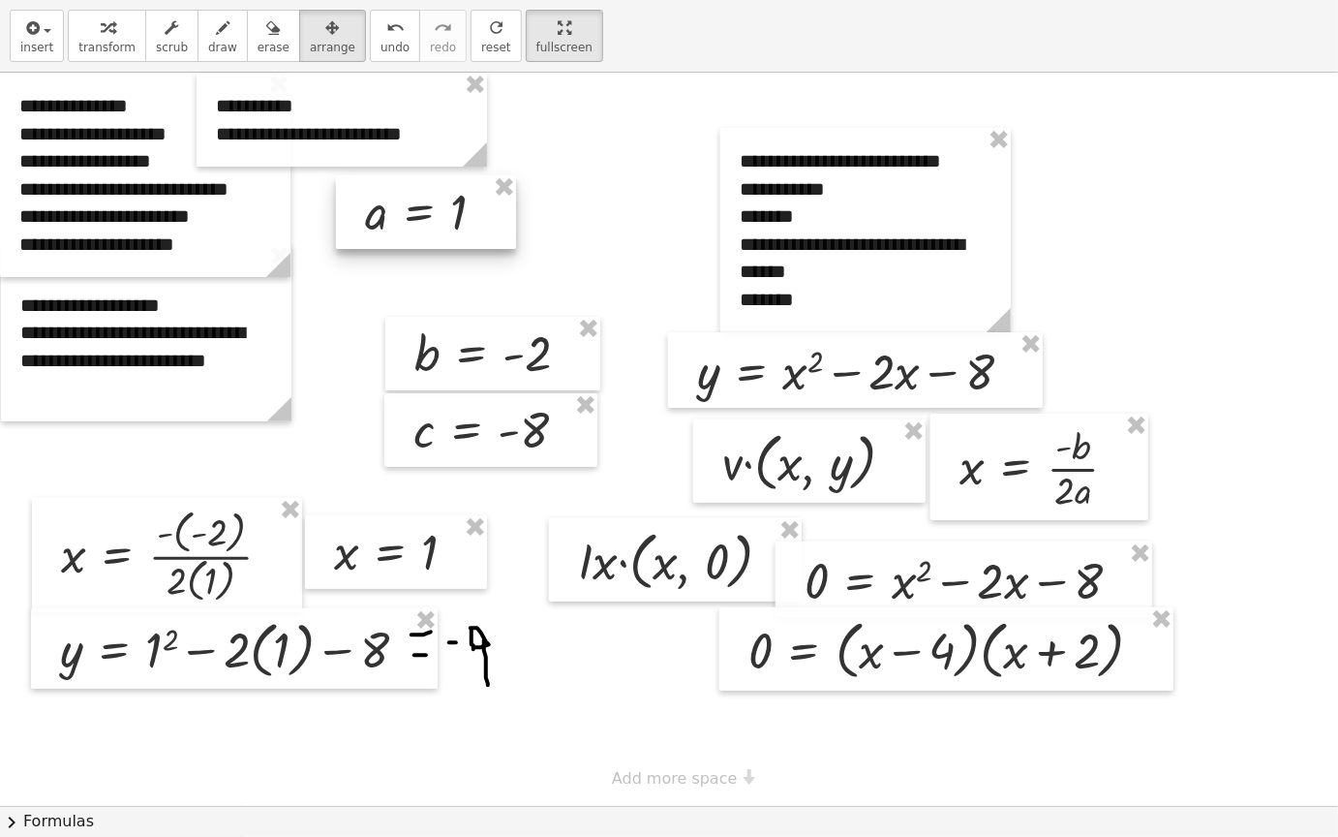
drag, startPoint x: 458, startPoint y: 280, endPoint x: 396, endPoint y: 217, distance: 88.3
click at [396, 217] on div at bounding box center [426, 212] width 180 height 74
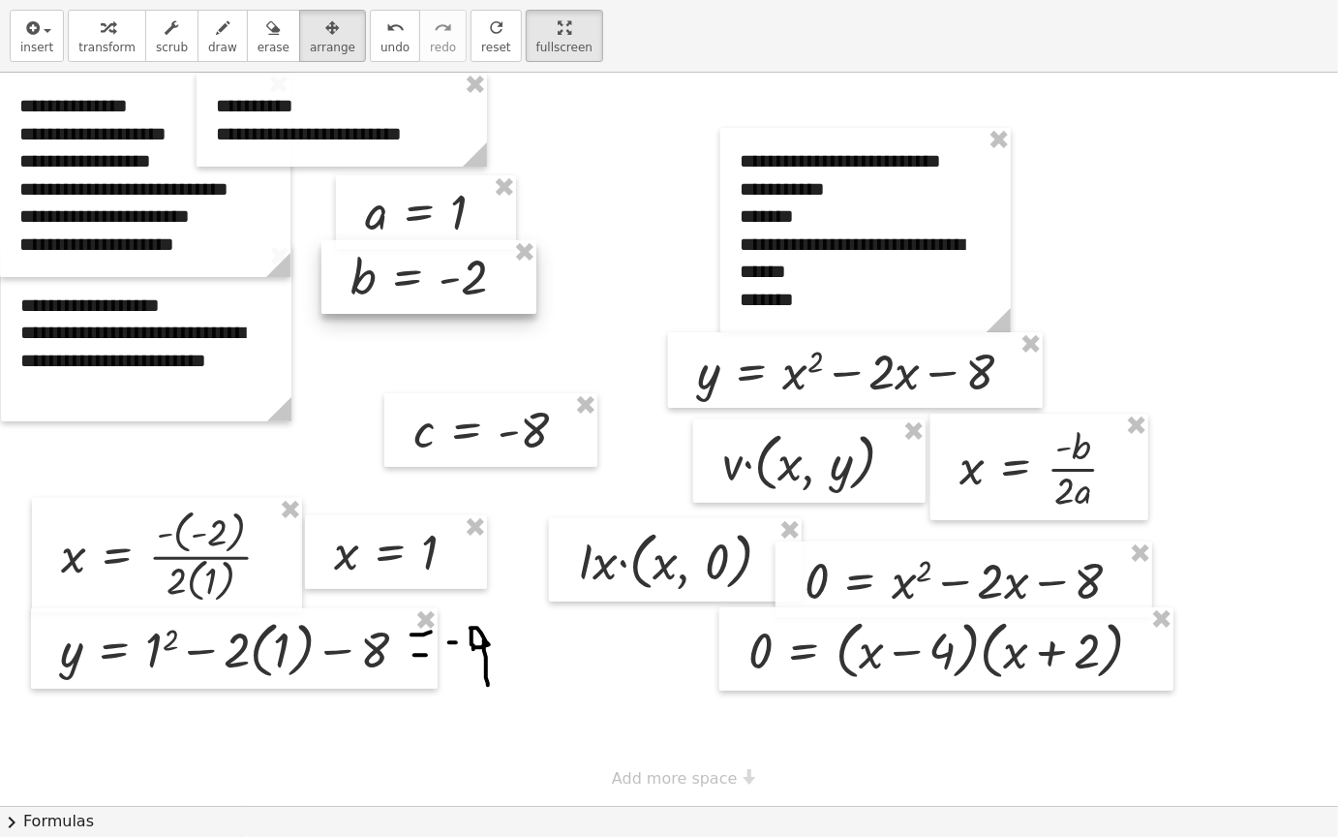
drag, startPoint x: 485, startPoint y: 362, endPoint x: 421, endPoint y: 286, distance: 99.7
click at [421, 286] on div at bounding box center [429, 277] width 215 height 74
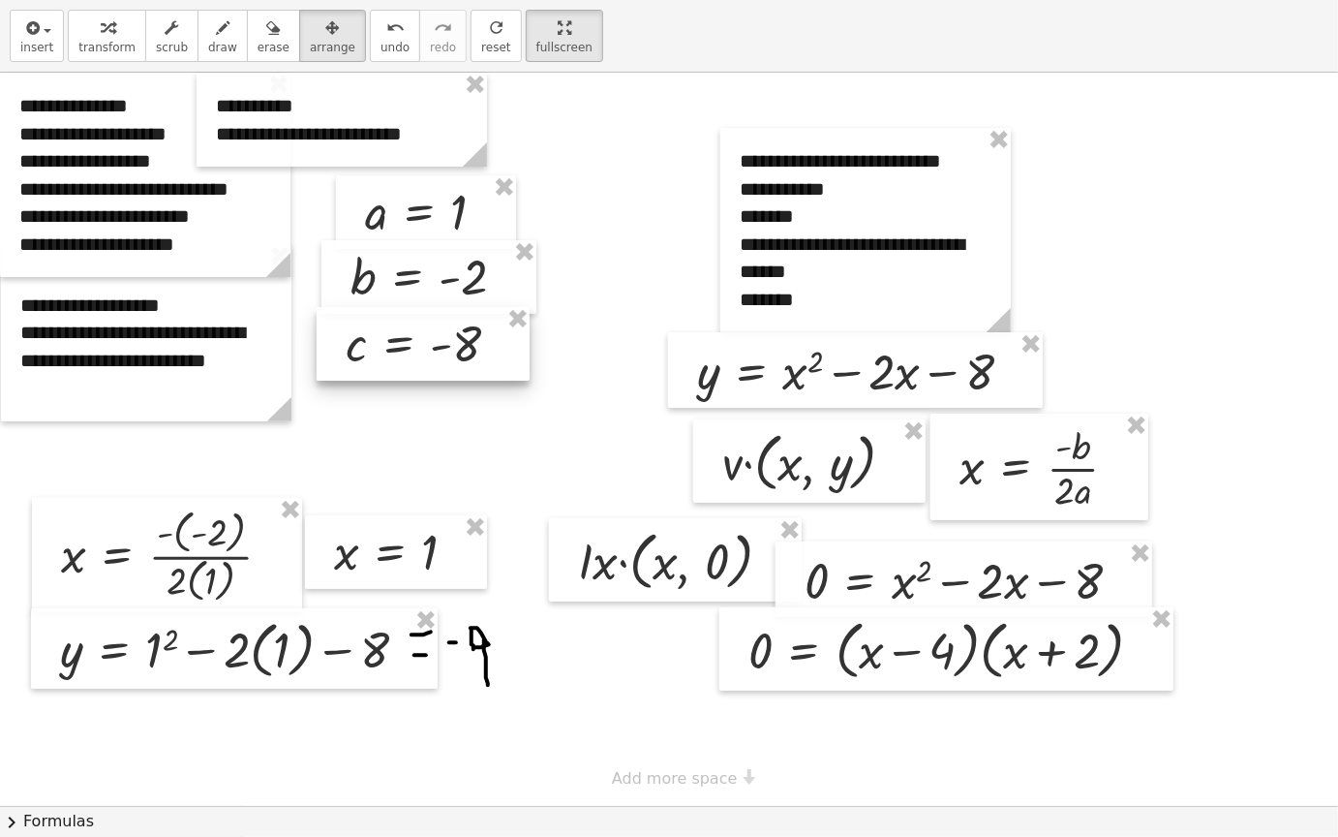
drag, startPoint x: 489, startPoint y: 440, endPoint x: 421, endPoint y: 354, distance: 109.7
click at [421, 354] on div at bounding box center [423, 344] width 213 height 74
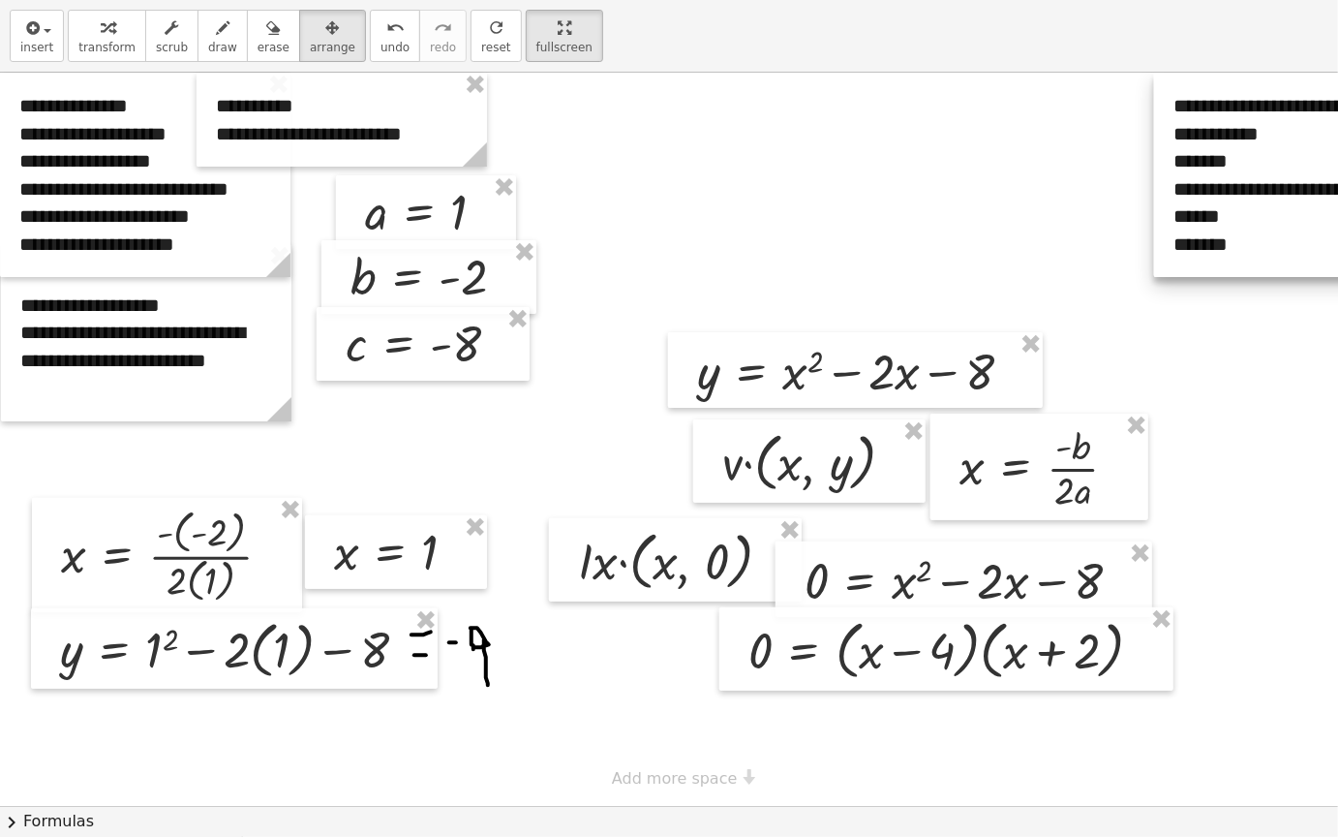
drag, startPoint x: 914, startPoint y: 230, endPoint x: 1348, endPoint y: 83, distance: 457.9
click at [1338, 83] on html "**********" at bounding box center [669, 418] width 1338 height 837
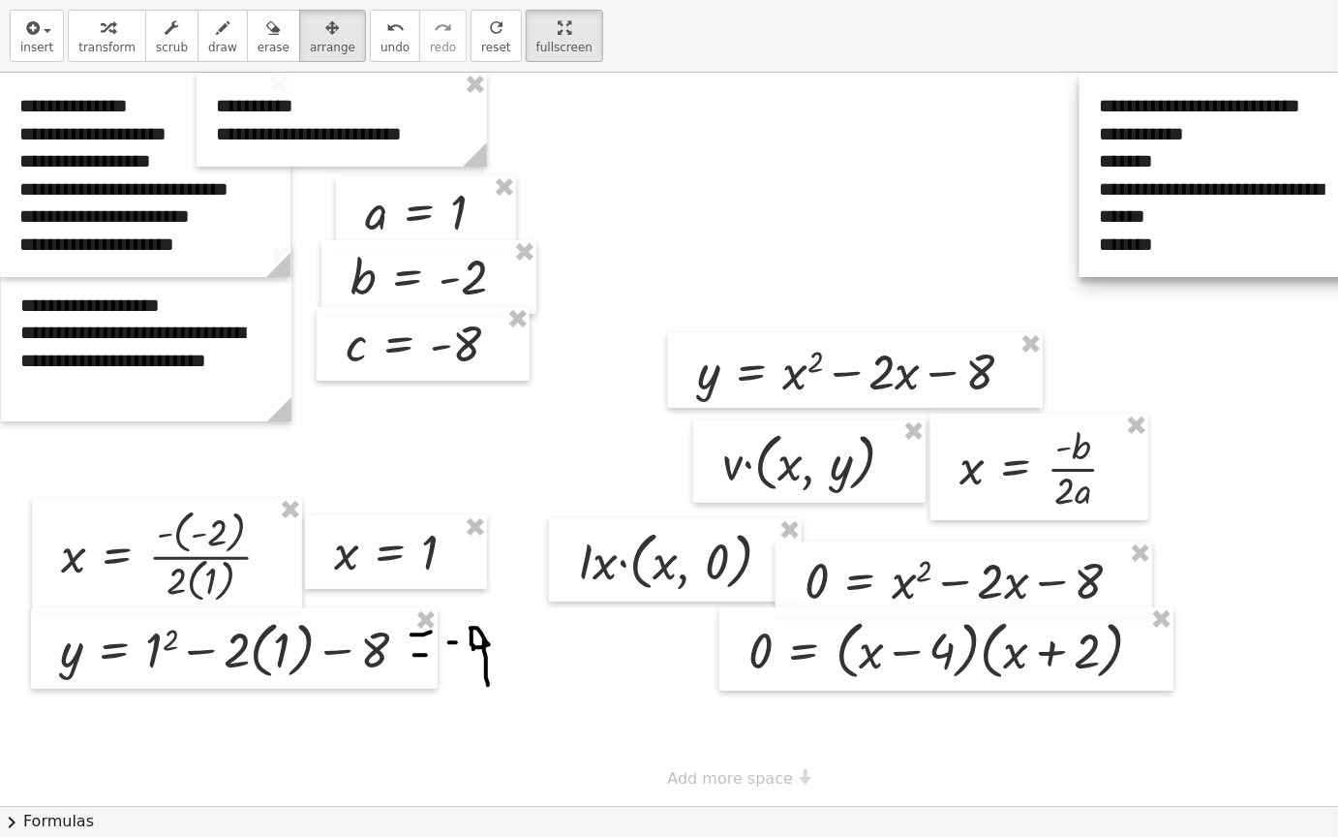
drag, startPoint x: 1310, startPoint y: 146, endPoint x: 1236, endPoint y: 129, distance: 76.6
click at [1236, 129] on div at bounding box center [1225, 175] width 291 height 204
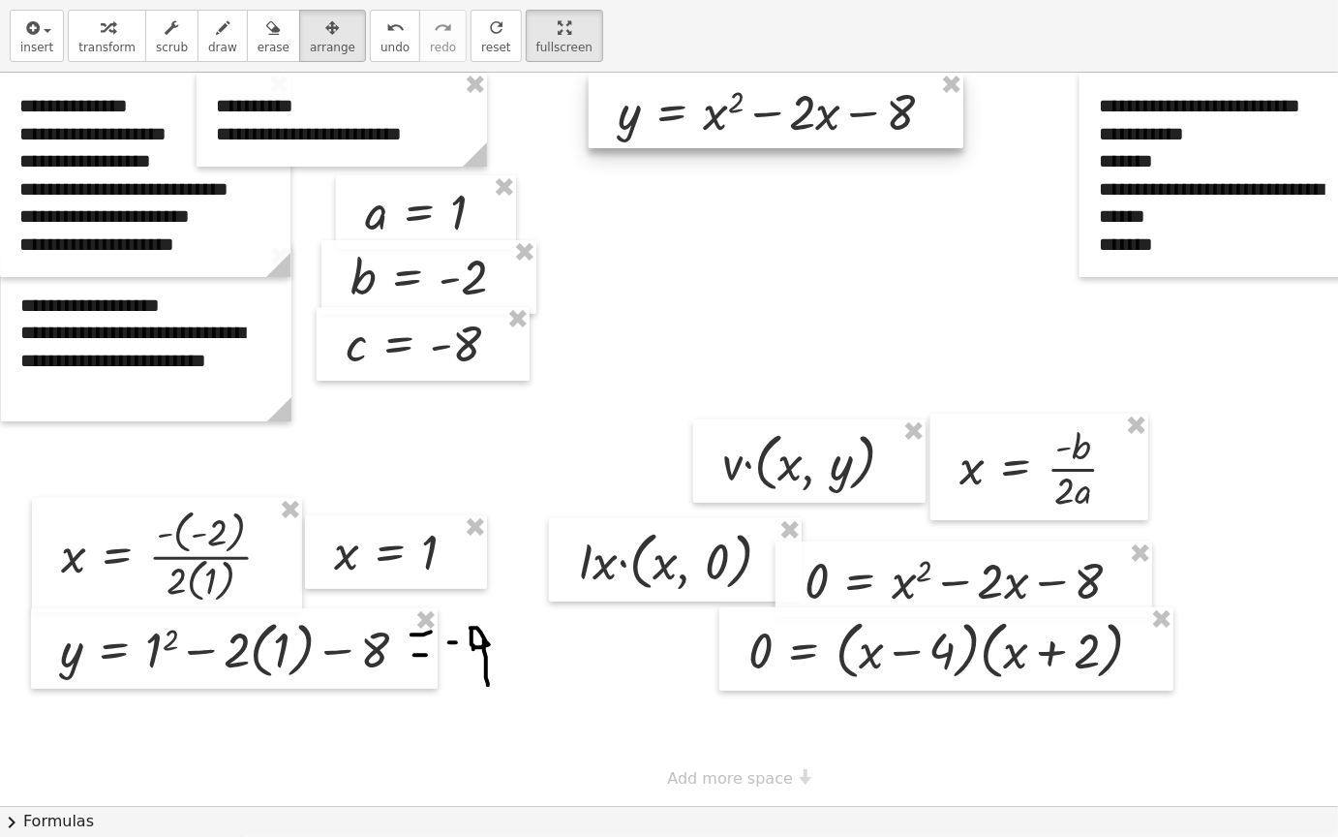
drag, startPoint x: 960, startPoint y: 364, endPoint x: 880, endPoint y: 73, distance: 302.1
click at [880, 73] on div at bounding box center [776, 111] width 375 height 76
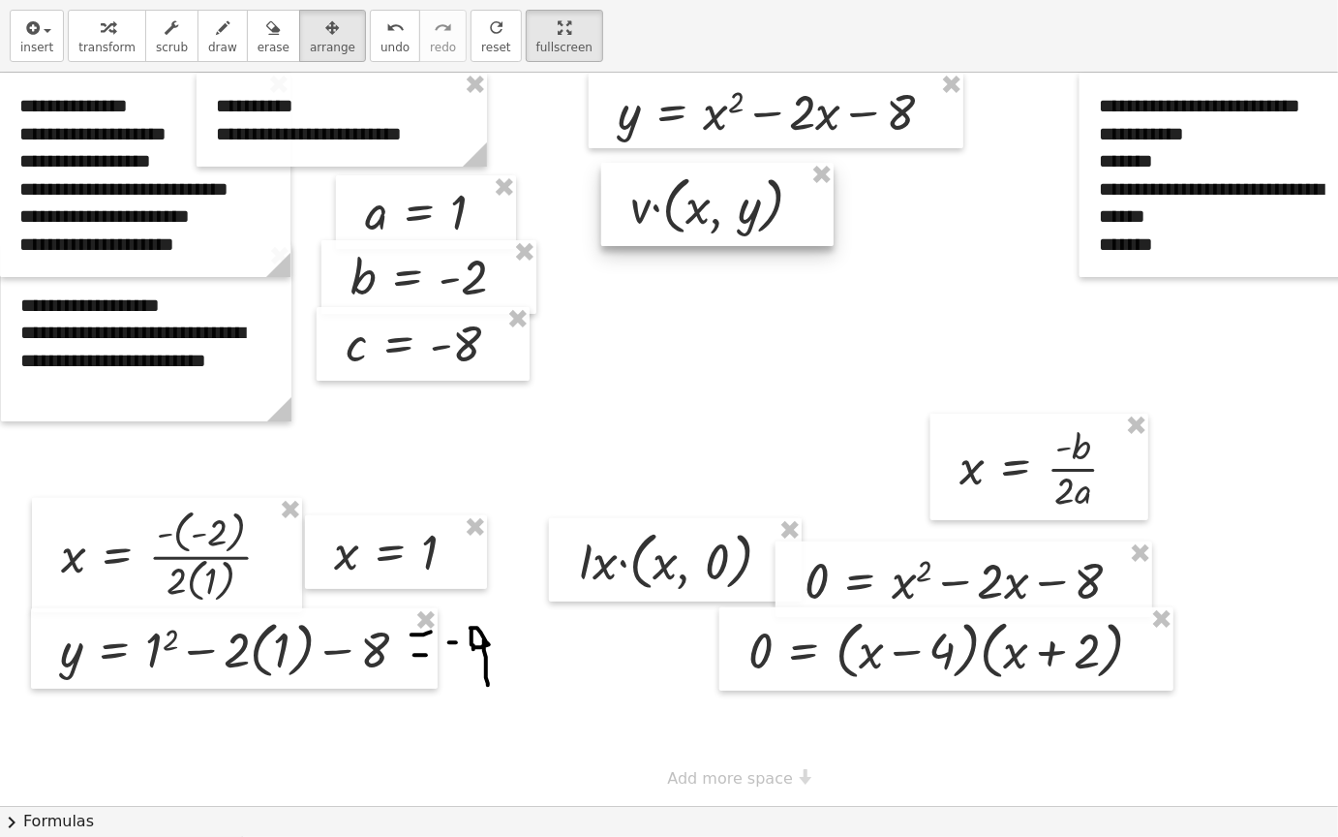
drag, startPoint x: 866, startPoint y: 472, endPoint x: 774, endPoint y: 216, distance: 271.7
click at [774, 216] on div at bounding box center [717, 204] width 232 height 83
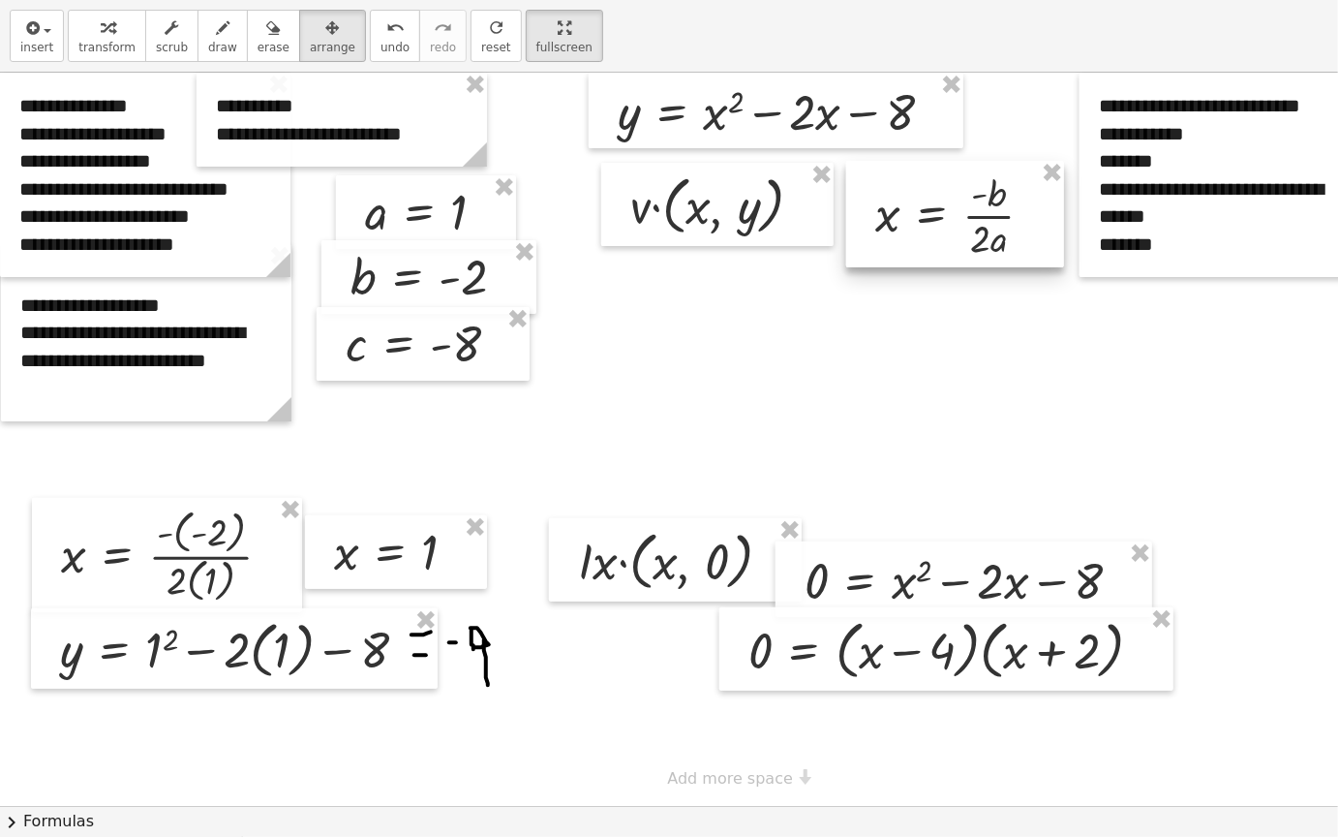
drag, startPoint x: 1014, startPoint y: 471, endPoint x: 930, endPoint y: 218, distance: 266.5
click at [930, 218] on div at bounding box center [955, 214] width 218 height 107
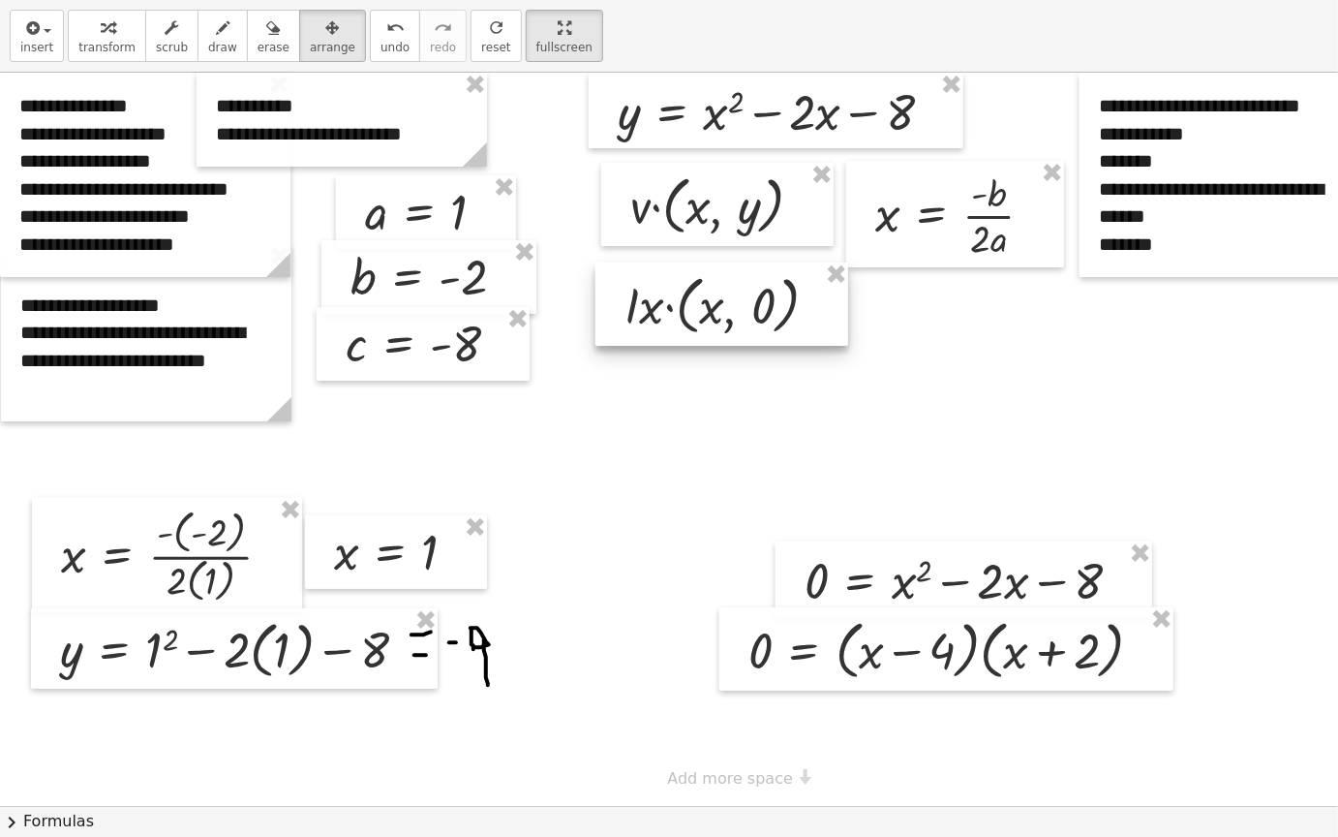
drag, startPoint x: 709, startPoint y: 549, endPoint x: 755, endPoint y: 293, distance: 259.9
click at [755, 293] on div at bounding box center [722, 303] width 253 height 83
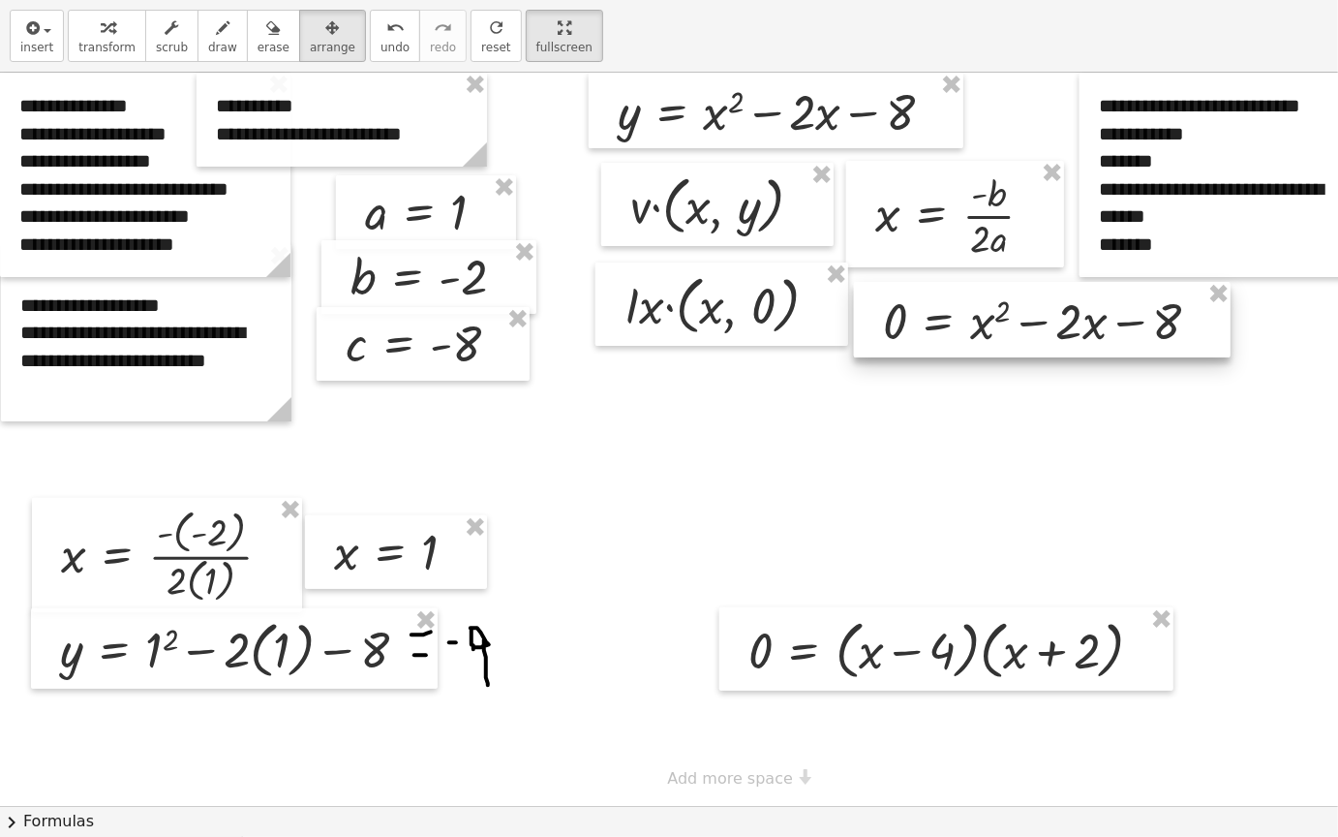
drag, startPoint x: 1008, startPoint y: 587, endPoint x: 1087, endPoint y: 327, distance: 271.2
click at [1087, 327] on div at bounding box center [1042, 320] width 377 height 76
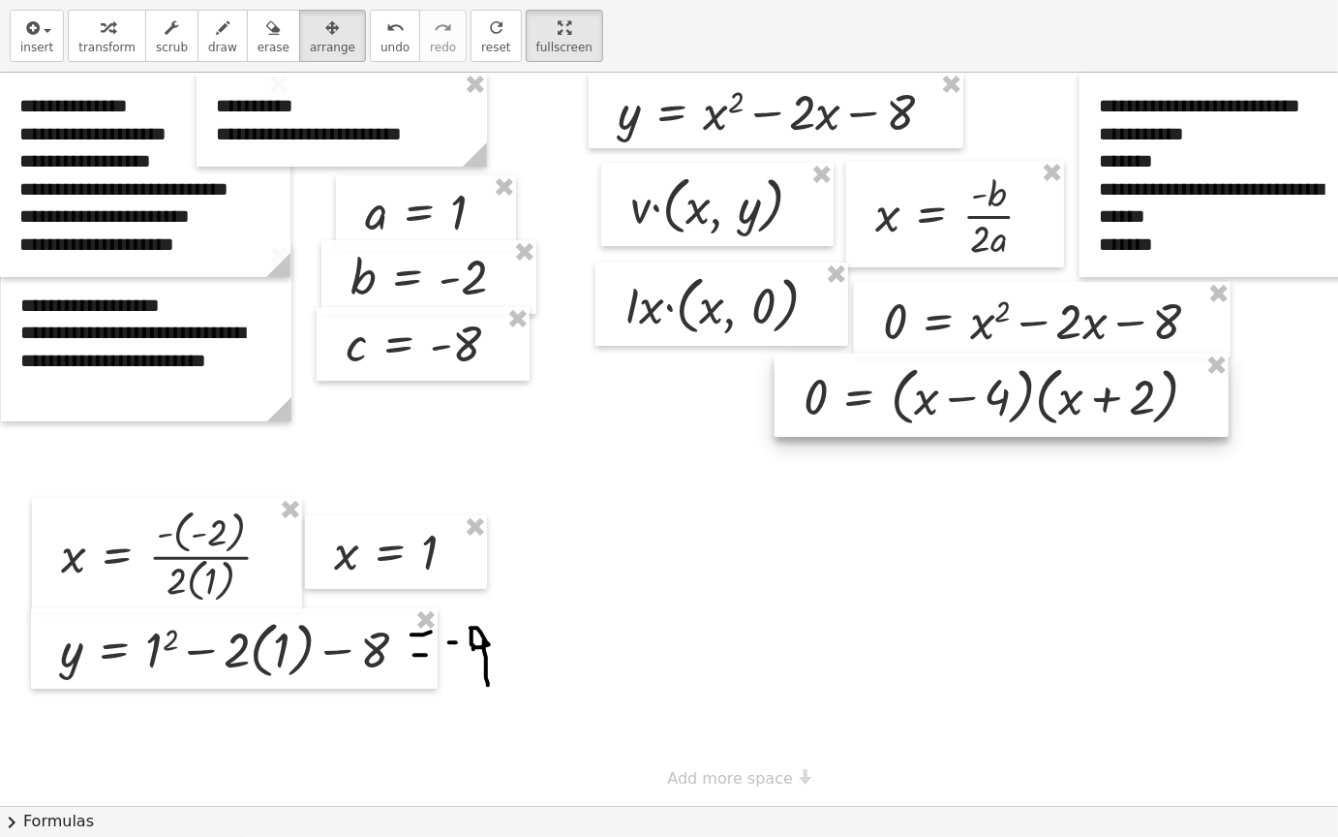
drag, startPoint x: 1034, startPoint y: 672, endPoint x: 1090, endPoint y: 418, distance: 259.7
click at [1090, 418] on div at bounding box center [1002, 395] width 454 height 83
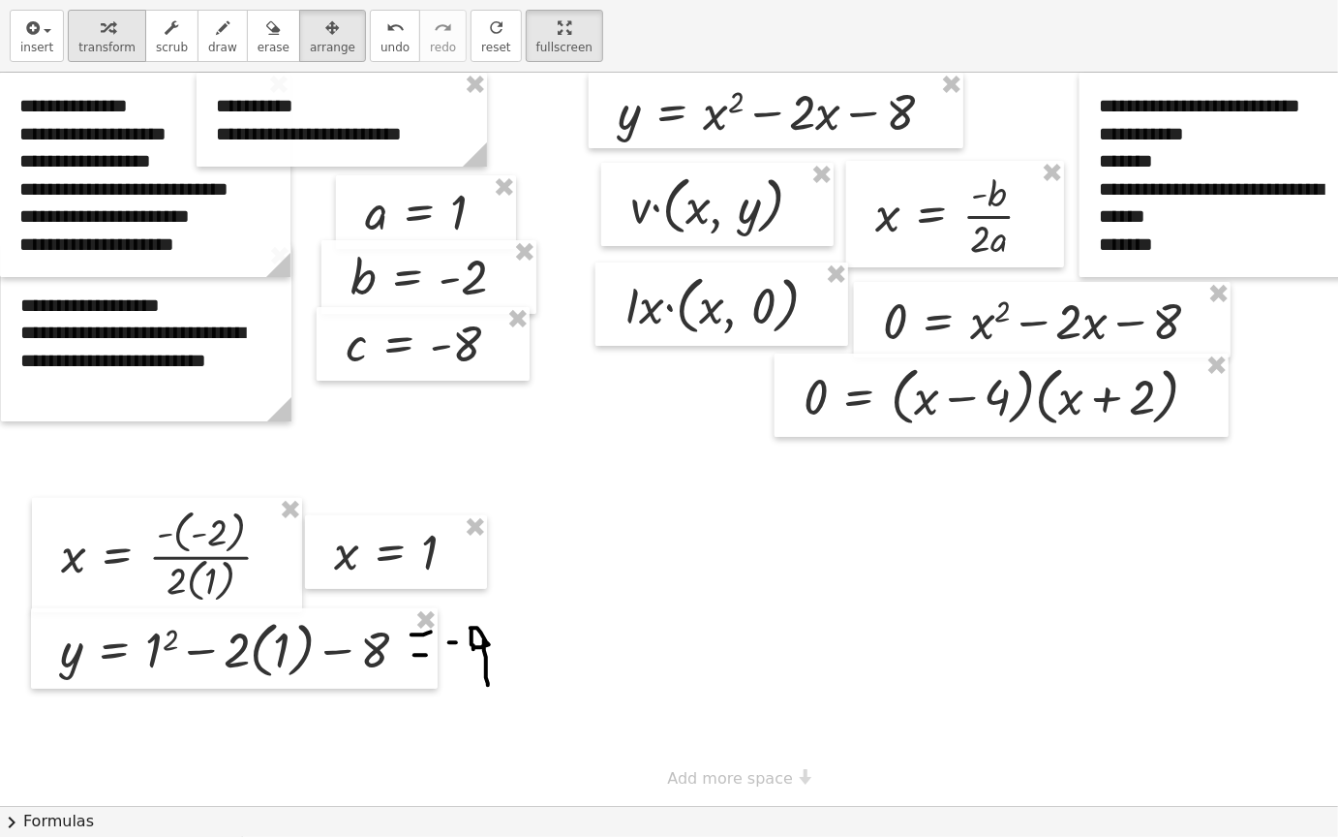
click at [129, 46] on button "transform" at bounding box center [107, 36] width 78 height 52
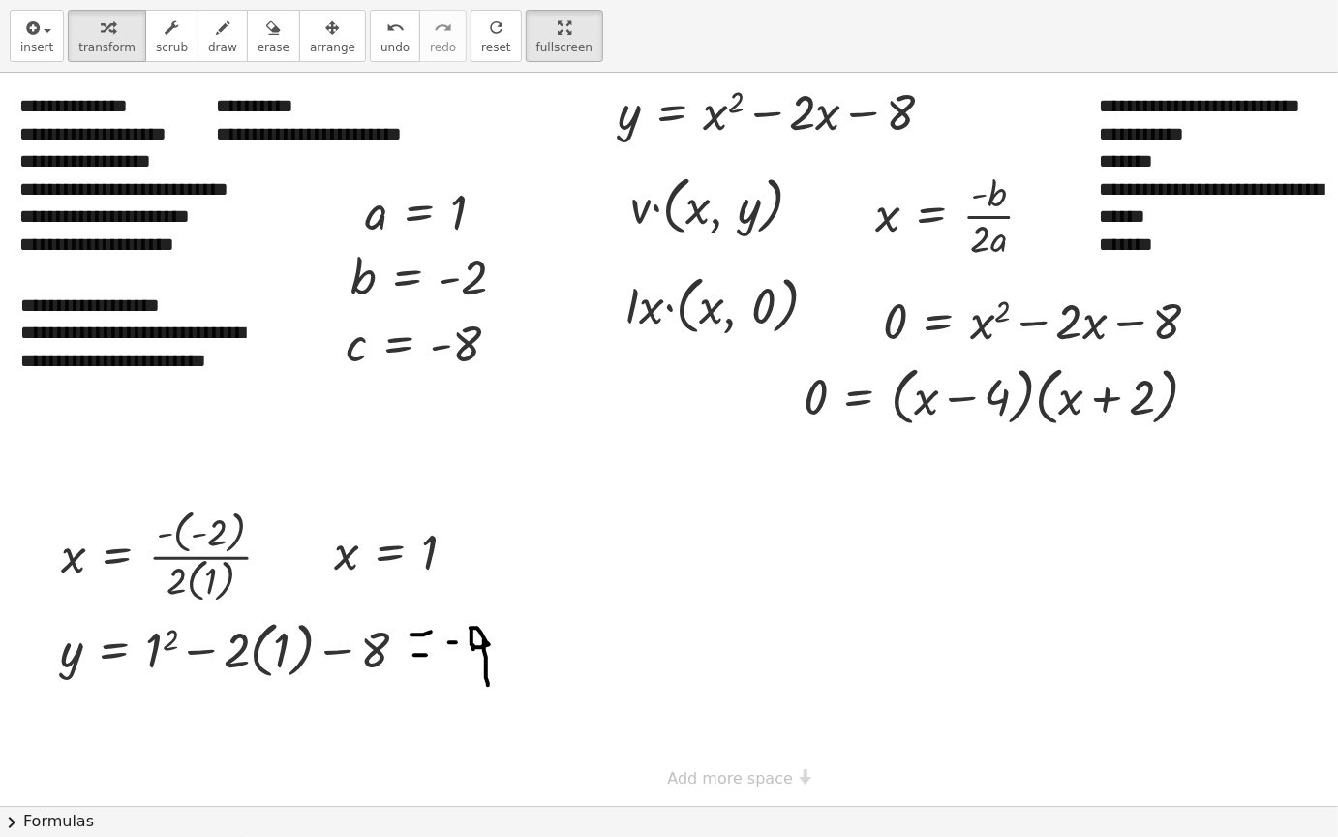
click at [765, 502] on div at bounding box center [725, 439] width 1450 height 733
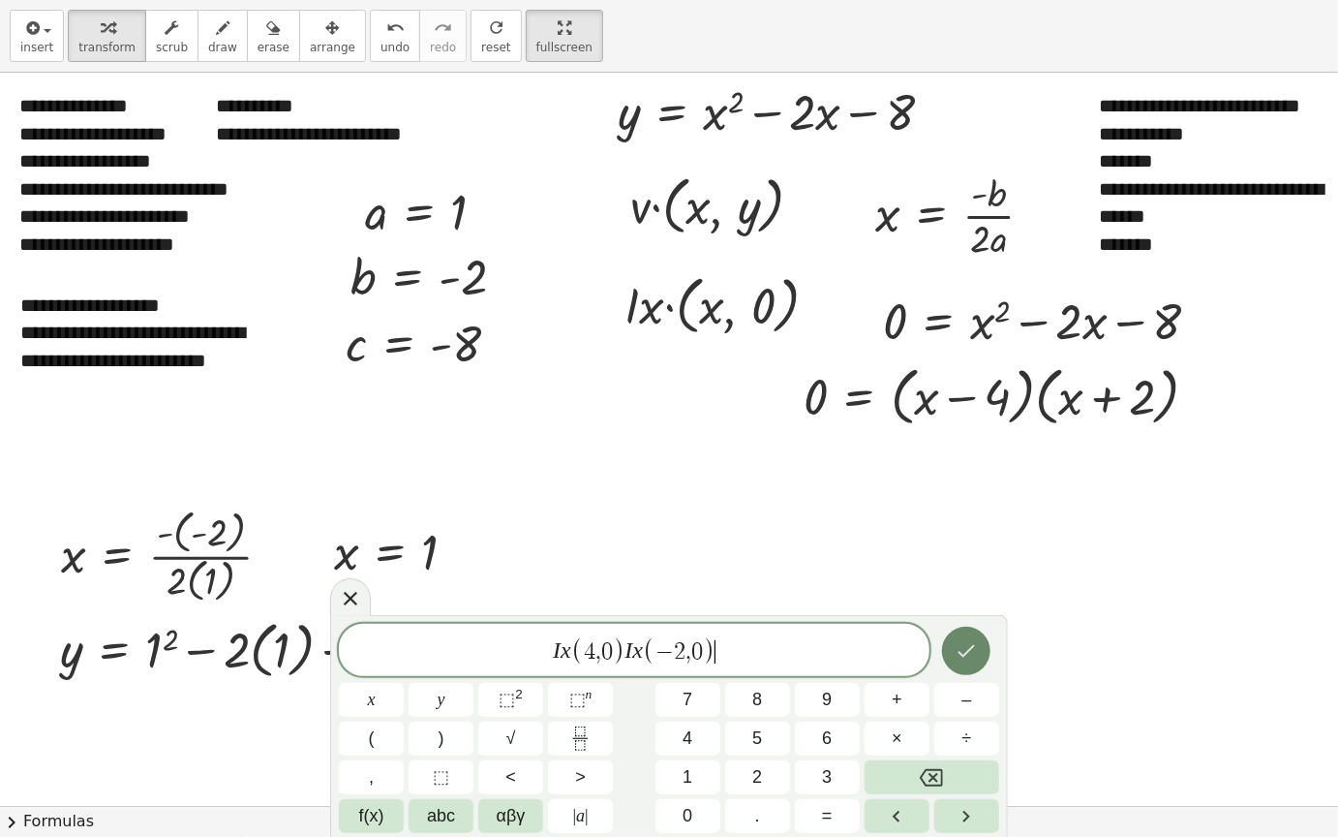
click at [957, 655] on icon "Done" at bounding box center [966, 650] width 23 height 23
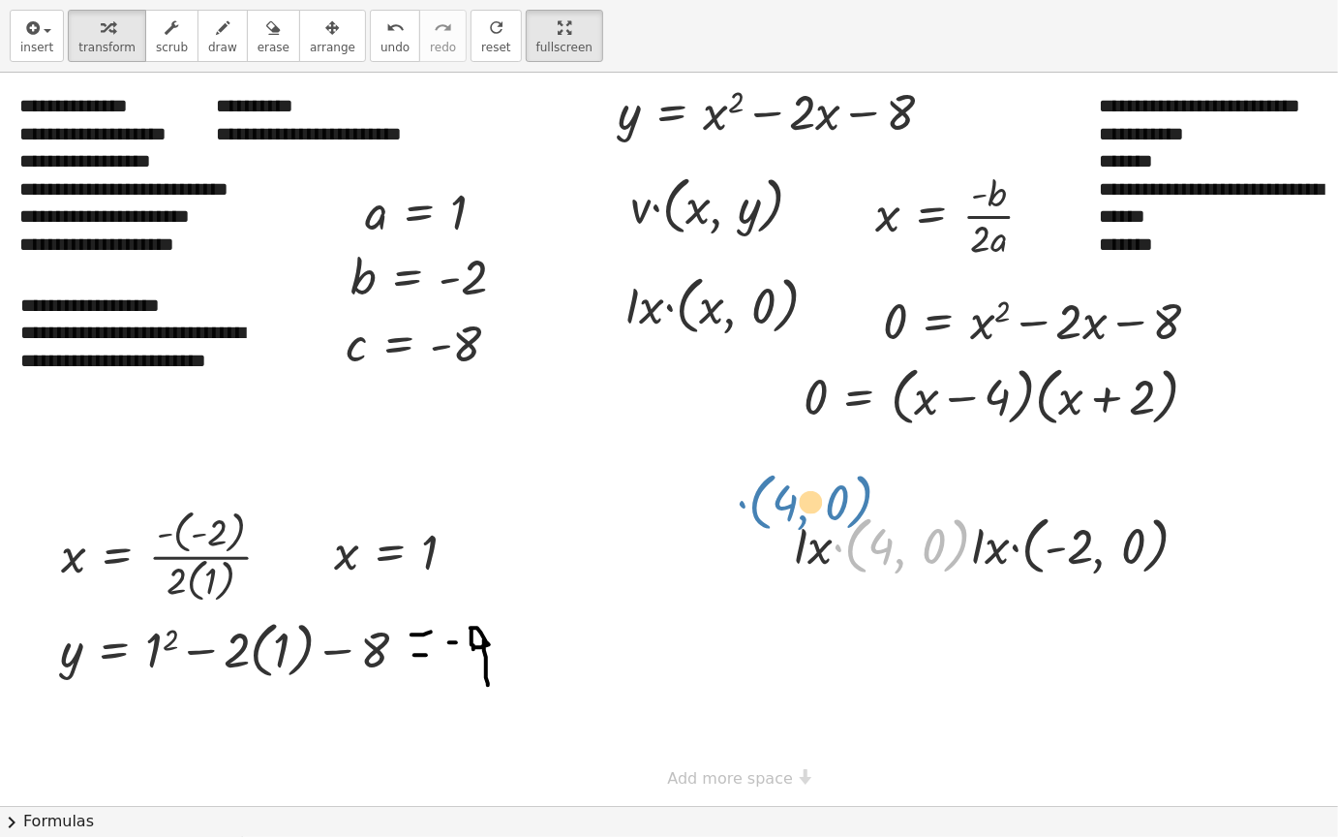
drag, startPoint x: 969, startPoint y: 545, endPoint x: 876, endPoint y: 507, distance: 101.3
click at [876, 508] on div at bounding box center [999, 544] width 430 height 74
click at [310, 20] on div "button" at bounding box center [333, 26] width 46 height 23
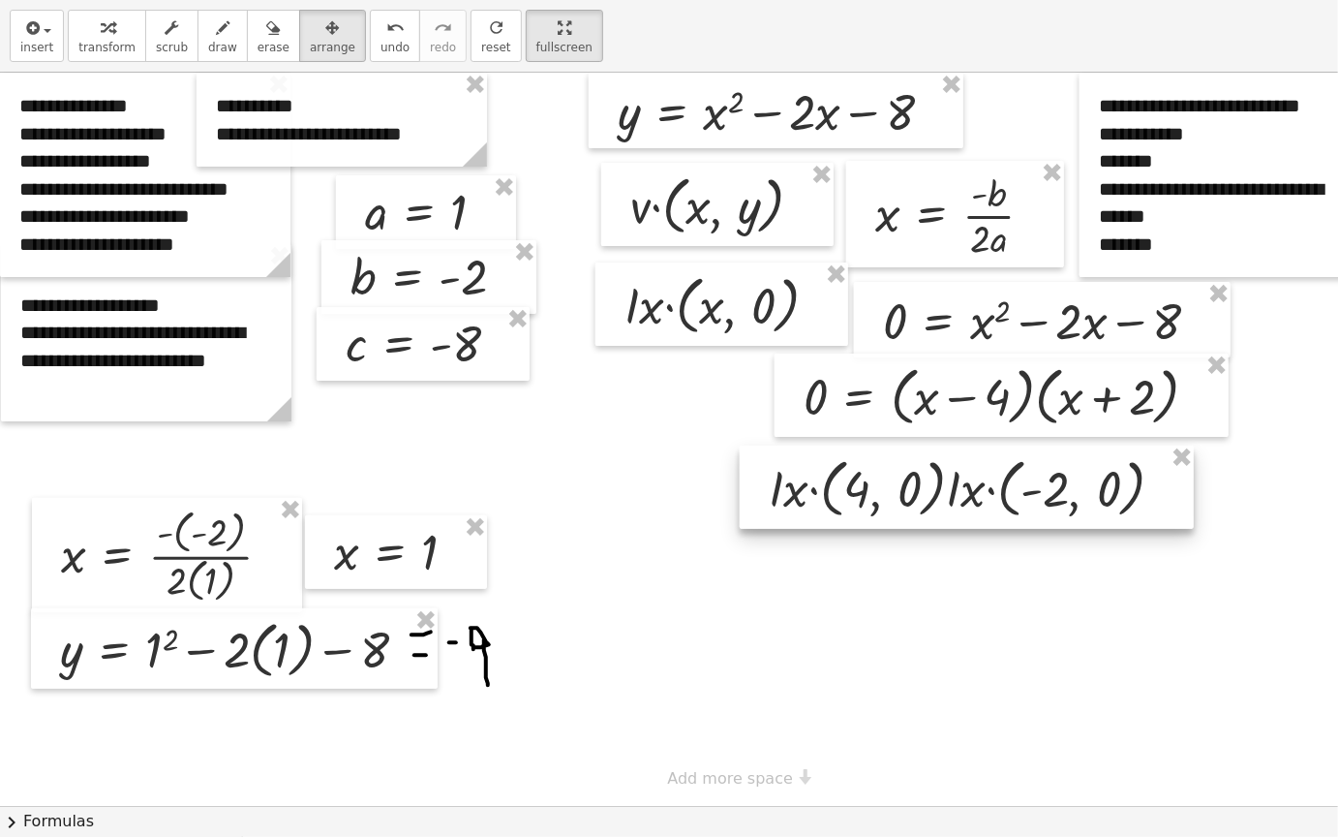
drag, startPoint x: 963, startPoint y: 571, endPoint x: 938, endPoint y: 514, distance: 62.1
click at [938, 514] on div at bounding box center [967, 487] width 454 height 83
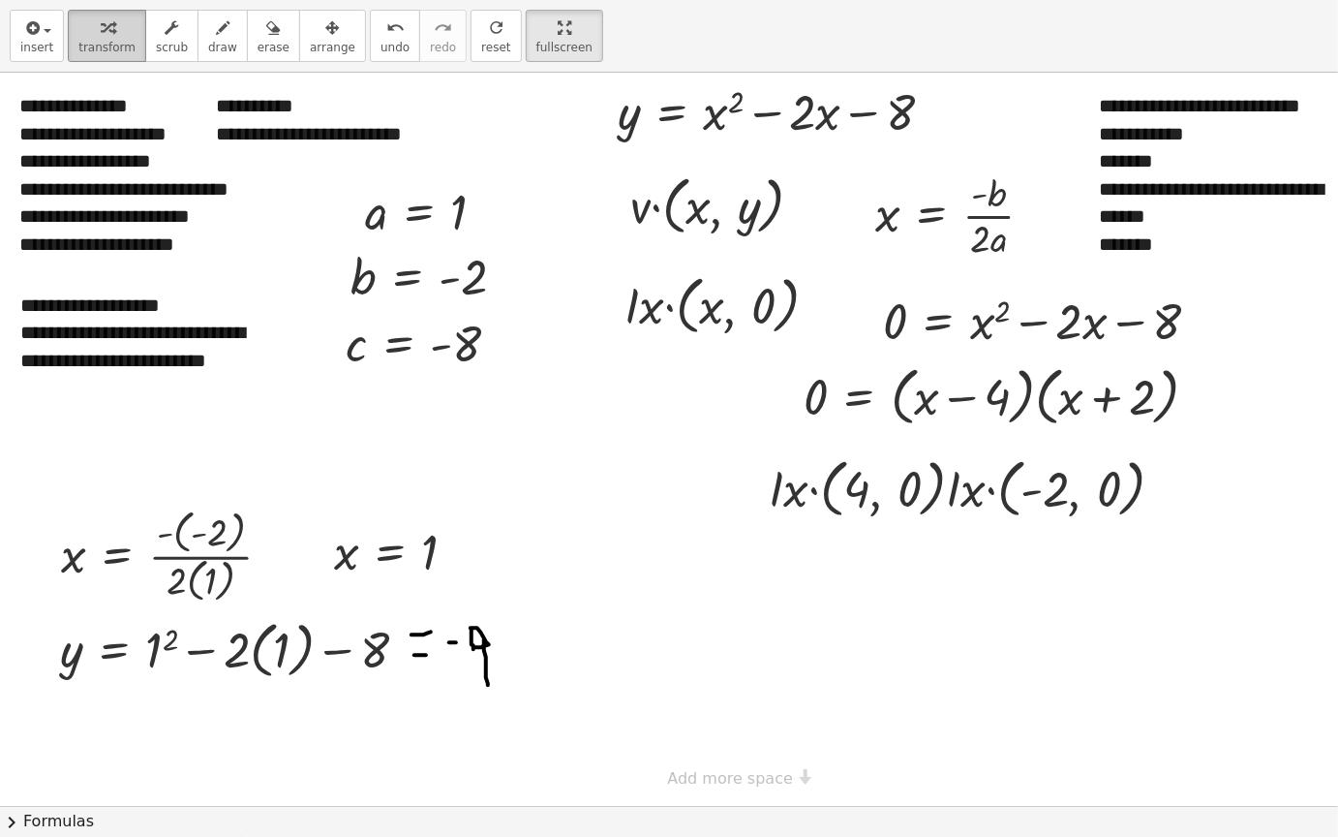
click at [125, 57] on button "transform" at bounding box center [107, 36] width 78 height 52
click at [737, 637] on div at bounding box center [725, 439] width 1450 height 733
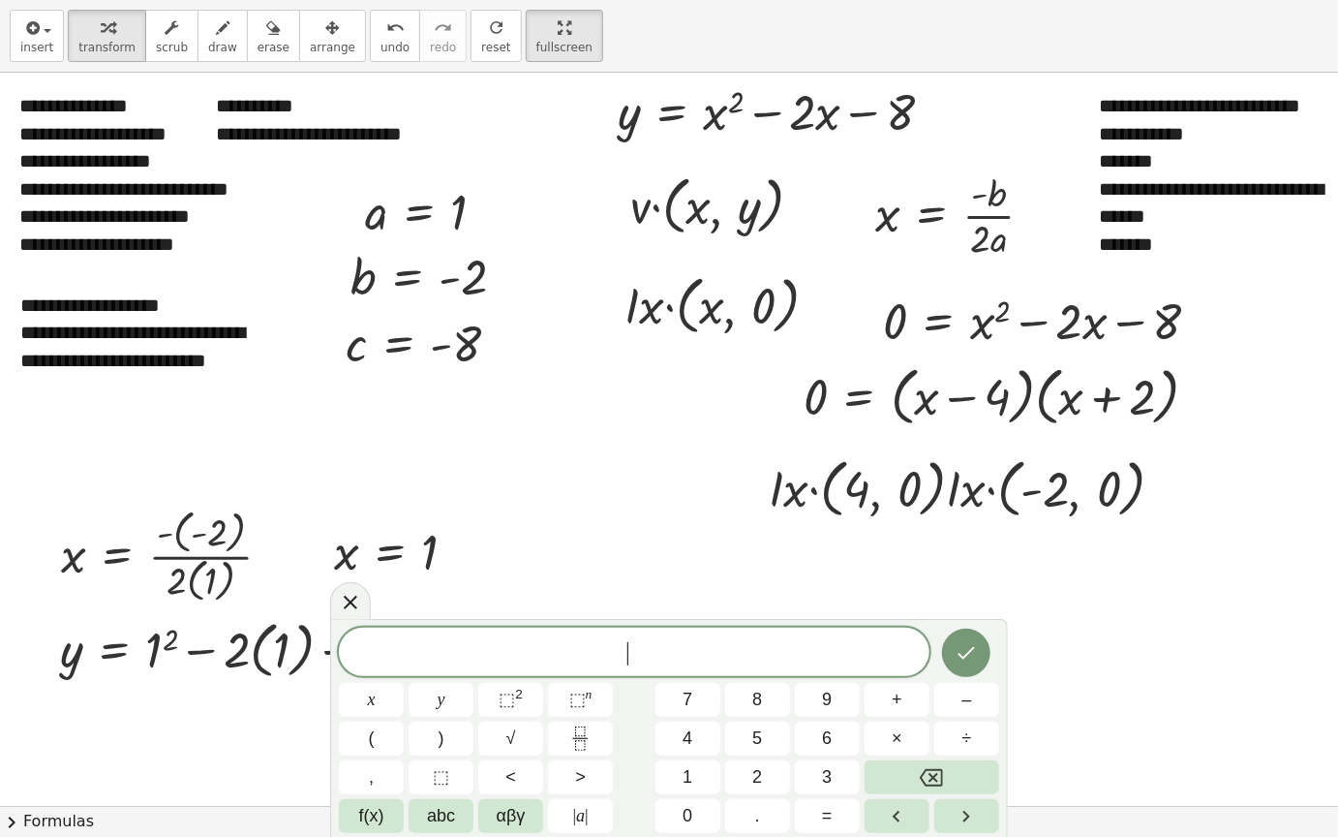
click at [737, 637] on div "​" at bounding box center [634, 652] width 591 height 48
click at [964, 664] on button "Done" at bounding box center [966, 653] width 48 height 48
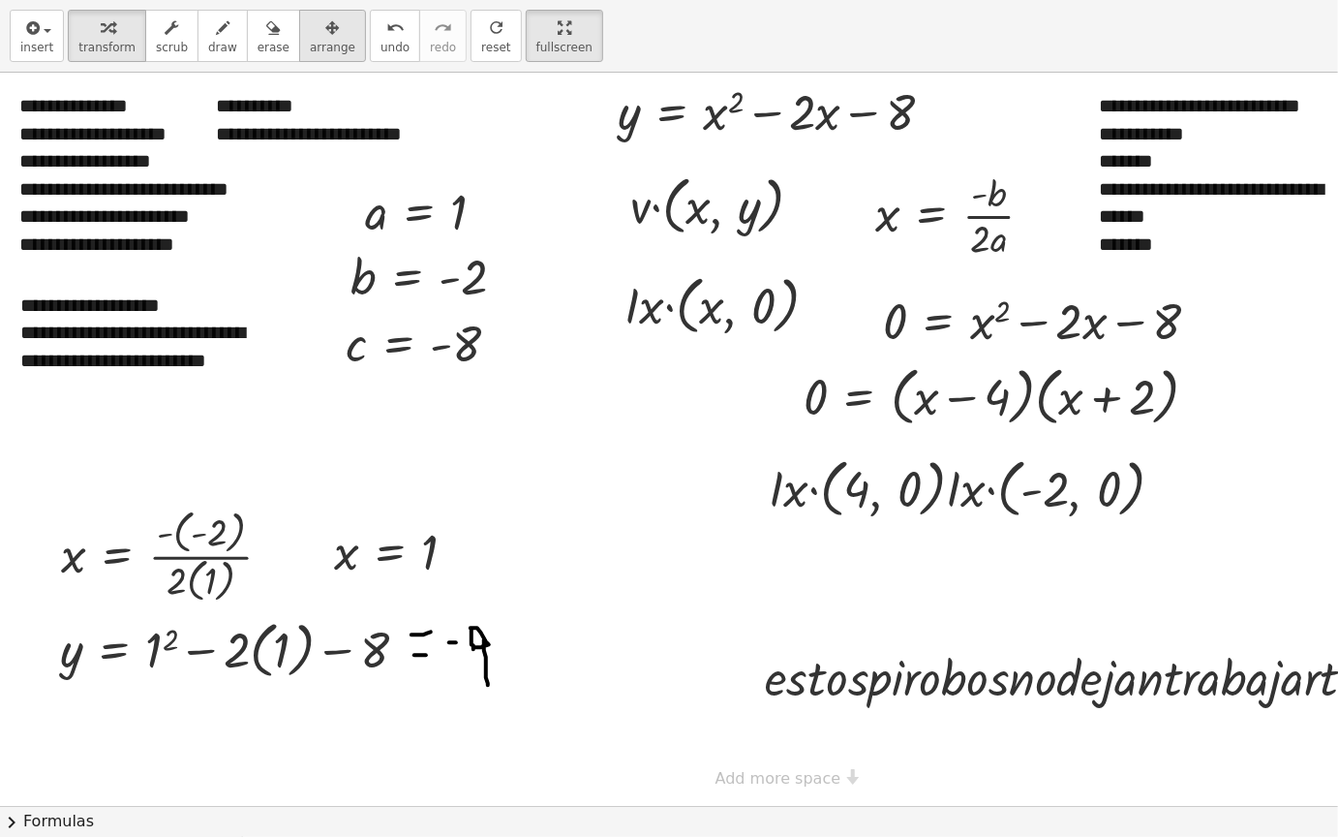
click at [316, 41] on span "arrange" at bounding box center [333, 48] width 46 height 14
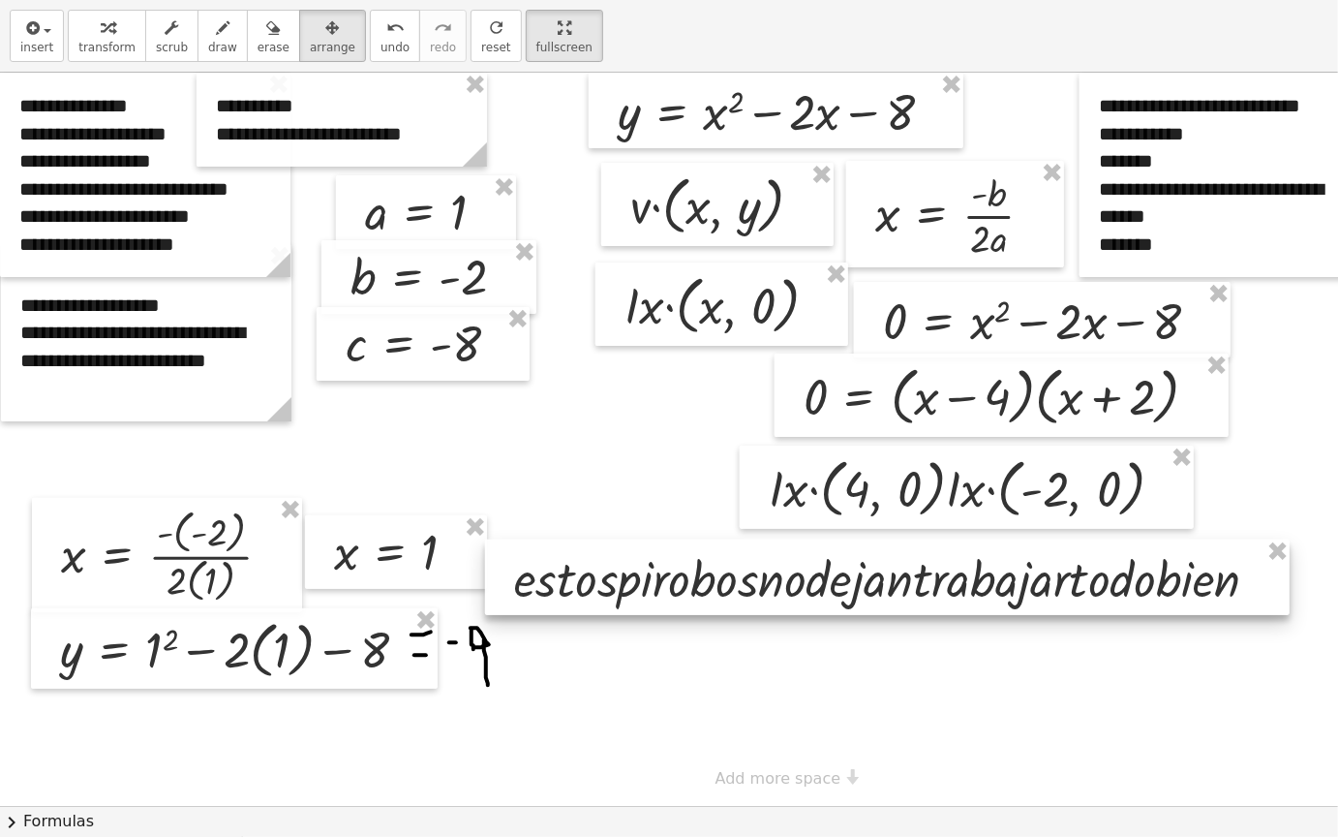
drag, startPoint x: 906, startPoint y: 689, endPoint x: 655, endPoint y: 590, distance: 269.6
click at [655, 590] on div at bounding box center [887, 577] width 805 height 76
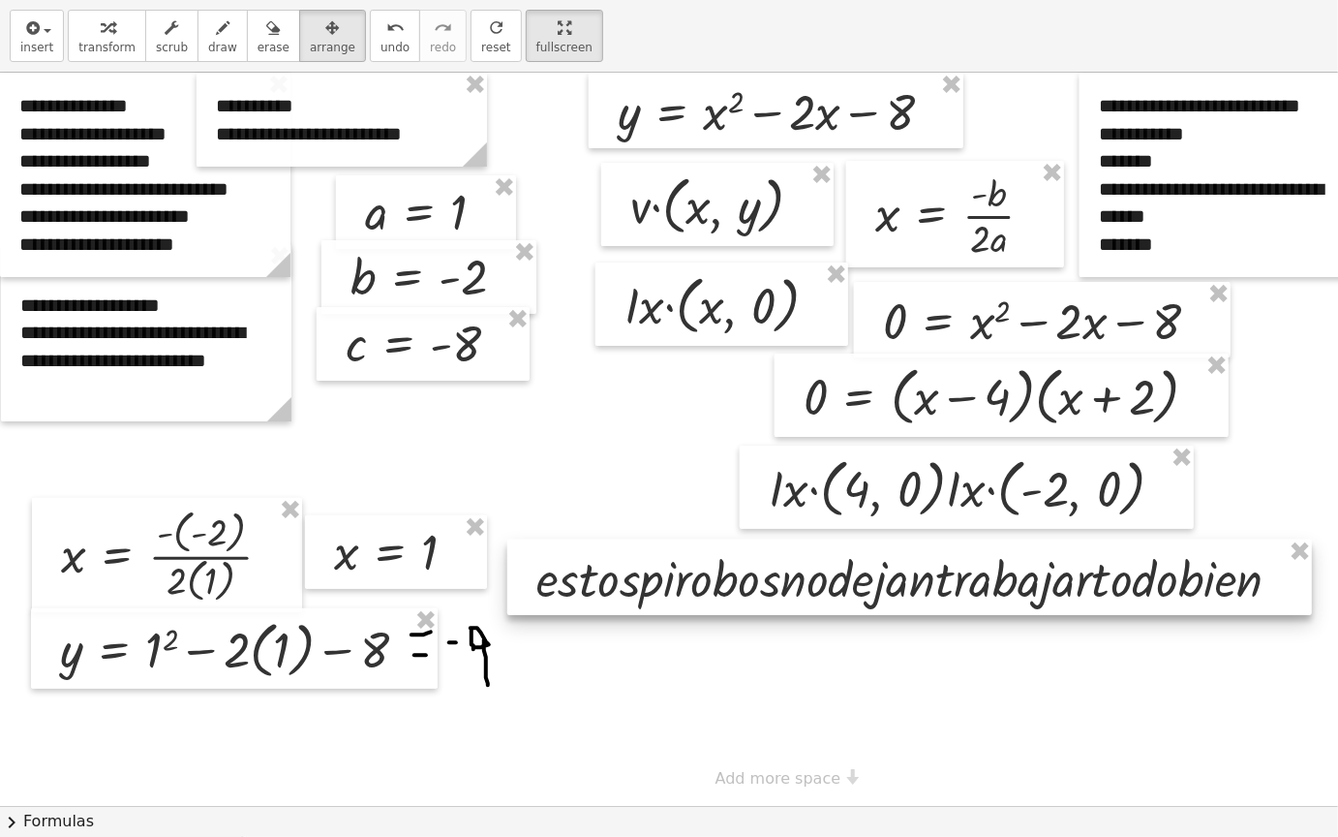
drag, startPoint x: 651, startPoint y: 594, endPoint x: 673, endPoint y: 594, distance: 22.3
click at [673, 594] on div at bounding box center [909, 577] width 805 height 76
click at [839, 593] on div at bounding box center [909, 577] width 805 height 76
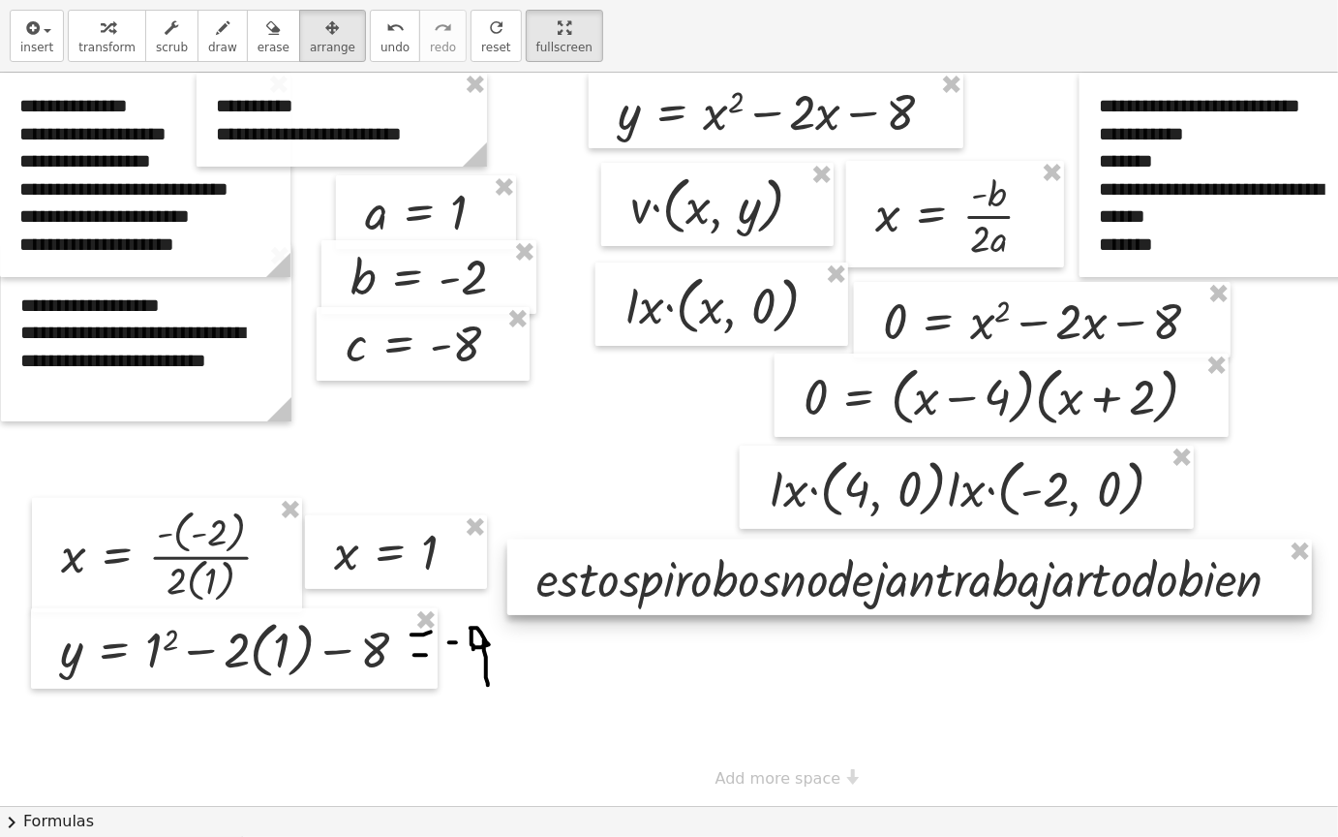
click at [856, 592] on div at bounding box center [909, 577] width 805 height 76
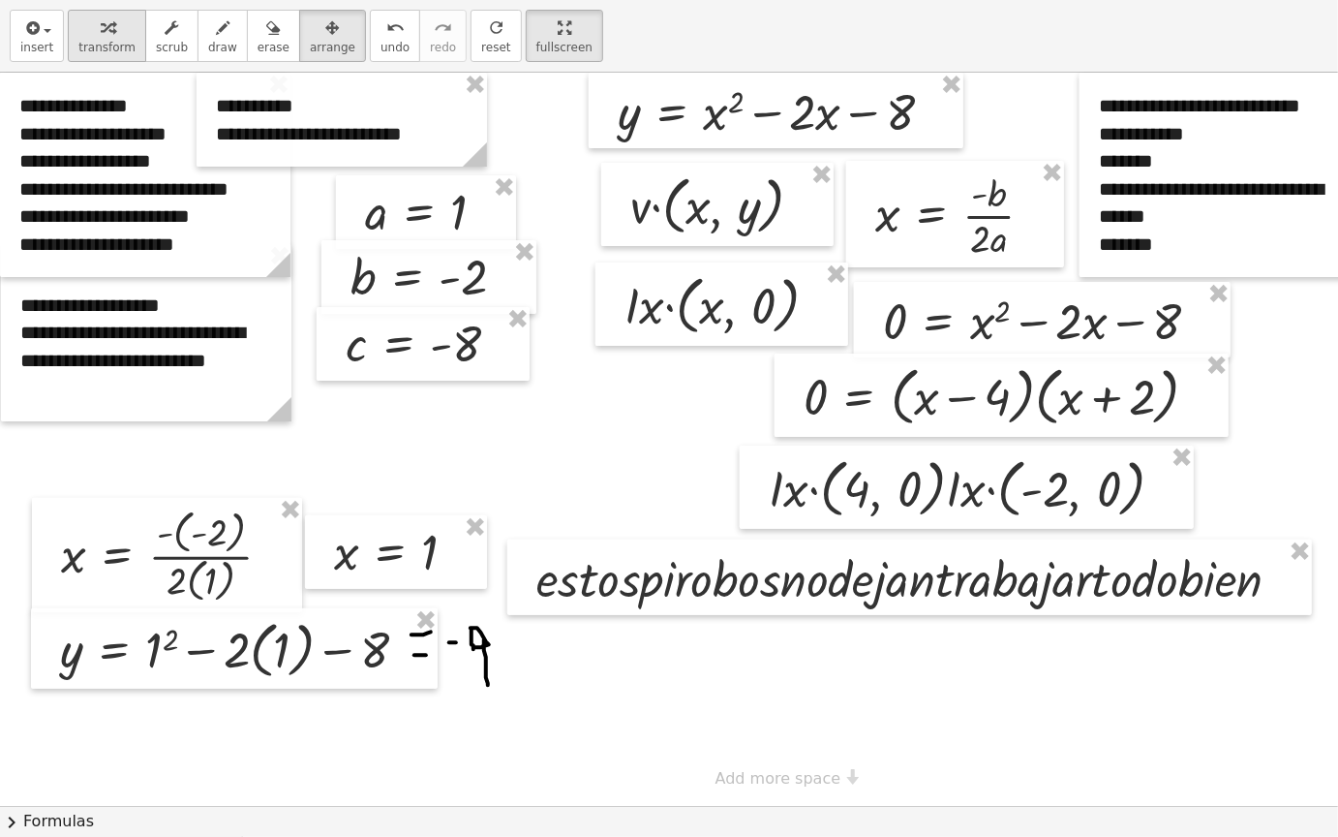
click at [94, 43] on span "transform" at bounding box center [106, 48] width 57 height 14
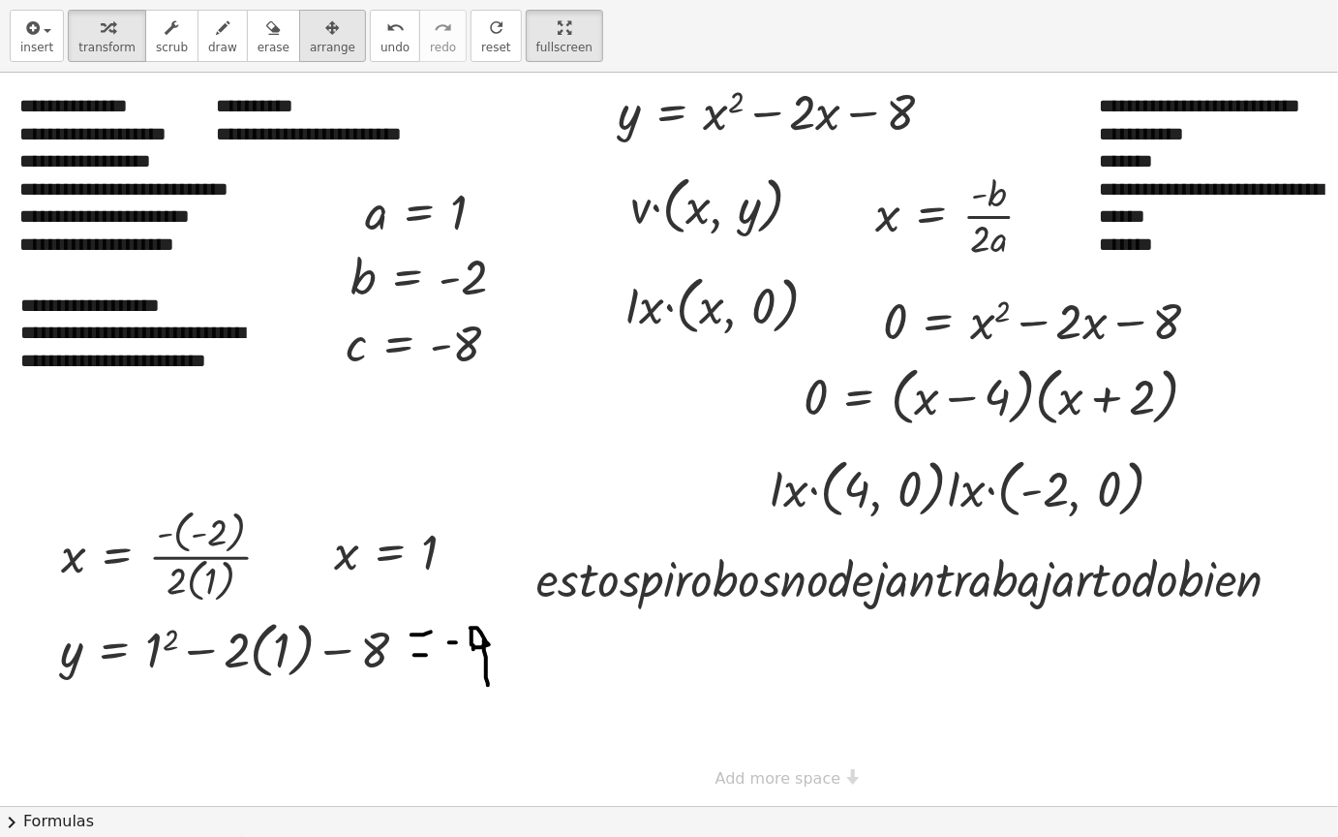
click at [326, 31] on icon "button" at bounding box center [333, 27] width 14 height 23
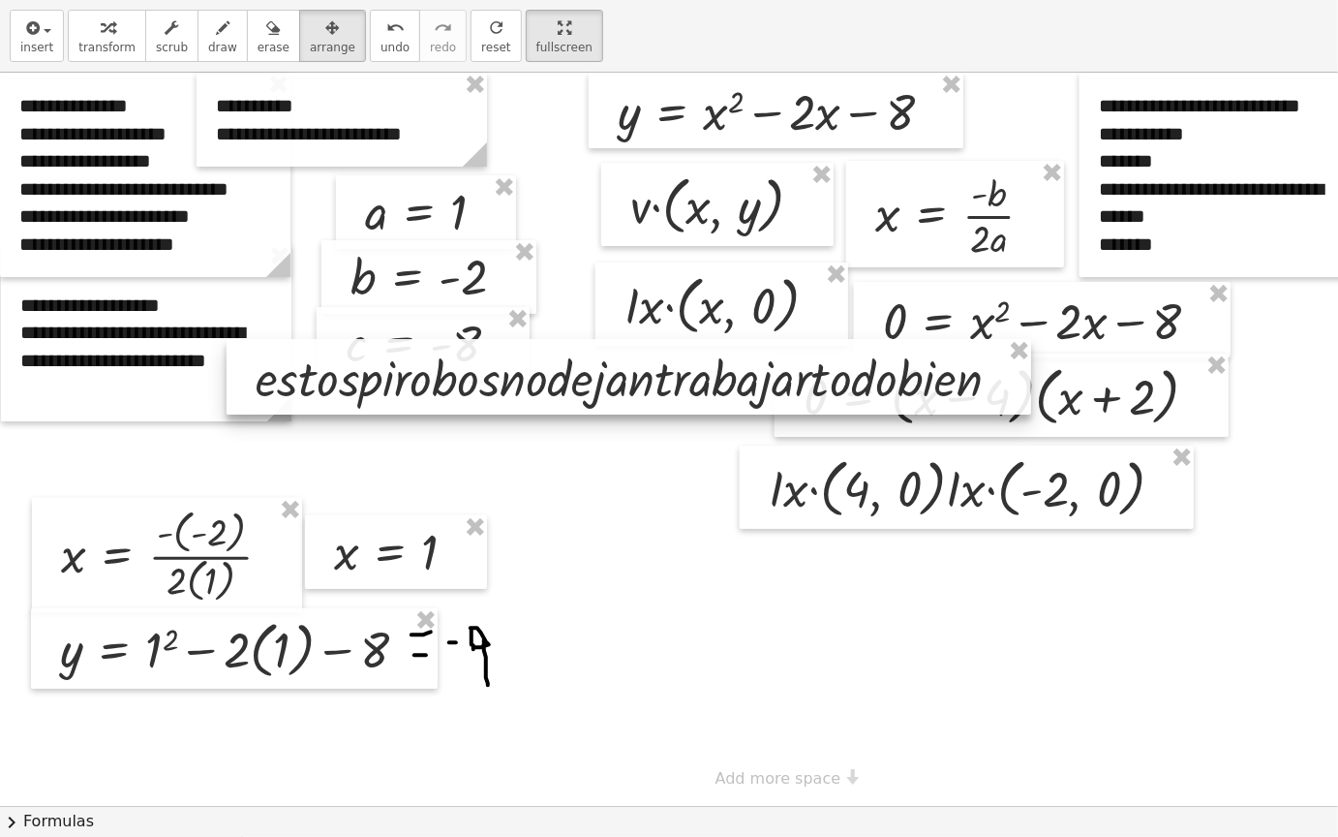
drag, startPoint x: 900, startPoint y: 596, endPoint x: 595, endPoint y: 342, distance: 396.8
click at [595, 342] on div at bounding box center [629, 377] width 805 height 76
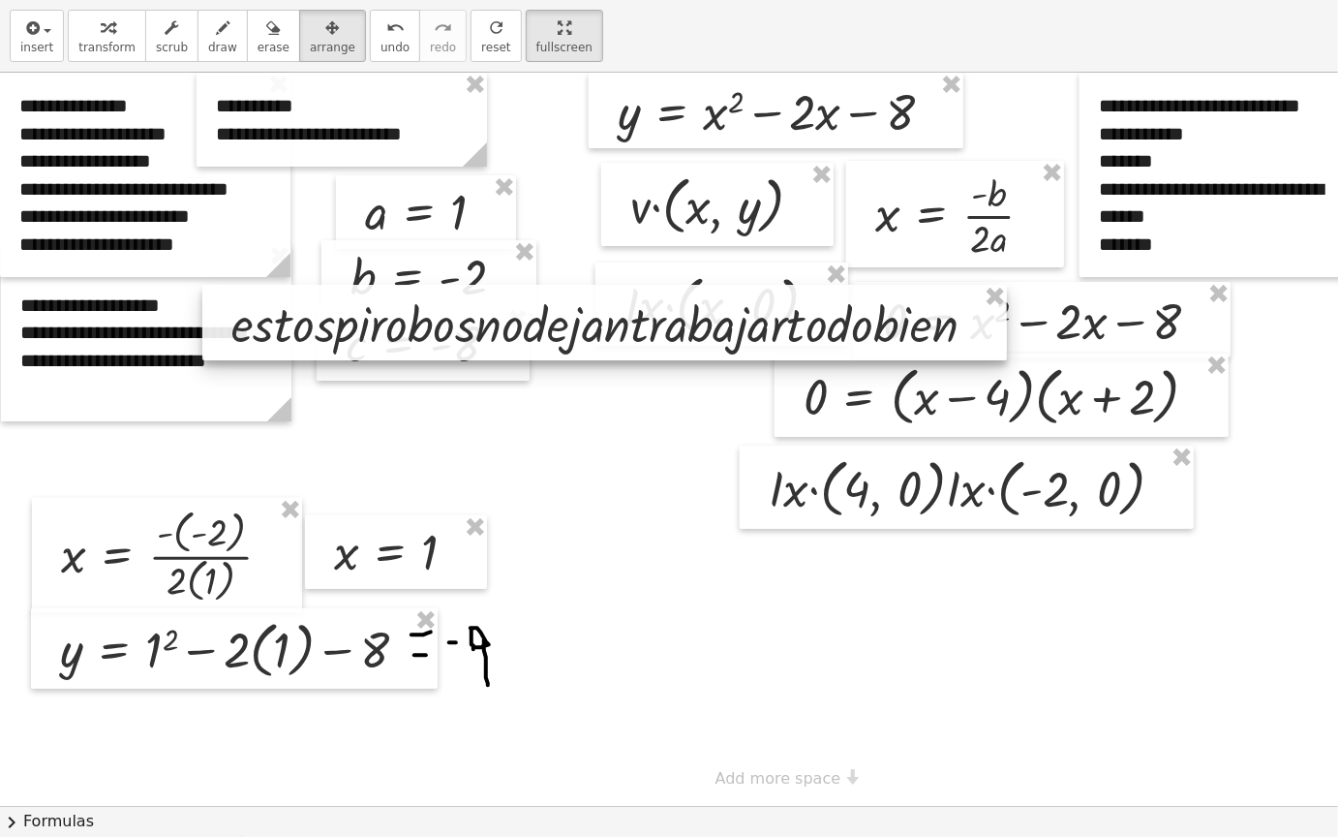
click at [558, 342] on div at bounding box center [604, 323] width 805 height 76
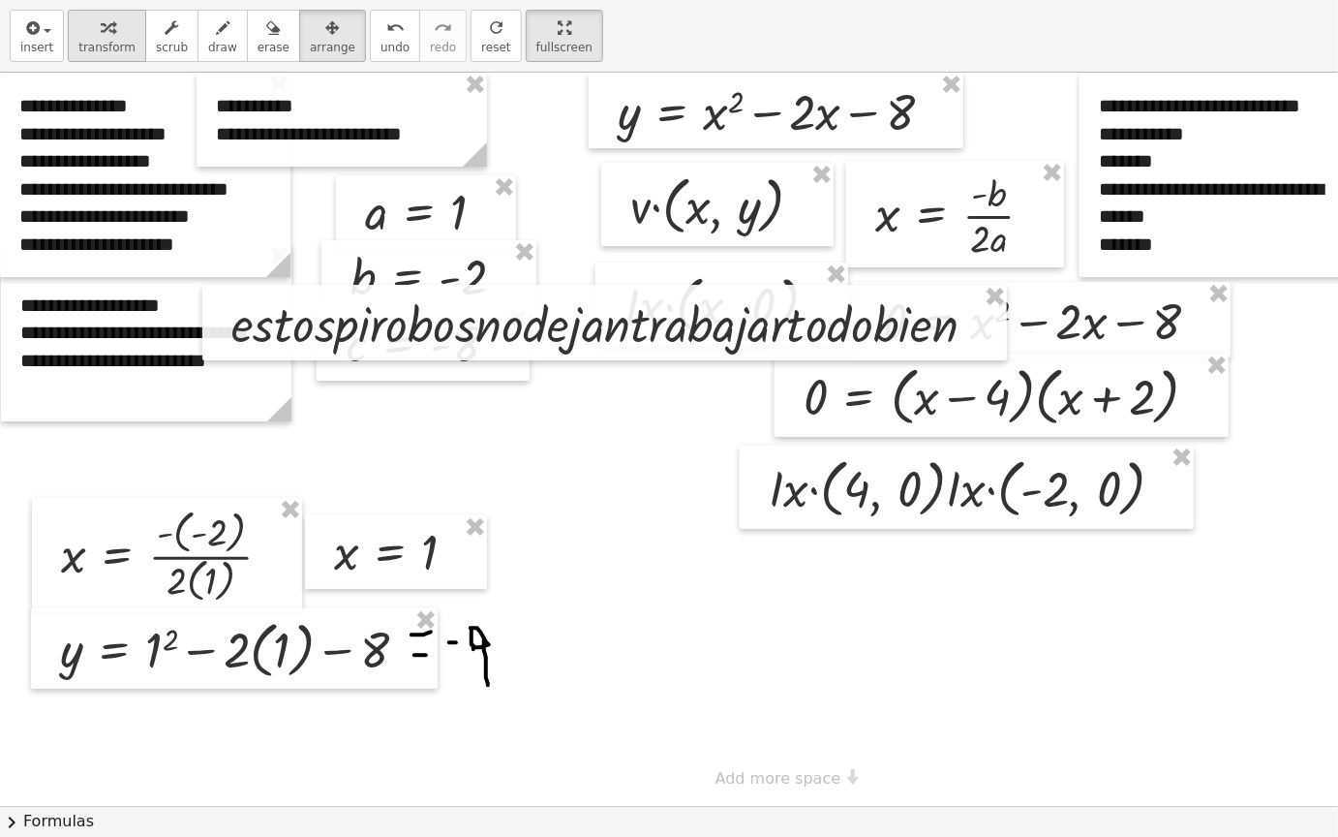
click at [105, 33] on icon "button" at bounding box center [108, 27] width 14 height 23
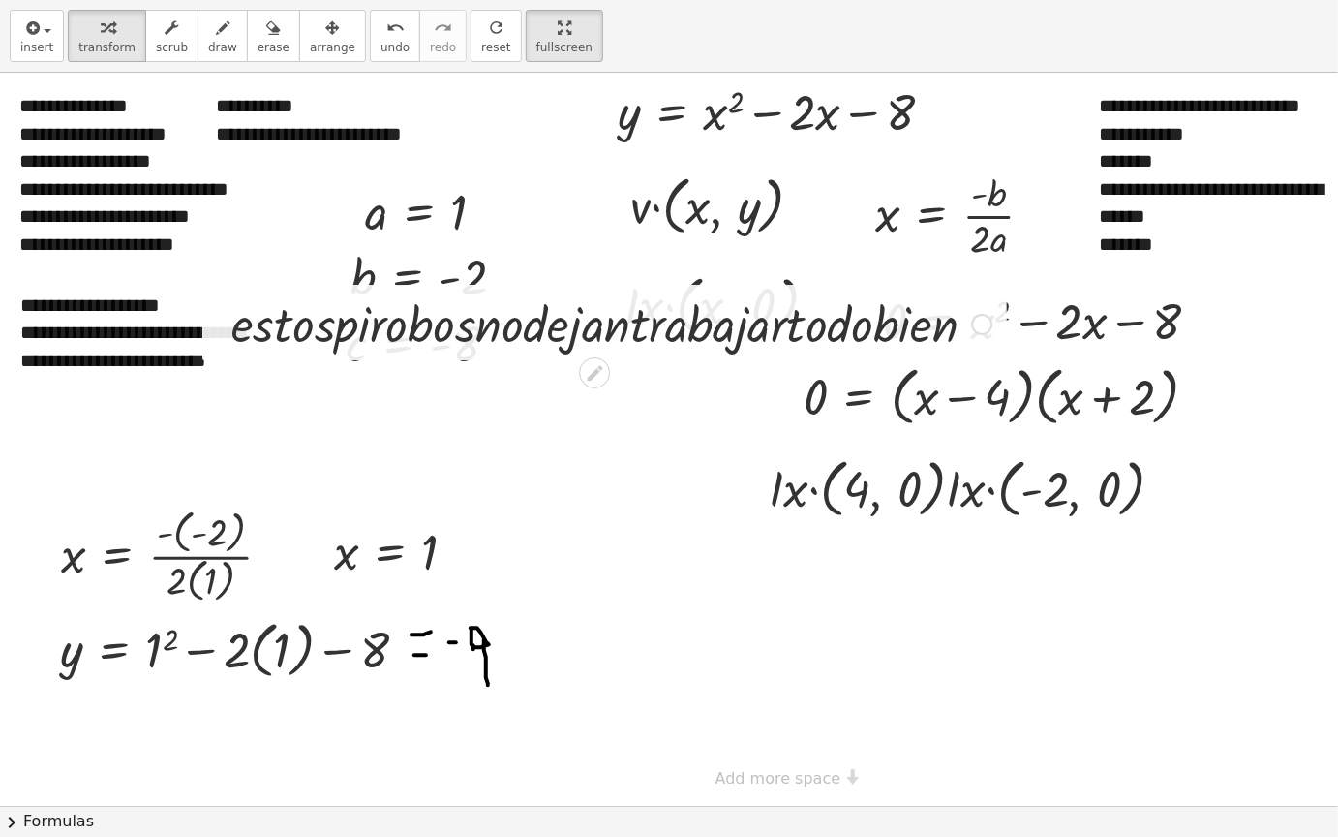
click at [266, 323] on div at bounding box center [612, 323] width 781 height 66
click at [269, 323] on div at bounding box center [612, 323] width 781 height 66
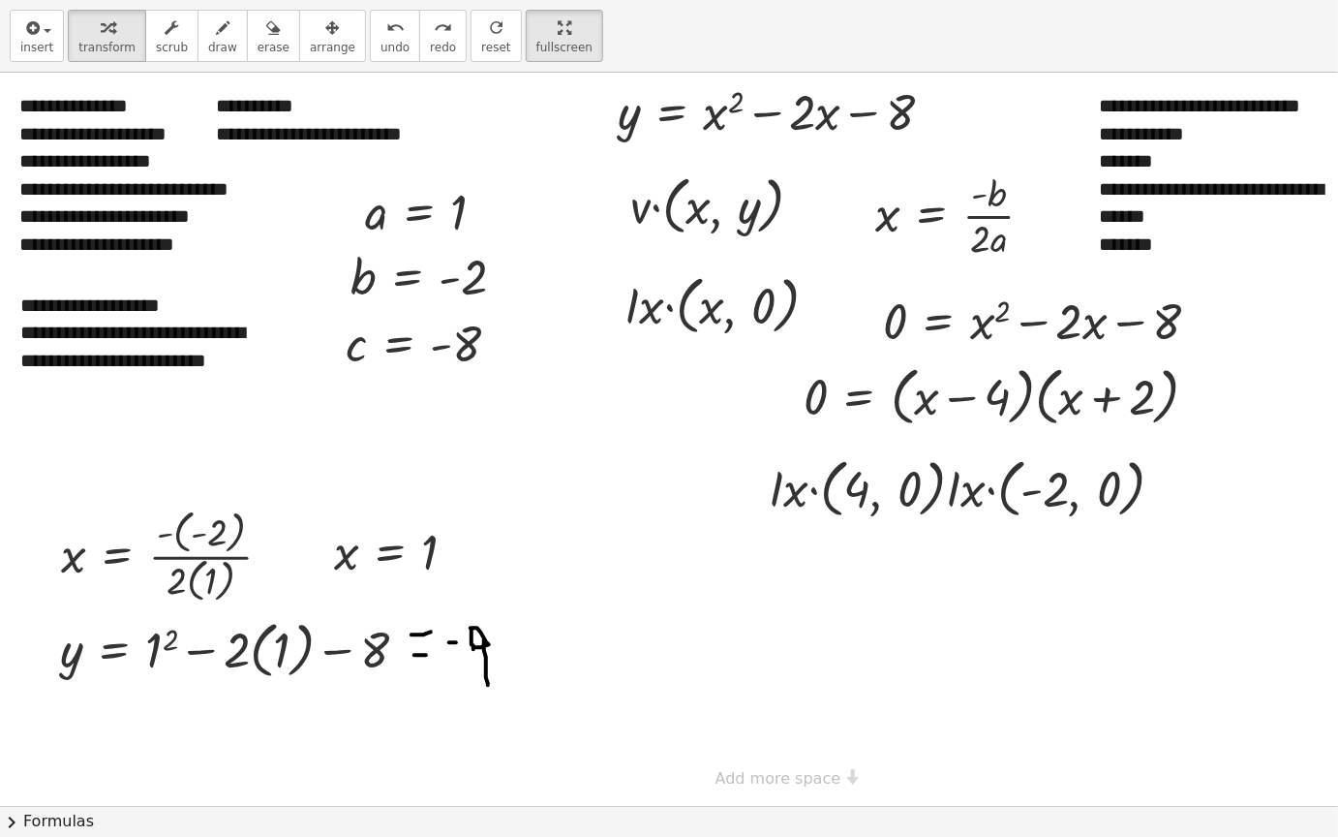
click at [663, 569] on div at bounding box center [773, 439] width 1546 height 733
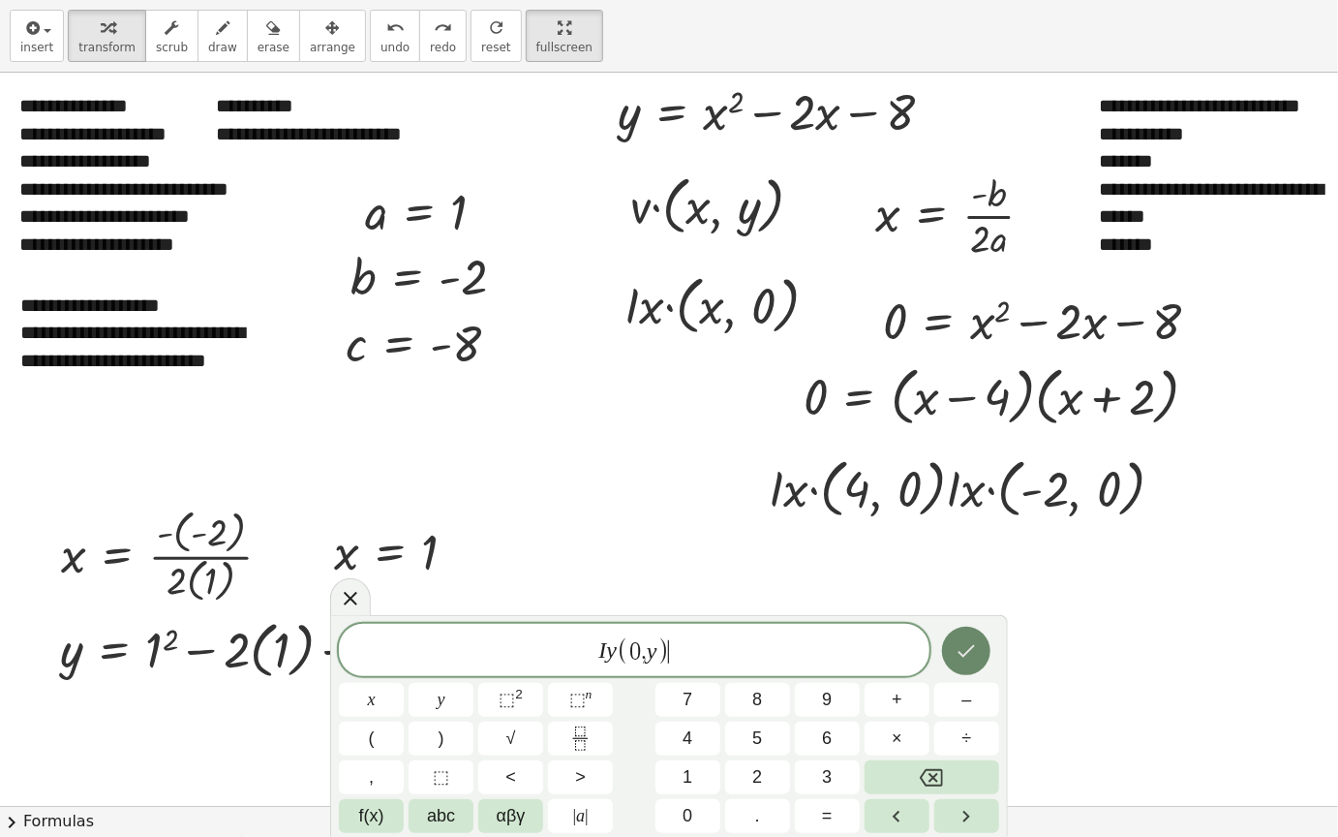
click at [969, 650] on icon "Done" at bounding box center [966, 650] width 23 height 23
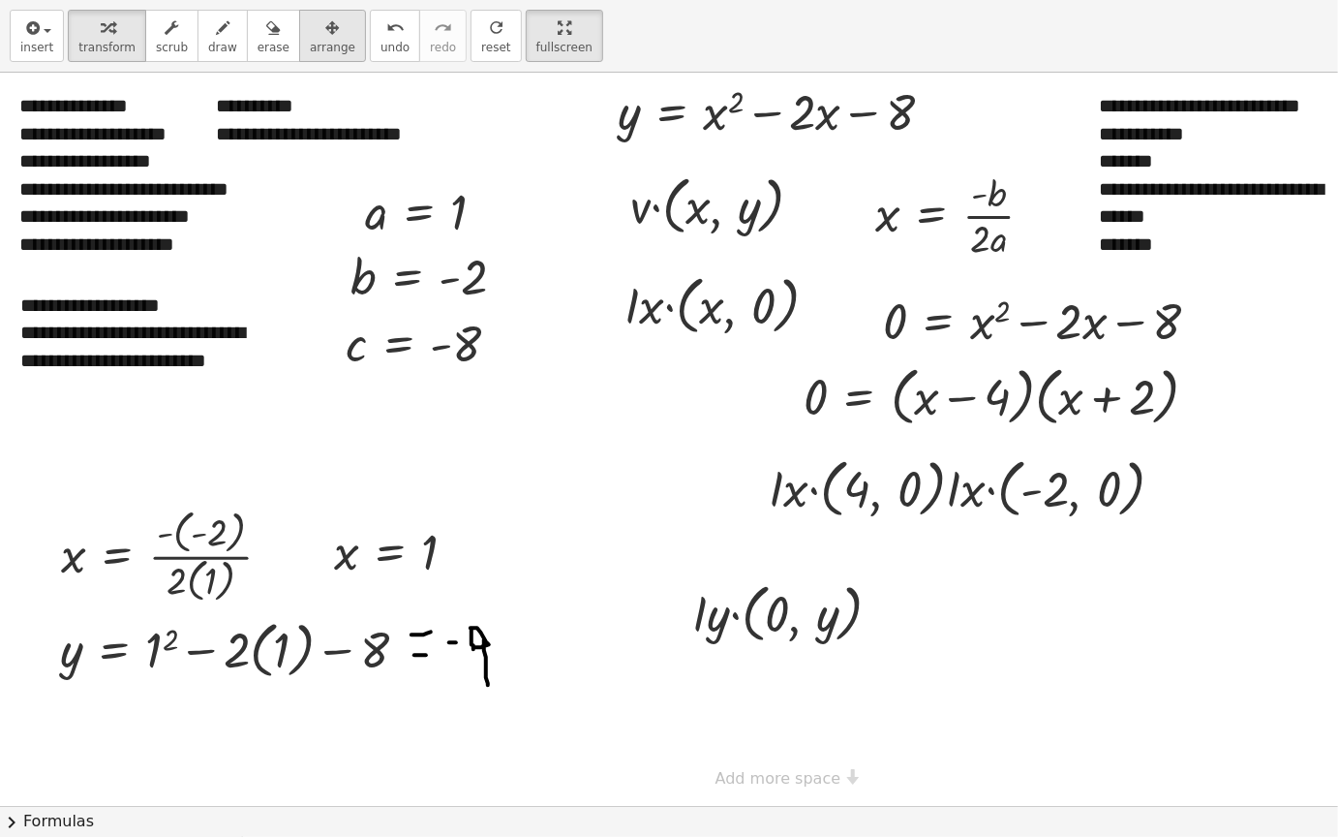
click at [310, 46] on span "arrange" at bounding box center [333, 48] width 46 height 14
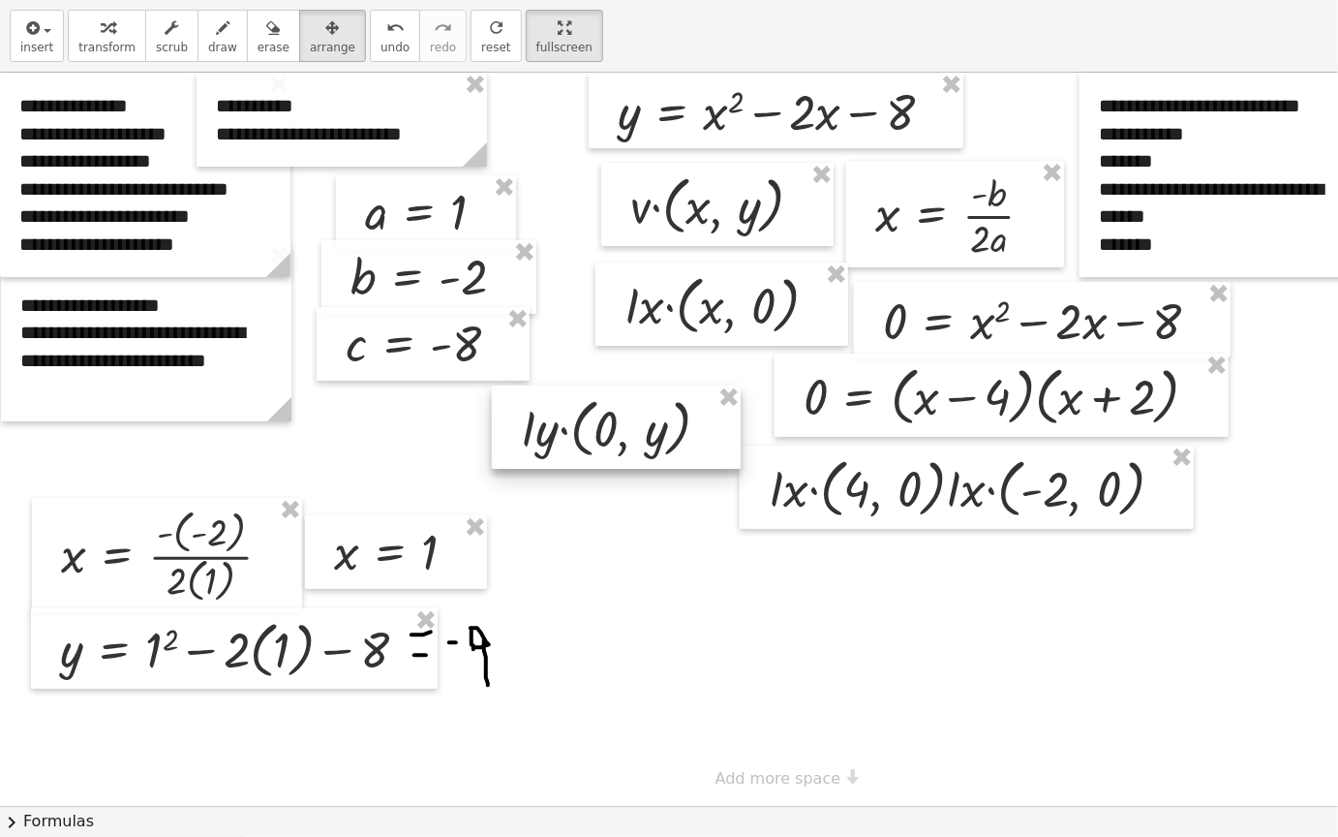
drag, startPoint x: 769, startPoint y: 651, endPoint x: 598, endPoint y: 466, distance: 252.2
click at [598, 466] on div at bounding box center [616, 426] width 249 height 83
click at [101, 24] on icon "button" at bounding box center [108, 27] width 14 height 23
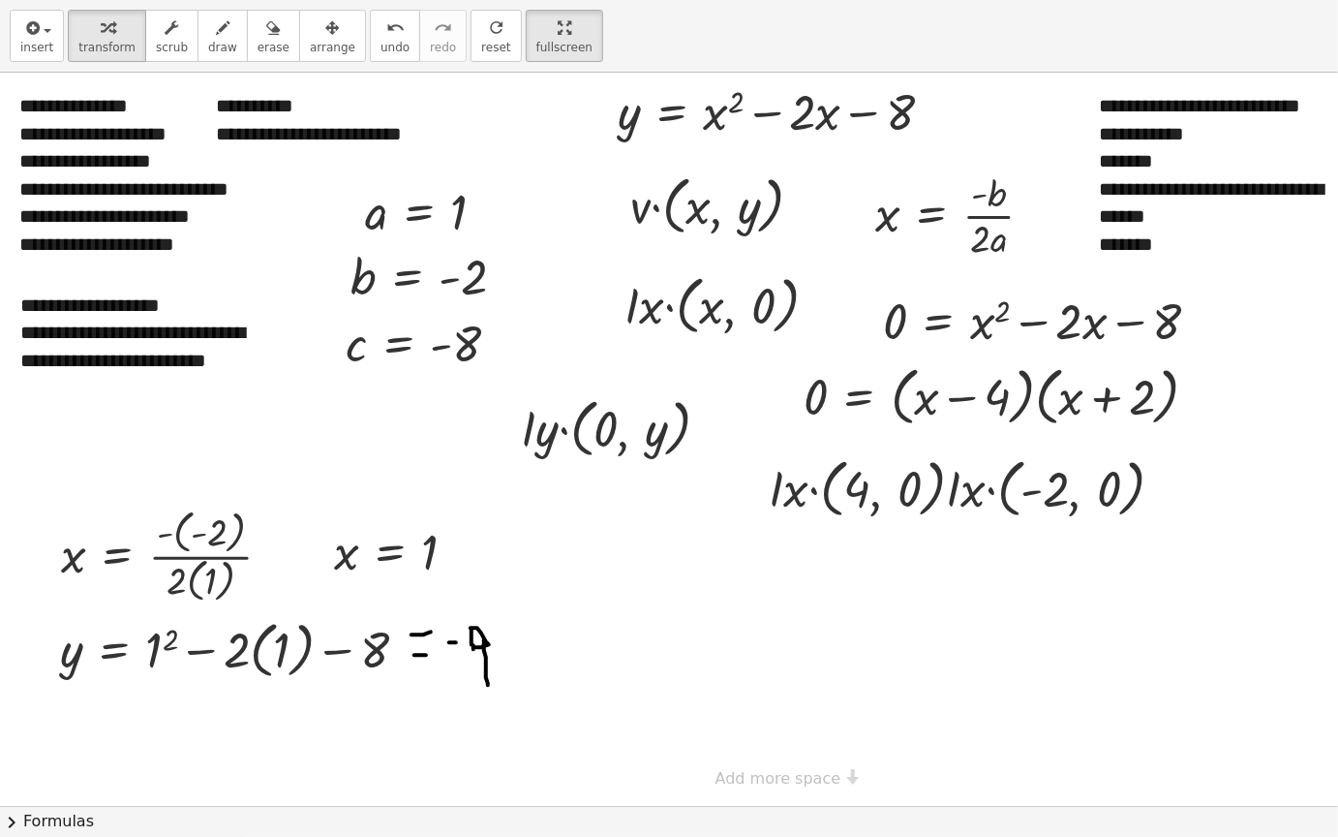
click at [733, 674] on div at bounding box center [773, 439] width 1546 height 733
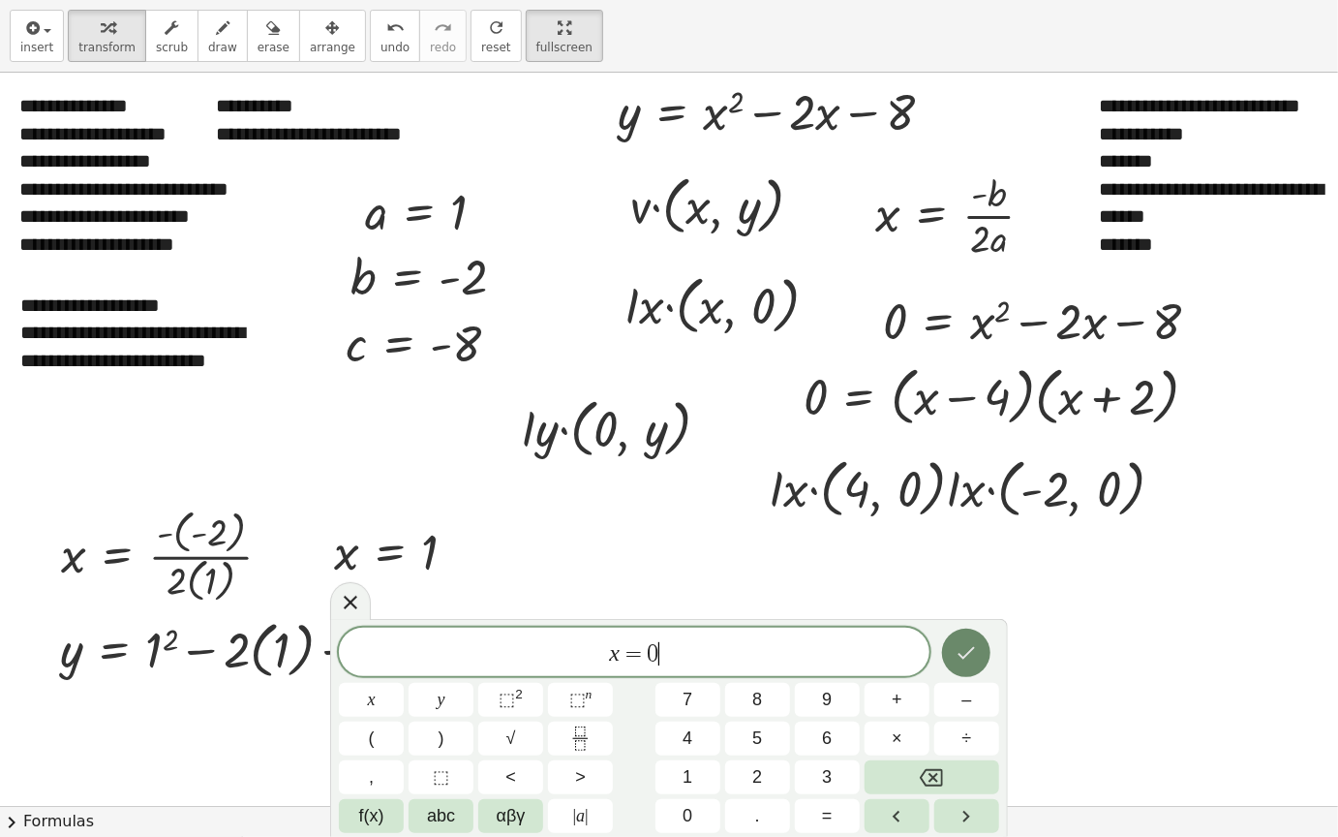
click at [961, 664] on button "Done" at bounding box center [966, 653] width 48 height 48
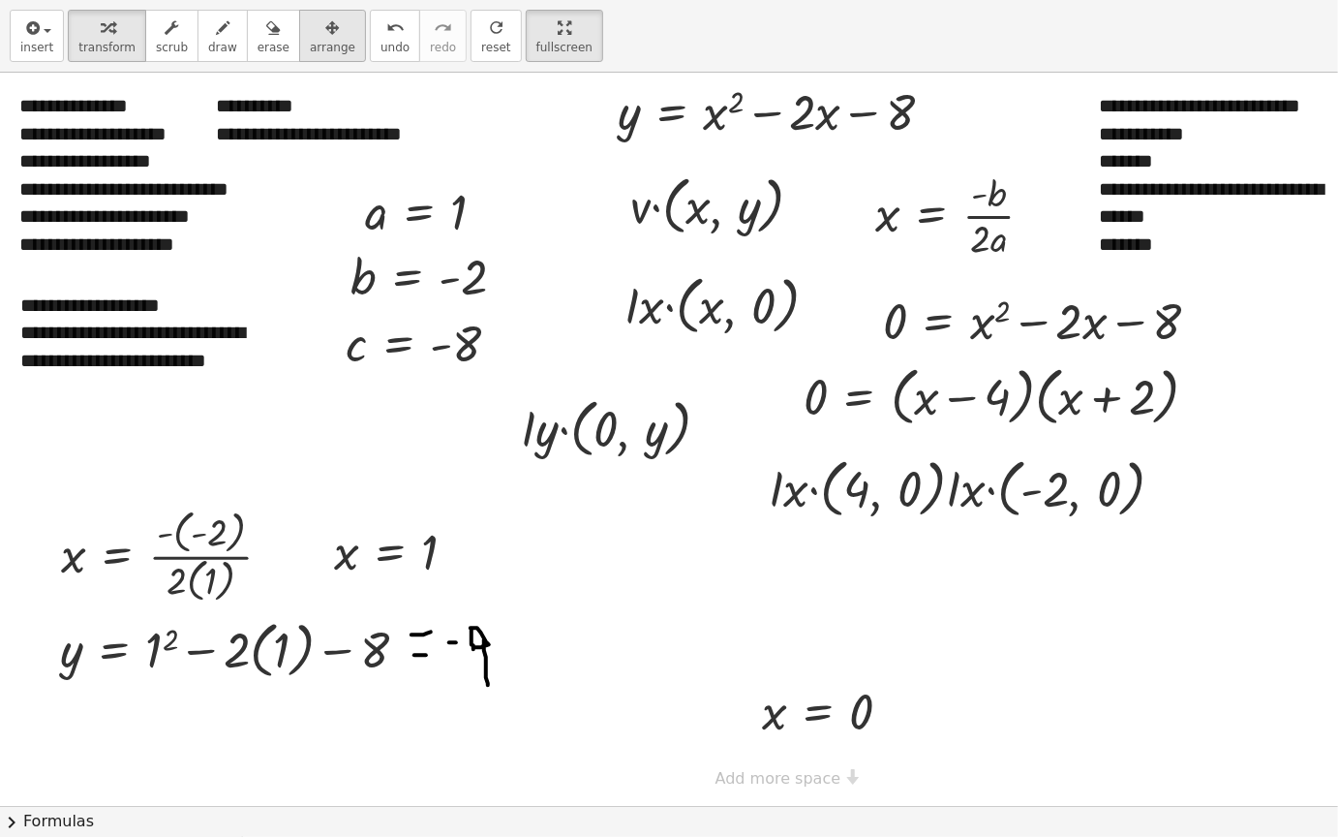
click at [326, 36] on icon "button" at bounding box center [333, 27] width 14 height 23
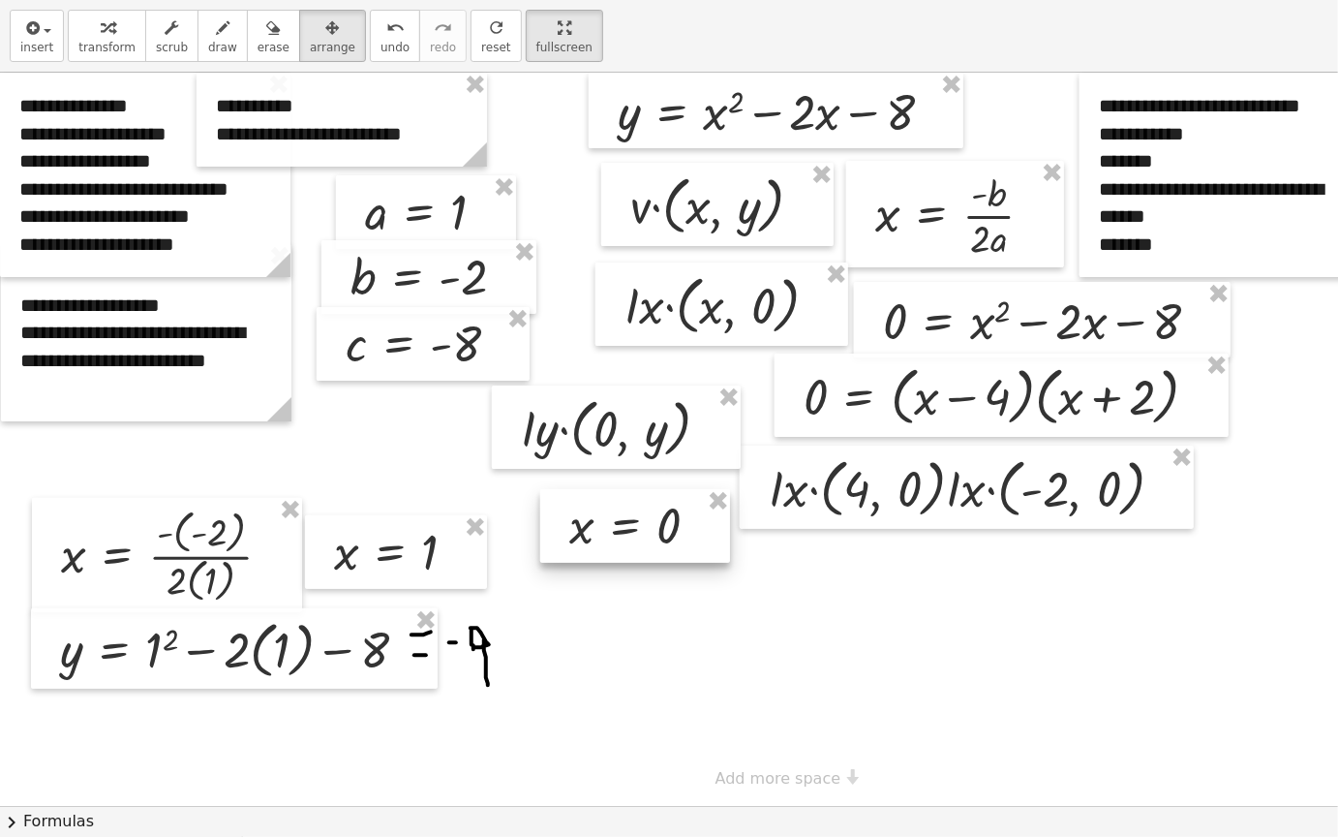
drag, startPoint x: 820, startPoint y: 716, endPoint x: 628, endPoint y: 531, distance: 267.1
click at [628, 531] on div at bounding box center [635, 526] width 190 height 74
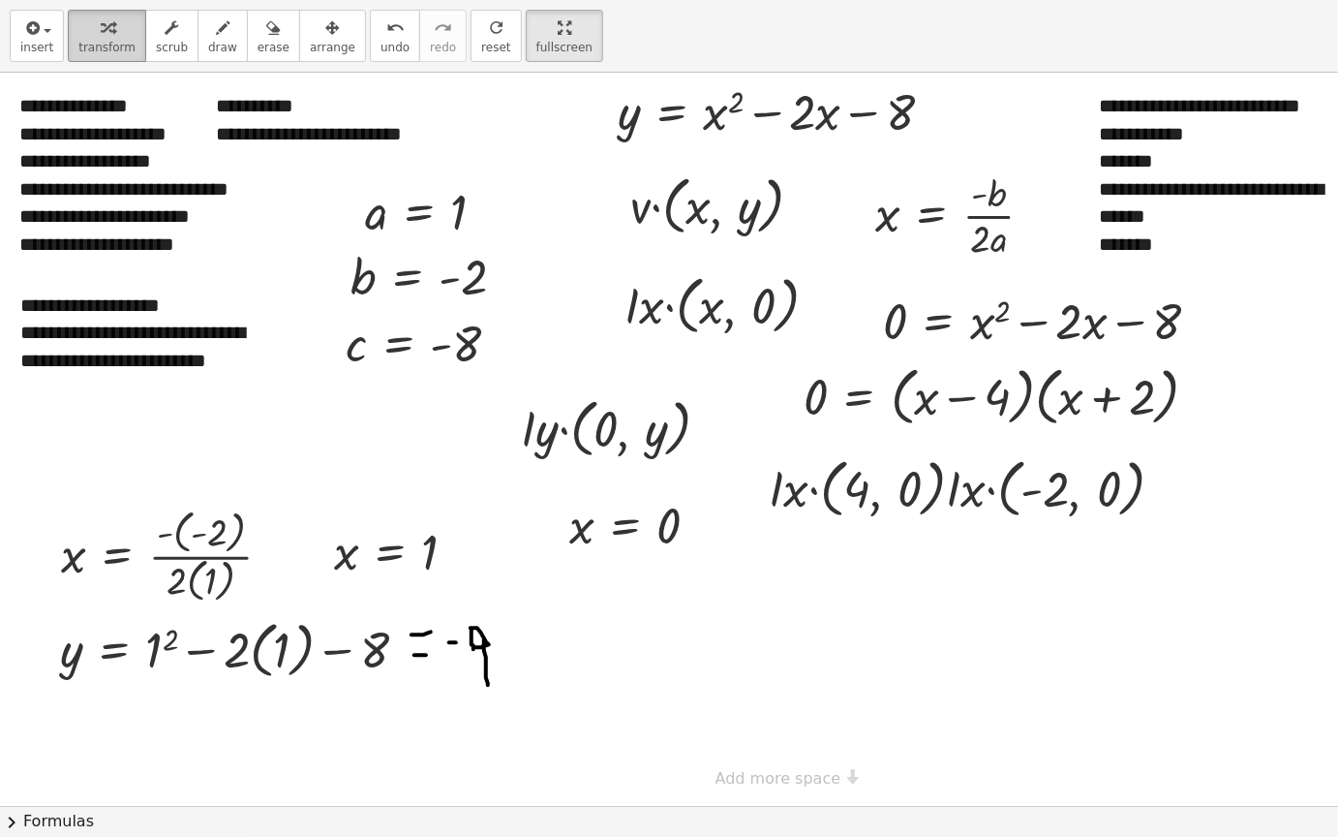
click at [89, 20] on div "button" at bounding box center [106, 26] width 57 height 23
click at [633, 696] on div at bounding box center [773, 439] width 1546 height 733
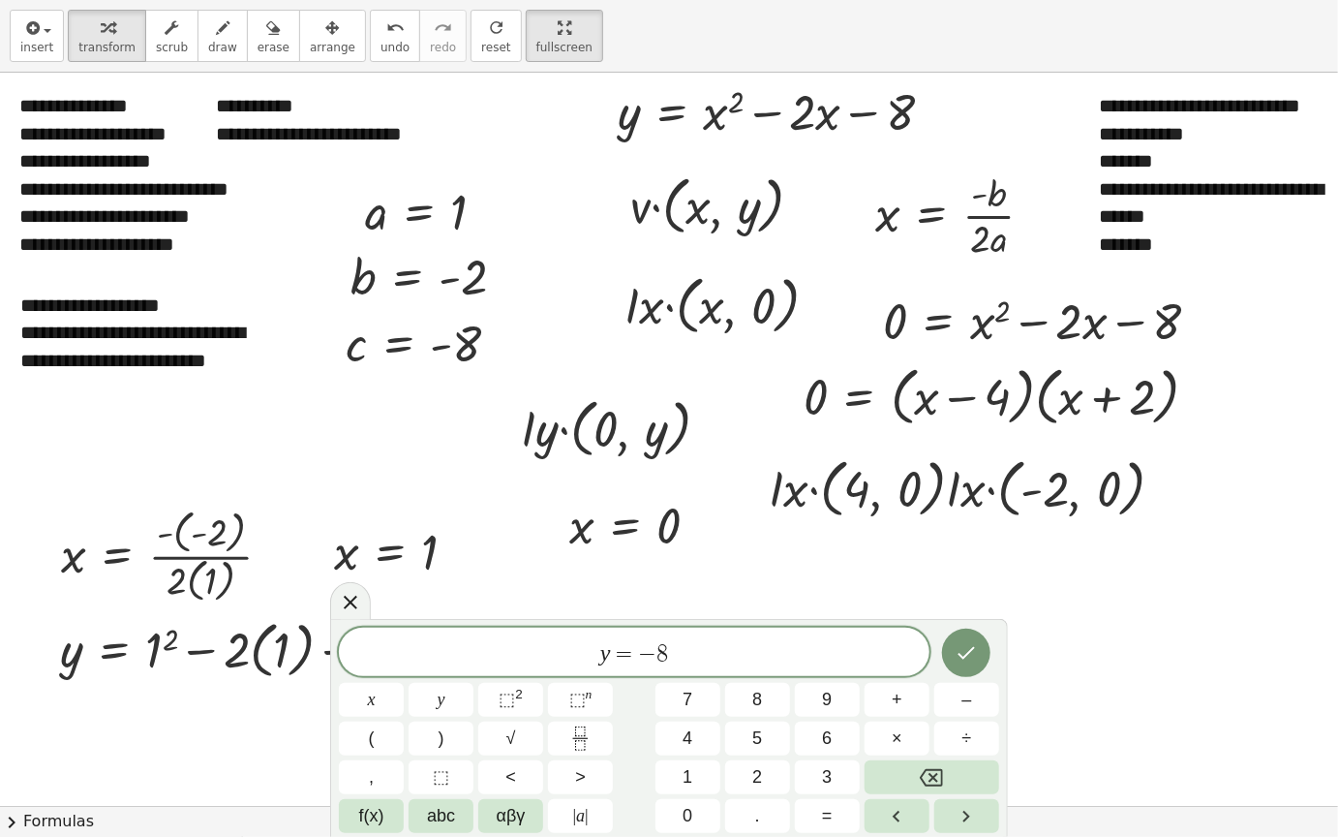
click at [984, 649] on button "Done" at bounding box center [966, 653] width 48 height 48
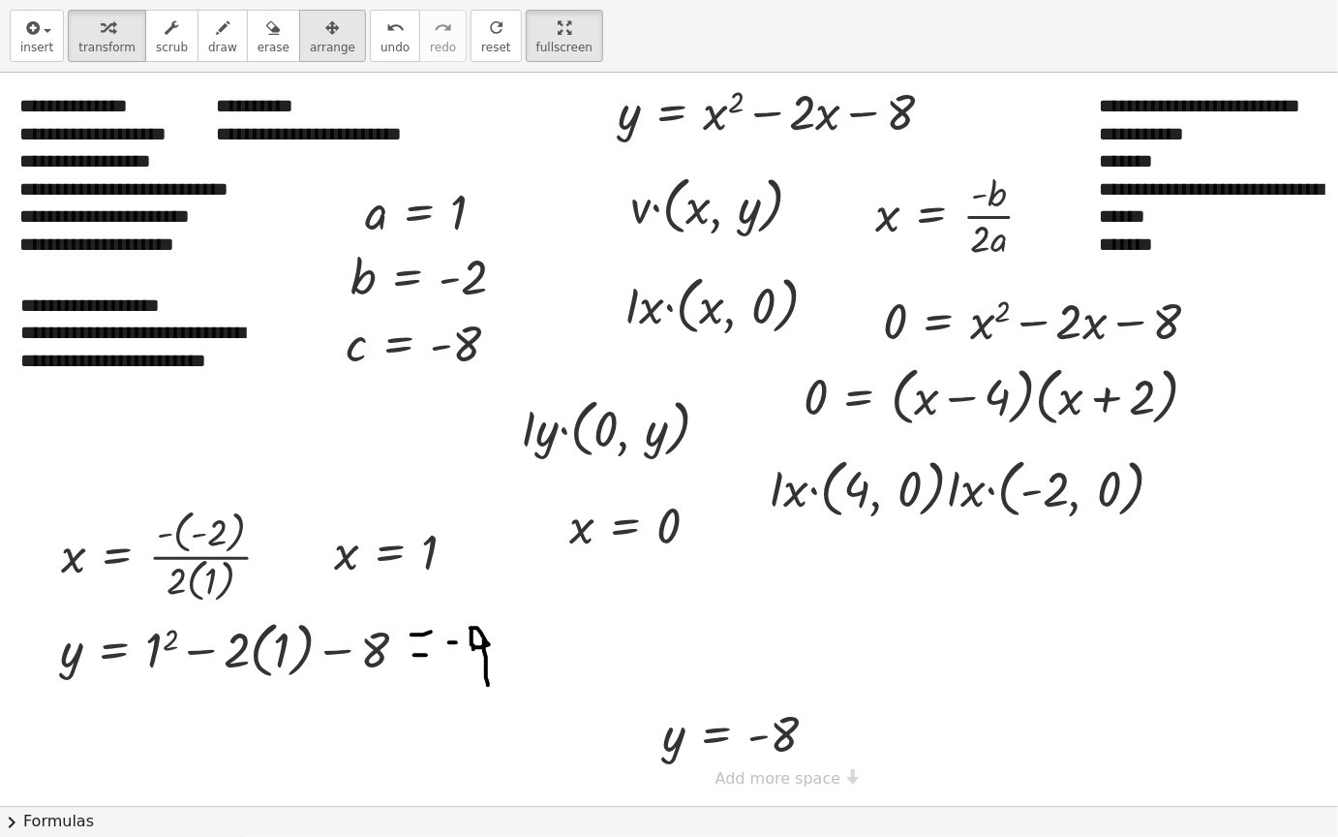
click at [299, 49] on button "arrange" at bounding box center [332, 36] width 67 height 52
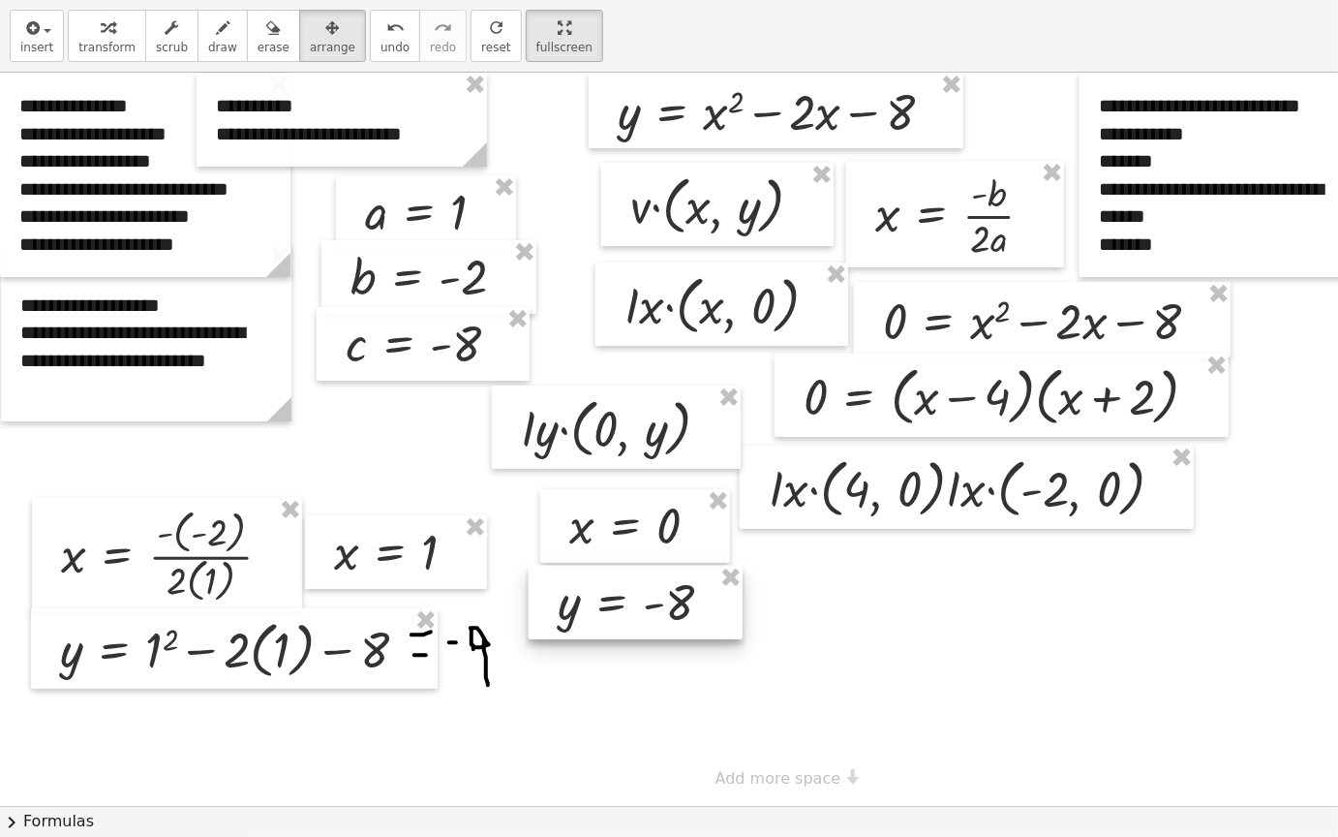
drag, startPoint x: 747, startPoint y: 734, endPoint x: 650, endPoint y: 601, distance: 164.3
click at [650, 601] on div at bounding box center [636, 603] width 214 height 74
click at [101, 31] on icon "button" at bounding box center [108, 27] width 14 height 23
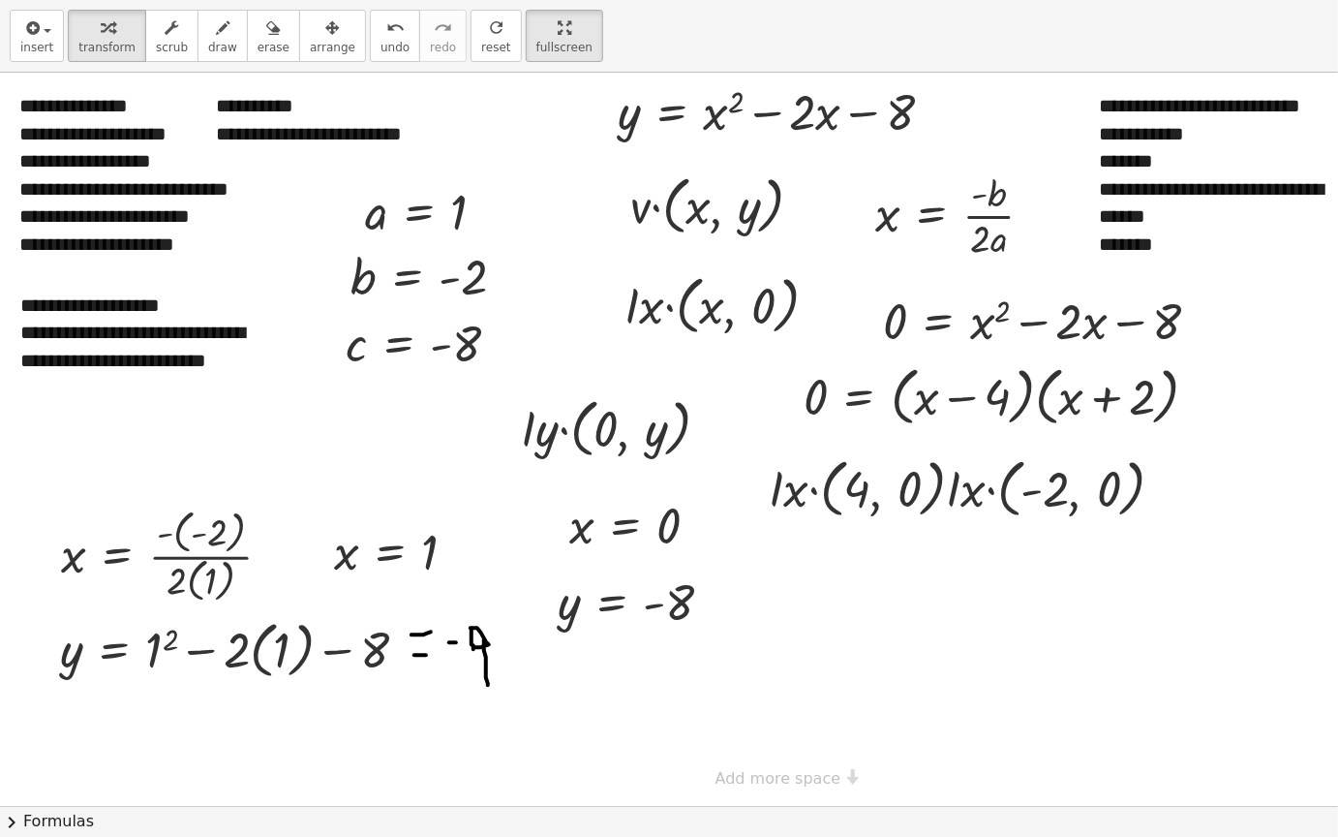
click at [846, 670] on div at bounding box center [773, 439] width 1546 height 733
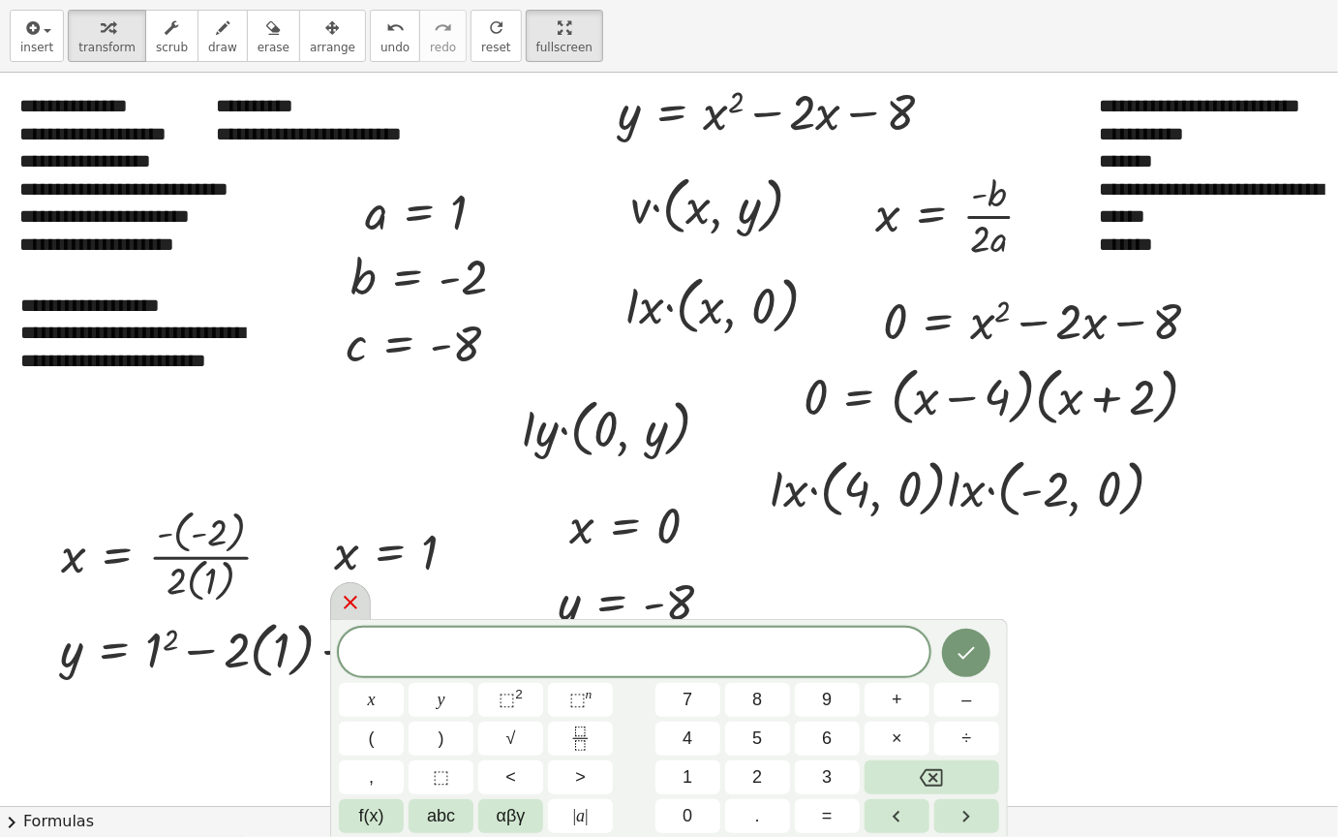
click at [343, 592] on icon at bounding box center [350, 602] width 23 height 23
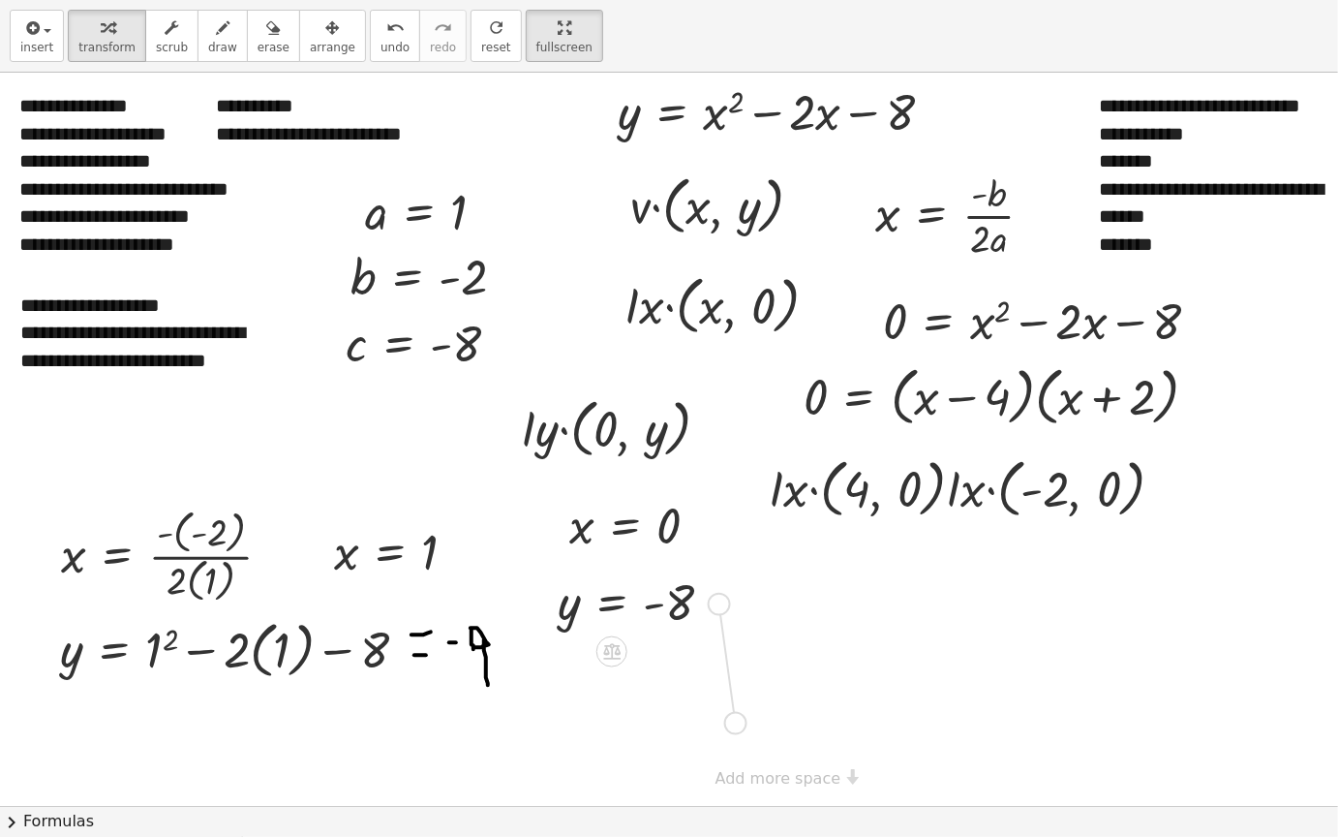
drag, startPoint x: 716, startPoint y: 601, endPoint x: 736, endPoint y: 723, distance: 123.7
click at [736, 712] on div "**********" at bounding box center [773, 439] width 1546 height 733
click at [615, 651] on icon at bounding box center [611, 652] width 17 height 16
click at [741, 630] on div at bounding box center [773, 439] width 1546 height 733
click at [775, 661] on div at bounding box center [773, 439] width 1546 height 733
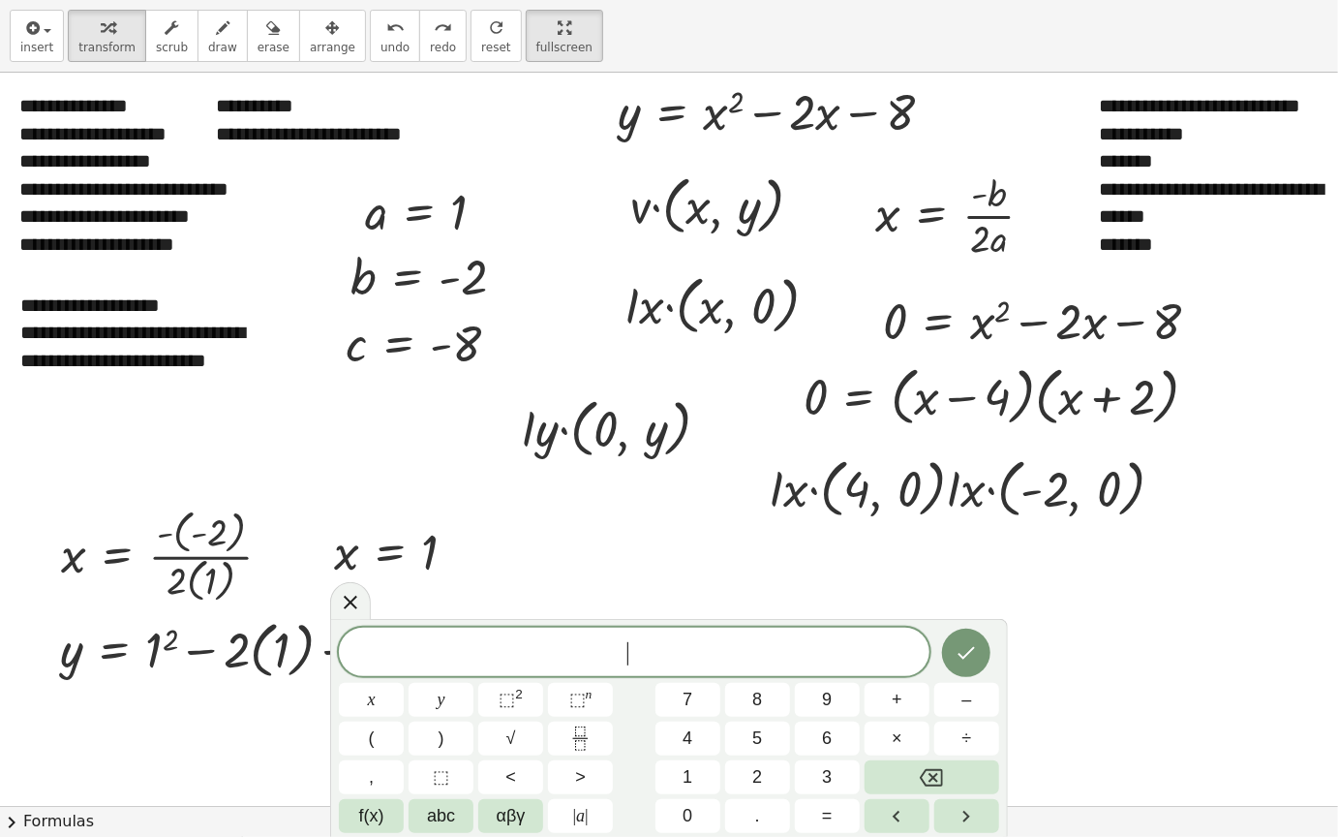
click at [775, 661] on span "​" at bounding box center [634, 653] width 591 height 27
click at [520, 711] on span "⬚ 2" at bounding box center [511, 700] width 24 height 26
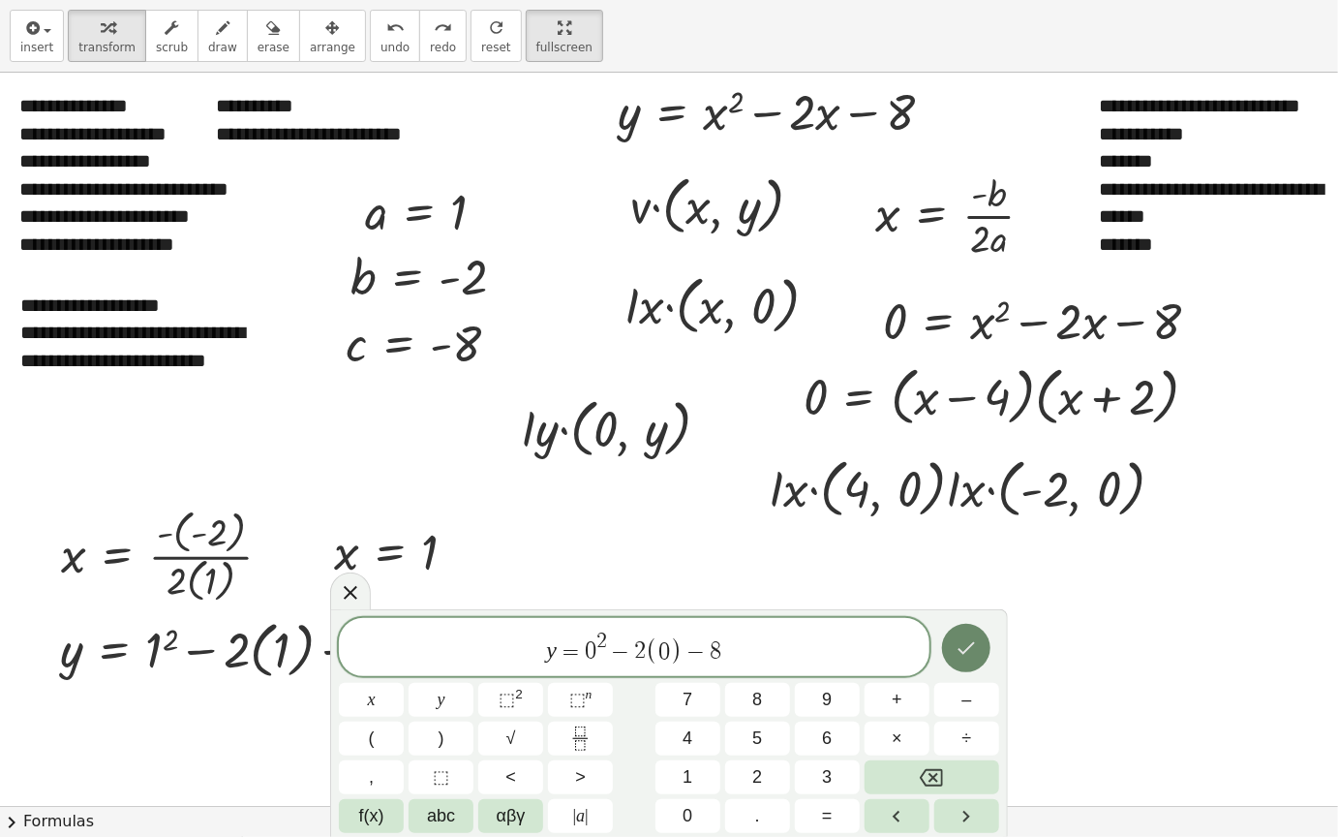
click at [965, 646] on icon "Done" at bounding box center [966, 647] width 23 height 23
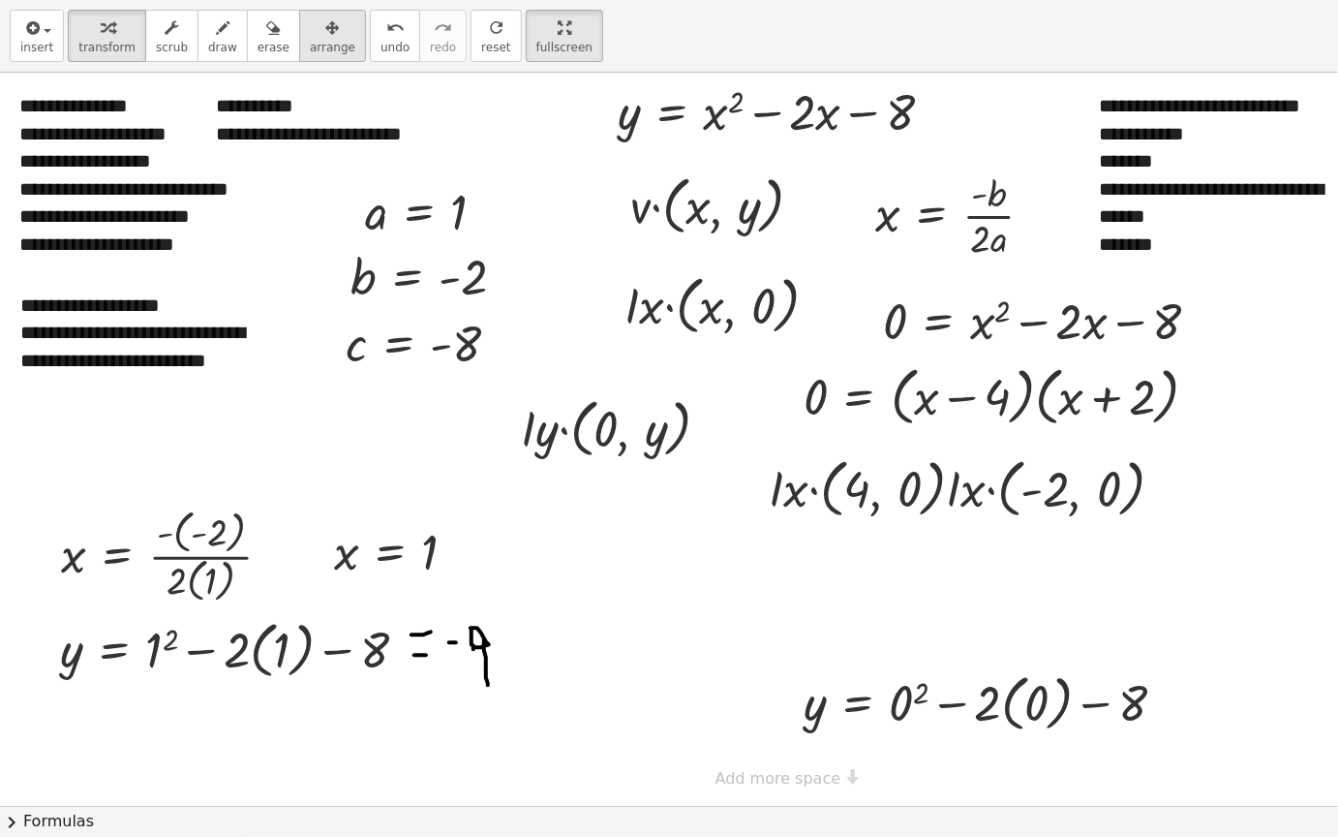
click at [327, 43] on button "arrange" at bounding box center [332, 36] width 67 height 52
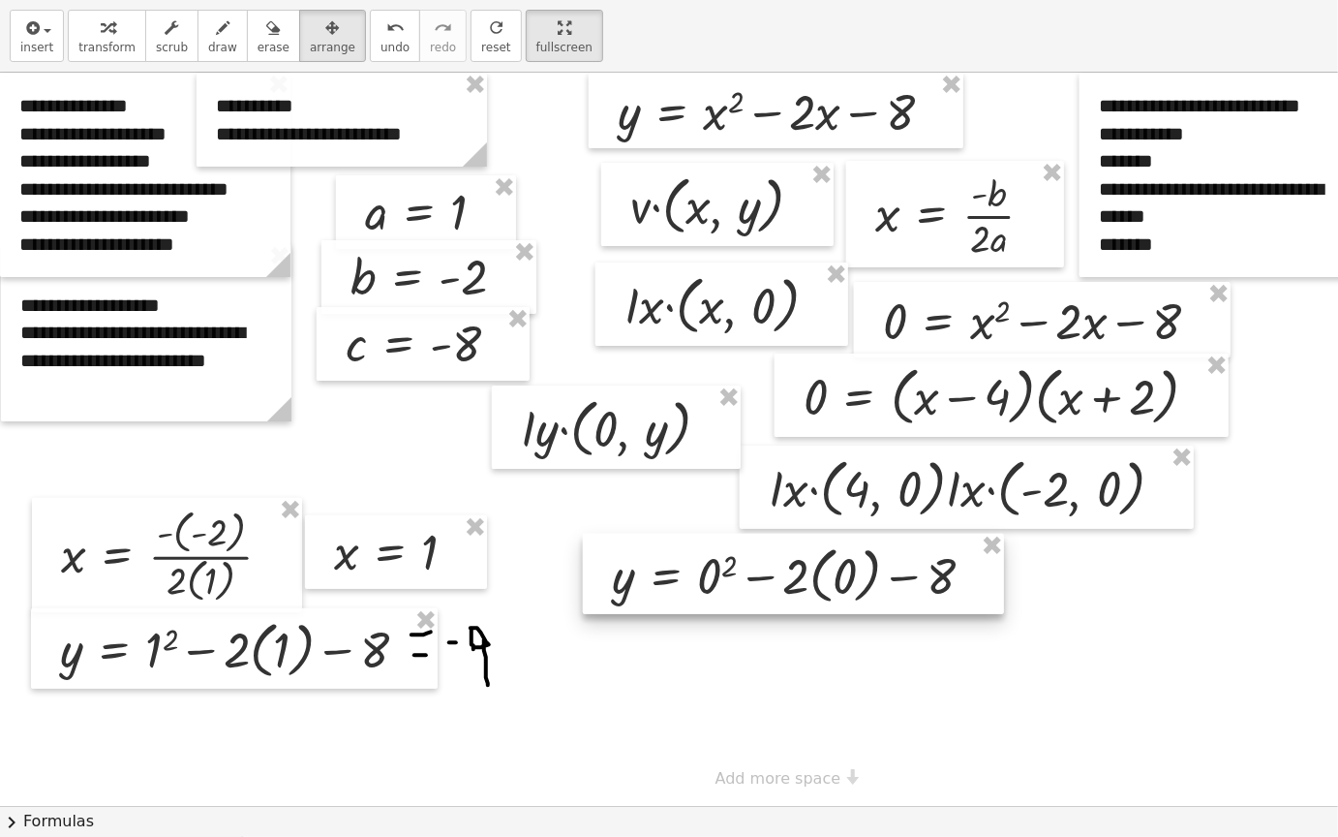
drag, startPoint x: 933, startPoint y: 706, endPoint x: 741, endPoint y: 578, distance: 230.5
click at [741, 578] on div at bounding box center [793, 574] width 421 height 80
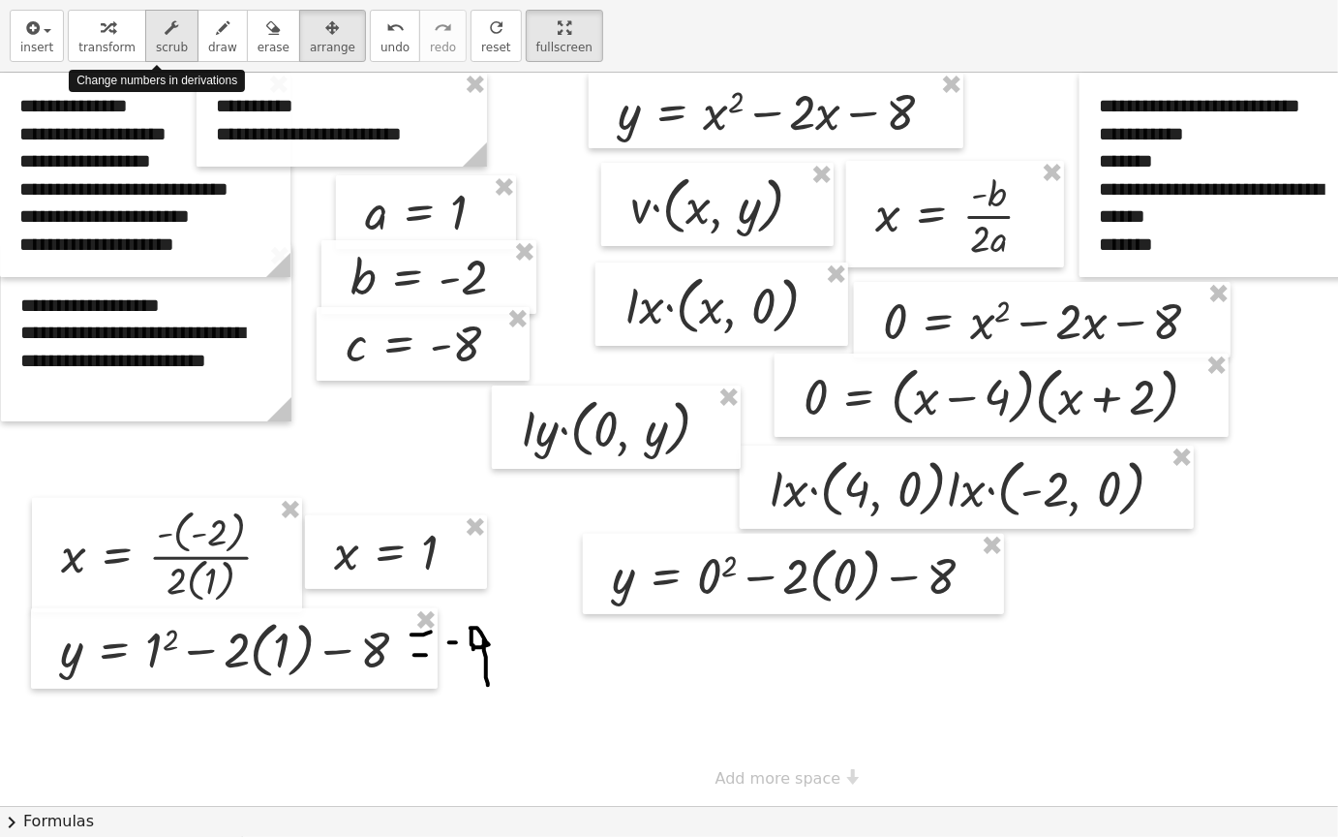
click at [164, 45] on span "scrub" at bounding box center [172, 48] width 32 height 14
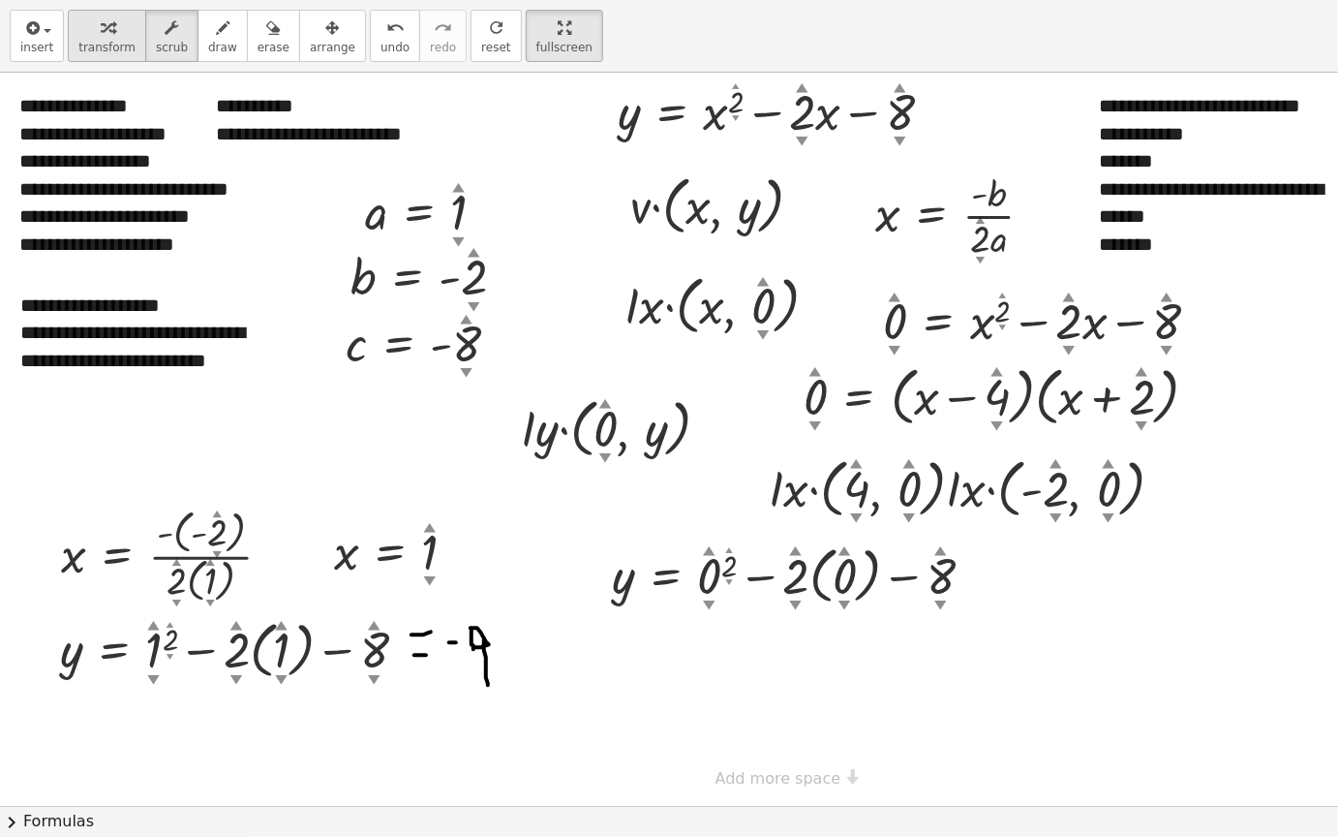
click at [101, 20] on icon "button" at bounding box center [108, 27] width 14 height 23
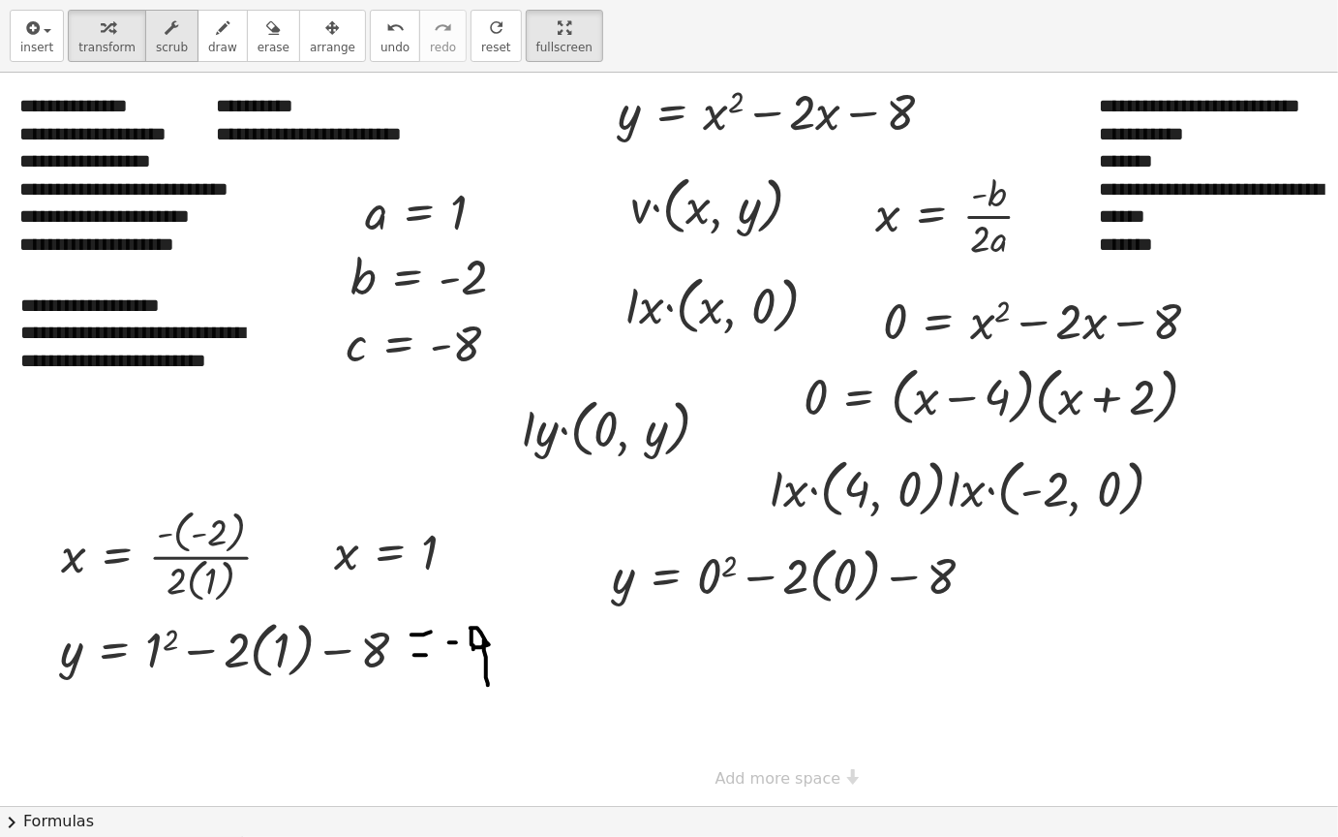
click at [166, 23] on icon "button" at bounding box center [173, 27] width 14 height 23
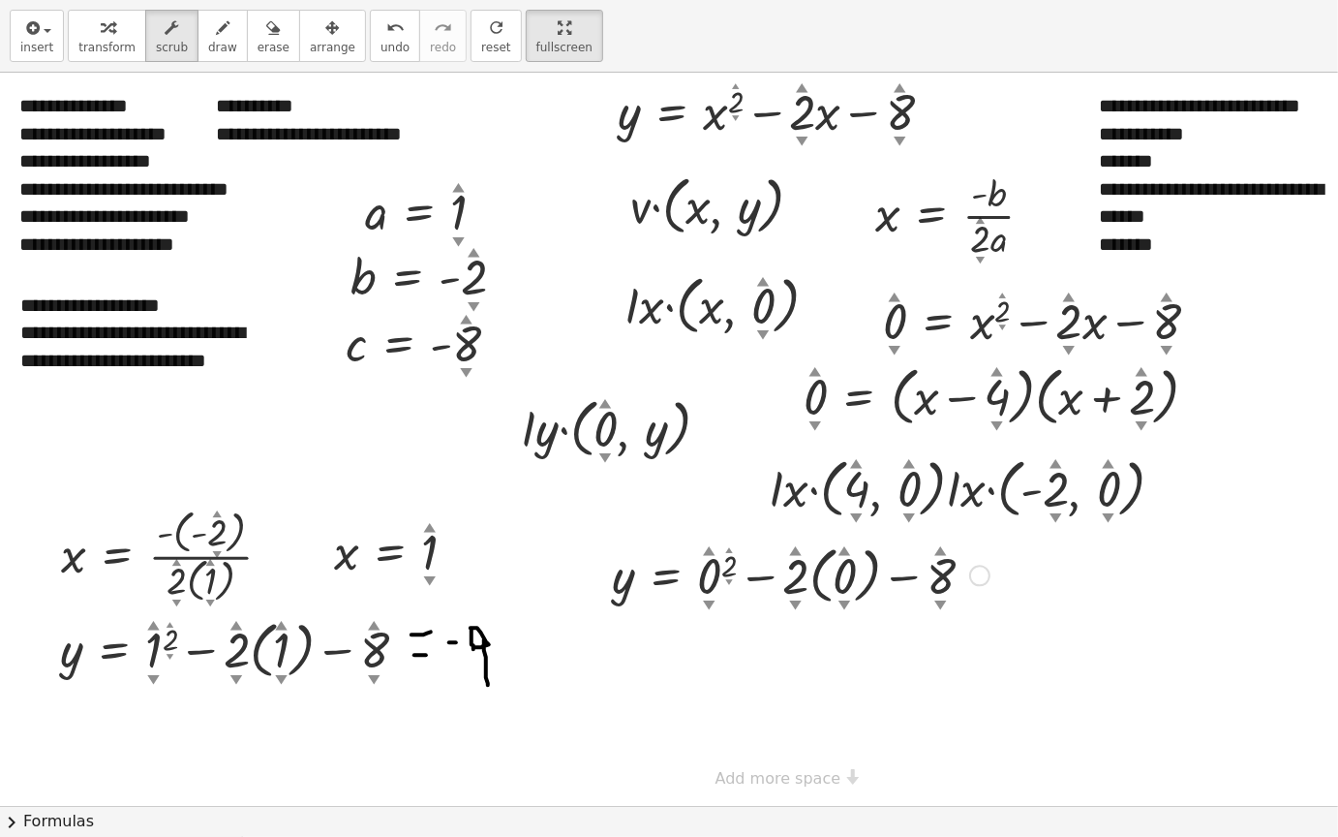
click at [712, 556] on div "▲" at bounding box center [709, 549] width 13 height 17
click at [712, 551] on div "▲" at bounding box center [709, 549] width 13 height 17
click at [707, 546] on div "▲" at bounding box center [709, 549] width 13 height 17
click at [714, 569] on div at bounding box center [800, 573] width 397 height 71
click at [714, 576] on div at bounding box center [800, 573] width 397 height 71
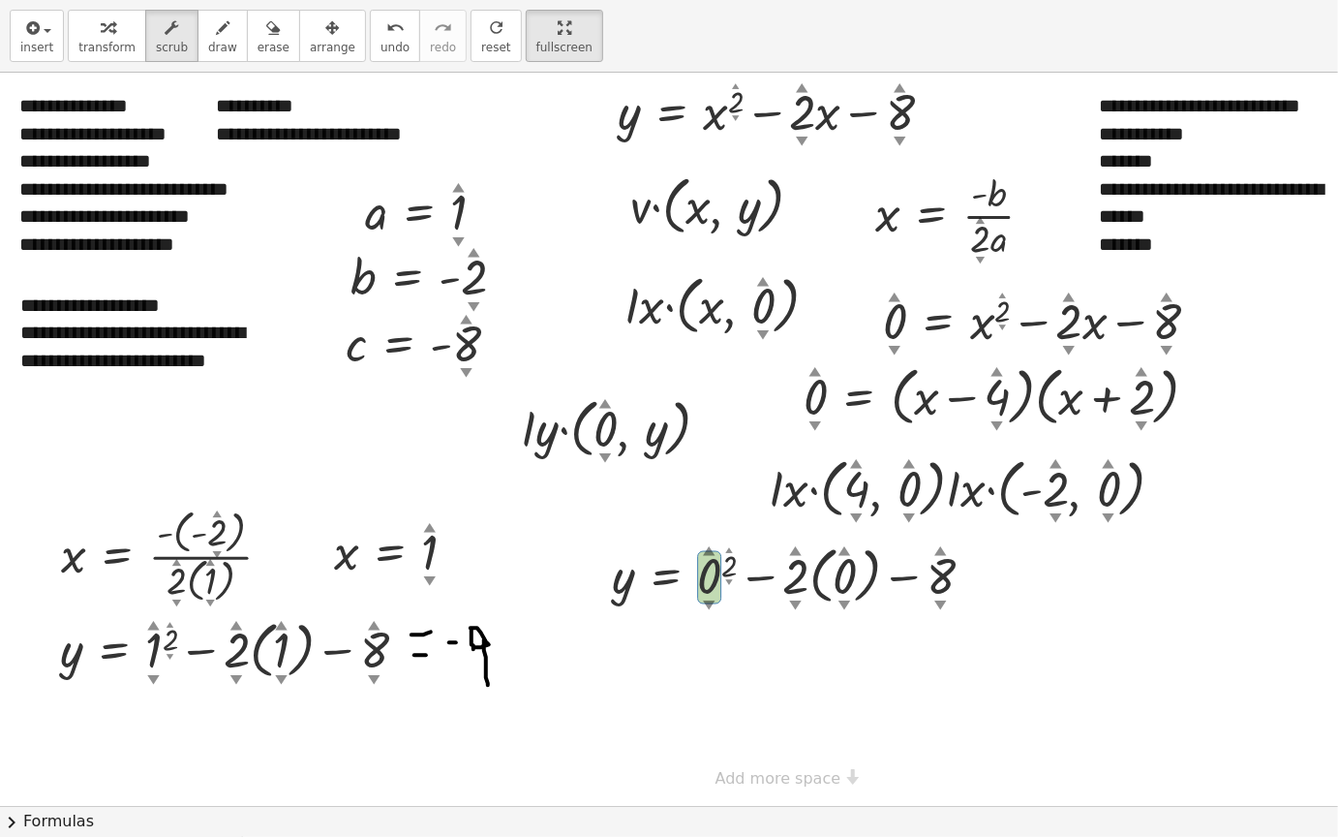
click at [726, 643] on div at bounding box center [773, 439] width 1546 height 733
click at [709, 600] on div "▼" at bounding box center [709, 604] width 13 height 17
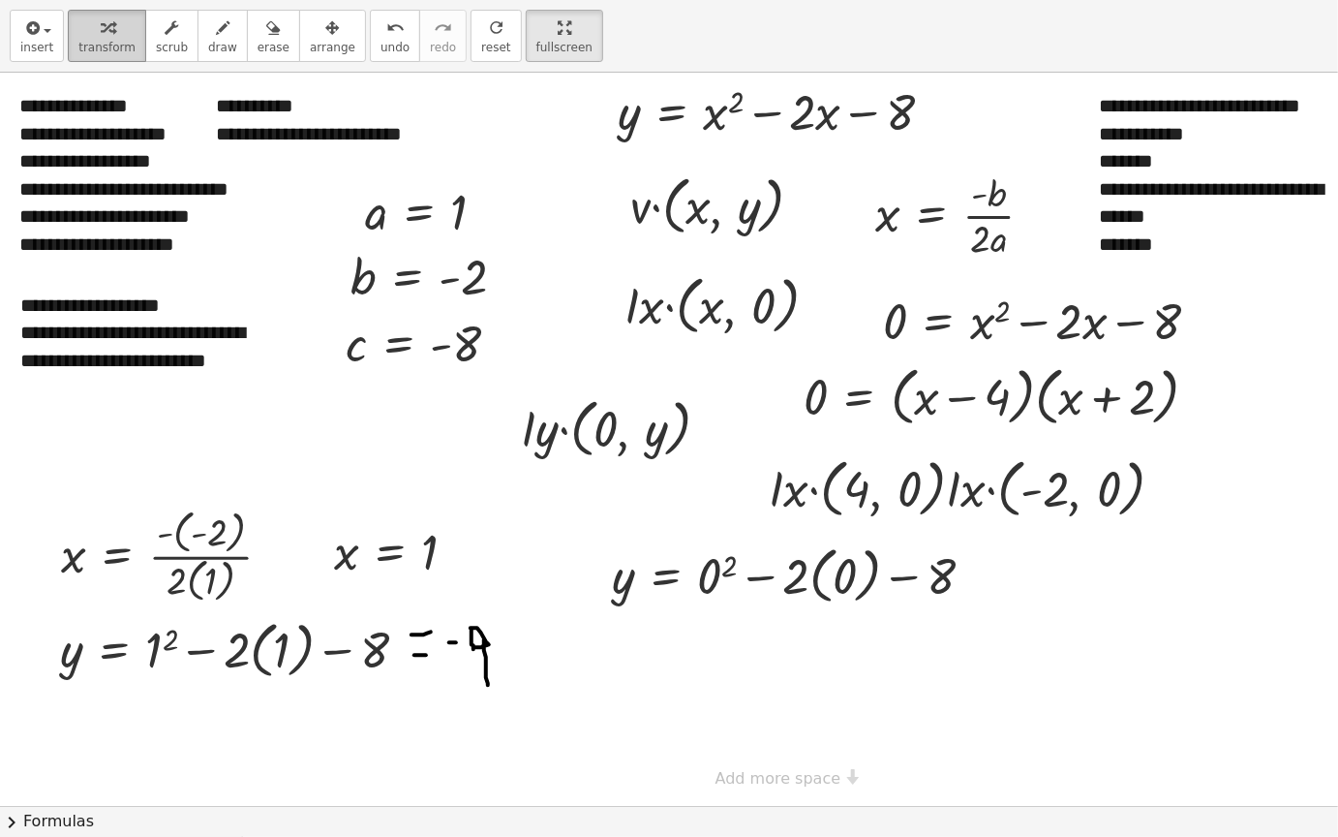
click at [82, 15] on button "transform" at bounding box center [107, 36] width 78 height 52
click at [752, 678] on div at bounding box center [773, 439] width 1546 height 733
click at [0, 0] on div "x y ⬚ 2 ⬚ n 7 8 9 + – ( ) √ 4 5 6 × ÷ , ⬚ < > 1 2 3 f(x) abc αβγ | a | 0 . =" at bounding box center [0, 0] width 0 height 0
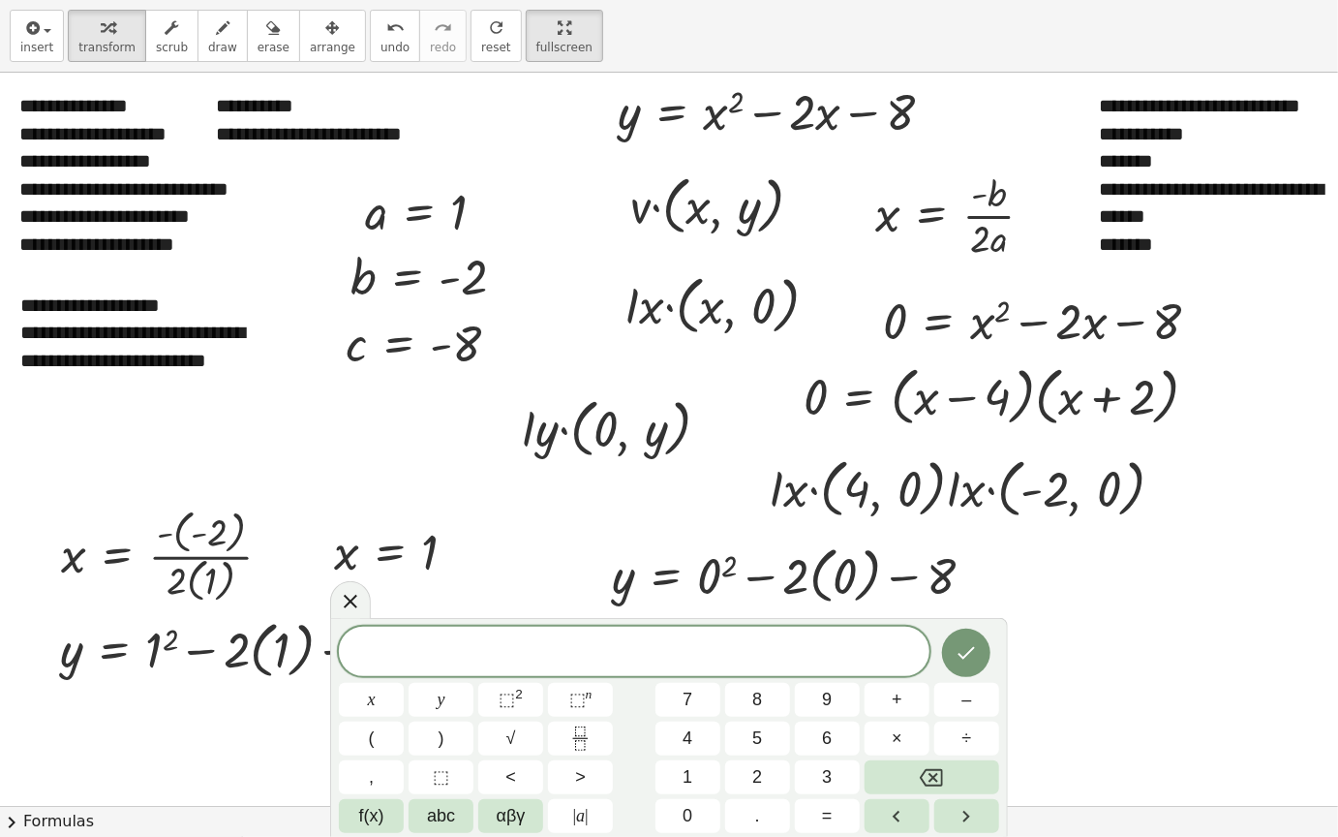
drag, startPoint x: 752, startPoint y: 678, endPoint x: 742, endPoint y: 635, distance: 43.7
click at [742, 635] on div at bounding box center [634, 651] width 591 height 49
click at [963, 636] on button "Done" at bounding box center [966, 651] width 48 height 48
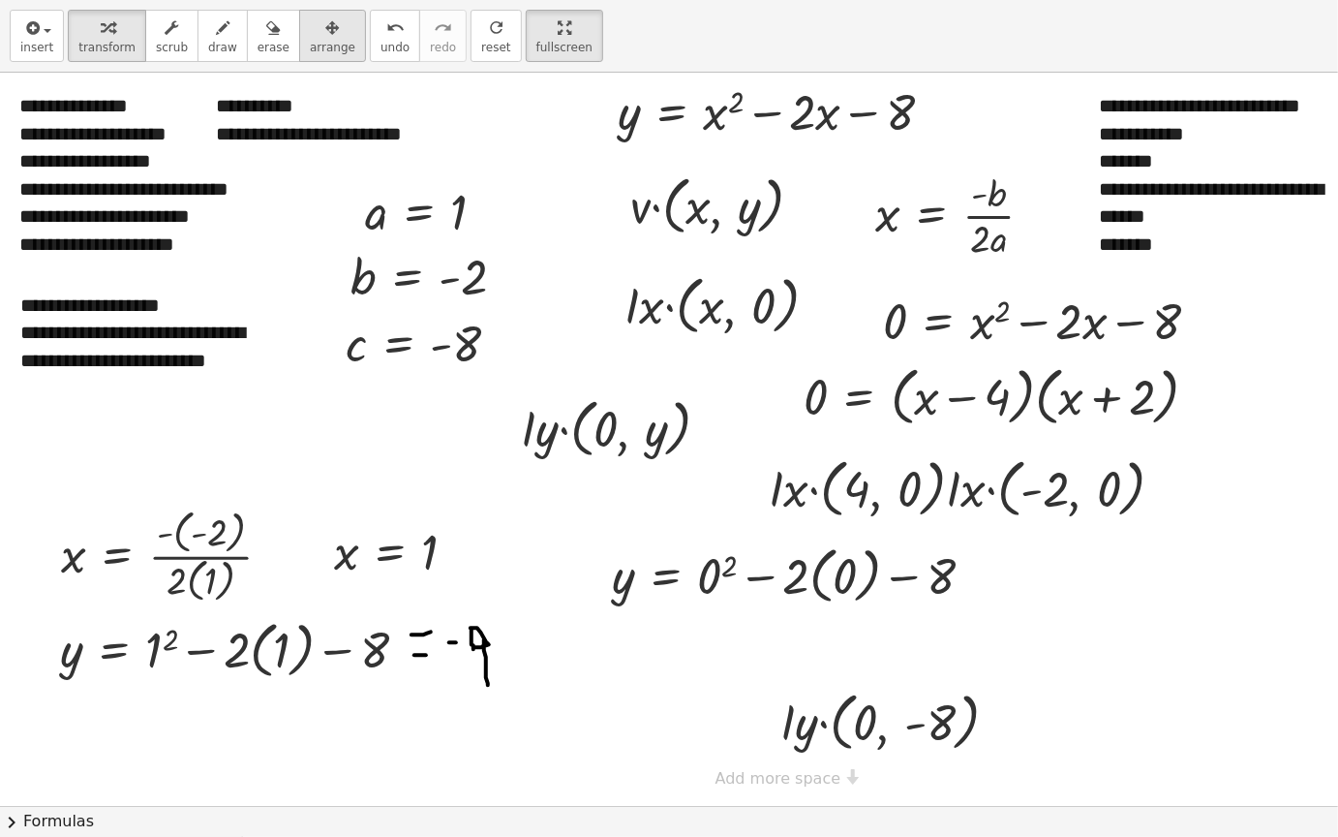
click at [299, 43] on button "arrange" at bounding box center [332, 36] width 67 height 52
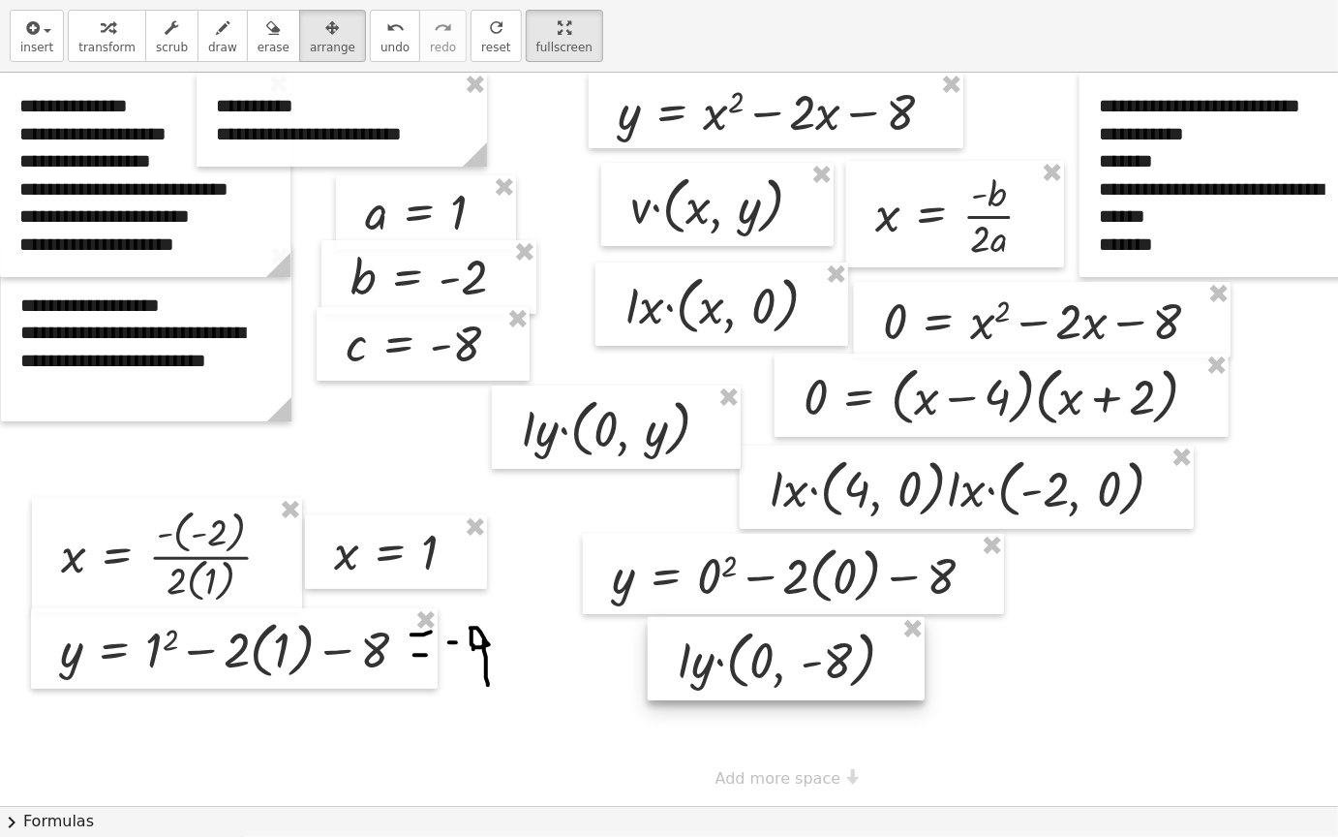
drag, startPoint x: 860, startPoint y: 737, endPoint x: 756, endPoint y: 675, distance: 120.8
click at [756, 675] on div at bounding box center [786, 658] width 277 height 83
click at [326, 23] on icon "button" at bounding box center [333, 27] width 14 height 23
click at [90, 33] on div "button" at bounding box center [106, 26] width 57 height 23
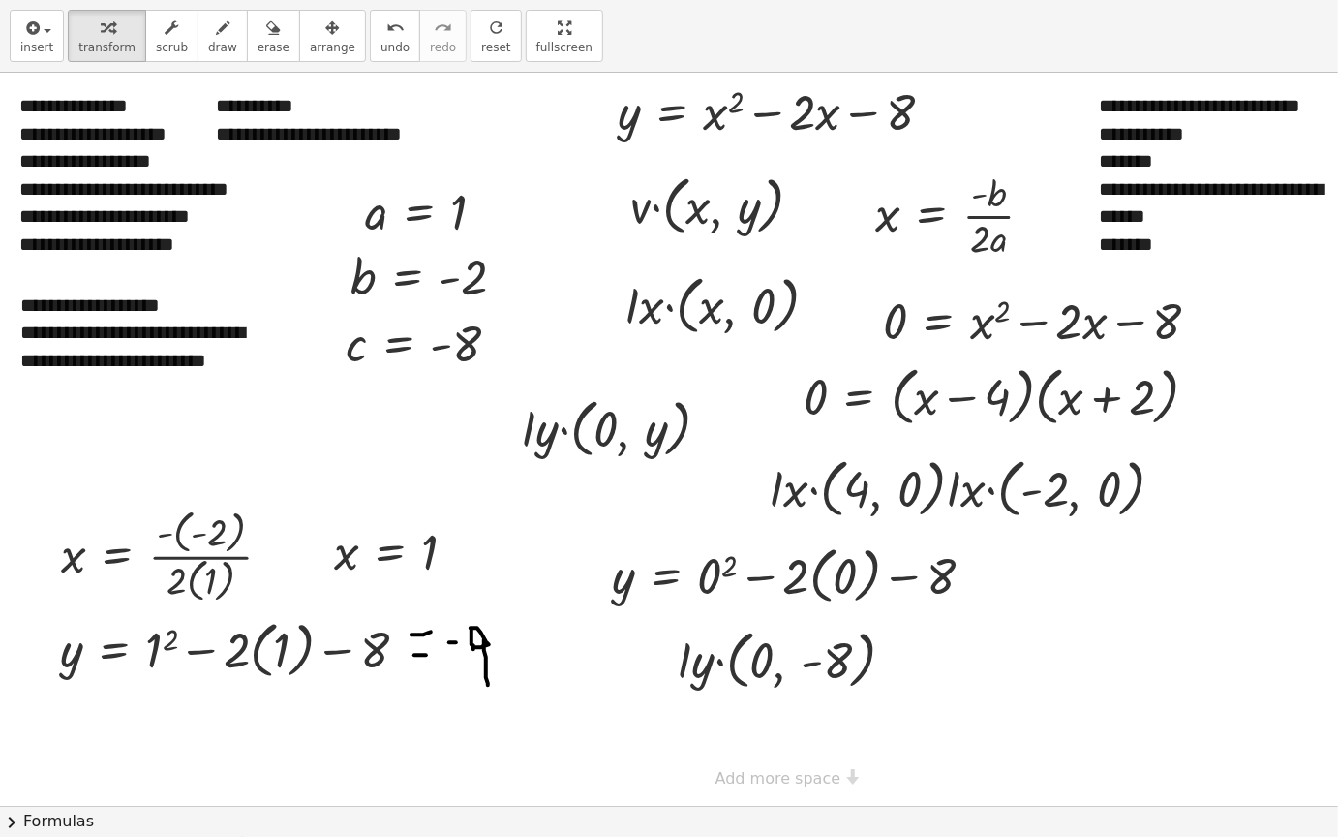
drag, startPoint x: 530, startPoint y: 54, endPoint x: 621, endPoint y: 46, distance: 91.4
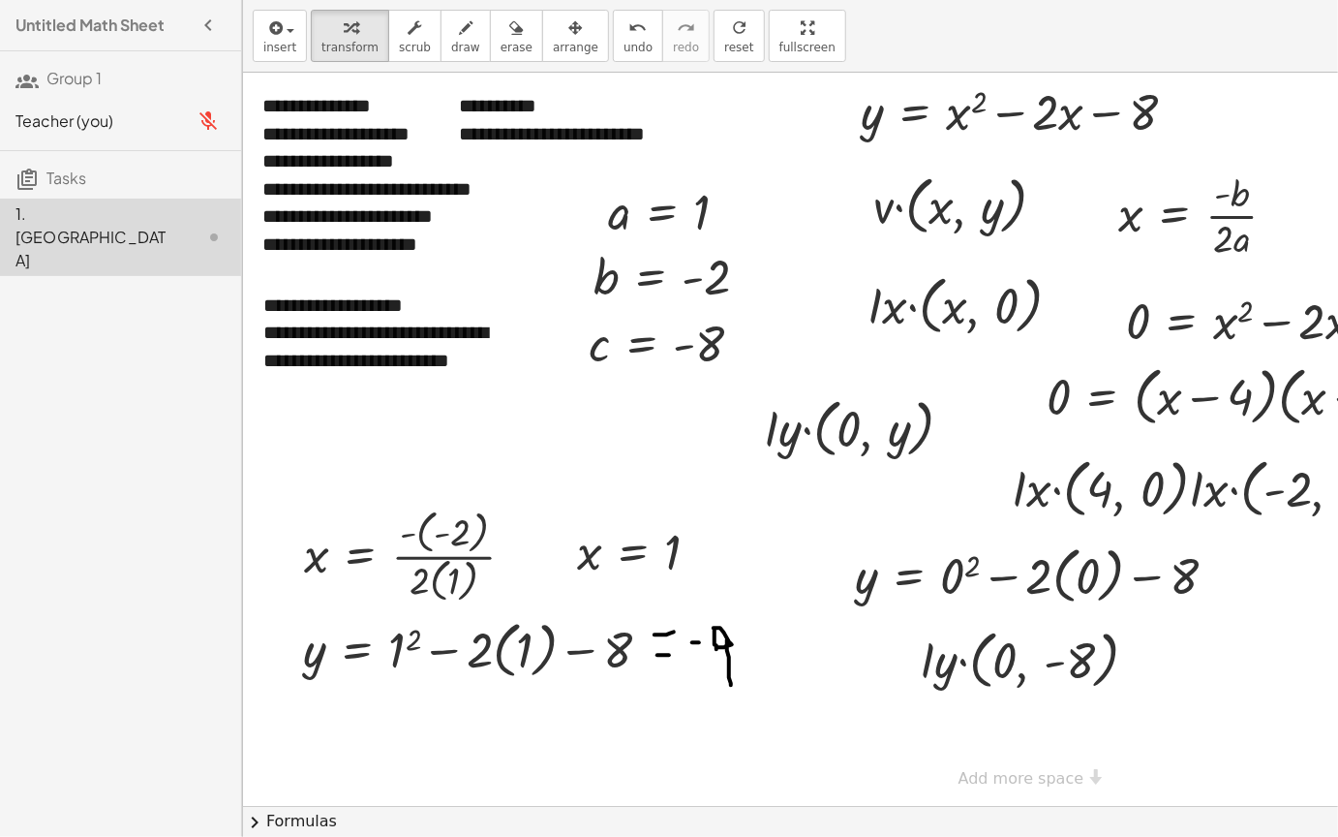
click at [621, 46] on div "insert select one: Math Expression Function Text transform scrub draw erase arr…" at bounding box center [790, 36] width 1095 height 73
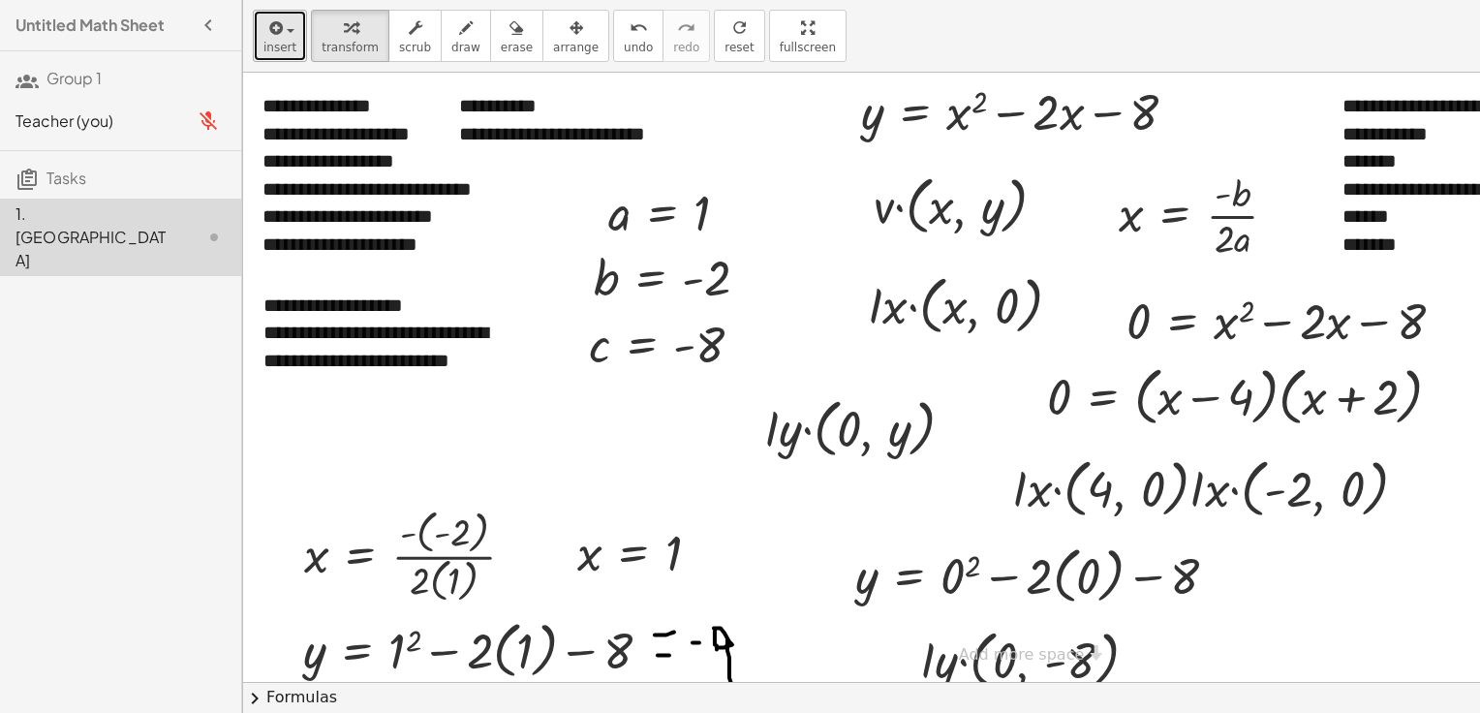
click at [283, 32] on span "button" at bounding box center [285, 30] width 4 height 14
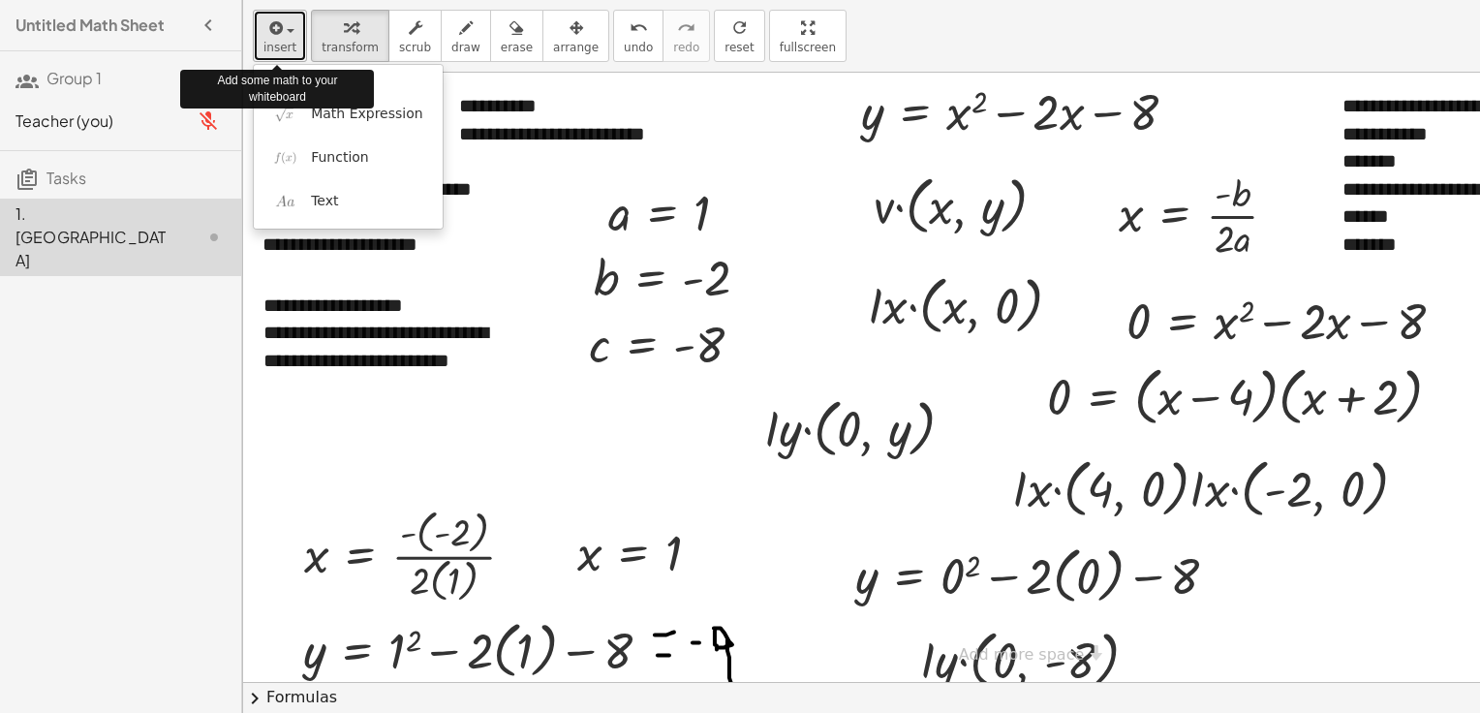
click at [283, 32] on span "button" at bounding box center [285, 30] width 4 height 14
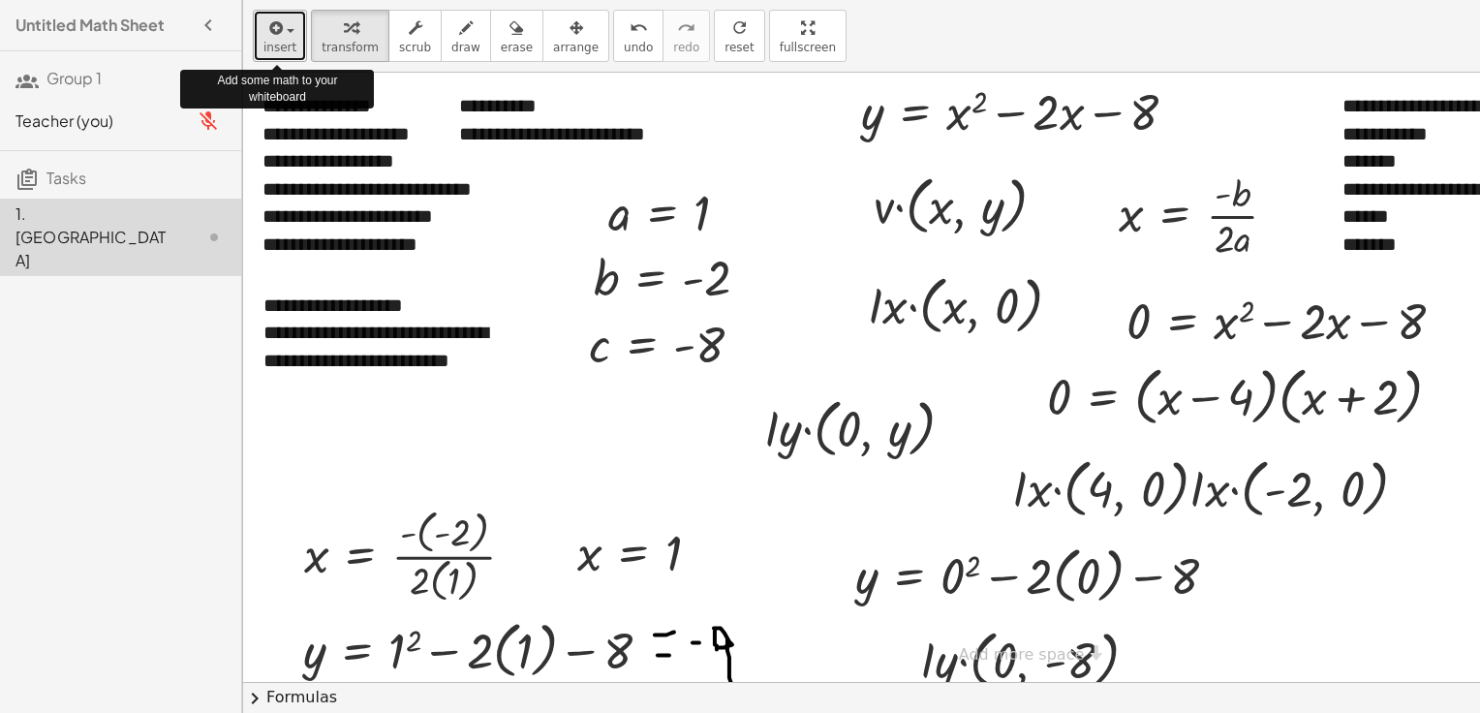
click at [283, 32] on span "button" at bounding box center [285, 30] width 4 height 14
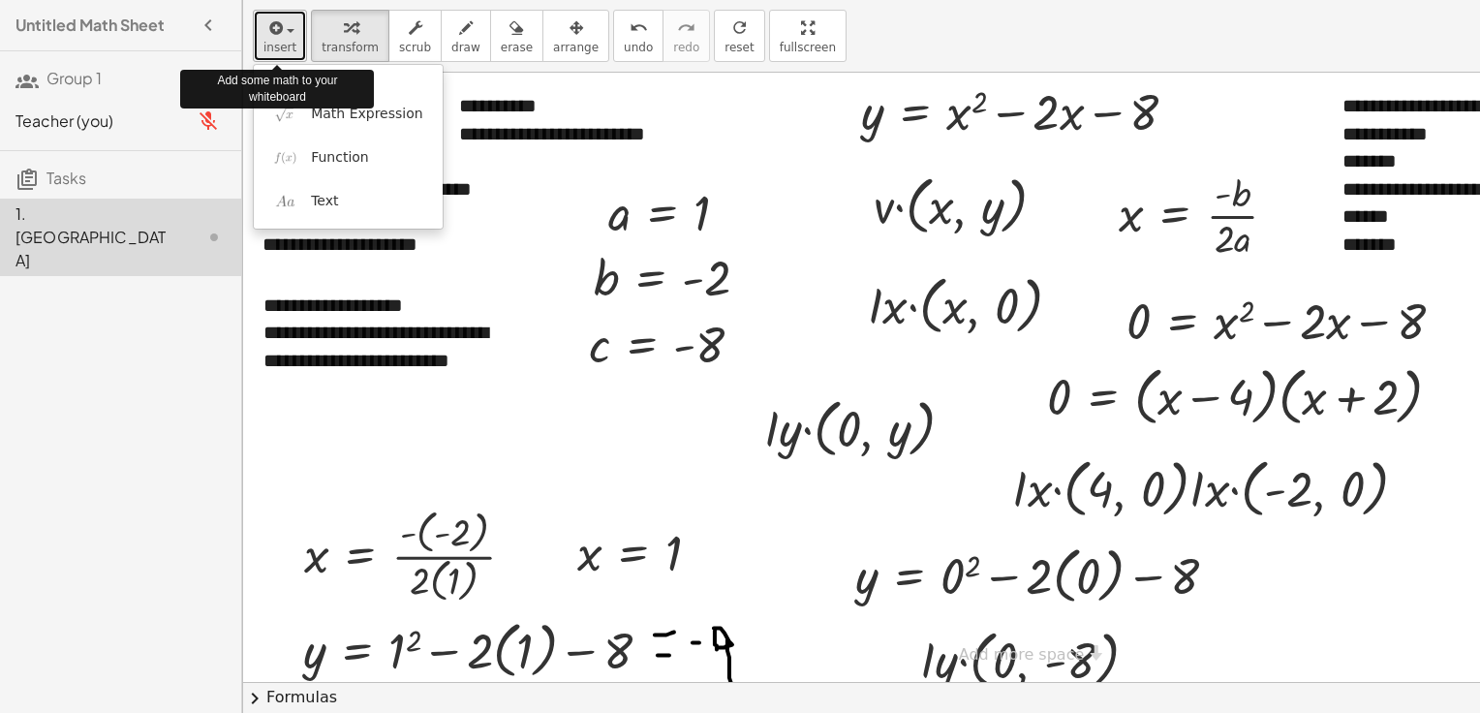
click at [283, 32] on span "button" at bounding box center [285, 30] width 4 height 14
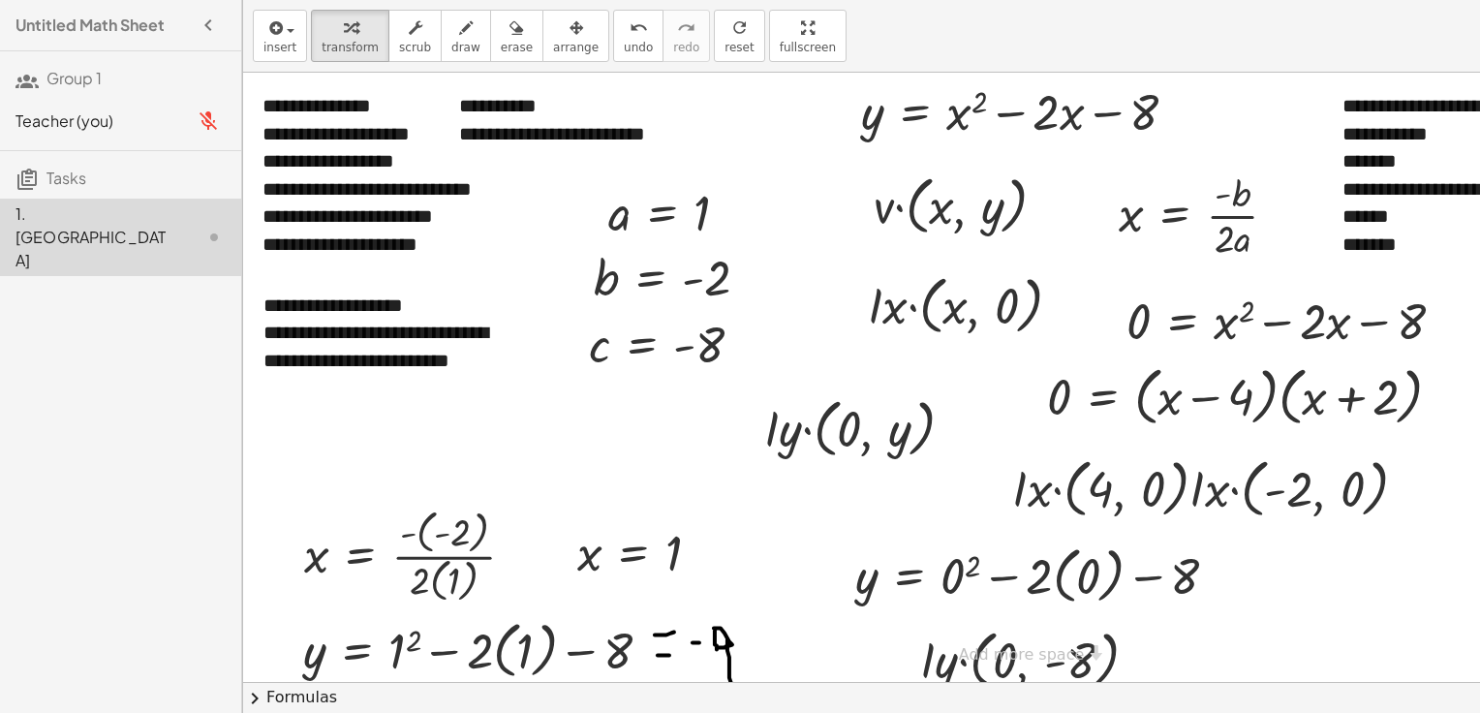
click at [138, 86] on h3 "Group 1" at bounding box center [120, 71] width 241 height 41
click at [210, 20] on icon "button" at bounding box center [208, 25] width 23 height 23
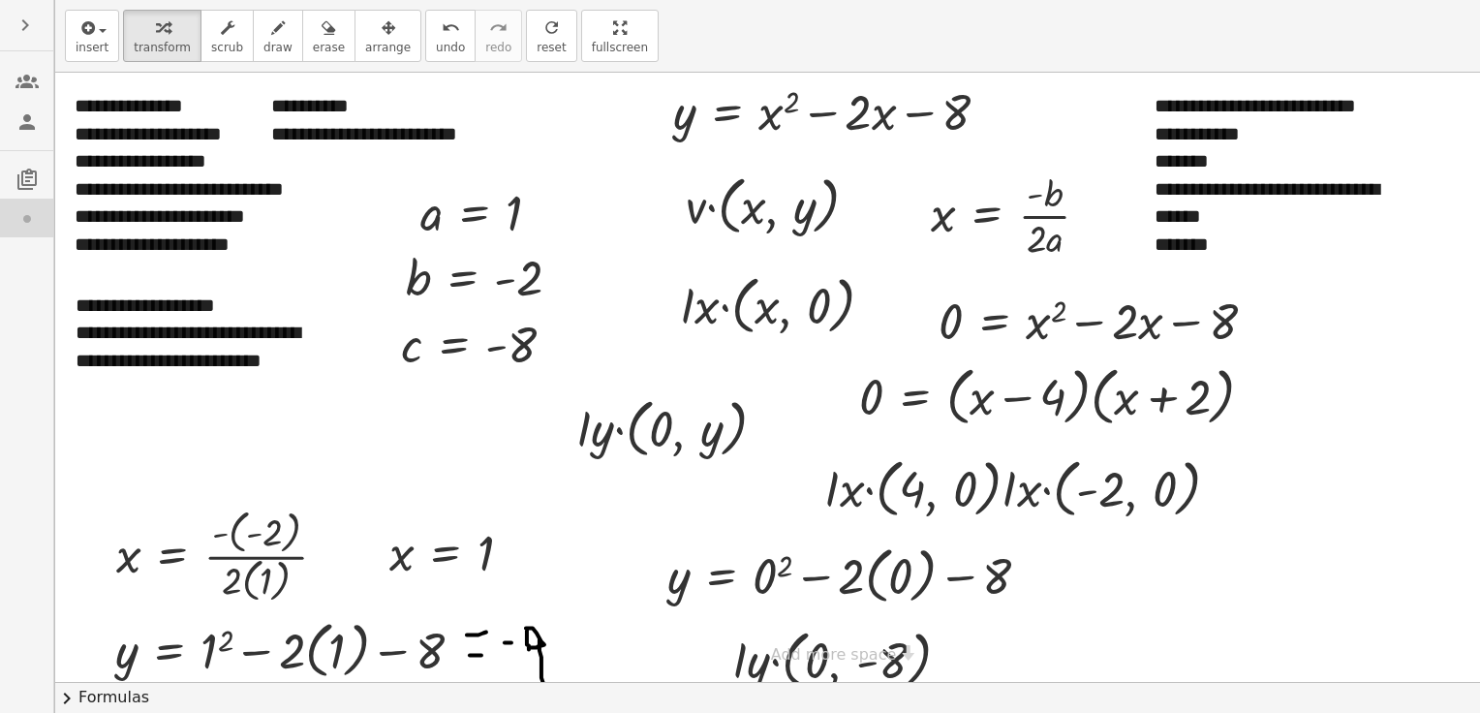
click at [18, 24] on icon "button" at bounding box center [25, 25] width 23 height 23
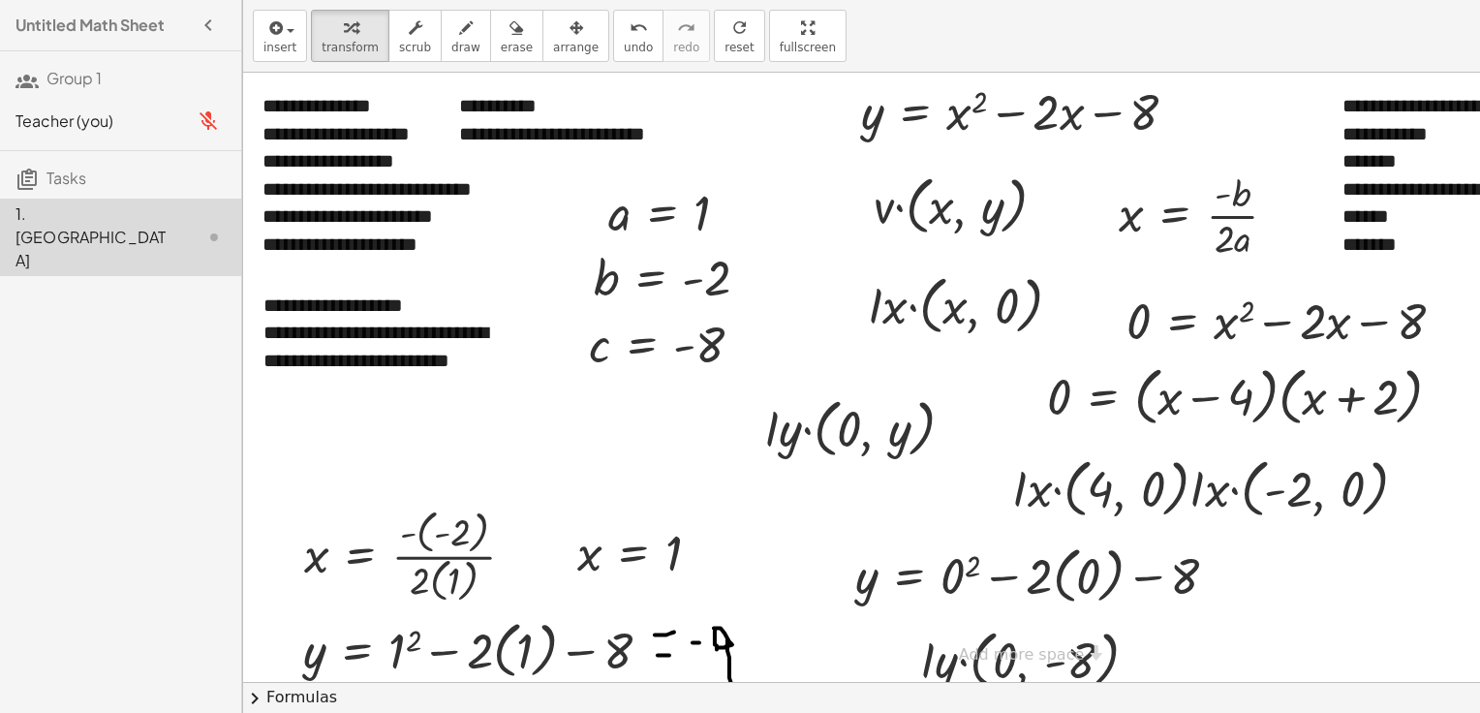
click at [717, 29] on div "insert select one: Math Expression Function Text transform scrub draw erase arr…" at bounding box center [861, 36] width 1237 height 73
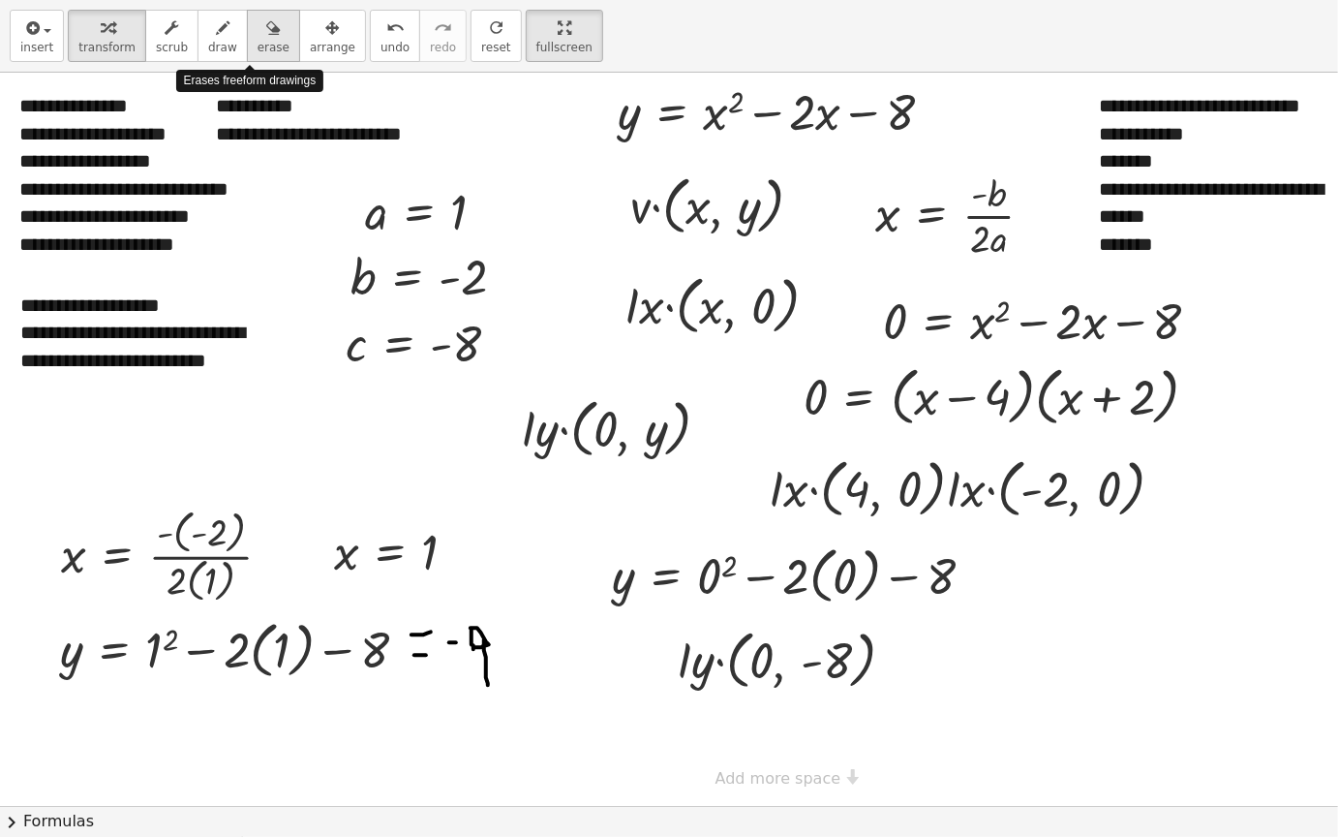
click at [266, 28] on icon "button" at bounding box center [273, 27] width 14 height 23
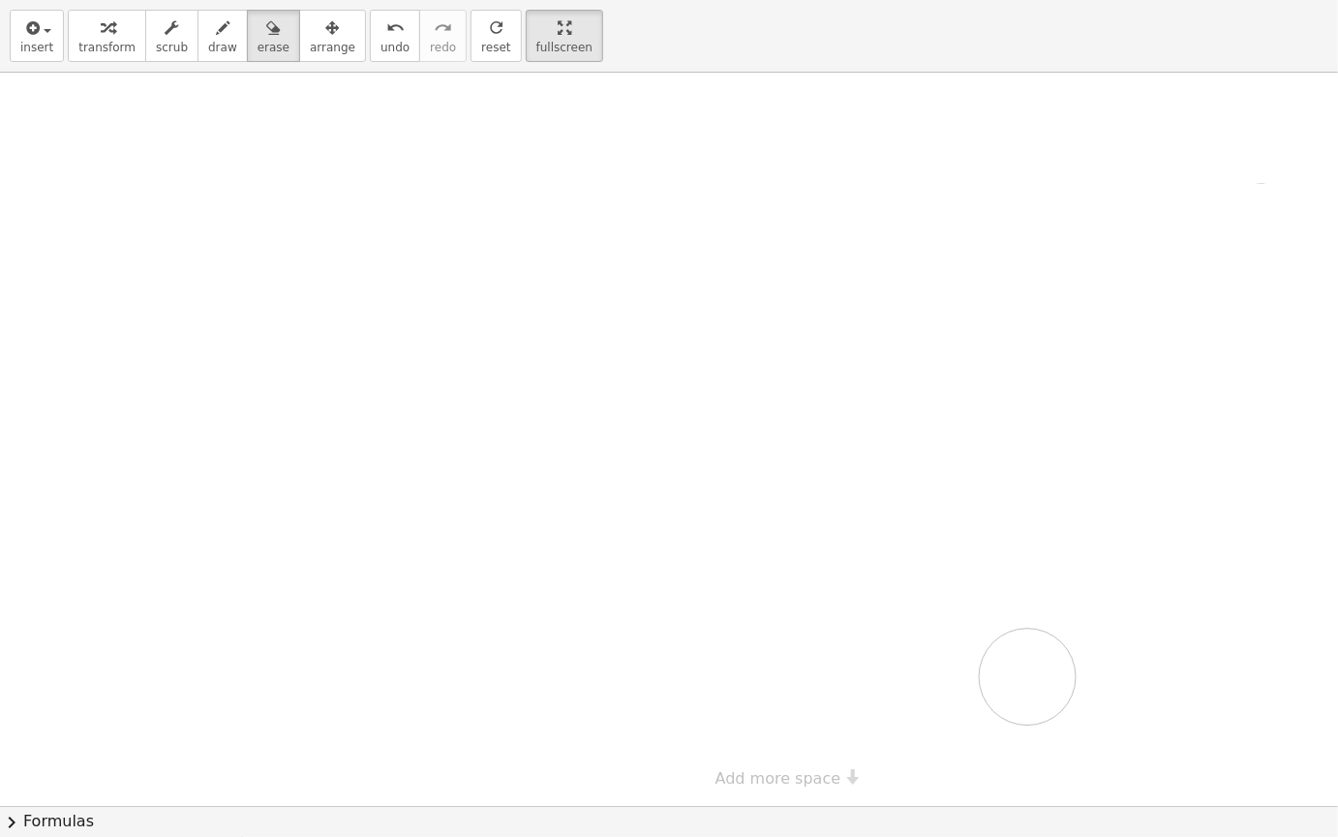
drag, startPoint x: 360, startPoint y: 225, endPoint x: 997, endPoint y: 689, distance: 787.5
click at [997, 689] on div at bounding box center [773, 439] width 1546 height 733
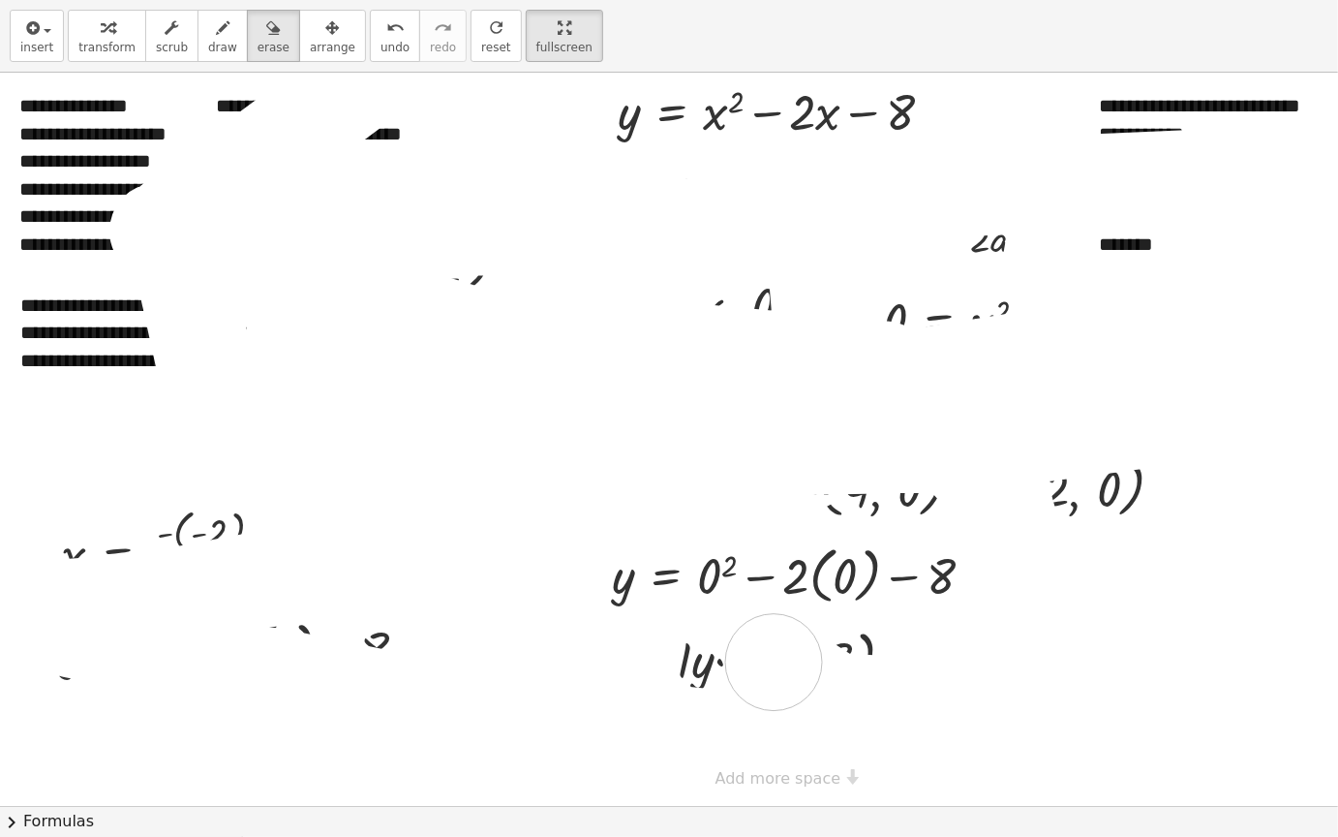
drag, startPoint x: 73, startPoint y: 629, endPoint x: 957, endPoint y: 491, distance: 894.9
click at [957, 492] on div at bounding box center [773, 439] width 1546 height 733
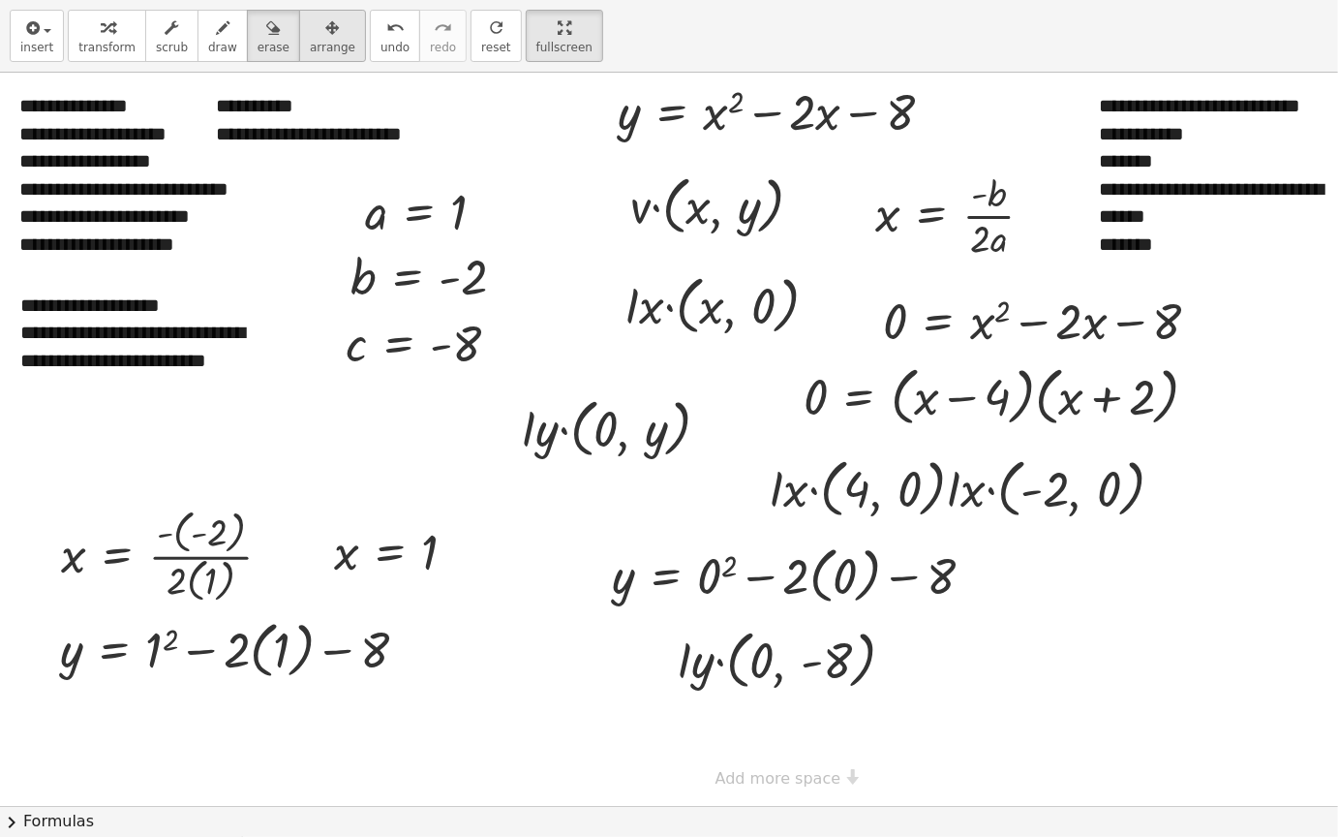
click at [322, 41] on span "arrange" at bounding box center [333, 48] width 46 height 14
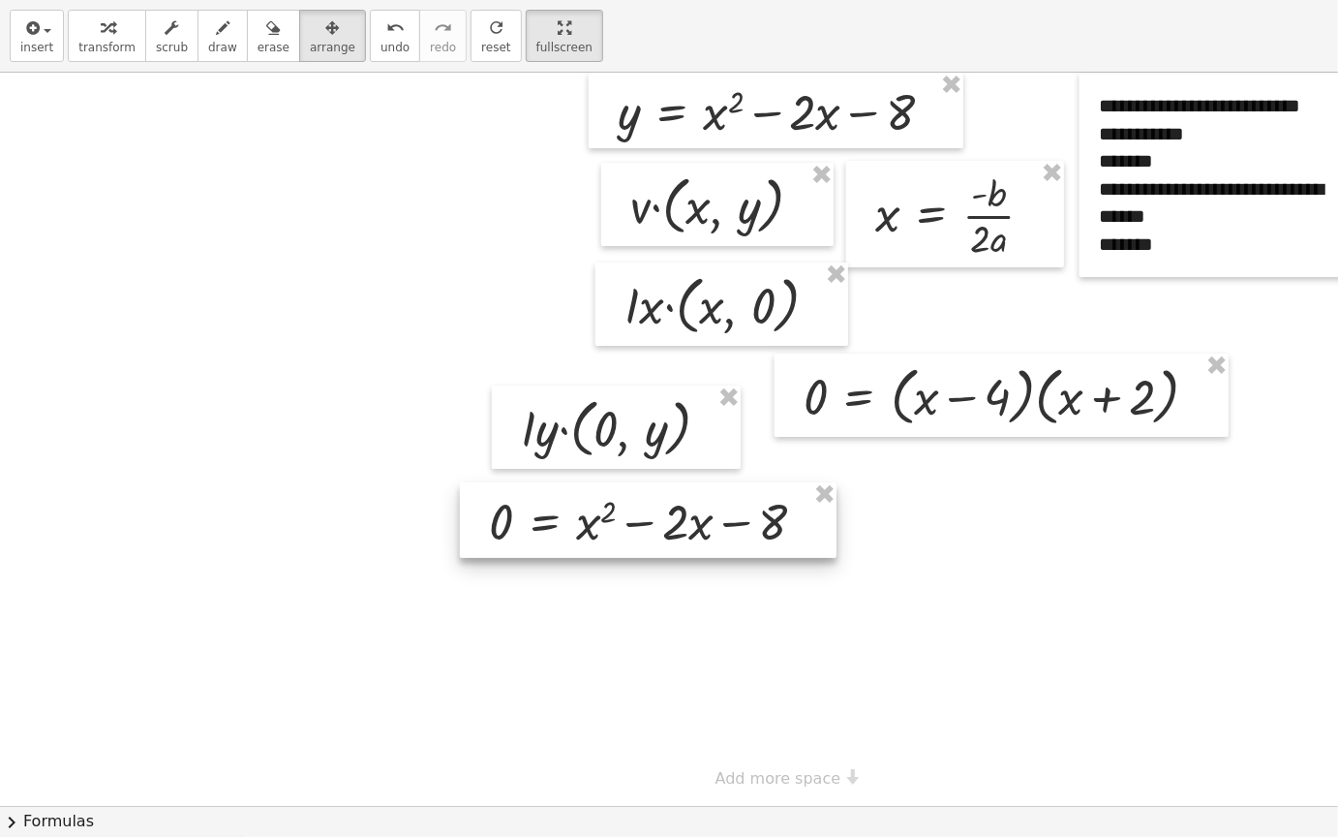
drag, startPoint x: 1038, startPoint y: 371, endPoint x: 728, endPoint y: 547, distance: 356.5
click at [728, 547] on div at bounding box center [648, 520] width 377 height 76
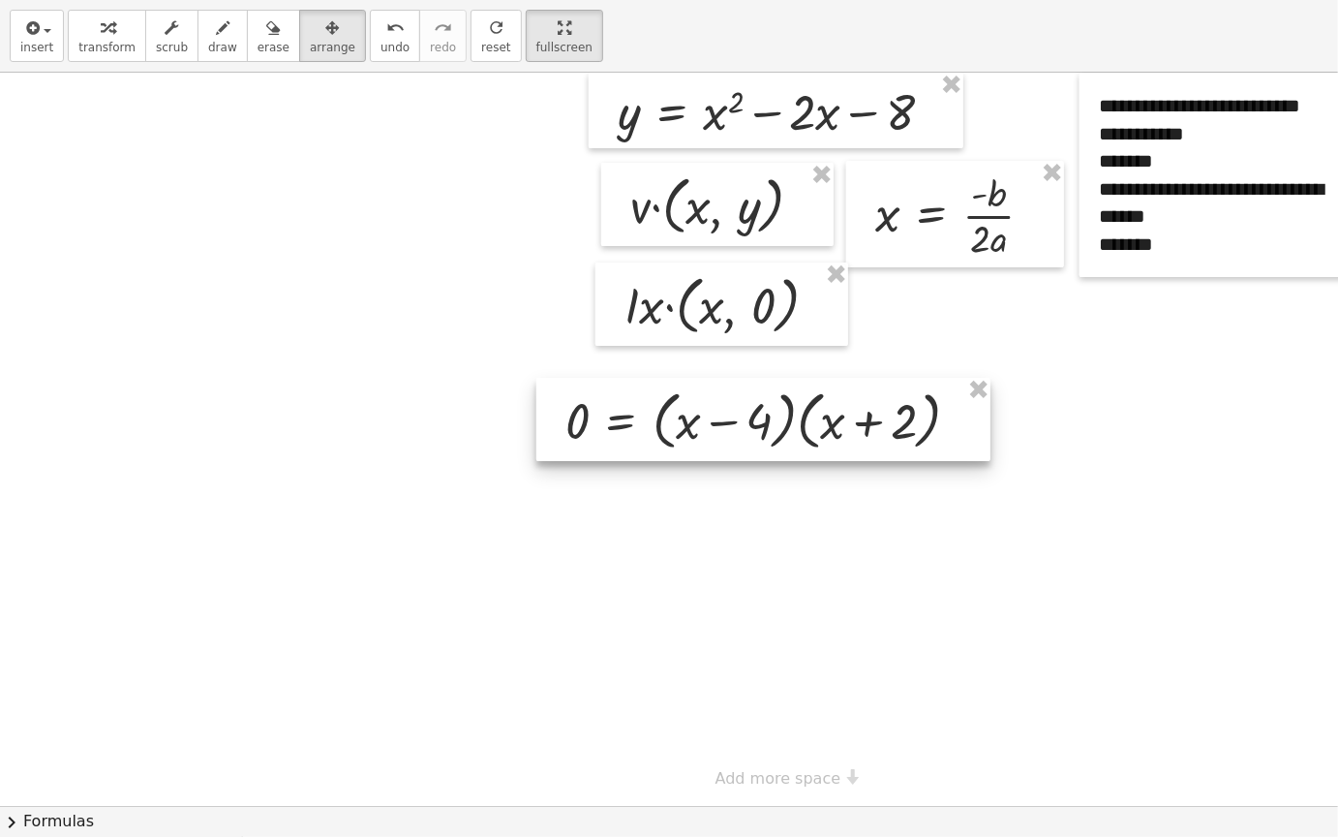
drag, startPoint x: 947, startPoint y: 392, endPoint x: 745, endPoint y: 410, distance: 203.2
click at [683, 423] on div at bounding box center [764, 419] width 454 height 83
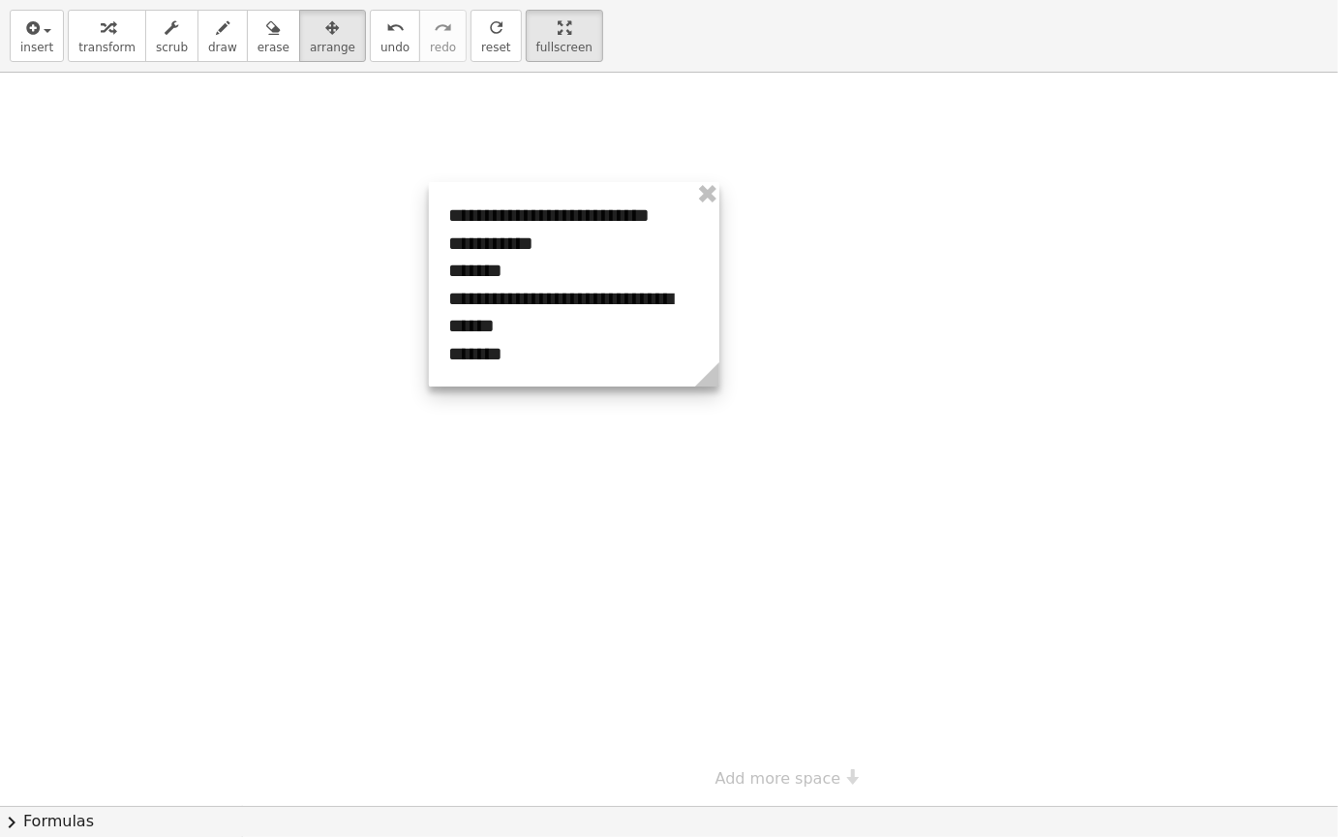
drag, startPoint x: 1120, startPoint y: 96, endPoint x: 405, endPoint y: 218, distance: 725.1
click at [429, 218] on div at bounding box center [574, 284] width 291 height 204
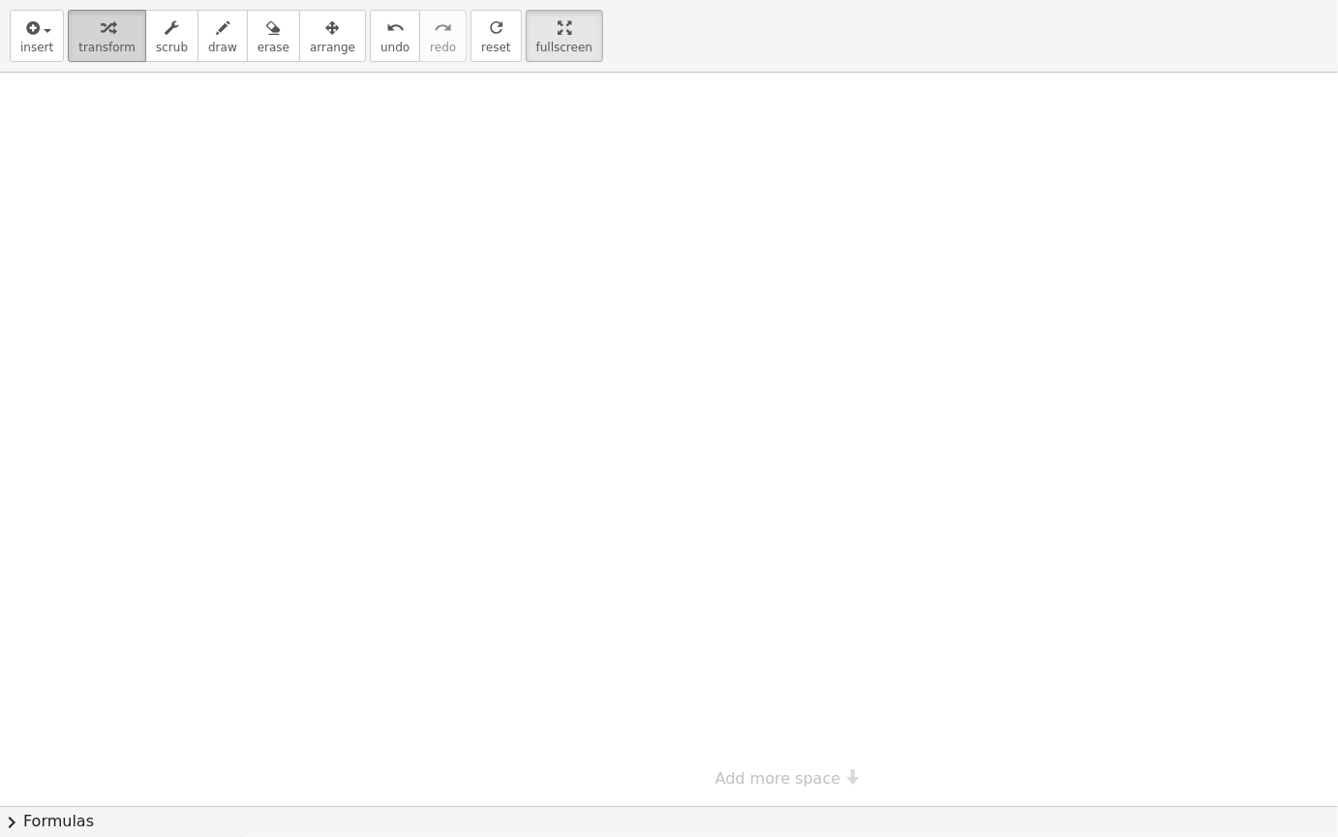
click at [101, 29] on icon "button" at bounding box center [108, 27] width 14 height 23
click at [337, 128] on div at bounding box center [773, 439] width 1546 height 733
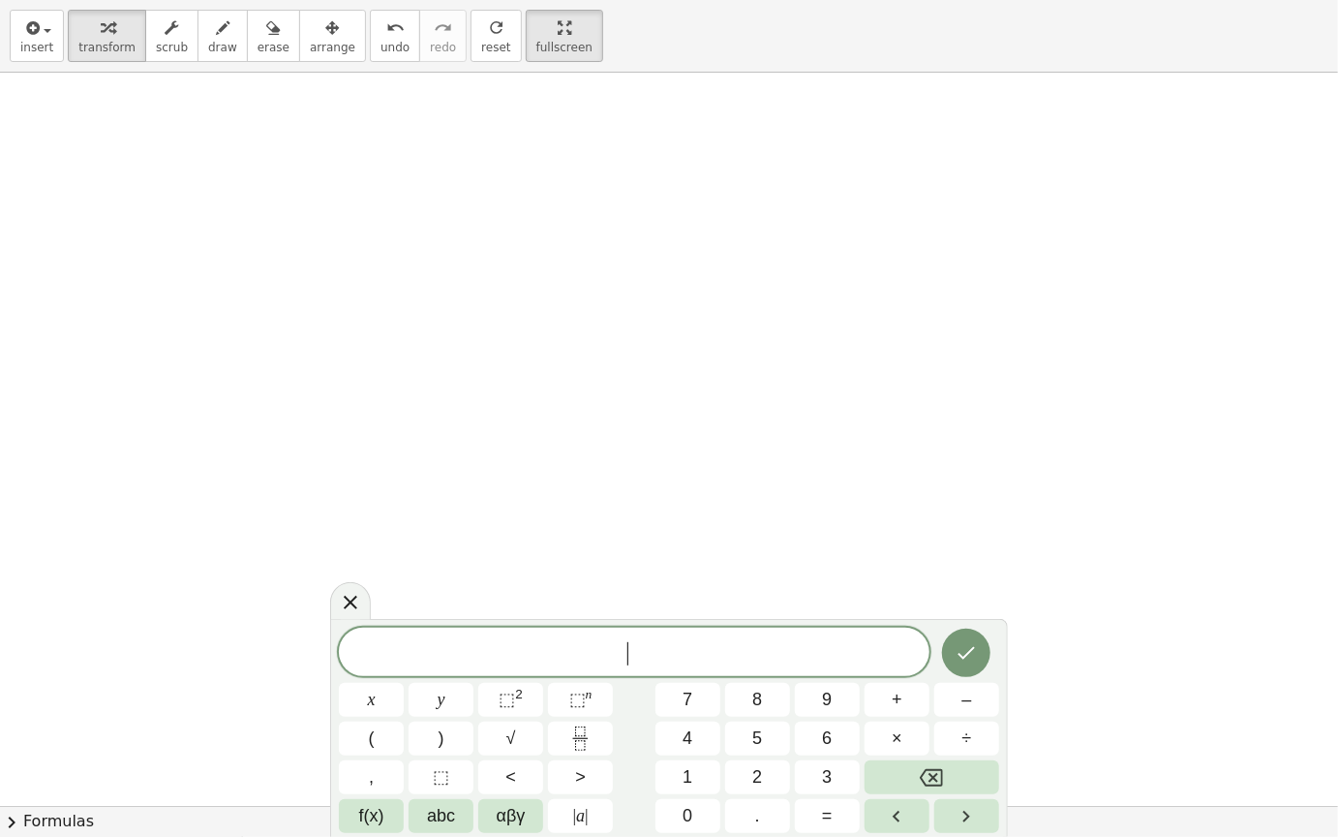
click at [337, 128] on div at bounding box center [773, 439] width 1546 height 733
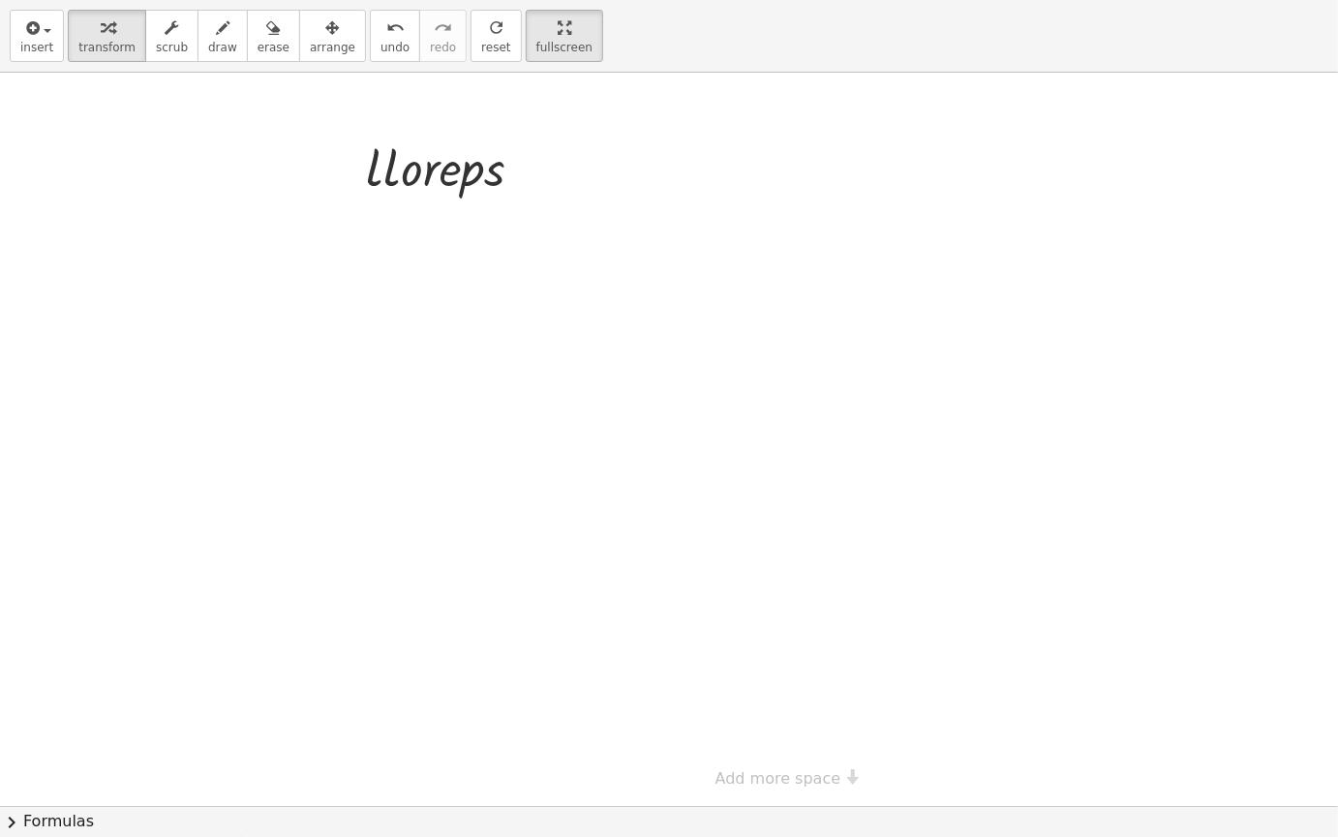
click at [337, 384] on div at bounding box center [773, 439] width 1546 height 733
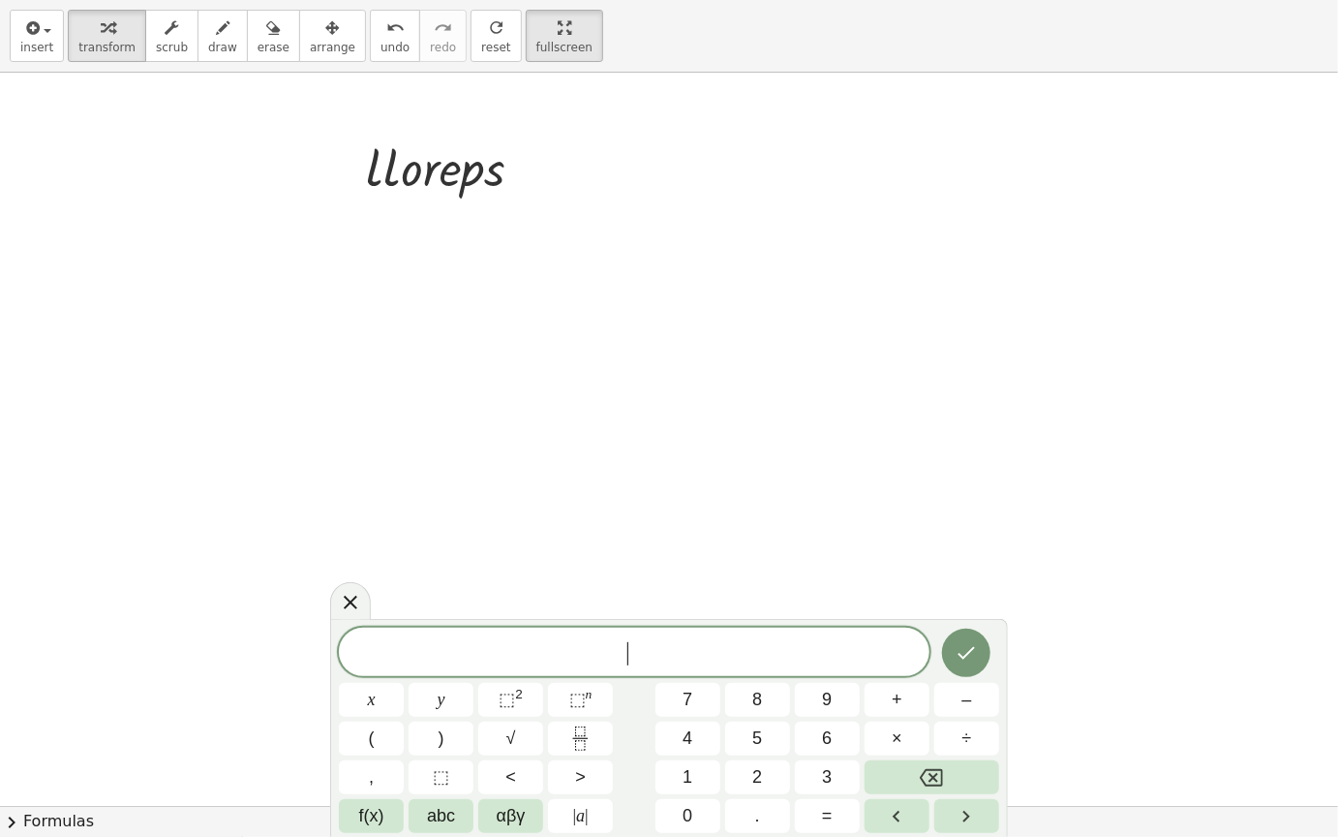
click at [337, 384] on div at bounding box center [773, 439] width 1546 height 733
click at [597, 712] on button "Fraction" at bounding box center [580, 739] width 65 height 34
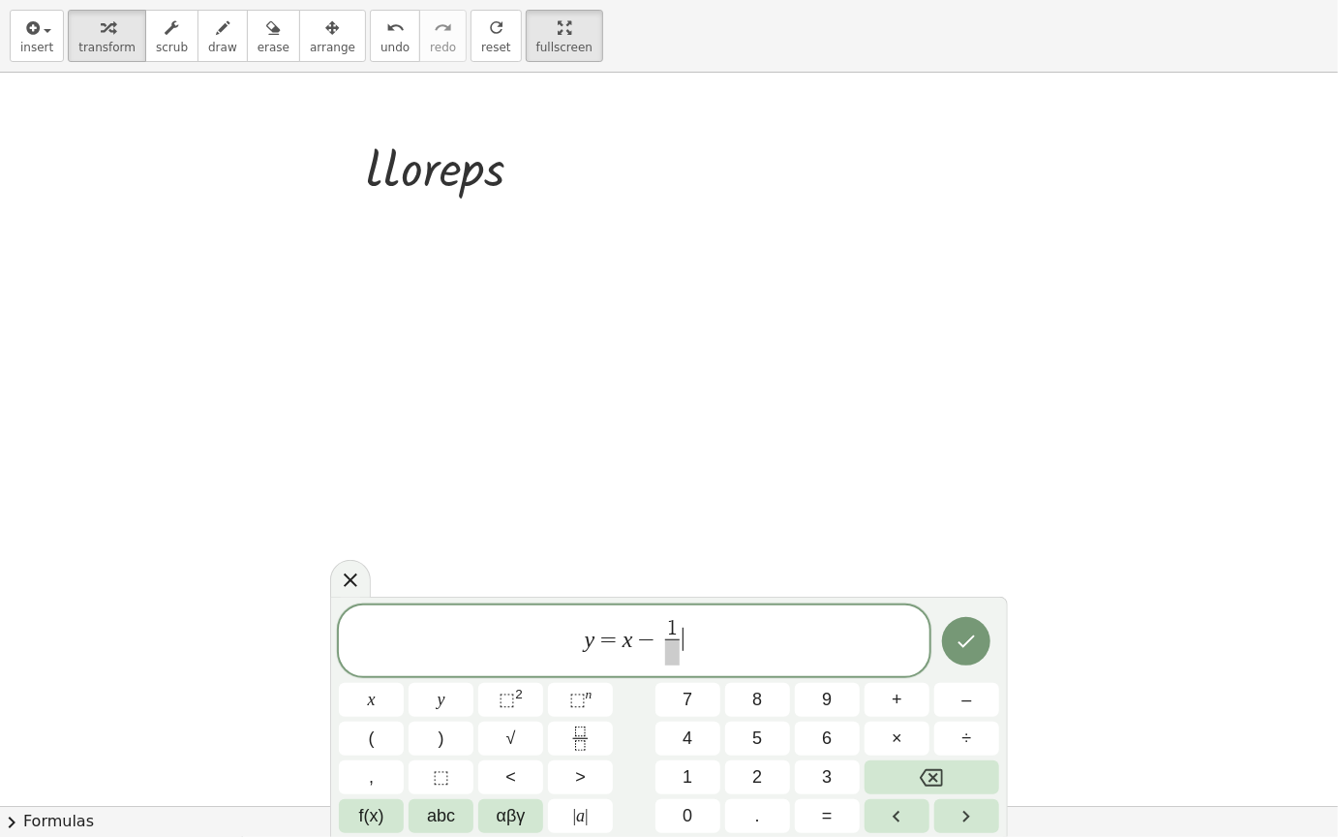
click at [694, 637] on span "y = x − 1 ​ ​" at bounding box center [634, 642] width 591 height 51
click at [688, 623] on span "y = x − 1 ​ ​" at bounding box center [634, 642] width 591 height 51
click at [683, 638] on span "y = x − 1 ​ ​" at bounding box center [634, 642] width 591 height 51
click at [676, 629] on span "1 ​" at bounding box center [672, 629] width 15 height 21
click at [689, 642] on span "y = x − ​ ​" at bounding box center [634, 642] width 591 height 51
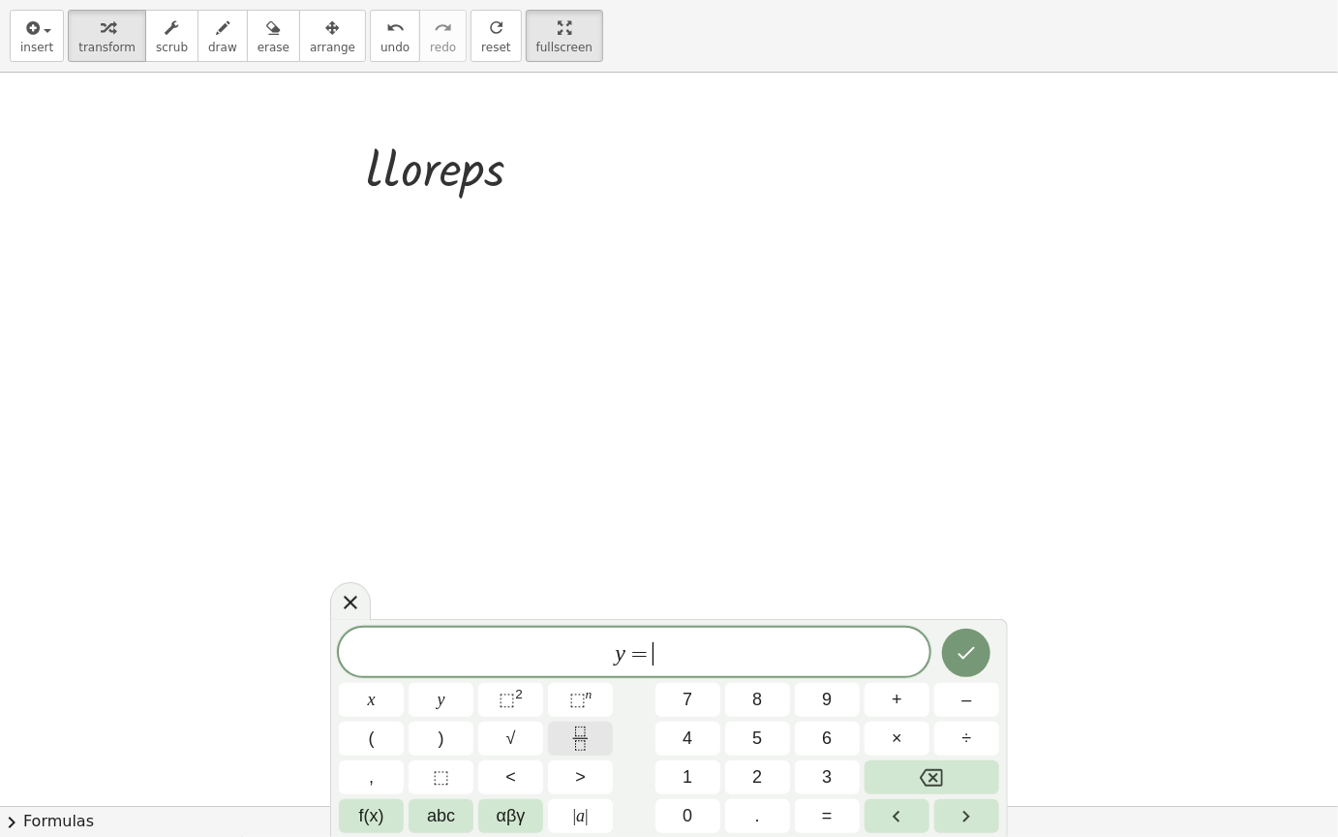
click at [583, 712] on button "Fraction" at bounding box center [580, 739] width 65 height 34
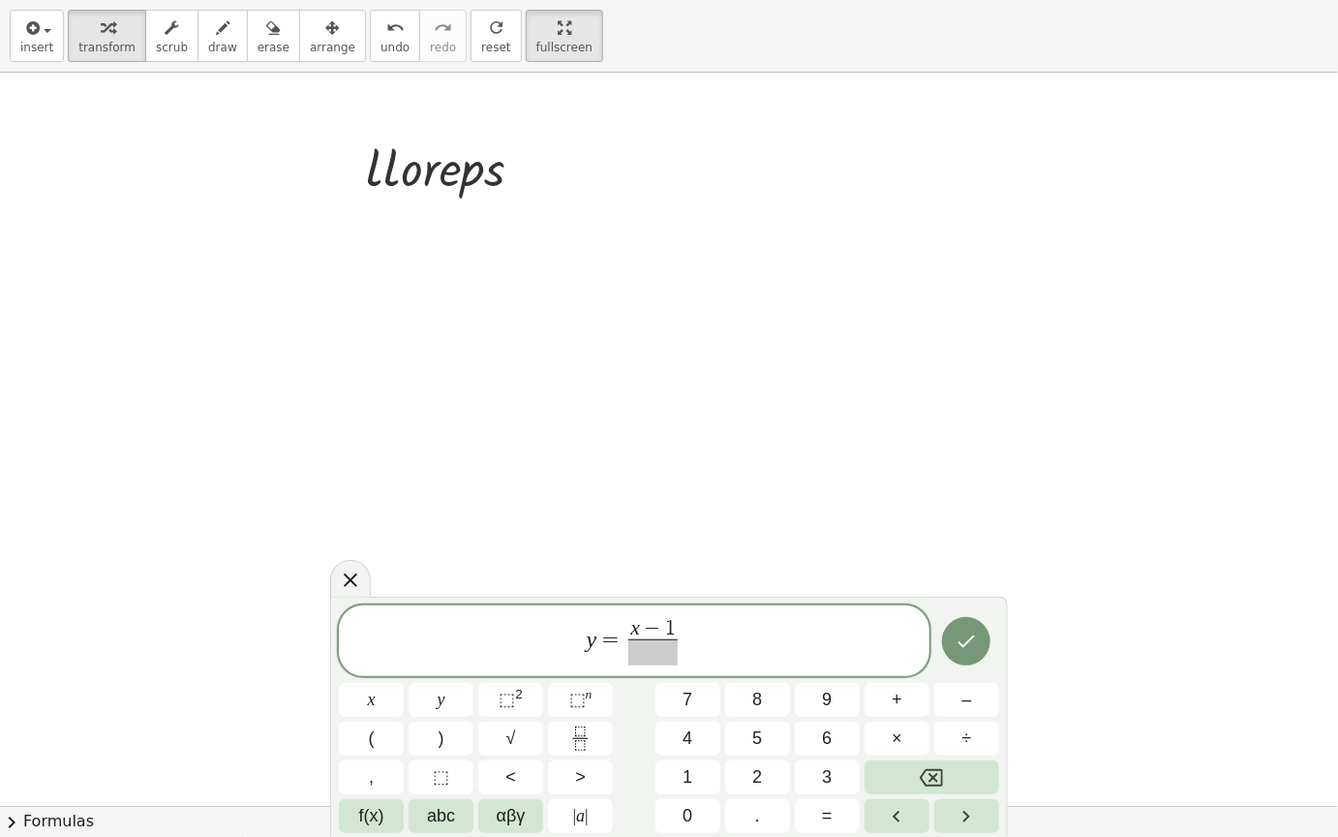
click at [658, 662] on span at bounding box center [653, 652] width 49 height 26
click at [981, 629] on button "Done" at bounding box center [966, 641] width 48 height 48
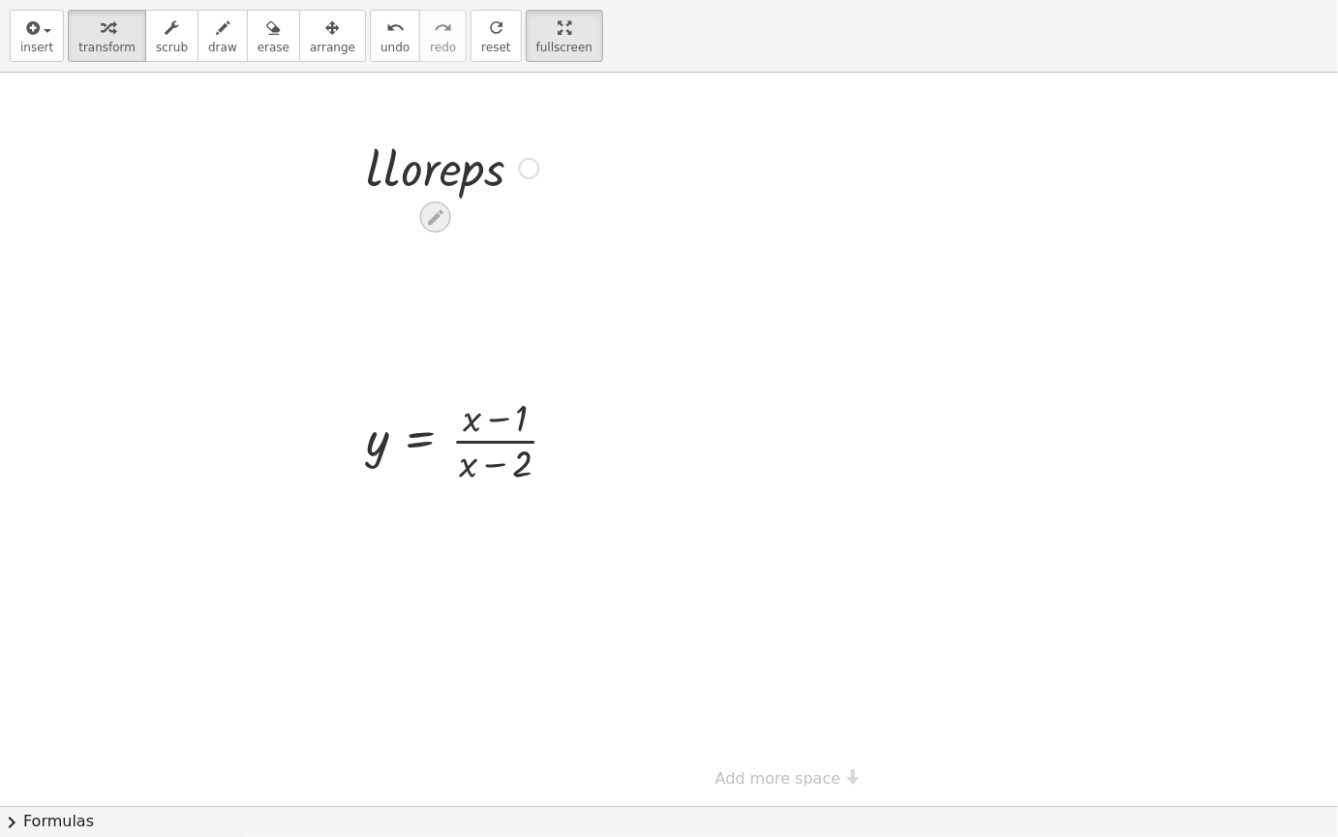
click at [438, 201] on div at bounding box center [435, 216] width 31 height 31
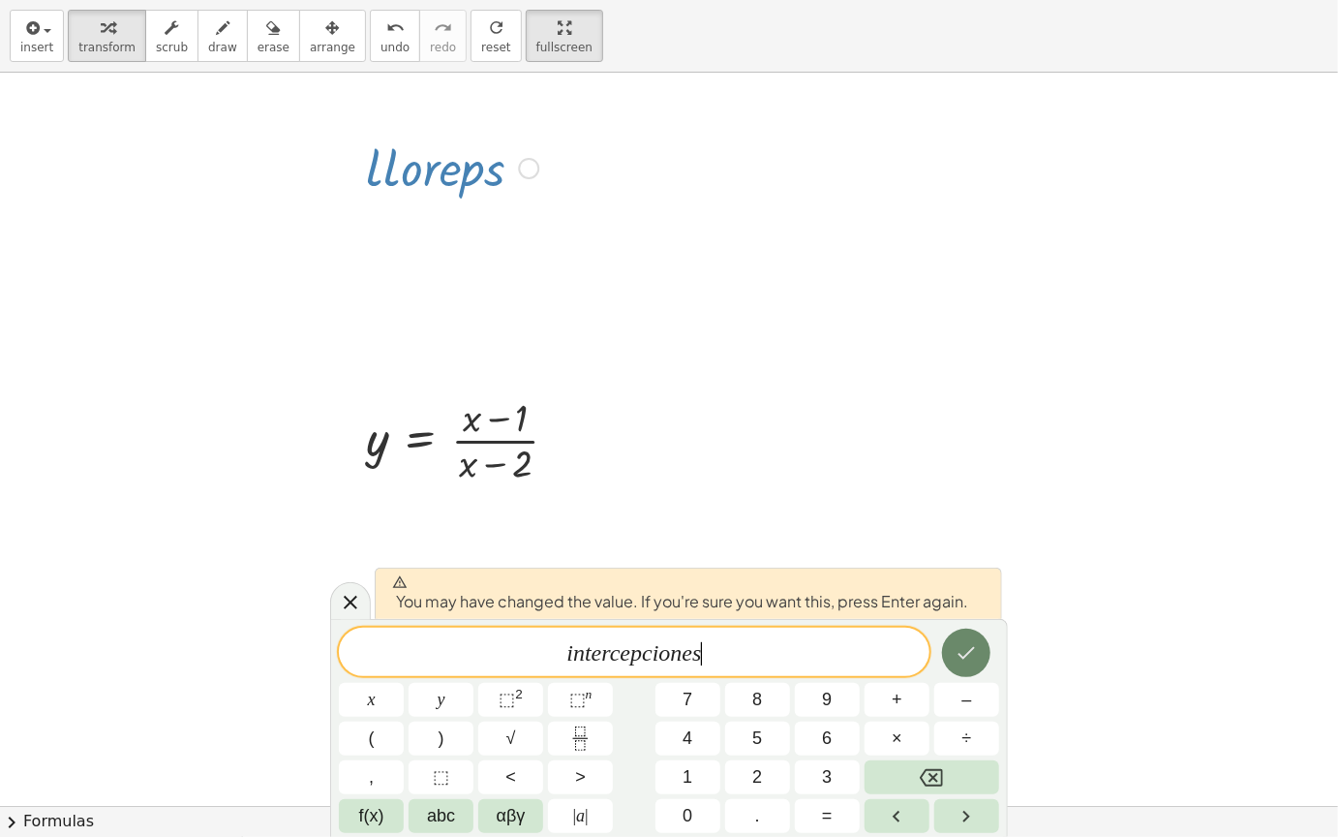
click at [961, 655] on icon "Done" at bounding box center [967, 653] width 17 height 13
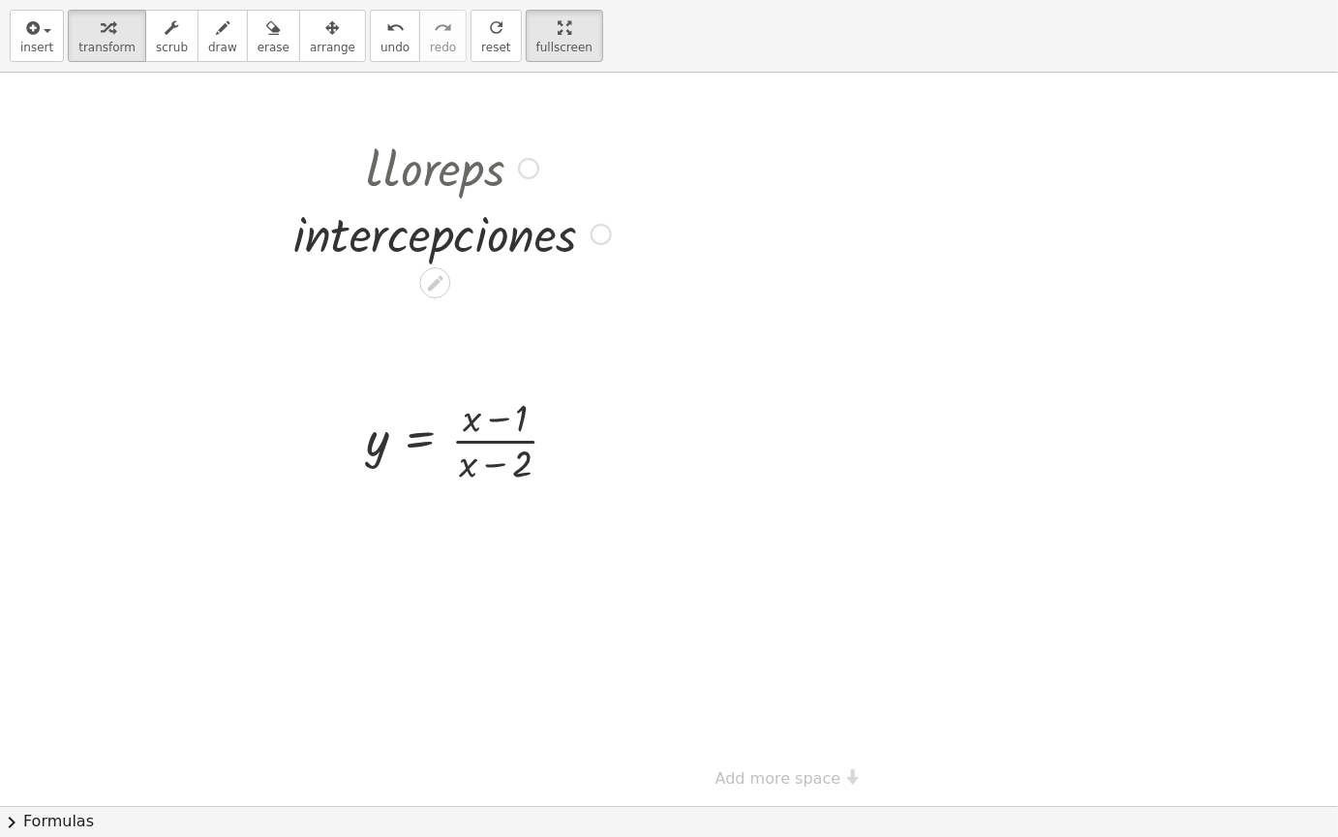
click at [497, 172] on div at bounding box center [452, 167] width 337 height 66
click at [439, 280] on icon at bounding box center [435, 282] width 15 height 15
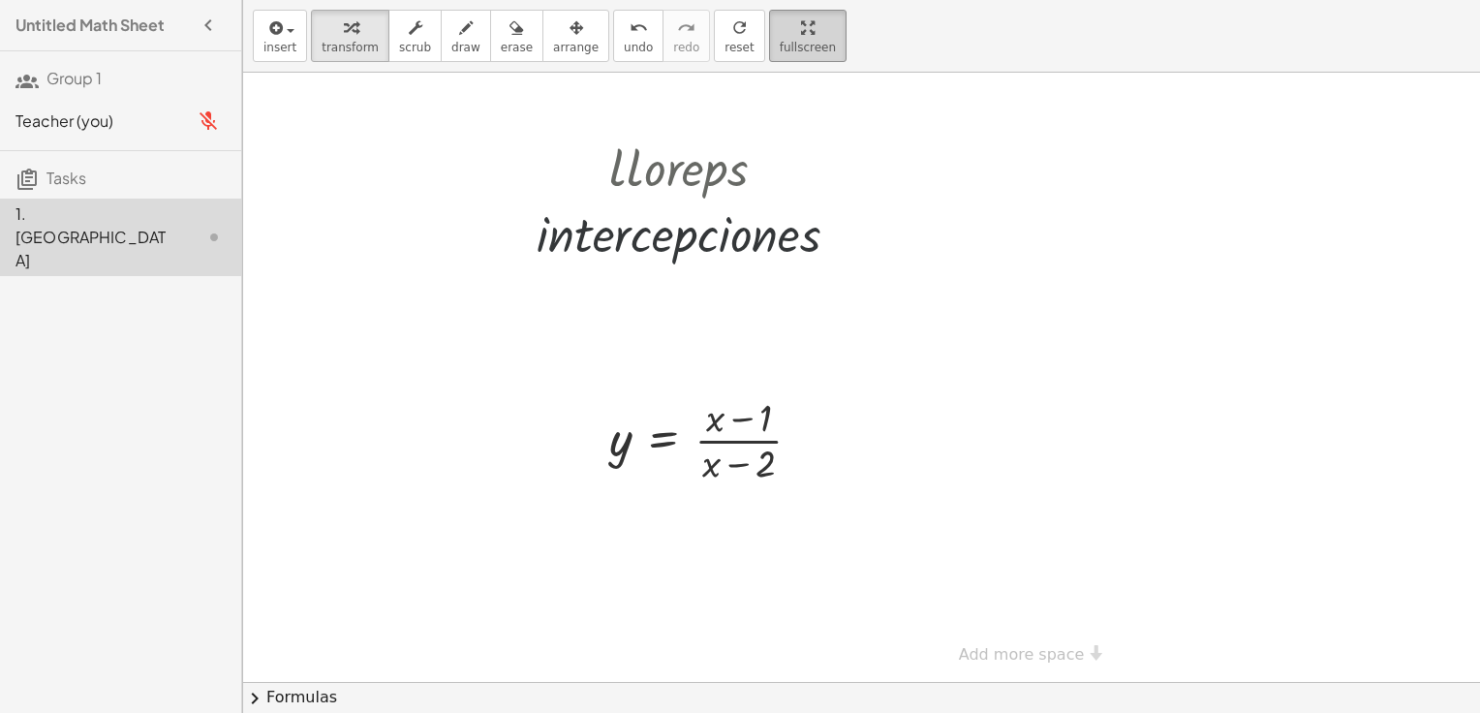
click at [780, 41] on span "fullscreen" at bounding box center [808, 48] width 56 height 14
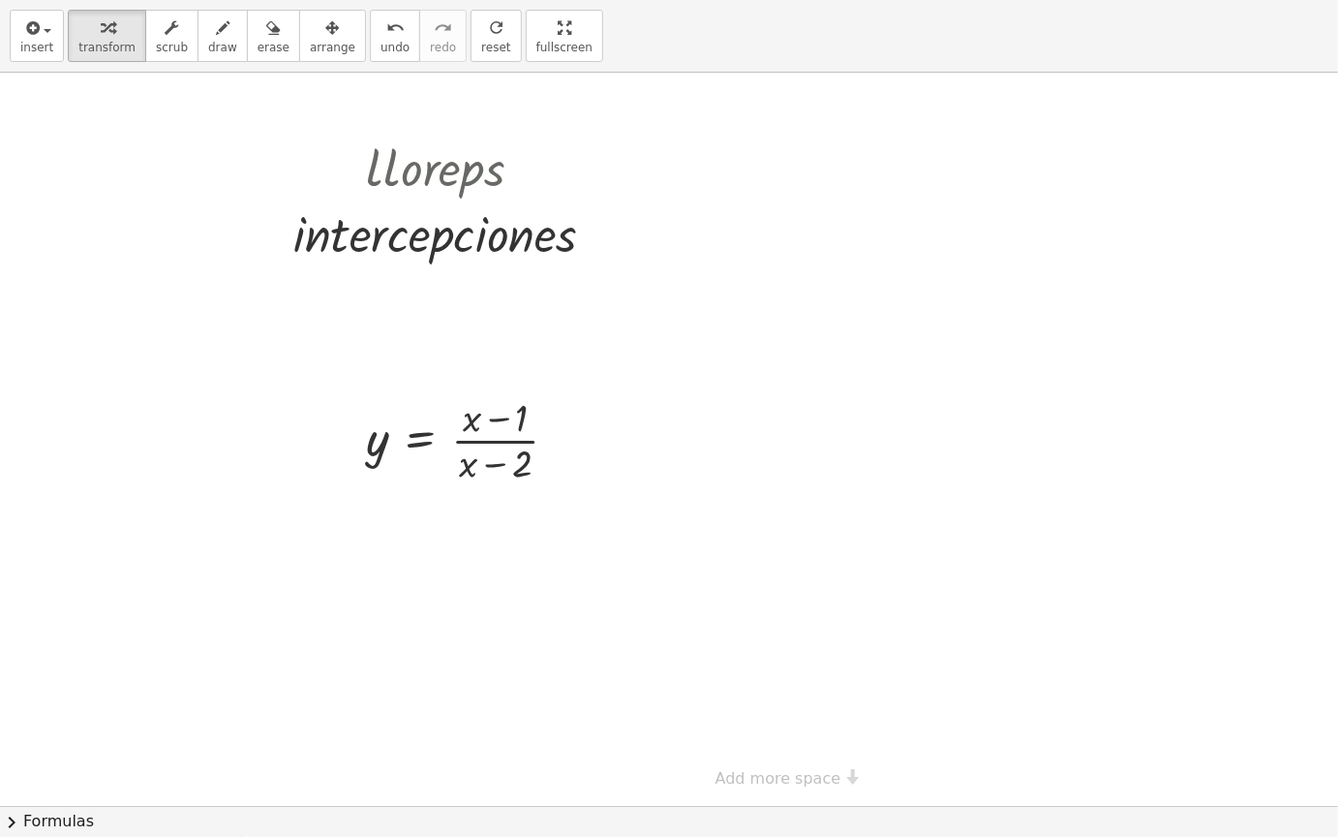
click at [697, 37] on div "insert select one: Math Expression Function Text transform scrub draw erase arr…" at bounding box center [669, 36] width 1338 height 73
click at [459, 165] on div at bounding box center [452, 167] width 337 height 66
drag, startPoint x: 525, startPoint y: 169, endPoint x: 642, endPoint y: 54, distance: 163.7
click at [642, 54] on div "insert select one: Math Expression Function Text transform scrub draw erase arr…" at bounding box center [669, 418] width 1338 height 837
drag, startPoint x: 621, startPoint y: 116, endPoint x: 597, endPoint y: 174, distance: 63.0
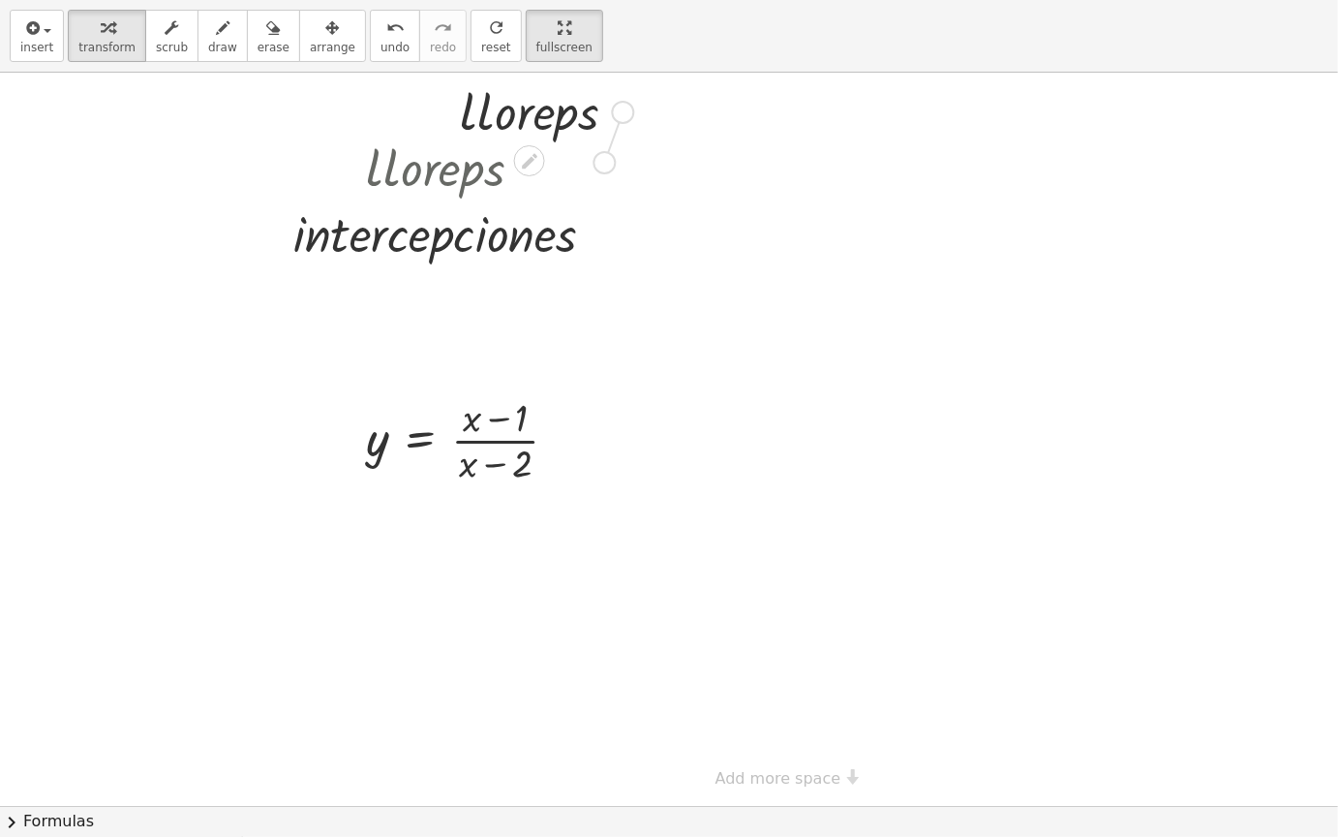
click at [597, 174] on div "· l · l · o · r · e · p · s · i · n · t · e · r · c · e · p · c · i · o · n · e…" at bounding box center [773, 439] width 1546 height 733
drag, startPoint x: 623, startPoint y: 112, endPoint x: 642, endPoint y: 187, distance: 77.0
click at [642, 187] on div "· l · l · o · r · e · p · s · i · n · t · e · r · c · e · p · c · i · o · n · e…" at bounding box center [773, 439] width 1546 height 733
drag, startPoint x: 624, startPoint y: 174, endPoint x: 432, endPoint y: 133, distance: 196.2
click at [432, 133] on div "· l · l · o · r · e · p · s · i · n · t · e · r · c · e · p · c · i · o · n · e…" at bounding box center [773, 439] width 1546 height 733
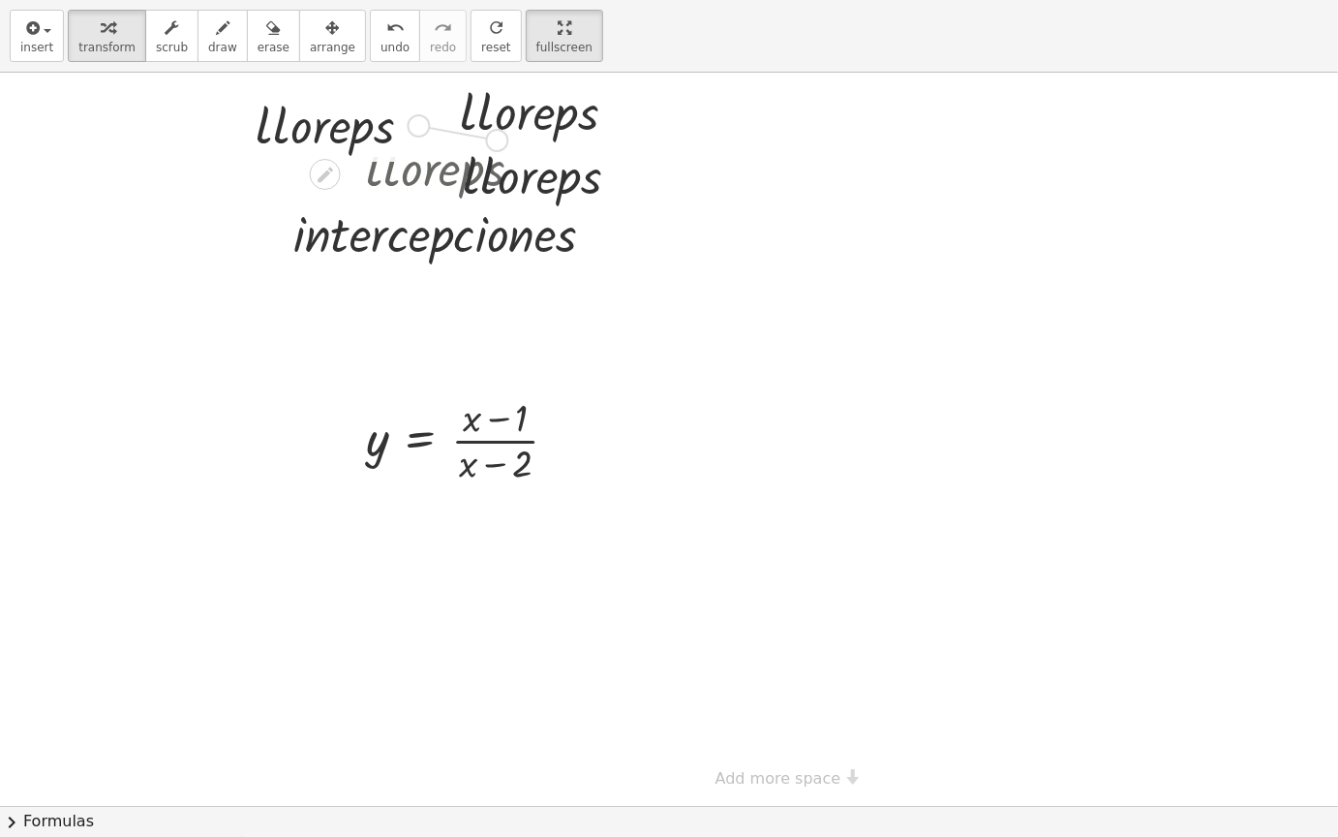
drag, startPoint x: 416, startPoint y: 122, endPoint x: 497, endPoint y: 138, distance: 81.9
click at [497, 138] on div "· l · l · o · r · e · p · s · i · n · t · e · r · c · e · p · c · i · o · n · e…" at bounding box center [773, 439] width 1546 height 733
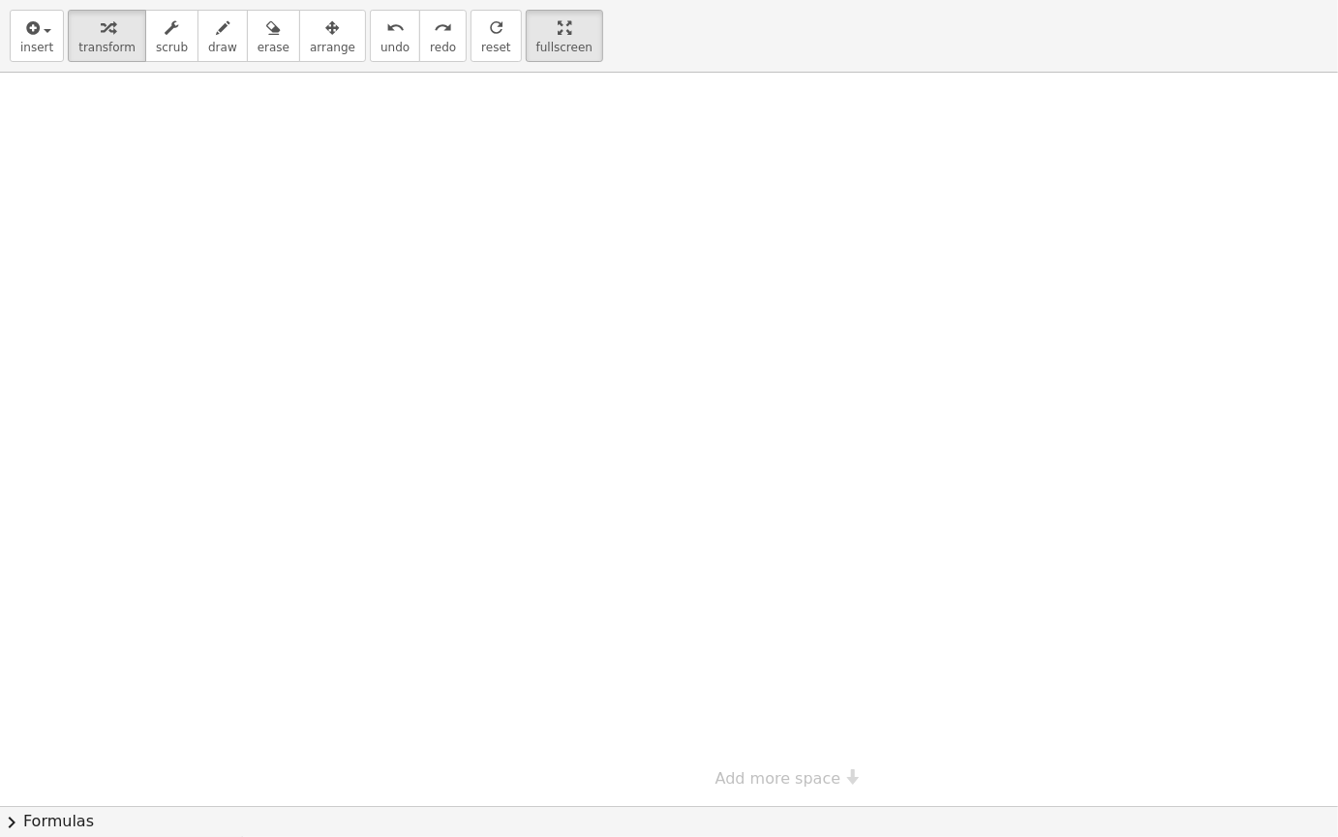
click at [165, 133] on div at bounding box center [773, 439] width 1546 height 733
click at [224, 283] on div at bounding box center [773, 439] width 1546 height 733
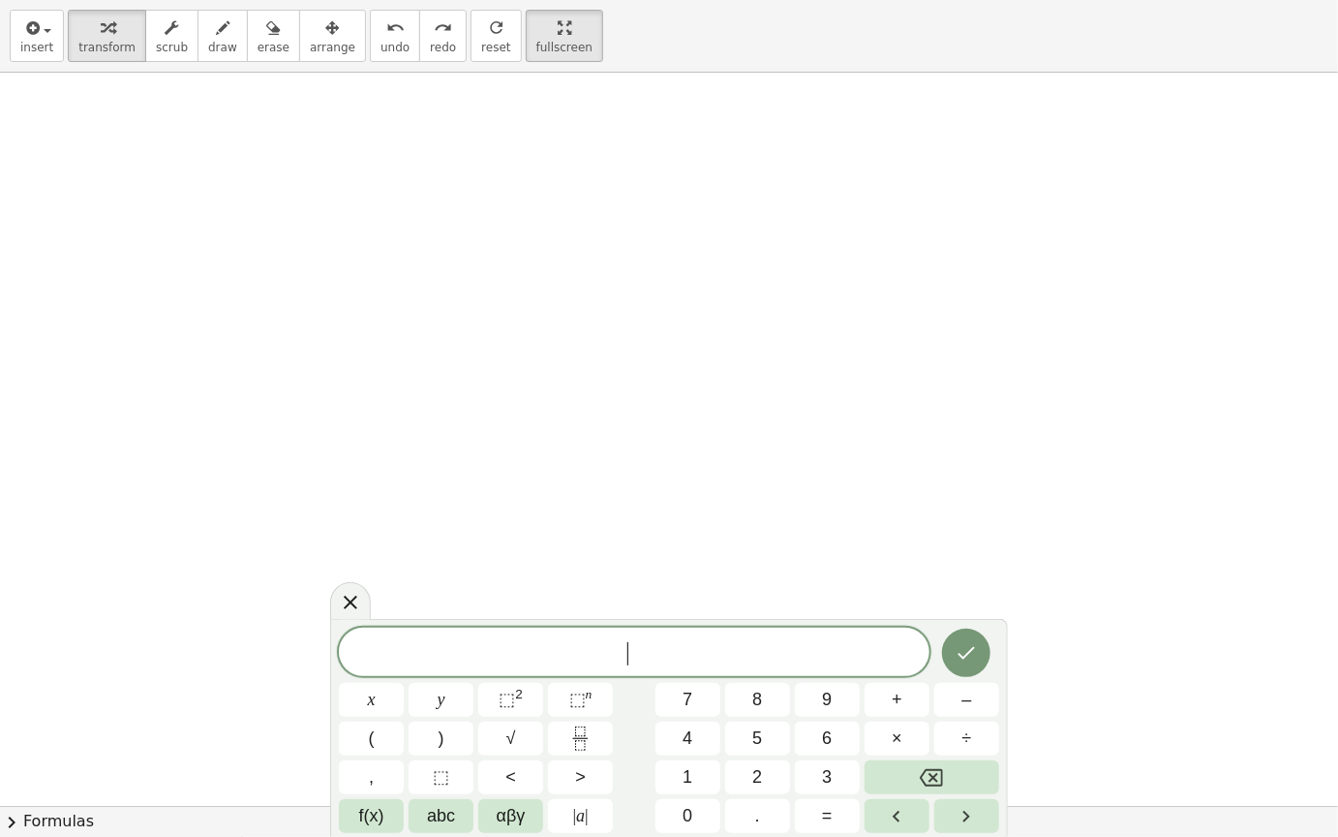
click at [224, 283] on div at bounding box center [773, 439] width 1546 height 733
click at [592, 712] on icon "Fraction" at bounding box center [581, 738] width 24 height 24
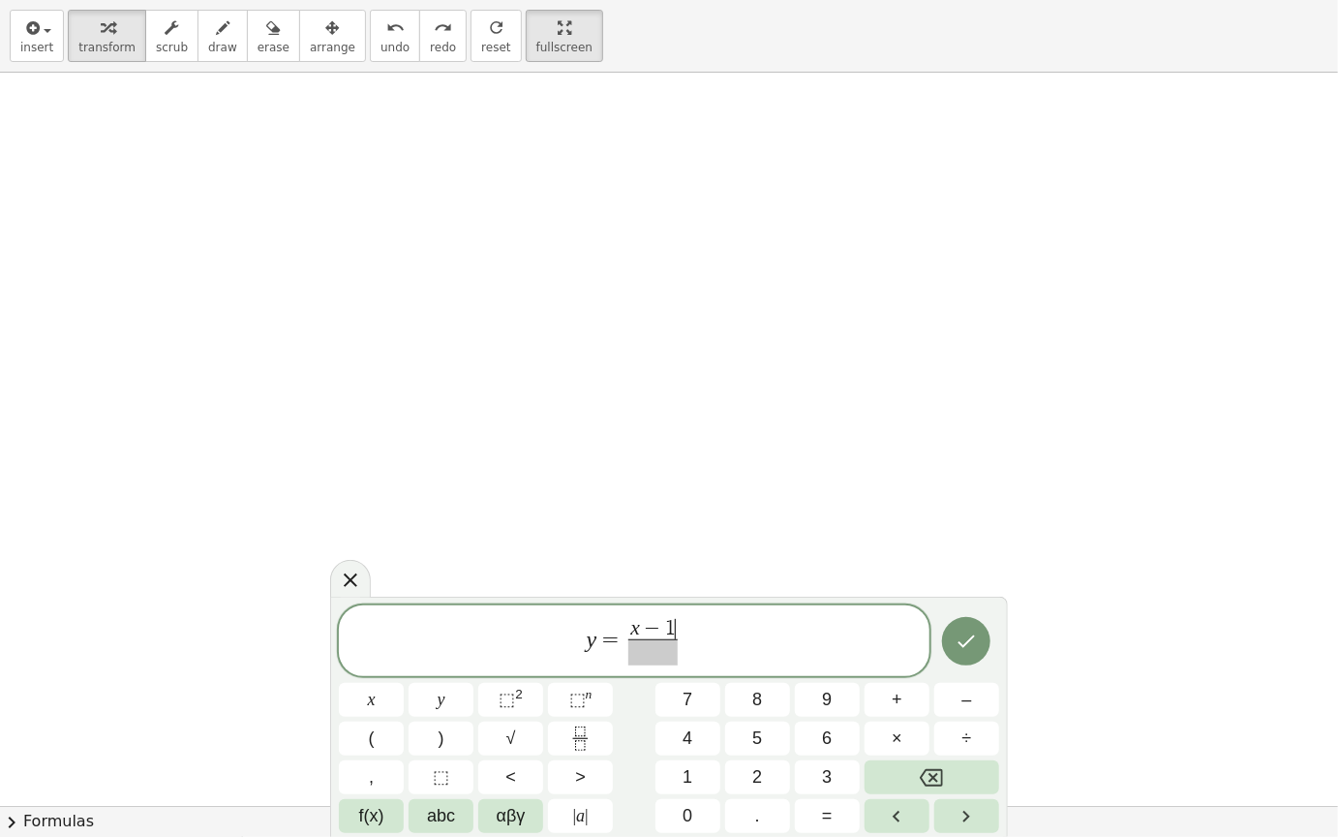
click at [658, 650] on span at bounding box center [653, 652] width 49 height 26
click at [983, 634] on button "Done" at bounding box center [966, 641] width 48 height 48
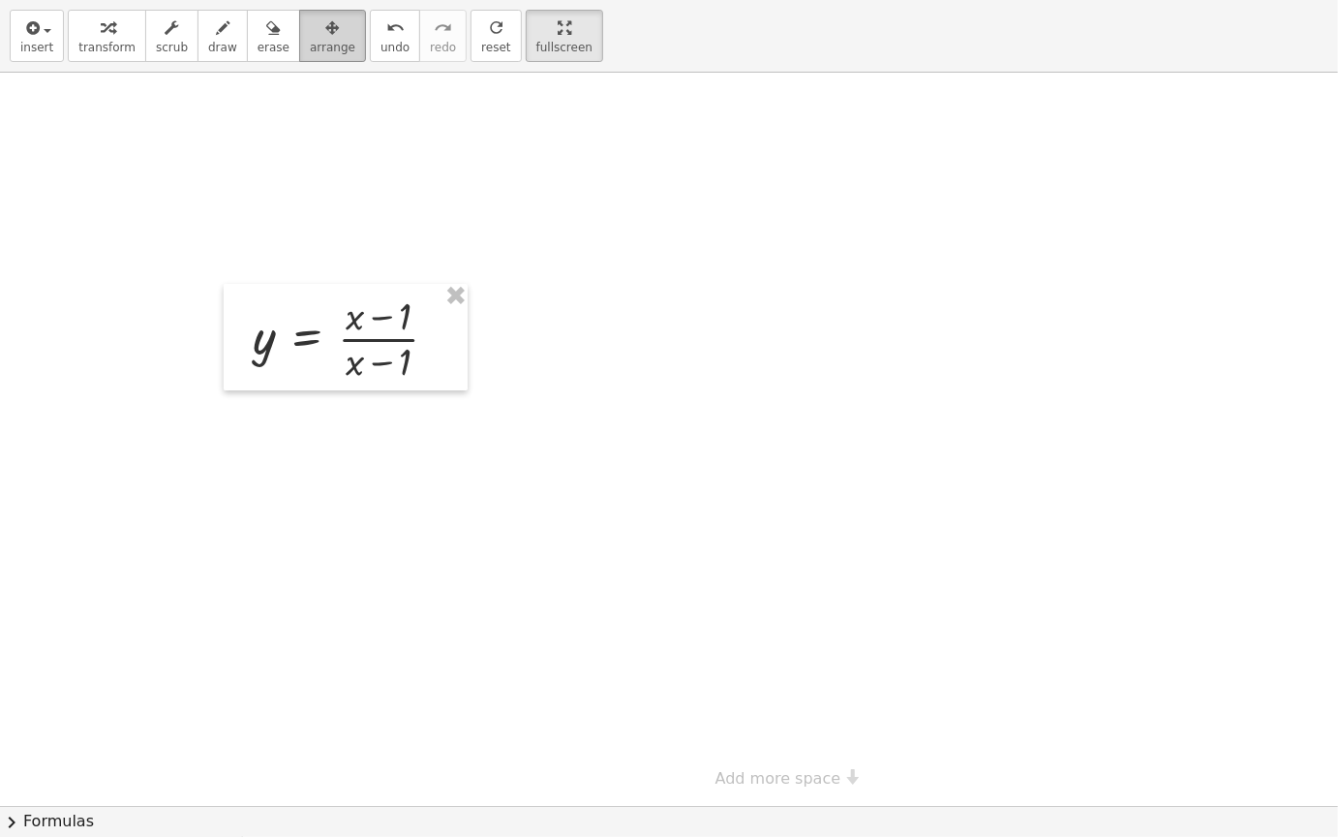
click at [310, 54] on span "arrange" at bounding box center [333, 48] width 46 height 14
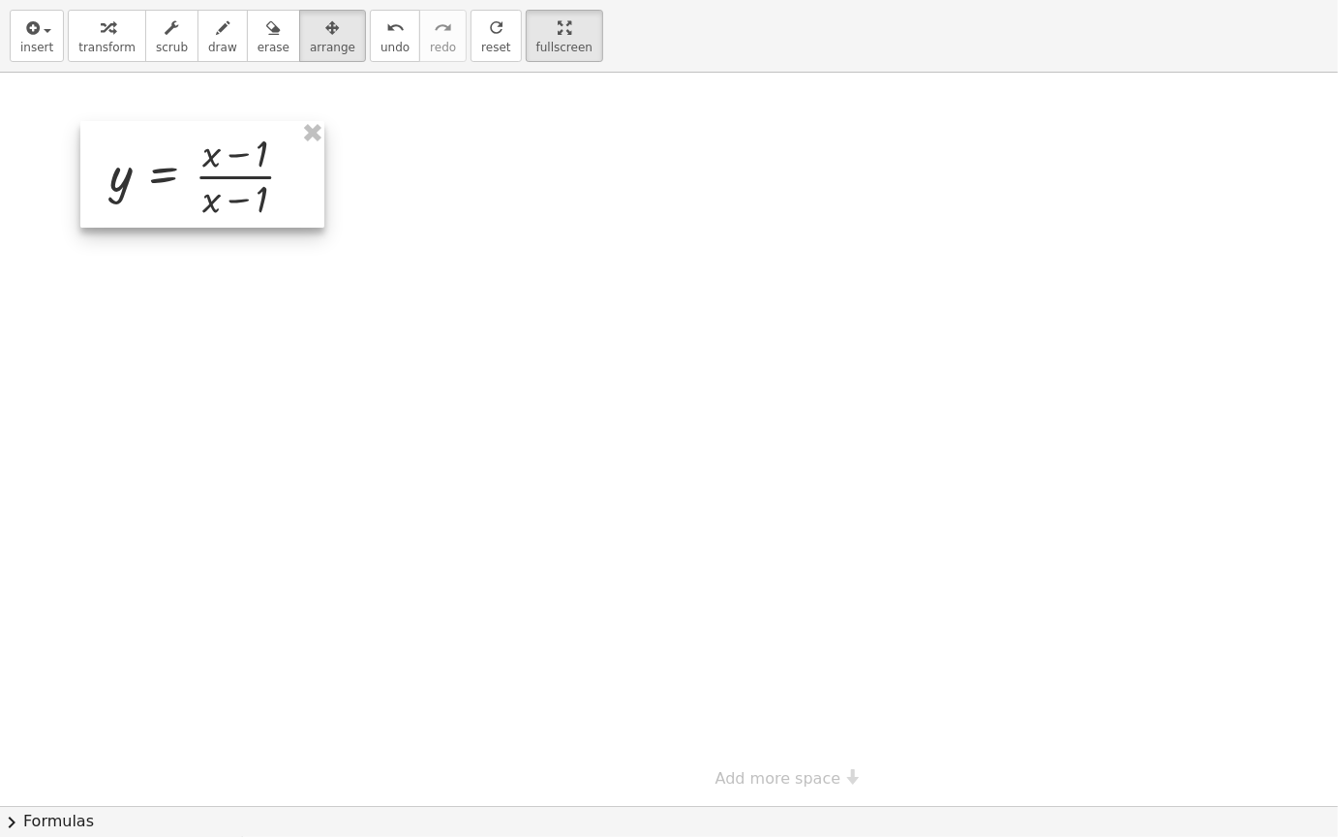
drag, startPoint x: 399, startPoint y: 348, endPoint x: 256, endPoint y: 185, distance: 216.8
click at [256, 185] on div at bounding box center [202, 174] width 244 height 107
click at [123, 60] on button "transform" at bounding box center [107, 36] width 78 height 52
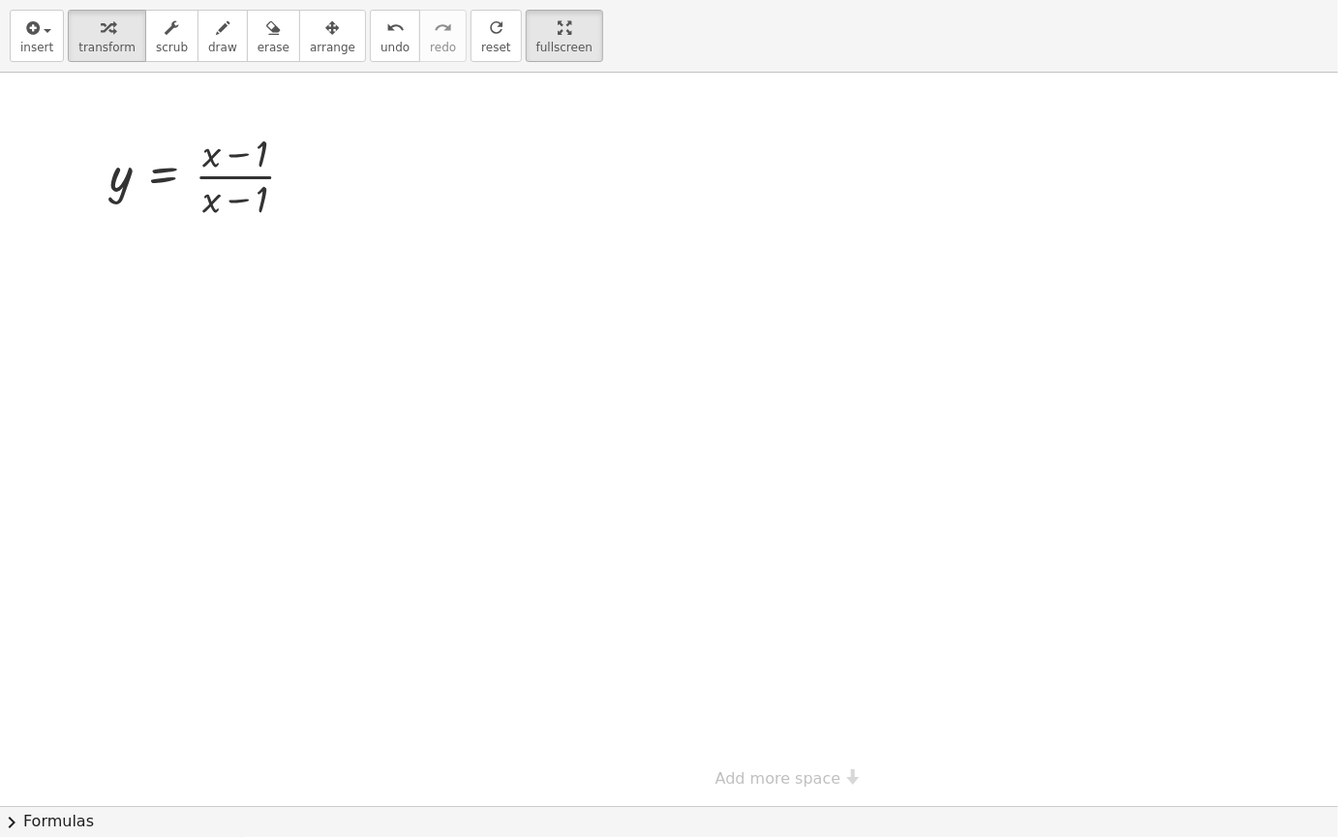
click at [521, 459] on div at bounding box center [773, 439] width 1546 height 733
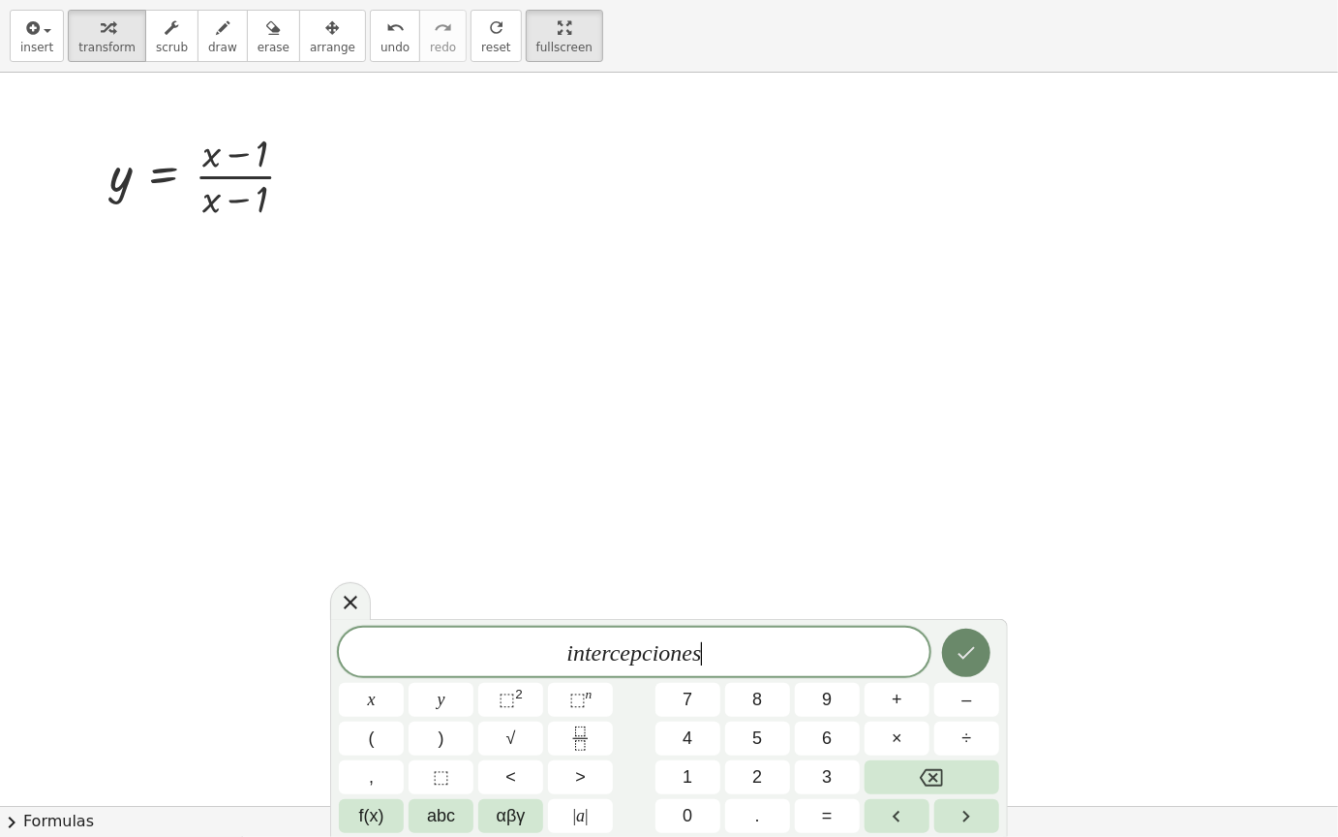
click at [978, 652] on icon "Done" at bounding box center [966, 652] width 23 height 23
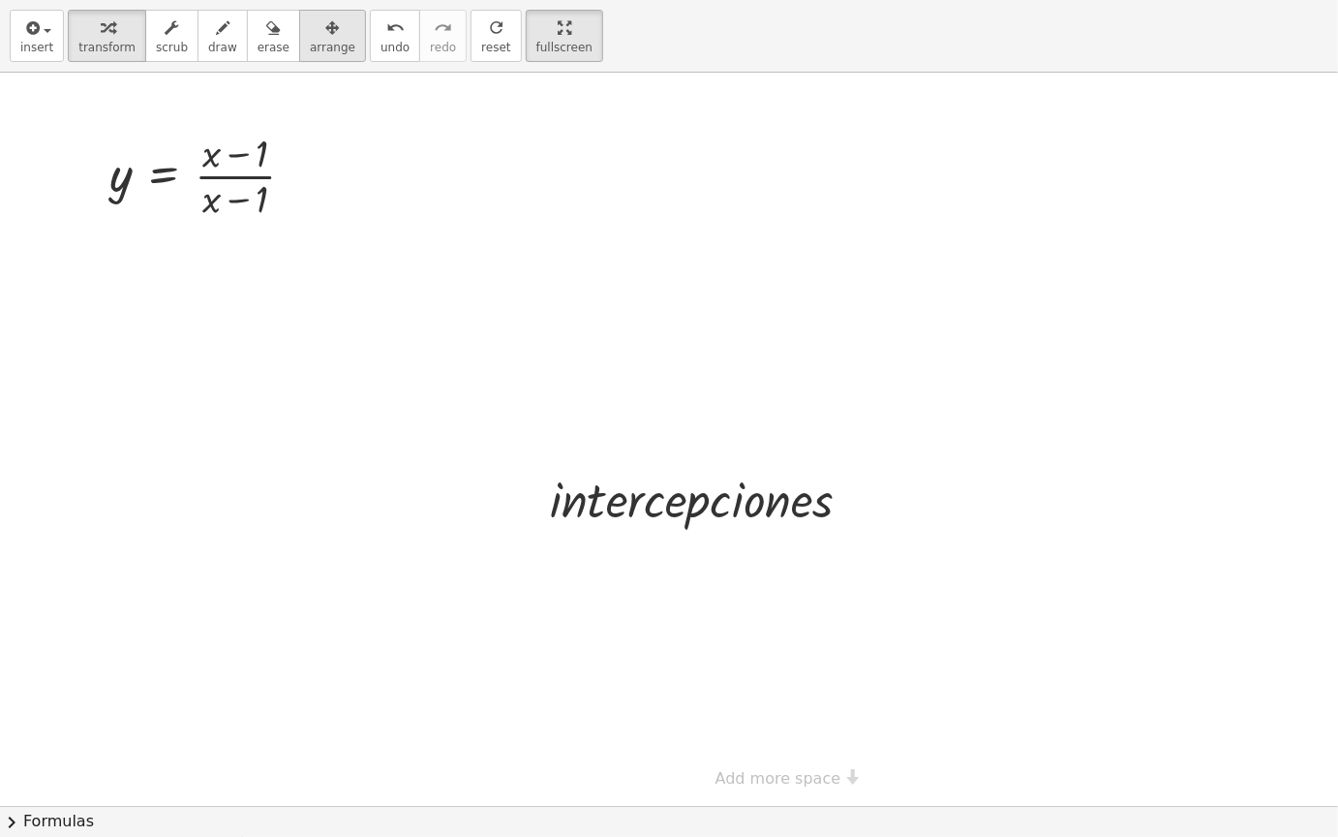
click at [316, 41] on span "arrange" at bounding box center [333, 48] width 46 height 14
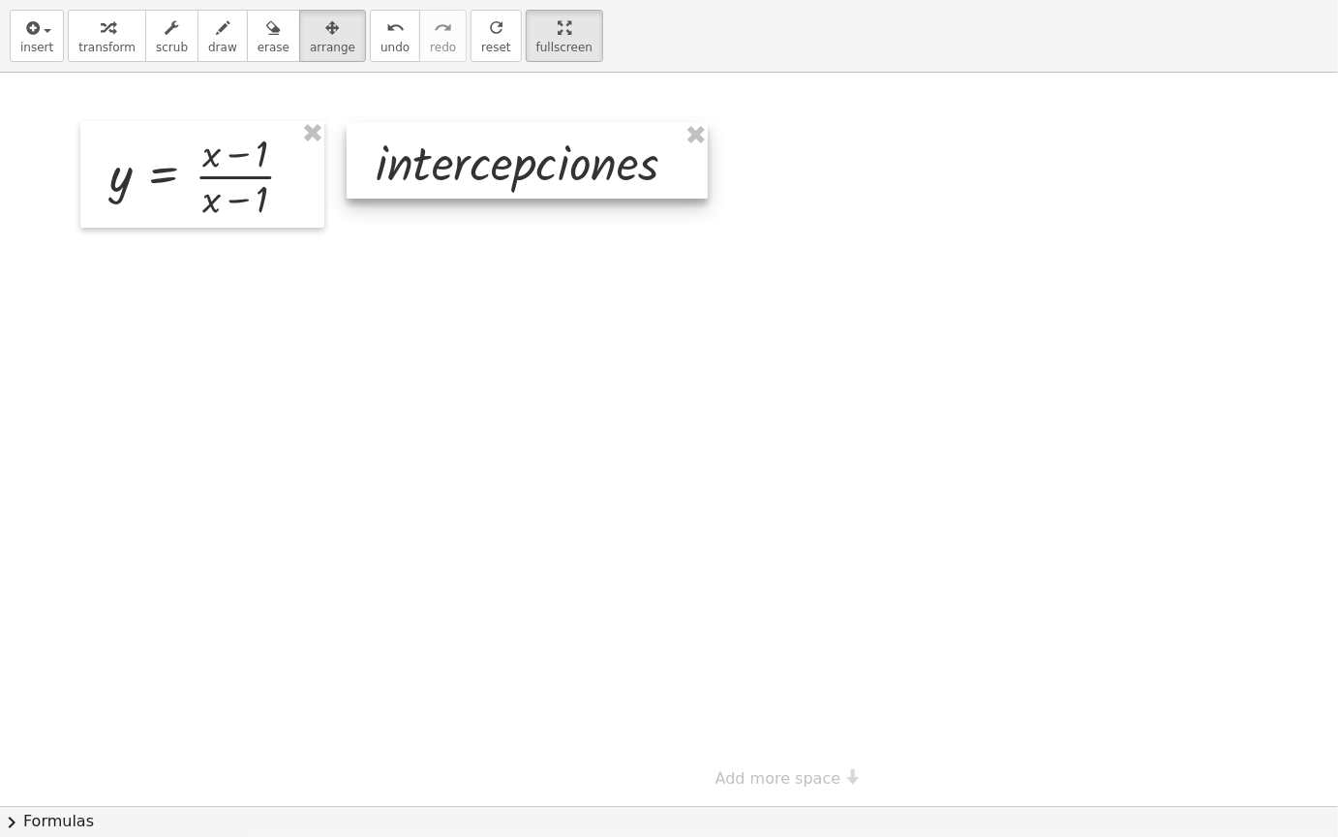
drag, startPoint x: 710, startPoint y: 511, endPoint x: 536, endPoint y: 174, distance: 379.5
click at [536, 174] on div at bounding box center [527, 161] width 361 height 76
click at [1030, 179] on div at bounding box center [773, 439] width 1546 height 733
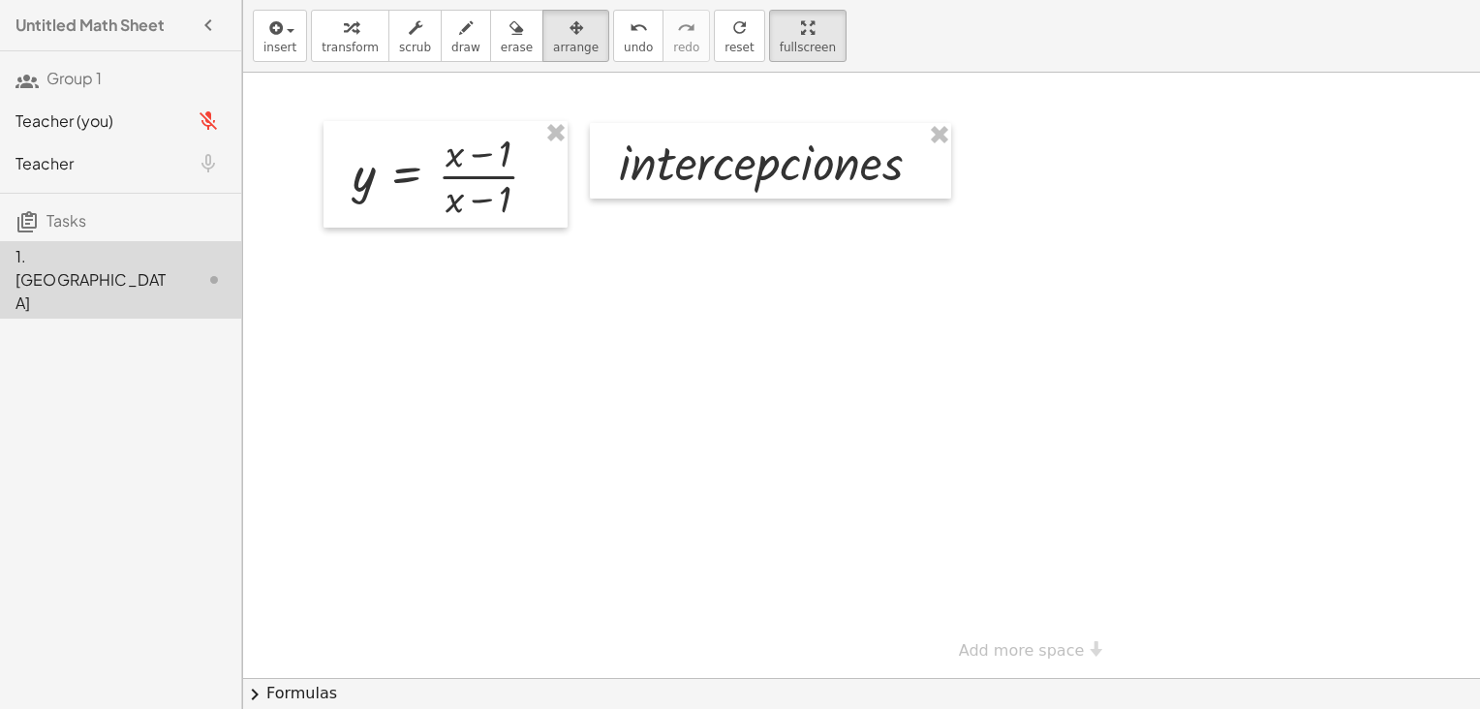
click at [200, 121] on icon "button" at bounding box center [208, 120] width 23 height 23
click at [202, 162] on div at bounding box center [208, 163] width 35 height 35
click at [20, 162] on span "Teacher" at bounding box center [44, 163] width 58 height 20
click at [68, 230] on h3 "Tasks" at bounding box center [120, 214] width 241 height 41
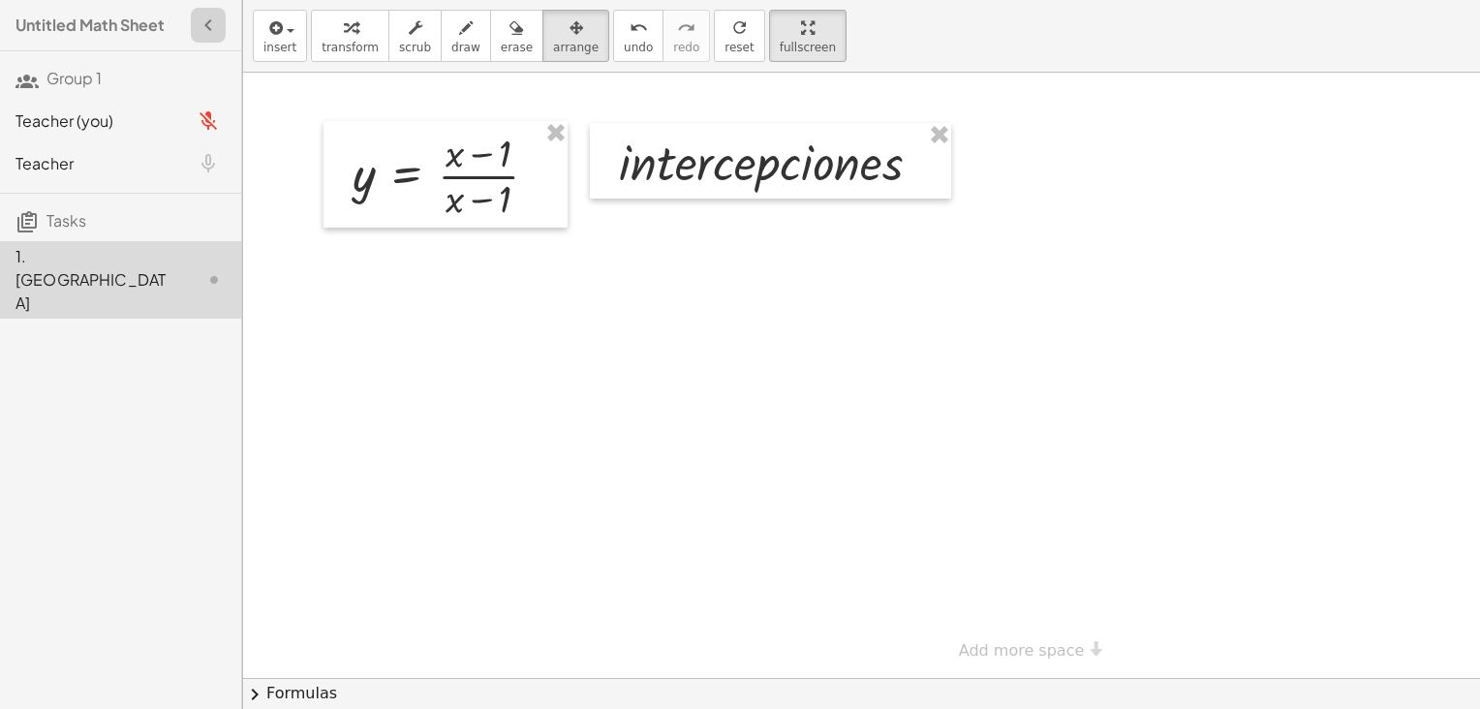
click at [206, 33] on icon "button" at bounding box center [208, 25] width 23 height 23
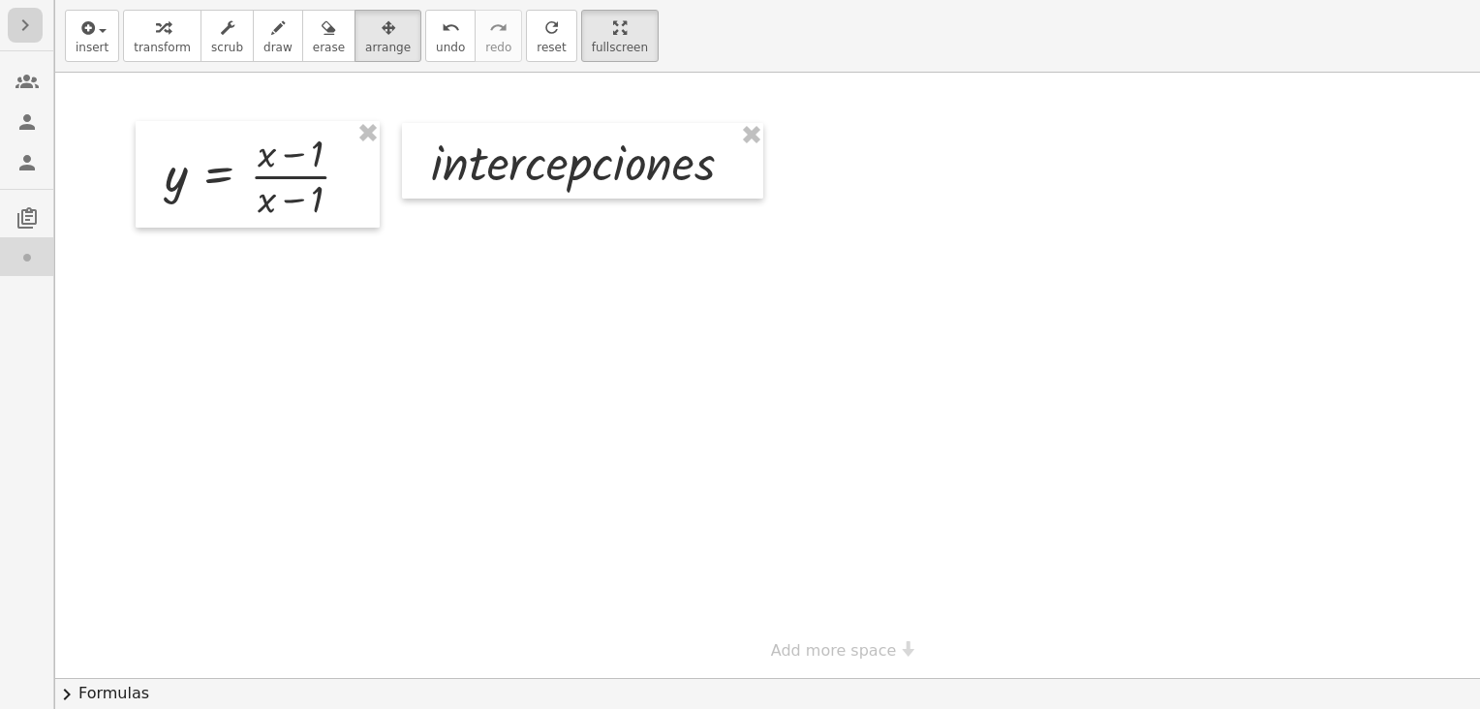
click at [12, 28] on button "button" at bounding box center [25, 25] width 35 height 35
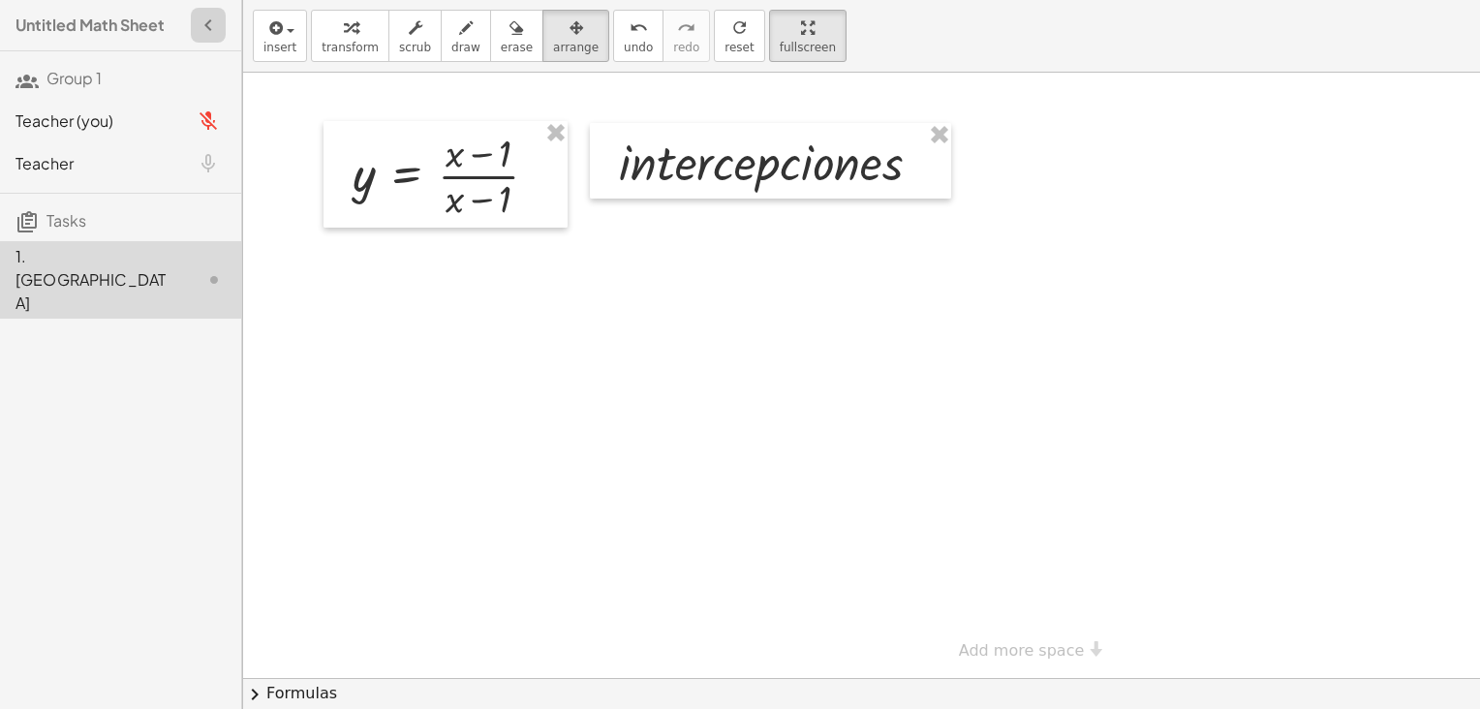
click at [216, 20] on icon "button" at bounding box center [208, 25] width 23 height 23
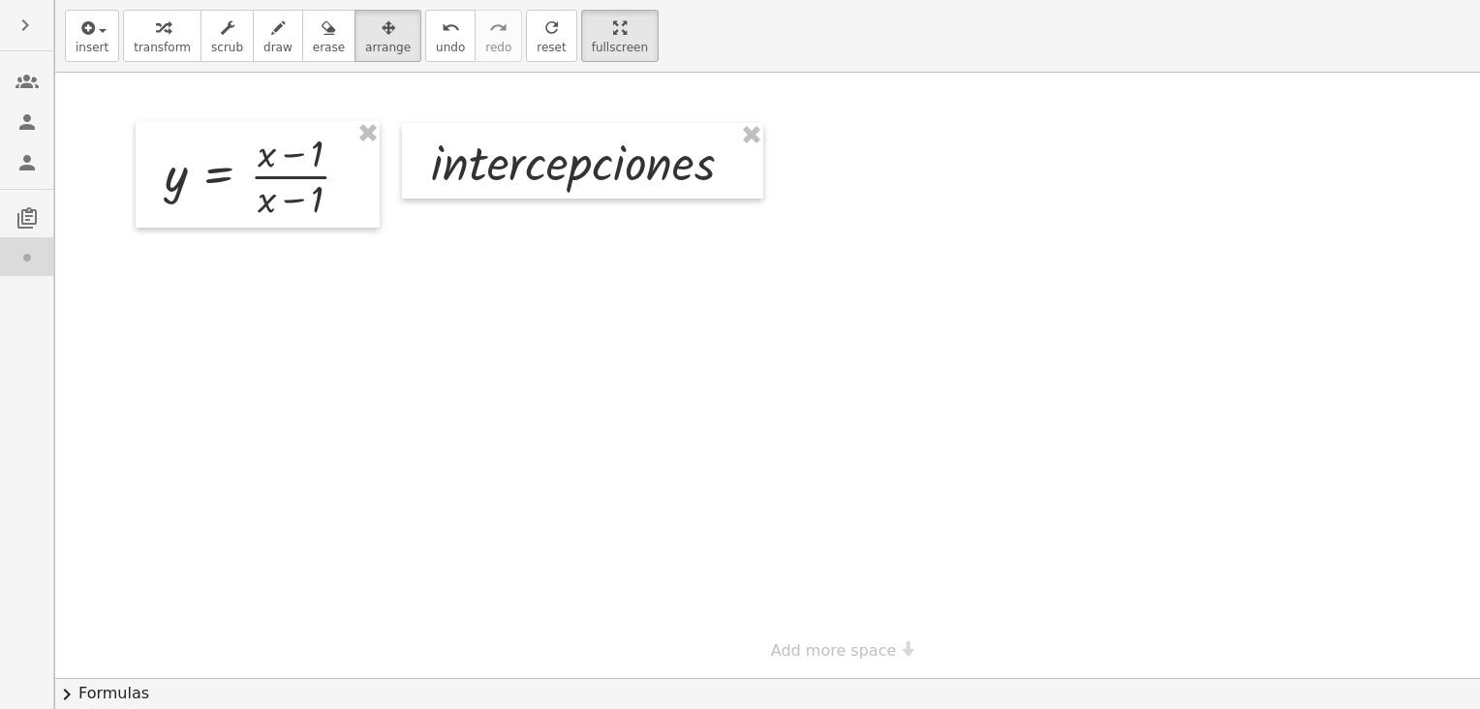
click at [23, 21] on icon "button" at bounding box center [25, 25] width 23 height 23
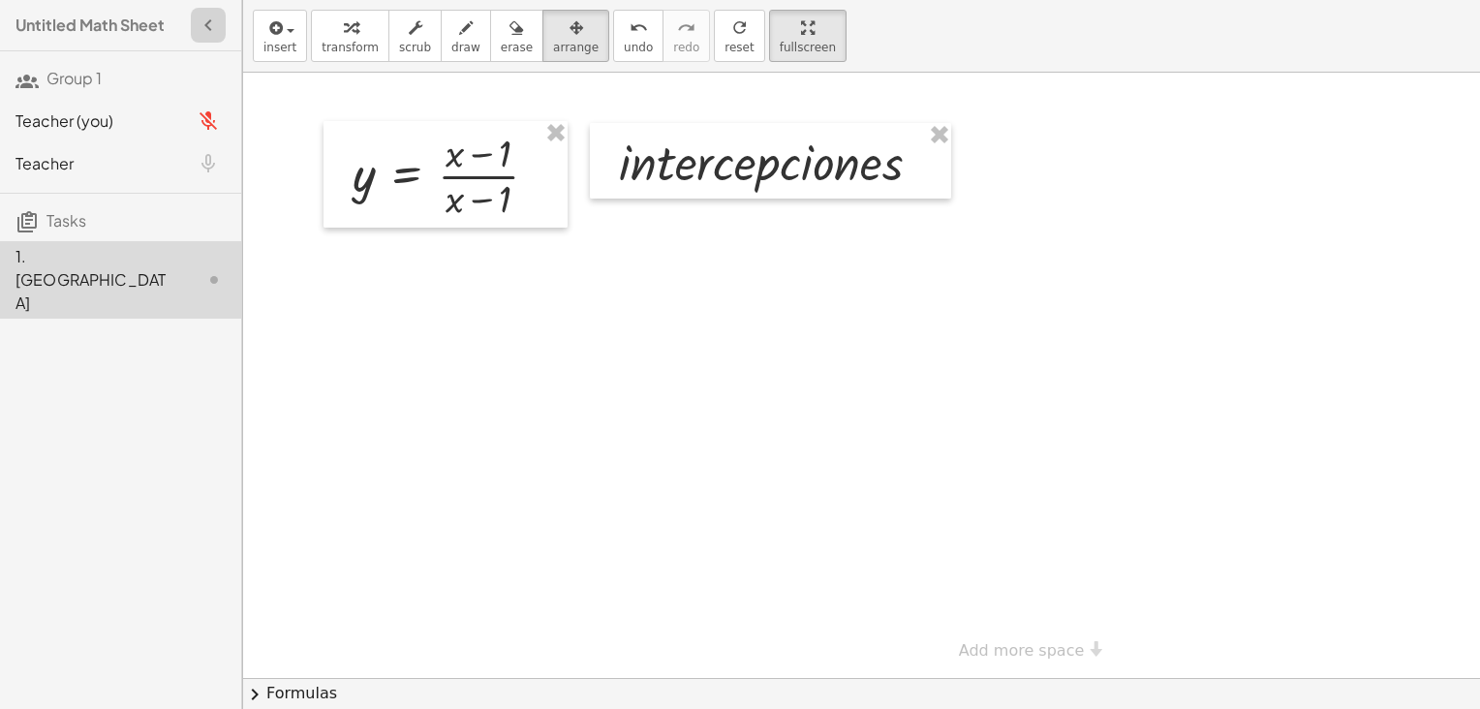
click at [214, 16] on icon "button" at bounding box center [208, 25] width 23 height 23
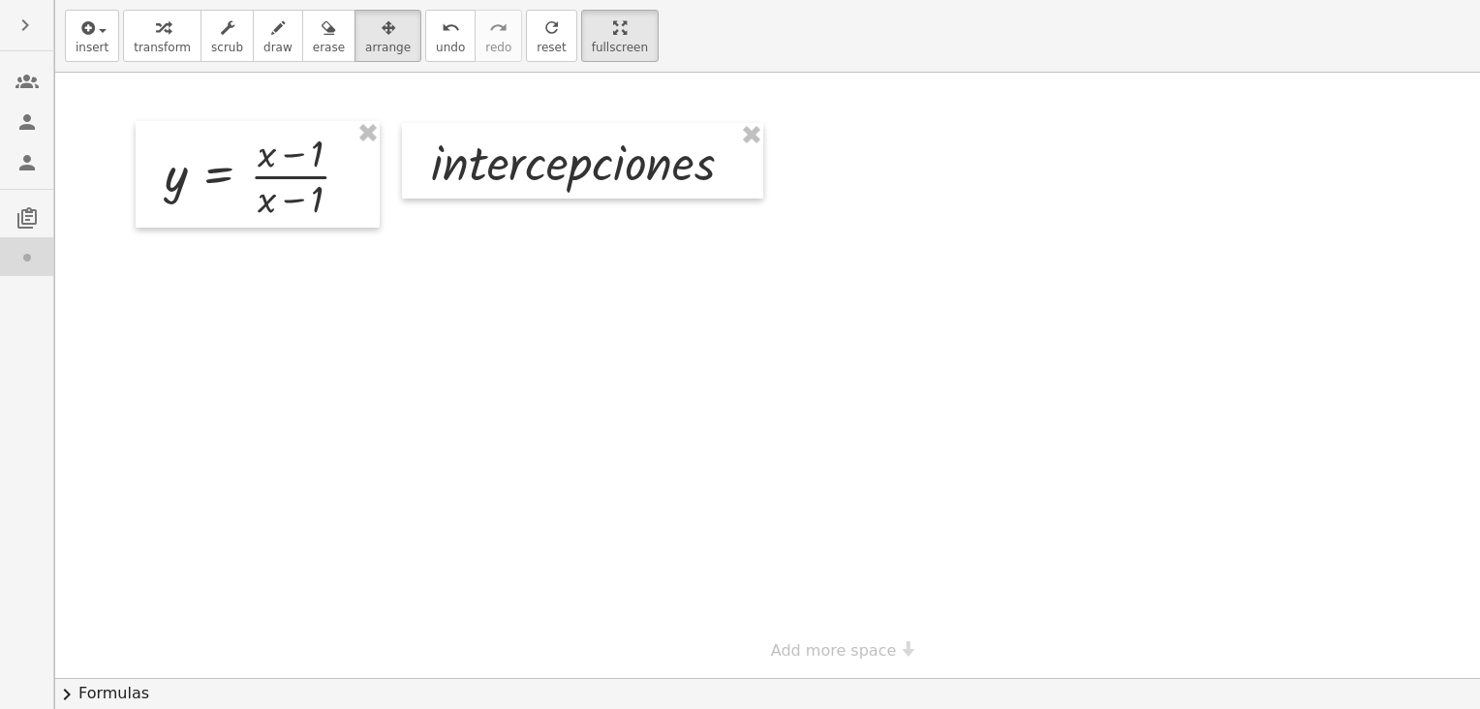
click at [17, 24] on icon "button" at bounding box center [25, 25] width 23 height 23
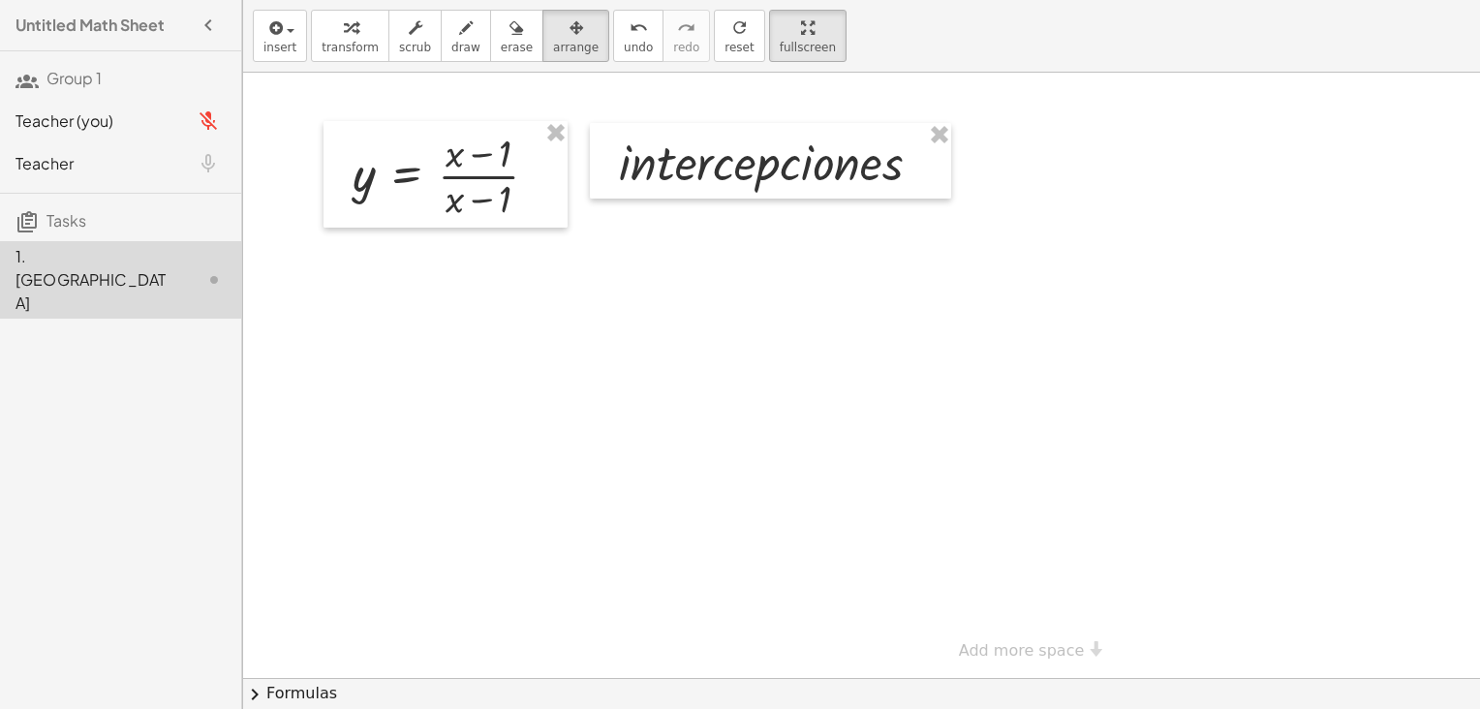
click at [334, 551] on div at bounding box center [1016, 375] width 1546 height 605
click at [306, 685] on button "chevron_right Formulas" at bounding box center [861, 693] width 1237 height 31
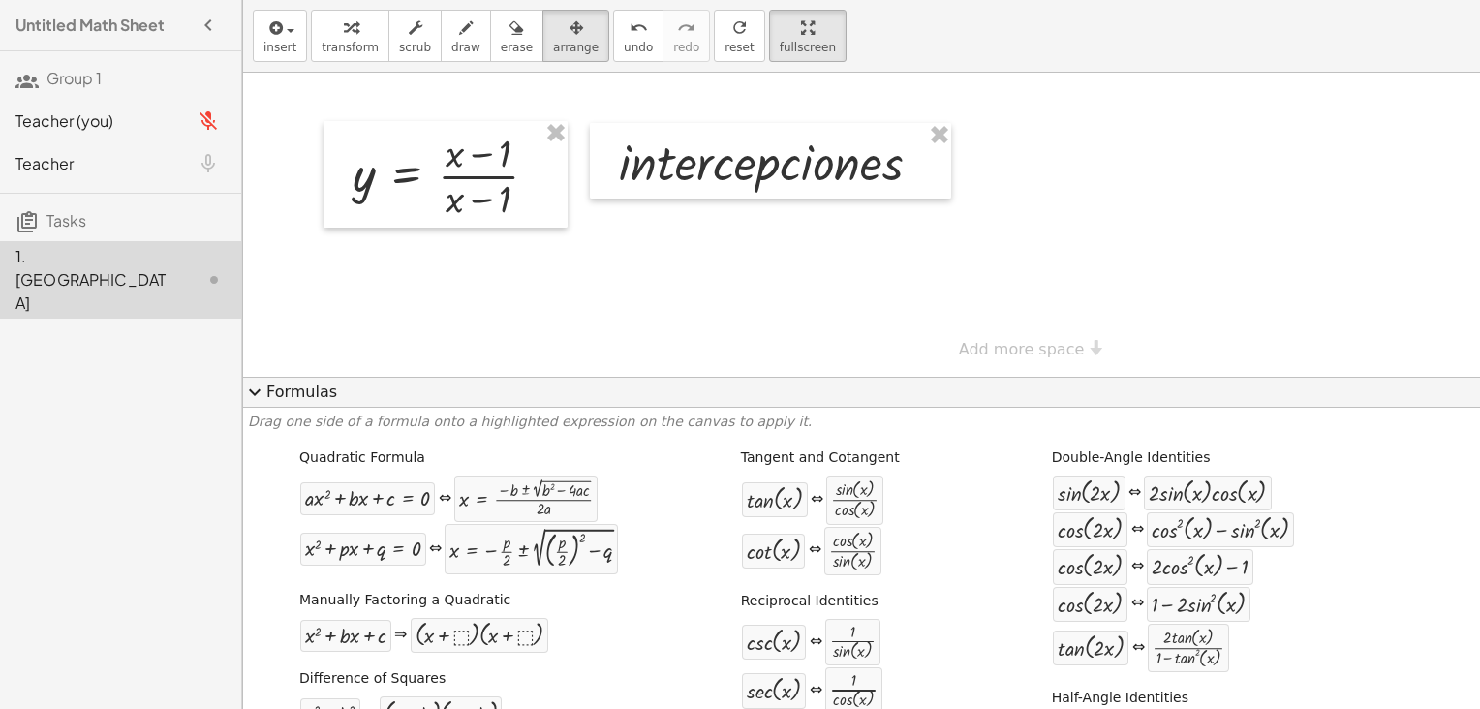
click at [289, 390] on button "expand_more Formulas" at bounding box center [861, 392] width 1237 height 31
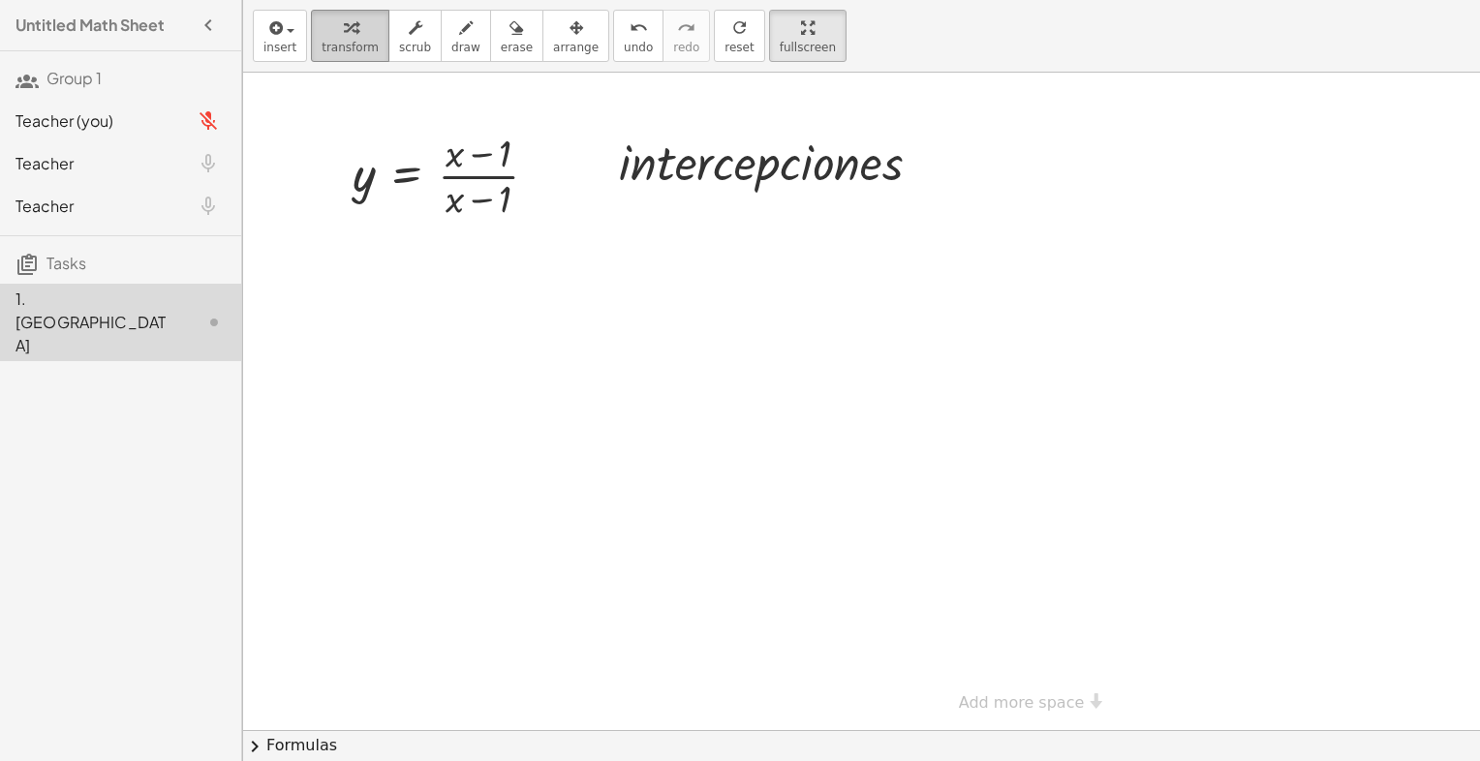
click at [344, 29] on icon "button" at bounding box center [351, 27] width 14 height 23
click at [585, 428] on div at bounding box center [1016, 402] width 1546 height 658
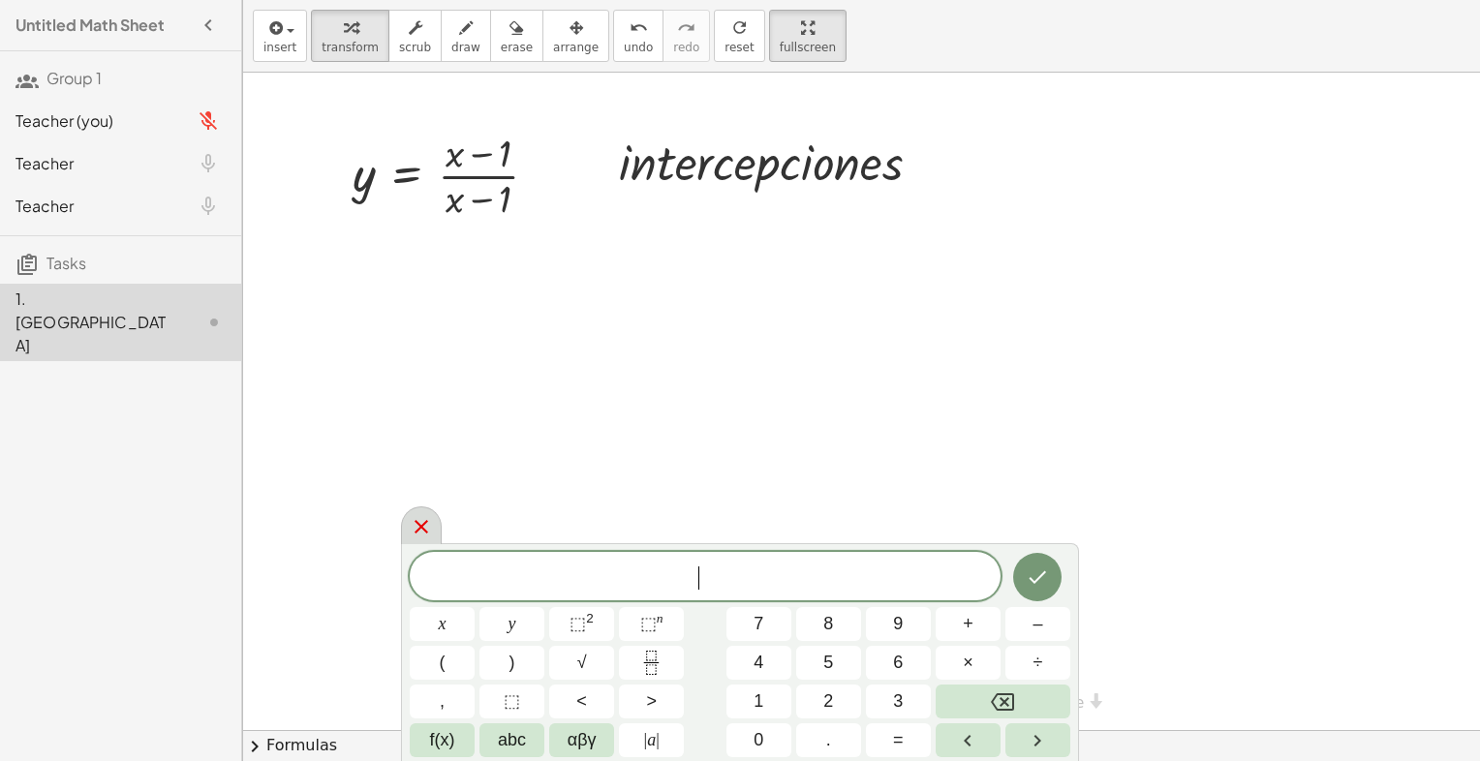
click at [437, 517] on div at bounding box center [421, 526] width 41 height 38
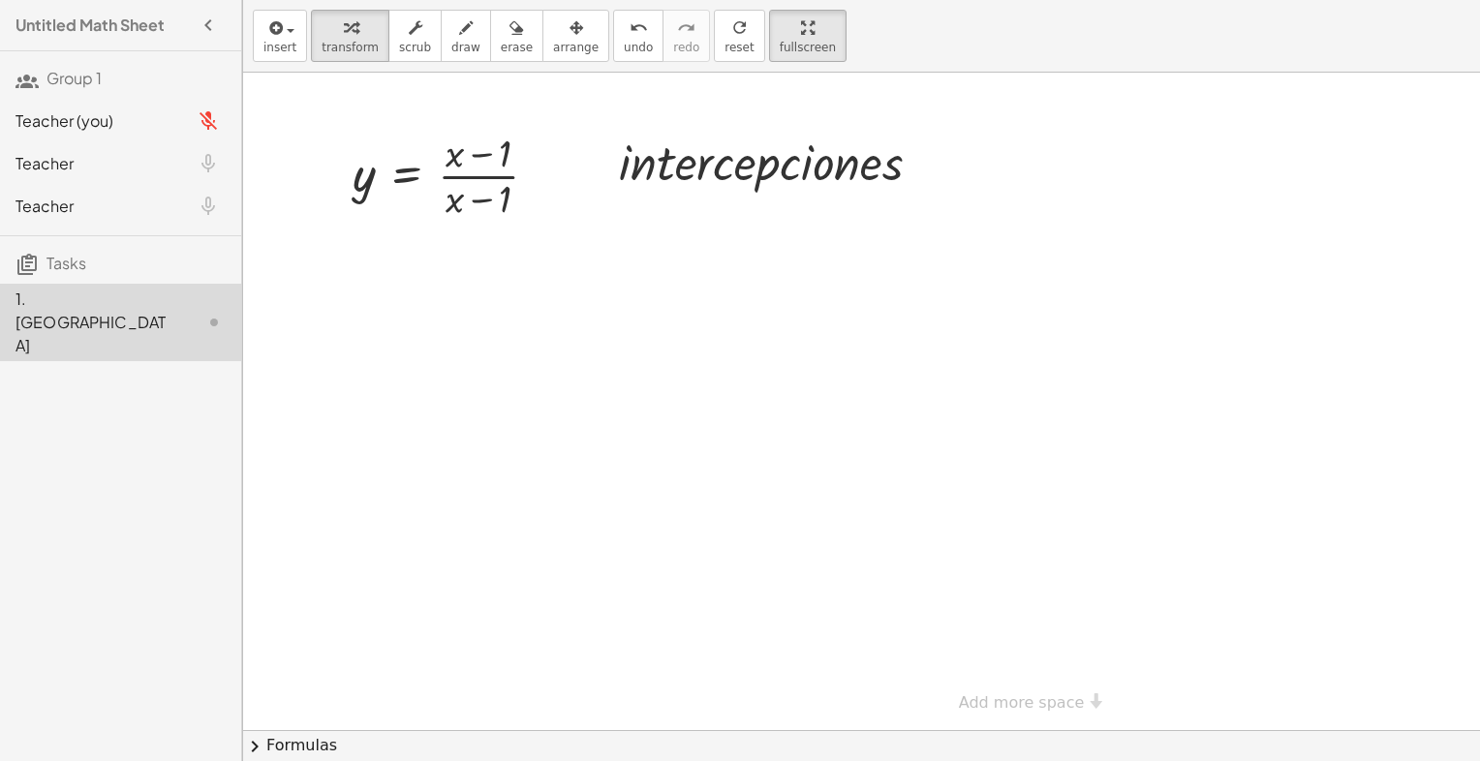
click at [459, 501] on div at bounding box center [1016, 402] width 1546 height 658
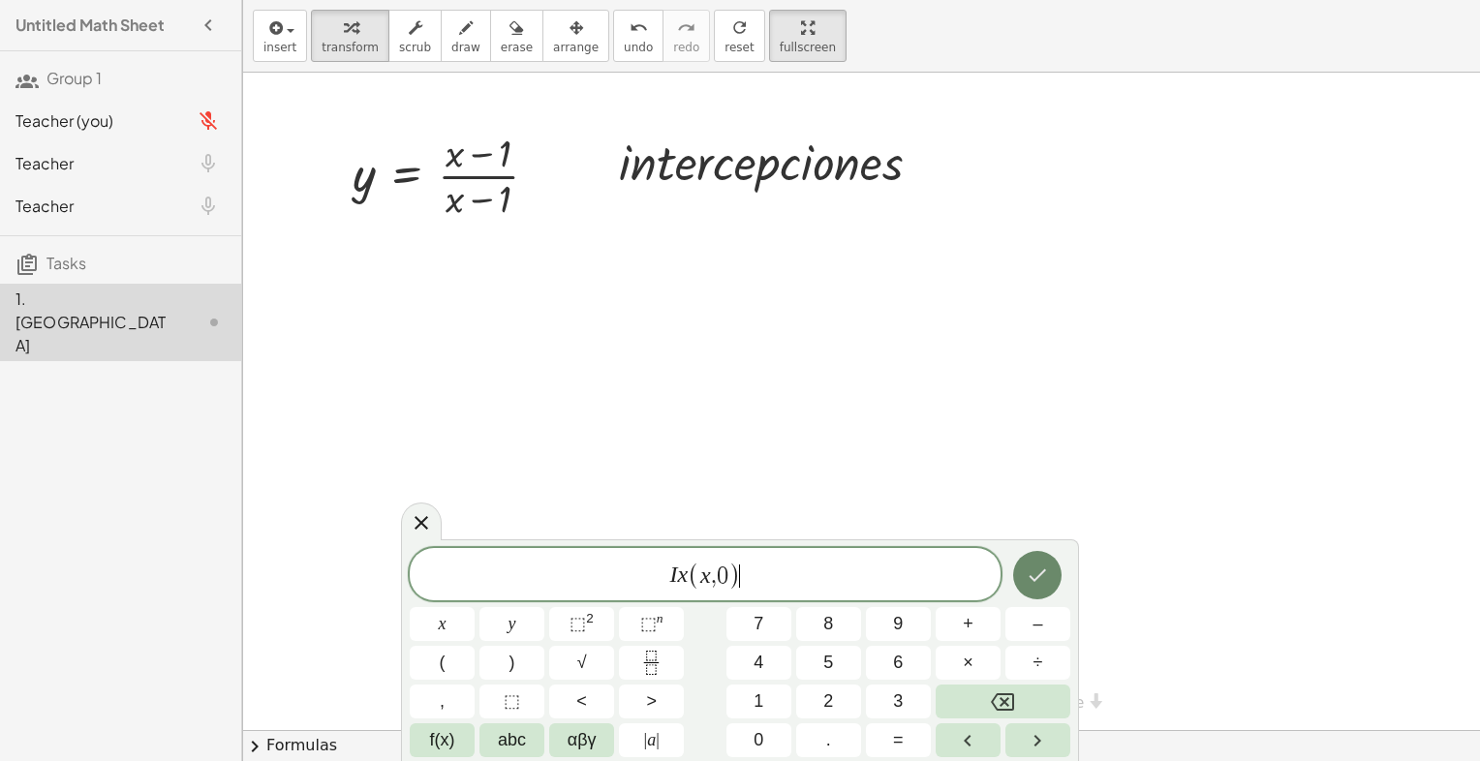
click at [1026, 589] on button "Done" at bounding box center [1037, 575] width 48 height 48
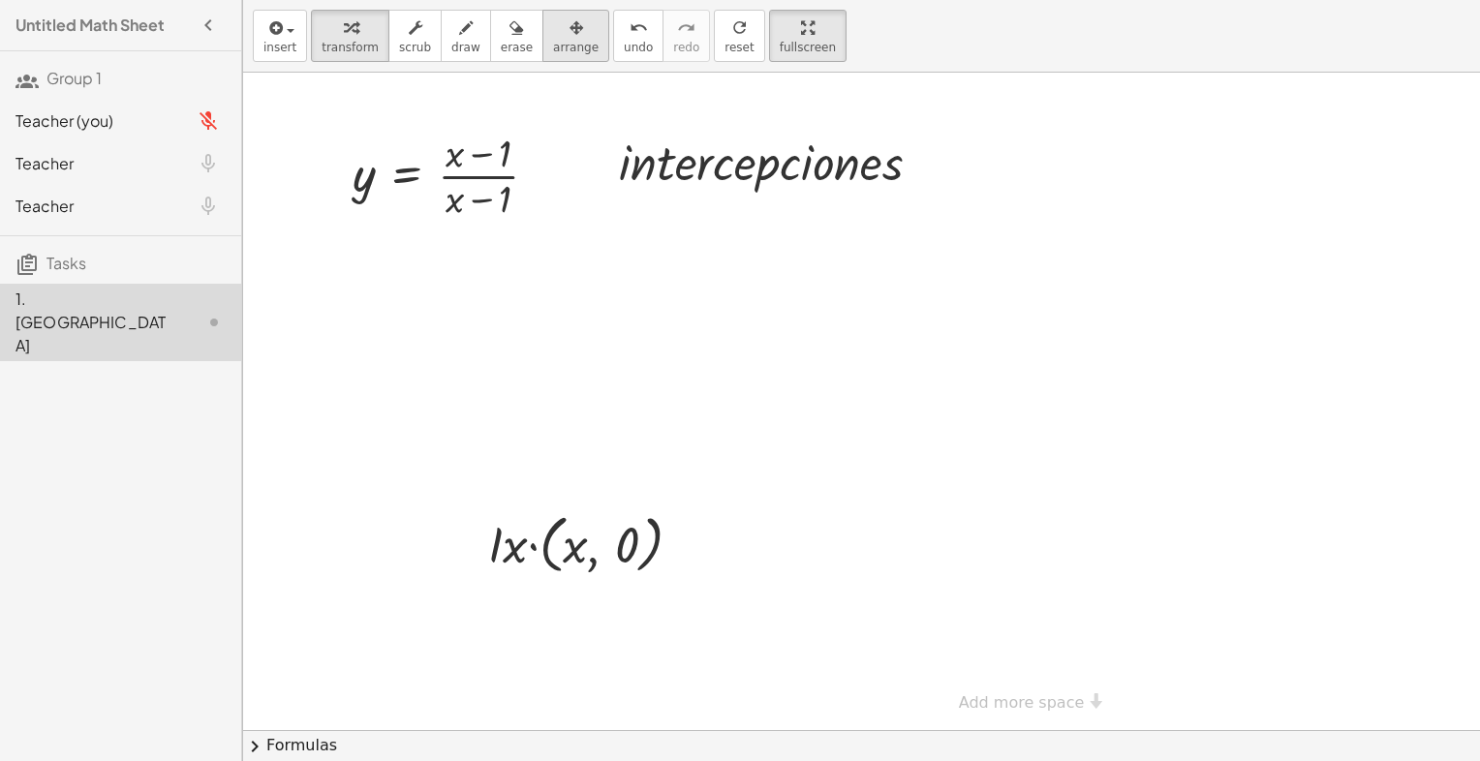
click at [554, 32] on div "button" at bounding box center [576, 26] width 46 height 23
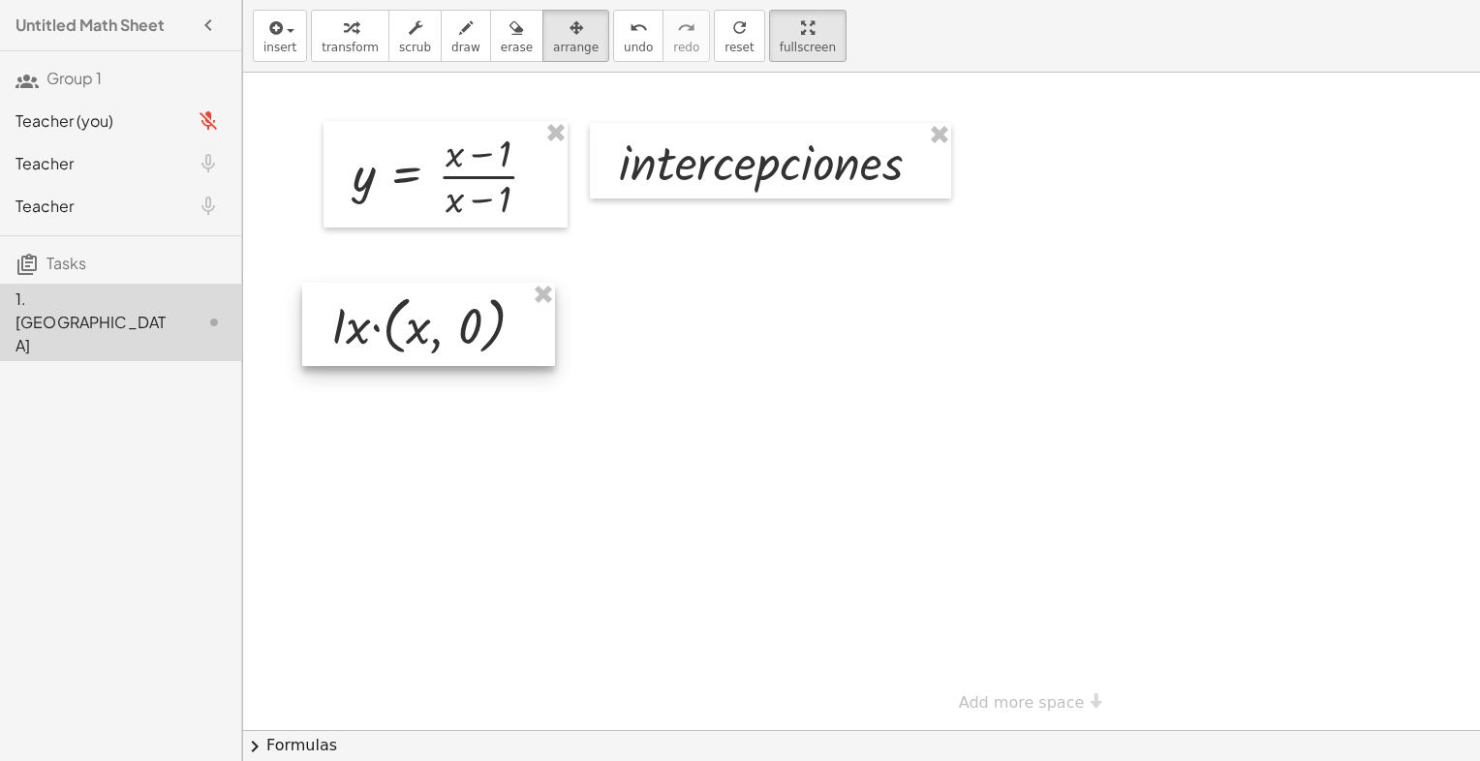
drag, startPoint x: 643, startPoint y: 558, endPoint x: 489, endPoint y: 339, distance: 267.6
click at [489, 339] on div at bounding box center [428, 324] width 253 height 83
click at [344, 37] on icon "button" at bounding box center [351, 27] width 14 height 23
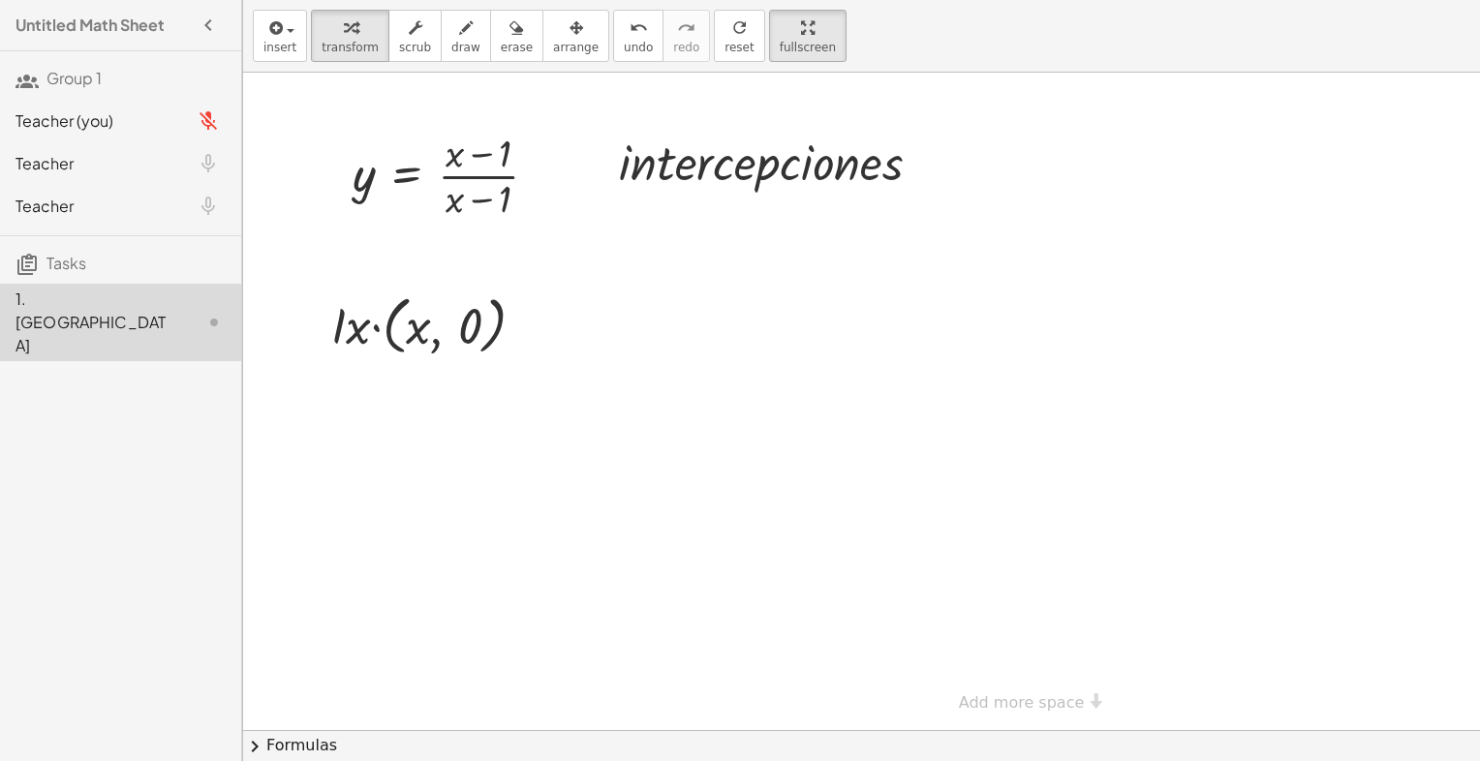
click at [719, 485] on div at bounding box center [1016, 402] width 1546 height 658
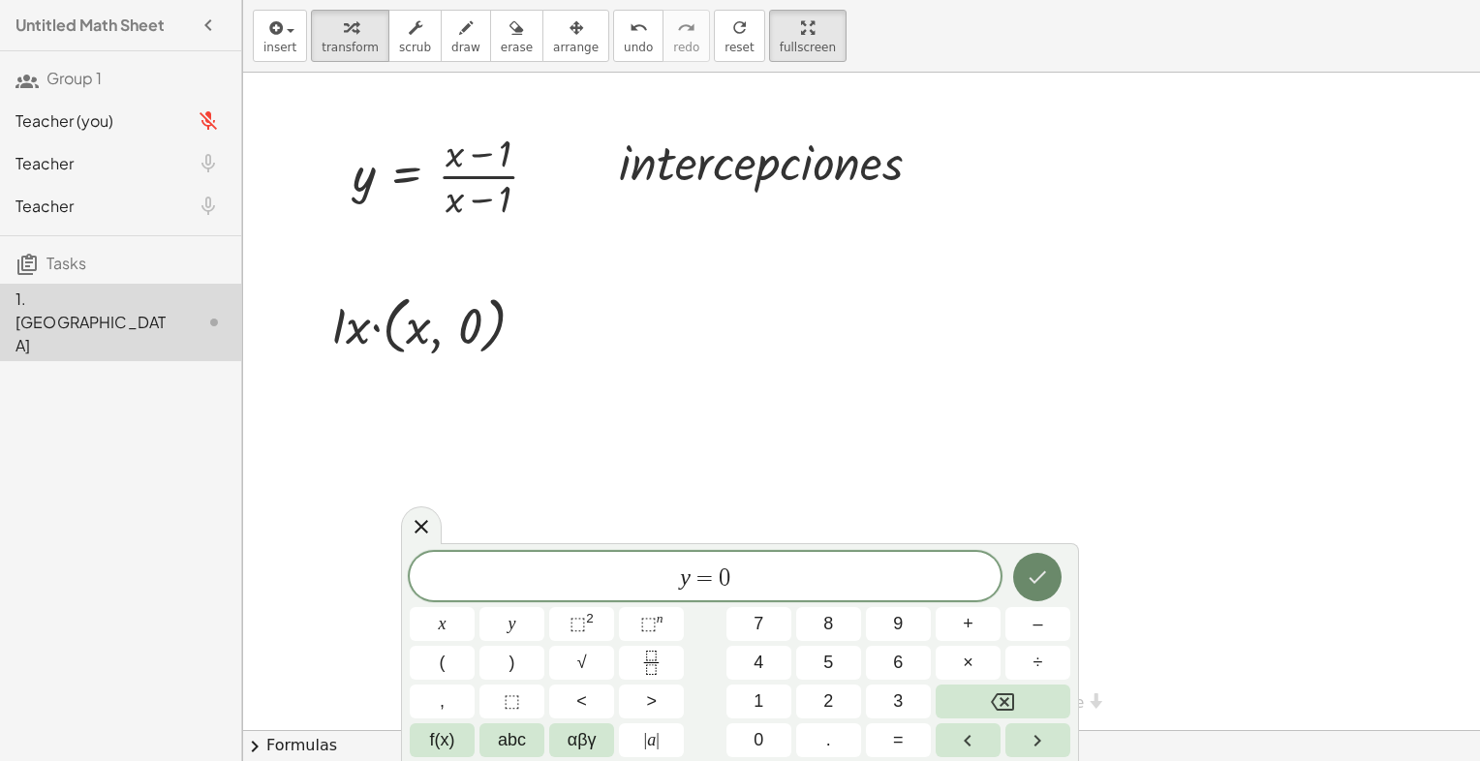
click at [1030, 583] on icon "Done" at bounding box center [1037, 577] width 23 height 23
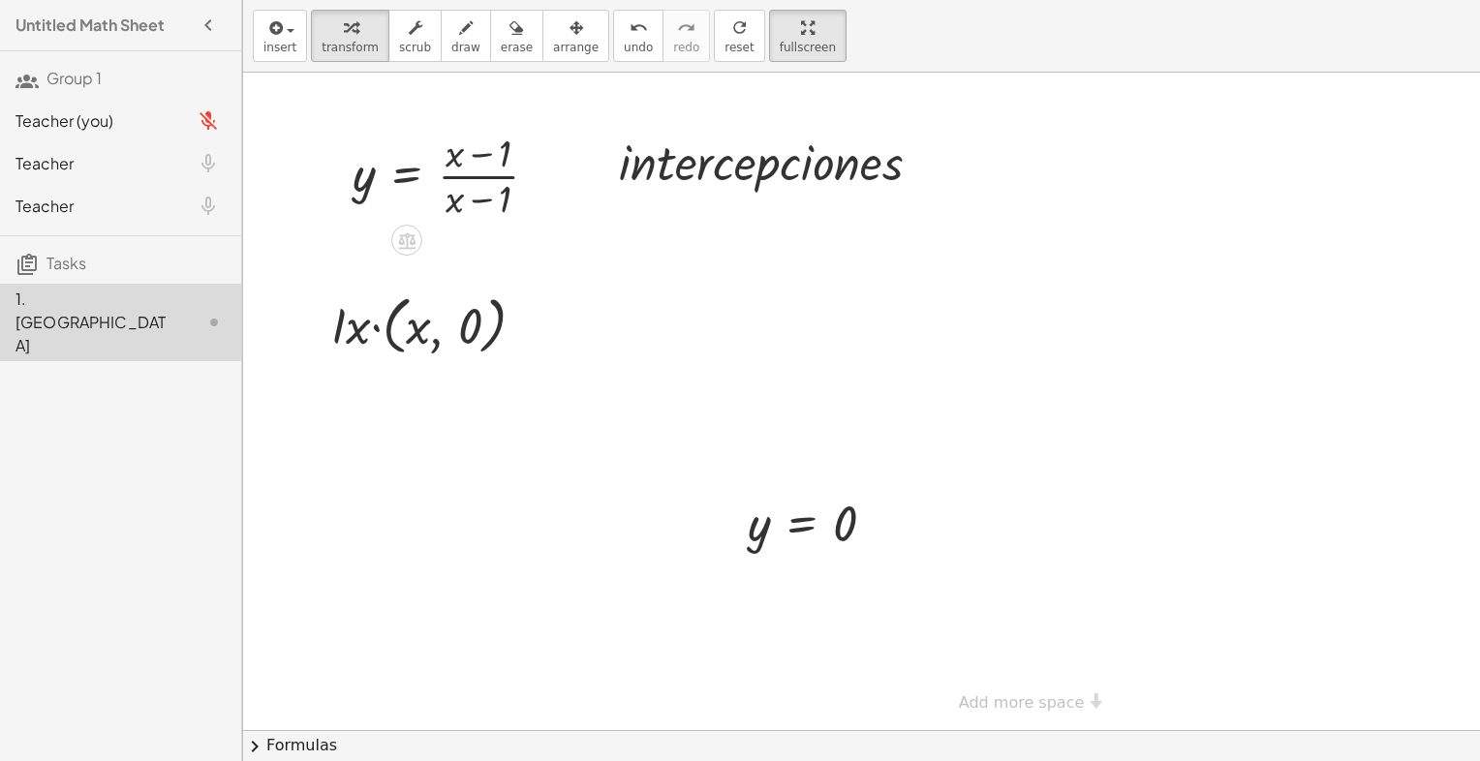
click at [775, 382] on div at bounding box center [1016, 402] width 1546 height 658
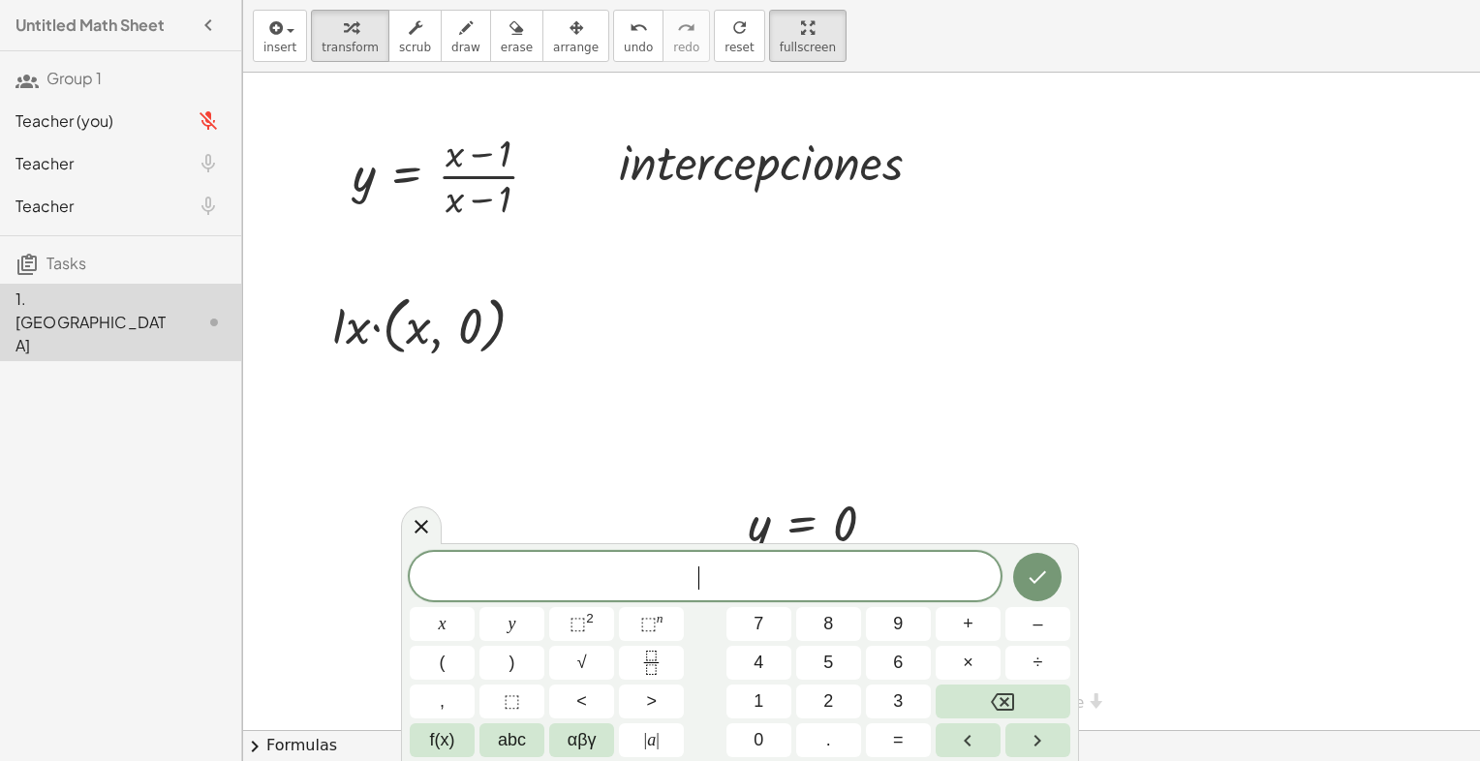
click at [775, 382] on div at bounding box center [1016, 402] width 1546 height 658
click at [657, 664] on icon "Fraction" at bounding box center [651, 663] width 24 height 24
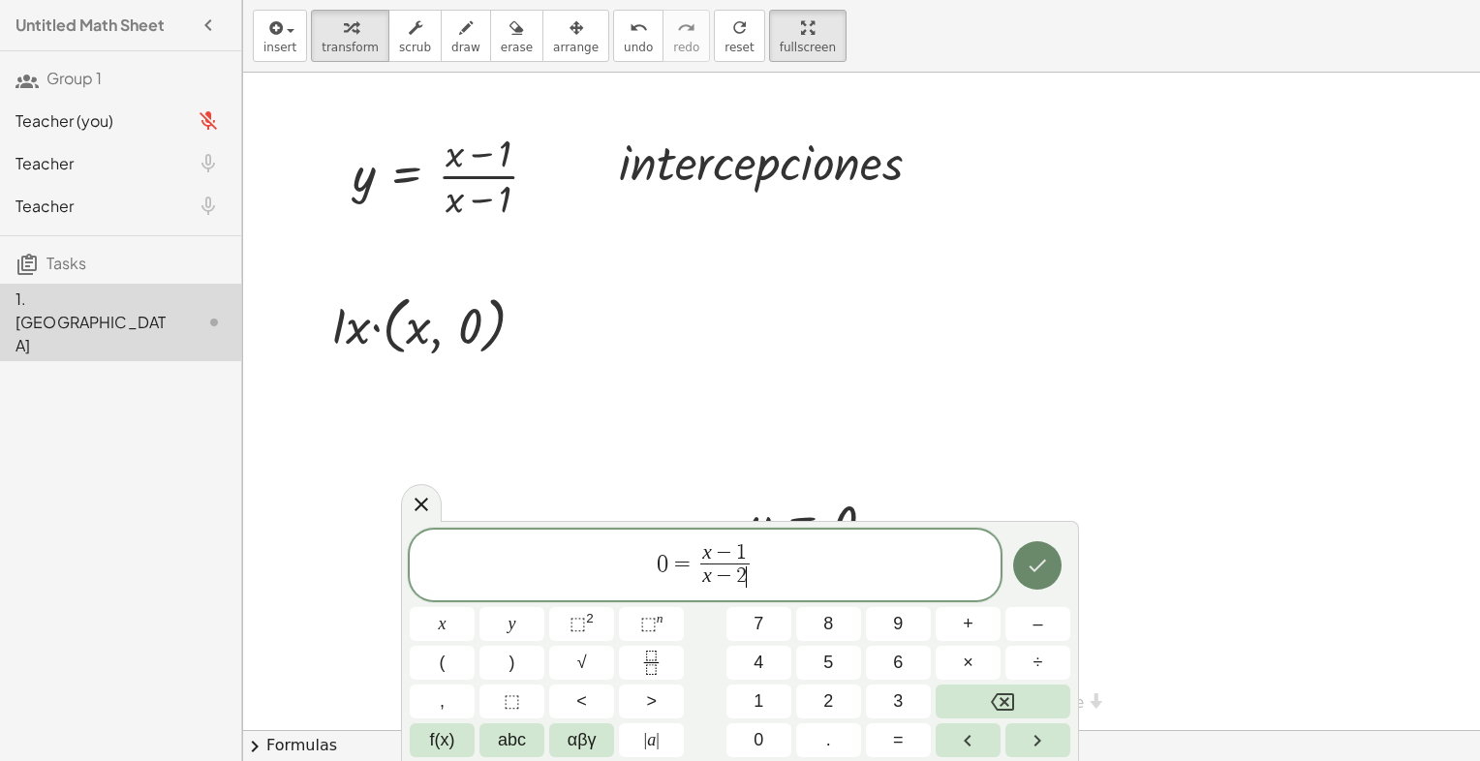
click at [1040, 559] on icon "Done" at bounding box center [1037, 565] width 23 height 23
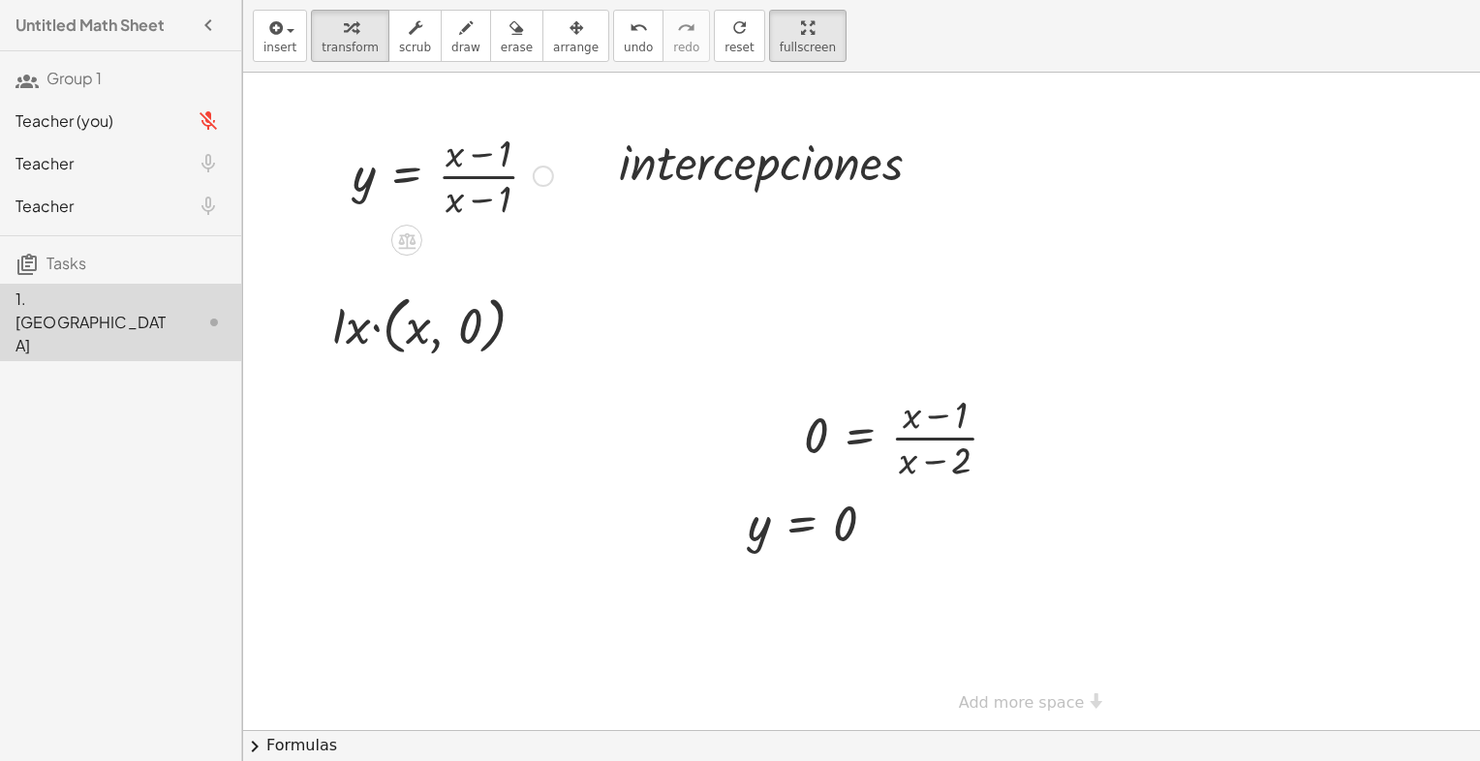
click at [496, 203] on div at bounding box center [453, 174] width 220 height 97
click at [457, 41] on span "draw" at bounding box center [465, 48] width 29 height 14
click at [485, 200] on div at bounding box center [1016, 402] width 1546 height 658
drag, startPoint x: 504, startPoint y: 188, endPoint x: 515, endPoint y: 211, distance: 26.0
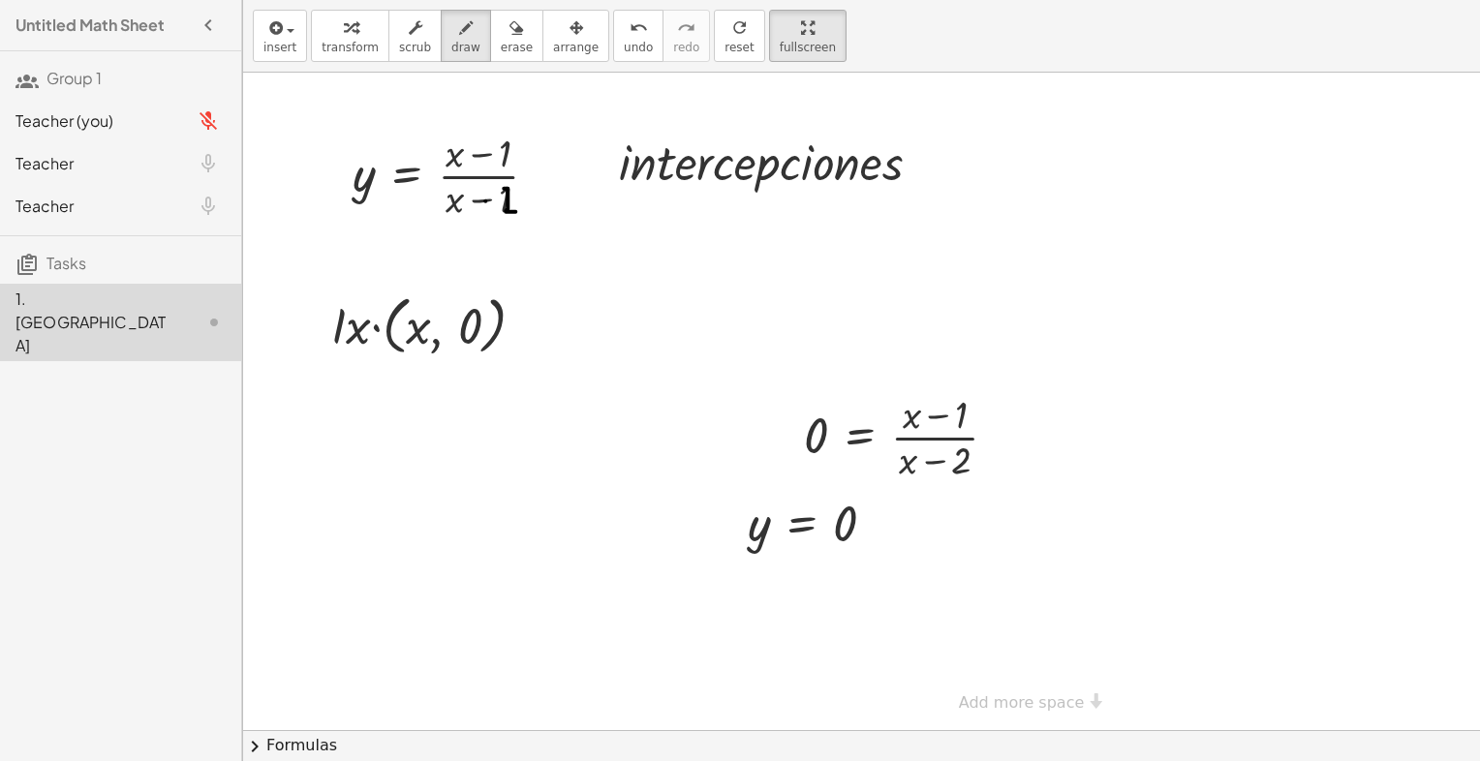
click at [515, 211] on div at bounding box center [1016, 402] width 1546 height 658
click at [501, 192] on div at bounding box center [1016, 402] width 1546 height 658
click at [332, 42] on span "transform" at bounding box center [350, 48] width 57 height 14
click at [562, 29] on div "button" at bounding box center [576, 26] width 46 height 23
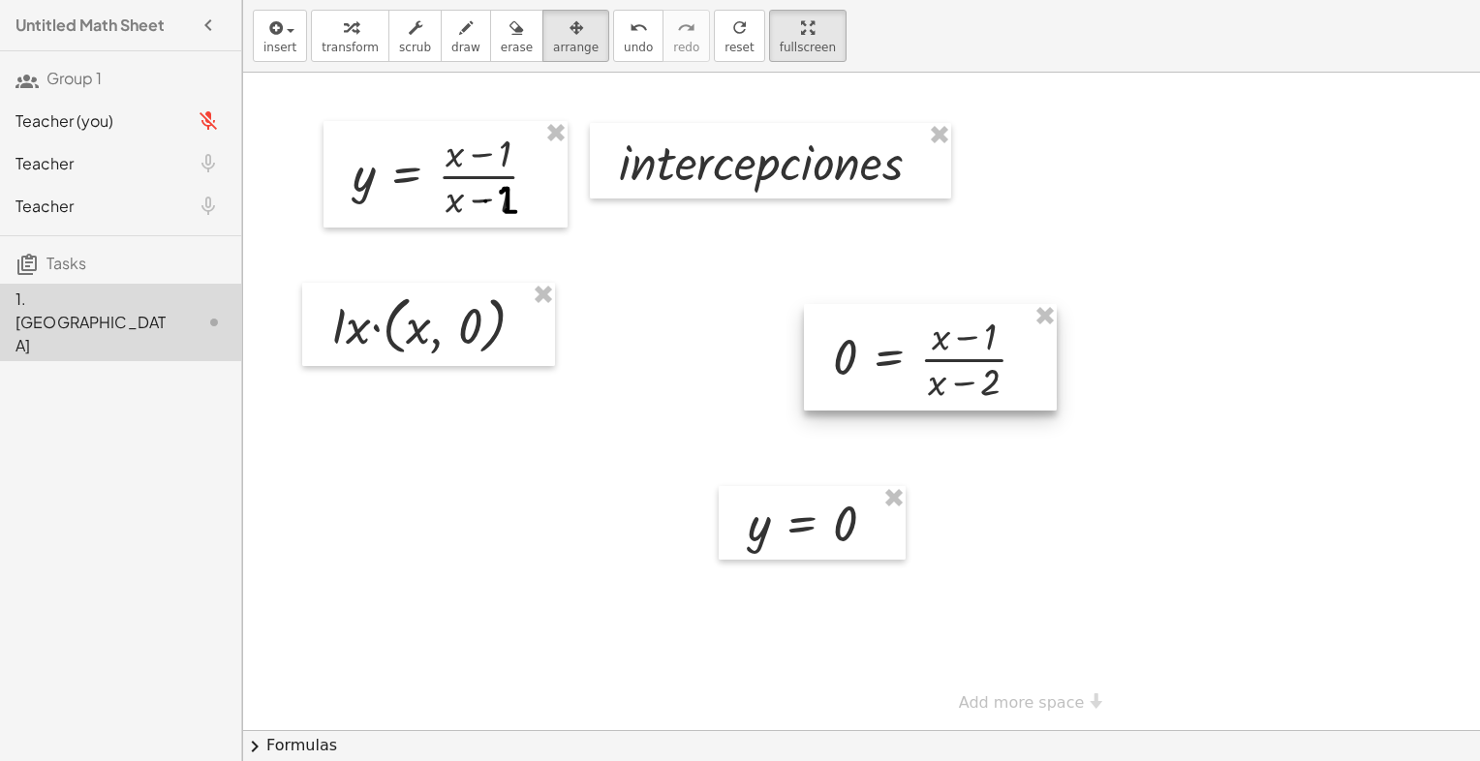
drag, startPoint x: 942, startPoint y: 323, endPoint x: 939, endPoint y: 335, distance: 12.0
click at [939, 335] on div at bounding box center [930, 357] width 253 height 107
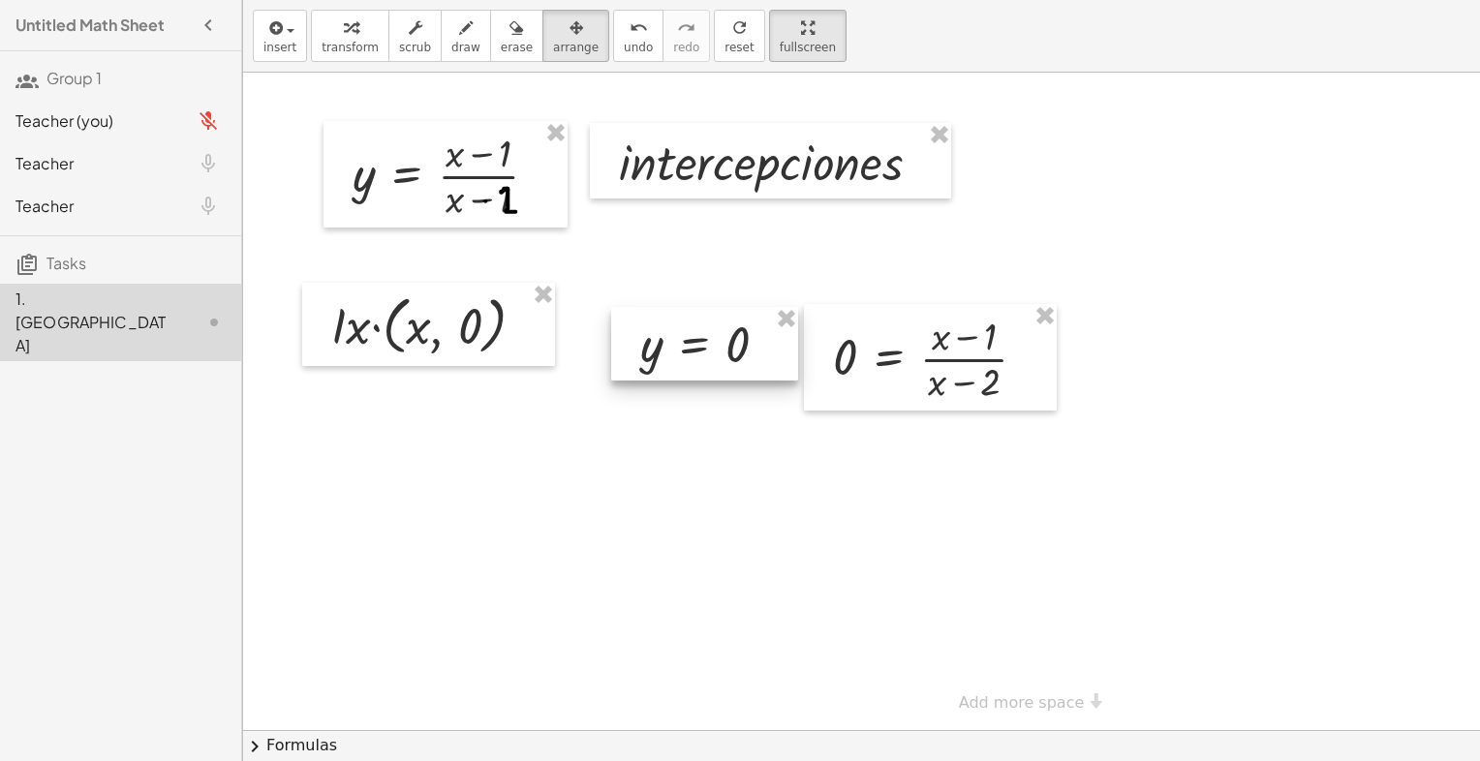
drag, startPoint x: 833, startPoint y: 514, endPoint x: 724, endPoint y: 335, distance: 209.4
click at [724, 335] on div at bounding box center [704, 344] width 187 height 74
click at [319, 712] on button "chevron_right Formulas" at bounding box center [861, 745] width 1237 height 31
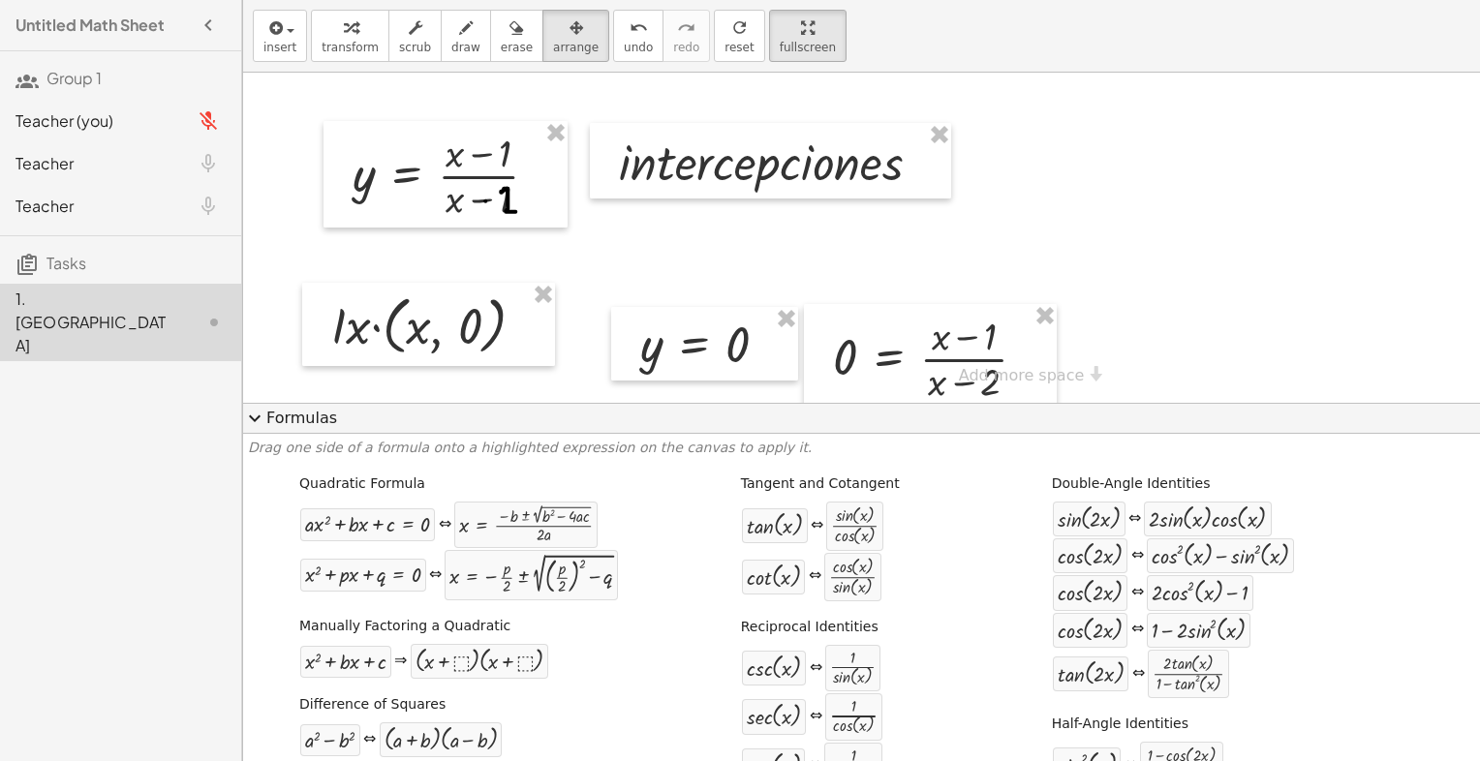
click at [315, 417] on button "expand_more Formulas" at bounding box center [861, 418] width 1237 height 31
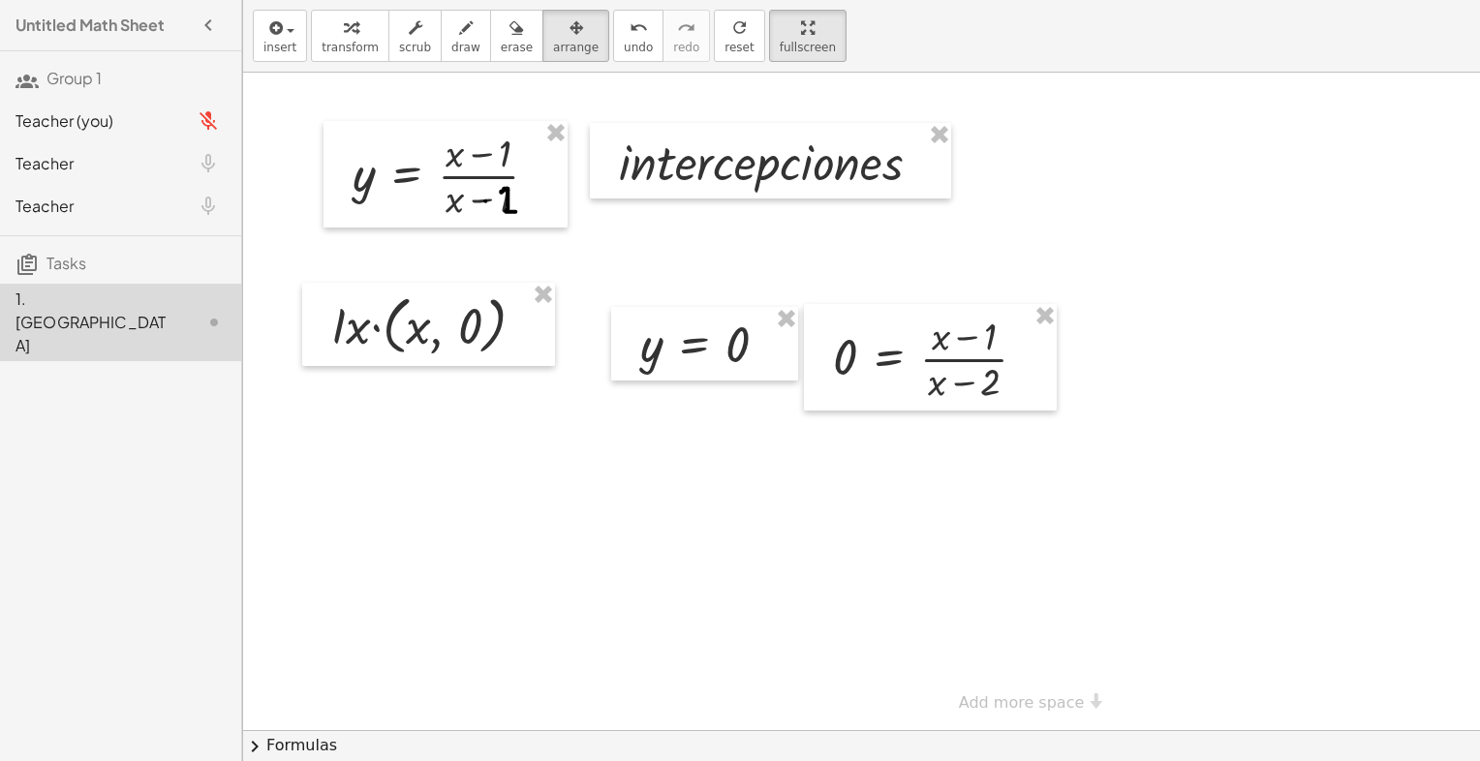
drag, startPoint x: 325, startPoint y: 37, endPoint x: 397, endPoint y: 91, distance: 89.9
click at [325, 37] on div "button" at bounding box center [350, 26] width 57 height 23
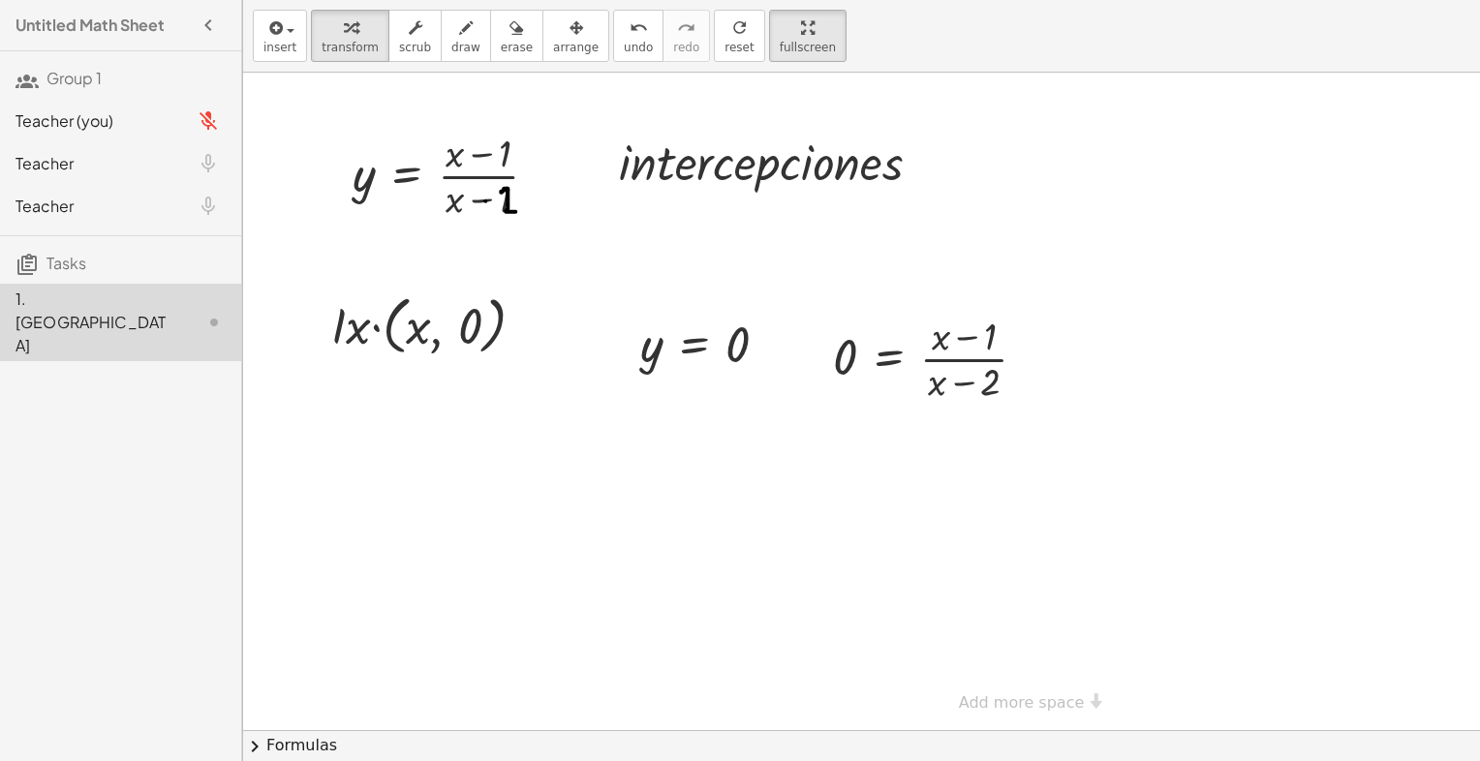
click at [771, 565] on div at bounding box center [1016, 402] width 1546 height 658
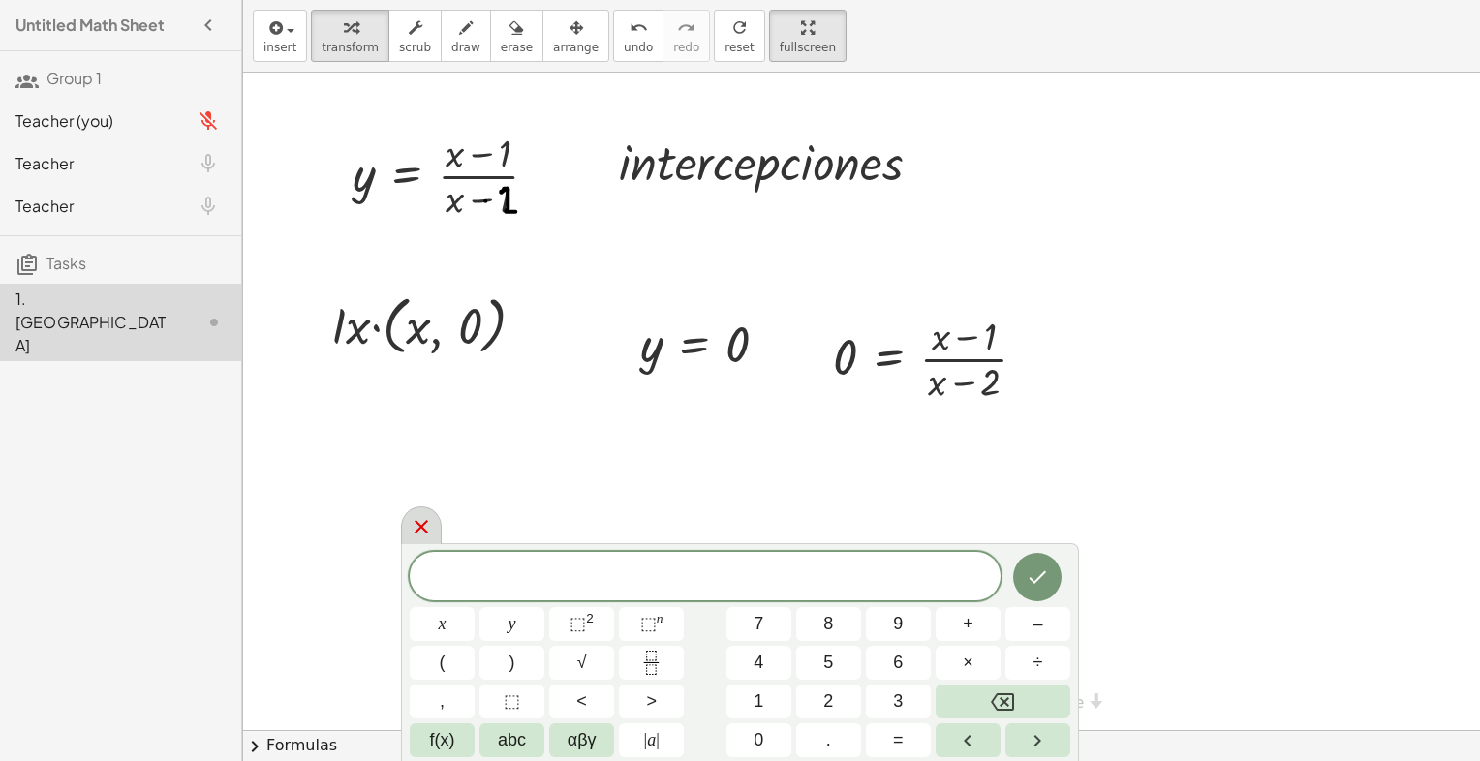
click at [432, 532] on icon at bounding box center [421, 526] width 23 height 23
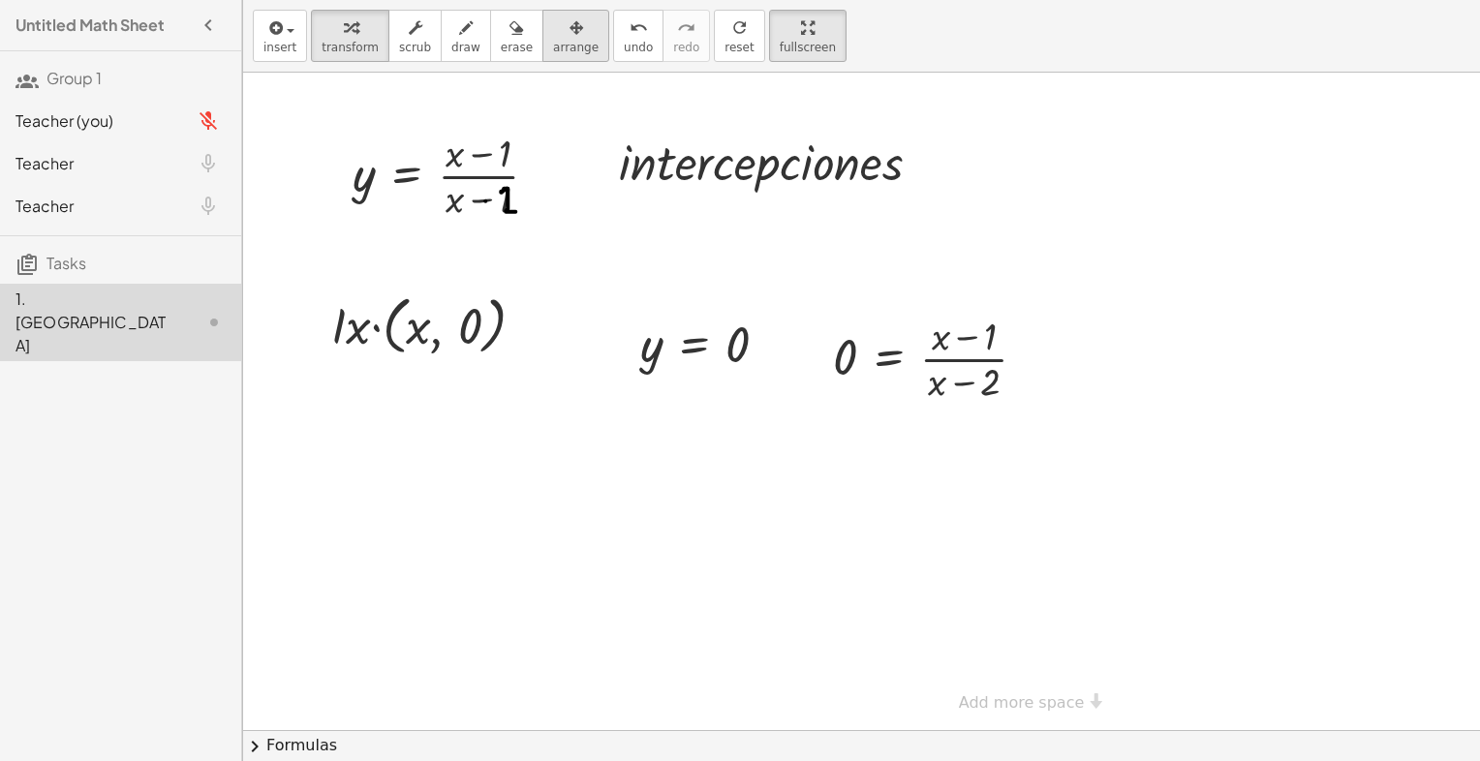
click at [569, 26] on icon "button" at bounding box center [576, 27] width 14 height 23
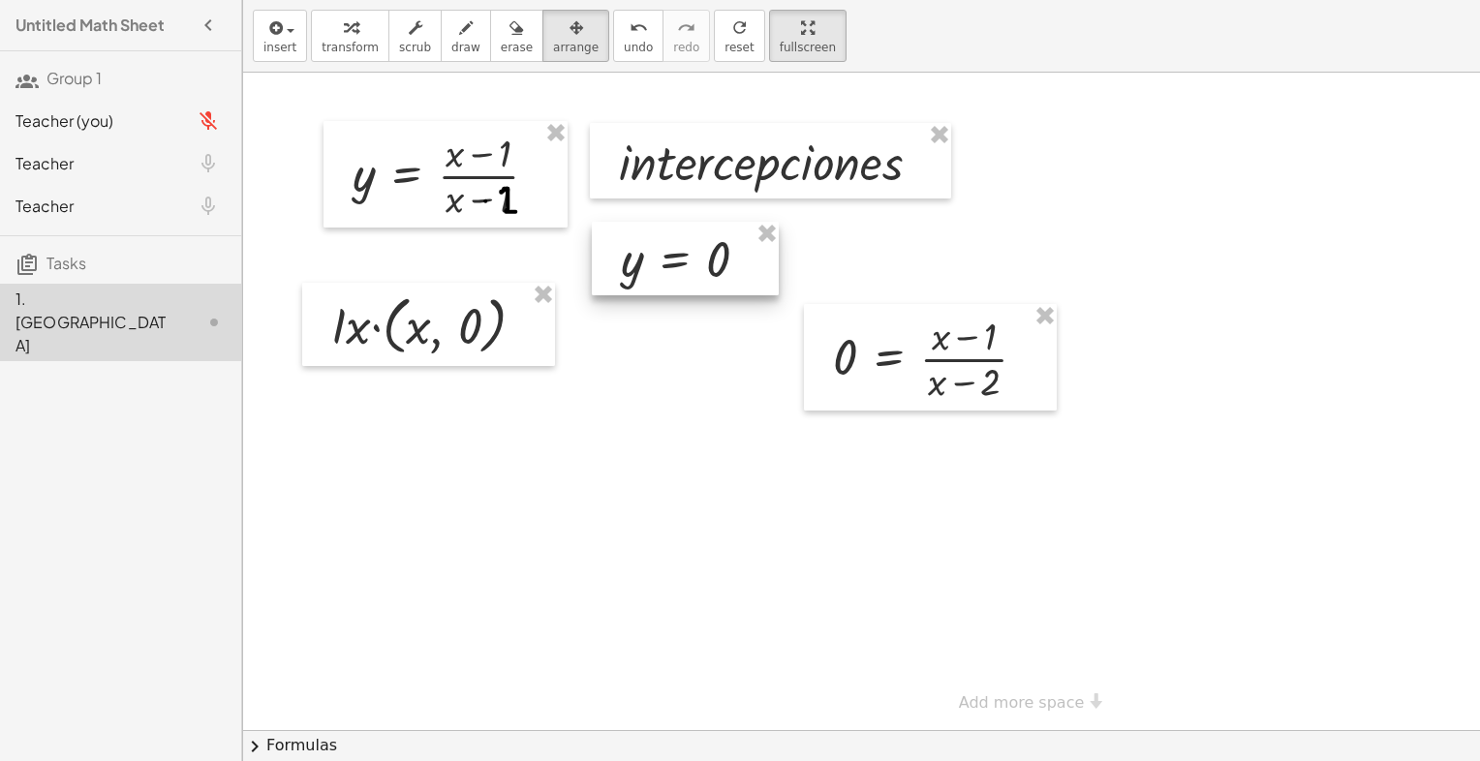
drag, startPoint x: 748, startPoint y: 360, endPoint x: 728, endPoint y: 275, distance: 87.4
click at [728, 275] on div at bounding box center [685, 259] width 187 height 74
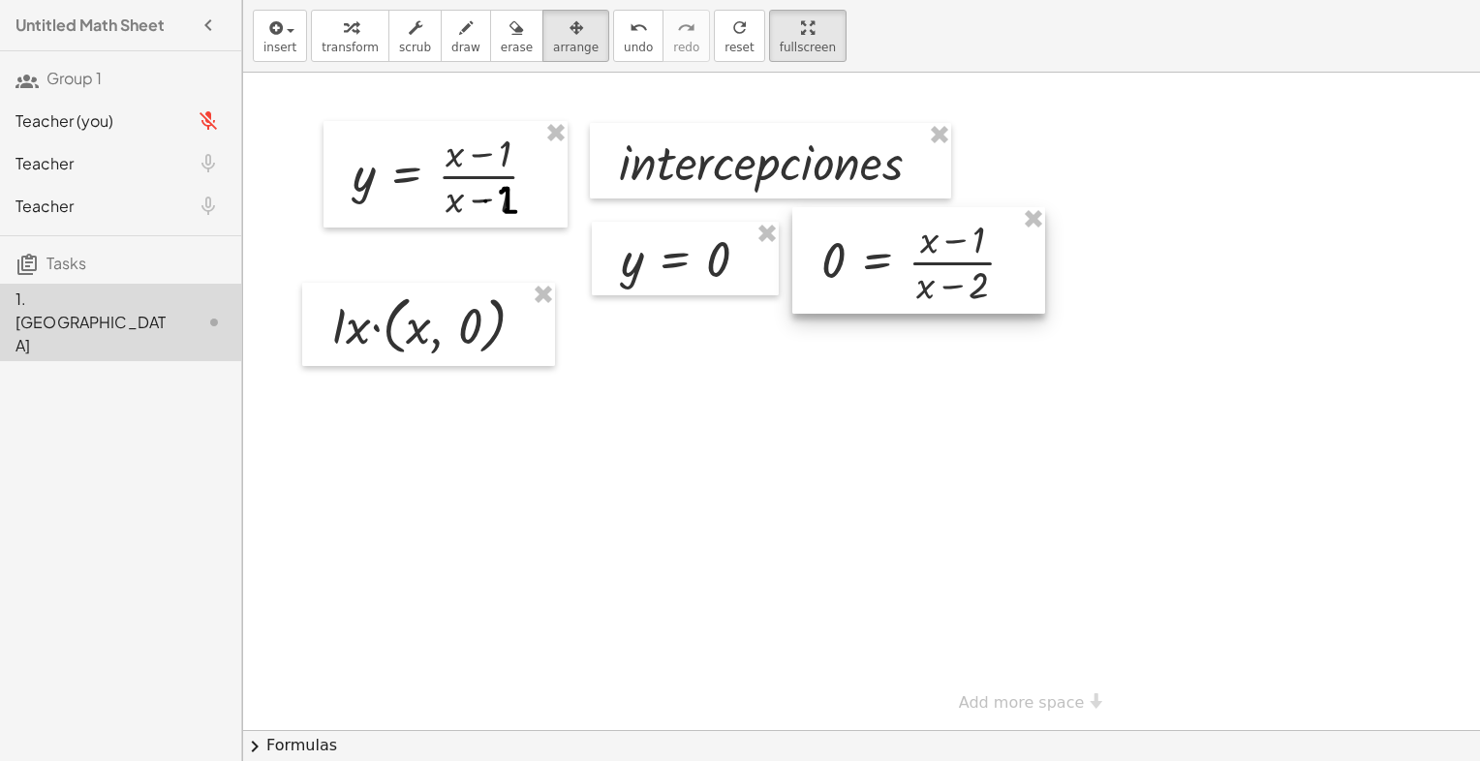
drag, startPoint x: 907, startPoint y: 357, endPoint x: 895, endPoint y: 261, distance: 97.5
click at [895, 261] on div at bounding box center [918, 260] width 253 height 107
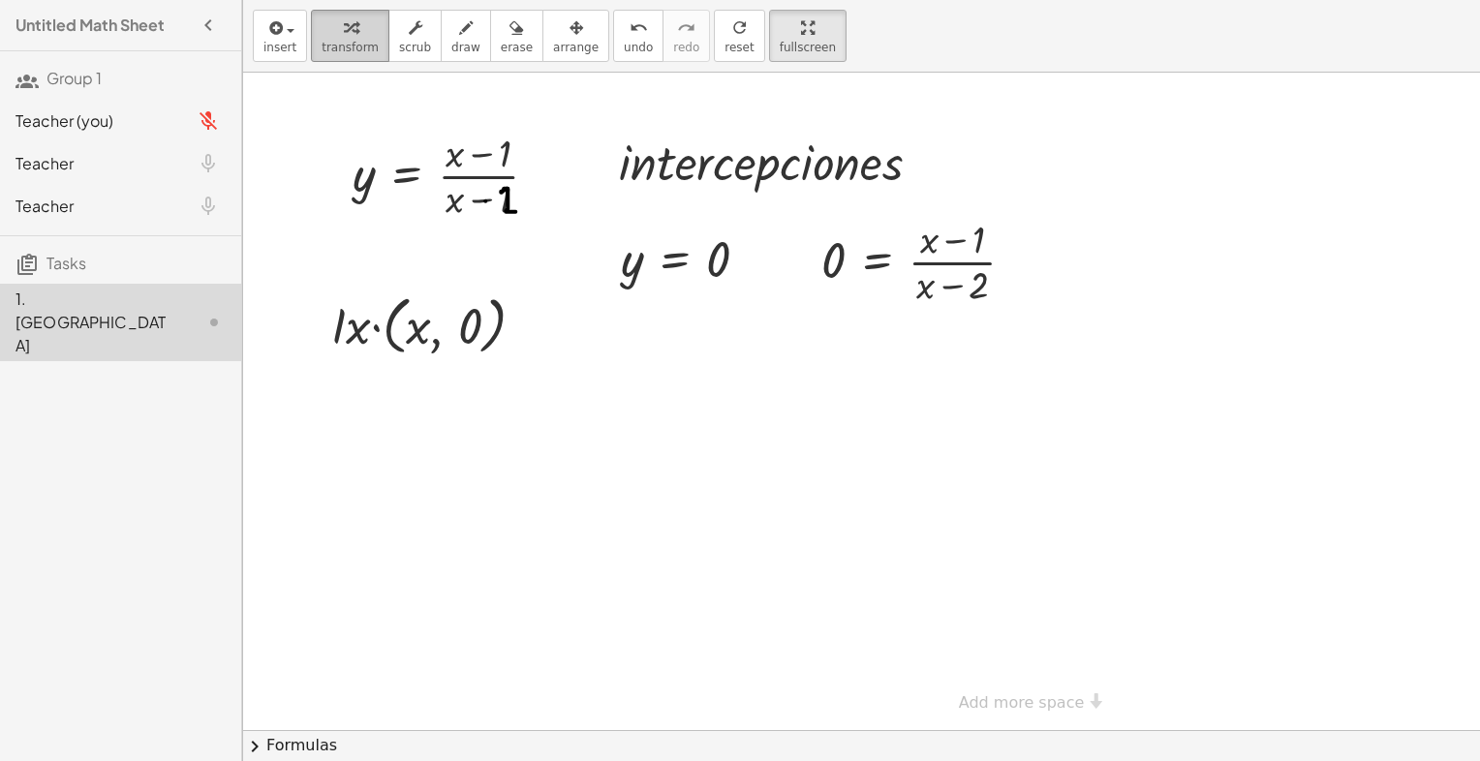
click at [372, 36] on button "transform" at bounding box center [350, 36] width 78 height 52
click at [612, 455] on div at bounding box center [1016, 402] width 1546 height 658
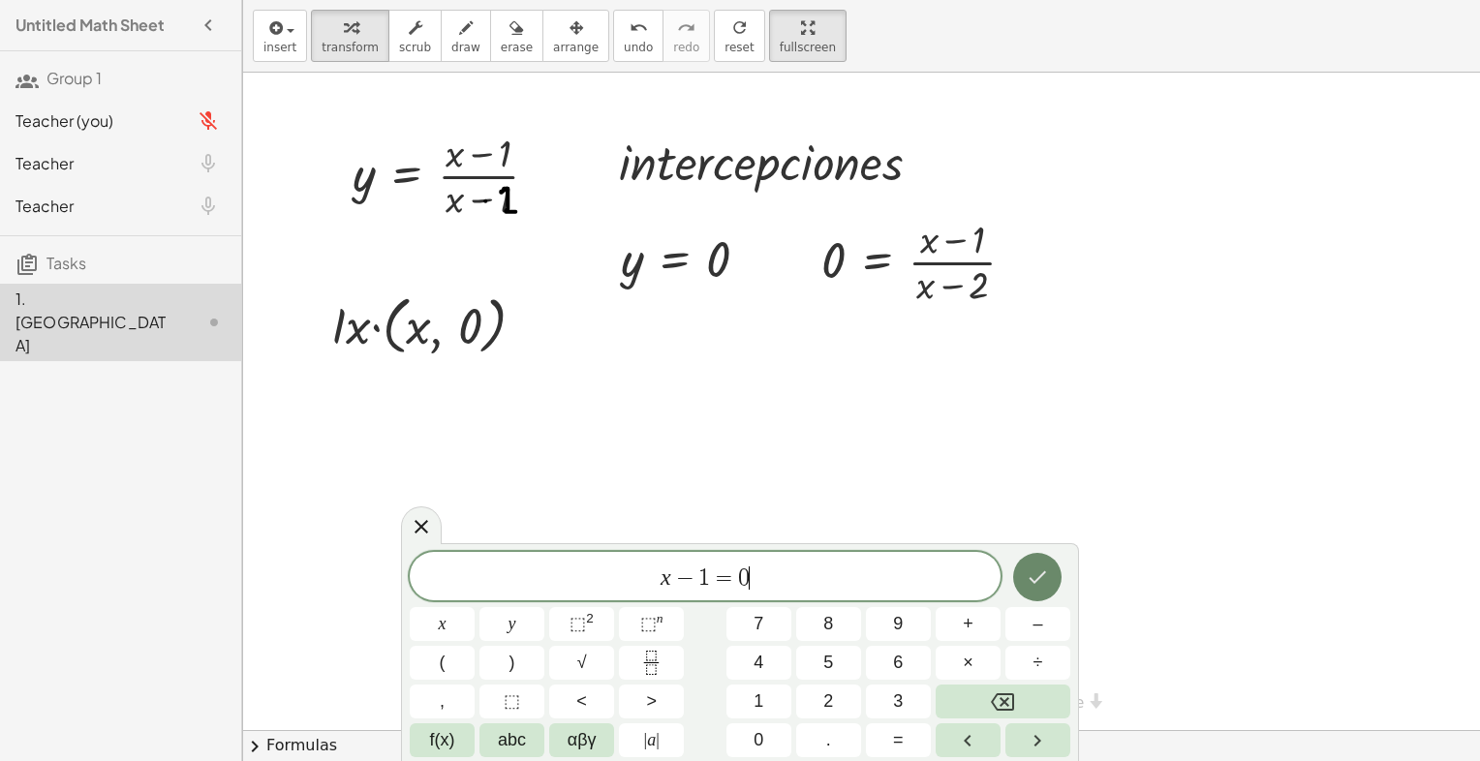
click at [1042, 559] on button "Done" at bounding box center [1037, 577] width 48 height 48
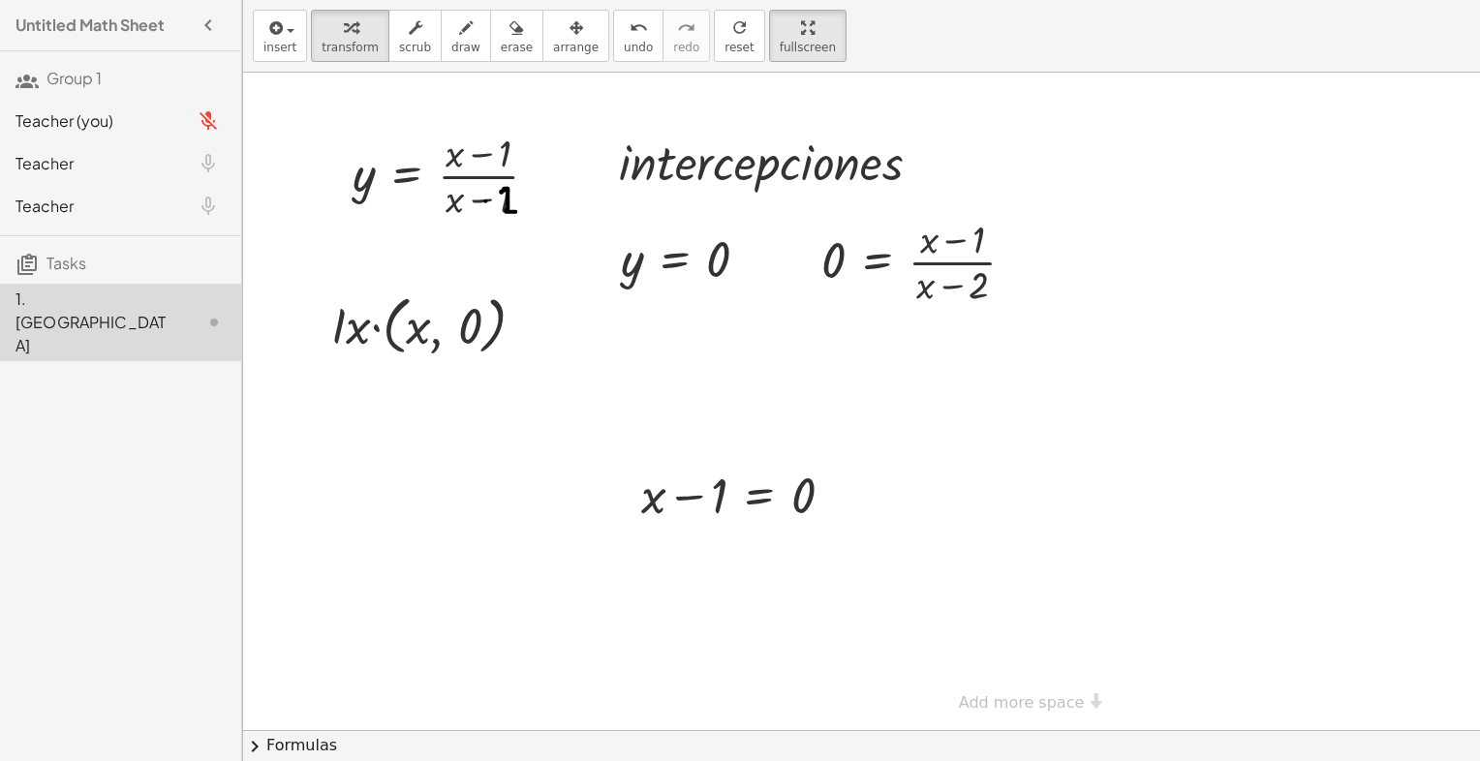
click at [814, 399] on div at bounding box center [1016, 402] width 1546 height 658
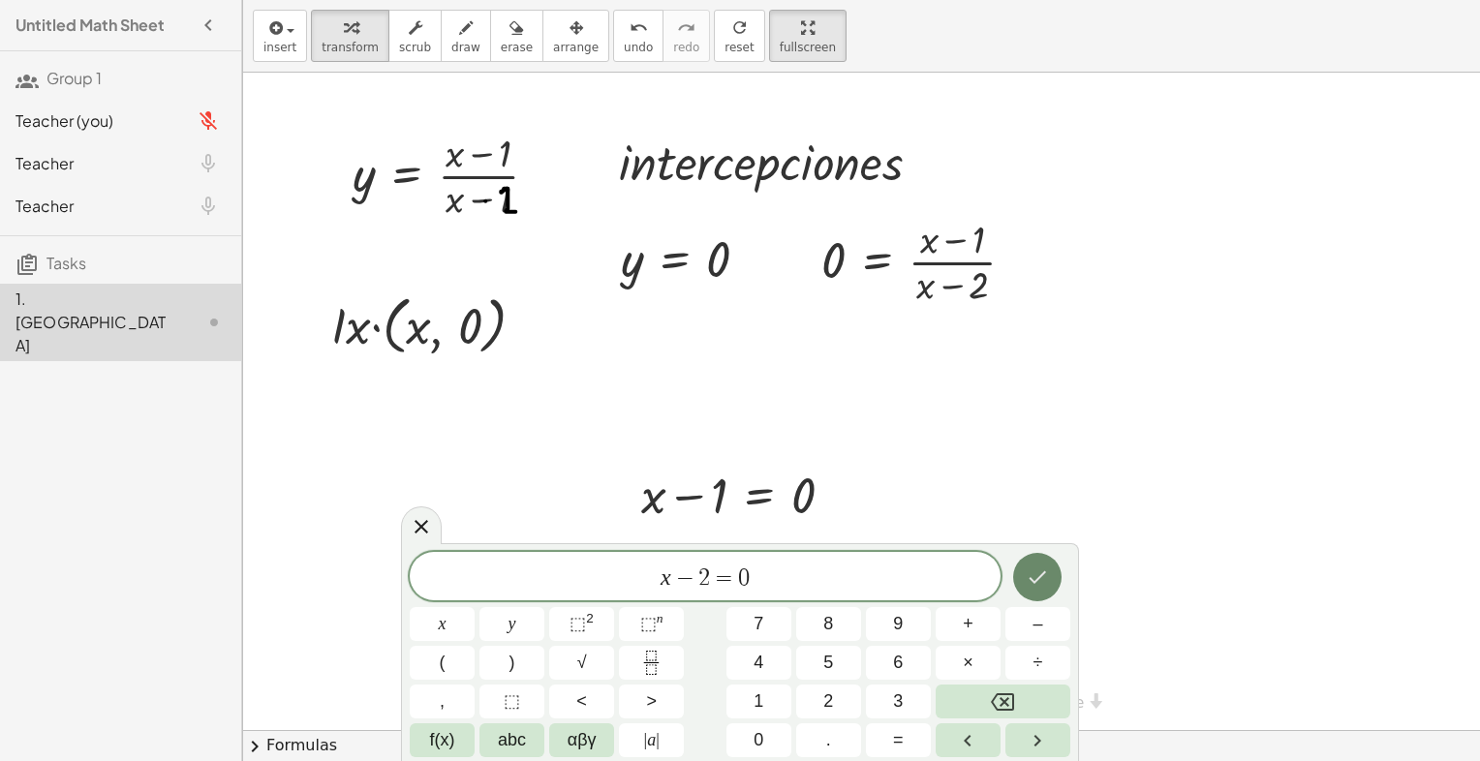
click at [1041, 585] on icon "Done" at bounding box center [1037, 577] width 23 height 23
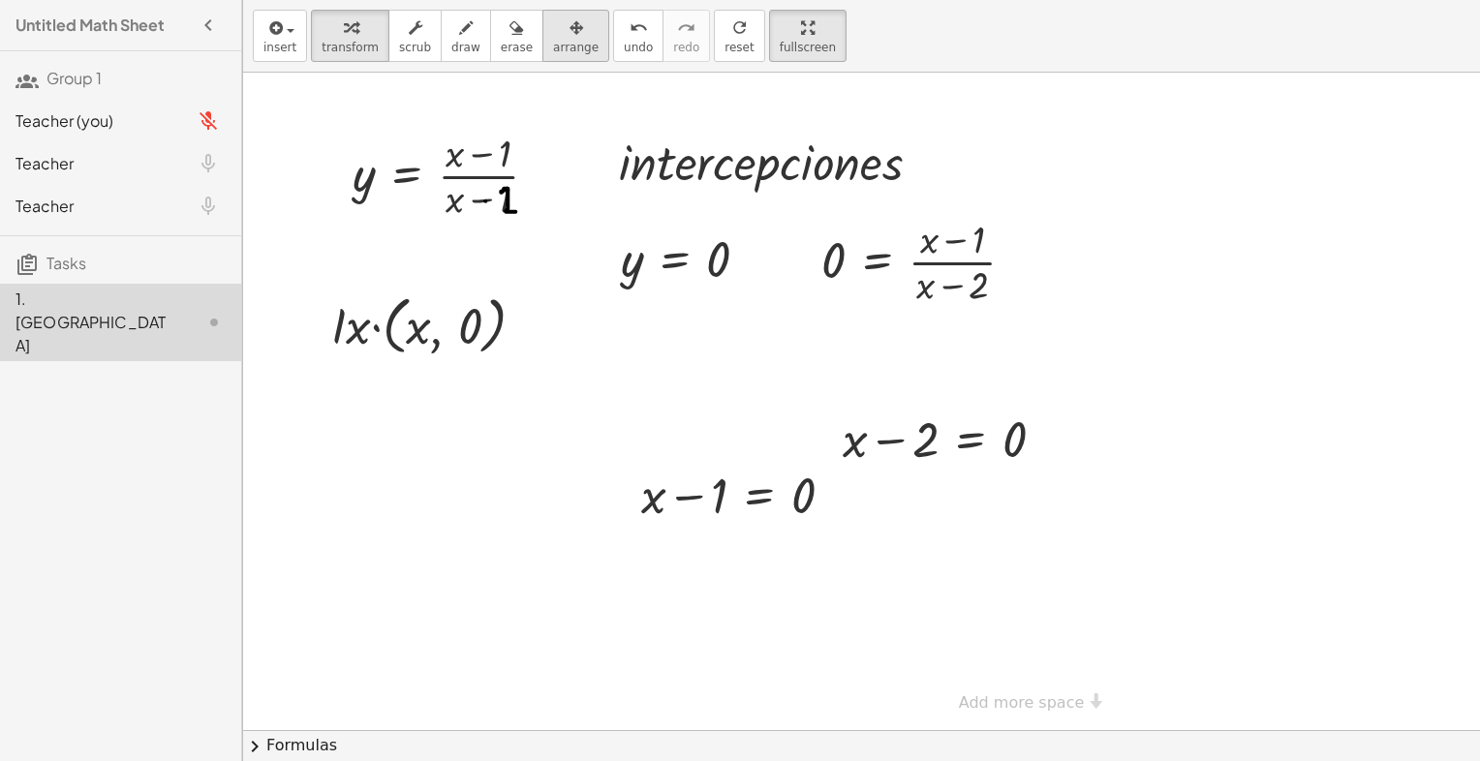
click at [553, 46] on span "arrange" at bounding box center [576, 48] width 46 height 14
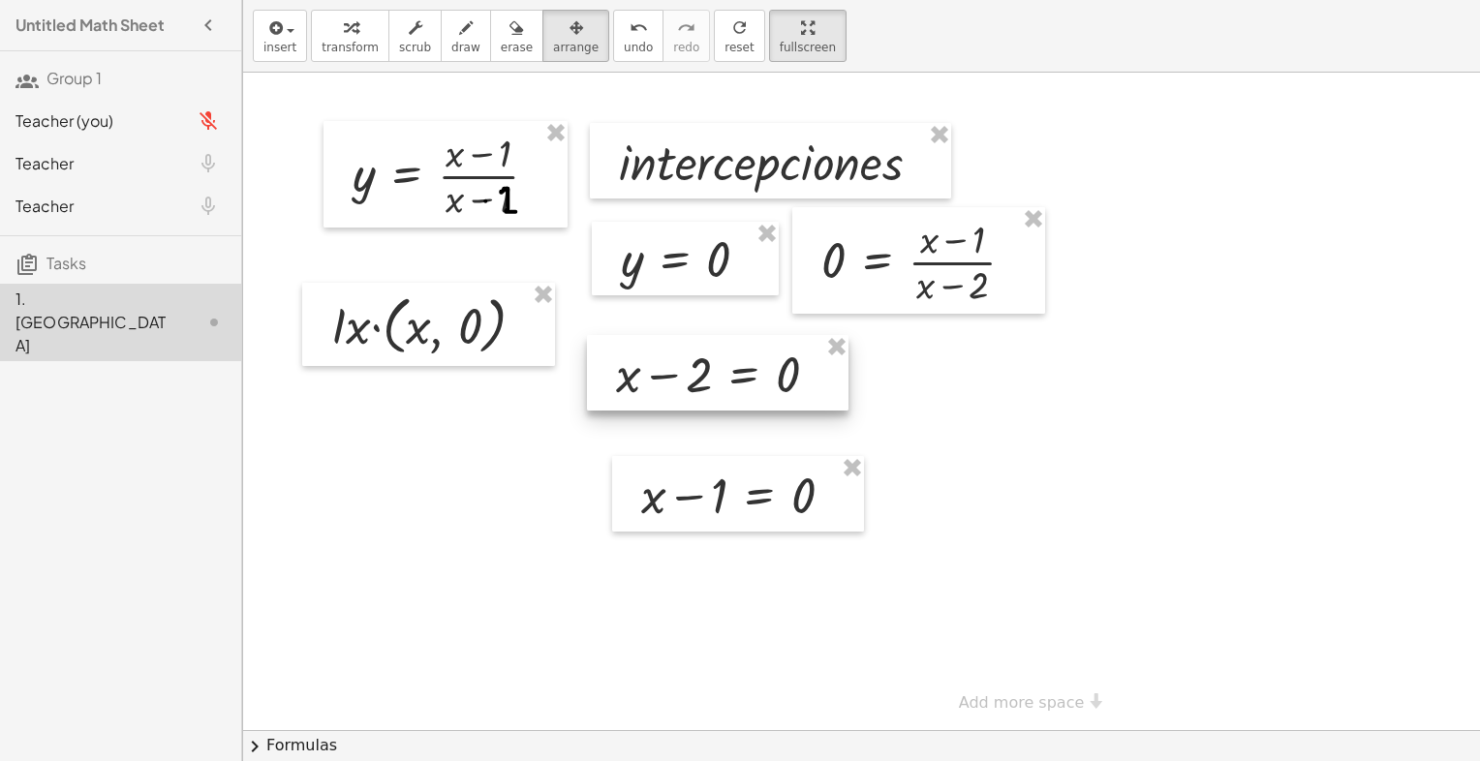
drag, startPoint x: 970, startPoint y: 442, endPoint x: 745, endPoint y: 377, distance: 234.8
click at [745, 377] on div at bounding box center [717, 373] width 261 height 76
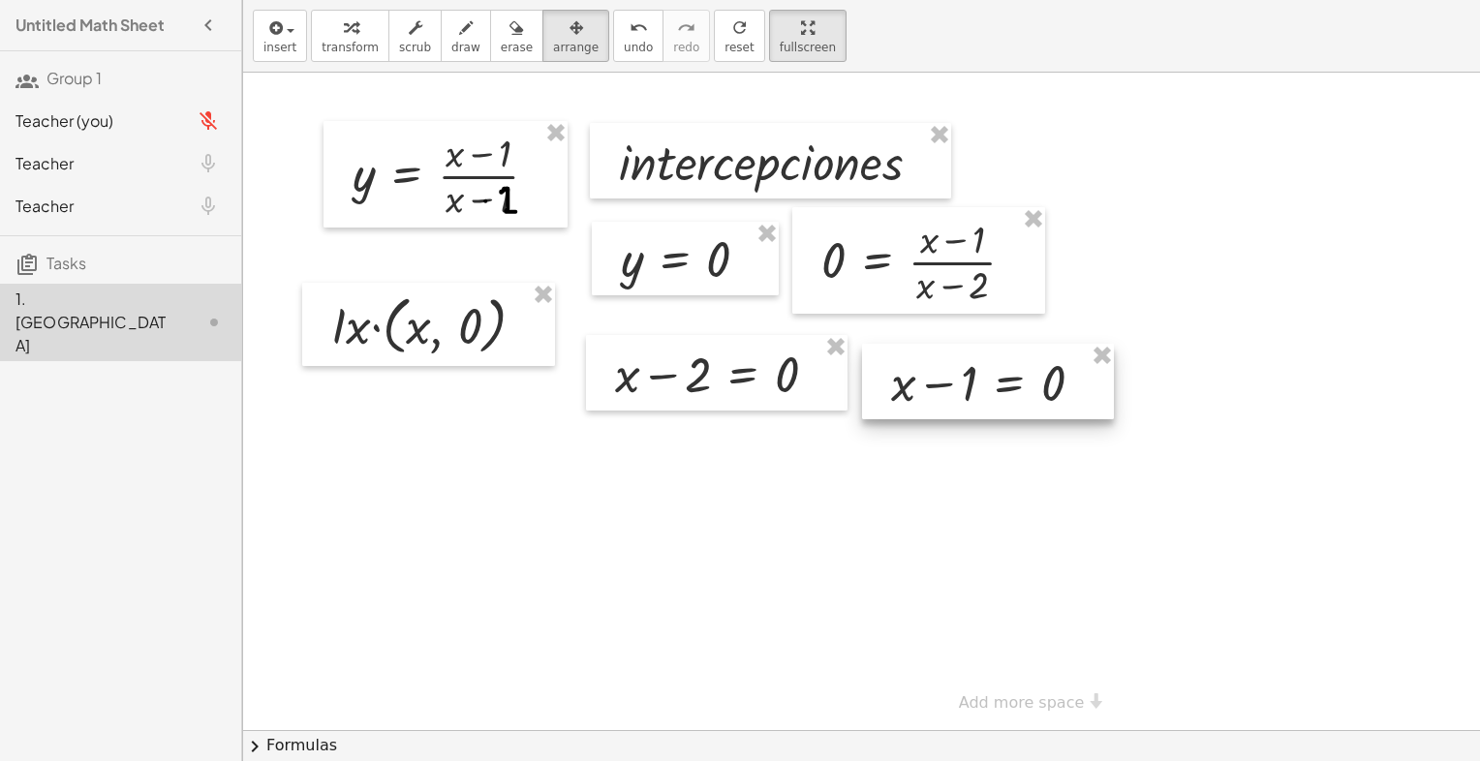
drag, startPoint x: 759, startPoint y: 498, endPoint x: 1008, endPoint y: 384, distance: 273.9
click at [1008, 384] on div at bounding box center [988, 382] width 252 height 76
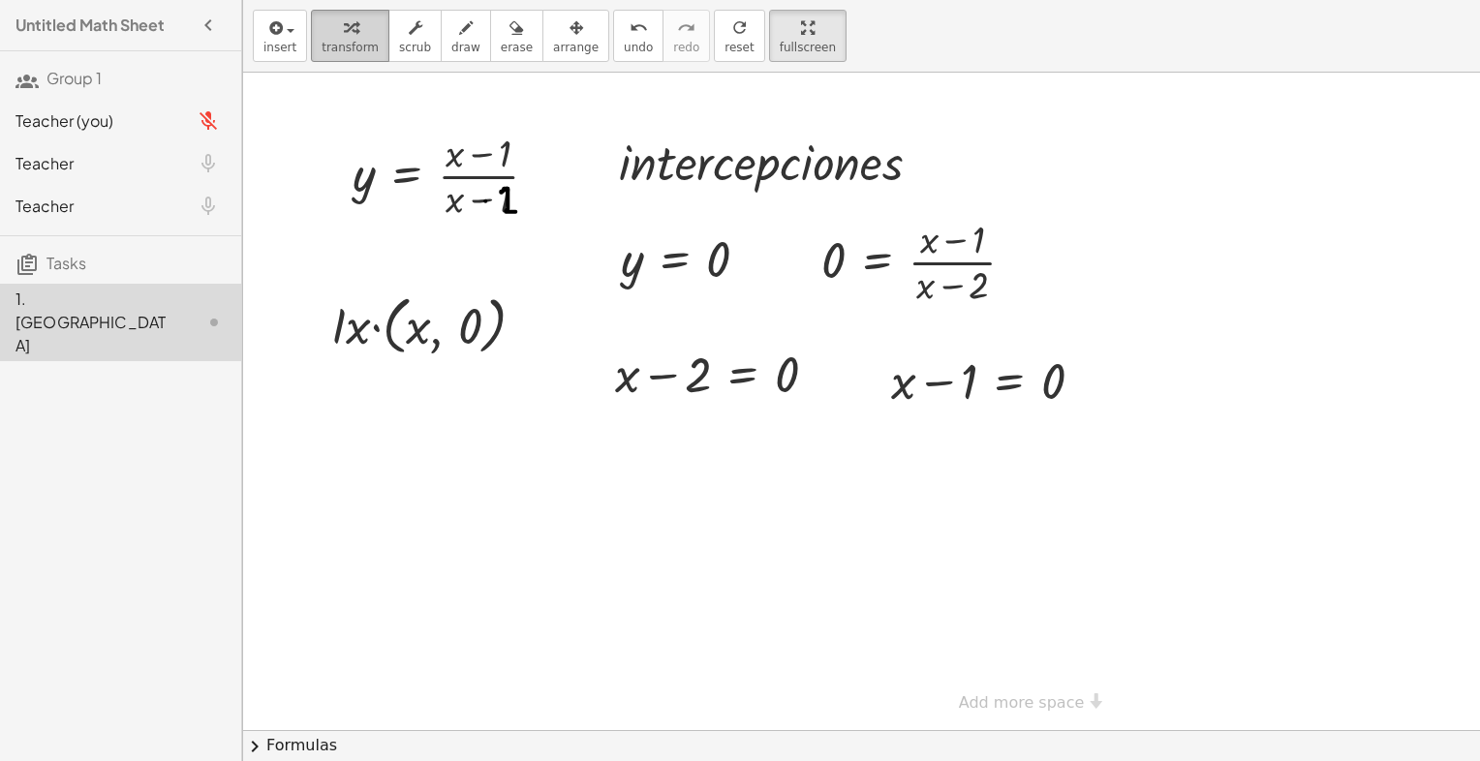
click at [351, 29] on div "button" at bounding box center [350, 26] width 57 height 23
click at [657, 440] on div at bounding box center [1016, 402] width 1546 height 658
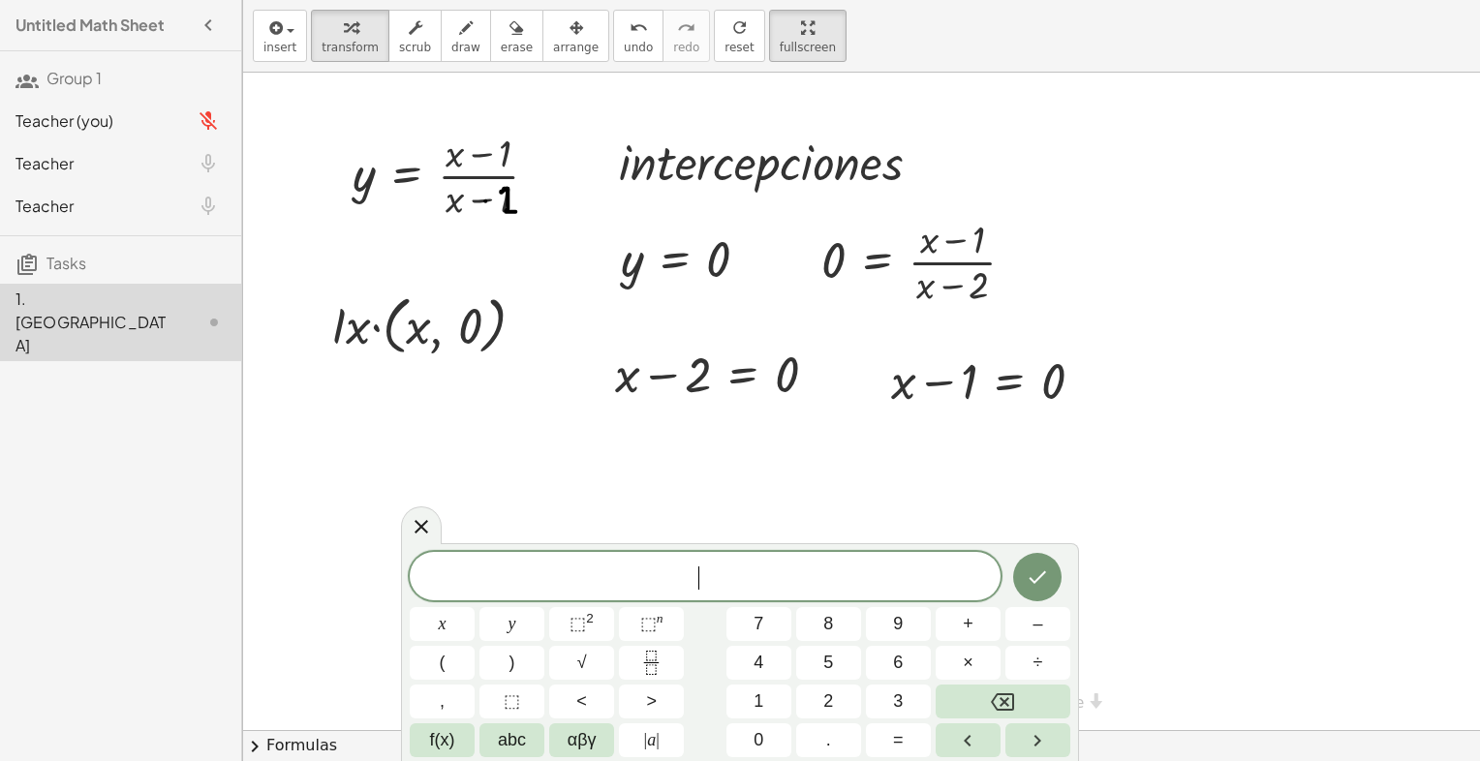
click at [657, 440] on div at bounding box center [1016, 402] width 1546 height 658
click at [648, 656] on icon "Fraction" at bounding box center [651, 663] width 24 height 24
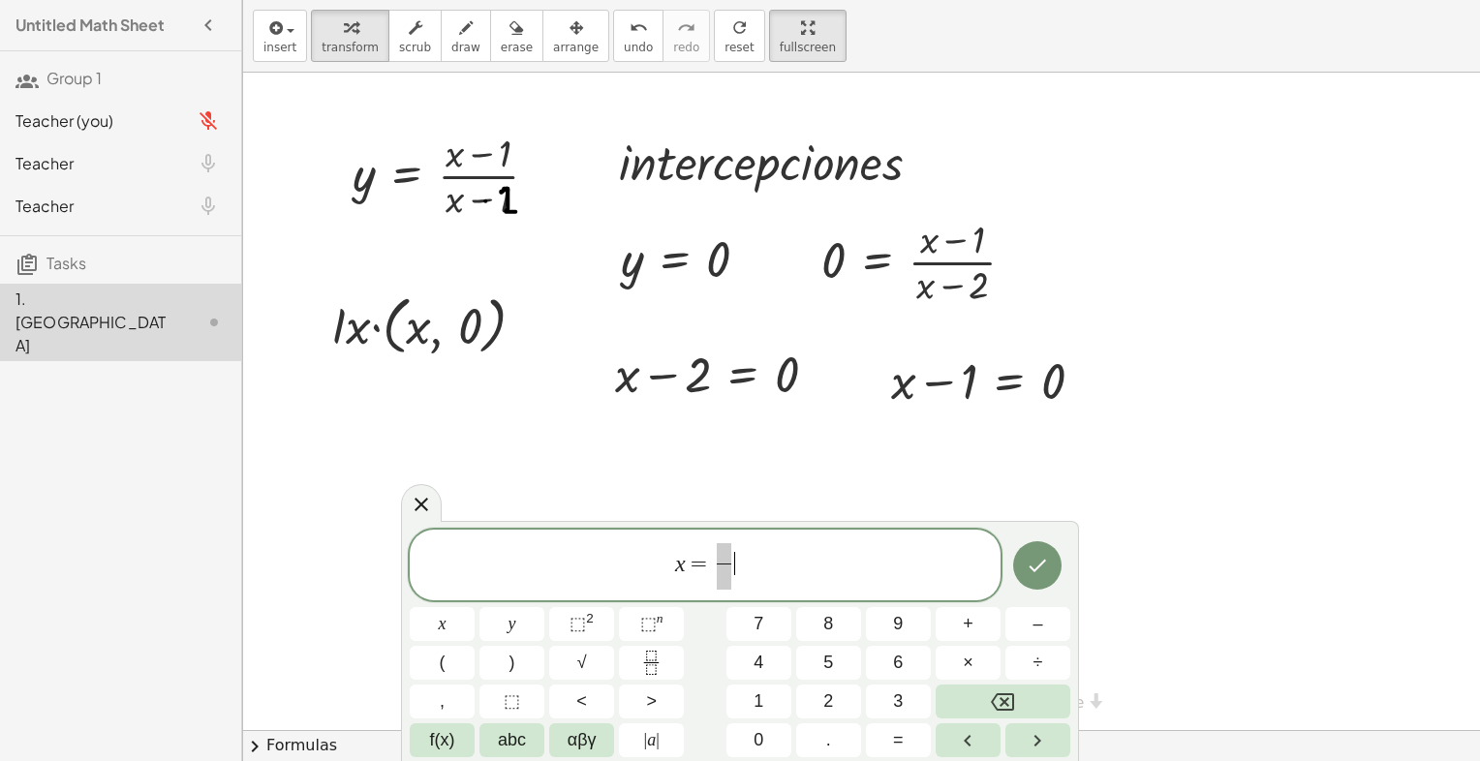
click at [747, 557] on span "x = ​ ​" at bounding box center [705, 566] width 591 height 51
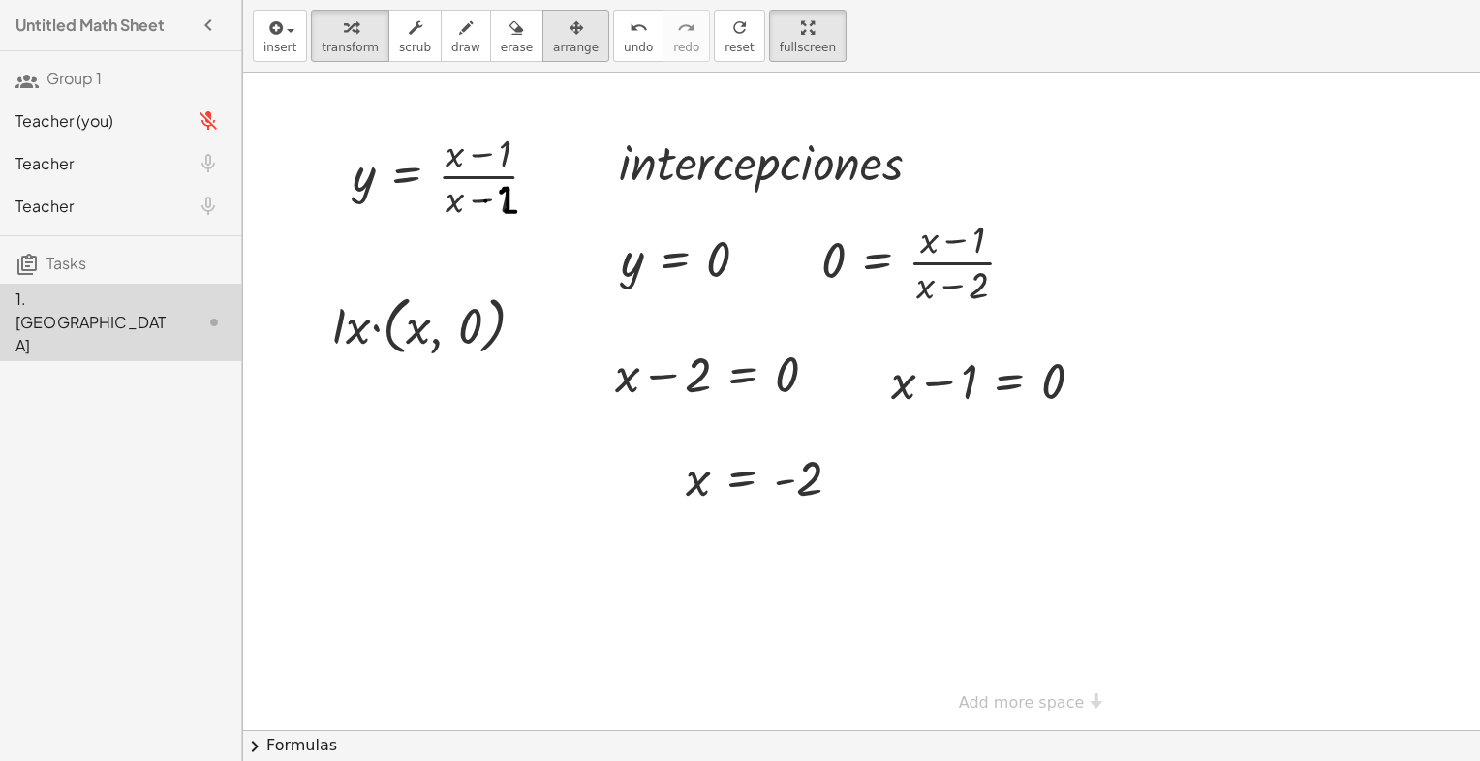
click at [553, 33] on div "button" at bounding box center [576, 26] width 46 height 23
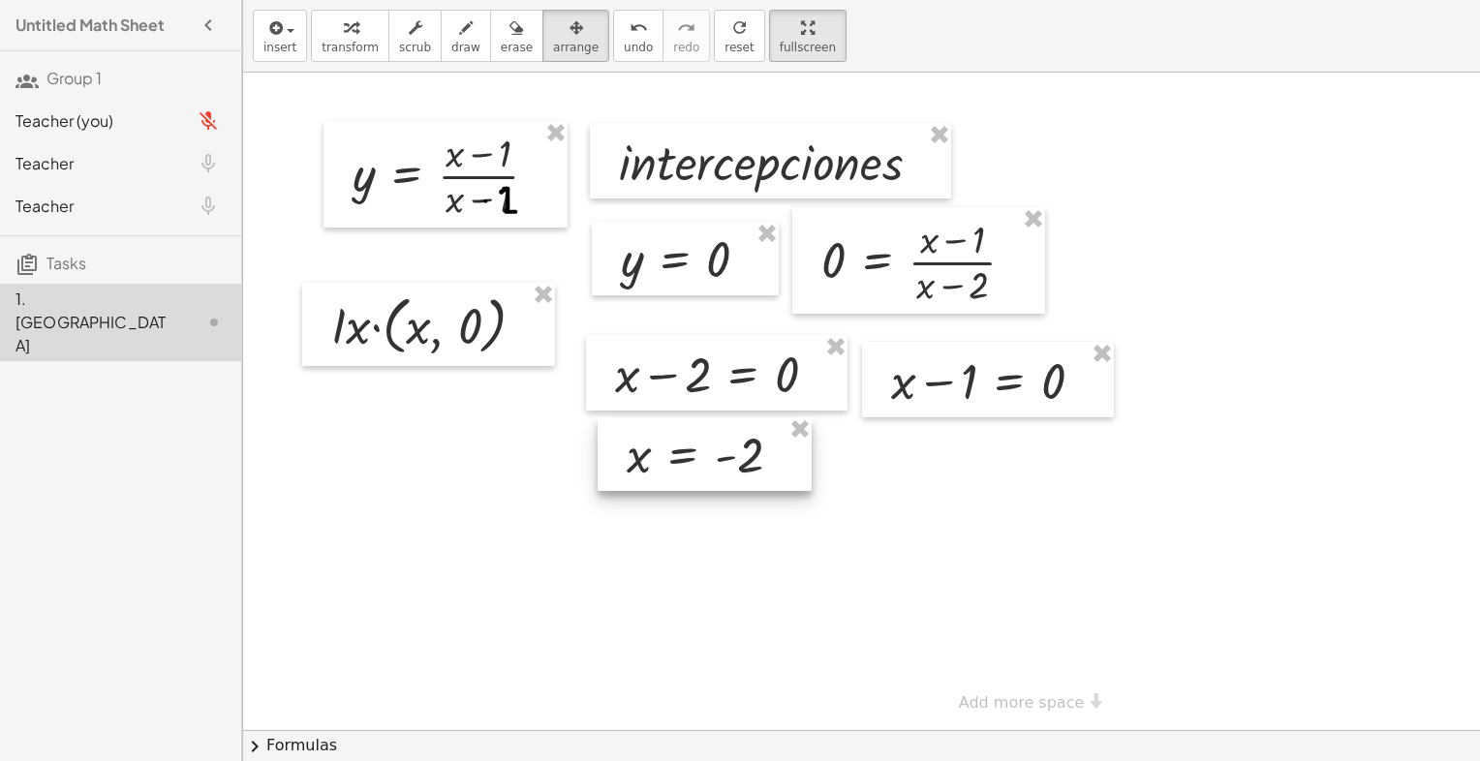
drag, startPoint x: 757, startPoint y: 492, endPoint x: 698, endPoint y: 469, distance: 63.5
click at [698, 469] on div at bounding box center [705, 454] width 214 height 74
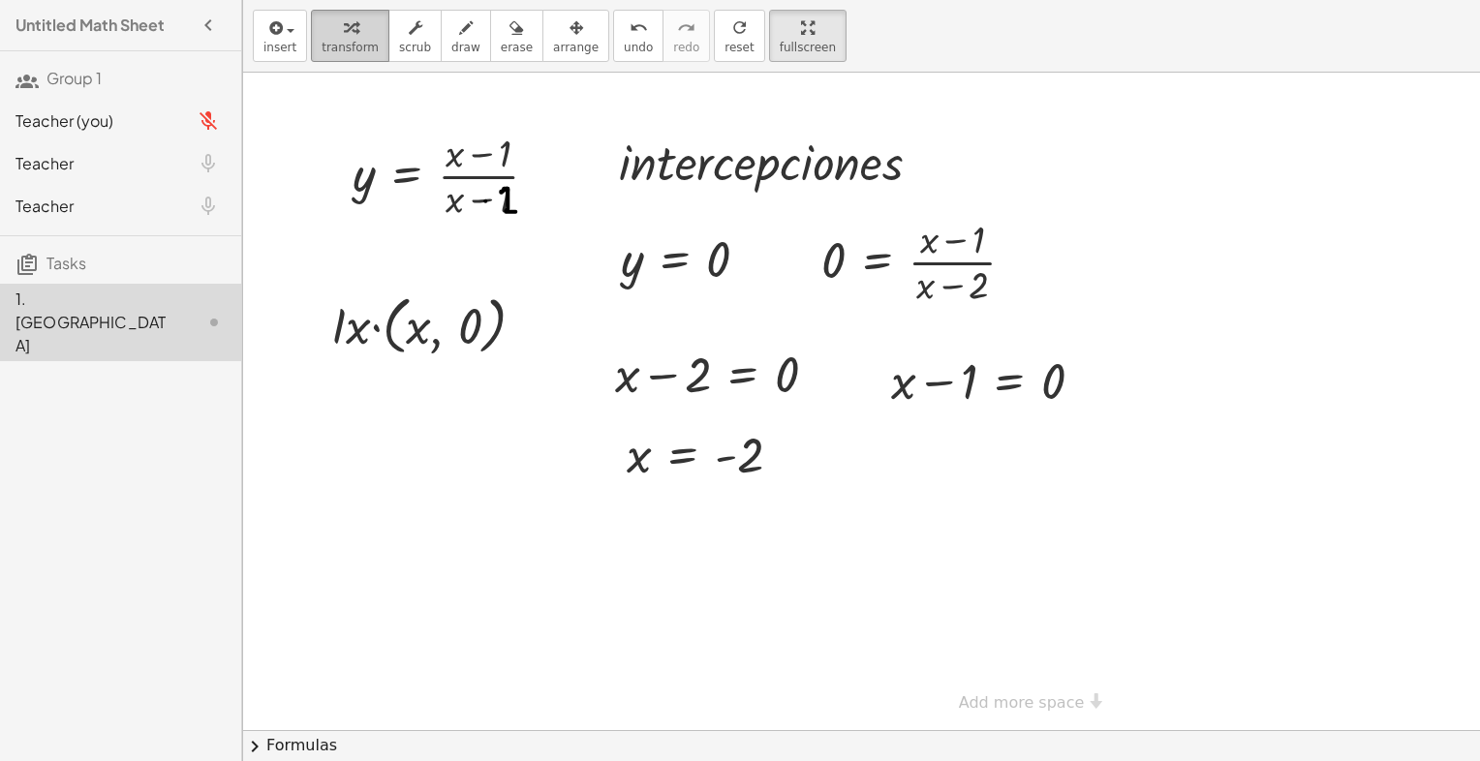
click at [353, 55] on button "transform" at bounding box center [350, 36] width 78 height 52
click at [986, 507] on div at bounding box center [1016, 402] width 1546 height 658
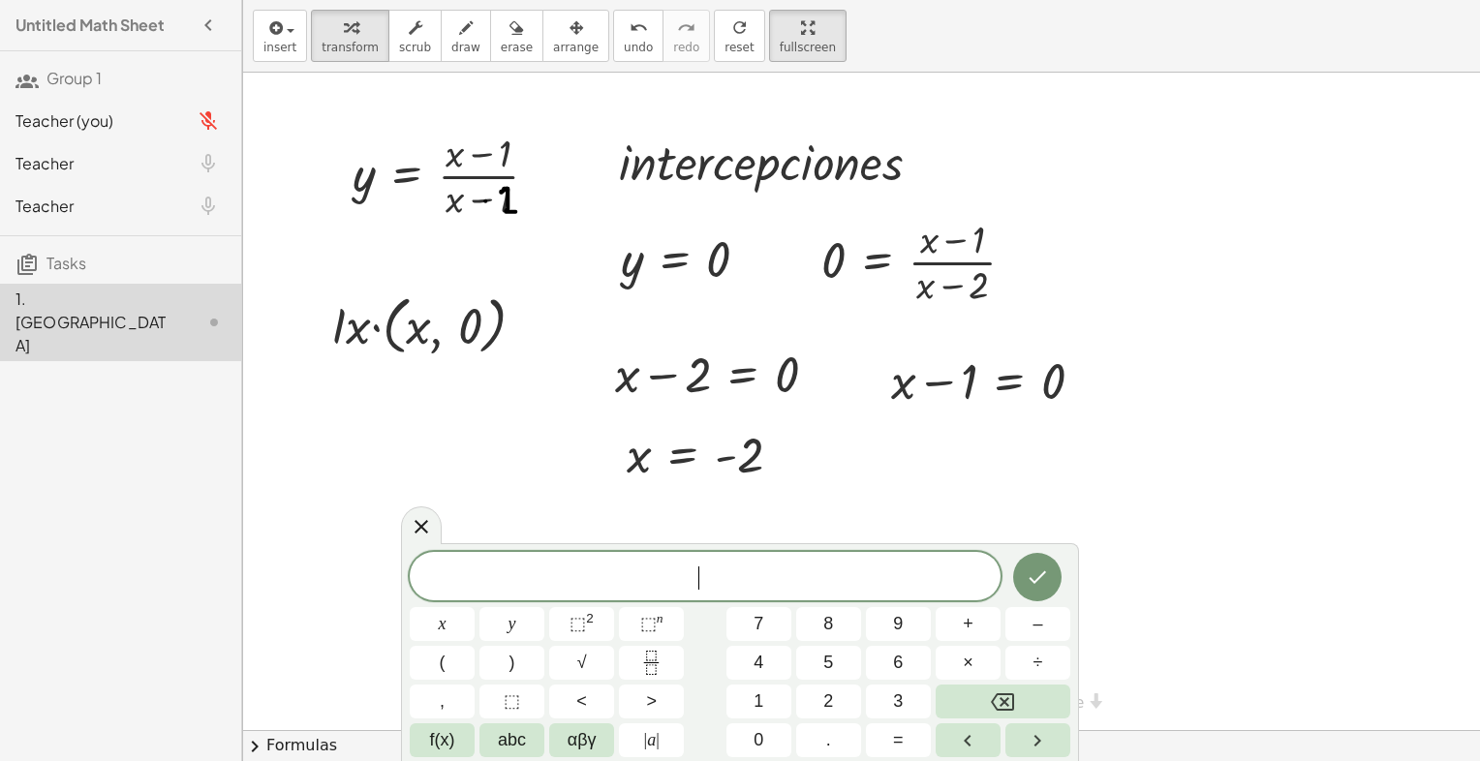
click at [986, 507] on div at bounding box center [1016, 402] width 1546 height 658
click at [419, 517] on icon at bounding box center [421, 525] width 23 height 23
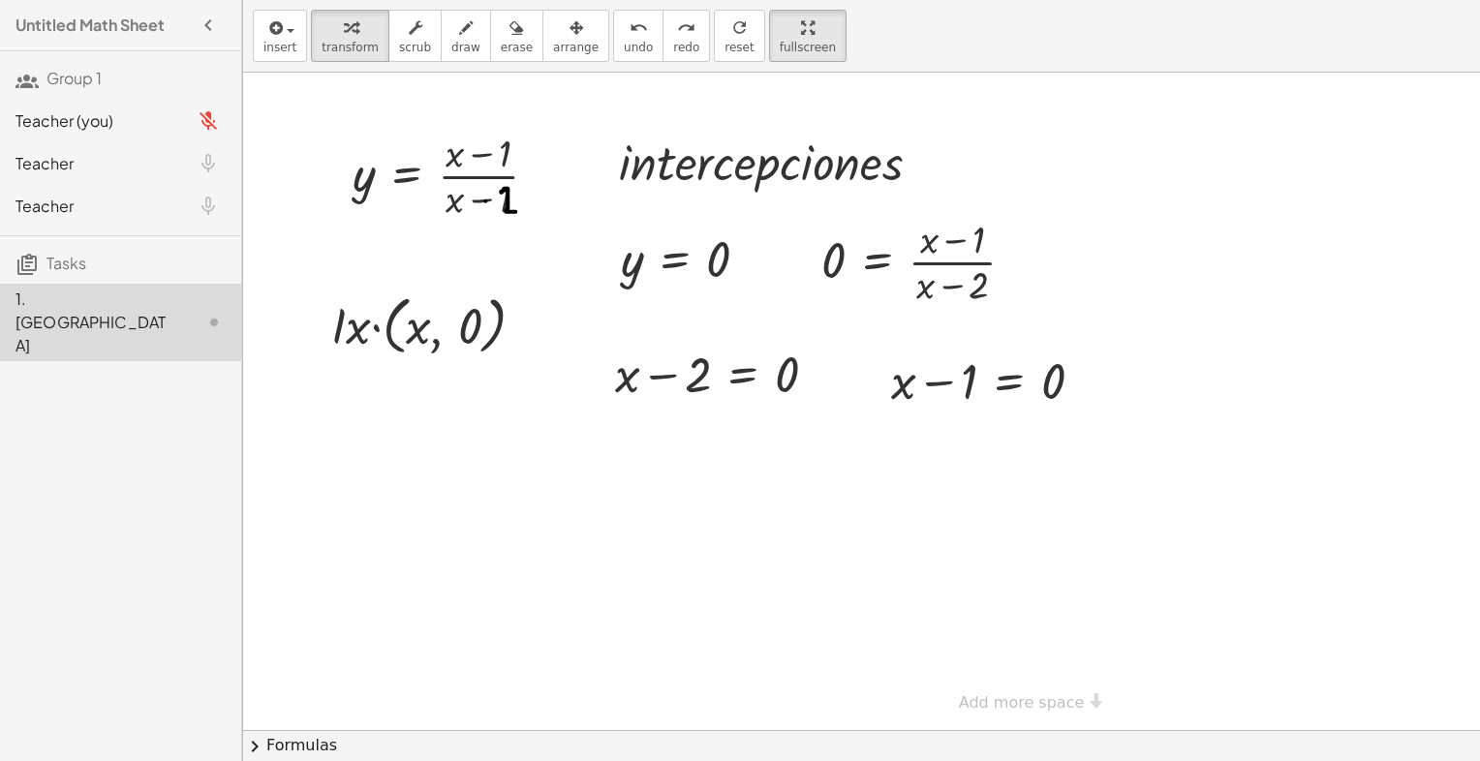
click at [682, 491] on div at bounding box center [1016, 402] width 1546 height 658
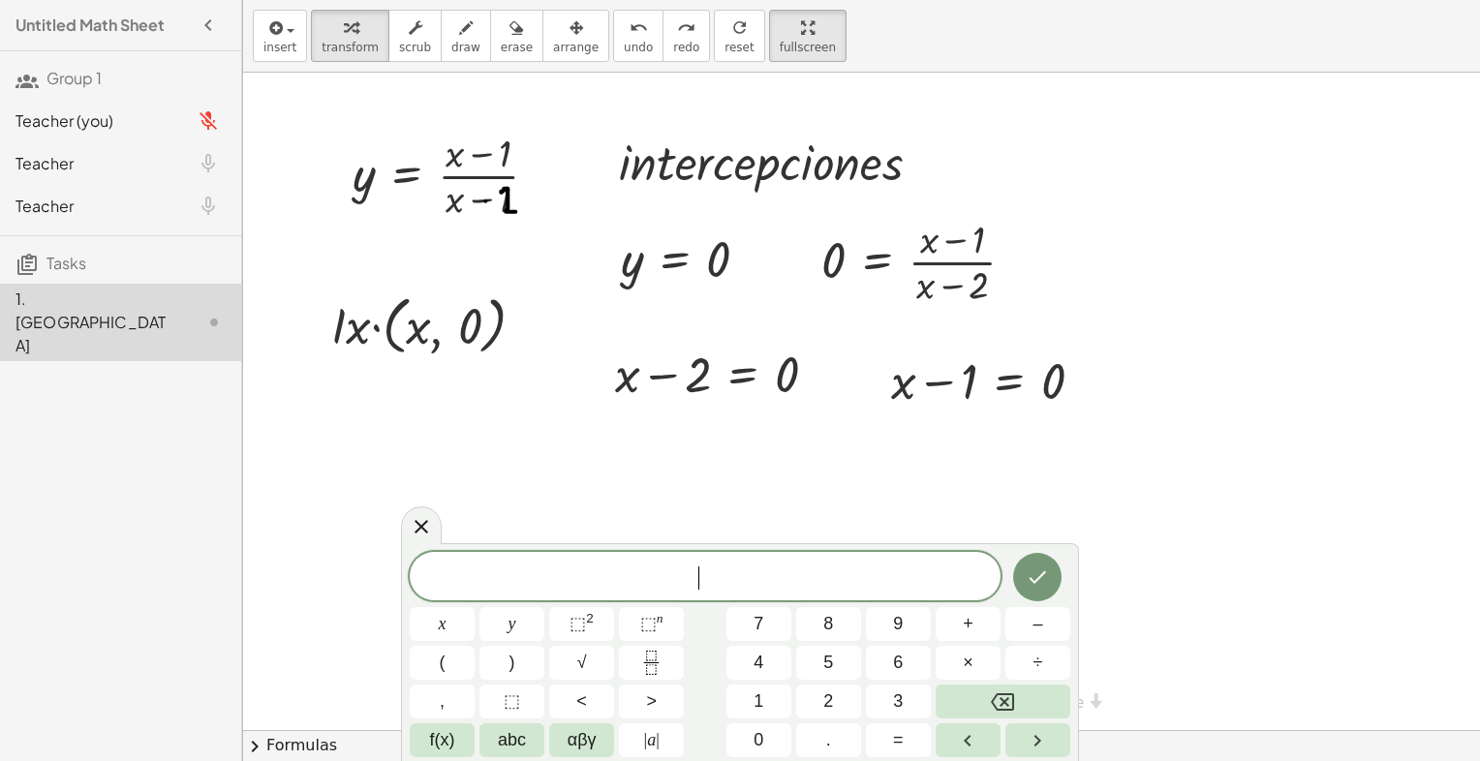
click at [677, 489] on div at bounding box center [1016, 402] width 1546 height 658
click at [1046, 595] on button "Done" at bounding box center [1037, 577] width 48 height 48
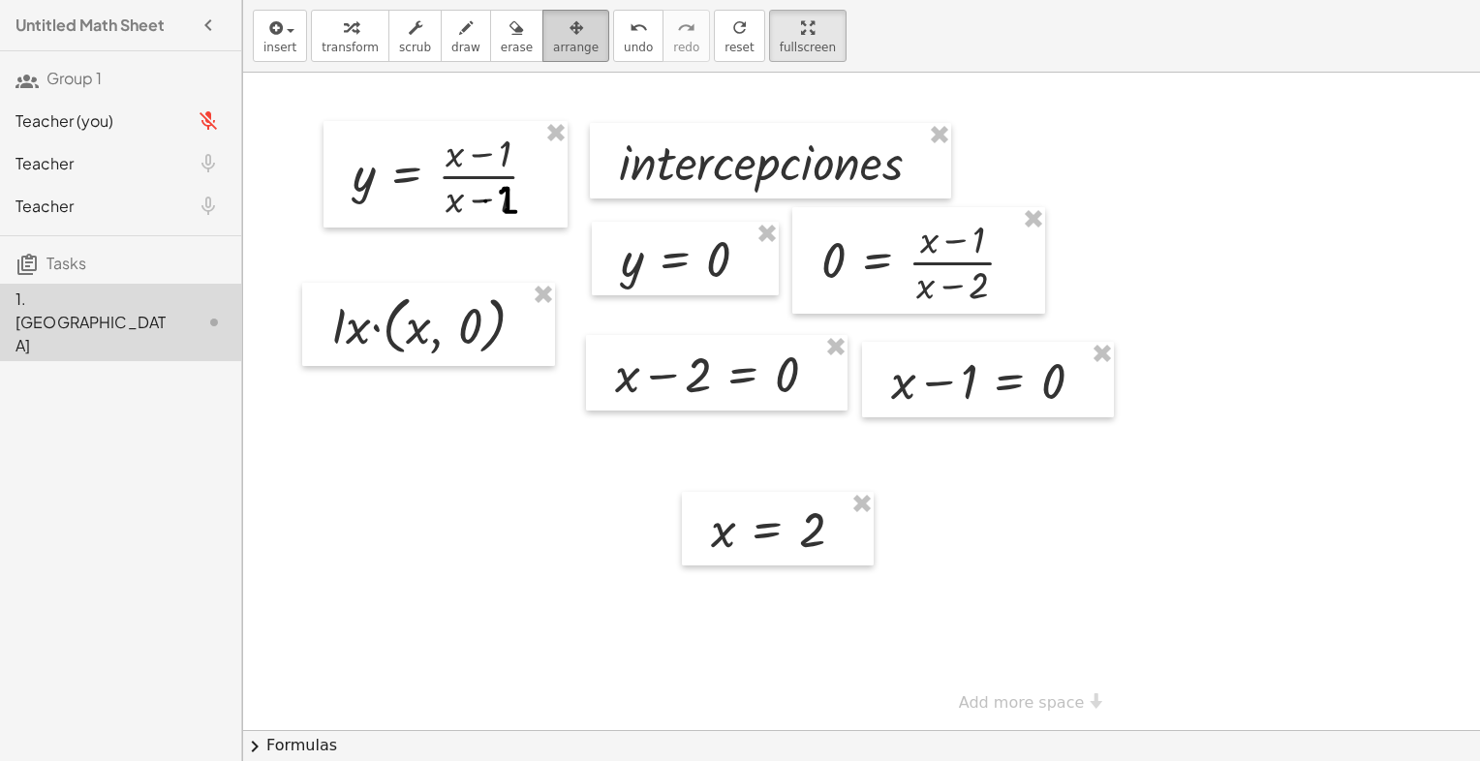
click at [553, 33] on div "button" at bounding box center [576, 26] width 46 height 23
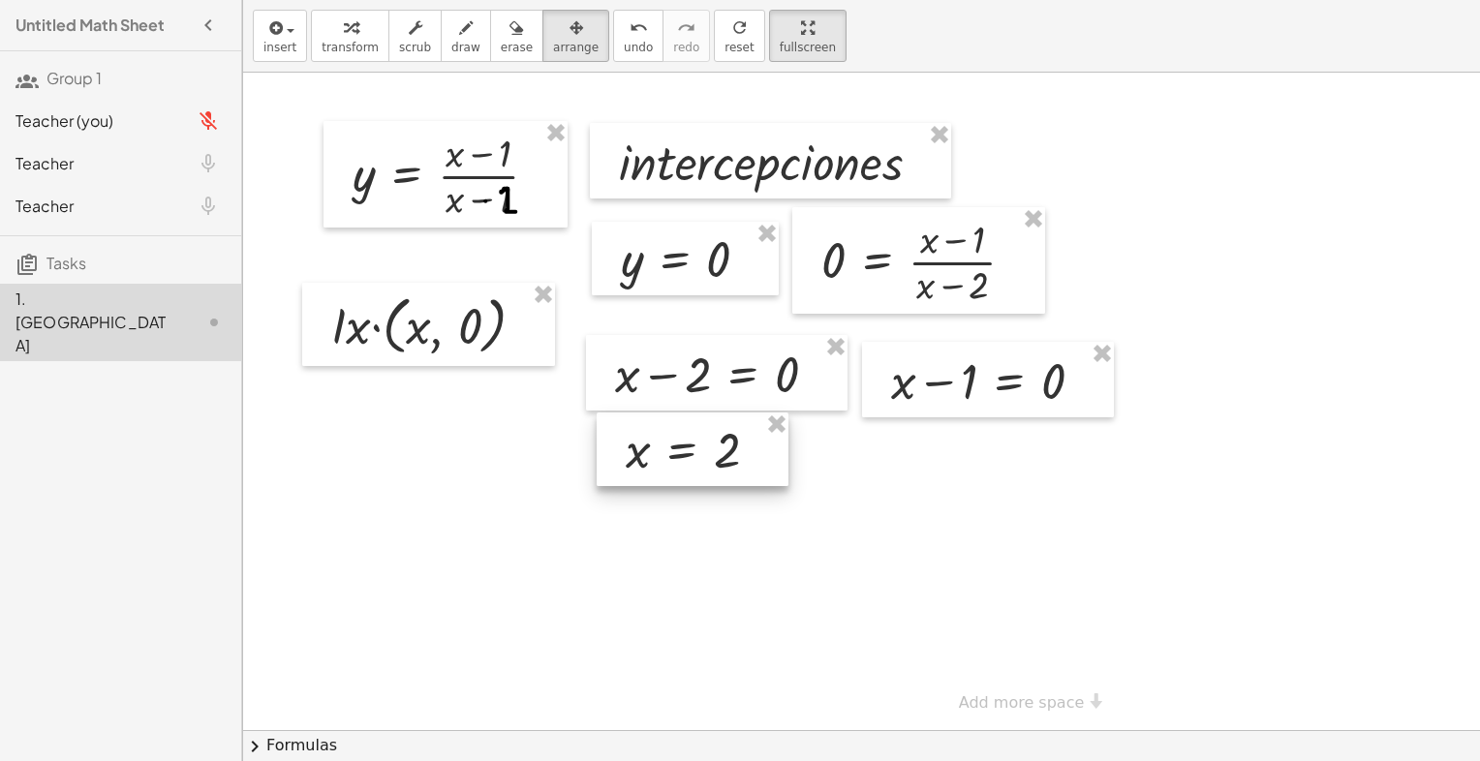
drag, startPoint x: 808, startPoint y: 535, endPoint x: 723, endPoint y: 455, distance: 116.5
click at [723, 455] on div at bounding box center [693, 450] width 192 height 74
click at [341, 50] on span "transform" at bounding box center [350, 48] width 57 height 14
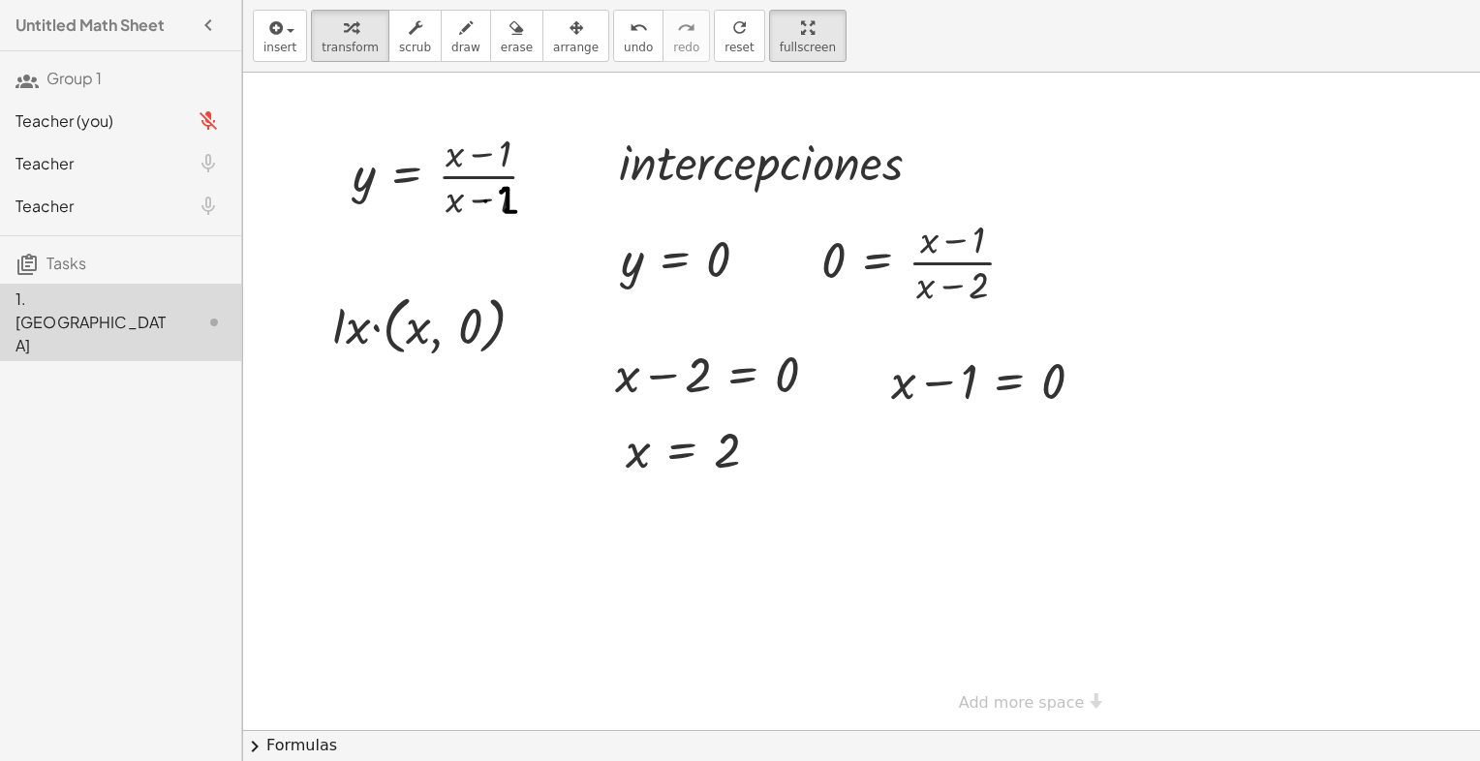
click at [938, 492] on div at bounding box center [1016, 402] width 1546 height 658
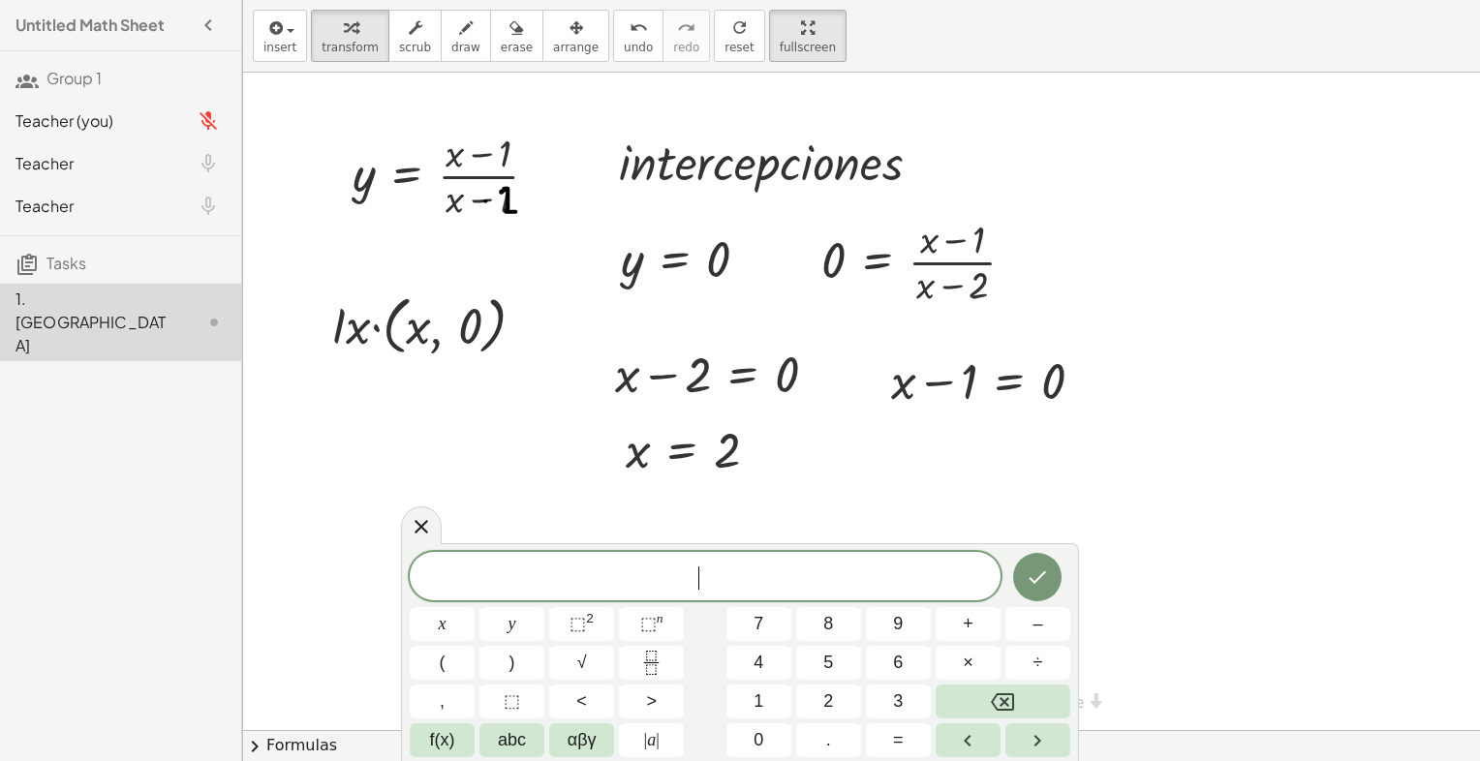
click at [938, 492] on div at bounding box center [1016, 402] width 1546 height 658
click at [1061, 569] on button "Done" at bounding box center [1037, 577] width 48 height 48
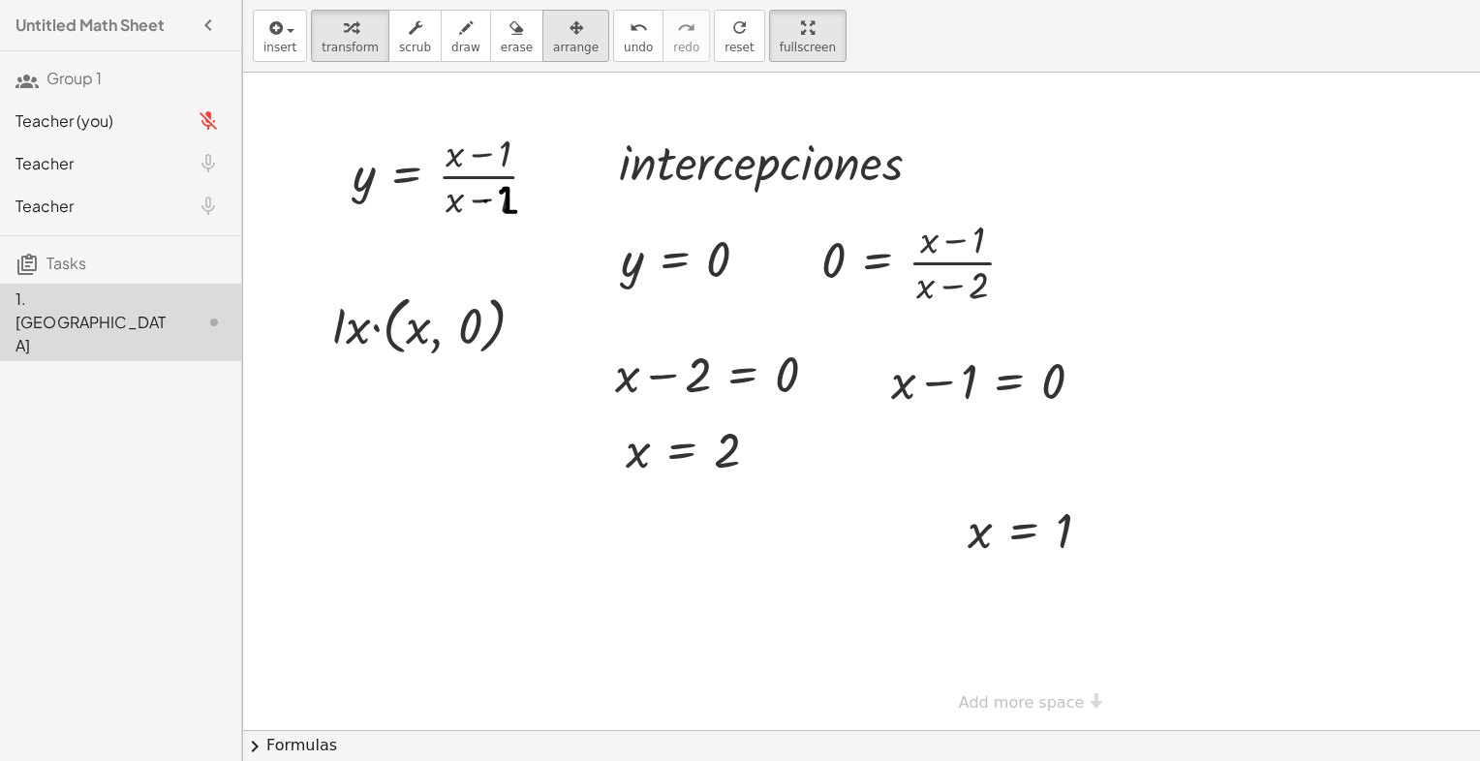
click at [559, 45] on span "arrange" at bounding box center [576, 48] width 46 height 14
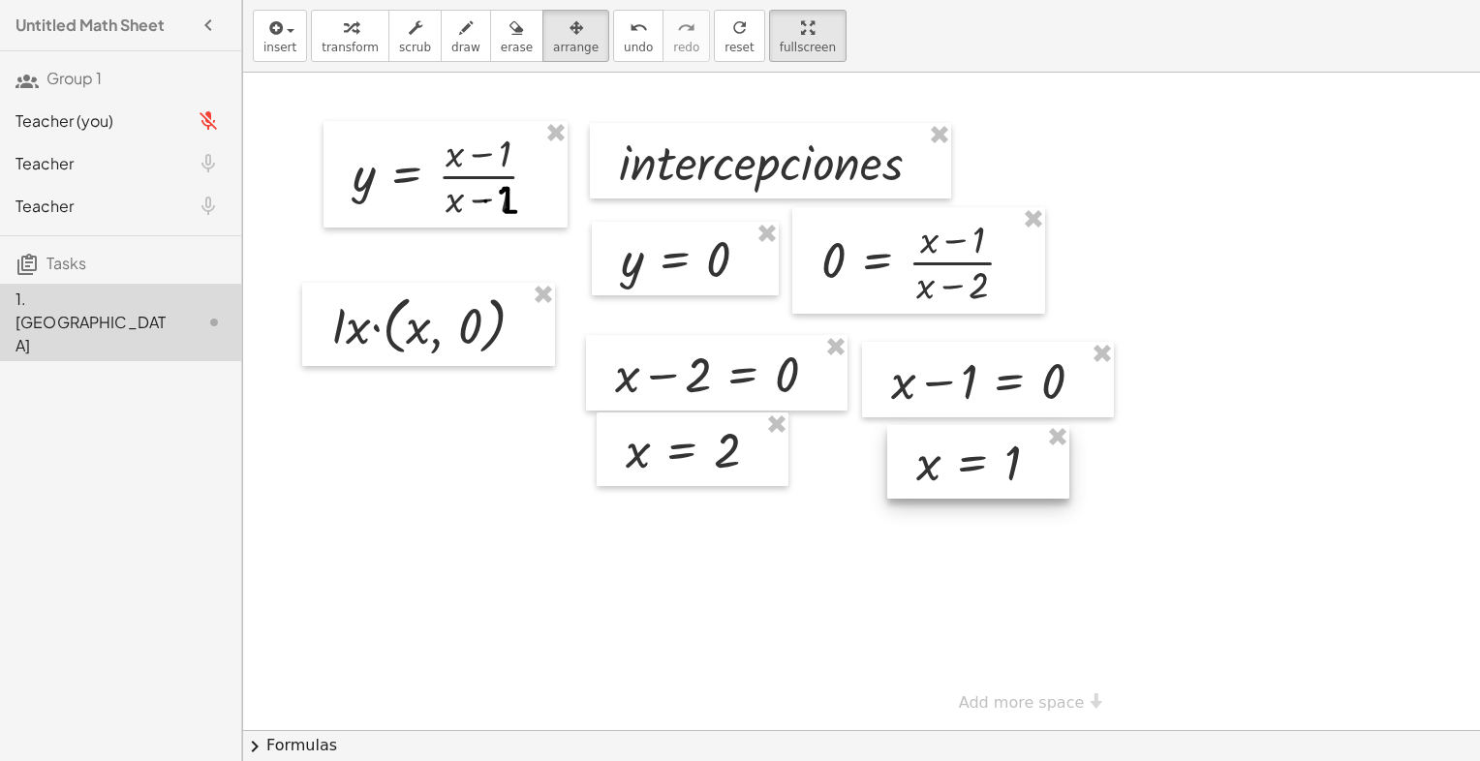
drag, startPoint x: 1043, startPoint y: 548, endPoint x: 992, endPoint y: 480, distance: 85.0
click at [992, 480] on div at bounding box center [978, 462] width 182 height 74
click at [459, 37] on icon "button" at bounding box center [466, 27] width 14 height 23
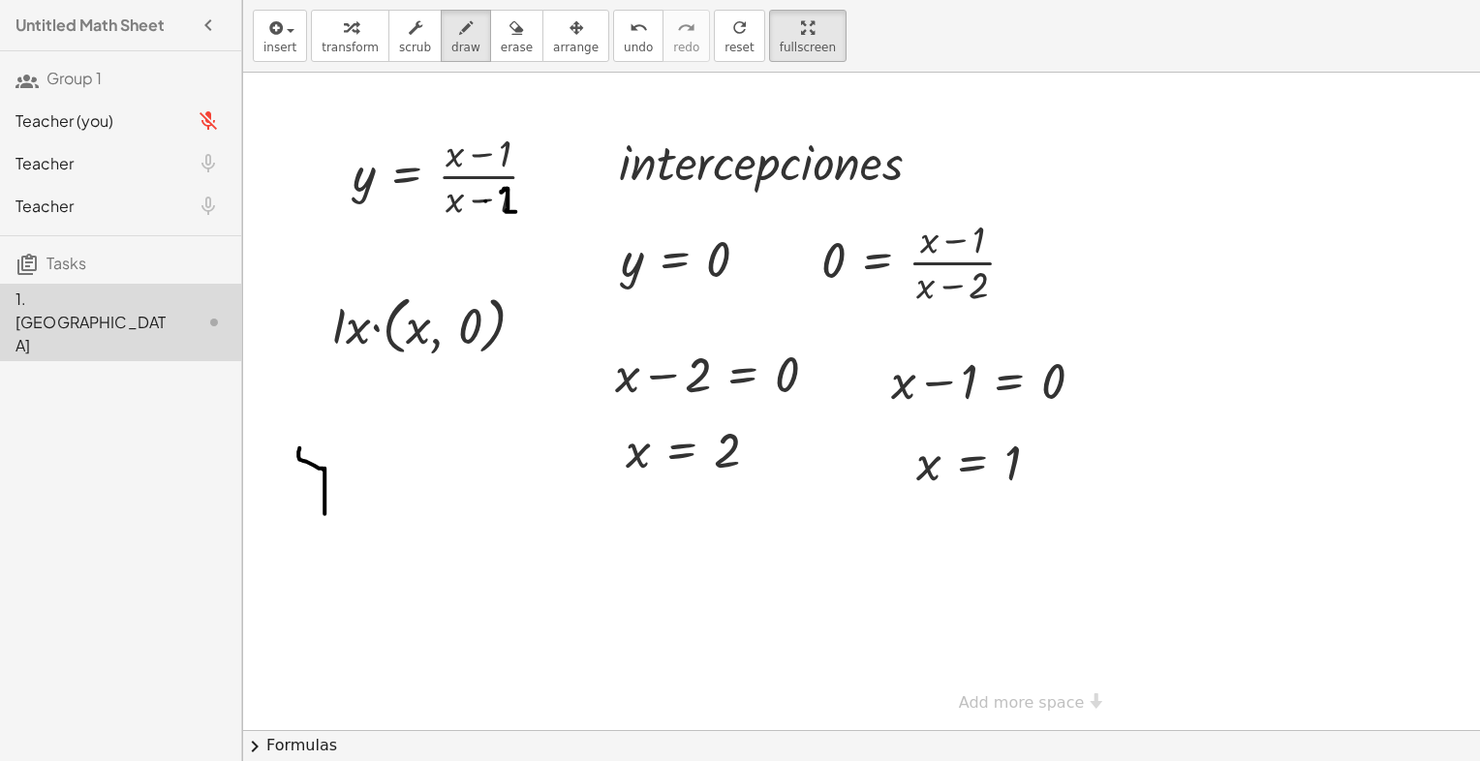
drag, startPoint x: 299, startPoint y: 447, endPoint x: 344, endPoint y: 470, distance: 49.8
click at [324, 512] on div at bounding box center [1016, 402] width 1546 height 658
drag, startPoint x: 324, startPoint y: 443, endPoint x: 325, endPoint y: 468, distance: 25.2
click at [325, 480] on div at bounding box center [1016, 402] width 1546 height 658
drag, startPoint x: 344, startPoint y: 459, endPoint x: 363, endPoint y: 459, distance: 19.4
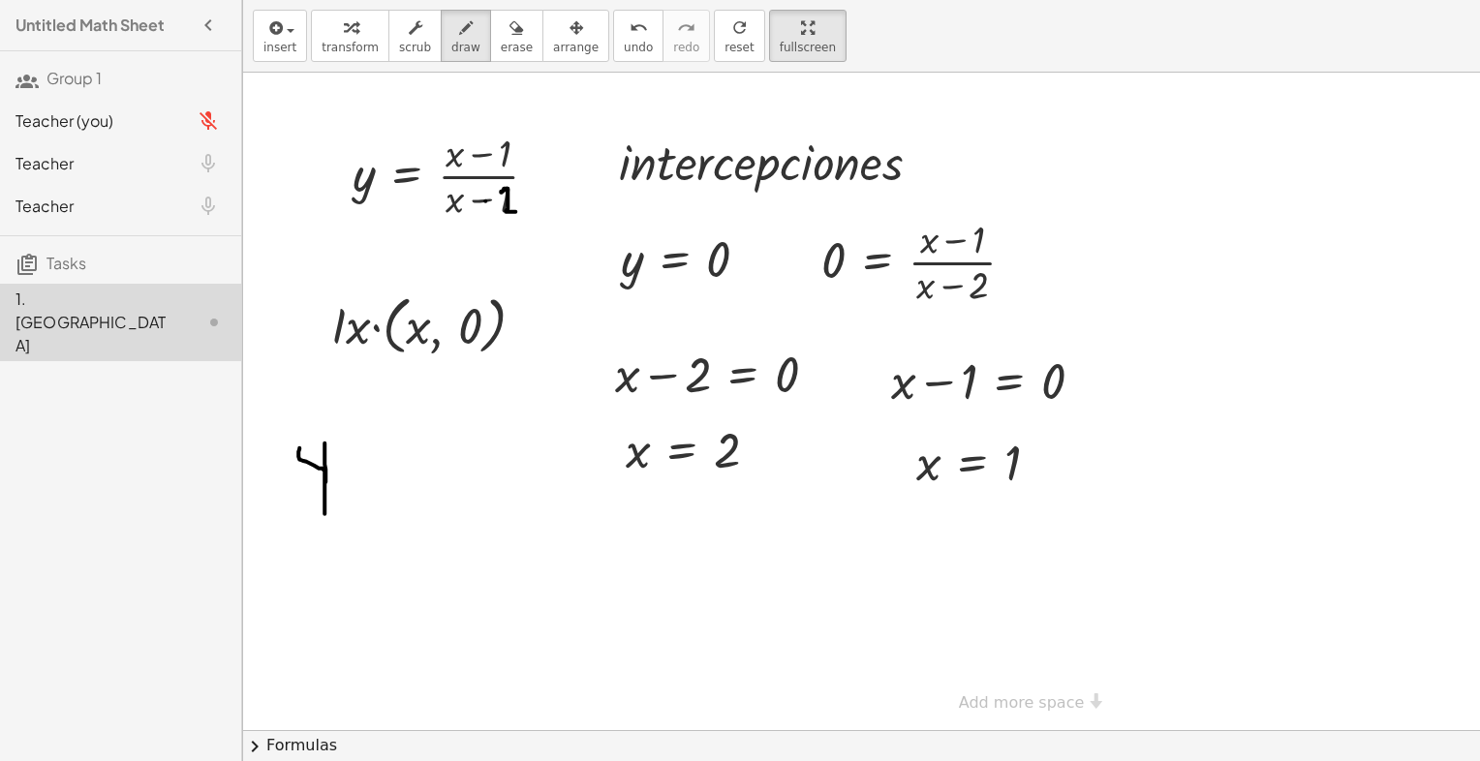
click at [363, 459] on div at bounding box center [1016, 402] width 1546 height 658
drag, startPoint x: 352, startPoint y: 468, endPoint x: 366, endPoint y: 471, distance: 14.8
click at [366, 471] on div at bounding box center [1016, 402] width 1546 height 658
drag, startPoint x: 390, startPoint y: 444, endPoint x: 408, endPoint y: 467, distance: 29.1
click at [408, 467] on div at bounding box center [1016, 402] width 1546 height 658
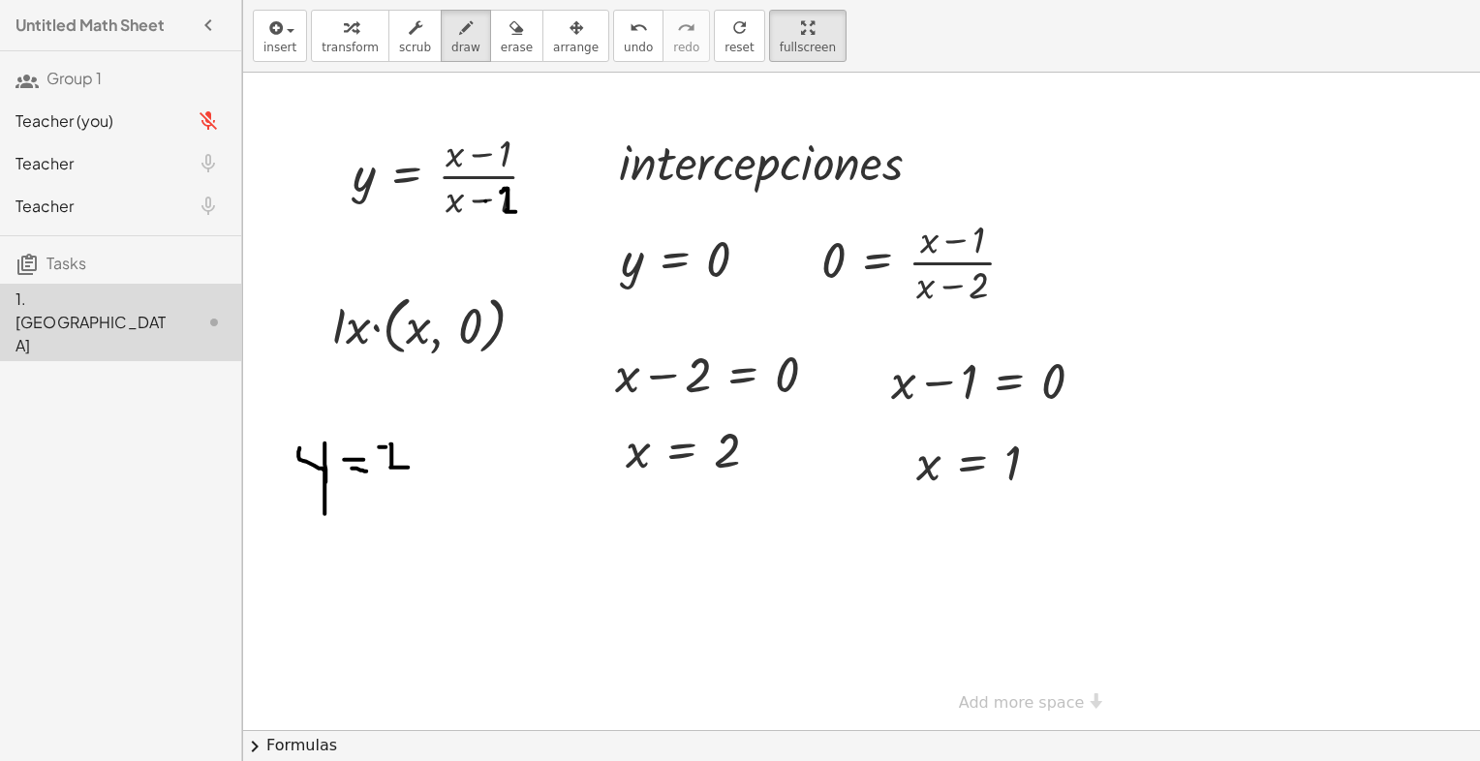
drag, startPoint x: 385, startPoint y: 446, endPoint x: 372, endPoint y: 445, distance: 13.7
click at [369, 445] on div at bounding box center [1016, 402] width 1546 height 658
drag, startPoint x: 427, startPoint y: 454, endPoint x: 441, endPoint y: 454, distance: 13.6
click at [441, 454] on div at bounding box center [1016, 402] width 1546 height 658
drag, startPoint x: 455, startPoint y: 446, endPoint x: 475, endPoint y: 502, distance: 59.4
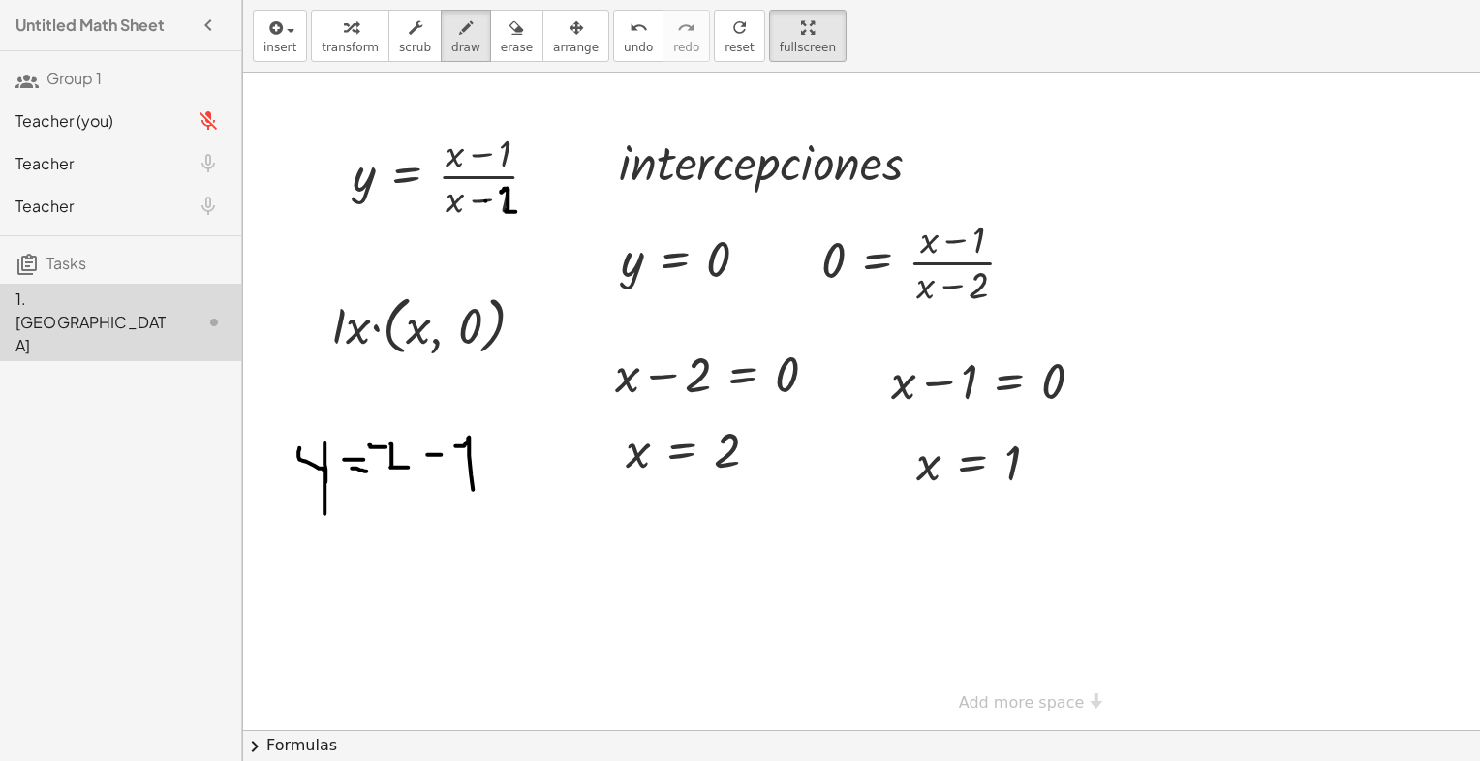
click at [475, 502] on div at bounding box center [1016, 402] width 1546 height 658
drag, startPoint x: 467, startPoint y: 490, endPoint x: 527, endPoint y: 485, distance: 60.2
click at [532, 487] on div at bounding box center [1016, 402] width 1546 height 658
drag, startPoint x: 390, startPoint y: 531, endPoint x: 430, endPoint y: 543, distance: 41.7
click at [418, 544] on div at bounding box center [1016, 402] width 1546 height 658
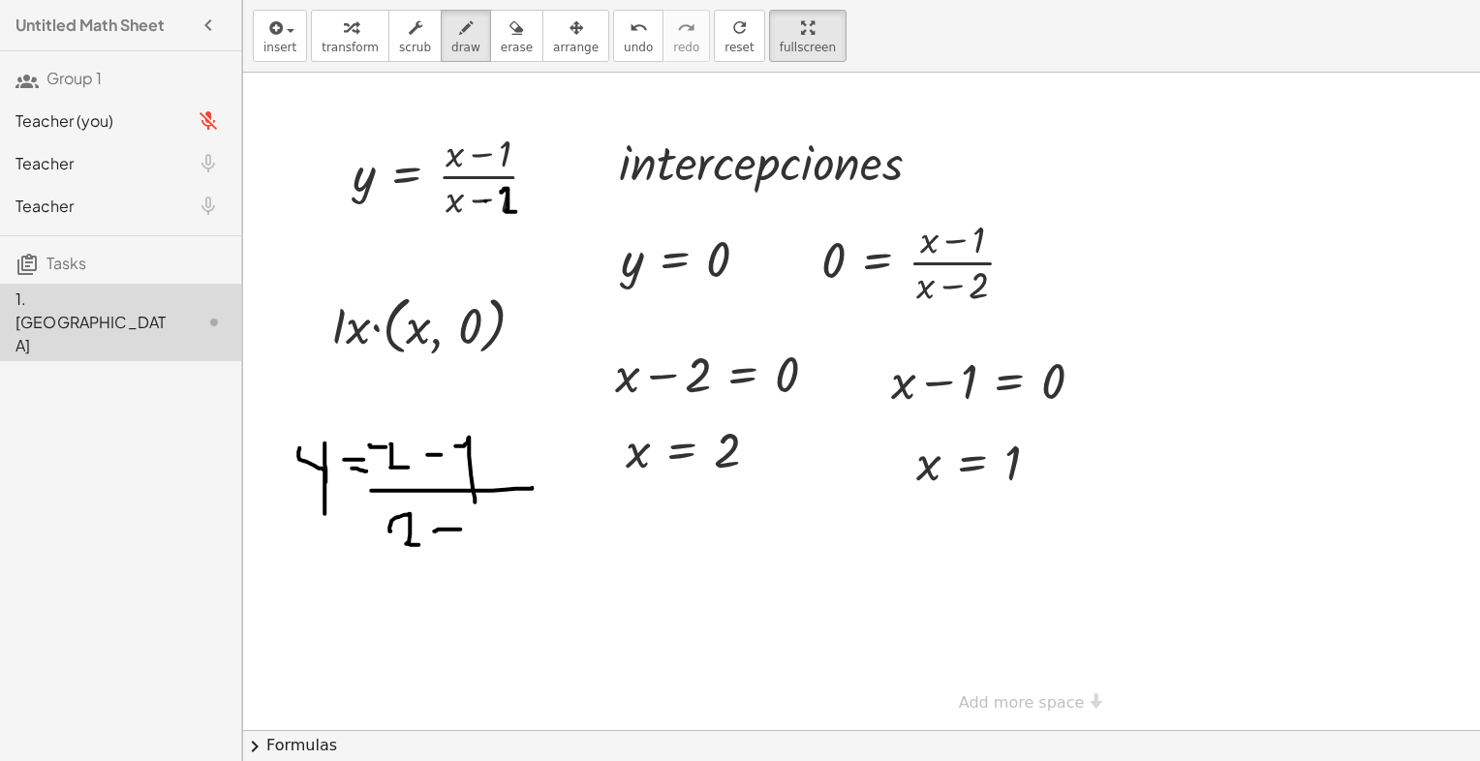
drag, startPoint x: 434, startPoint y: 531, endPoint x: 460, endPoint y: 529, distance: 26.2
click at [460, 529] on div at bounding box center [1016, 402] width 1546 height 658
drag, startPoint x: 491, startPoint y: 513, endPoint x: 525, endPoint y: 541, distance: 44.0
click at [525, 541] on div at bounding box center [1016, 402] width 1546 height 658
drag, startPoint x: 543, startPoint y: 490, endPoint x: 574, endPoint y: 491, distance: 31.0
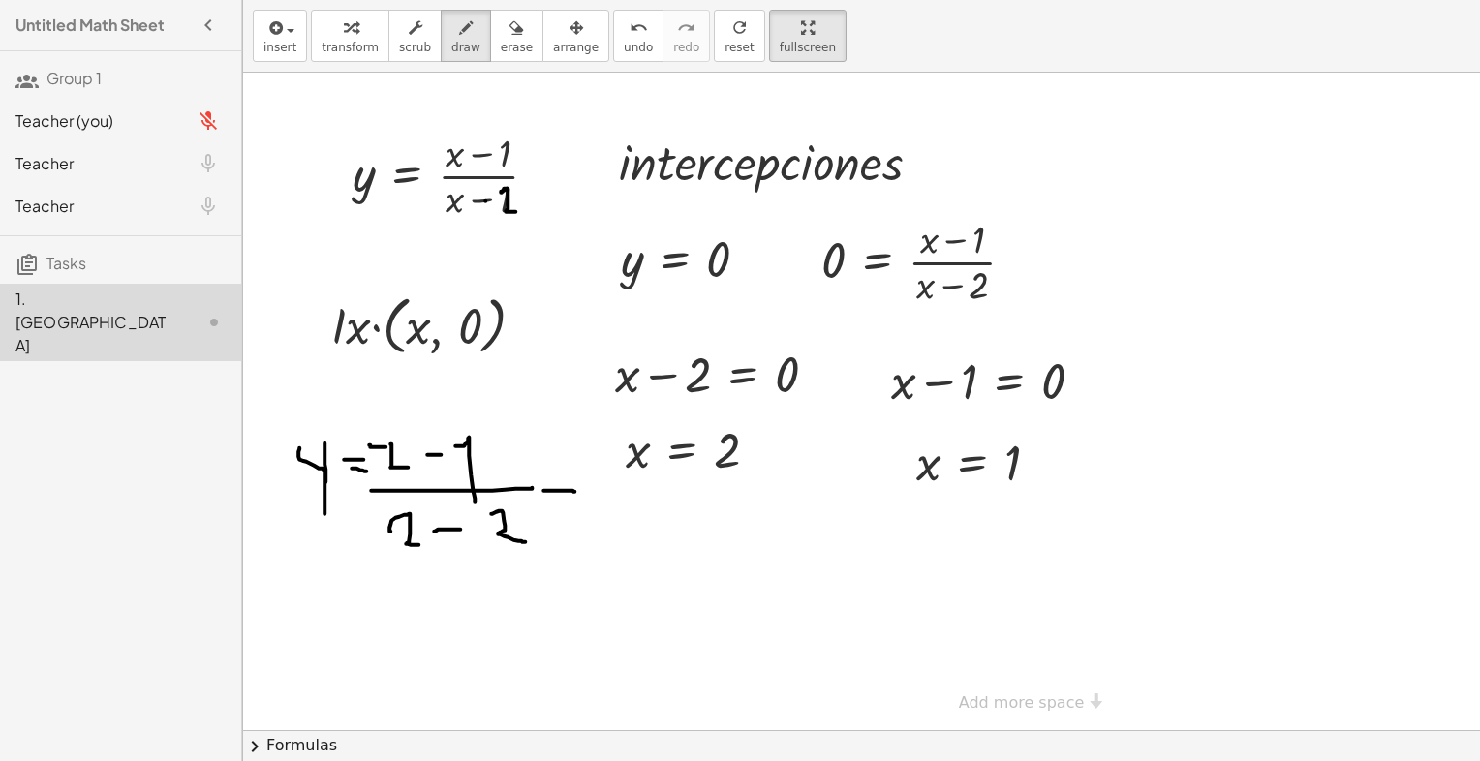
click at [574, 491] on div at bounding box center [1016, 402] width 1546 height 658
drag, startPoint x: 553, startPoint y: 503, endPoint x: 569, endPoint y: 505, distance: 16.6
click at [569, 505] on div at bounding box center [1016, 402] width 1546 height 658
click at [608, 552] on div at bounding box center [1016, 402] width 1546 height 658
drag, startPoint x: 590, startPoint y: 496, endPoint x: 620, endPoint y: 501, distance: 30.4
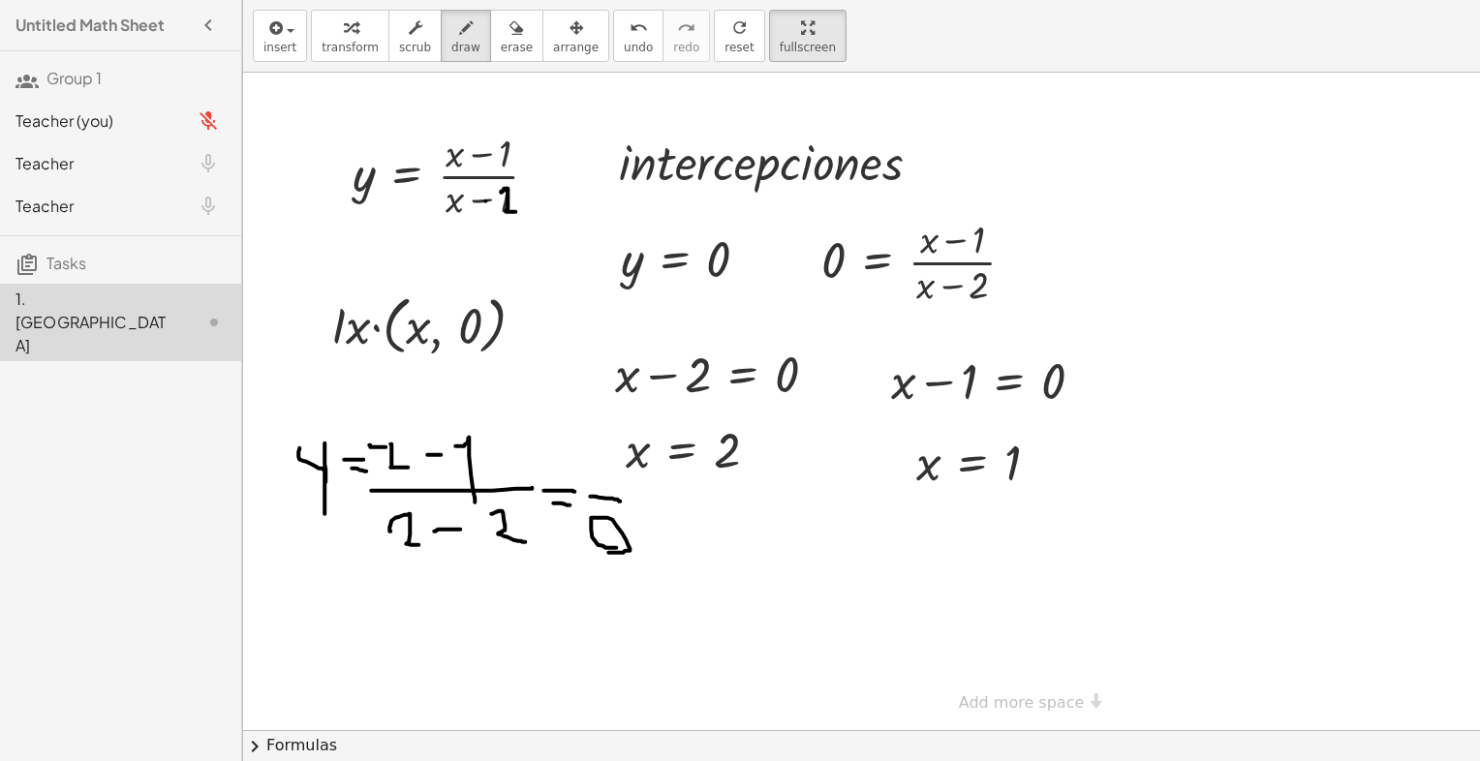
click at [620, 501] on div at bounding box center [1016, 402] width 1546 height 658
drag, startPoint x: 586, startPoint y: 463, endPoint x: 603, endPoint y: 484, distance: 27.5
click at [603, 484] on div at bounding box center [1016, 402] width 1546 height 658
drag, startPoint x: 434, startPoint y: 441, endPoint x: 554, endPoint y: 518, distance: 142.9
click at [554, 518] on div at bounding box center [1016, 402] width 1546 height 658
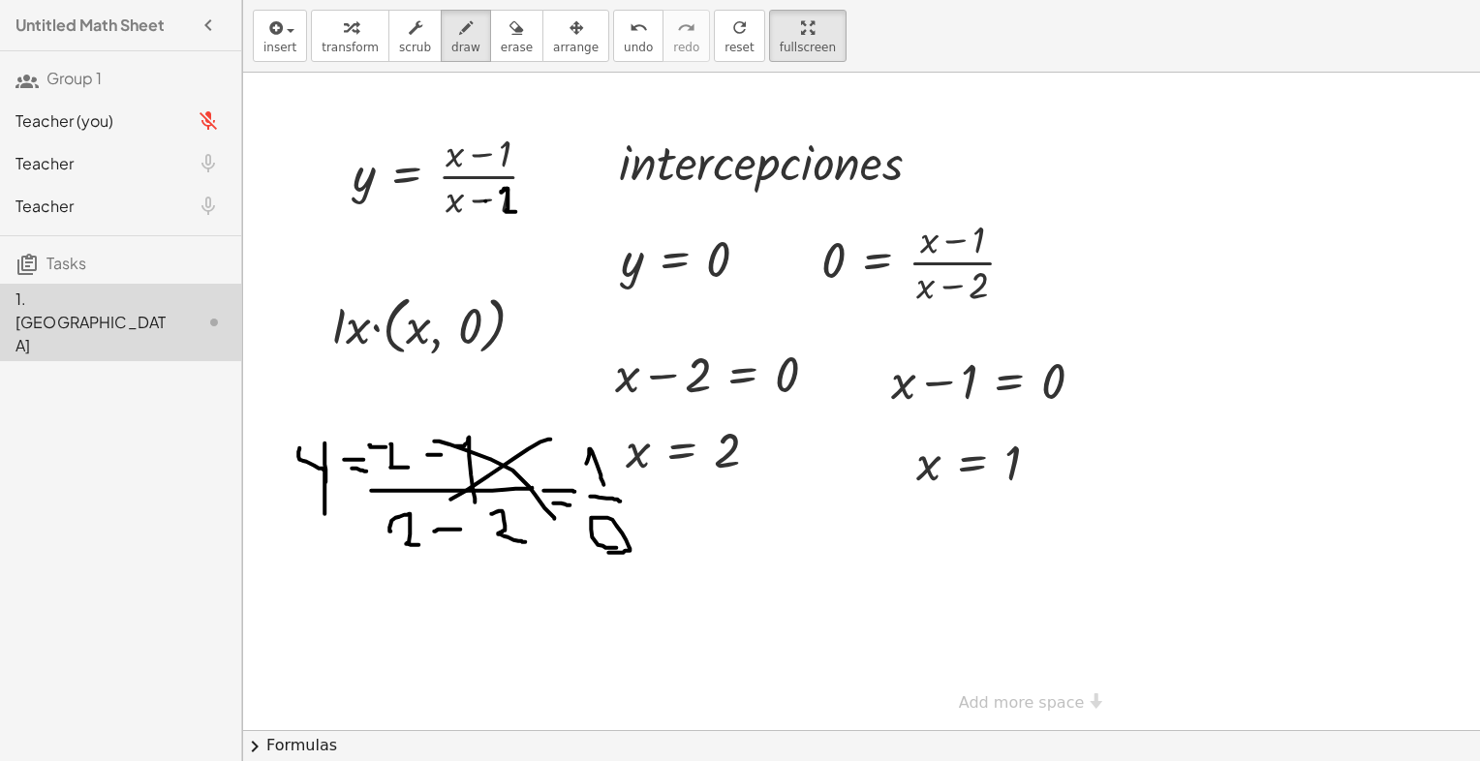
drag, startPoint x: 550, startPoint y: 439, endPoint x: 403, endPoint y: 525, distance: 170.6
click at [403, 525] on div at bounding box center [1016, 402] width 1546 height 658
drag, startPoint x: 748, startPoint y: 568, endPoint x: 784, endPoint y: 587, distance: 40.7
click at [784, 587] on div at bounding box center [1016, 402] width 1546 height 658
drag, startPoint x: 740, startPoint y: 525, endPoint x: 820, endPoint y: 517, distance: 80.8
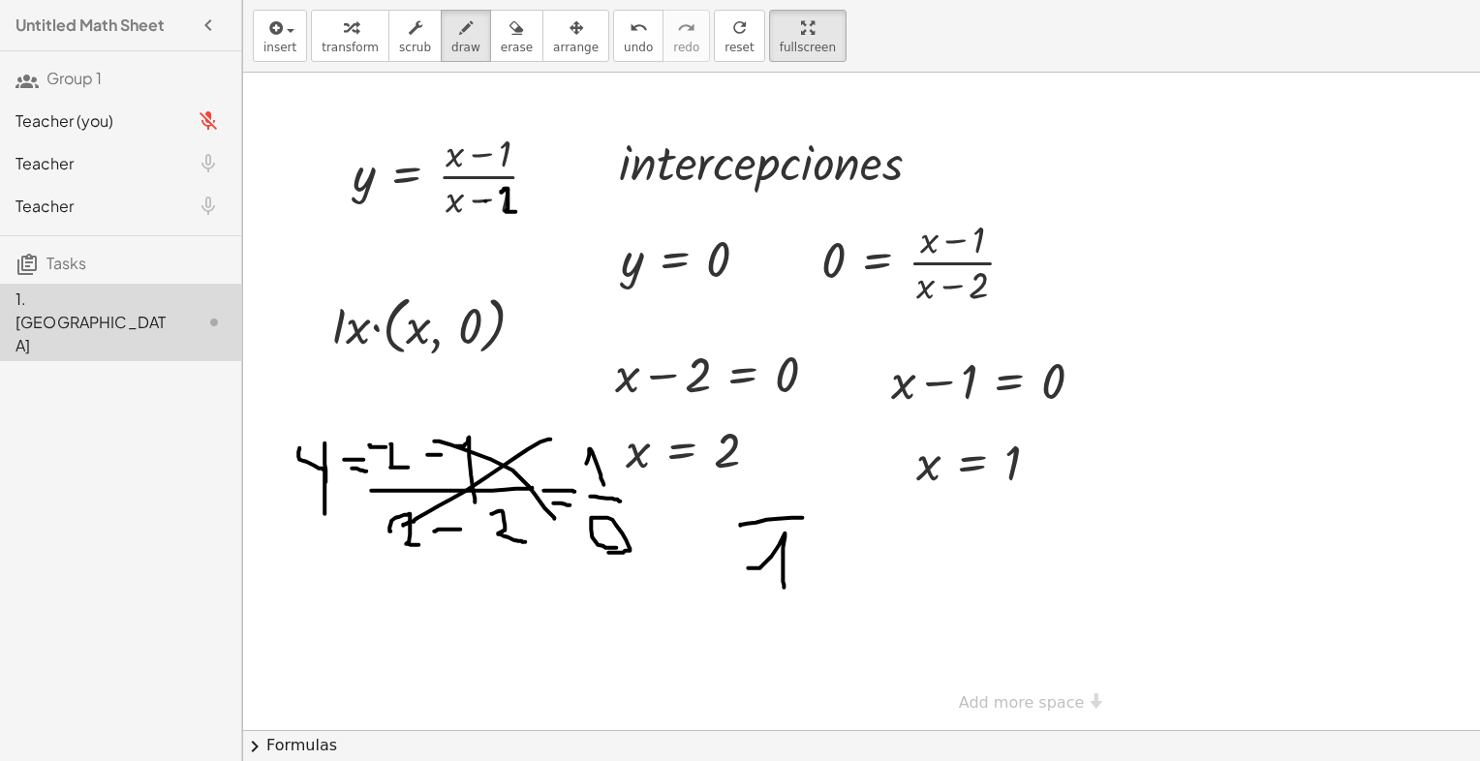
click at [820, 517] on div at bounding box center [1016, 402] width 1546 height 658
click at [762, 486] on div at bounding box center [1016, 402] width 1546 height 658
click at [501, 48] on span "erase" at bounding box center [517, 48] width 32 height 14
click at [452, 45] on span "draw" at bounding box center [465, 48] width 29 height 14
click at [490, 38] on button "erase" at bounding box center [516, 36] width 53 height 52
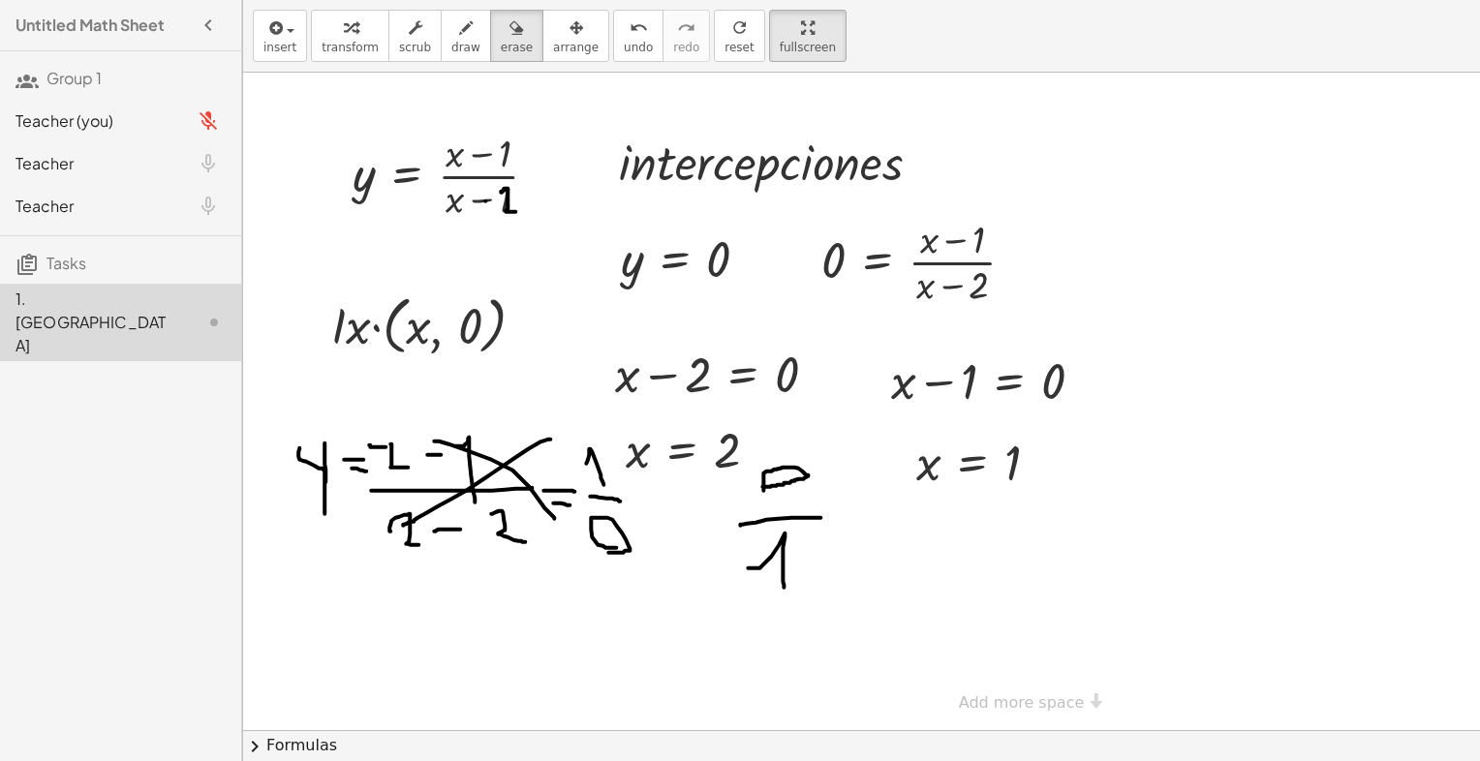
click at [320, 384] on div at bounding box center [1016, 402] width 1546 height 658
click at [314, 394] on div at bounding box center [1016, 402] width 1546 height 658
click at [319, 396] on div at bounding box center [1016, 402] width 1546 height 658
click at [323, 405] on div at bounding box center [1016, 402] width 1546 height 658
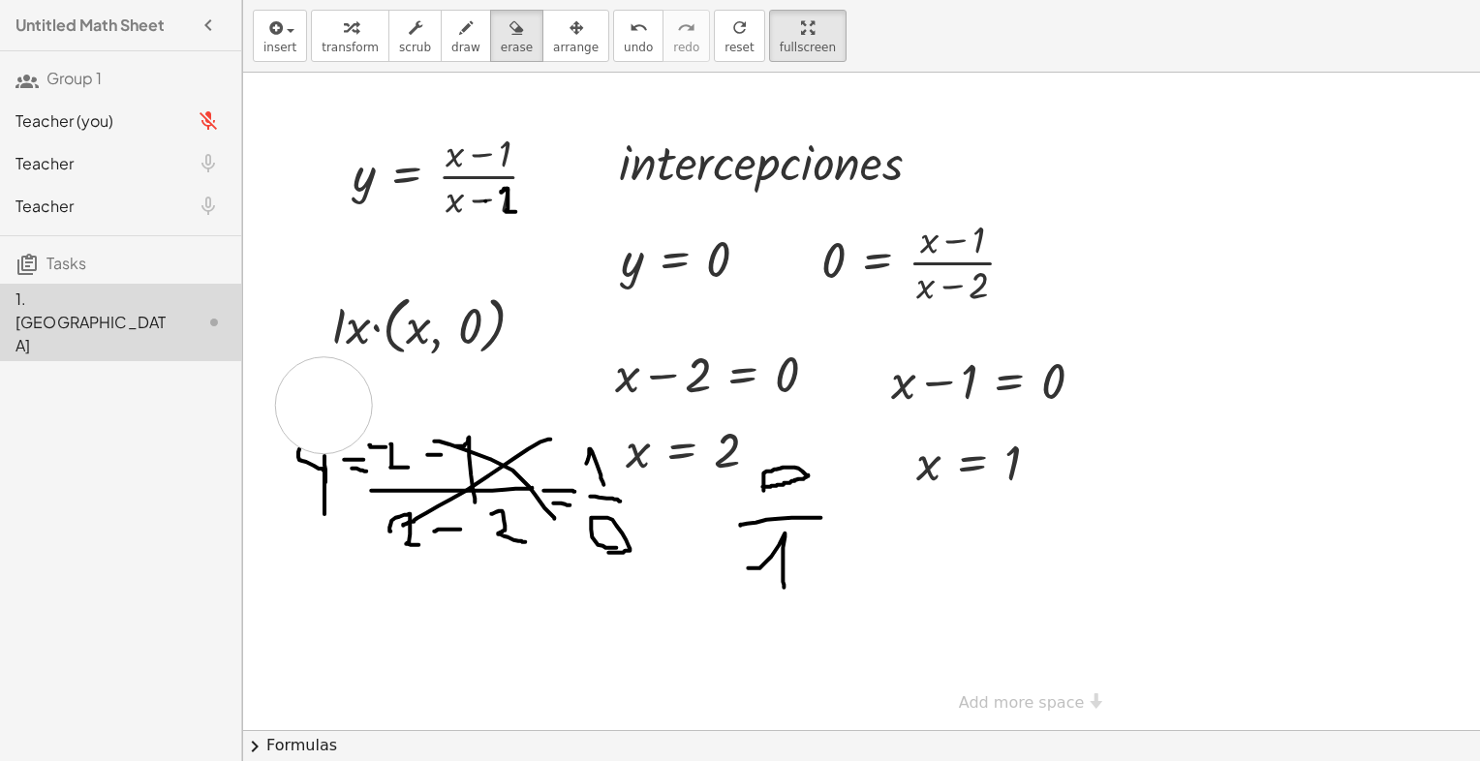
click at [323, 405] on div at bounding box center [1016, 402] width 1546 height 658
click at [308, 407] on div at bounding box center [1016, 402] width 1546 height 658
click at [308, 415] on div at bounding box center [1016, 402] width 1546 height 658
click at [308, 420] on div at bounding box center [1016, 402] width 1546 height 658
click at [308, 432] on div at bounding box center [1016, 402] width 1546 height 658
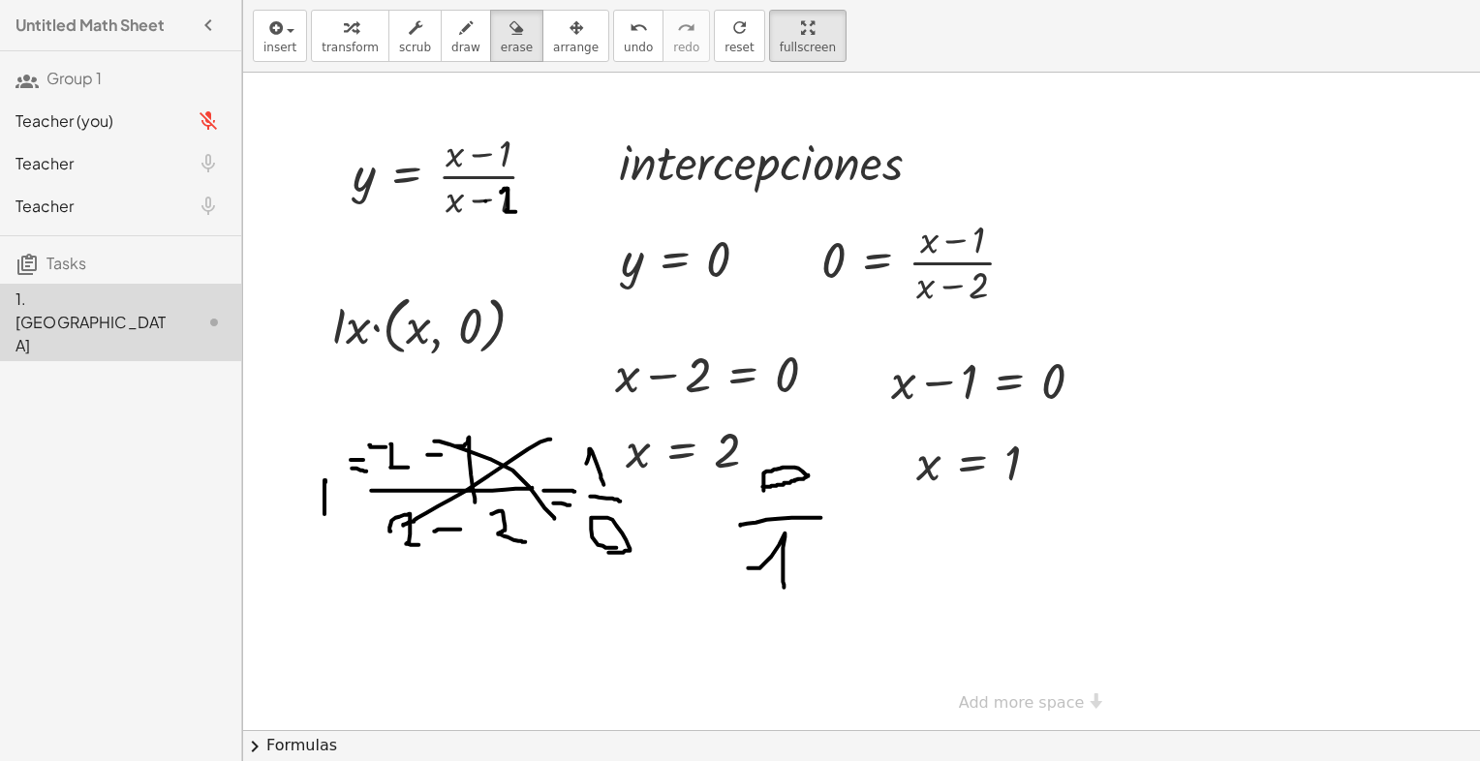
click at [312, 450] on div at bounding box center [1016, 402] width 1546 height 658
click at [312, 480] on div at bounding box center [1016, 402] width 1546 height 658
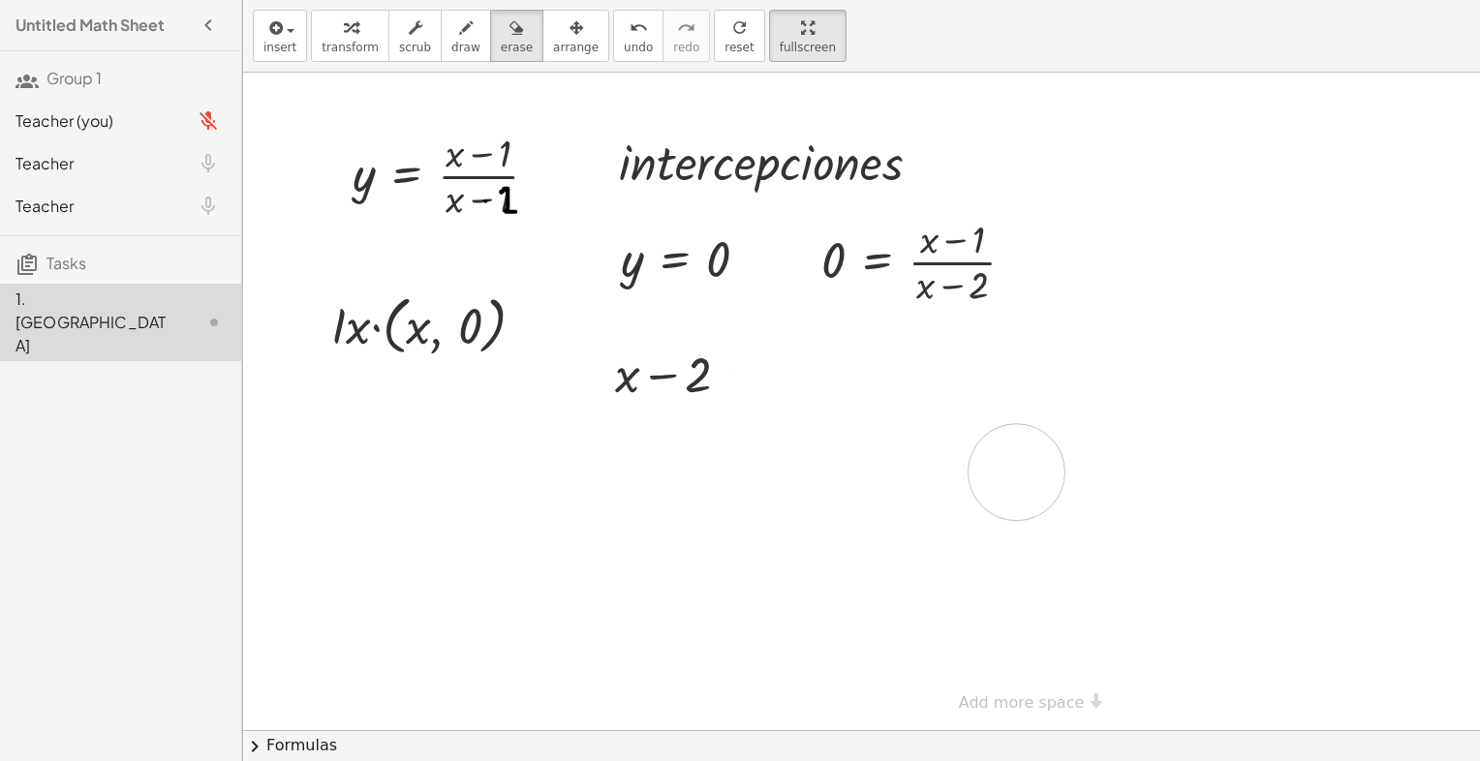
drag, startPoint x: 325, startPoint y: 440, endPoint x: 1016, endPoint y: 472, distance: 691.3
click at [1016, 472] on div at bounding box center [1016, 402] width 1546 height 658
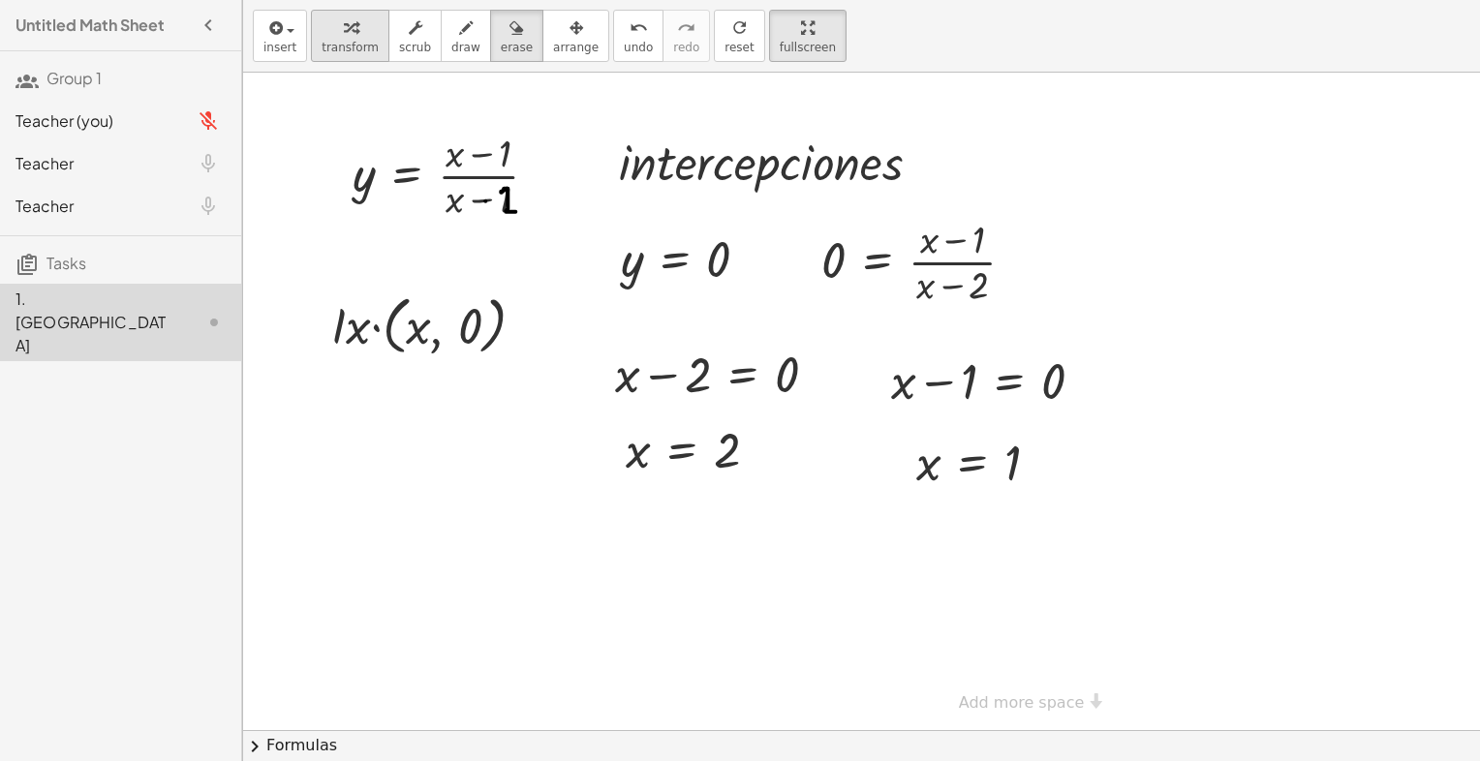
click at [350, 41] on span "transform" at bounding box center [350, 48] width 57 height 14
click at [453, 52] on span "draw" at bounding box center [465, 48] width 29 height 14
click at [810, 498] on div at bounding box center [1016, 402] width 1546 height 658
drag, startPoint x: 774, startPoint y: 481, endPoint x: 790, endPoint y: 438, distance: 46.6
click at [790, 438] on div at bounding box center [1016, 402] width 1546 height 658
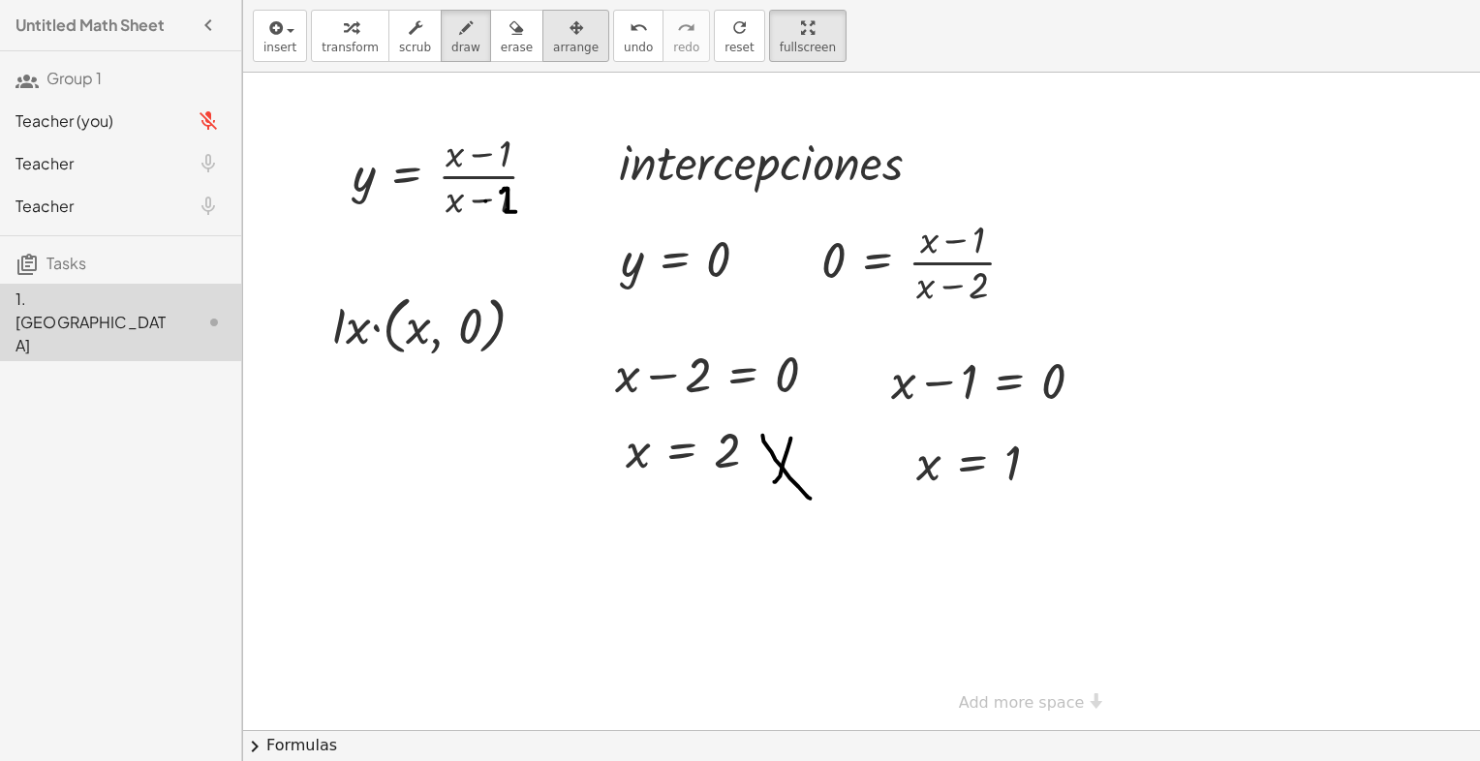
click at [553, 41] on span "arrange" at bounding box center [576, 48] width 46 height 14
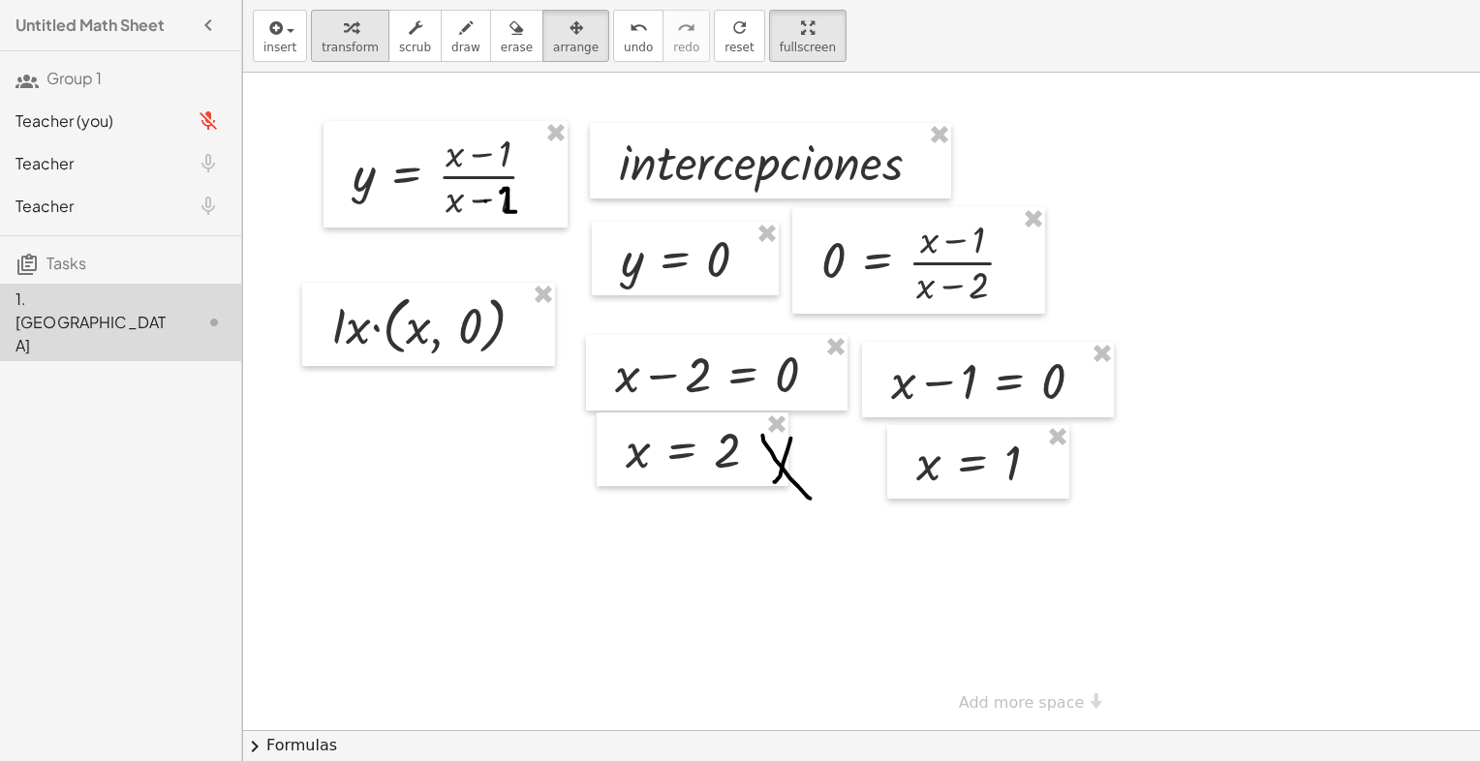
click at [346, 42] on span "transform" at bounding box center [350, 48] width 57 height 14
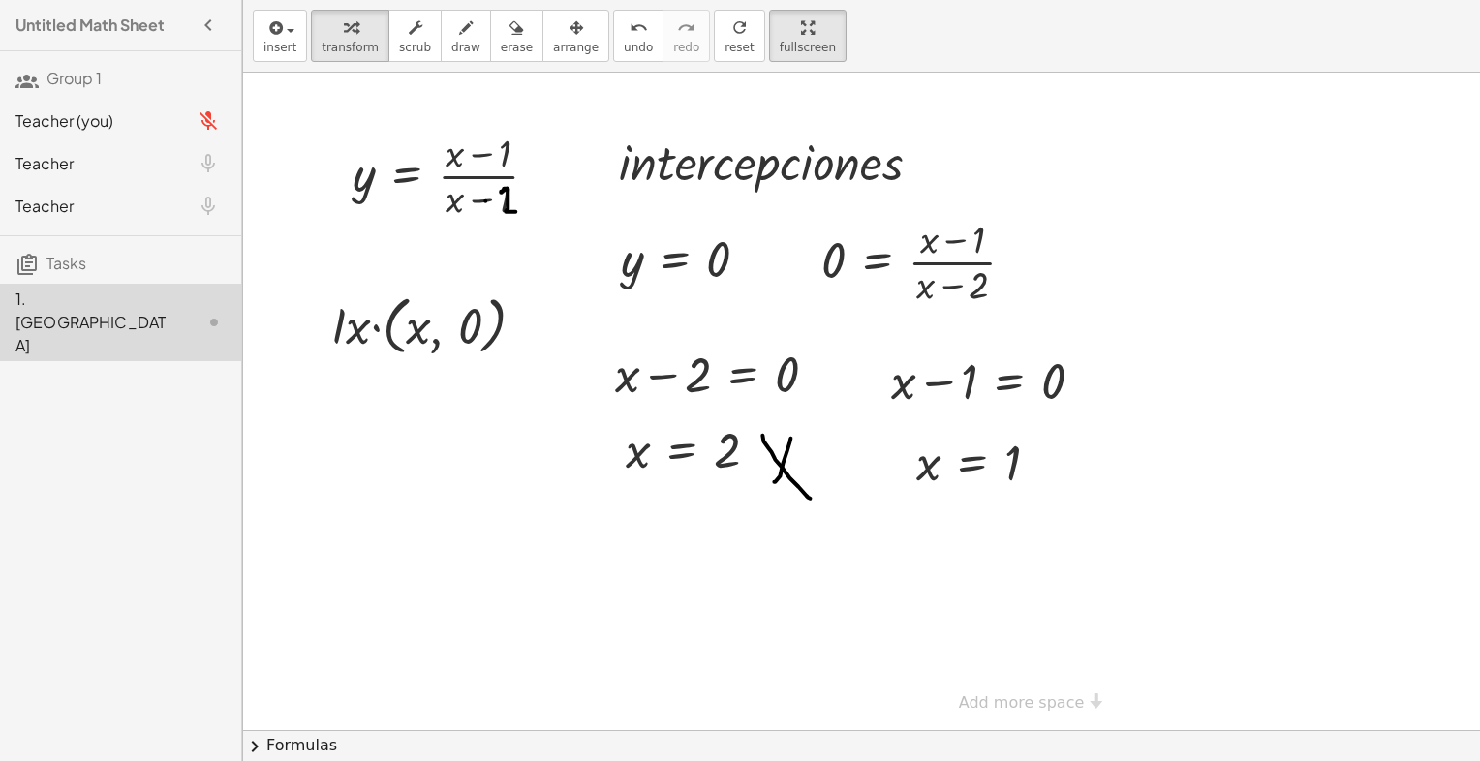
click at [351, 529] on div at bounding box center [1016, 402] width 1546 height 658
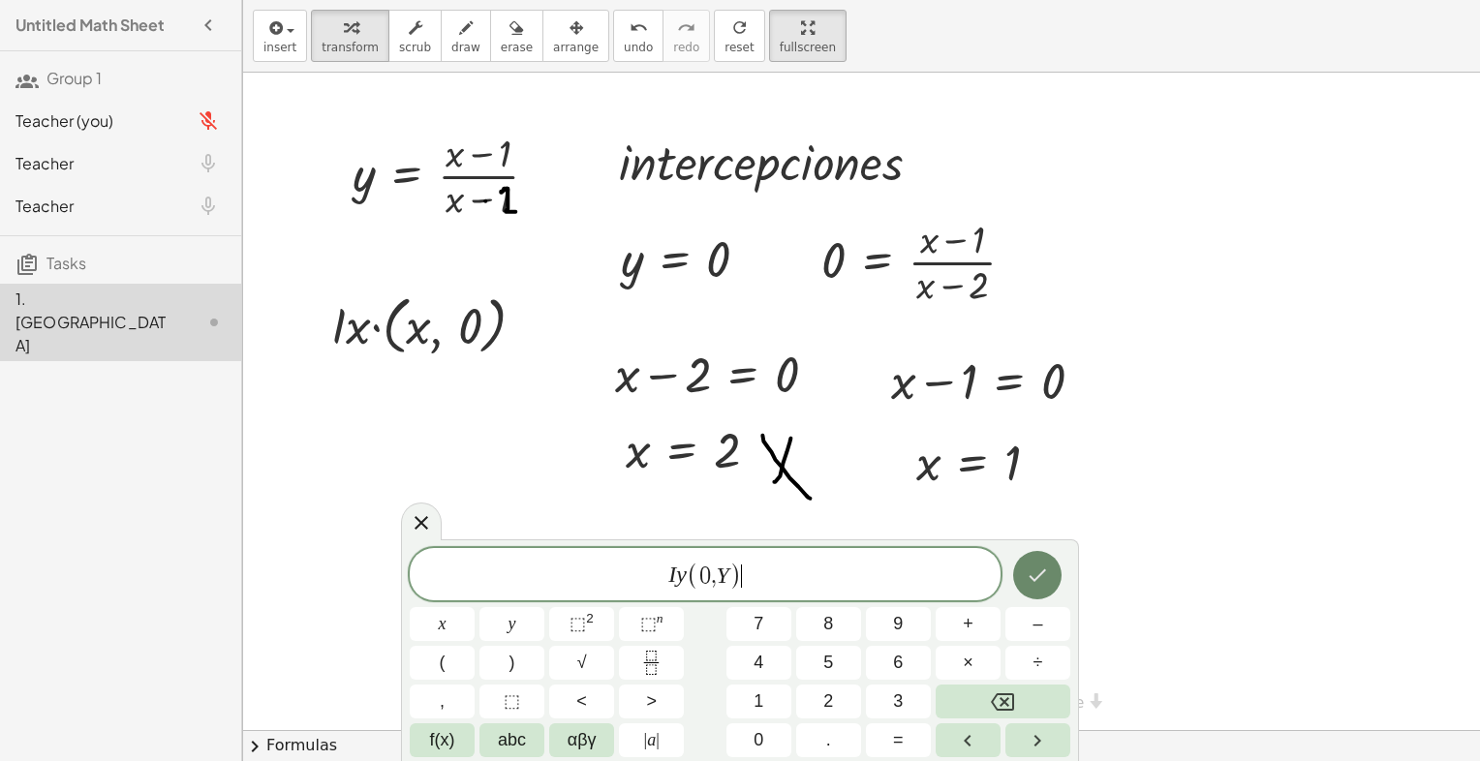
click at [1040, 564] on icon "Done" at bounding box center [1037, 575] width 23 height 23
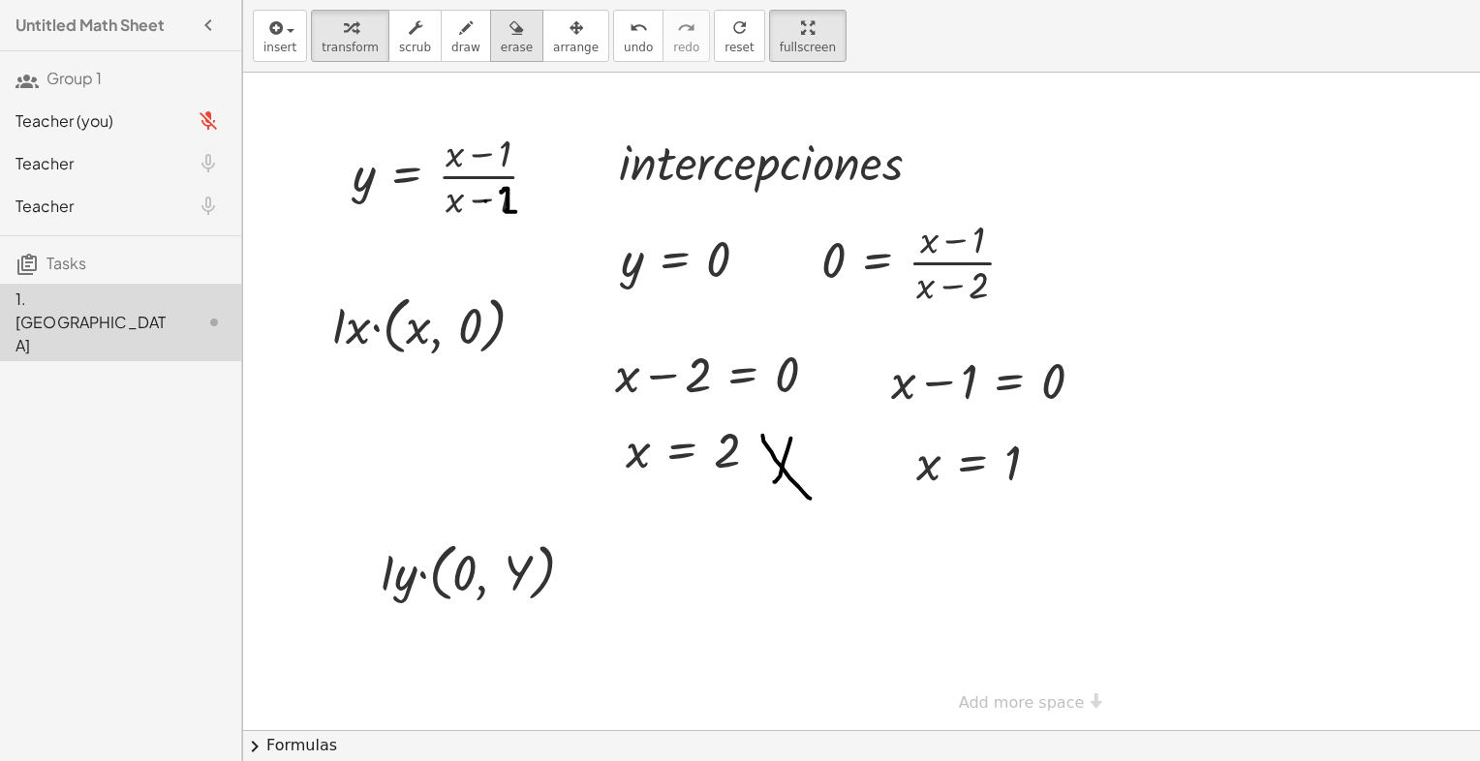
click at [501, 42] on span "erase" at bounding box center [517, 48] width 32 height 14
click at [790, 451] on div at bounding box center [1016, 402] width 1546 height 658
drag, startPoint x: 790, startPoint y: 451, endPoint x: 813, endPoint y: 493, distance: 47.2
click at [790, 451] on div at bounding box center [1016, 402] width 1546 height 658
click at [813, 493] on div at bounding box center [1016, 402] width 1546 height 658
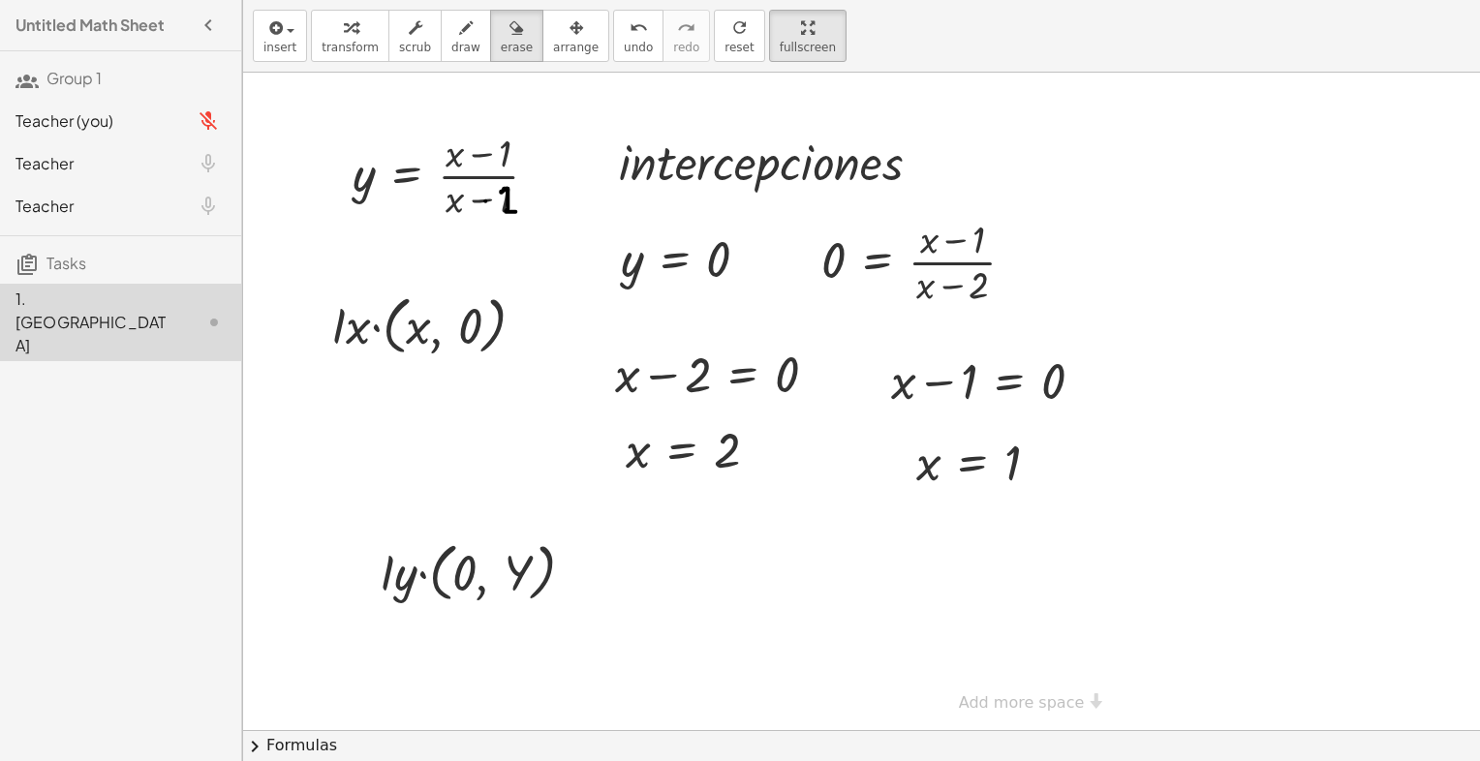
click at [813, 493] on div at bounding box center [1016, 402] width 1546 height 658
click at [311, 45] on button "transform" at bounding box center [350, 36] width 78 height 52
click at [728, 604] on div at bounding box center [1016, 402] width 1546 height 658
click at [783, 598] on div at bounding box center [1016, 402] width 1546 height 658
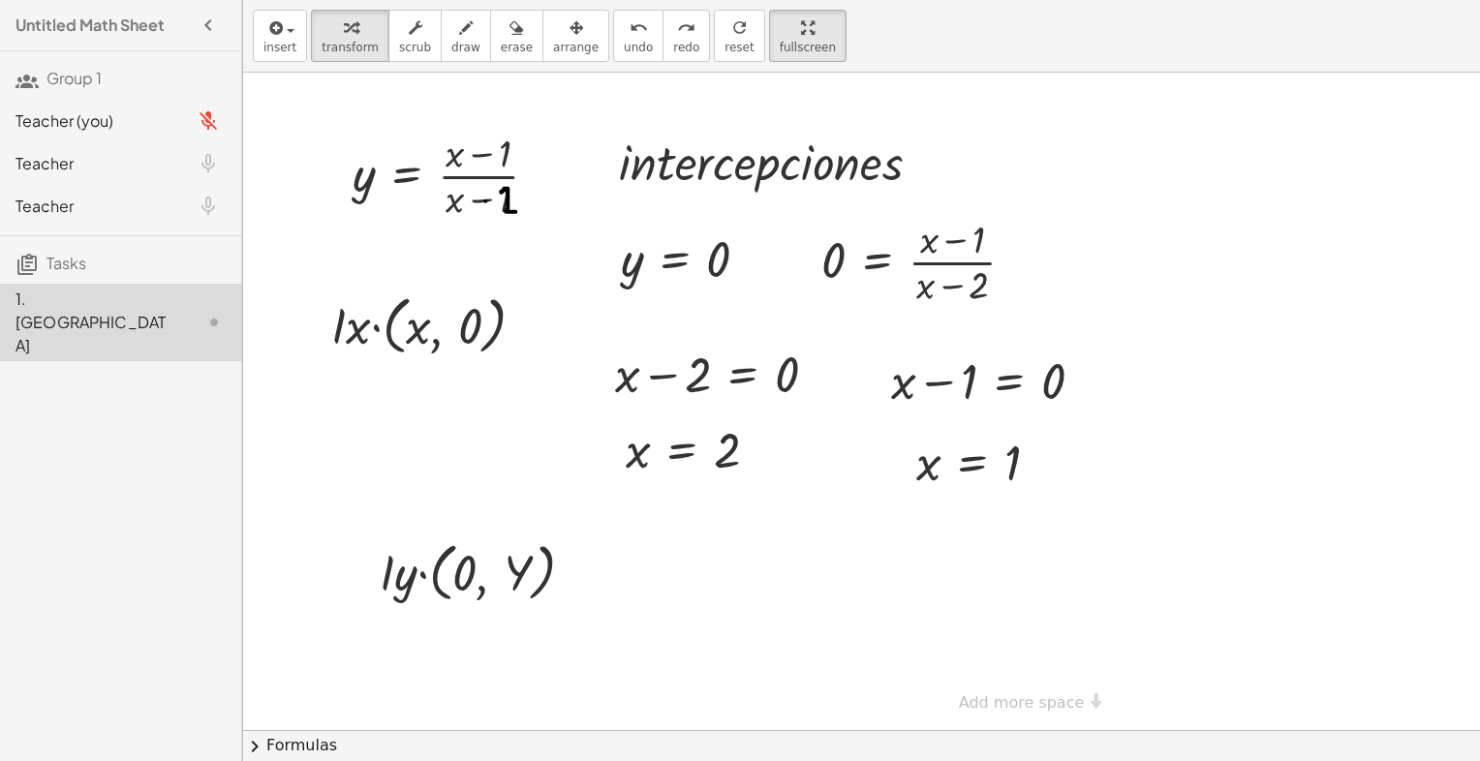
click at [0, 0] on div at bounding box center [0, 0] width 0 height 0
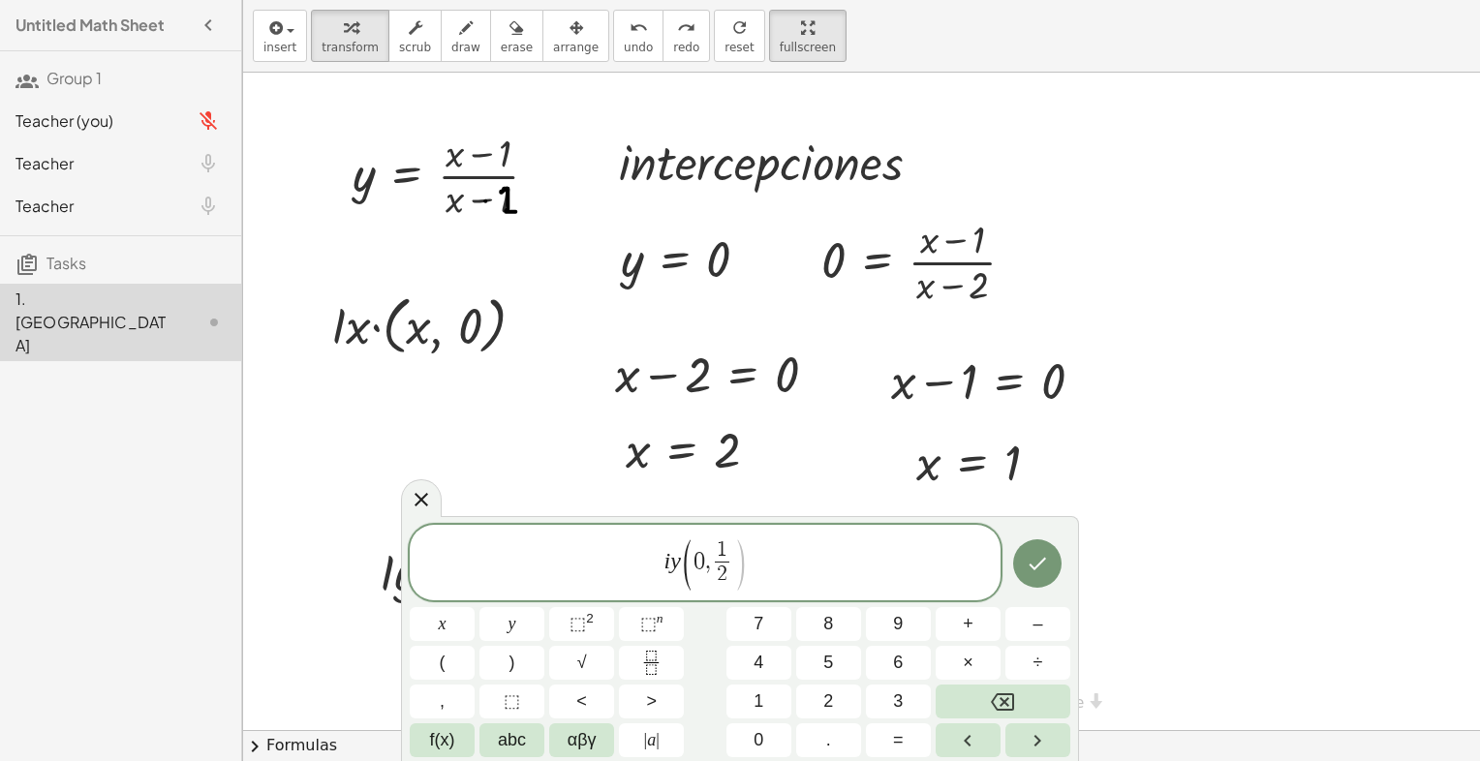
click at [789, 572] on span "i y ( 0 , 1 2 ​ ​ )" at bounding box center [705, 564] width 591 height 55
click at [1039, 575] on button "Done" at bounding box center [1037, 563] width 48 height 48
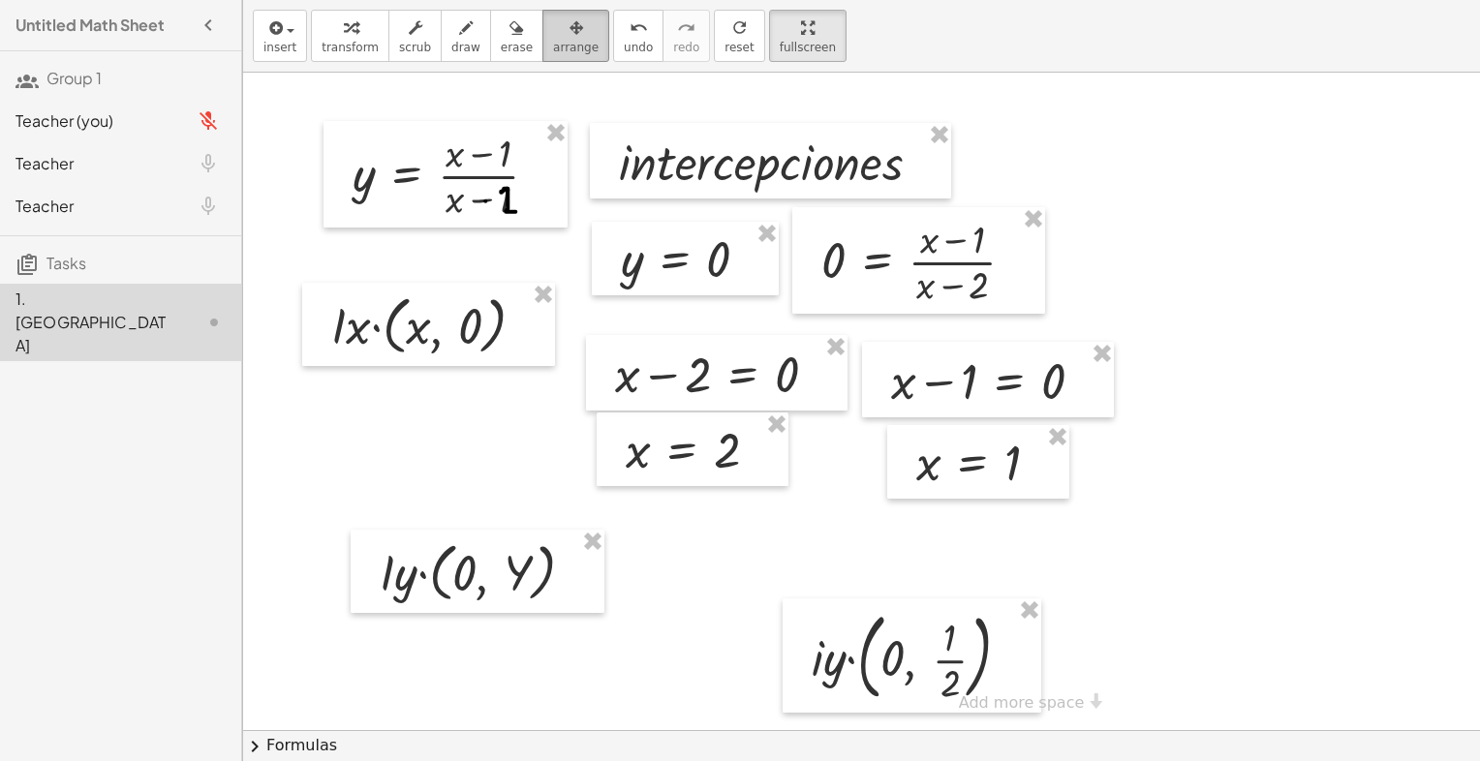
click at [553, 41] on span "arrange" at bounding box center [576, 48] width 46 height 14
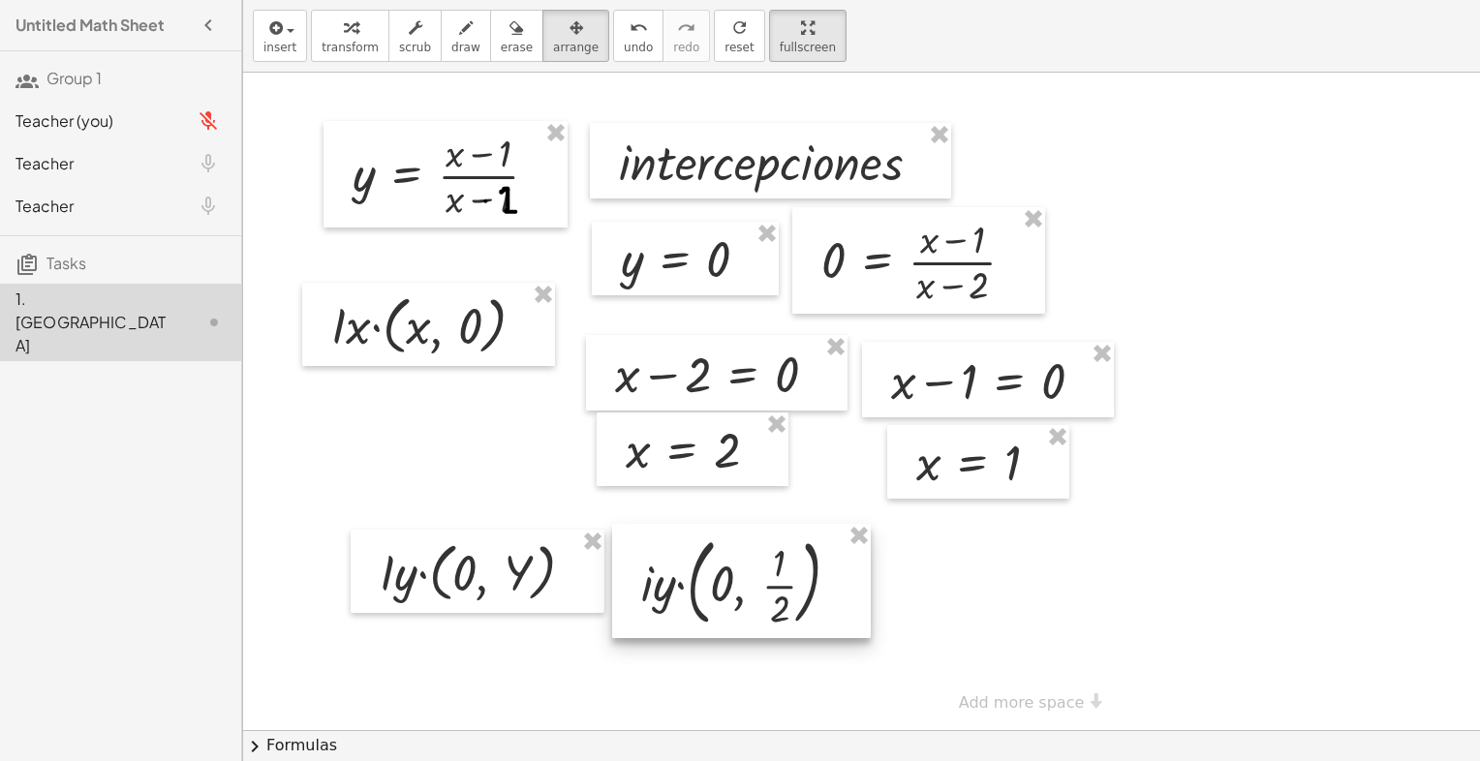
drag, startPoint x: 930, startPoint y: 630, endPoint x: 764, endPoint y: 556, distance: 181.6
click at [764, 556] on div at bounding box center [741, 581] width 259 height 114
click at [349, 32] on div "button" at bounding box center [350, 26] width 57 height 23
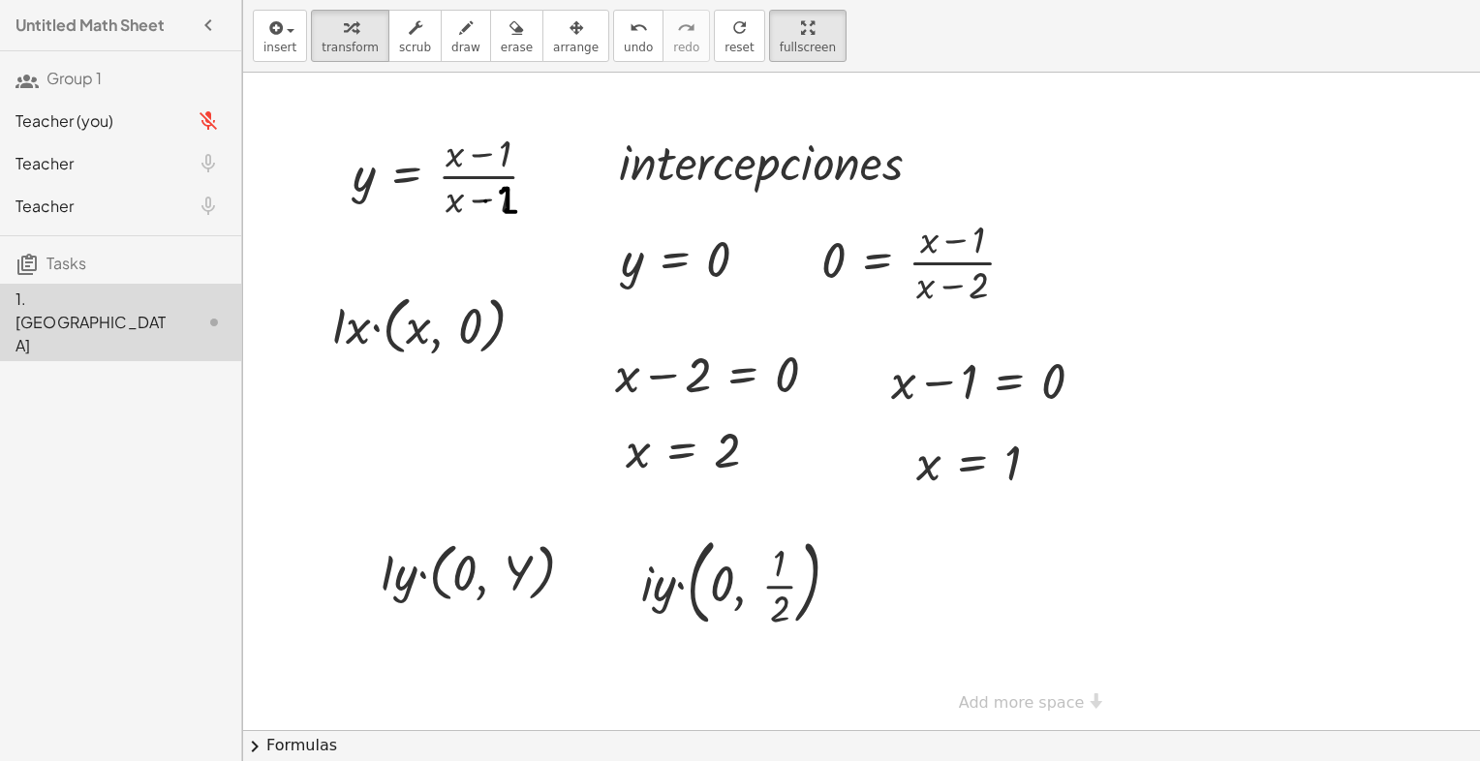
click at [918, 573] on div at bounding box center [1016, 402] width 1546 height 658
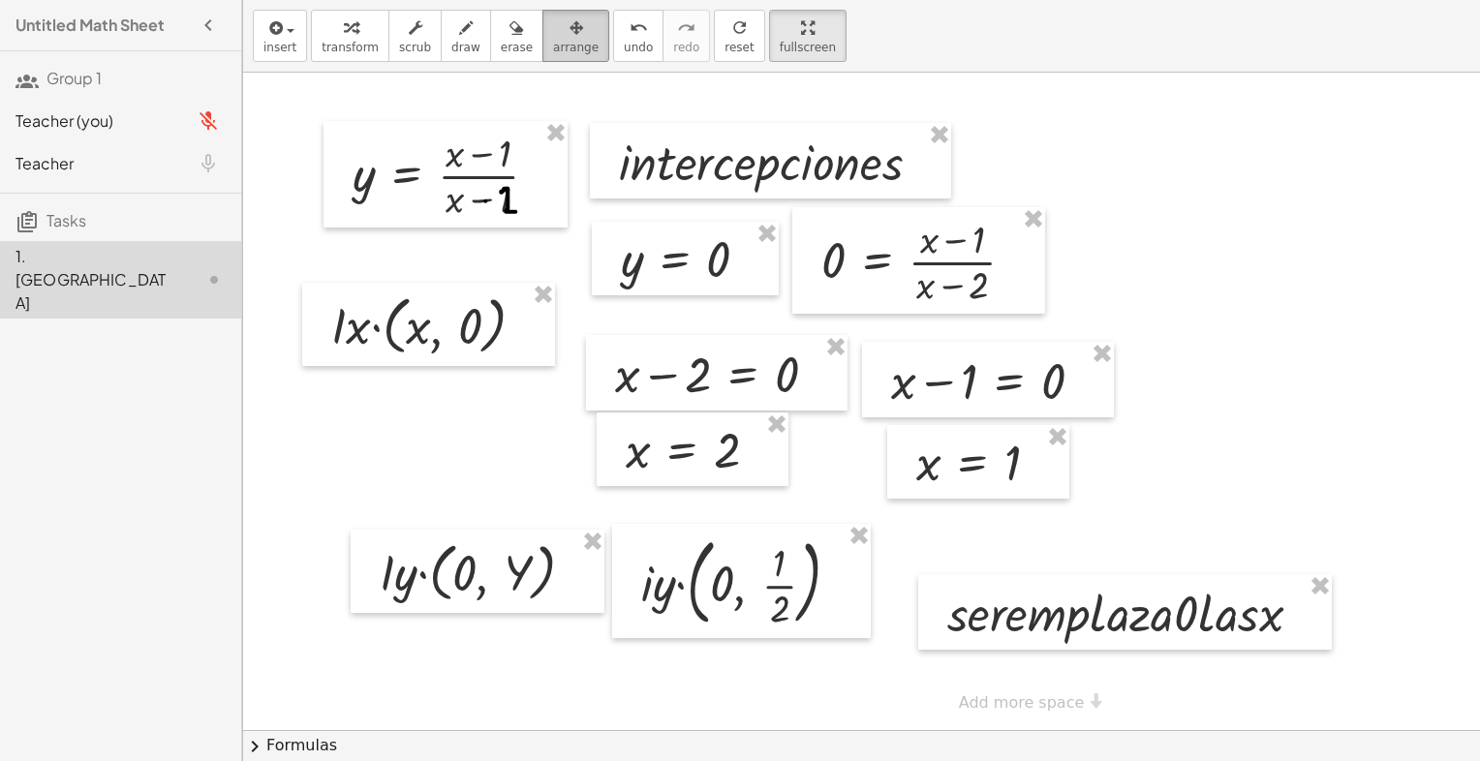
click at [542, 45] on button "arrange" at bounding box center [575, 36] width 67 height 52
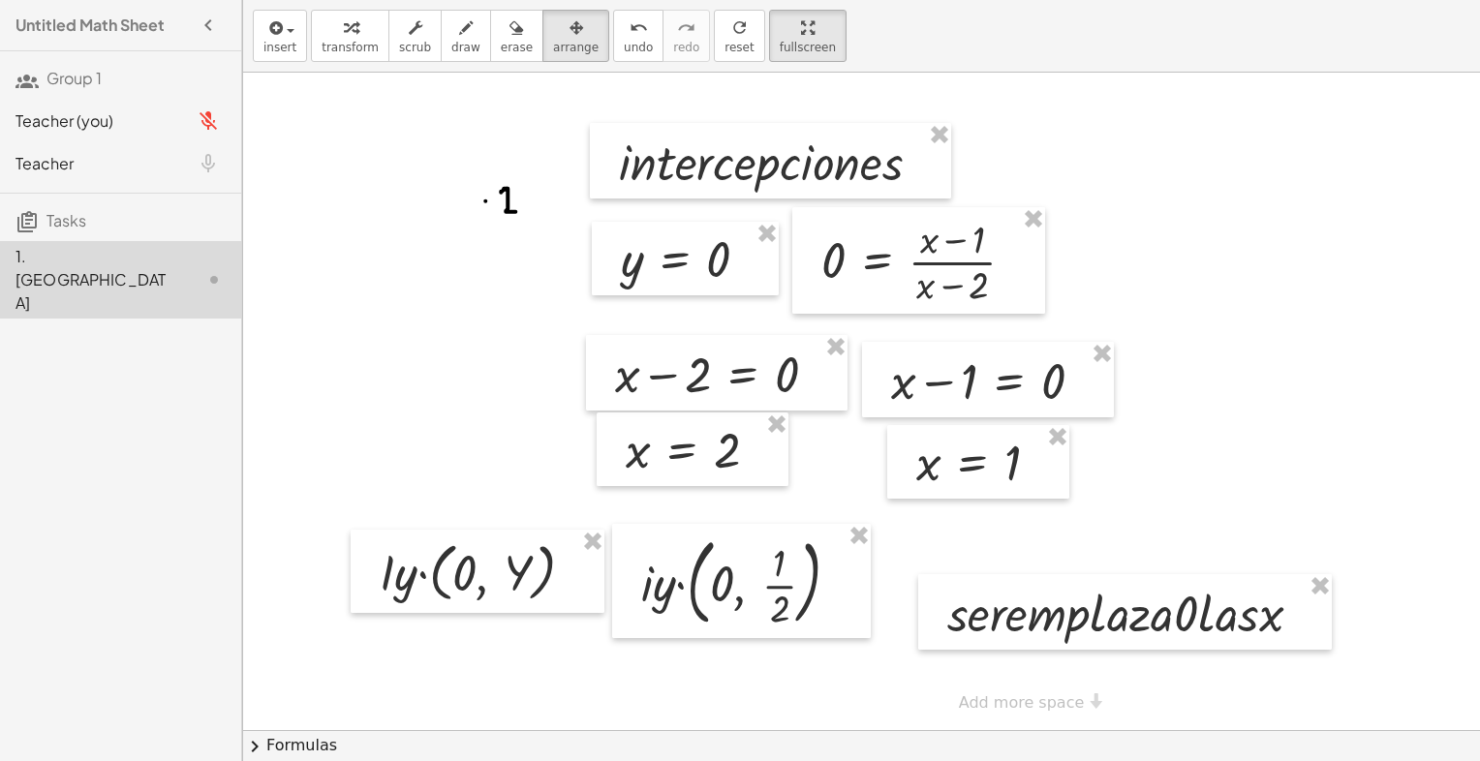
click at [488, 196] on div at bounding box center [1016, 402] width 1546 height 658
drag, startPoint x: 494, startPoint y: 193, endPoint x: 743, endPoint y: 188, distance: 249.0
click at [666, 193] on div "· i · n · t · e · r · c · e · p · c · i · o · n · e · s y = 0 0 = · ( + x − 1 )…" at bounding box center [1016, 402] width 1546 height 658
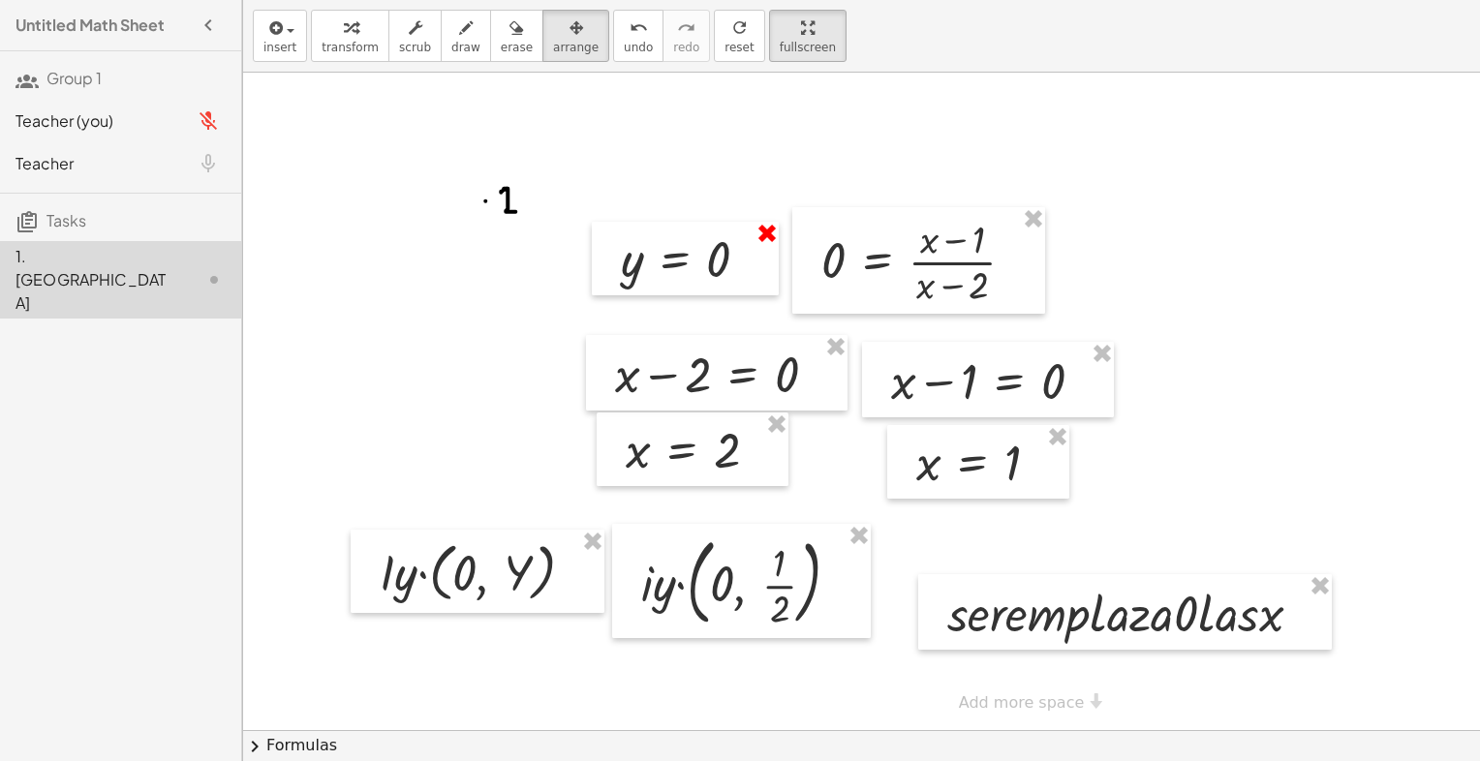
drag, startPoint x: 766, startPoint y: 241, endPoint x: 786, endPoint y: 241, distance: 20.3
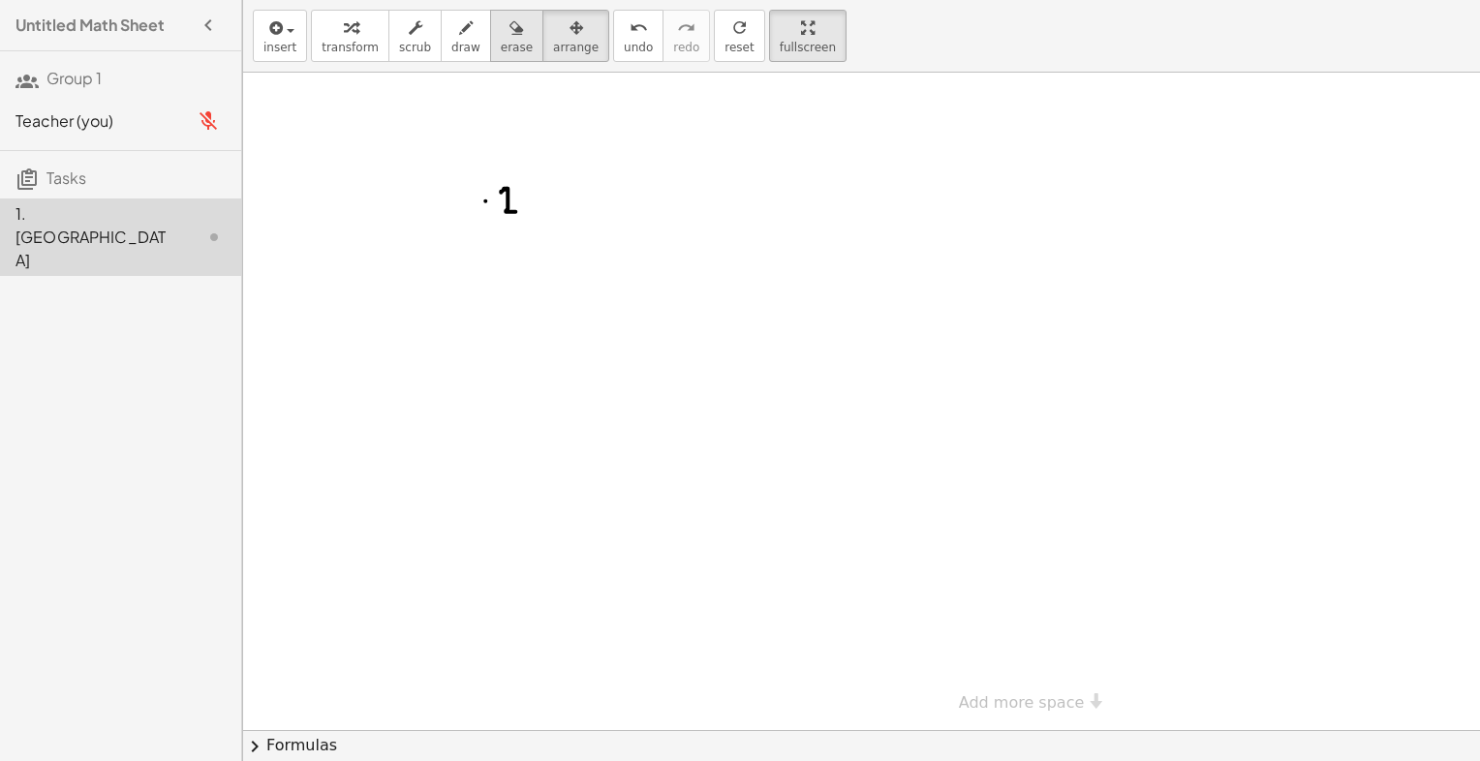
click at [505, 31] on div "button" at bounding box center [517, 26] width 32 height 23
drag, startPoint x: 551, startPoint y: 242, endPoint x: 445, endPoint y: 184, distance: 121.4
click at [442, 186] on div at bounding box center [1016, 402] width 1546 height 658
click at [203, 110] on icon "button" at bounding box center [208, 120] width 23 height 23
click at [413, 41] on span "scrub" at bounding box center [415, 48] width 32 height 14
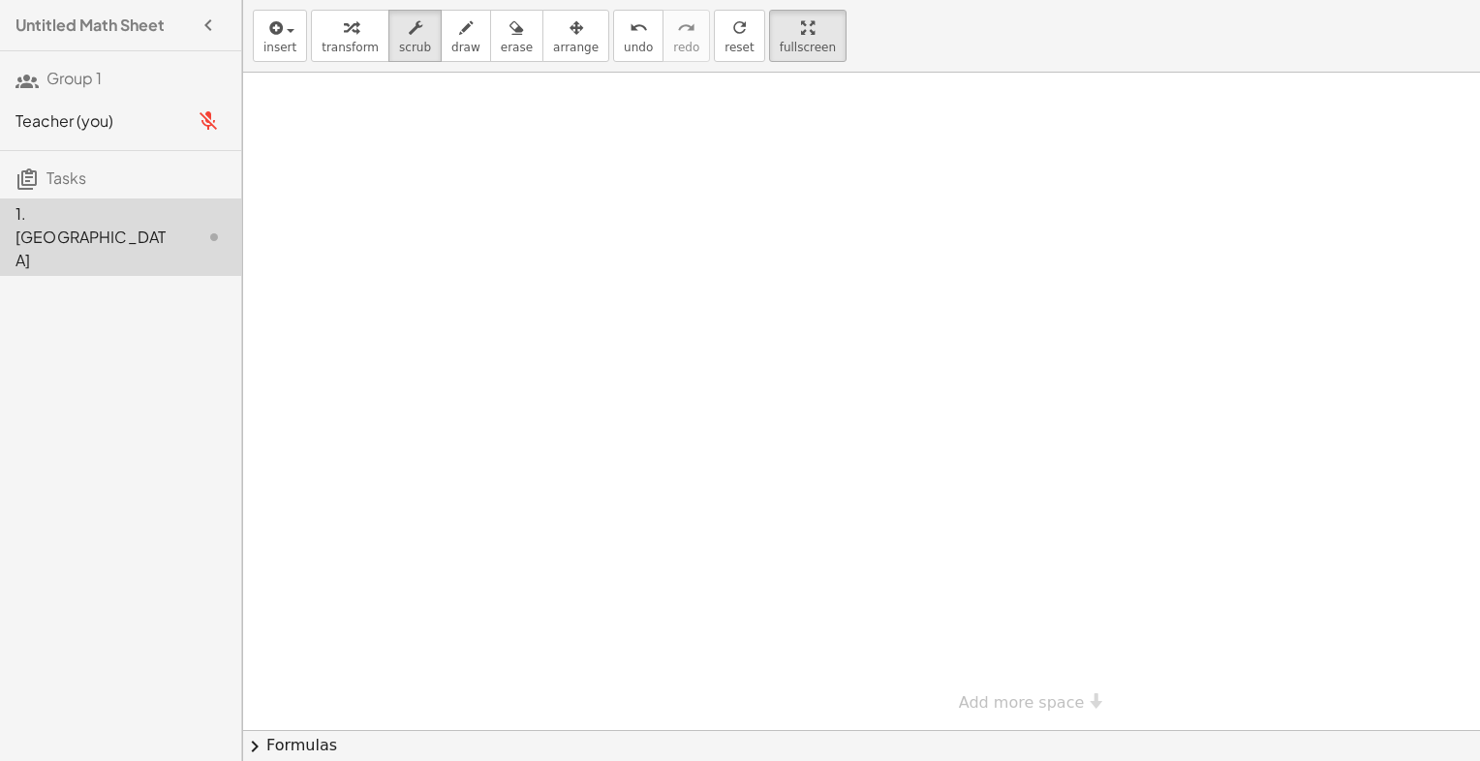
drag, startPoint x: 451, startPoint y: 206, endPoint x: 706, endPoint y: 238, distance: 256.7
click at [727, 250] on div at bounding box center [1016, 402] width 1546 height 658
click at [569, 36] on icon "button" at bounding box center [576, 27] width 14 height 23
click at [399, 41] on span "scrub" at bounding box center [415, 48] width 32 height 14
drag, startPoint x: 398, startPoint y: 104, endPoint x: 389, endPoint y: 153, distance: 50.2
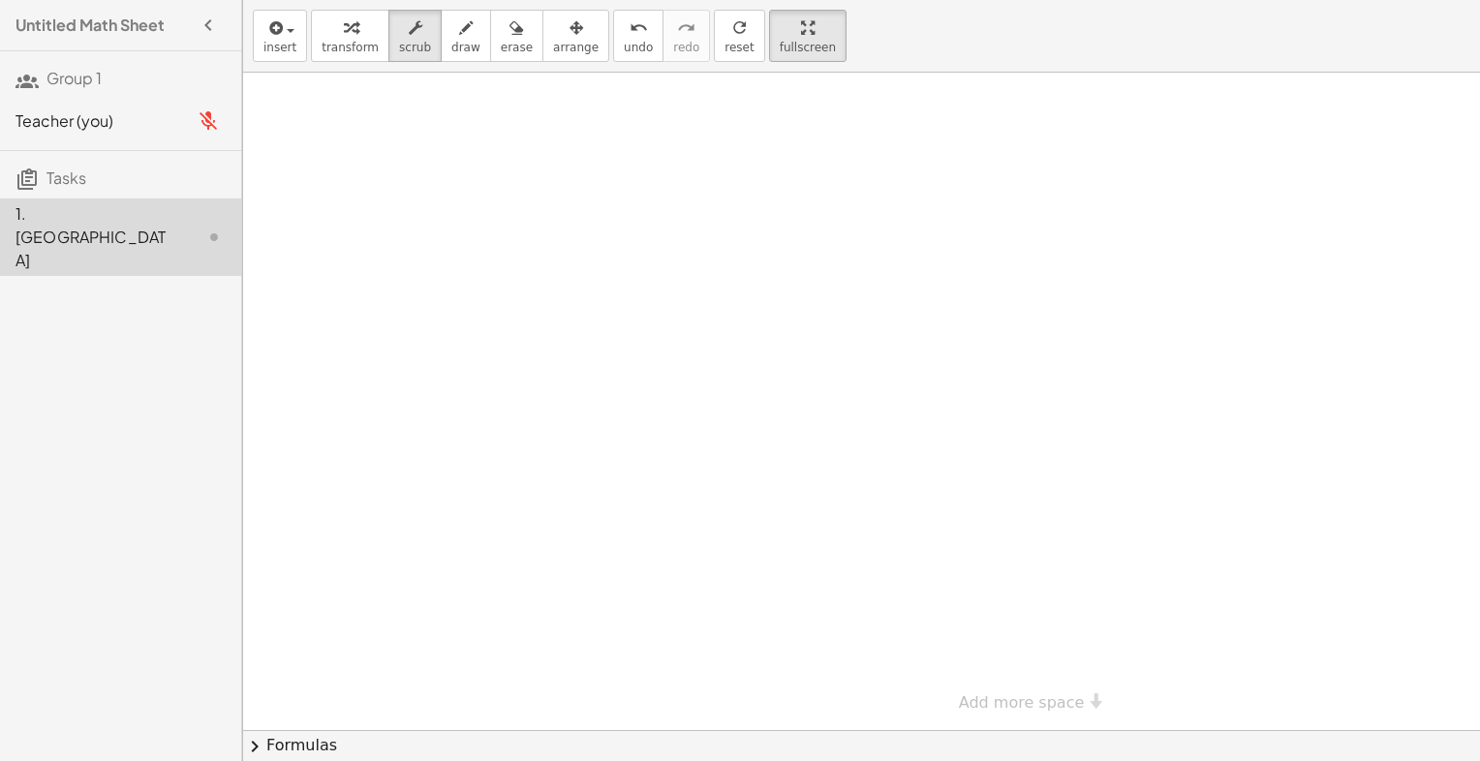
click at [397, 150] on div at bounding box center [1016, 402] width 1546 height 658
click at [459, 27] on icon "button" at bounding box center [466, 27] width 14 height 23
drag, startPoint x: 353, startPoint y: 138, endPoint x: 397, endPoint y: 265, distance: 135.4
click at [397, 265] on div at bounding box center [1016, 402] width 1546 height 658
click at [490, 38] on button "erase" at bounding box center [516, 36] width 53 height 52
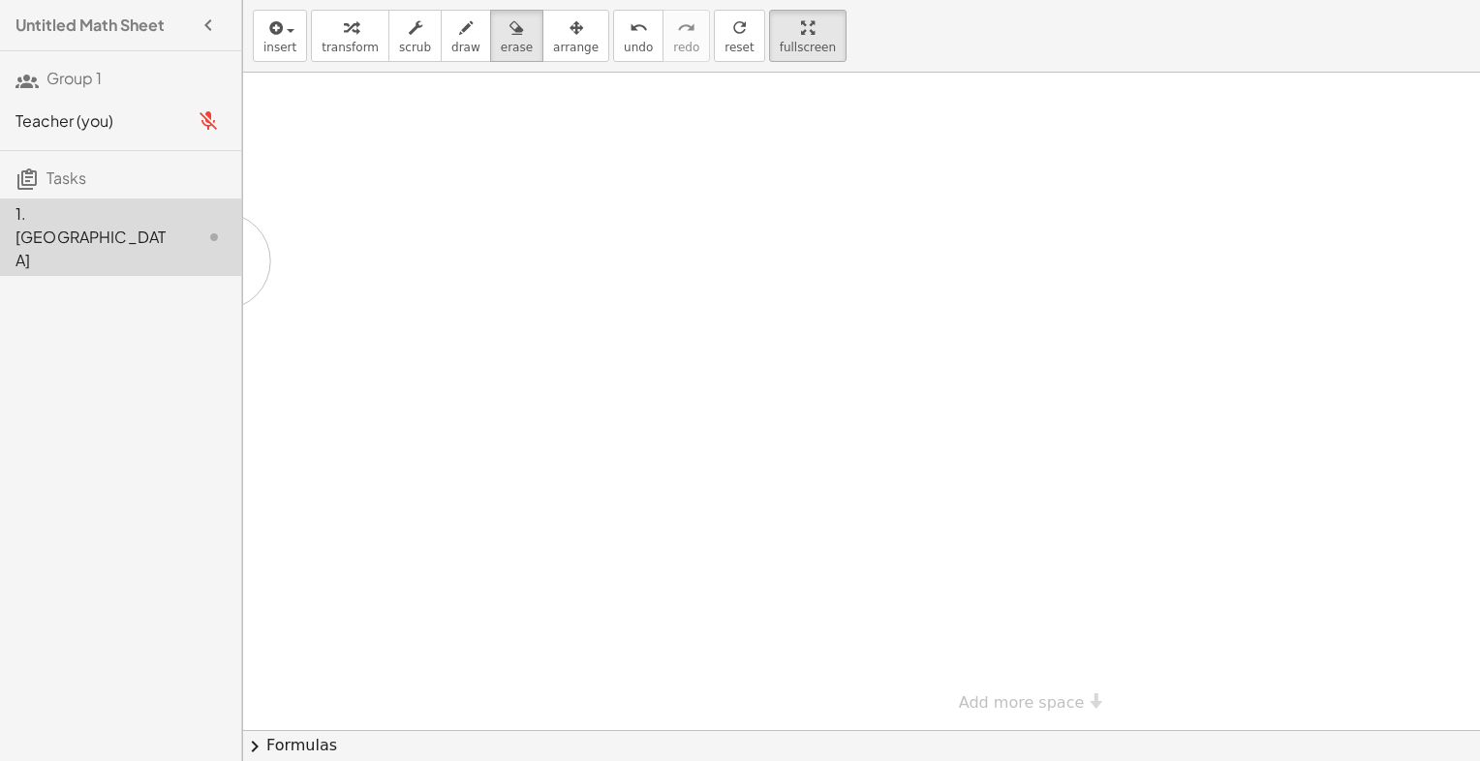
drag, startPoint x: 364, startPoint y: 157, endPoint x: 222, endPoint y: 261, distance: 176.1
click at [222, 261] on main "Untitled Math Sheet Group 1 Teacher (you) Tasks 1. Canvas insert select one: Ma…" at bounding box center [740, 380] width 1480 height 761
drag, startPoint x: 1131, startPoint y: 101, endPoint x: 1017, endPoint y: 229, distance: 171.5
click at [1017, 229] on div at bounding box center [1016, 402] width 1546 height 658
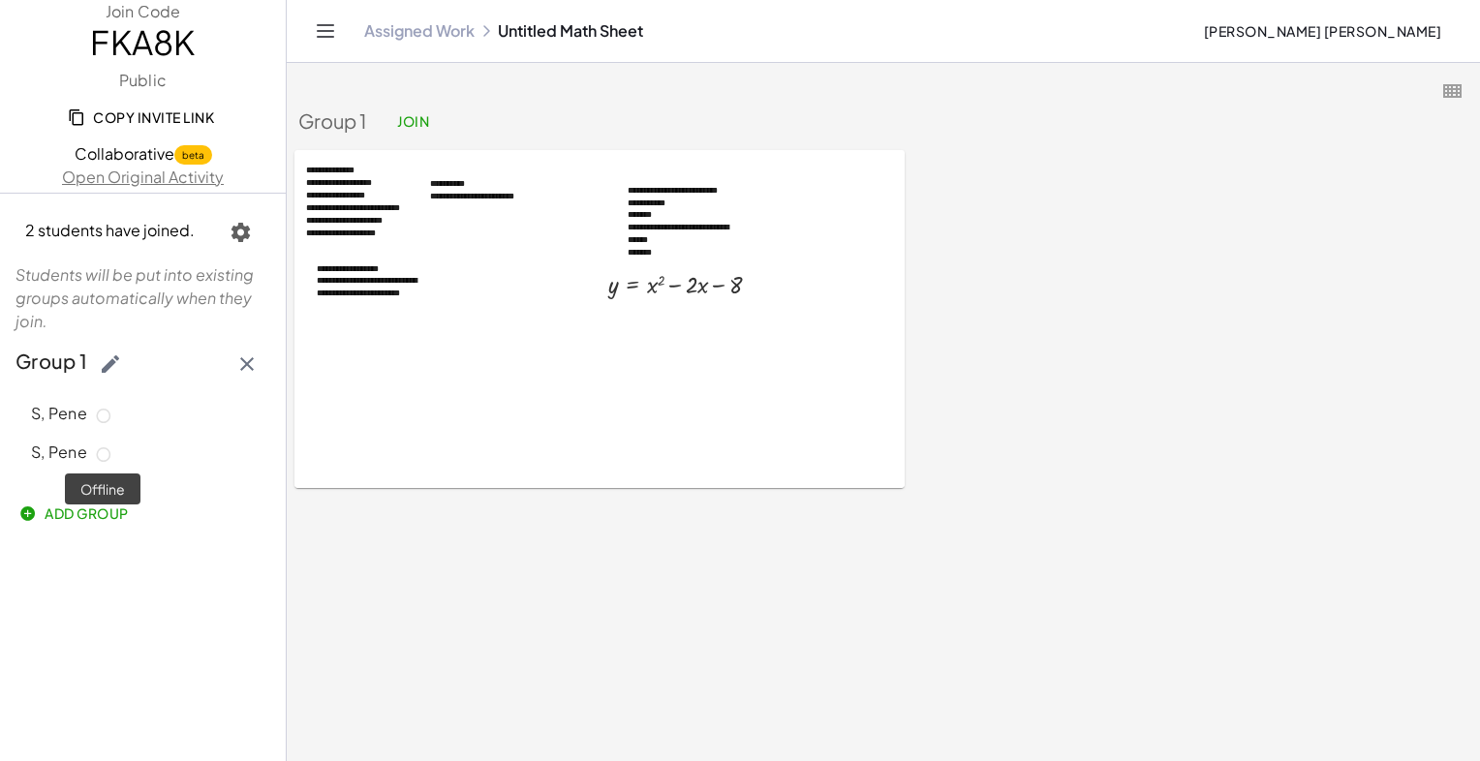
click at [101, 456] on icon at bounding box center [103, 454] width 17 height 17
click at [105, 415] on icon at bounding box center [103, 416] width 17 height 17
click at [238, 229] on icon "button" at bounding box center [241, 232] width 23 height 23
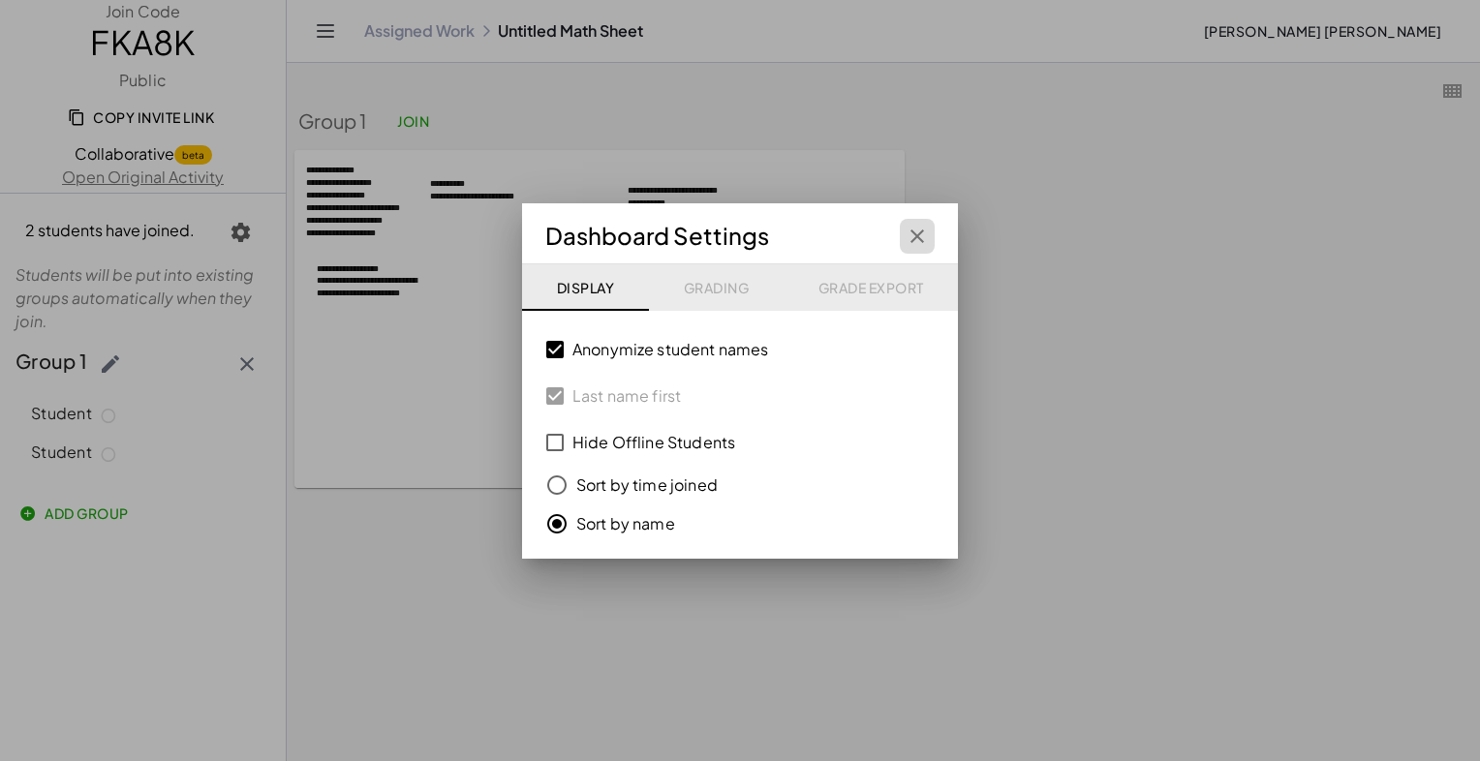
click at [916, 234] on icon "button" at bounding box center [917, 236] width 23 height 23
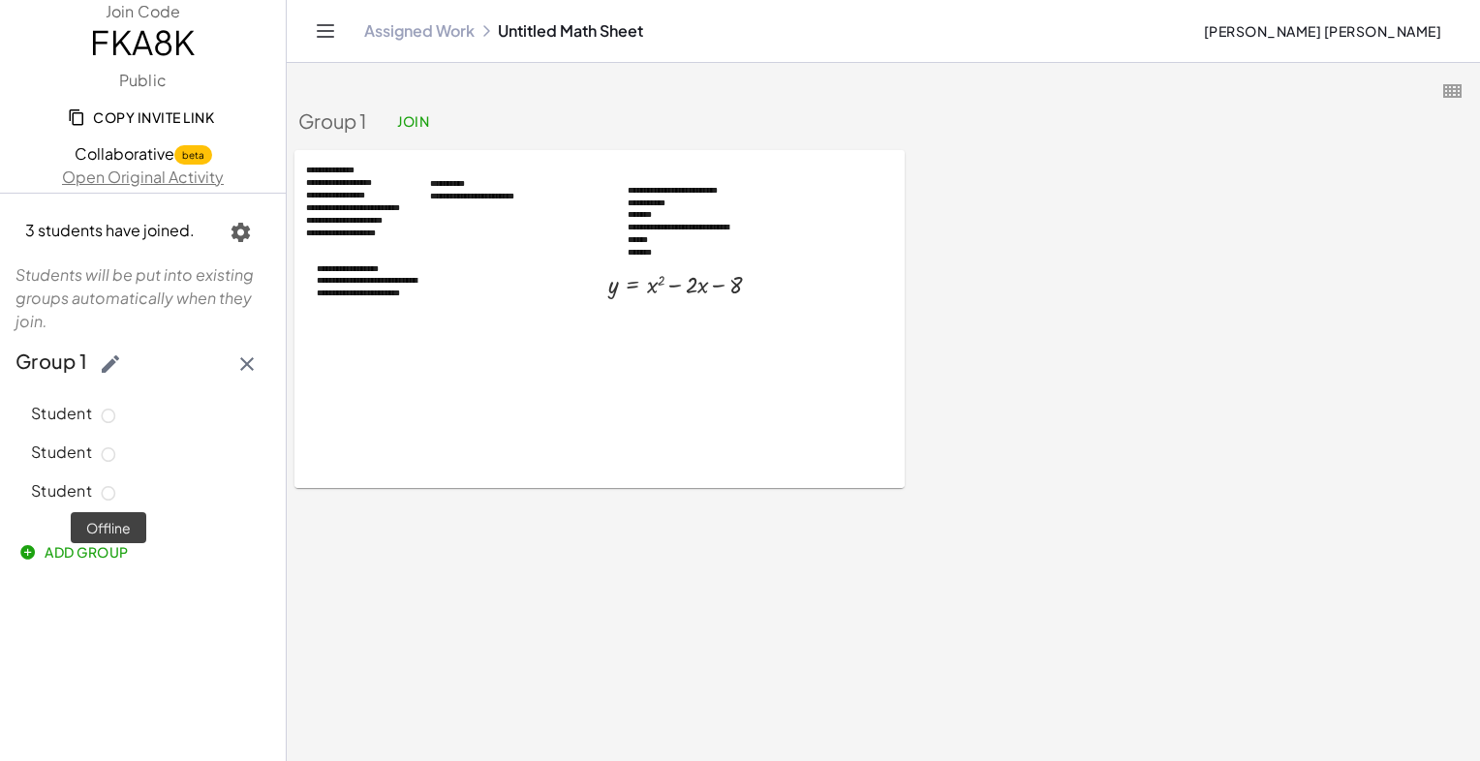
click at [106, 493] on icon at bounding box center [108, 493] width 17 height 17
click at [106, 449] on icon at bounding box center [108, 454] width 17 height 17
click at [106, 406] on div "Student" at bounding box center [143, 414] width 224 height 22
click at [246, 242] on icon "button" at bounding box center [241, 232] width 23 height 23
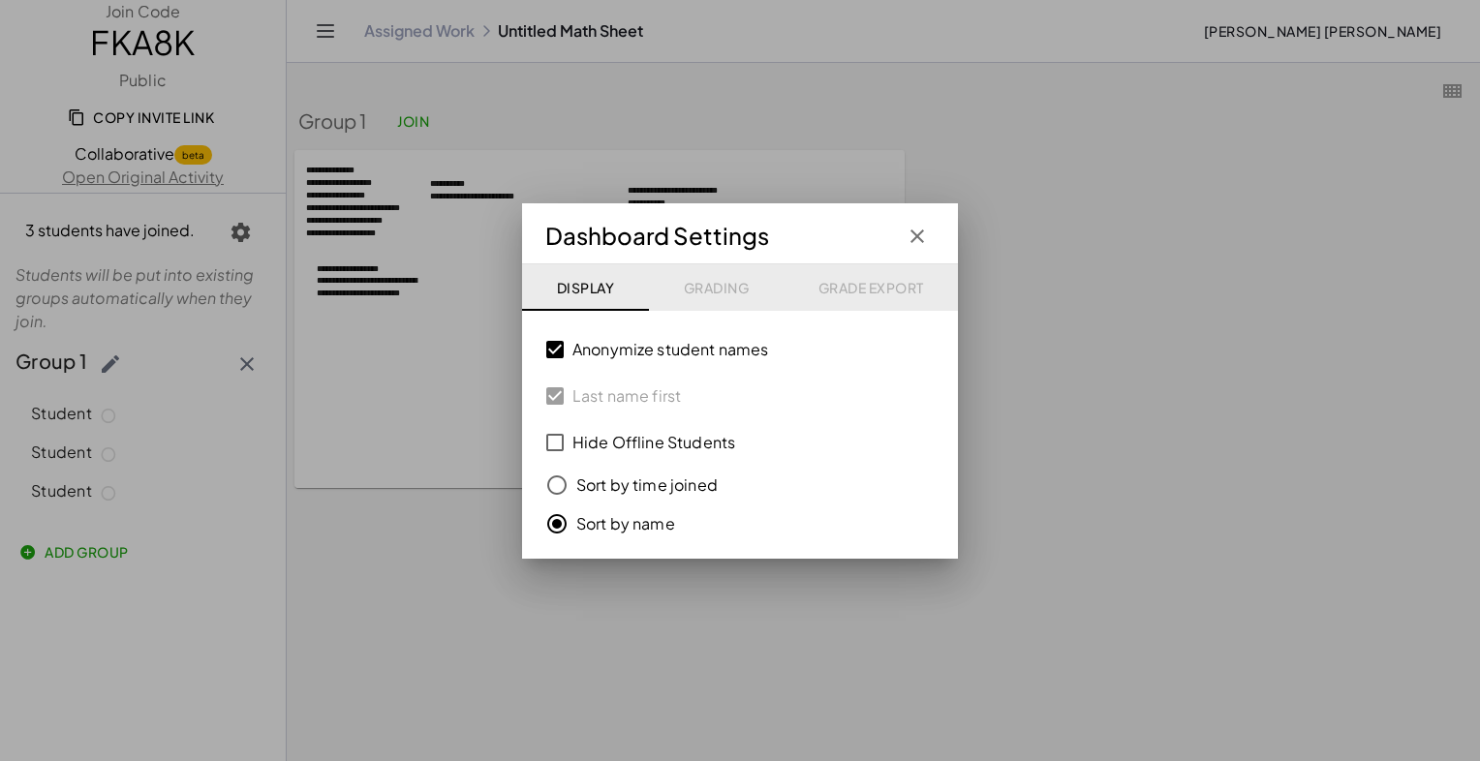
click at [705, 293] on div "Display Grading Grade Export" at bounding box center [740, 287] width 436 height 46
drag, startPoint x: 755, startPoint y: 282, endPoint x: 883, endPoint y: 287, distance: 127.9
click at [832, 279] on div "Display Grading Grade Export" at bounding box center [740, 287] width 436 height 46
click at [883, 287] on div "Display Grading Grade Export" at bounding box center [740, 287] width 436 height 46
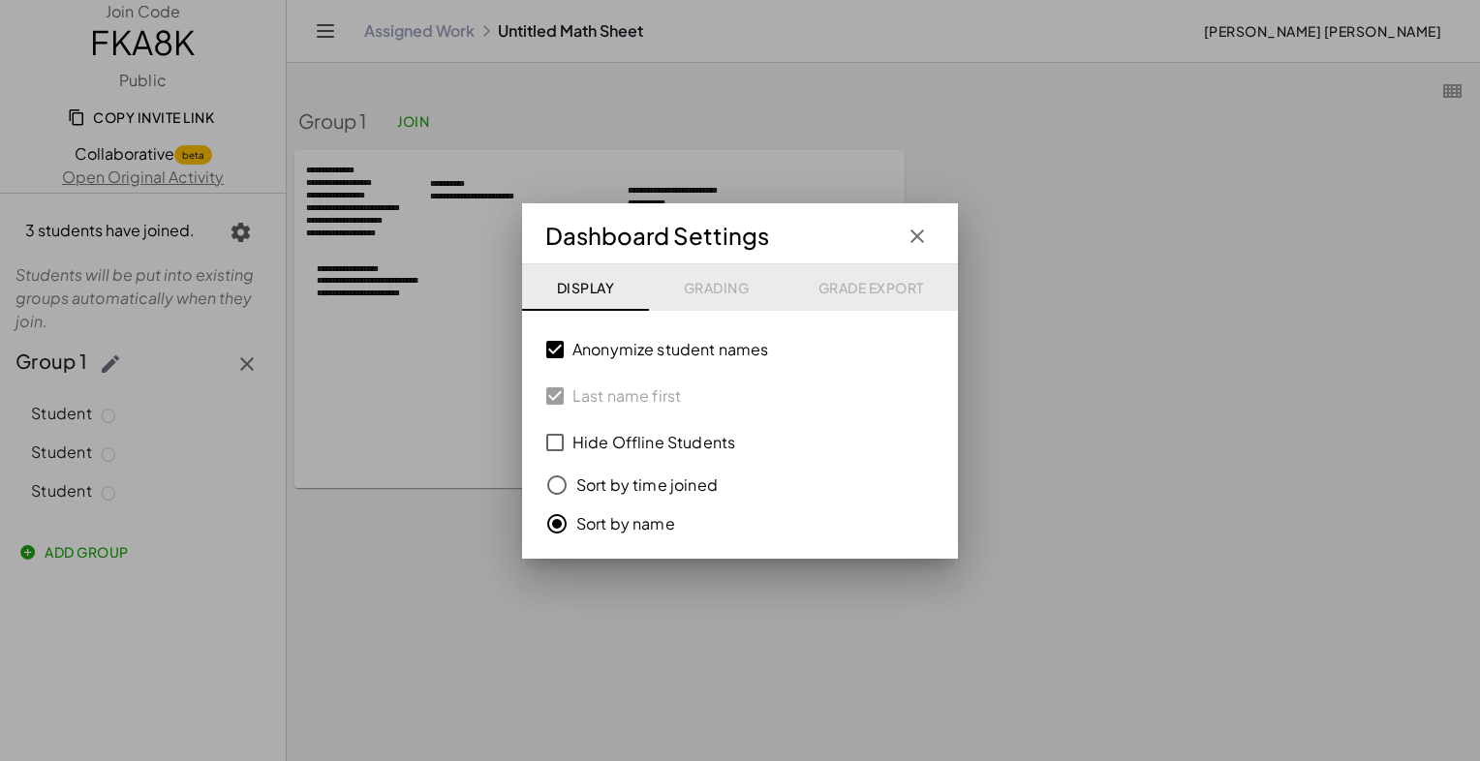
click at [914, 237] on icon "button" at bounding box center [917, 236] width 23 height 23
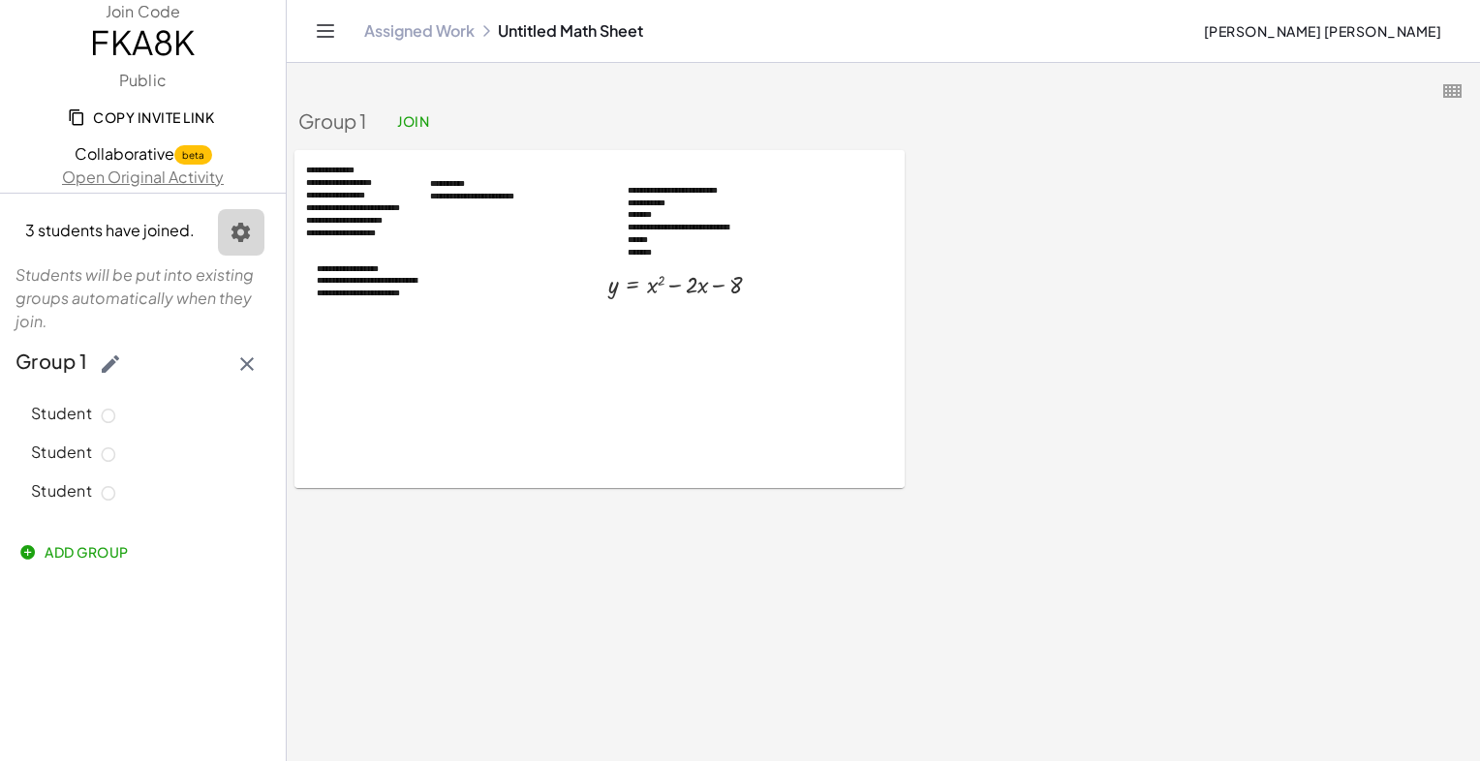
click at [239, 240] on icon "button" at bounding box center [241, 232] width 23 height 23
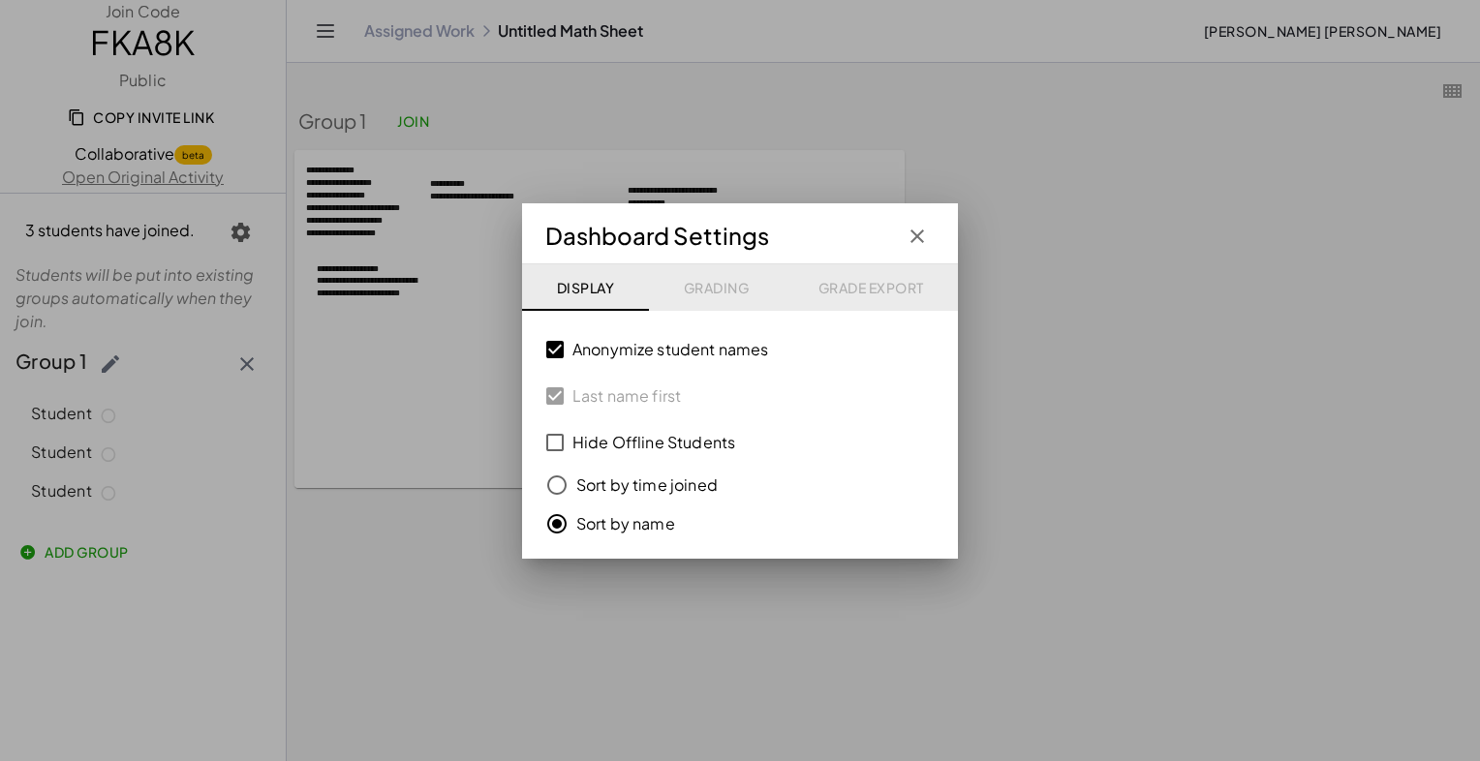
click at [554, 416] on div "Anonymize student names Last name first Hide Offline Students Sort by time join…" at bounding box center [740, 435] width 436 height 248
click at [920, 246] on icon "button" at bounding box center [917, 236] width 23 height 23
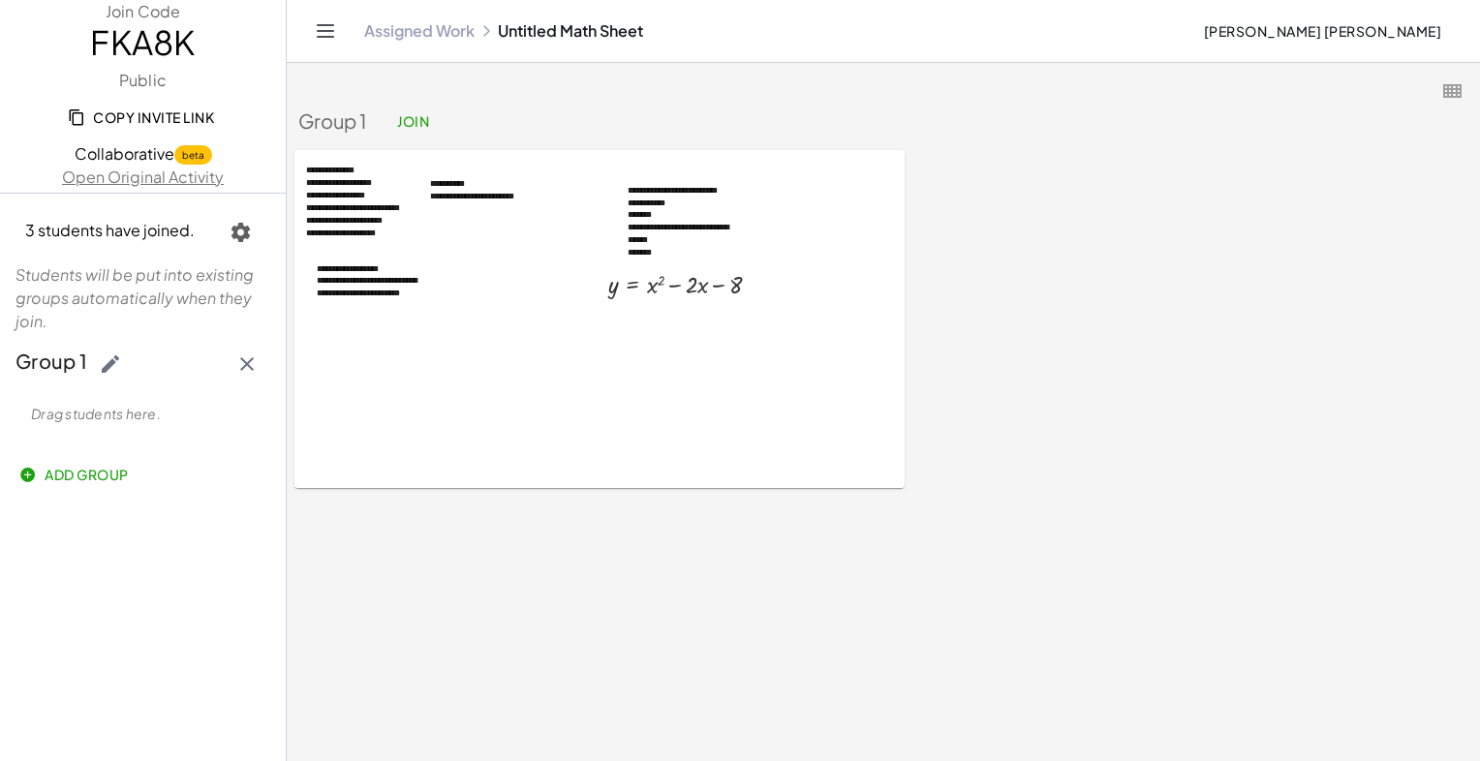
drag, startPoint x: 13, startPoint y: 275, endPoint x: 127, endPoint y: 333, distance: 128.2
click at [127, 333] on div "Students will be put into existing groups automatically when they join. Group 1…" at bounding box center [143, 377] width 286 height 229
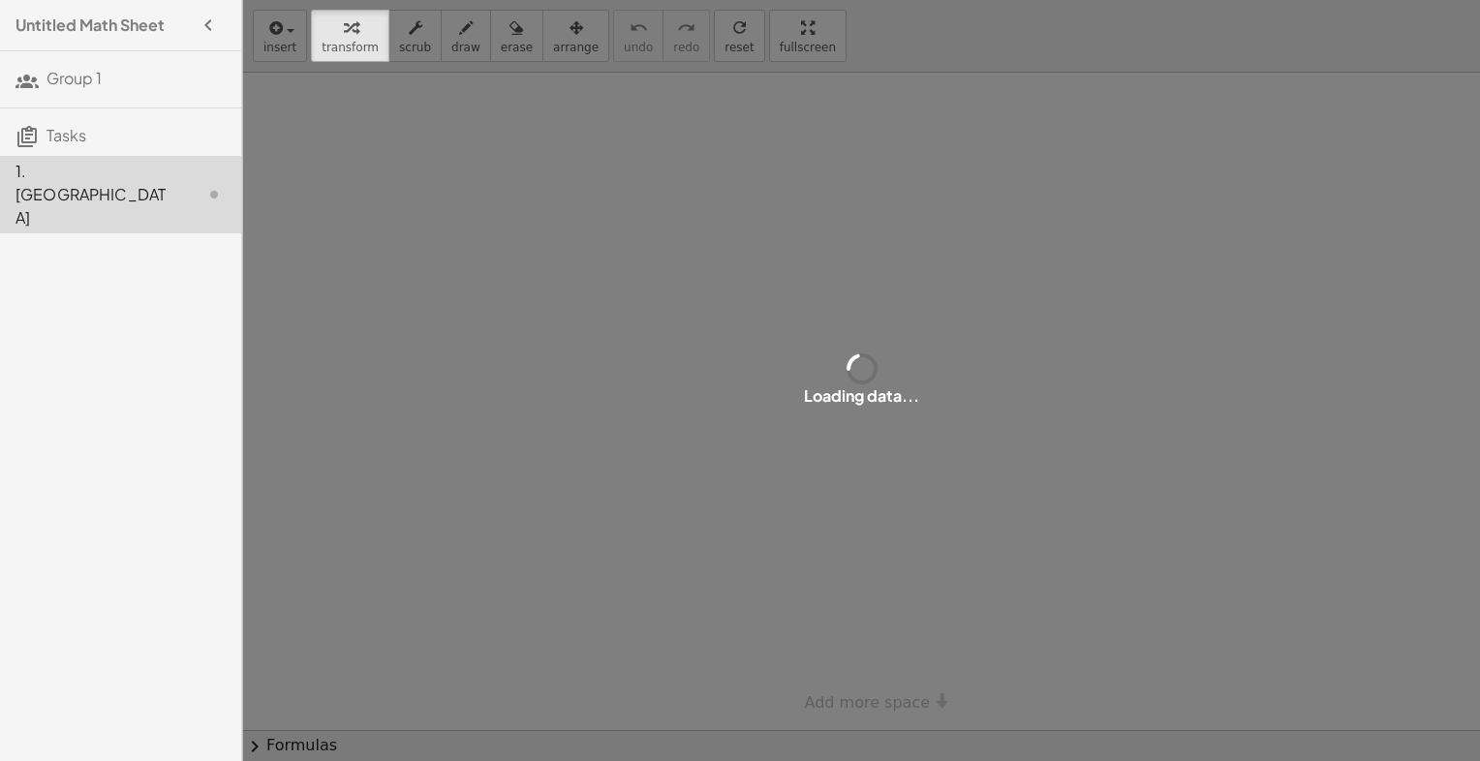
click at [108, 25] on h4 "Untitled Math Sheet" at bounding box center [89, 25] width 149 height 23
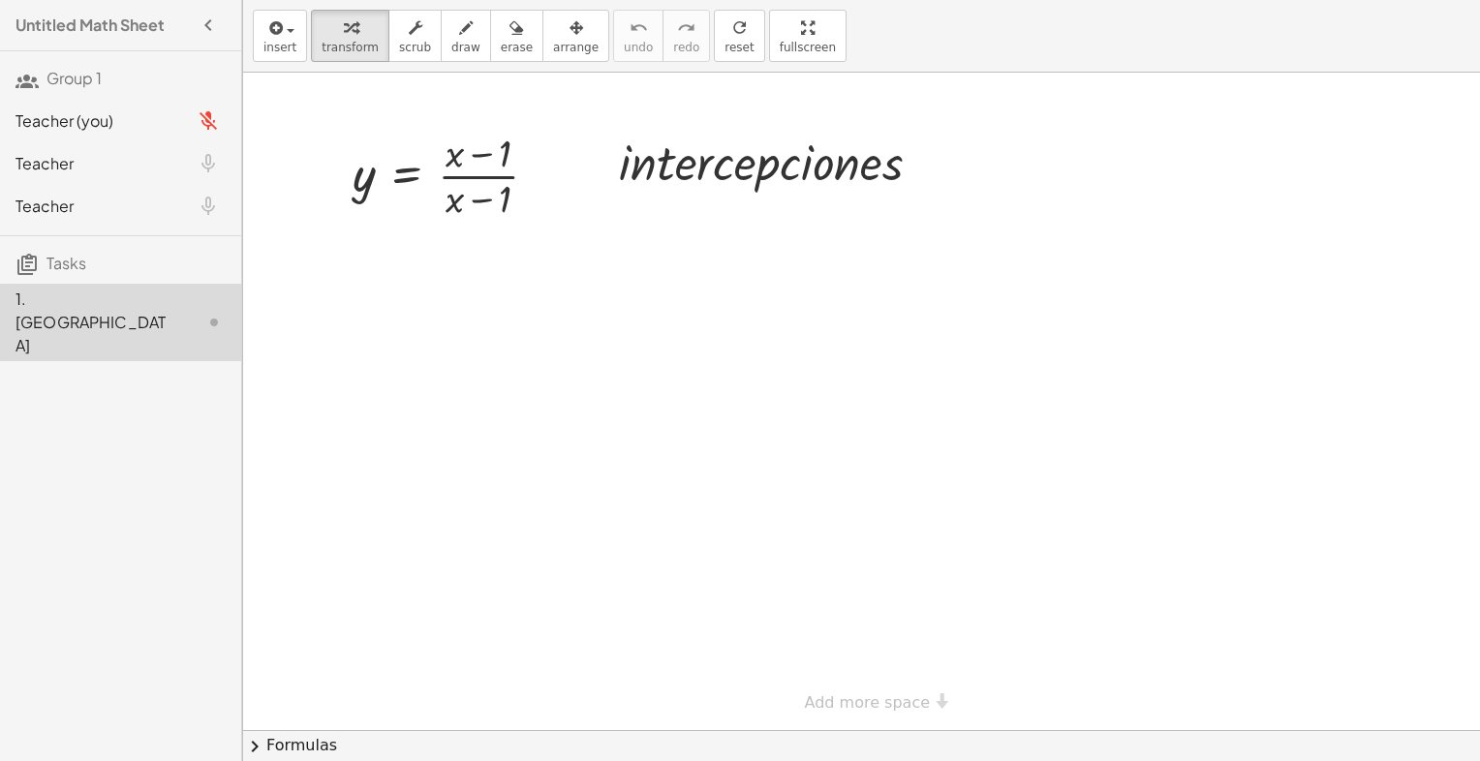
click at [54, 211] on span "Teacher" at bounding box center [44, 206] width 58 height 20
click at [204, 206] on div at bounding box center [208, 206] width 35 height 35
click at [205, 169] on div at bounding box center [208, 163] width 35 height 35
click at [66, 83] on span "Group 1" at bounding box center [73, 78] width 55 height 20
click at [19, 76] on icon at bounding box center [26, 80] width 23 height 23
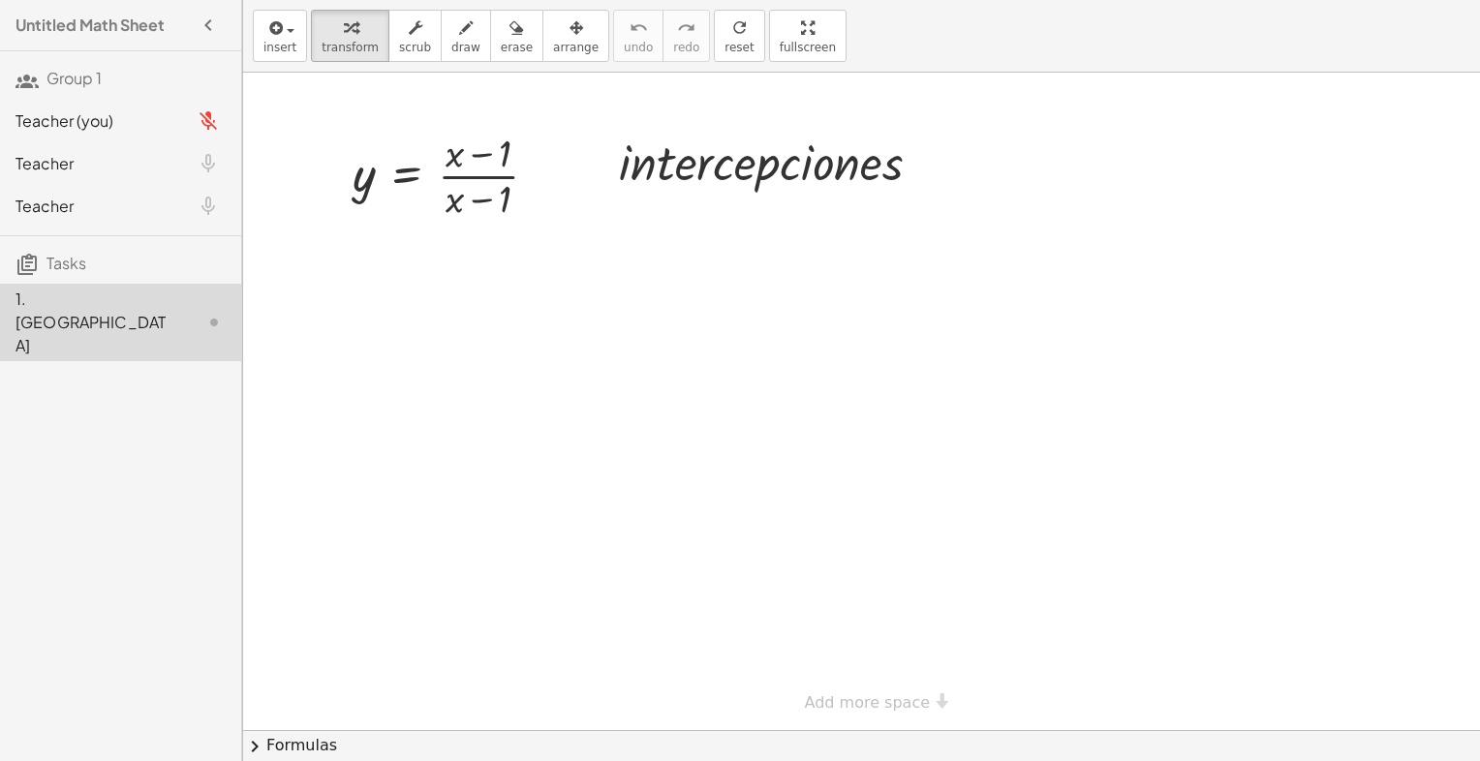
click at [19, 76] on icon at bounding box center [26, 80] width 23 height 23
